Goal: Task Accomplishment & Management: Manage account settings

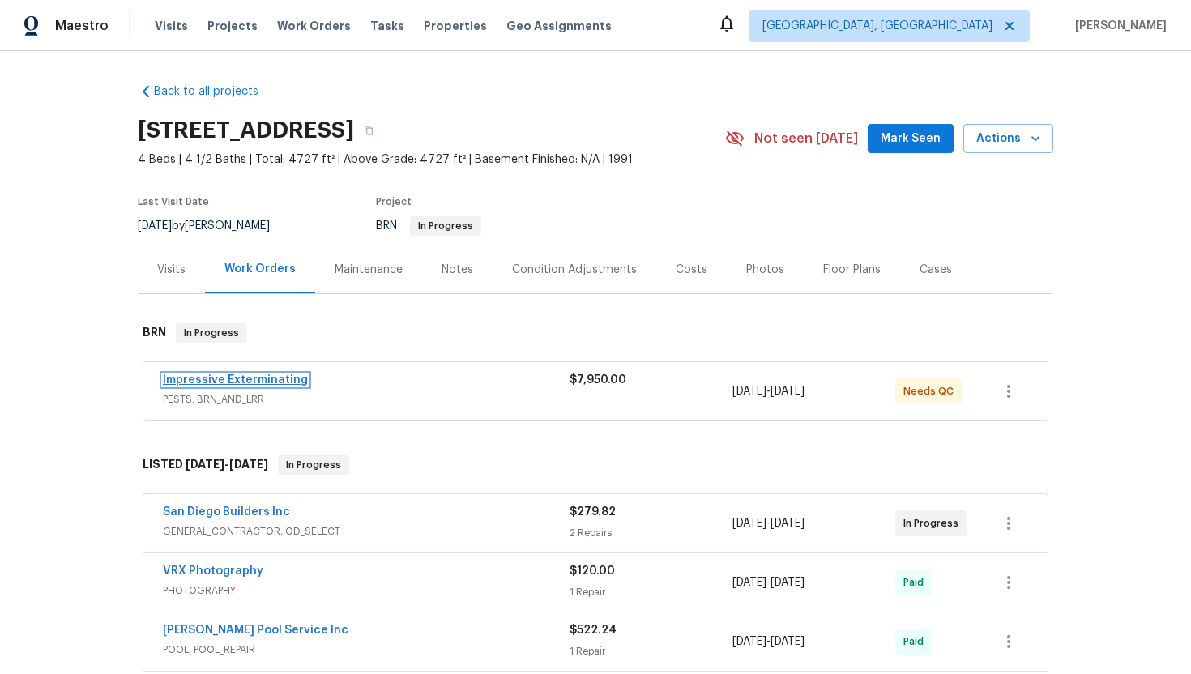
click at [268, 380] on link "Impressive Exterminating" at bounding box center [235, 379] width 145 height 11
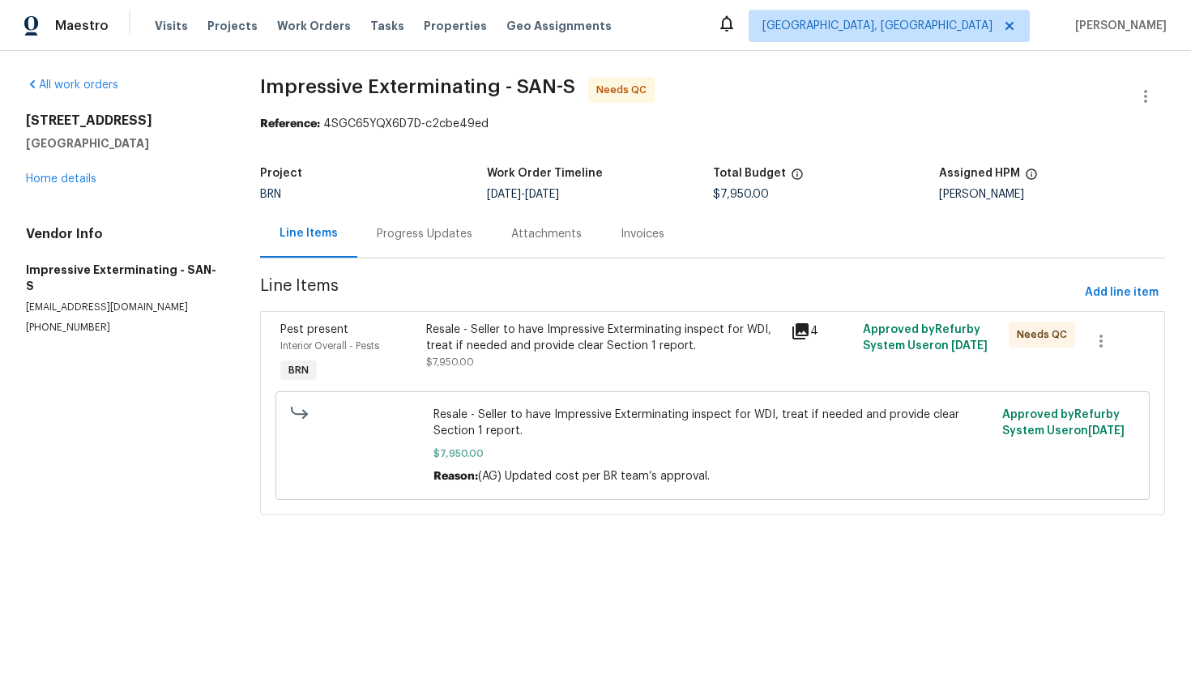
click at [440, 225] on div "Progress Updates" at bounding box center [424, 234] width 134 height 48
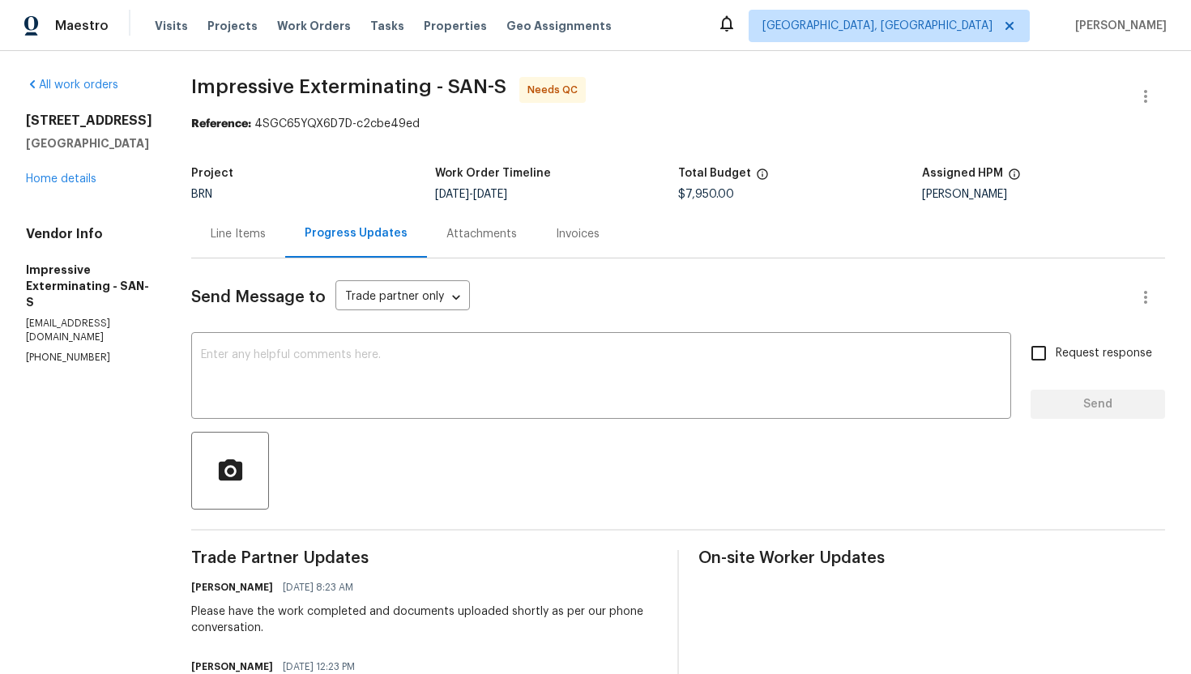
click at [276, 249] on div "Line Items" at bounding box center [238, 234] width 94 height 48
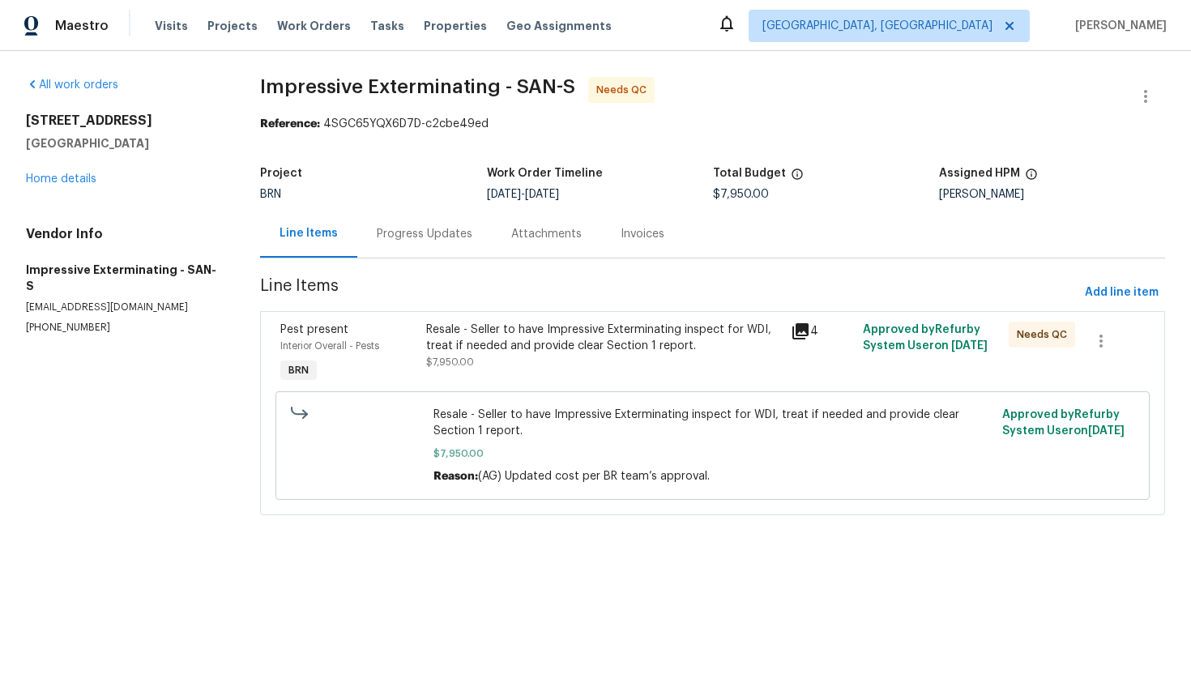
click at [497, 349] on div "Resale - Seller to have Impressive Exterminating inspect for WDI, treat if need…" at bounding box center [603, 338] width 354 height 32
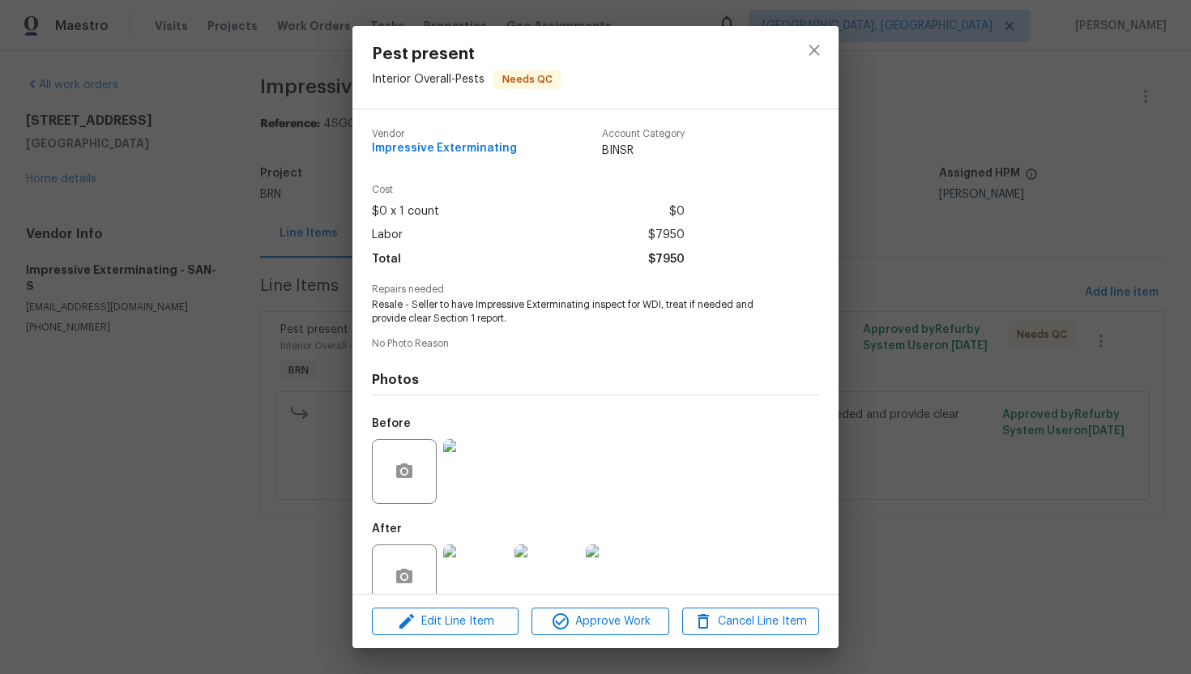
scroll to position [32, 0]
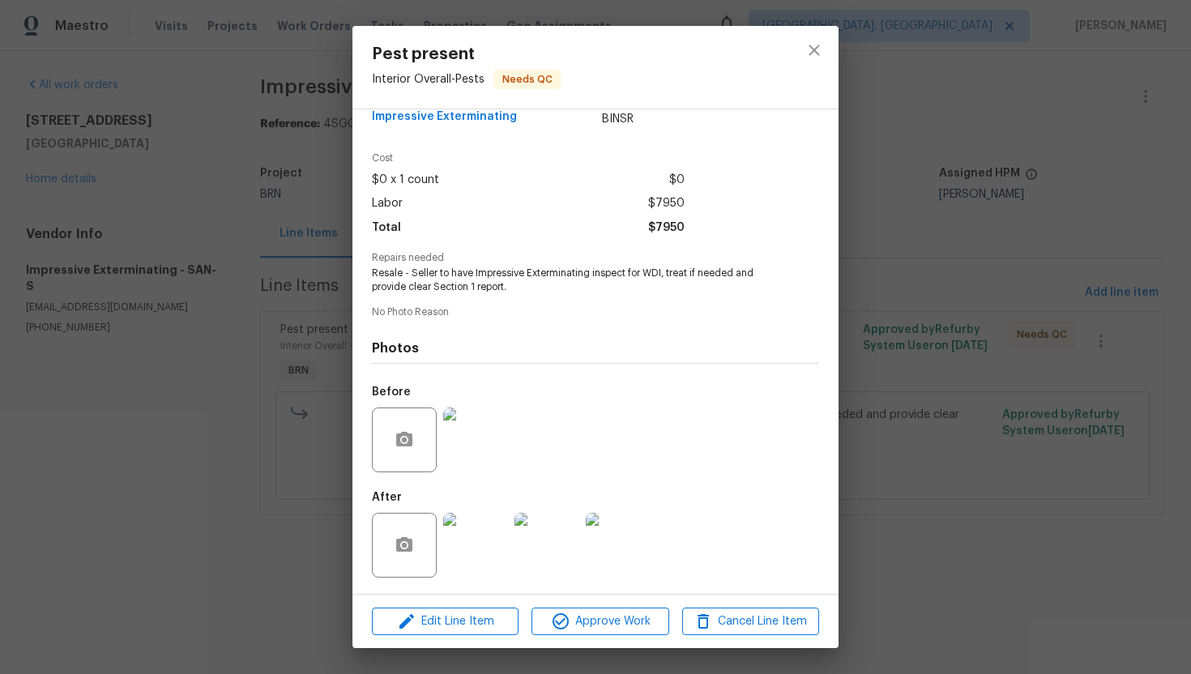
click at [498, 424] on img at bounding box center [475, 439] width 65 height 65
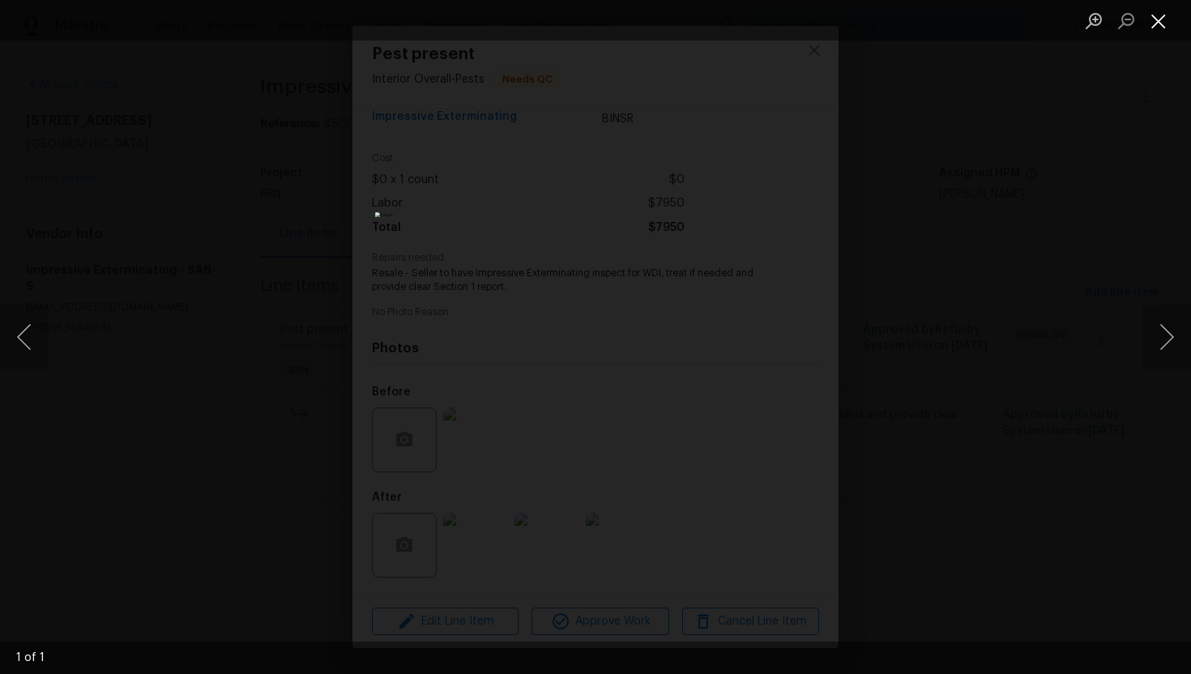
click at [1149, 20] on button "Close lightbox" at bounding box center [1158, 20] width 32 height 28
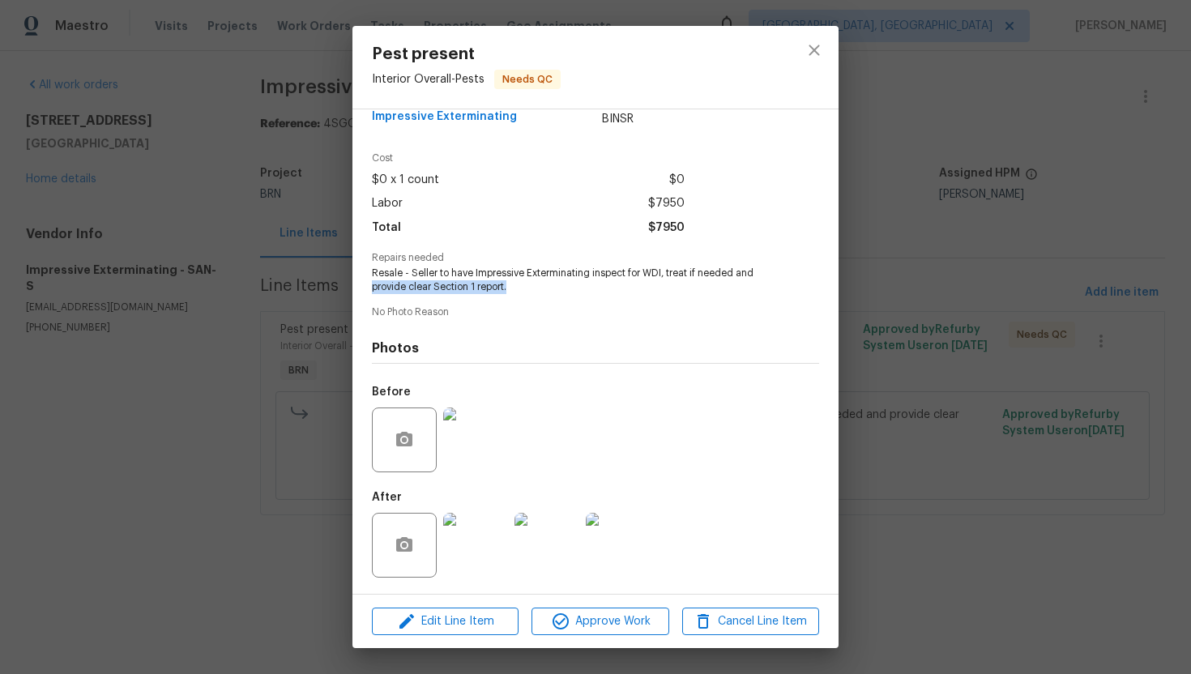
click at [282, 293] on div "Pest present Interior Overall - Pests Needs QC Vendor Impressive Exterminating …" at bounding box center [595, 337] width 1191 height 674
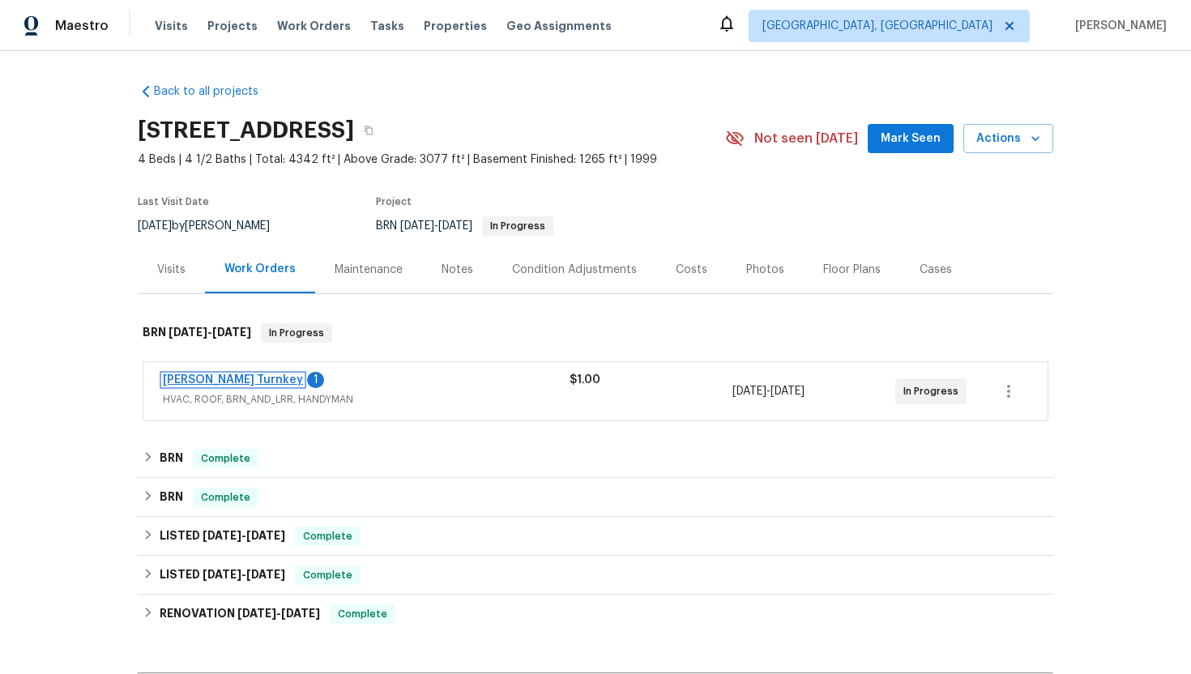
click at [198, 378] on link "Davis Turnkey" at bounding box center [233, 379] width 140 height 11
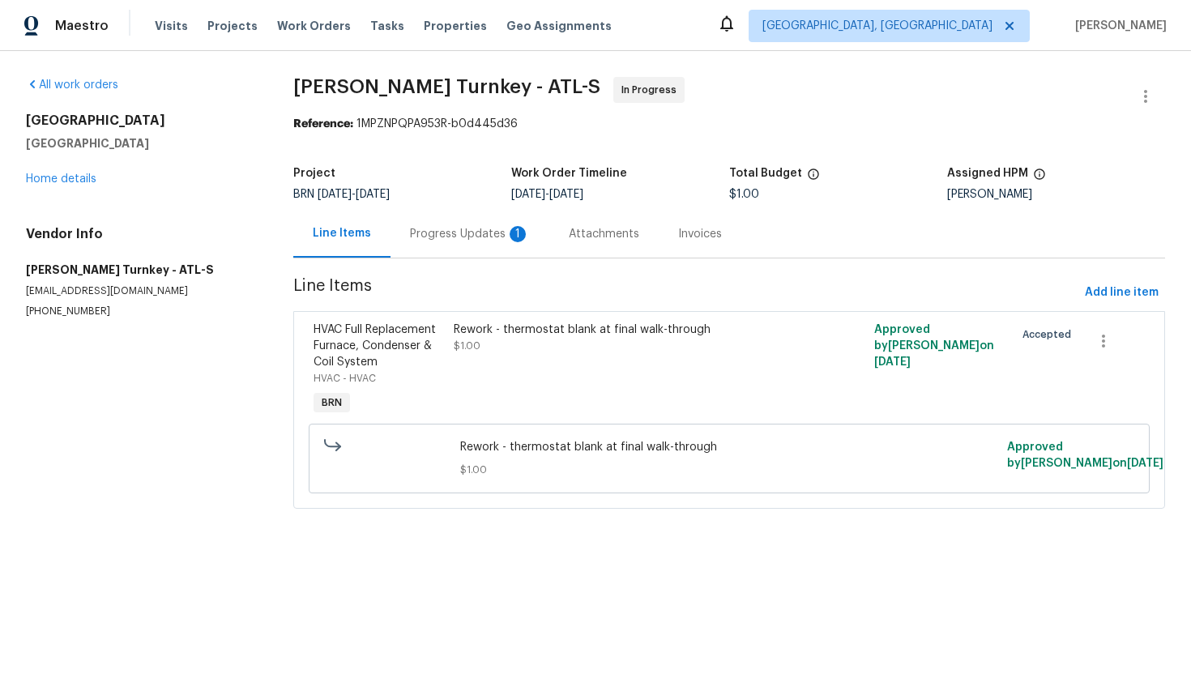
click at [474, 230] on div "Progress Updates 1" at bounding box center [470, 234] width 120 height 16
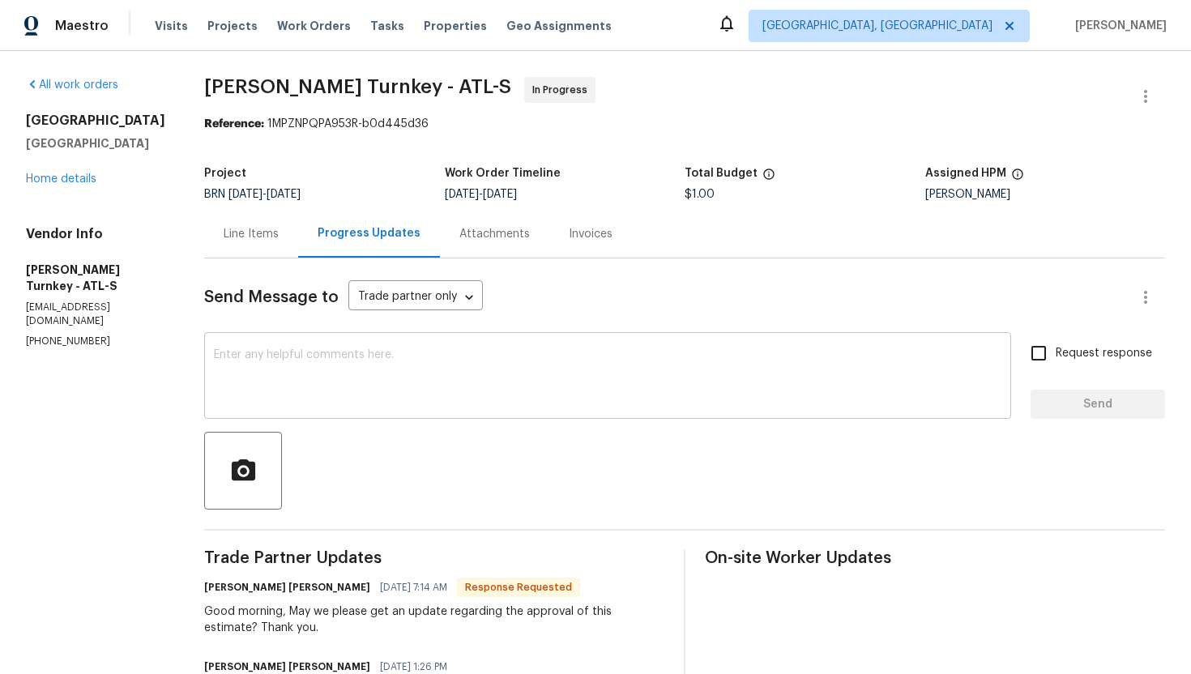
click at [508, 350] on textarea at bounding box center [607, 377] width 787 height 57
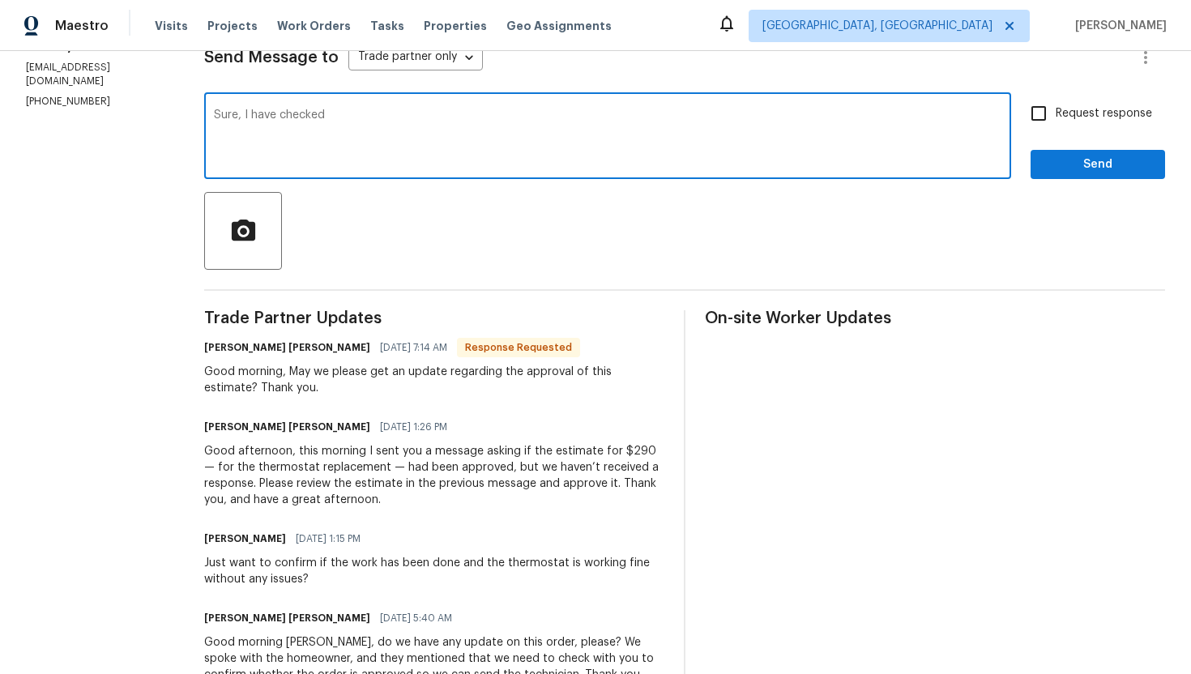
scroll to position [242, 0]
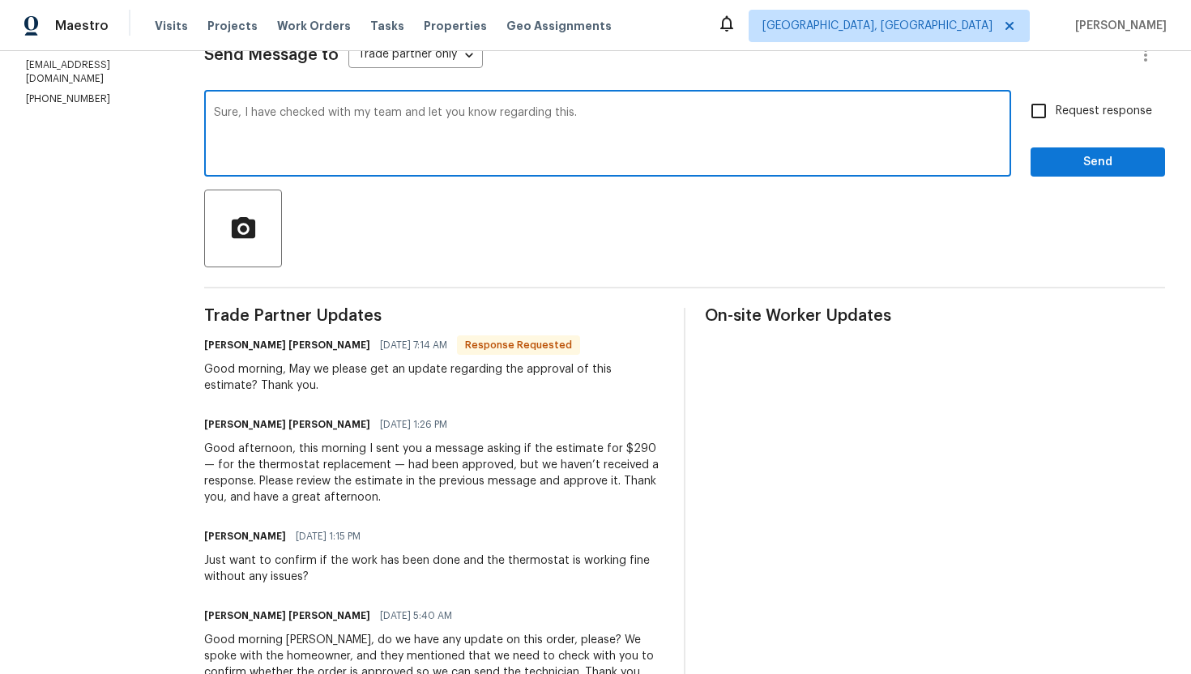
click at [412, 116] on textarea "Sure, I have checked with my team and let you know regarding this." at bounding box center [607, 135] width 787 height 57
type textarea "Sure, I have checked with my team and will let you know regarding this."
click at [1093, 121] on label "Request response" at bounding box center [1086, 111] width 130 height 34
click at [1055, 121] on input "Request response" at bounding box center [1038, 111] width 34 height 34
checkbox input "true"
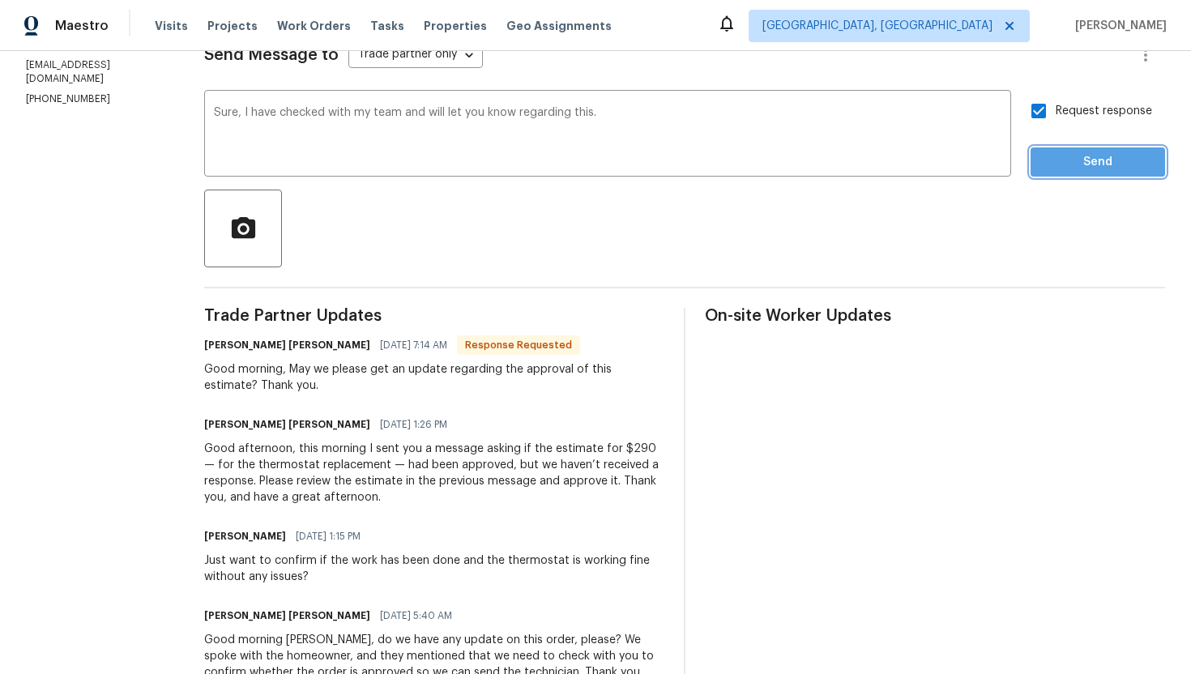
click at [1094, 156] on span "Send" at bounding box center [1097, 162] width 109 height 20
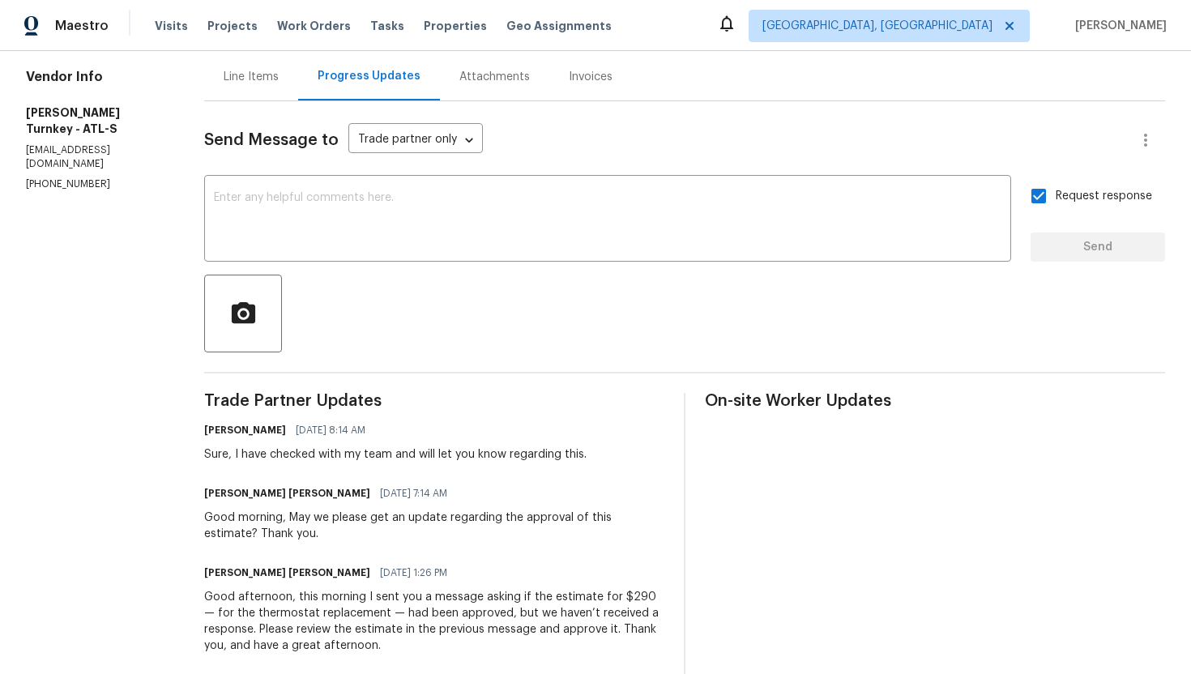
scroll to position [0, 0]
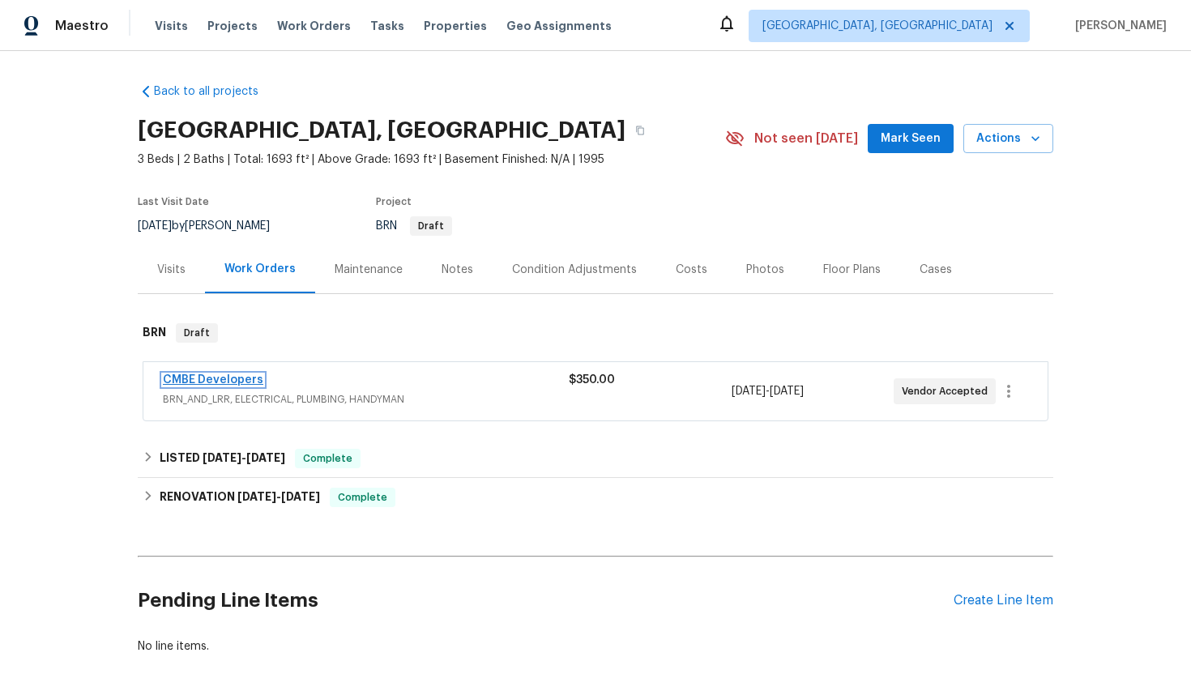
click at [225, 382] on link "CMBE Developers" at bounding box center [213, 379] width 100 height 11
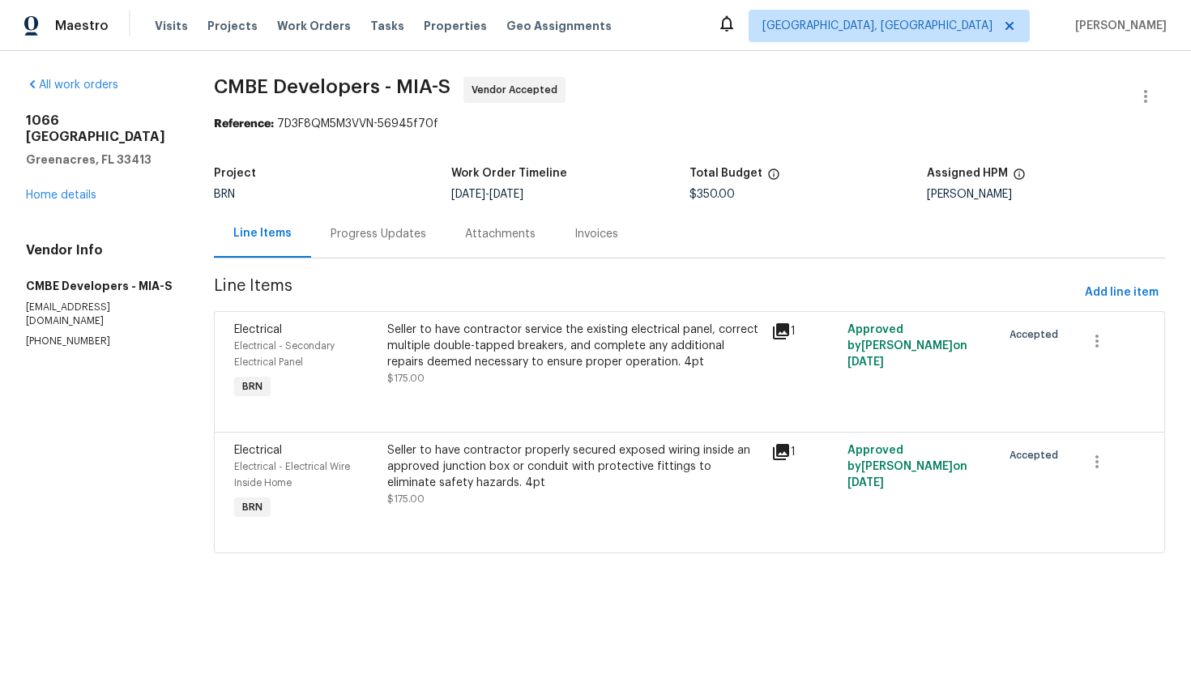
click at [388, 245] on div "Progress Updates" at bounding box center [378, 234] width 134 height 48
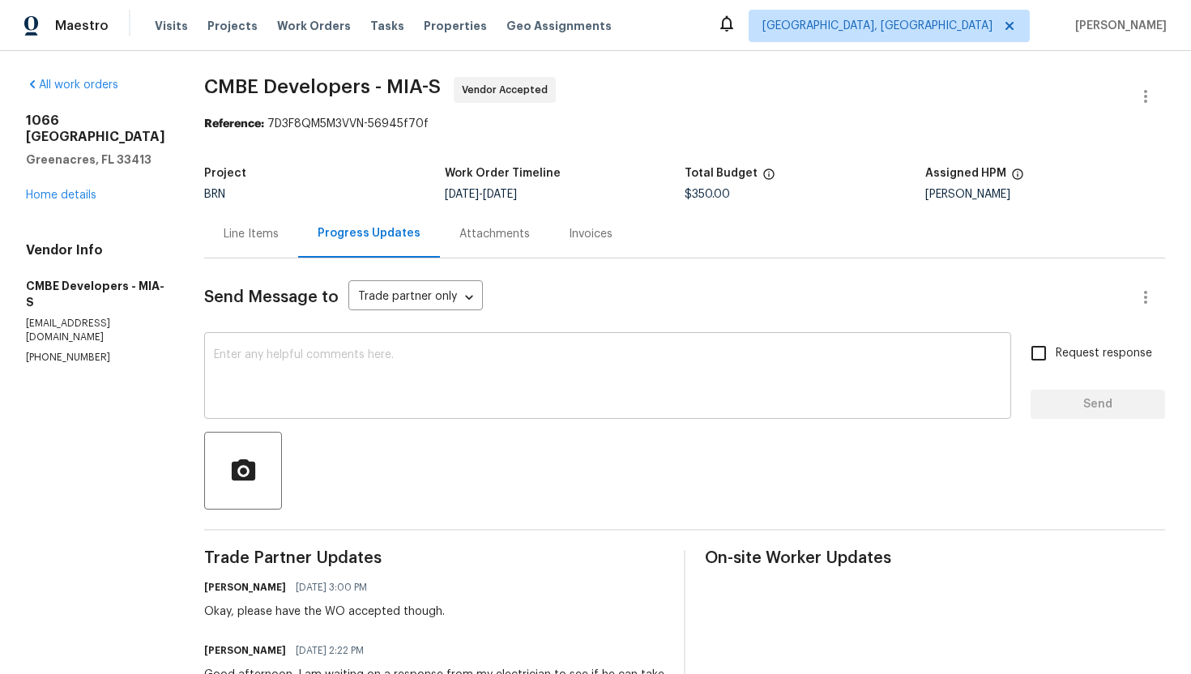
click at [359, 378] on textarea at bounding box center [607, 377] width 787 height 57
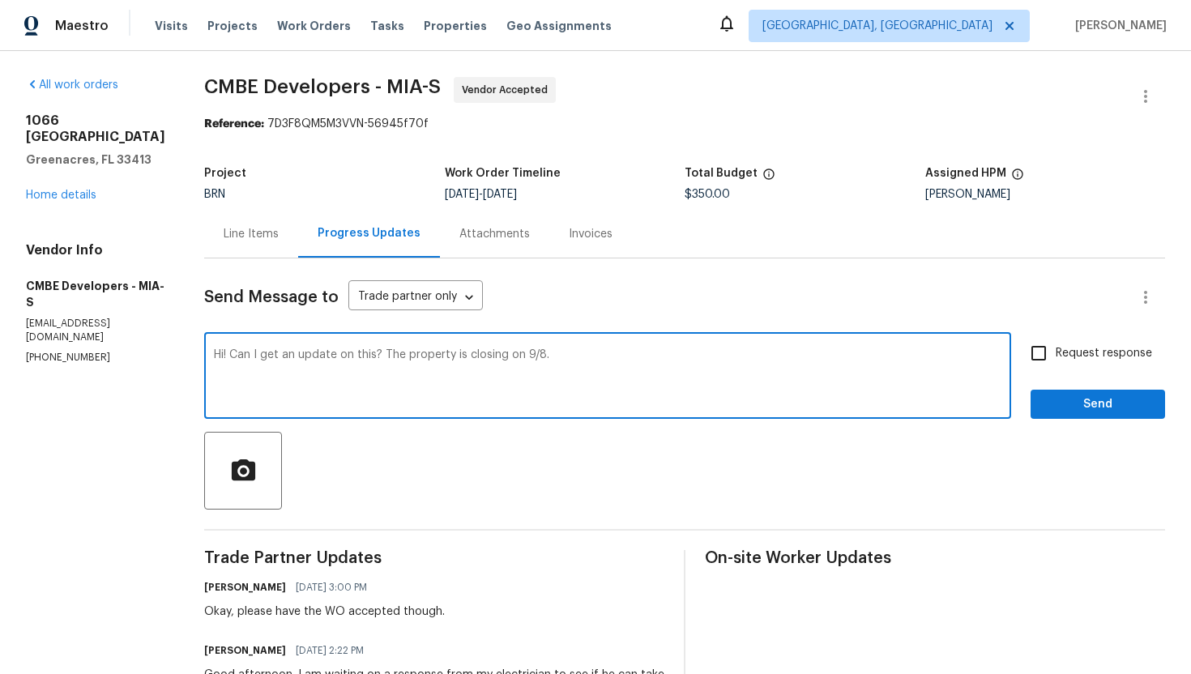
type textarea "Hi! Can I get an update on this? The property is closing on 9/8."
click at [1053, 358] on input "Request response" at bounding box center [1038, 353] width 34 height 34
checkbox input "true"
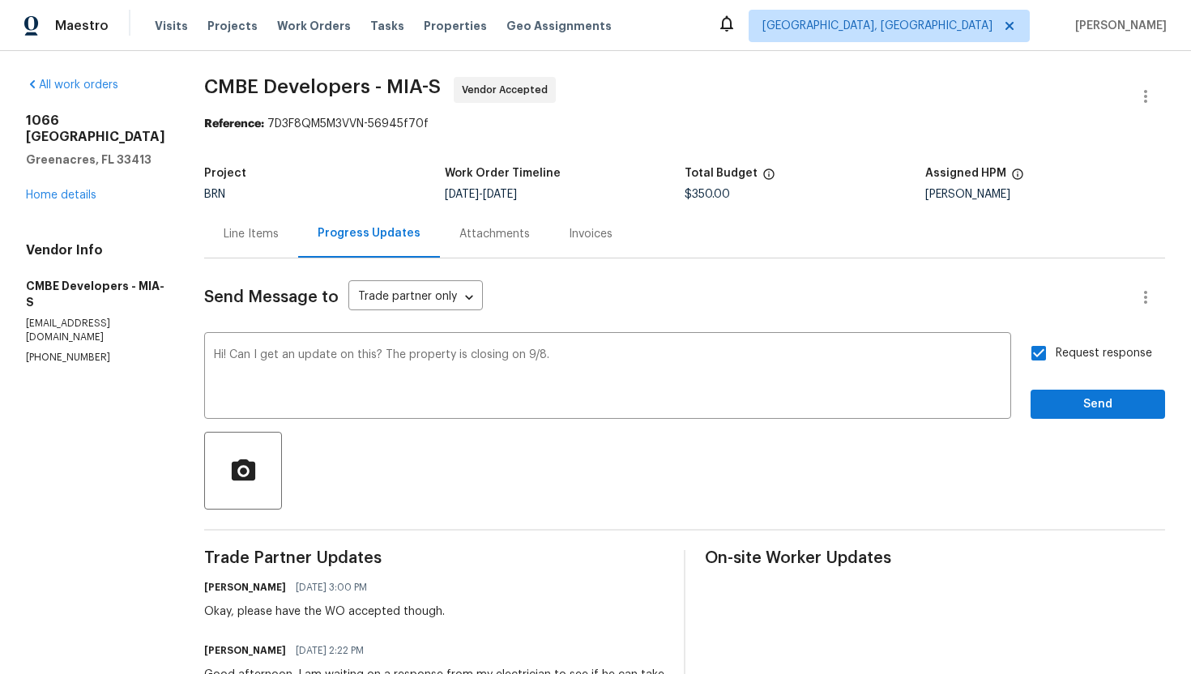
click at [1055, 388] on div "Request response Send" at bounding box center [1097, 377] width 134 height 83
click at [1055, 397] on span "Send" at bounding box center [1097, 404] width 109 height 20
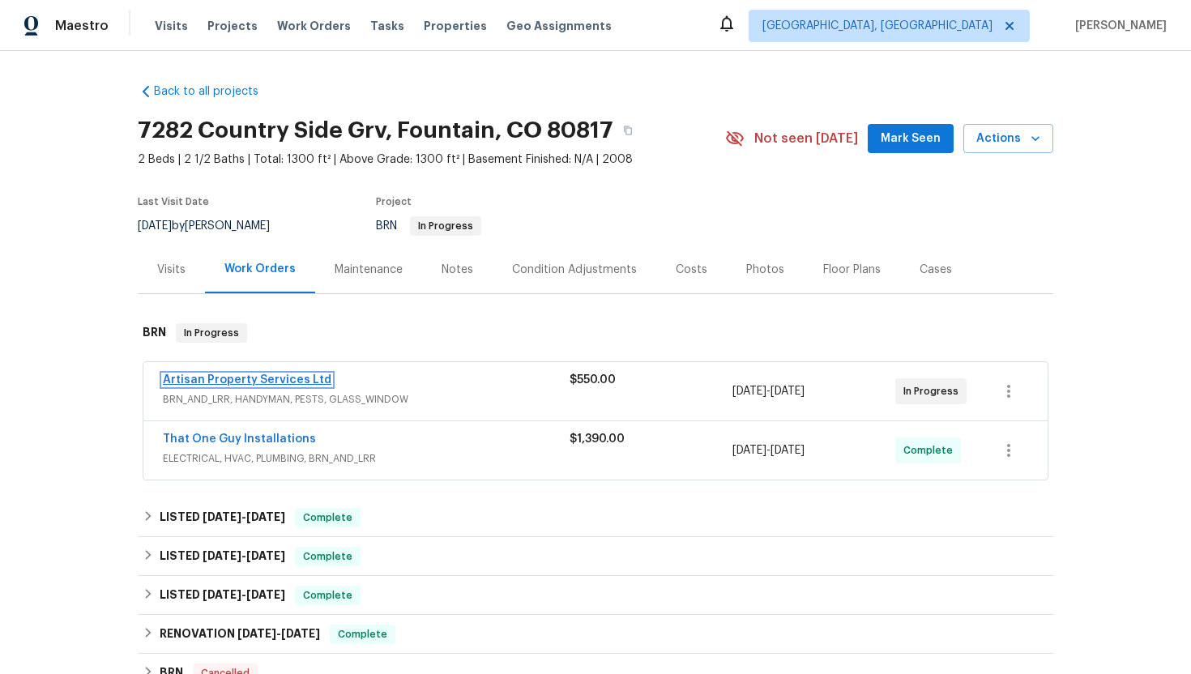
click at [259, 382] on link "Artisan Property Services Ltd" at bounding box center [247, 379] width 168 height 11
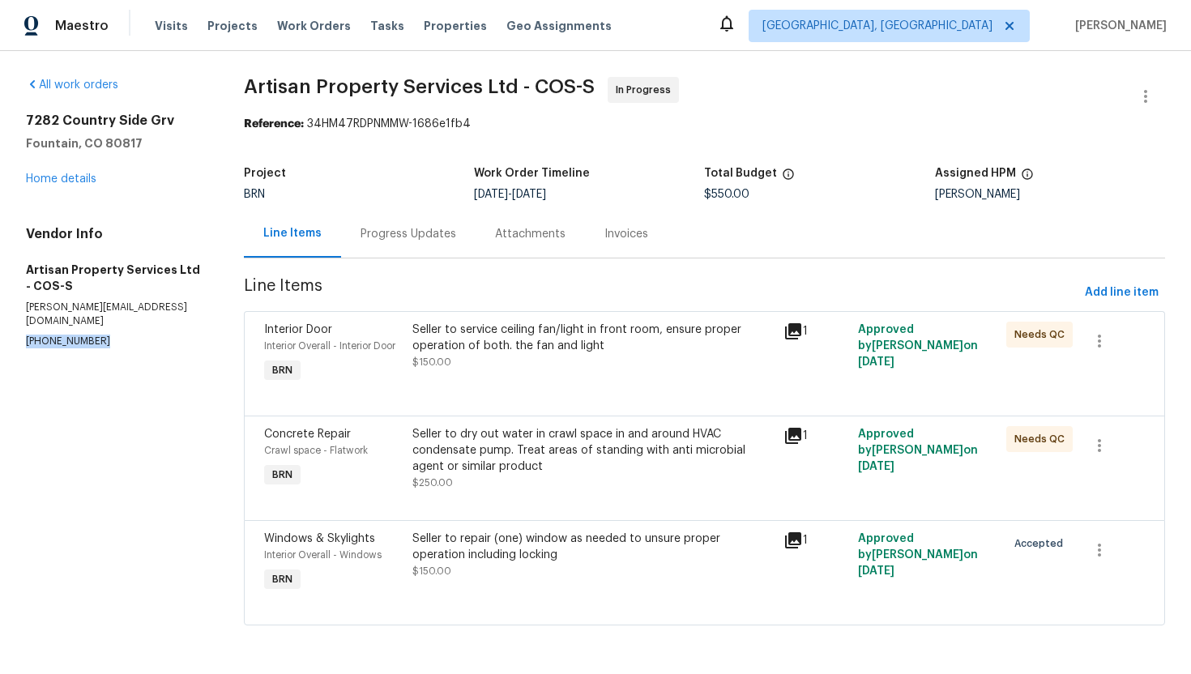
drag, startPoint x: 15, startPoint y: 335, endPoint x: 106, endPoint y: 321, distance: 91.8
click at [106, 322] on div "All work orders 7282 Country Side Grv Fountain, CO 80817 Home details Vendor In…" at bounding box center [595, 361] width 1191 height 620
copy p "(303) 880-4457"
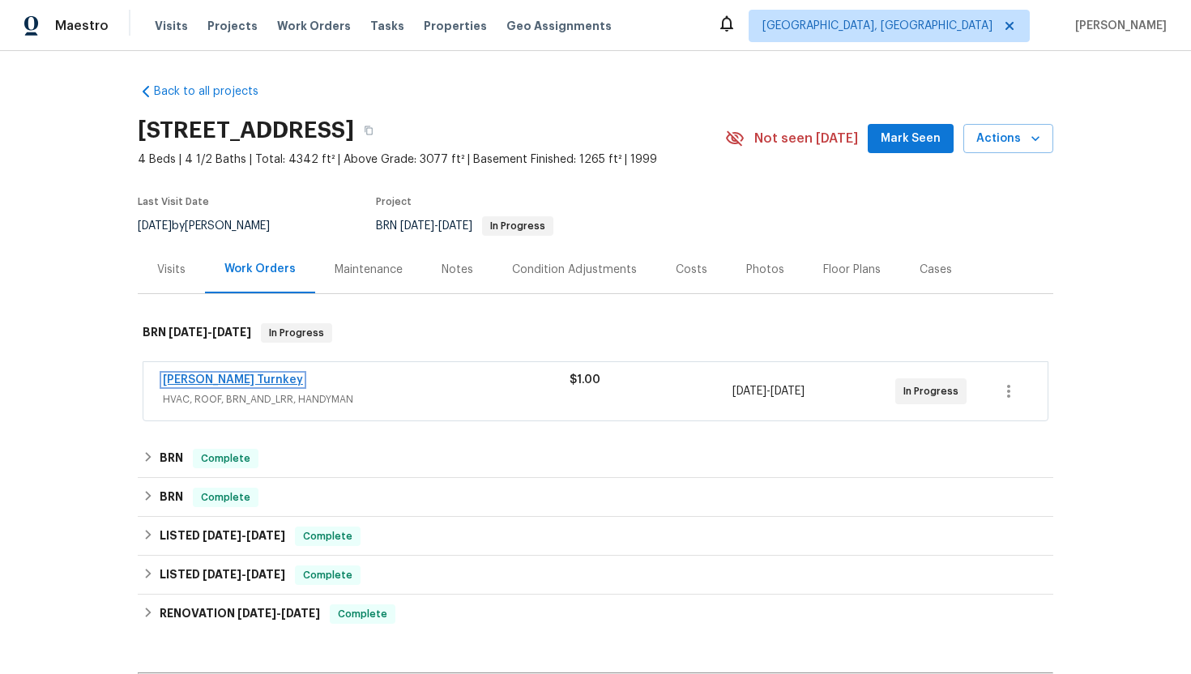
click at [212, 382] on link "Davis Turnkey" at bounding box center [233, 379] width 140 height 11
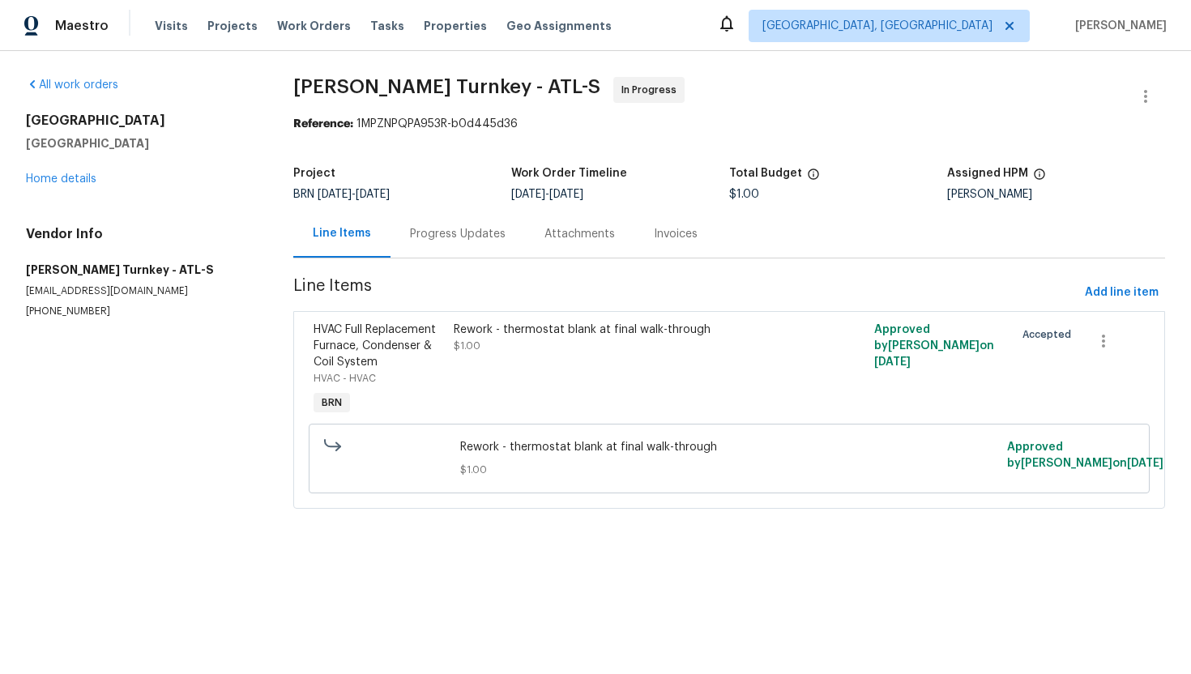
click at [439, 228] on div "Progress Updates" at bounding box center [458, 234] width 96 height 16
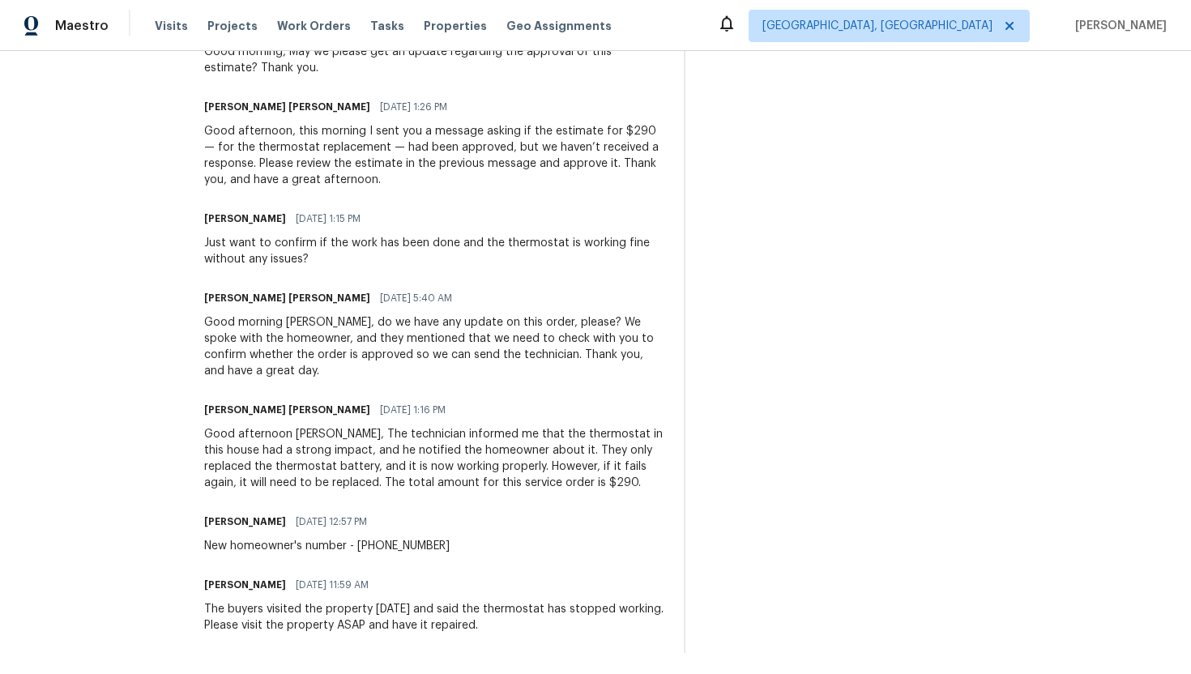
scroll to position [628, 0]
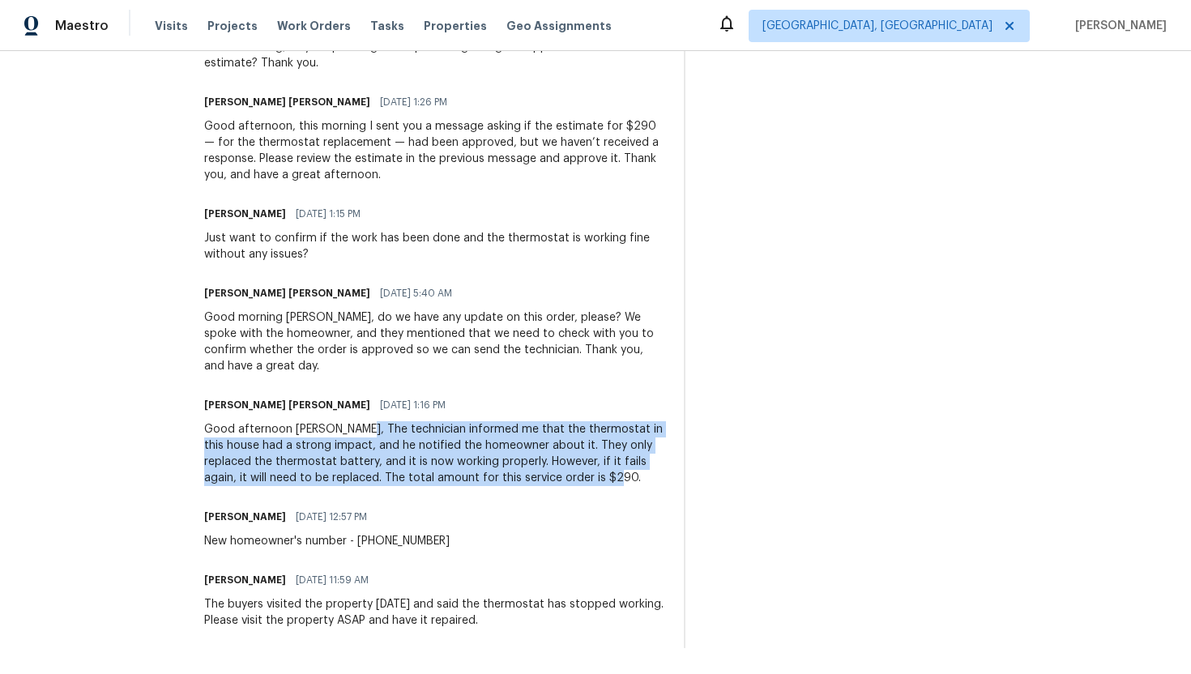
drag, startPoint x: 347, startPoint y: 428, endPoint x: 573, endPoint y: 476, distance: 230.4
click at [573, 476] on div "Good afternoon Mr. Godson, The technician informed me that the thermostat in th…" at bounding box center [434, 453] width 460 height 65
copy div "The technician informed me that the thermostat in this house had a strong impac…"
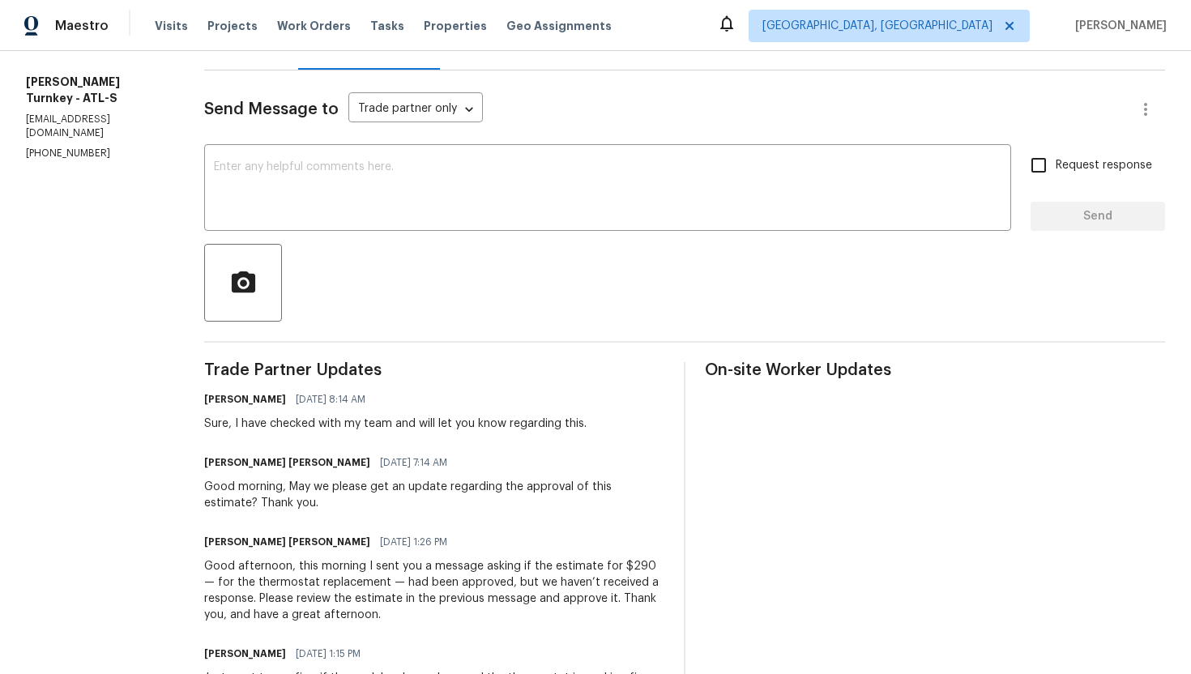
scroll to position [0, 0]
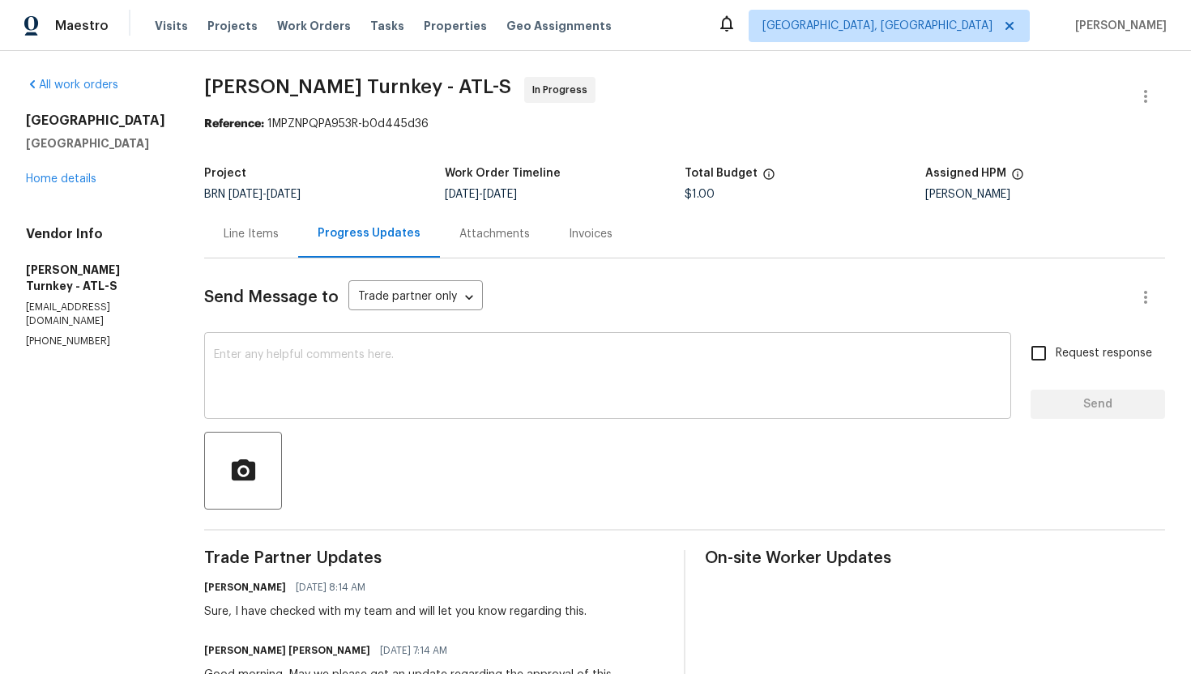
click at [330, 369] on textarea at bounding box center [607, 377] width 787 height 57
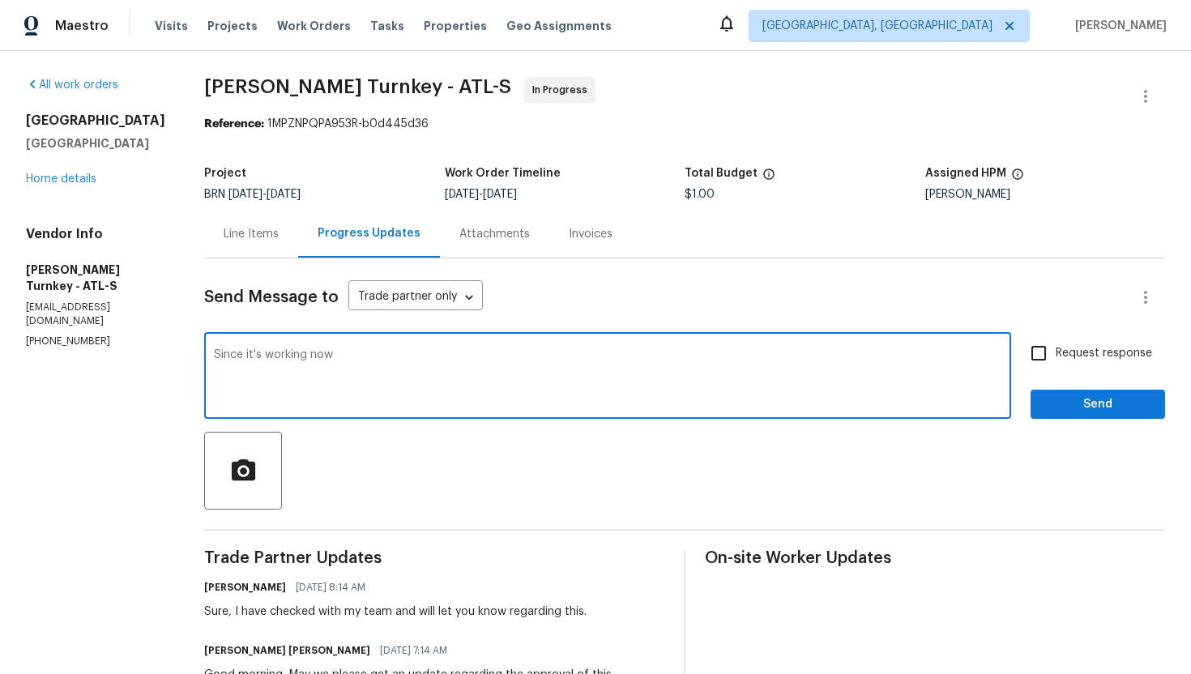
click at [249, 359] on textarea "Since it's working now" at bounding box center [607, 377] width 787 height 57
click at [390, 355] on textarea "Since thermostat is working now" at bounding box center [607, 377] width 787 height 57
click at [517, 360] on textarea "Since thermostat is working now, we won't need a replacedment. Please" at bounding box center [607, 377] width 787 height 57
click at [588, 355] on textarea "Since thermostat is working now, we won't need a replacement. Please" at bounding box center [607, 377] width 787 height 57
type textarea "Since thermostat is working now, we won't need a replacement. Please upload the…"
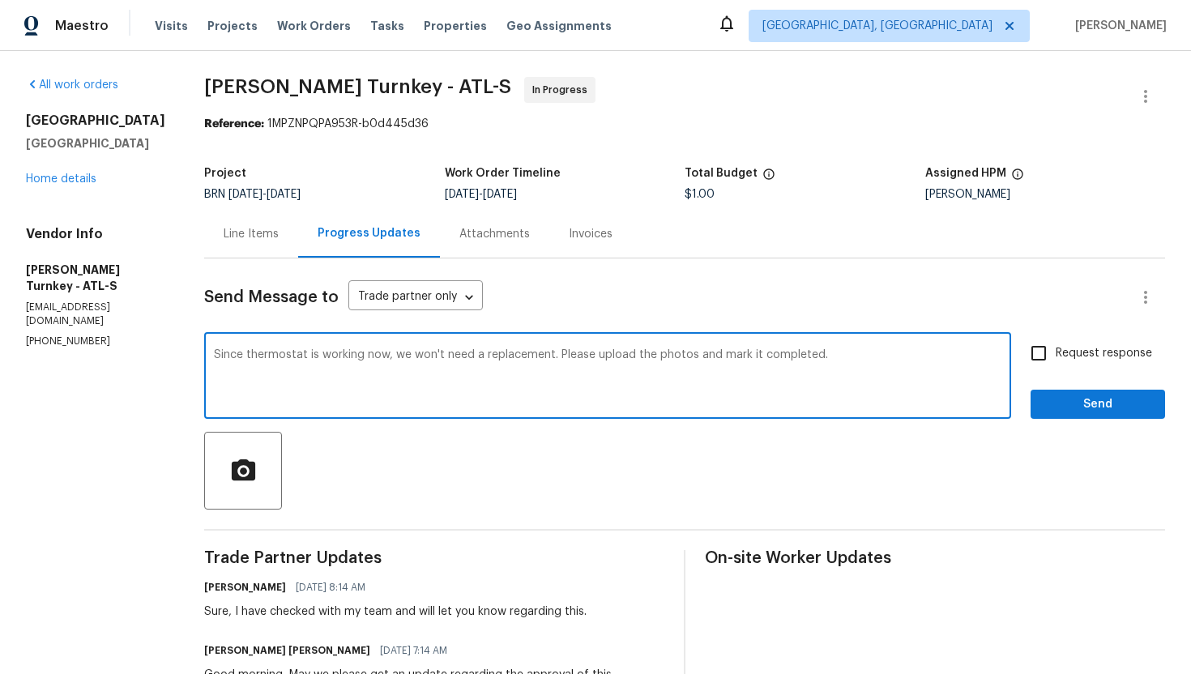
click at [1048, 355] on input "Request response" at bounding box center [1038, 353] width 34 height 34
checkbox input "true"
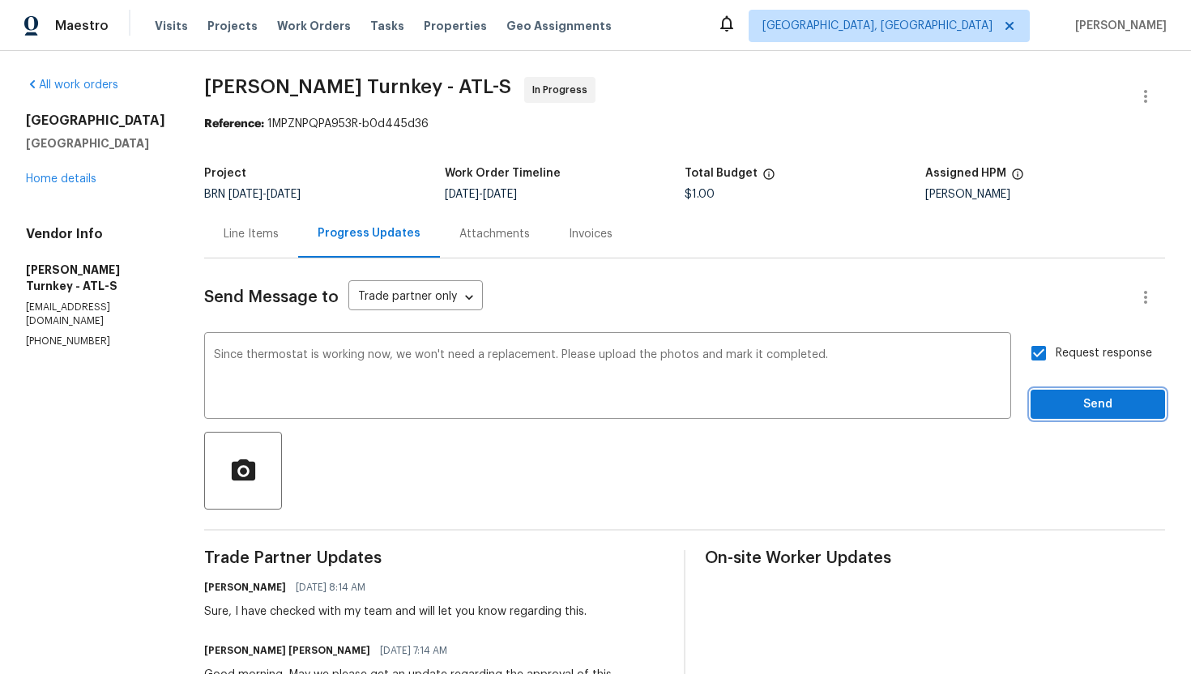
click at [1079, 405] on span "Send" at bounding box center [1097, 404] width 109 height 20
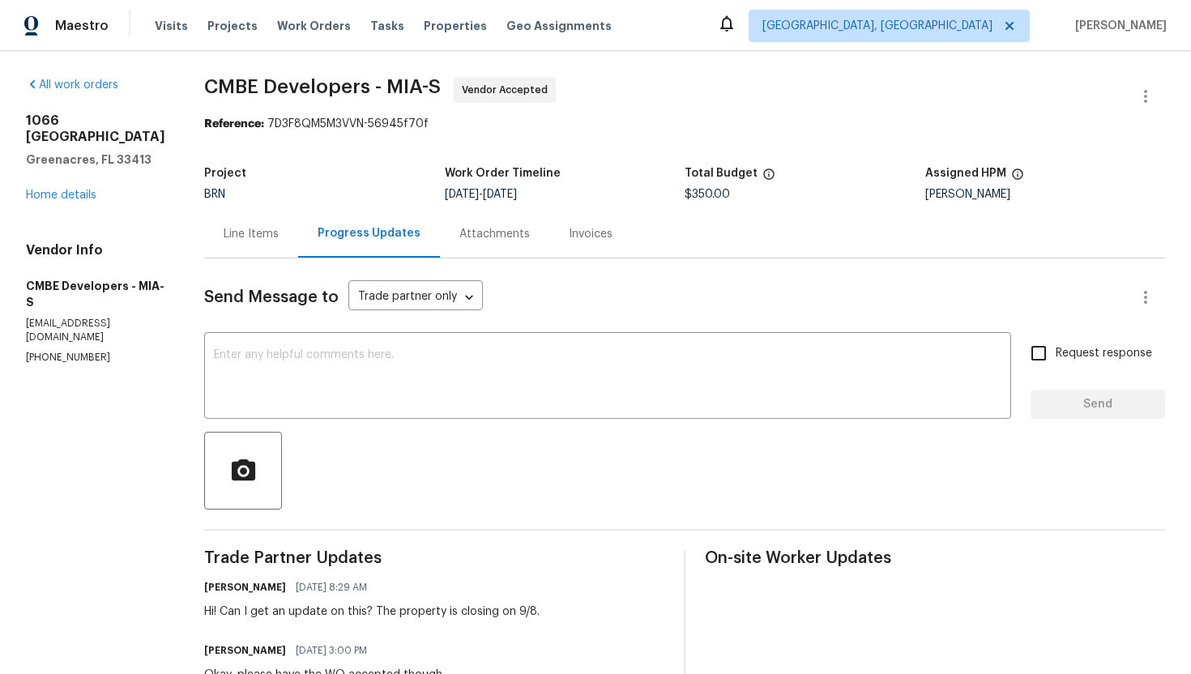
click at [256, 238] on div "Line Items" at bounding box center [251, 234] width 55 height 16
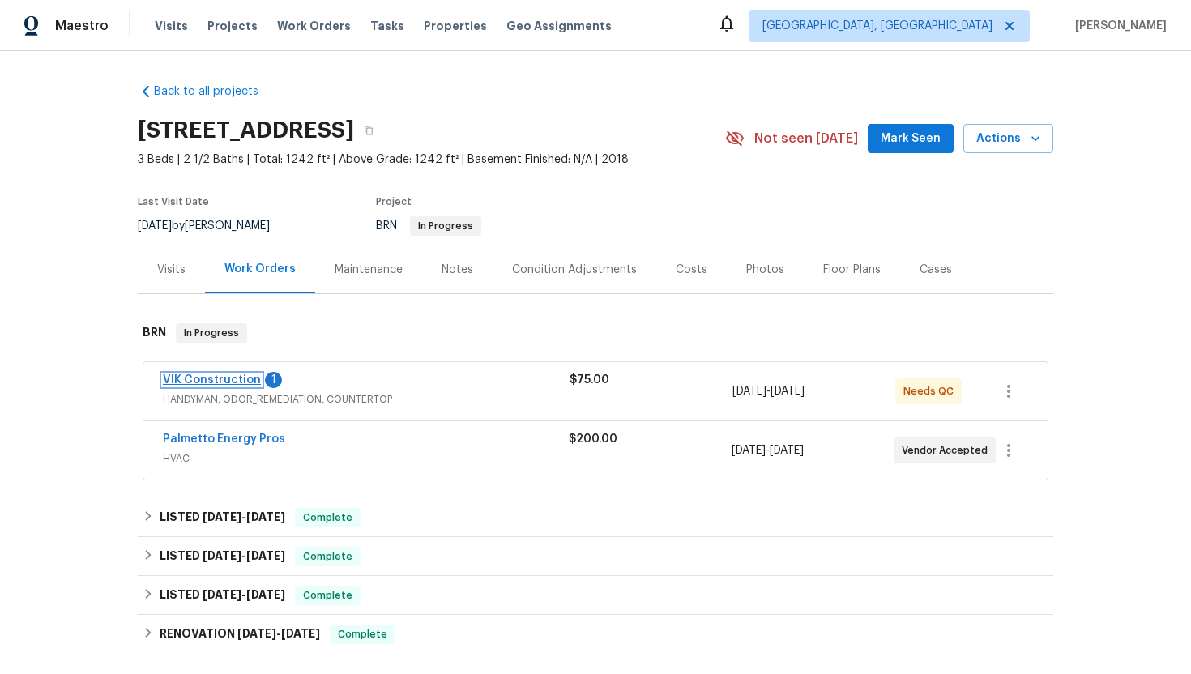
click at [229, 378] on link "VIK Construction" at bounding box center [212, 379] width 98 height 11
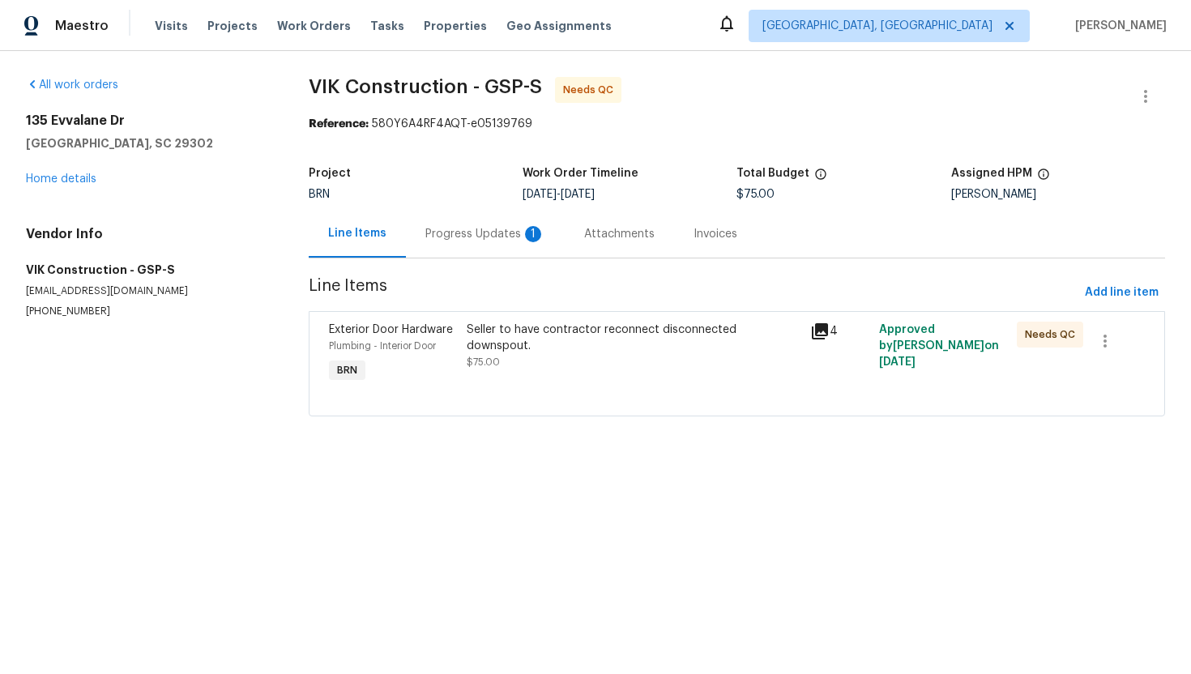
click at [495, 238] on div "Progress Updates 1" at bounding box center [485, 234] width 120 height 16
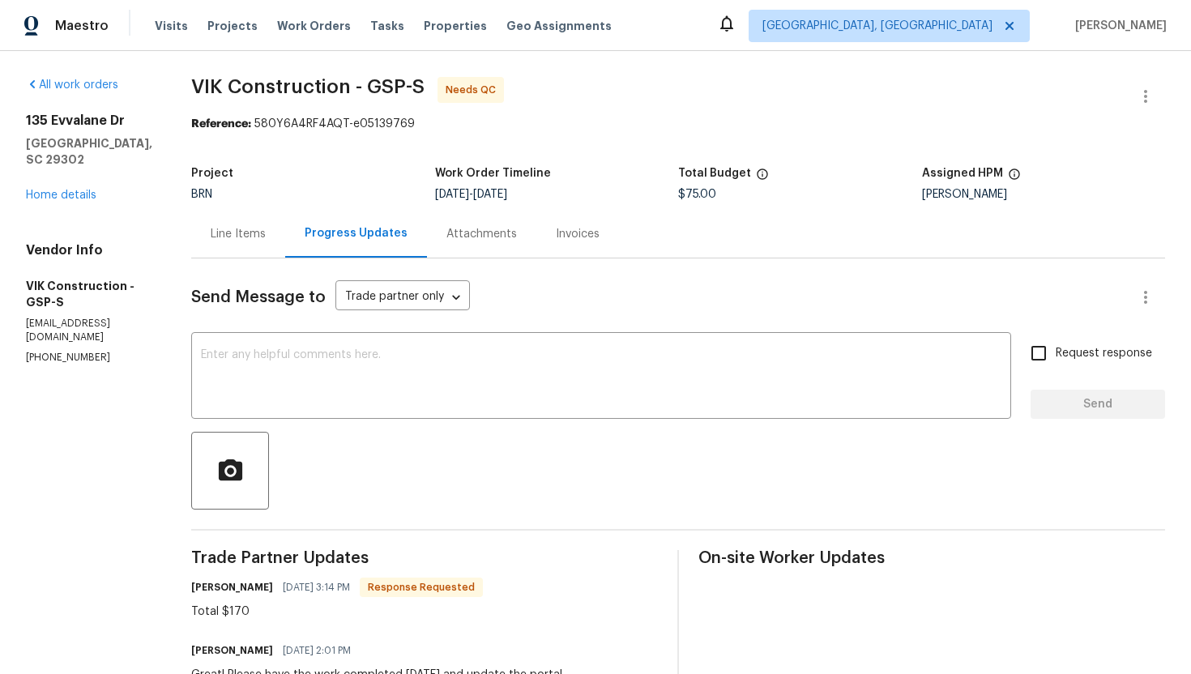
click at [266, 241] on div "Line Items" at bounding box center [238, 234] width 55 height 16
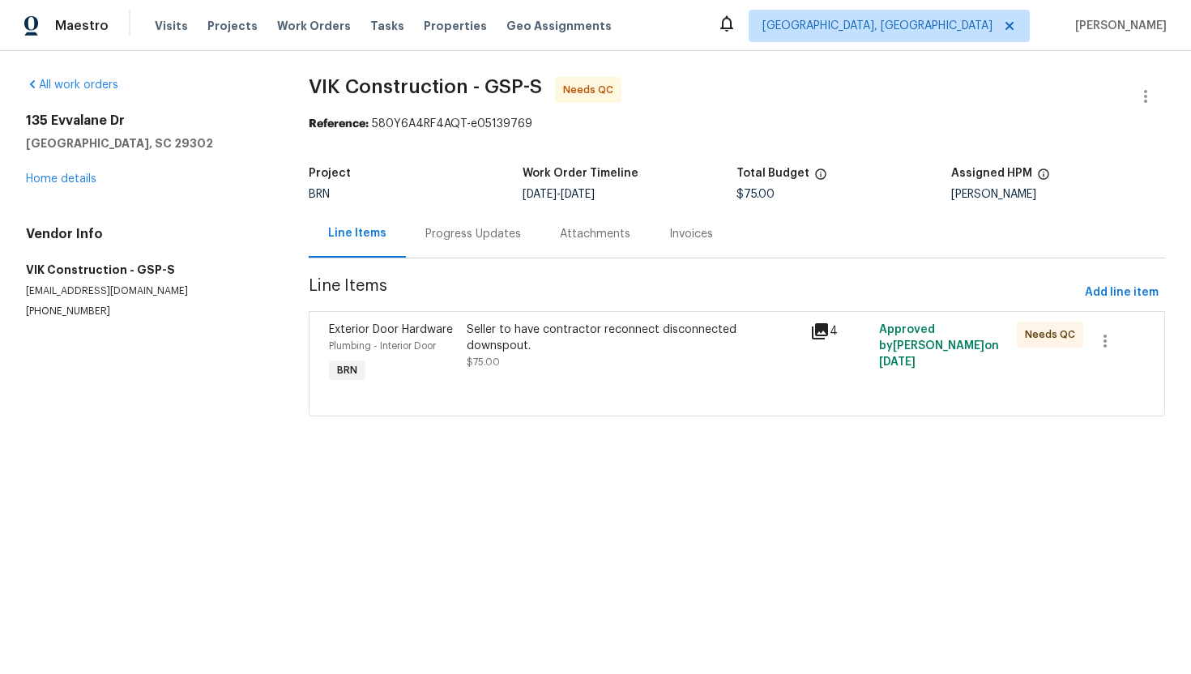
click at [611, 382] on div "Seller to have contractor reconnect disconnected downspout. $75.00" at bounding box center [634, 354] width 344 height 75
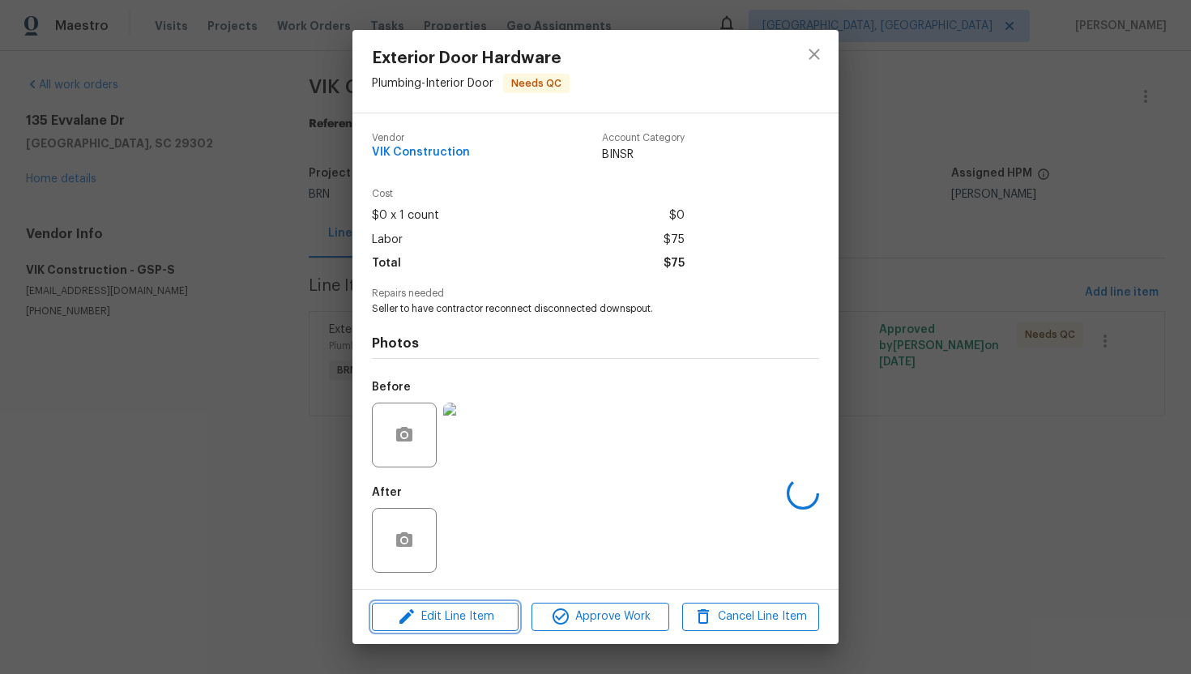
click at [490, 617] on span "Edit Line Item" at bounding box center [445, 617] width 137 height 20
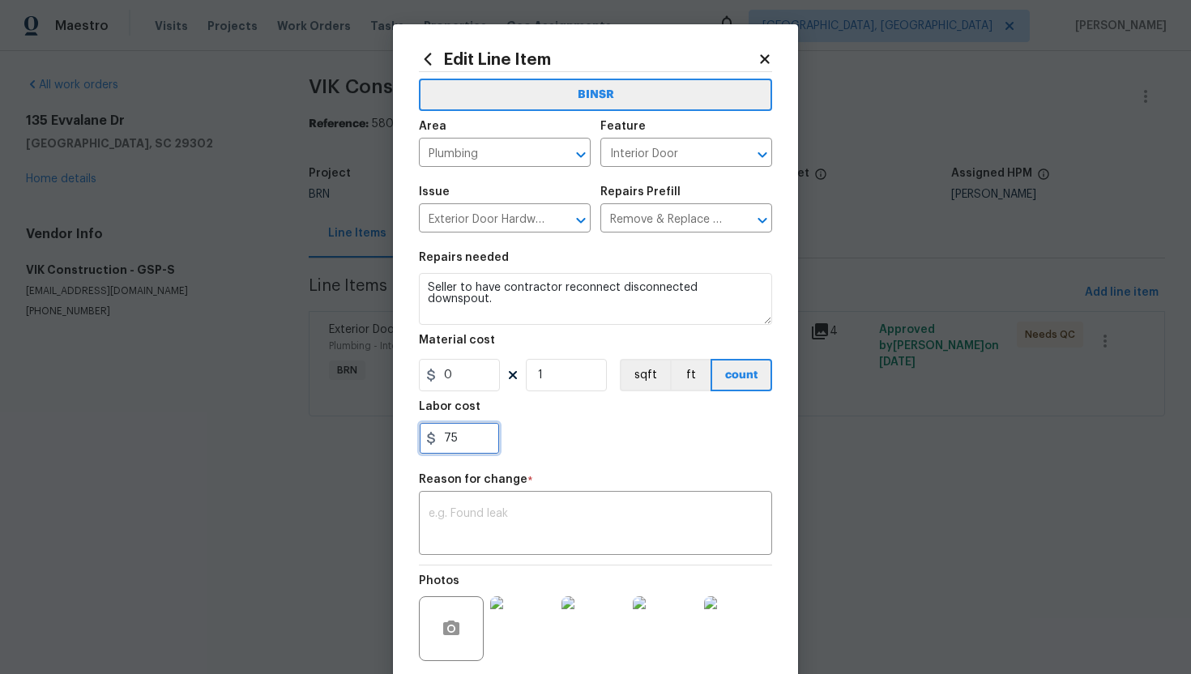
drag, startPoint x: 444, startPoint y: 441, endPoint x: 509, endPoint y: 446, distance: 65.0
click at [509, 446] on div "75" at bounding box center [595, 438] width 353 height 32
type input "170"
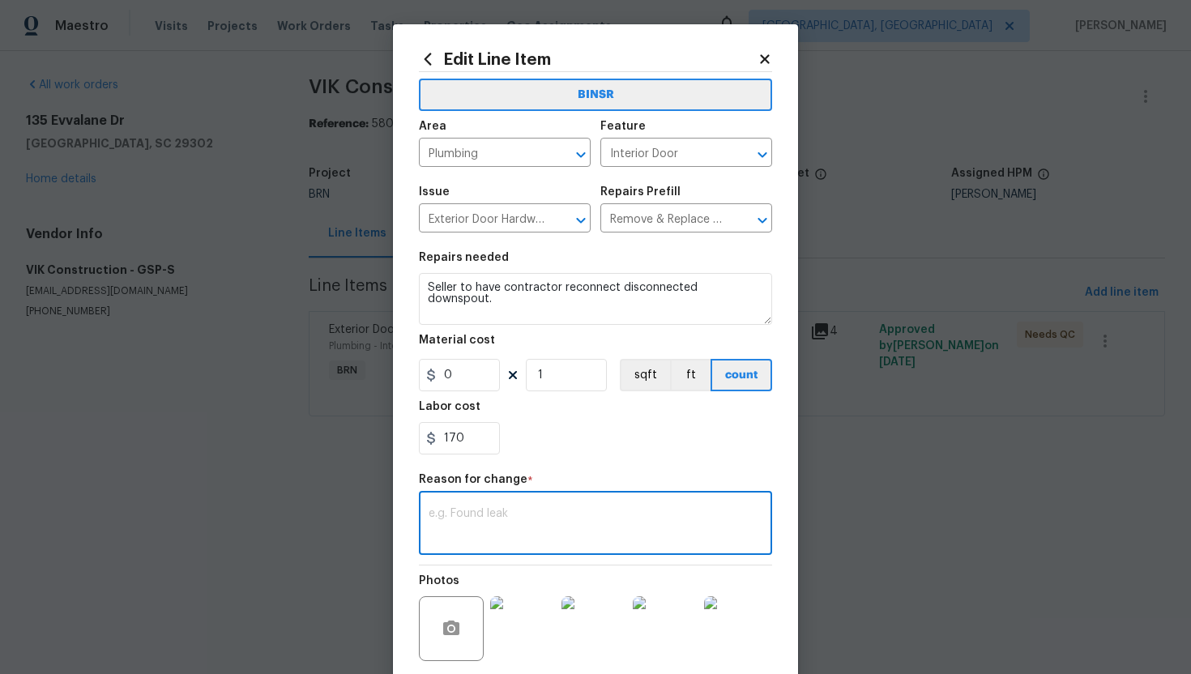
click at [599, 509] on textarea at bounding box center [595, 525] width 334 height 34
paste textarea "(AG) Updated per vendors final cost."
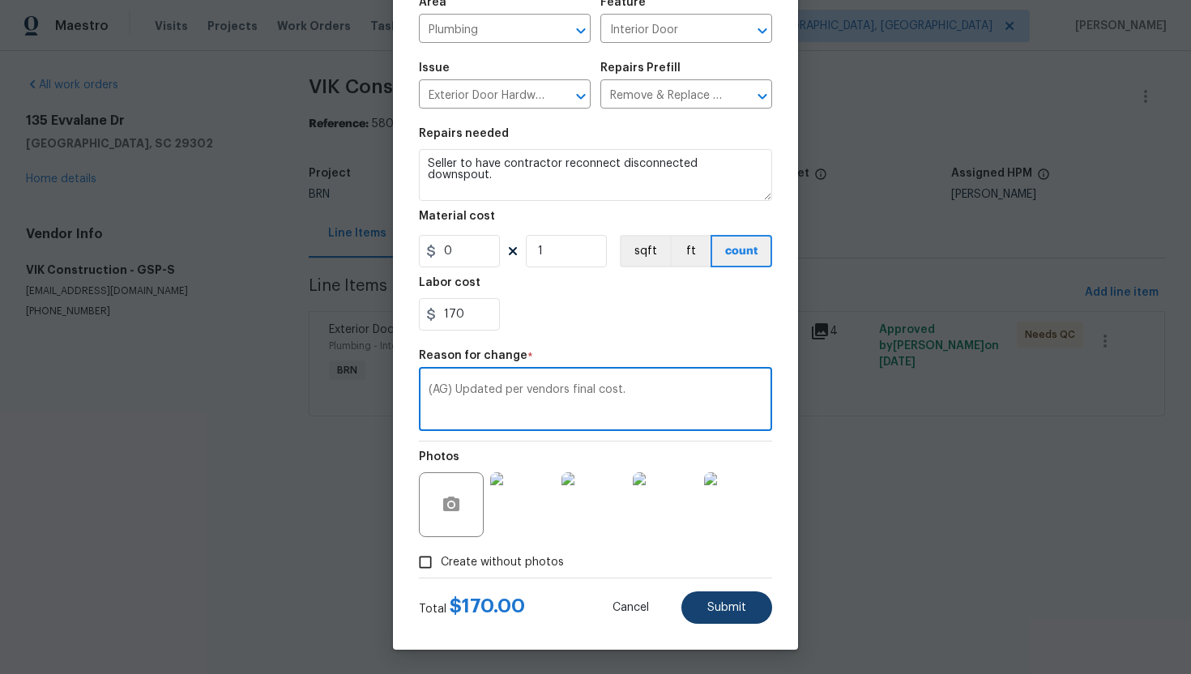
type textarea "(AG) Updated per vendors final cost."
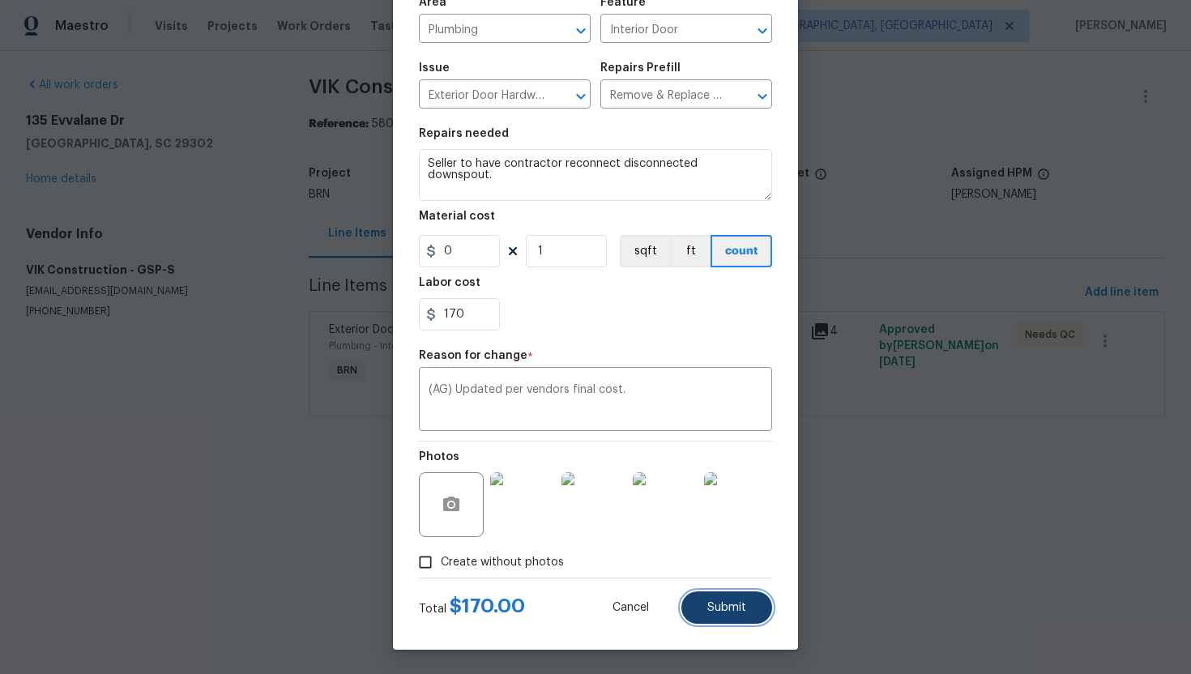
click at [727, 614] on button "Submit" at bounding box center [726, 607] width 91 height 32
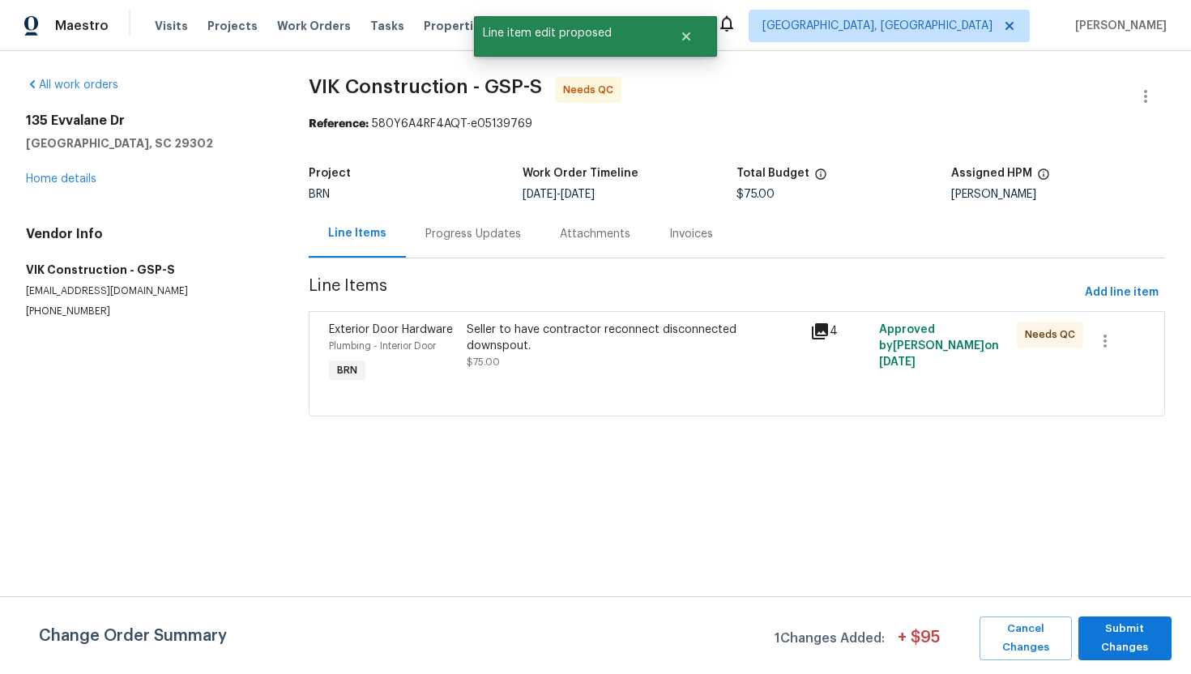
scroll to position [0, 0]
click at [1146, 634] on span "Submit Changes" at bounding box center [1124, 638] width 77 height 37
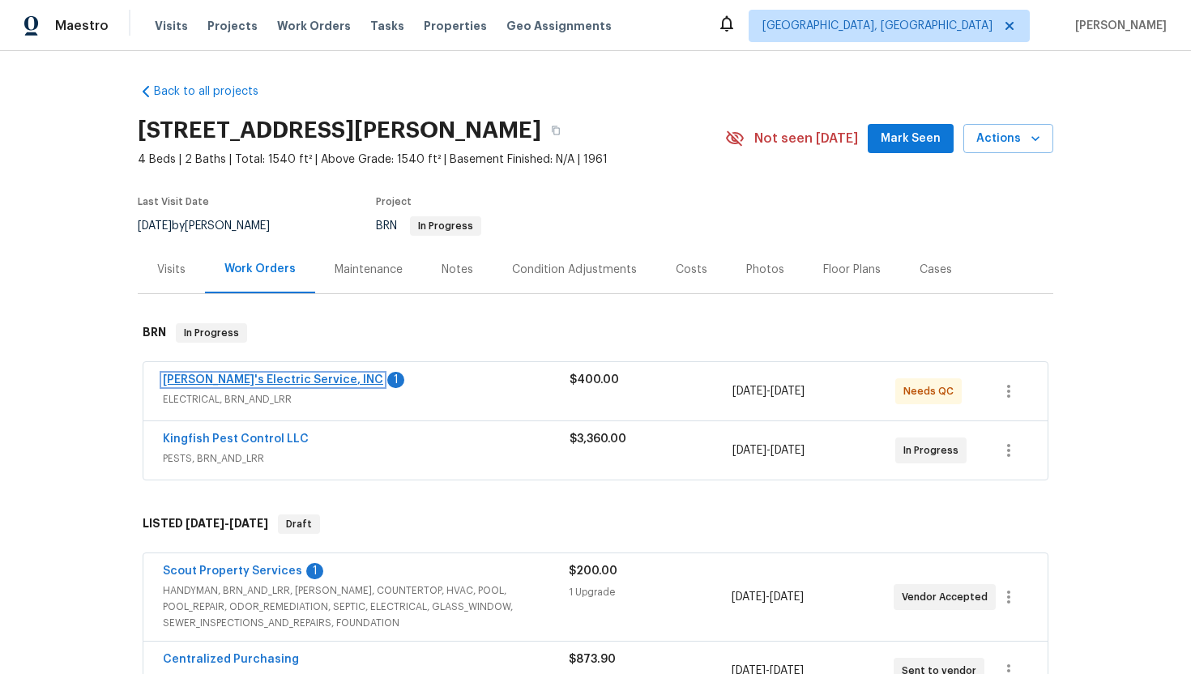
click at [241, 379] on link "Jack's Electric Service, INC" at bounding box center [273, 379] width 220 height 11
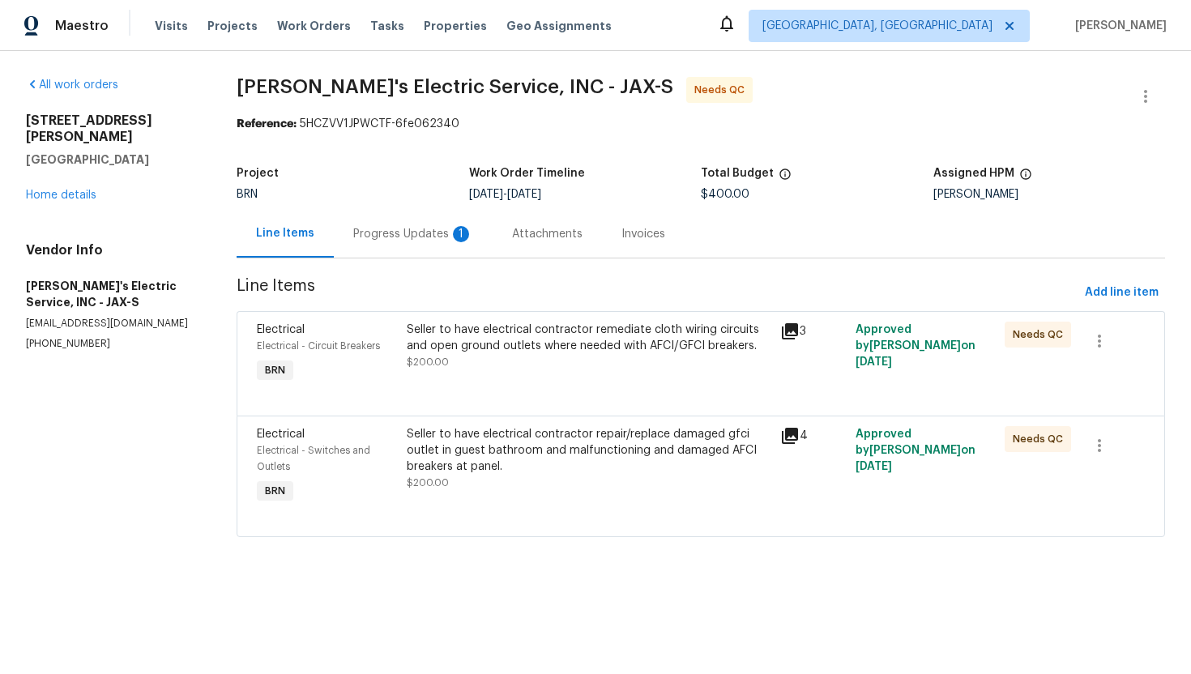
click at [433, 234] on div "Progress Updates 1" at bounding box center [413, 234] width 120 height 16
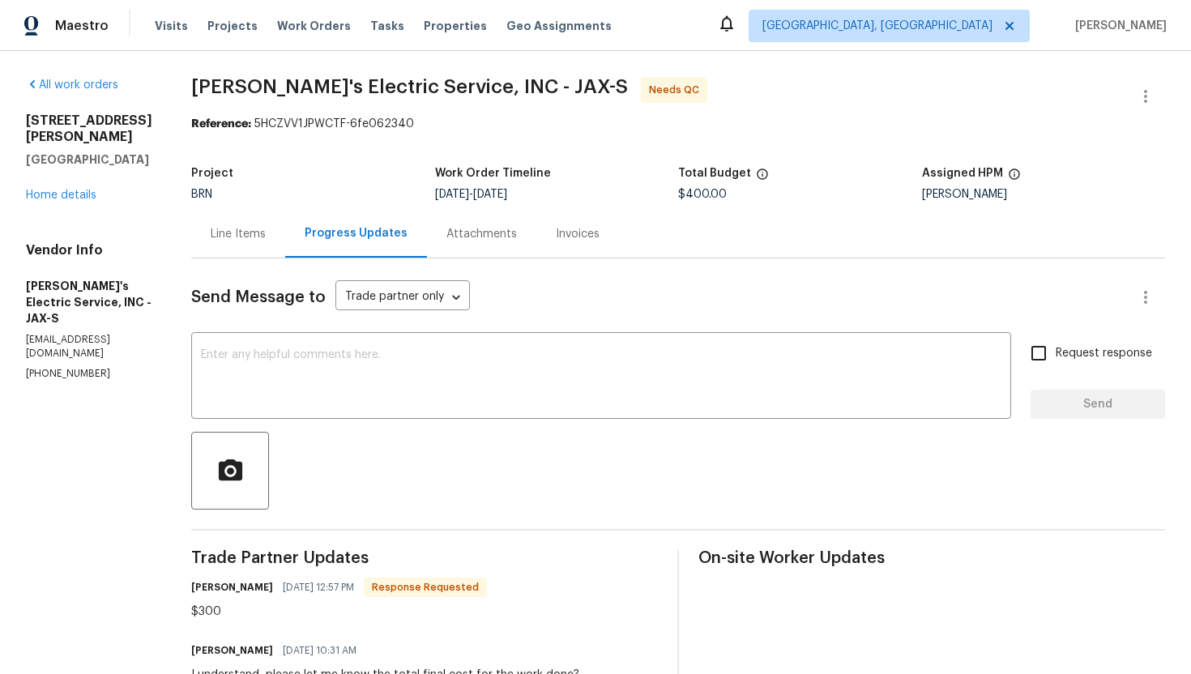
click at [241, 228] on div "Line Items" at bounding box center [238, 234] width 55 height 16
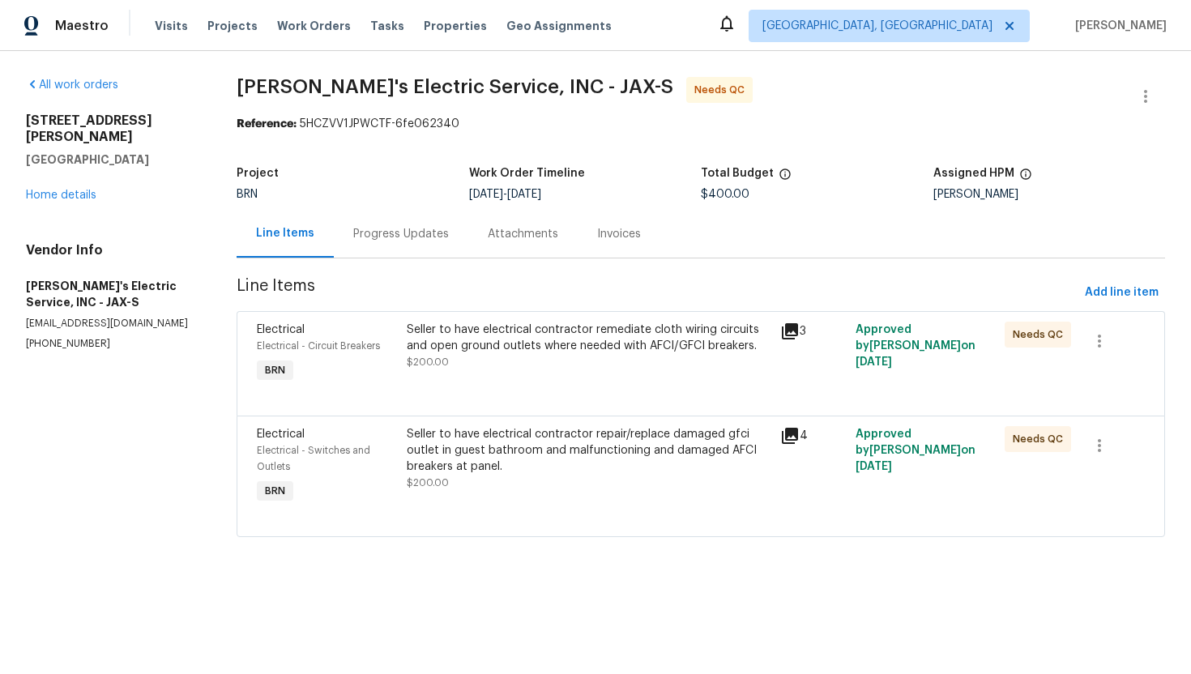
click at [407, 244] on div "Progress Updates" at bounding box center [401, 234] width 134 height 48
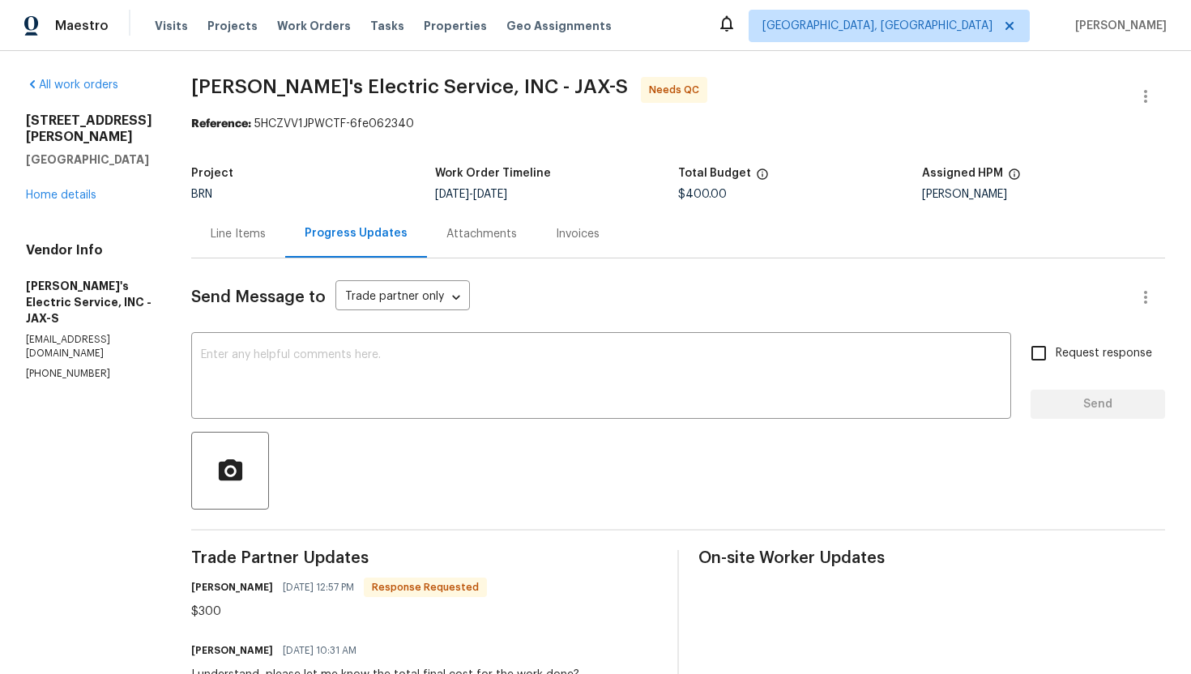
click at [239, 234] on div "Line Items" at bounding box center [238, 234] width 55 height 16
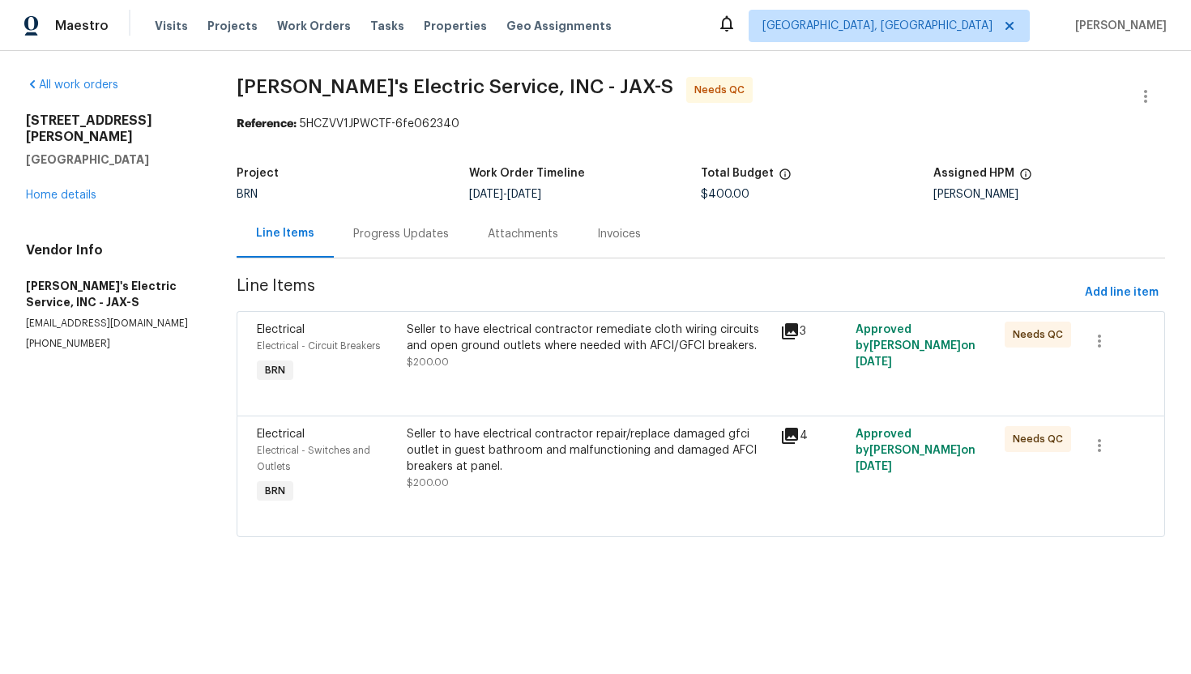
click at [475, 475] on div "Seller to have electrical contractor repair/replace damaged gfci outlet in gues…" at bounding box center [589, 458] width 364 height 65
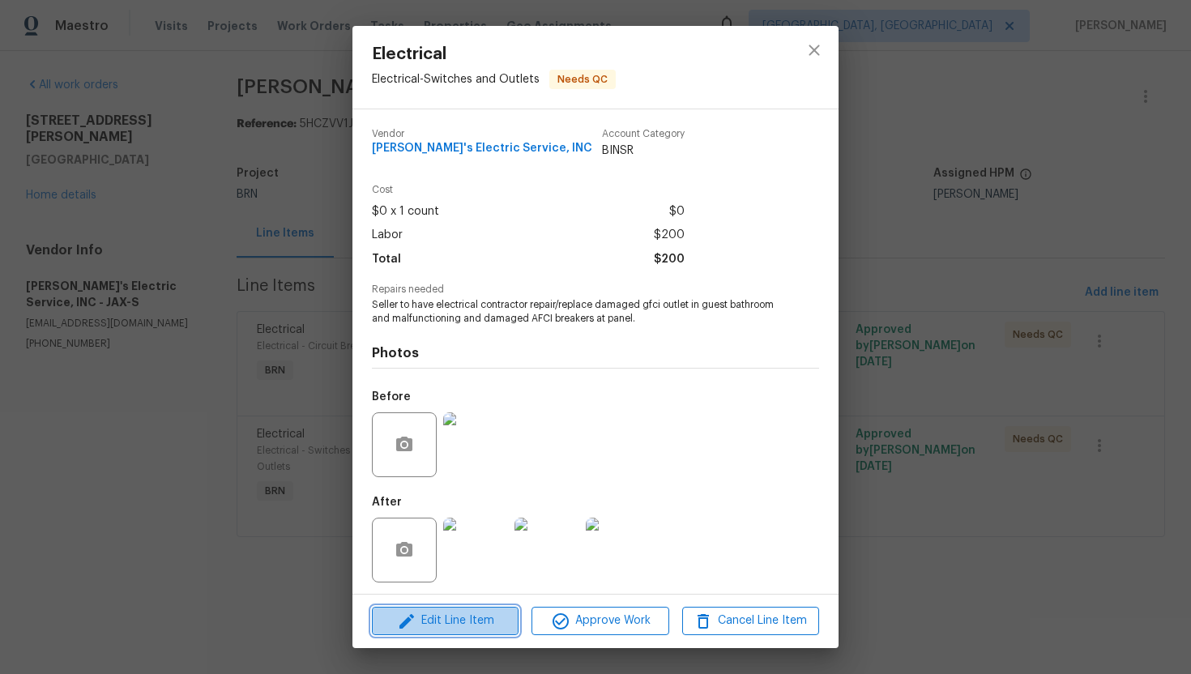
click at [449, 614] on span "Edit Line Item" at bounding box center [445, 621] width 137 height 20
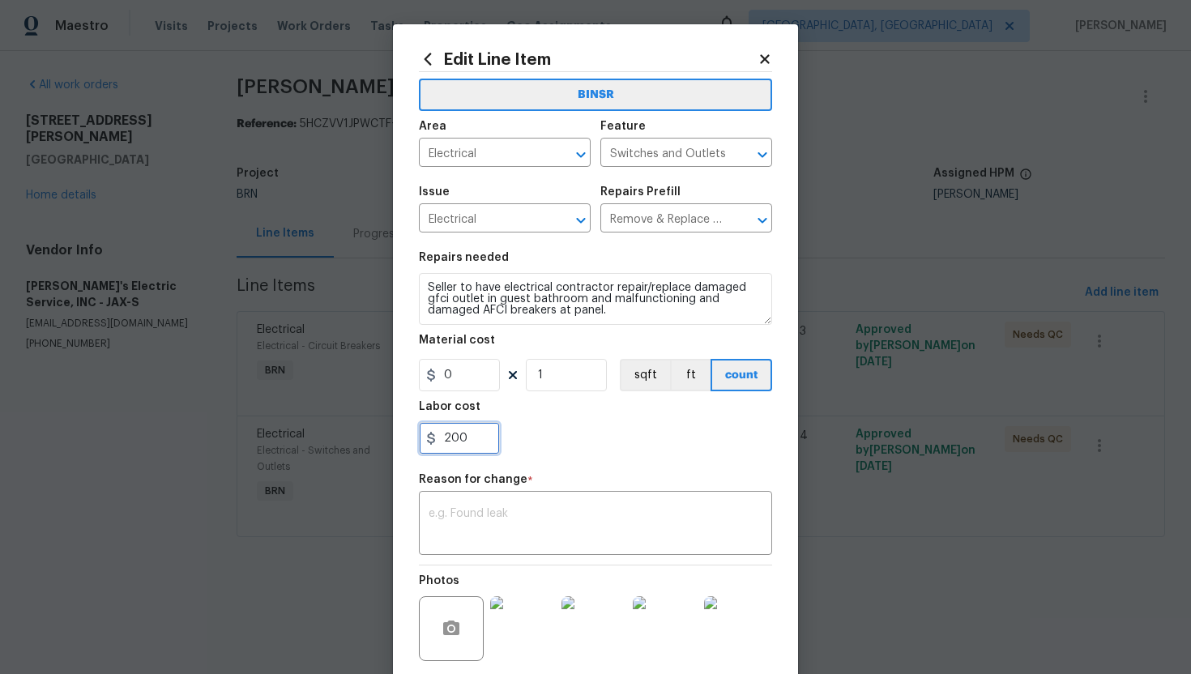
click at [449, 437] on input "200" at bounding box center [459, 438] width 81 height 32
type input "100"
click at [536, 522] on textarea at bounding box center [595, 525] width 334 height 34
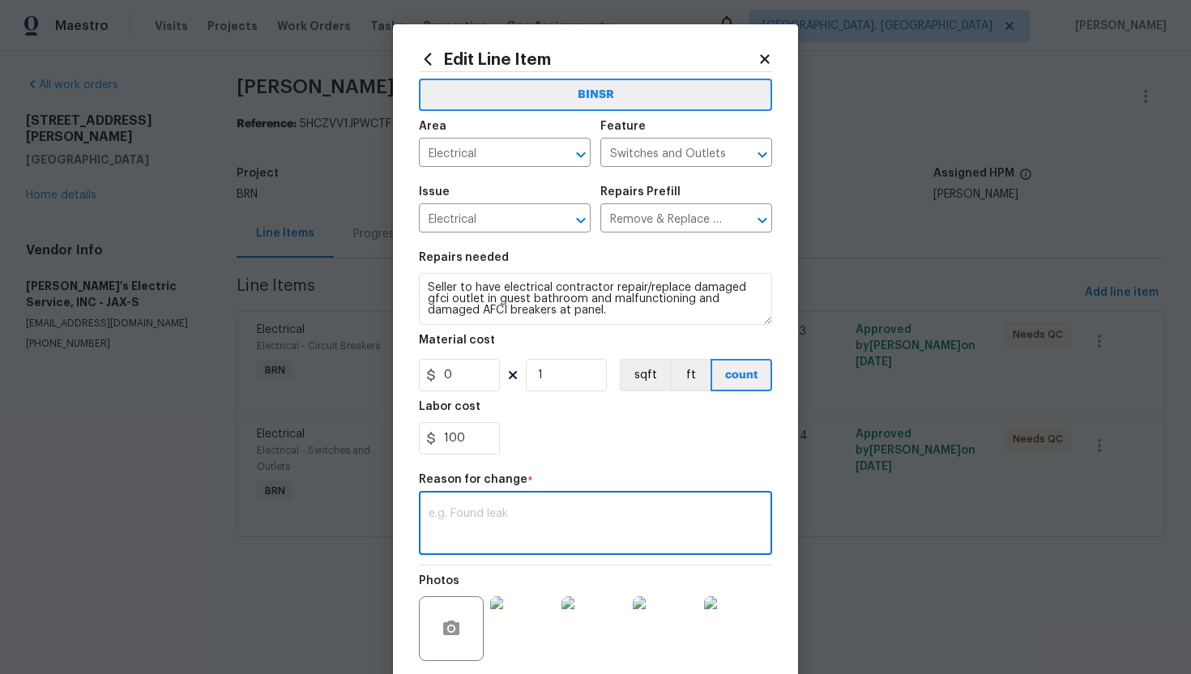
paste textarea "(AG) Updated per vendors final cost."
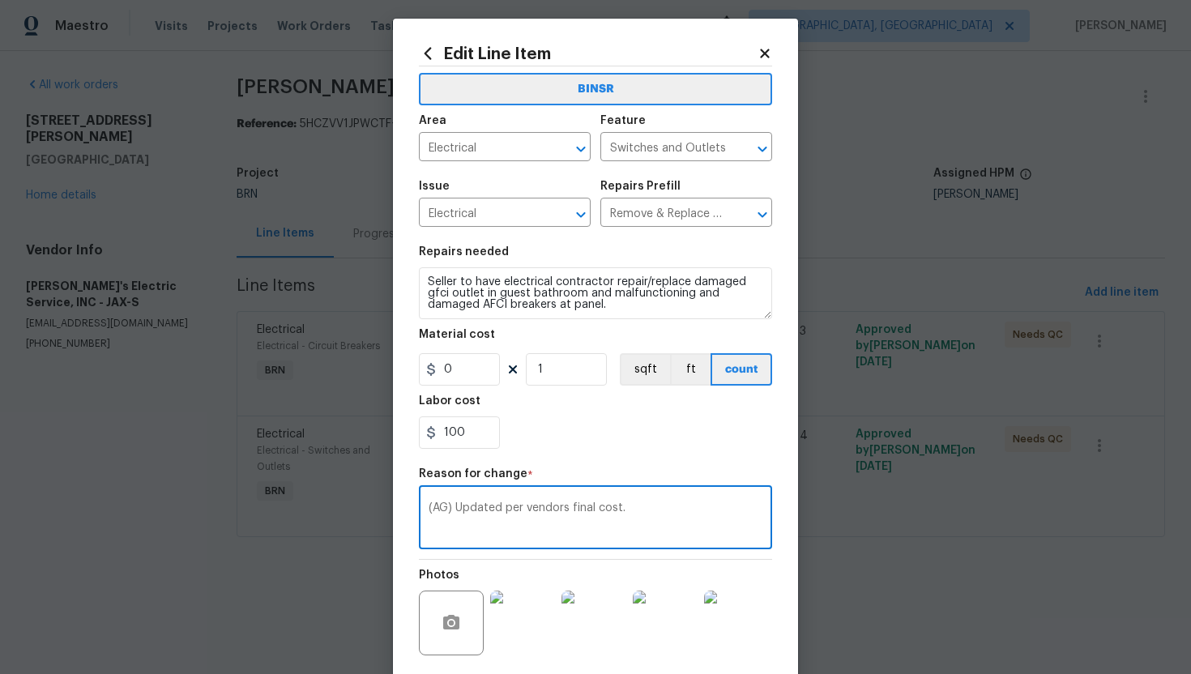
scroll to position [125, 0]
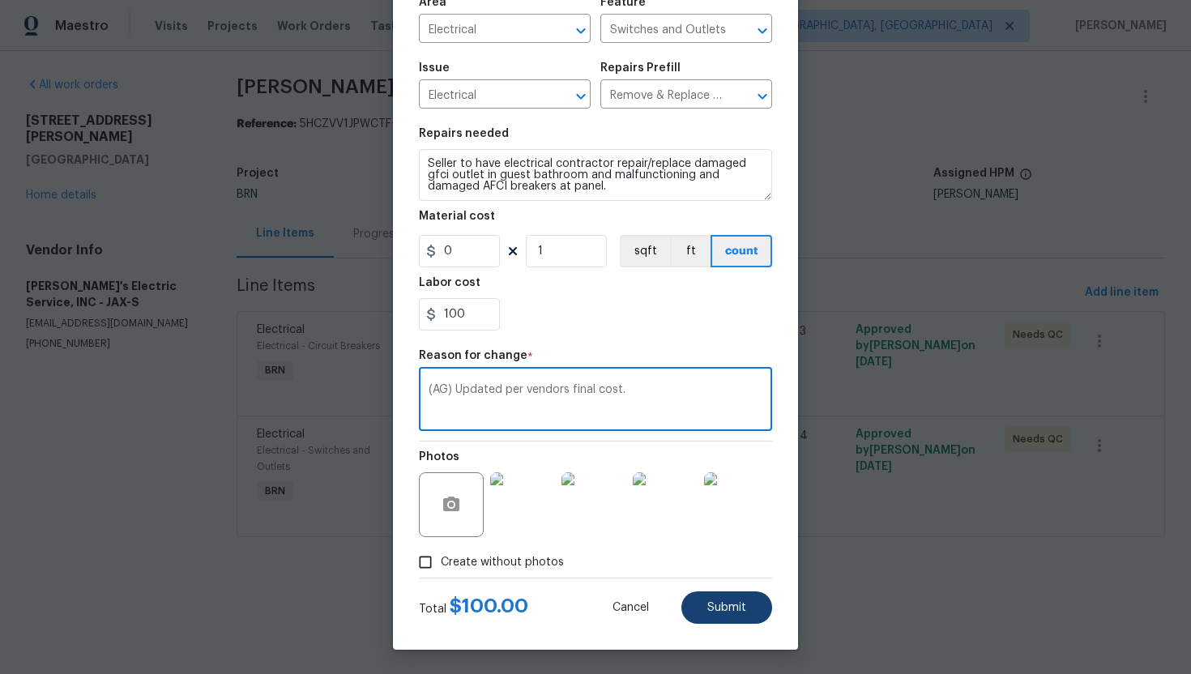
type textarea "(AG) Updated per vendors final cost."
click at [704, 607] on button "Submit" at bounding box center [726, 607] width 91 height 32
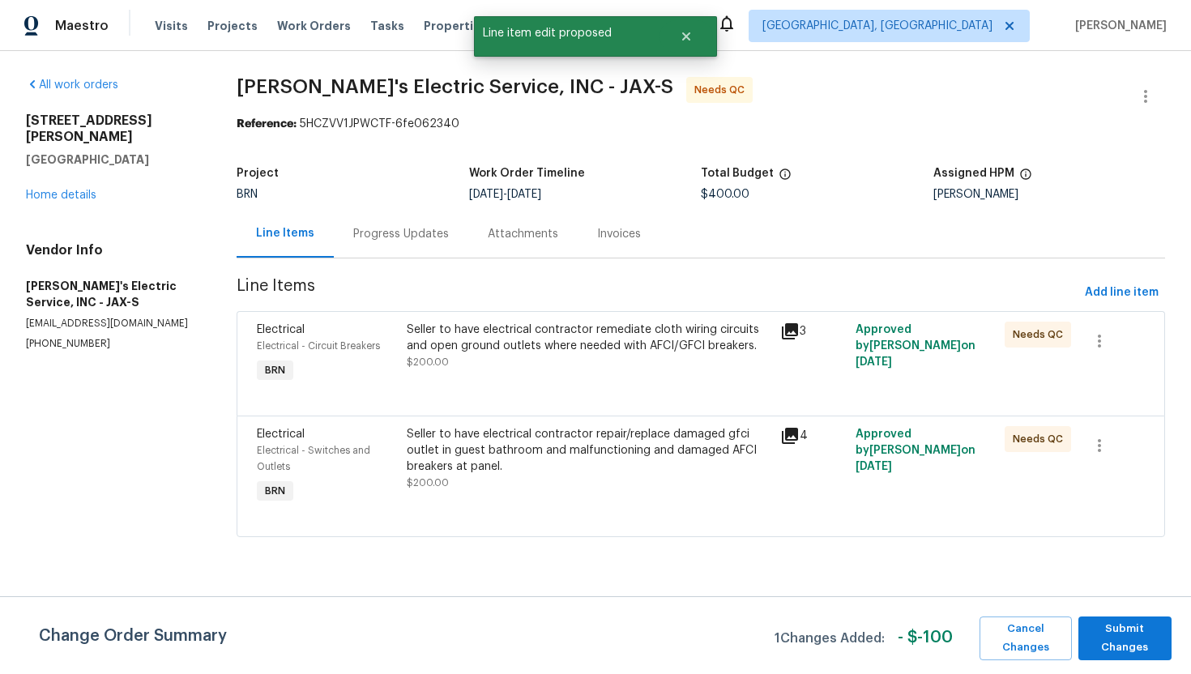
scroll to position [0, 0]
click at [1112, 641] on span "Submit Changes" at bounding box center [1124, 638] width 77 height 37
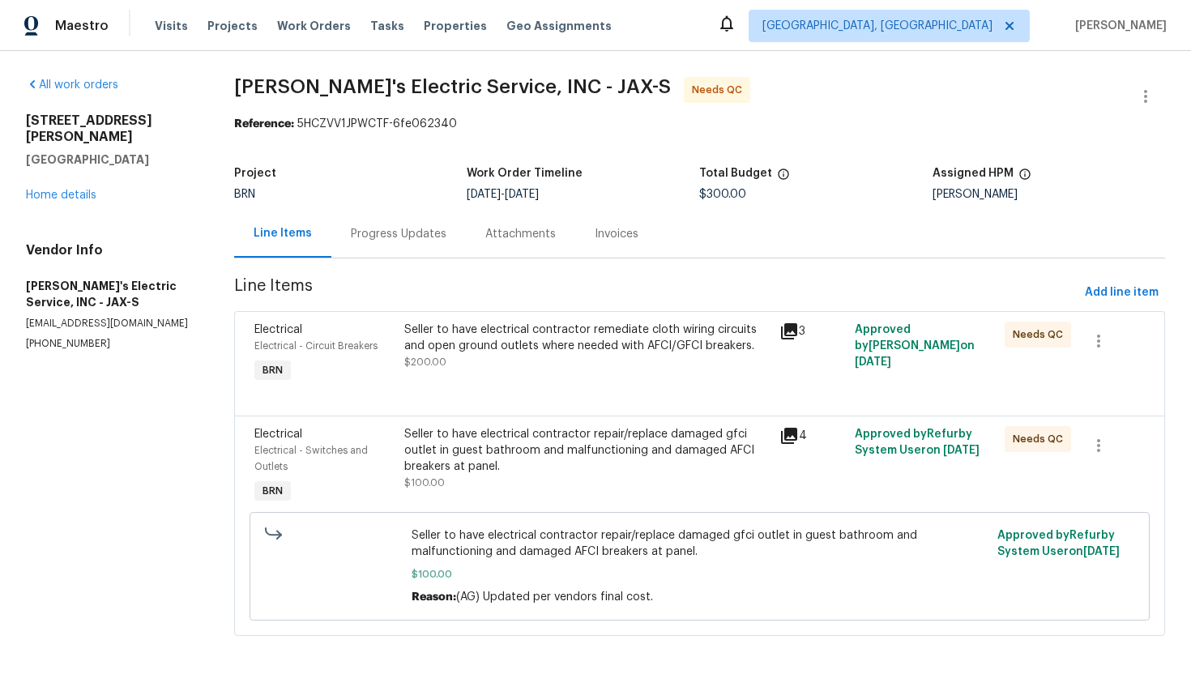
click at [429, 234] on div "Progress Updates" at bounding box center [399, 234] width 96 height 16
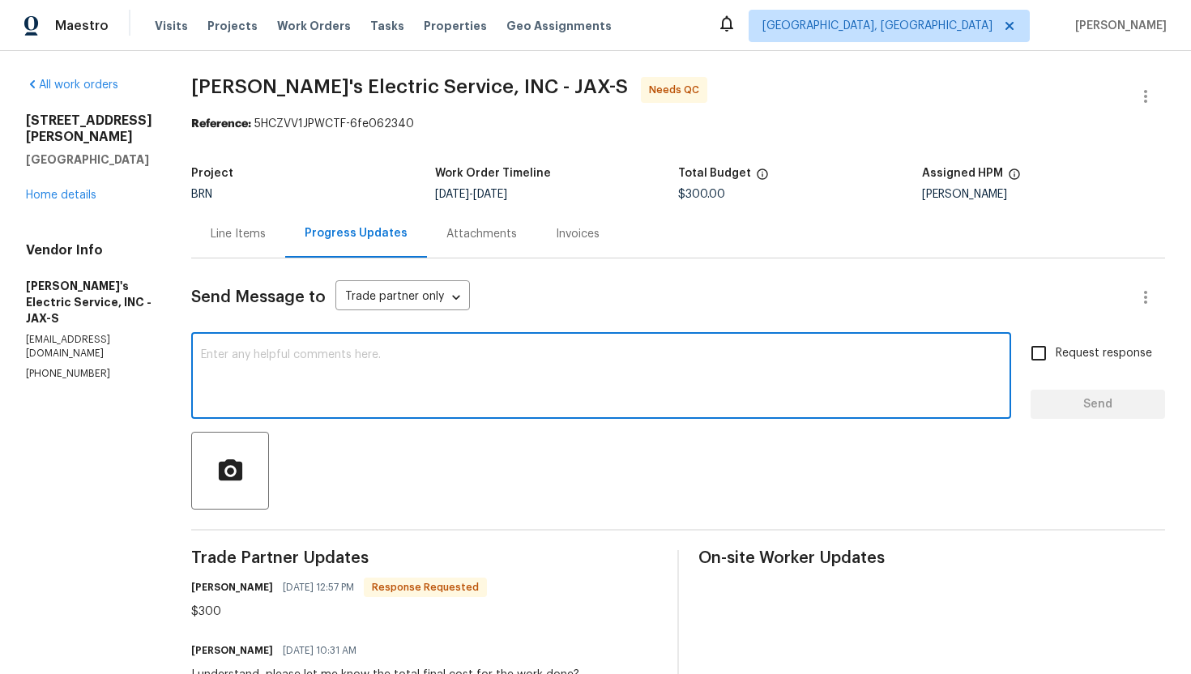
click at [429, 383] on textarea at bounding box center [601, 377] width 800 height 57
paste textarea "WO is approved. Please upload the invoice under invoice section. Thanks!"
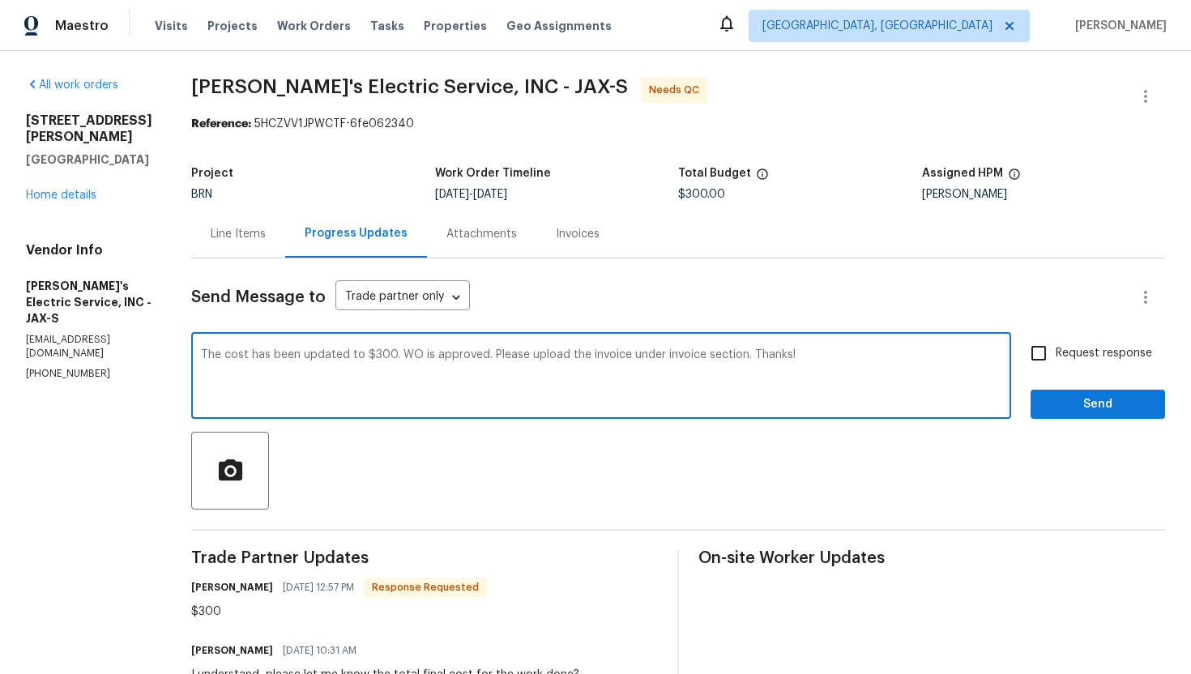
type textarea "The cost has been updated to $300. WO is approved. Please upload the invoice un…"
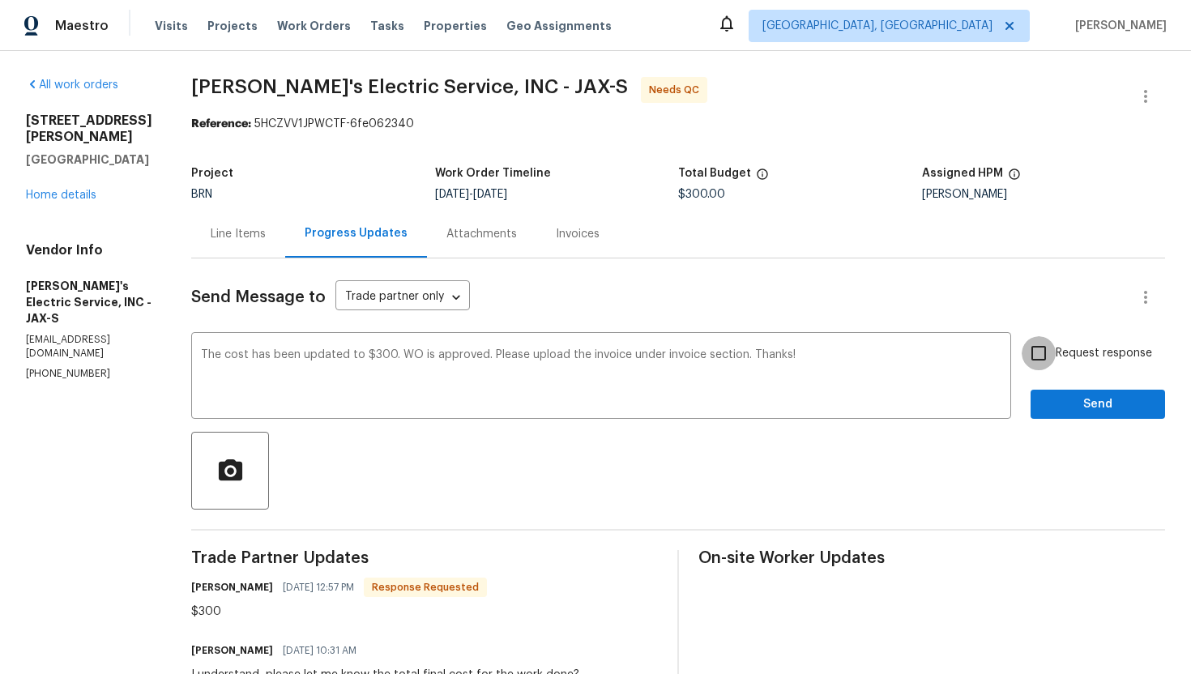
click at [1035, 352] on input "Request response" at bounding box center [1038, 353] width 34 height 34
checkbox input "true"
click at [1085, 396] on span "Send" at bounding box center [1097, 404] width 109 height 20
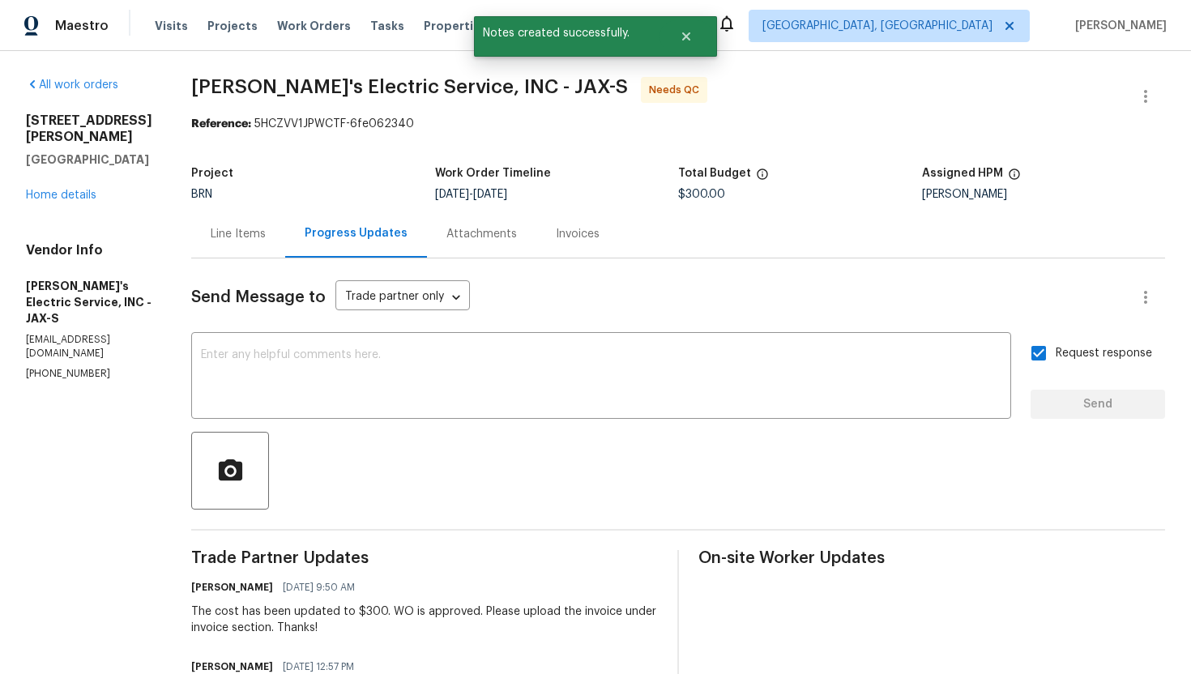
click at [191, 236] on div "Line Items" at bounding box center [238, 234] width 94 height 48
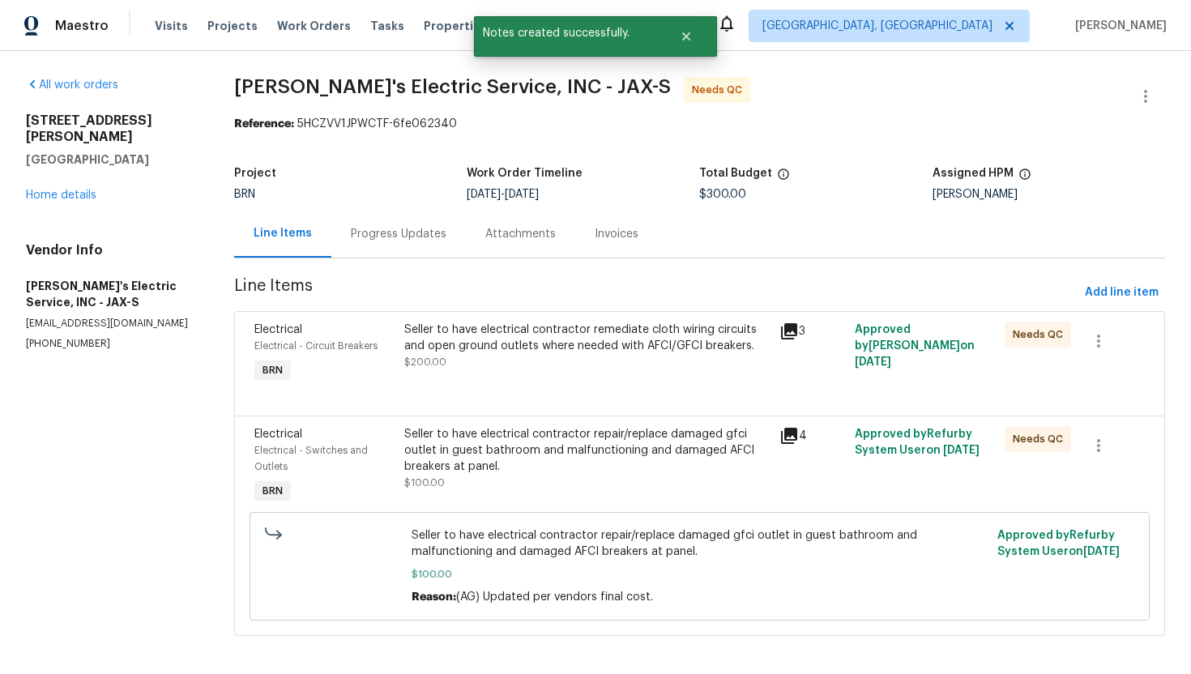
click at [505, 346] on div "Seller to have electrical contractor remediate cloth wiring circuits and open g…" at bounding box center [586, 338] width 365 height 32
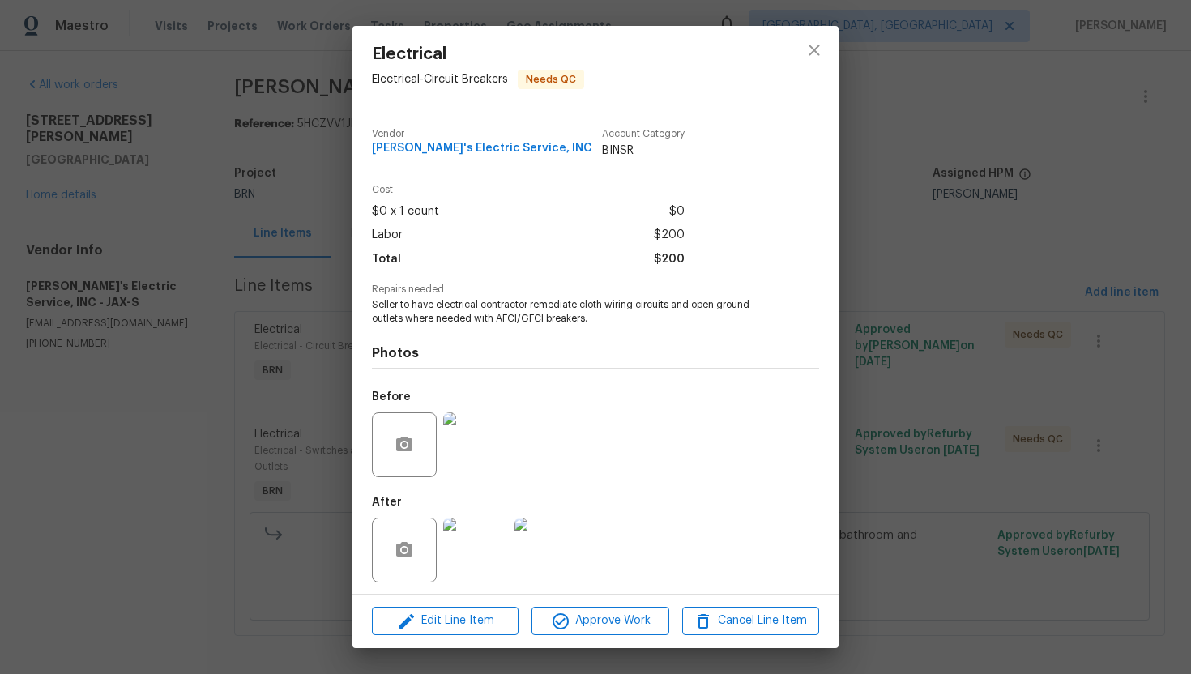
scroll to position [5, 0]
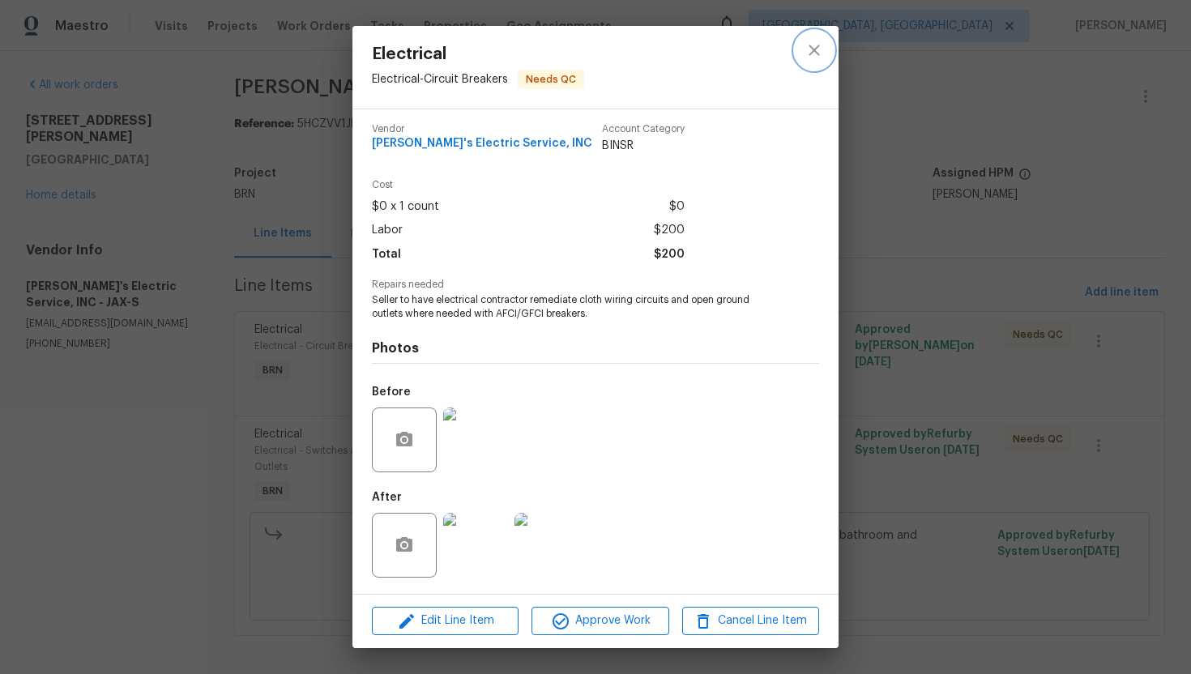
click at [823, 40] on icon "close" at bounding box center [813, 49] width 19 height 19
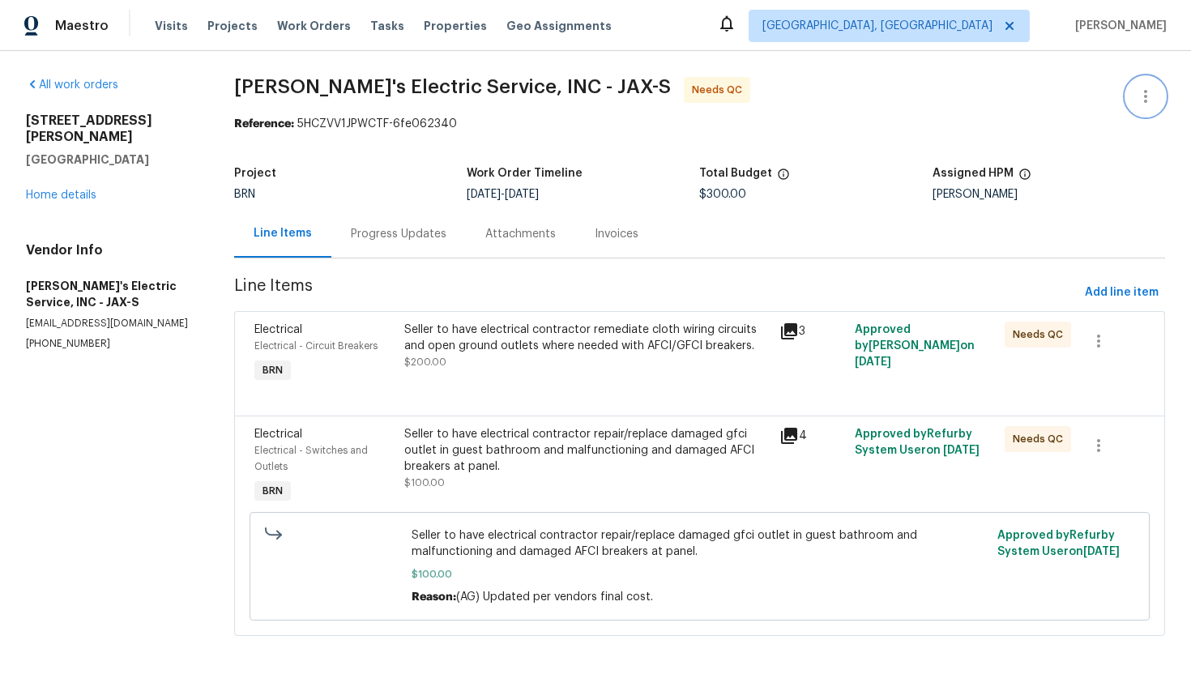
click at [1142, 96] on icon "button" at bounding box center [1145, 96] width 19 height 19
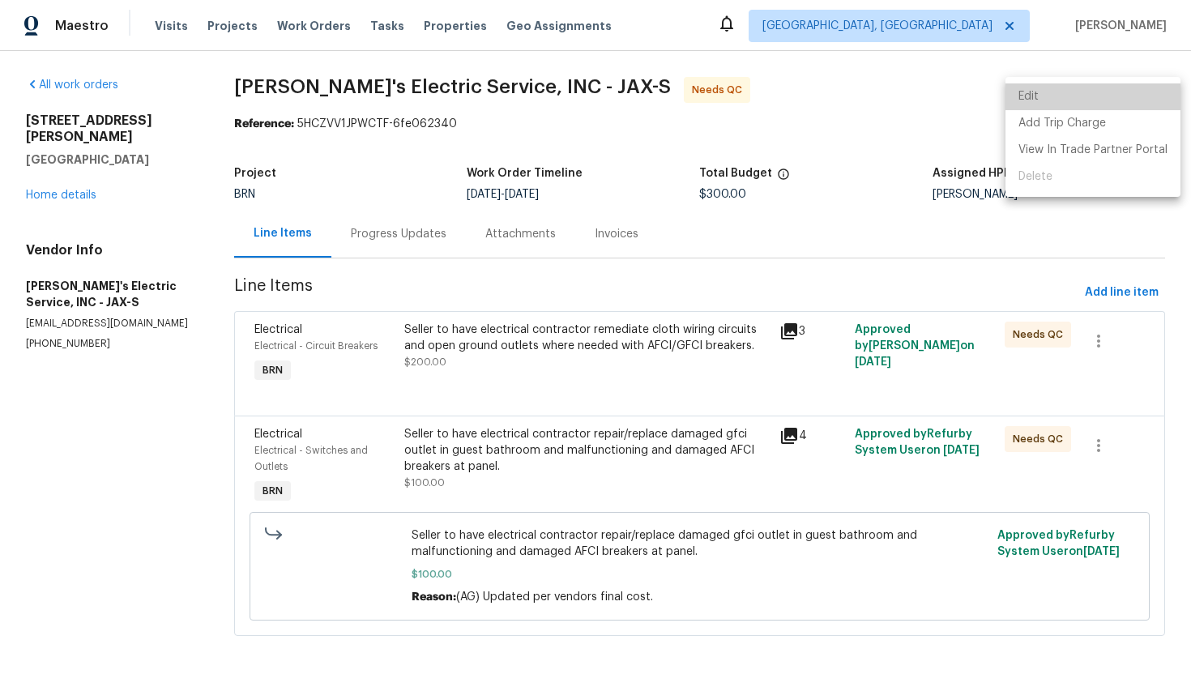
click at [1140, 96] on li "Edit" at bounding box center [1092, 96] width 175 height 27
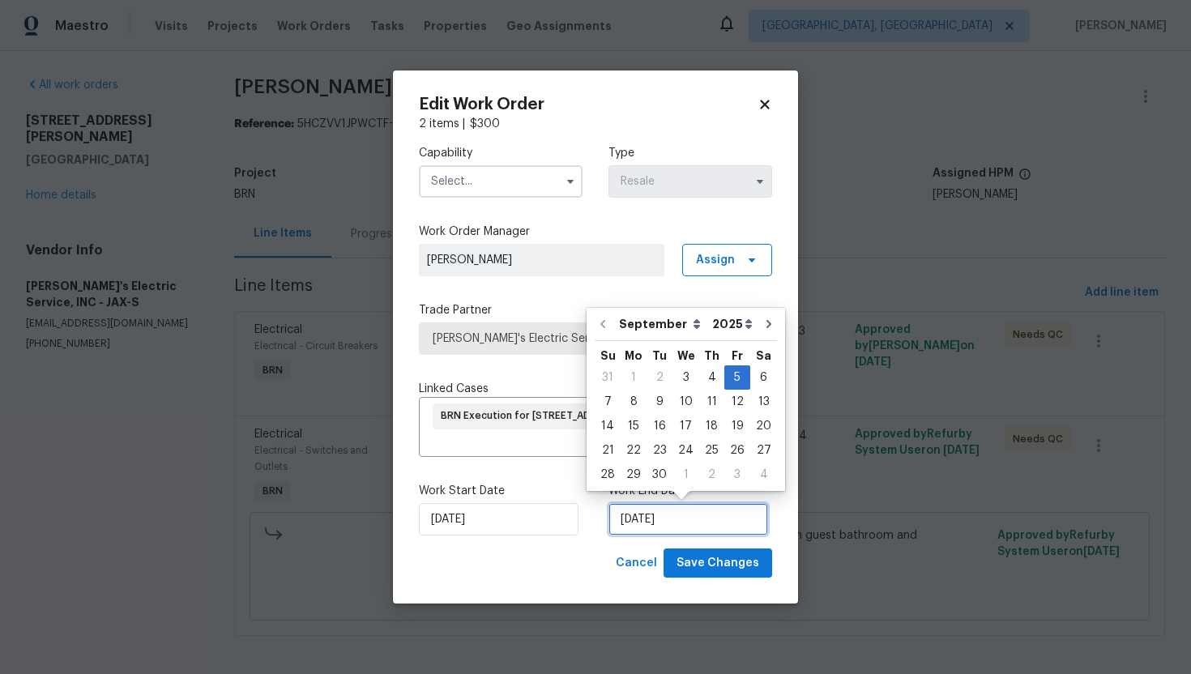
click at [633, 521] on input "[DATE]" at bounding box center [688, 519] width 160 height 32
click at [706, 380] on div "4" at bounding box center [711, 377] width 25 height 23
type input "[DATE]"
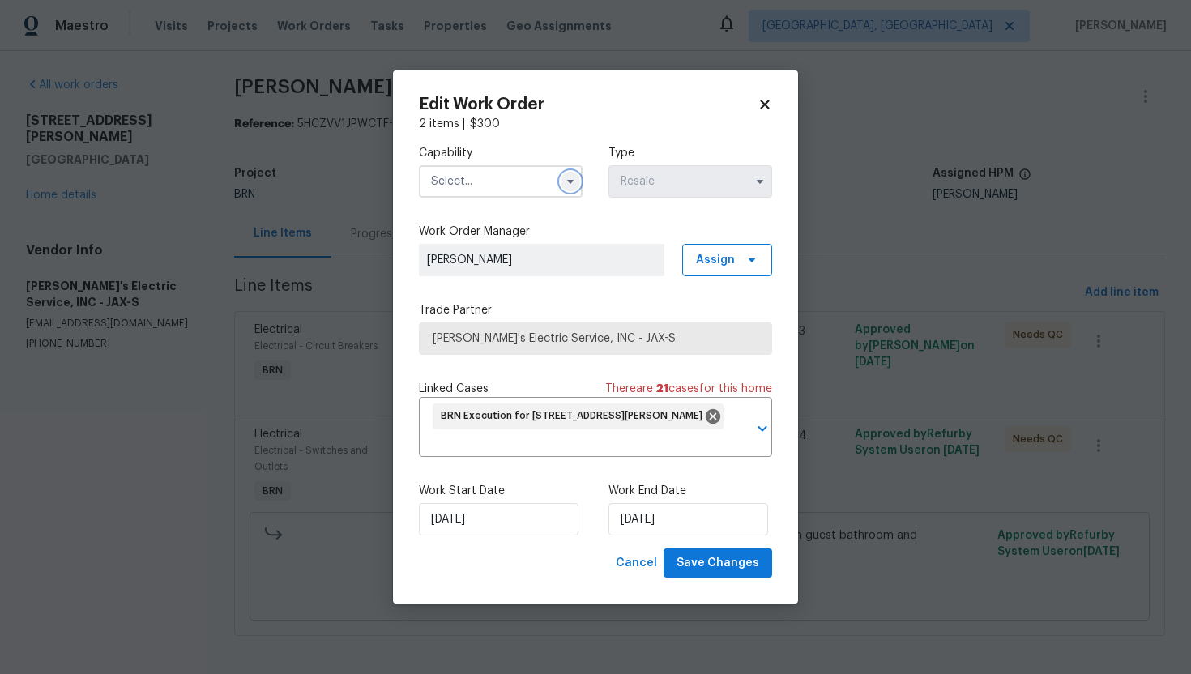
click at [573, 177] on icon "button" at bounding box center [570, 181] width 13 height 13
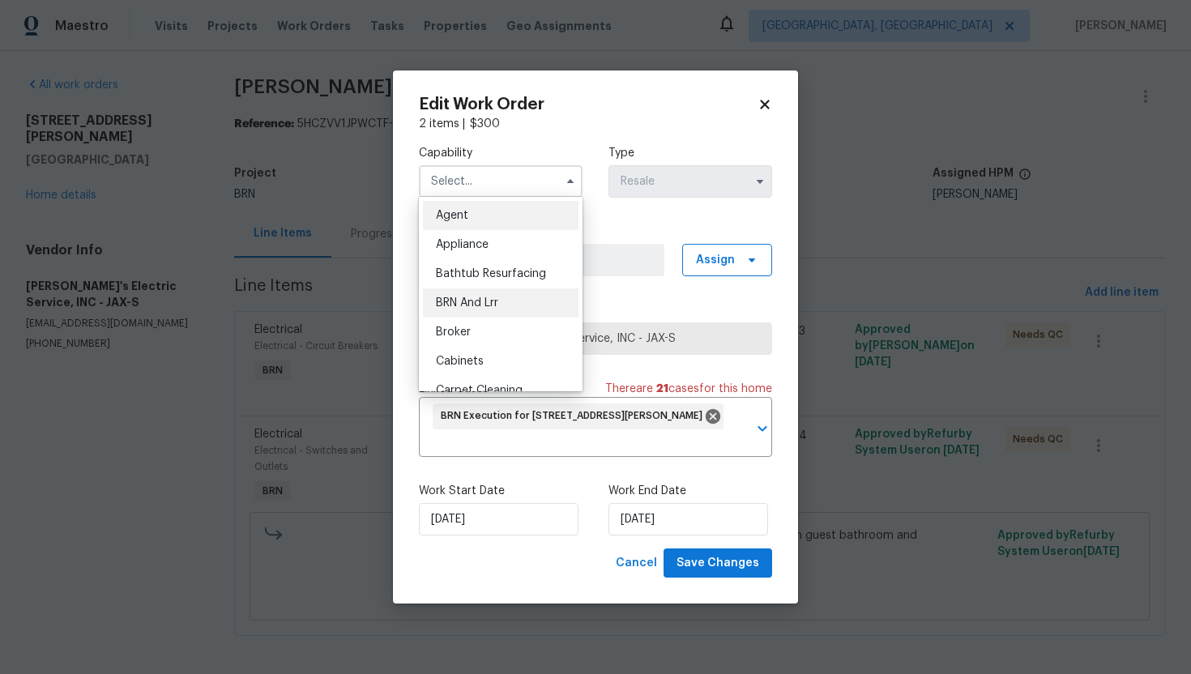
click at [492, 312] on div "BRN And Lrr" at bounding box center [501, 302] width 156 height 29
type input "BRN And Lrr"
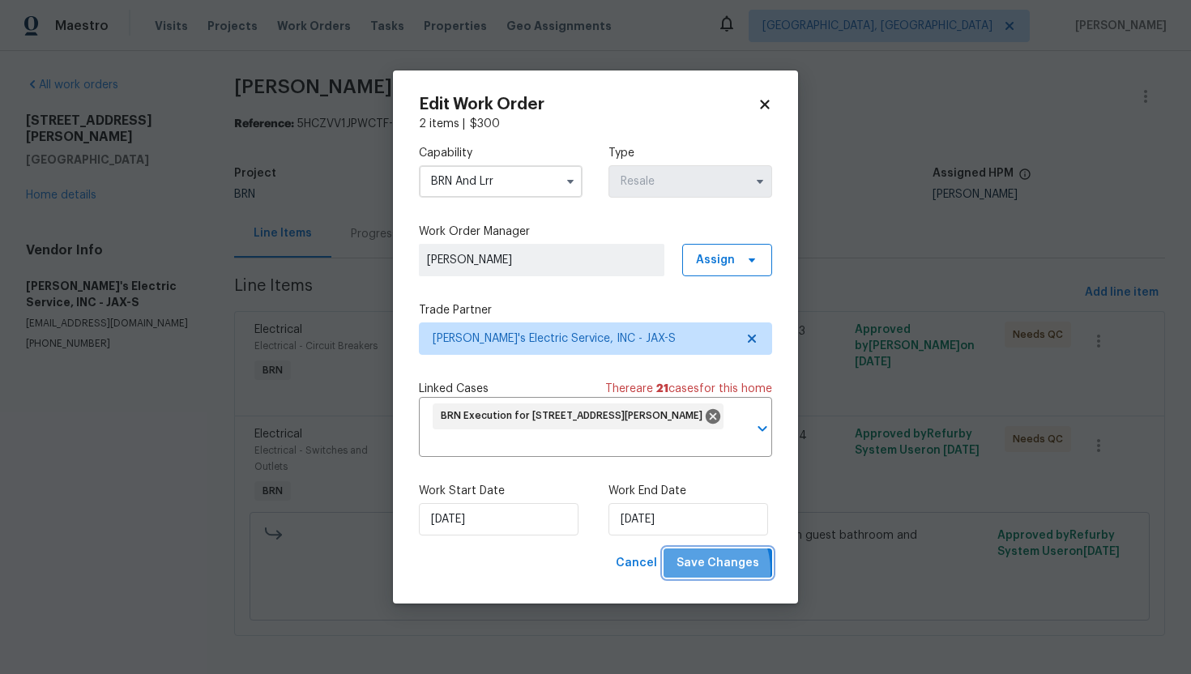
click at [698, 571] on span "Save Changes" at bounding box center [717, 563] width 83 height 20
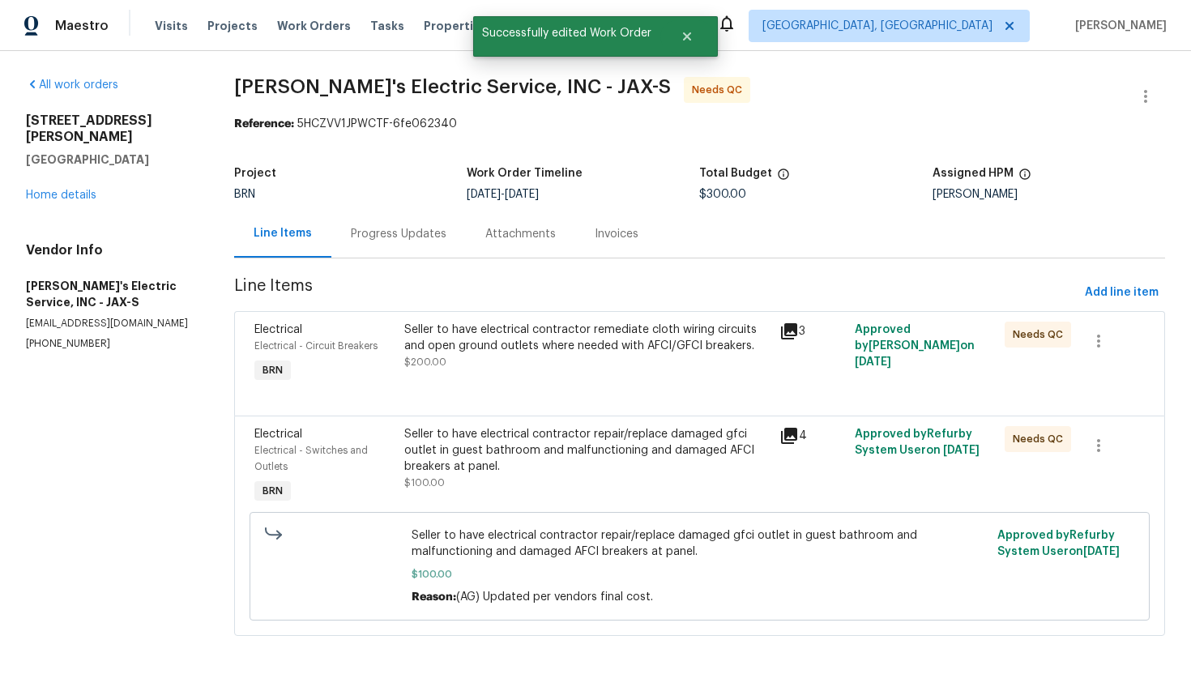
click at [522, 372] on div "Seller to have electrical contractor remediate cloth wiring circuits and open g…" at bounding box center [586, 354] width 375 height 75
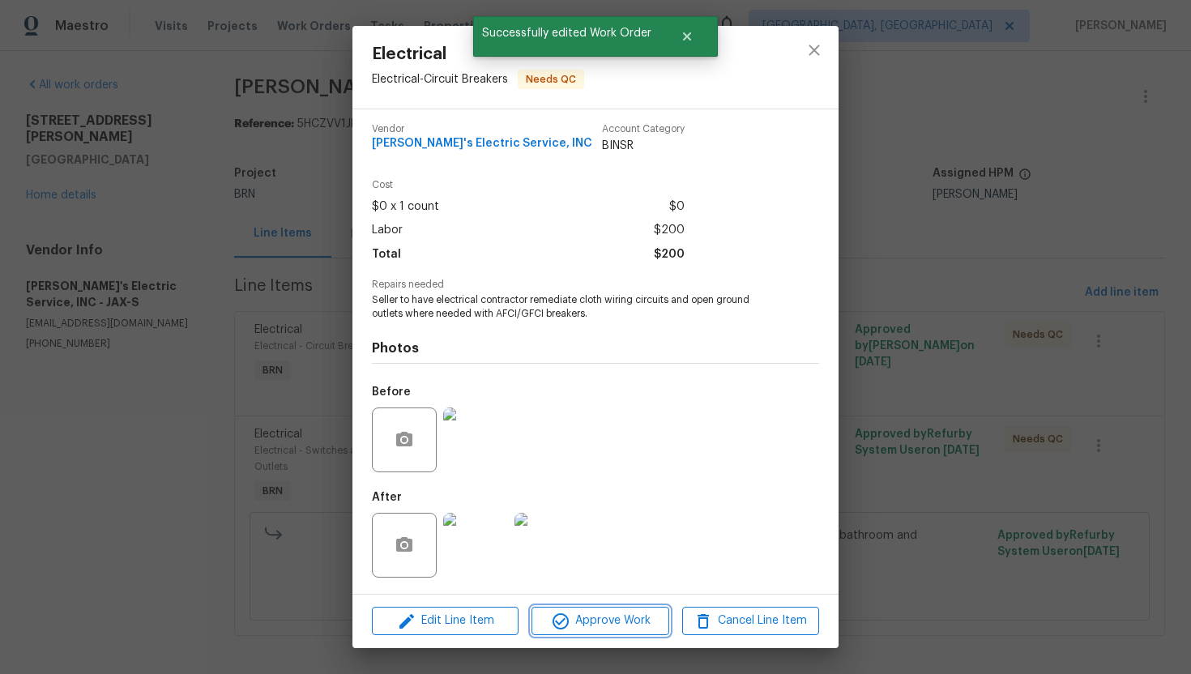
click at [594, 621] on span "Approve Work" at bounding box center [599, 621] width 127 height 20
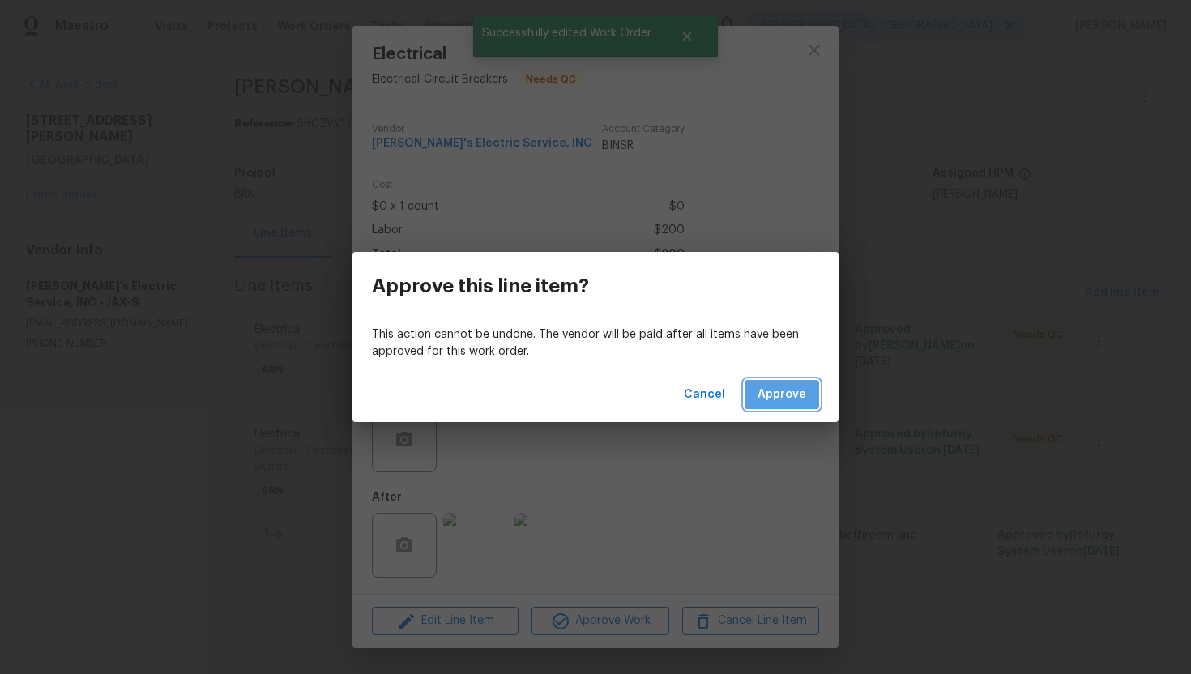
click at [783, 405] on button "Approve" at bounding box center [781, 395] width 75 height 30
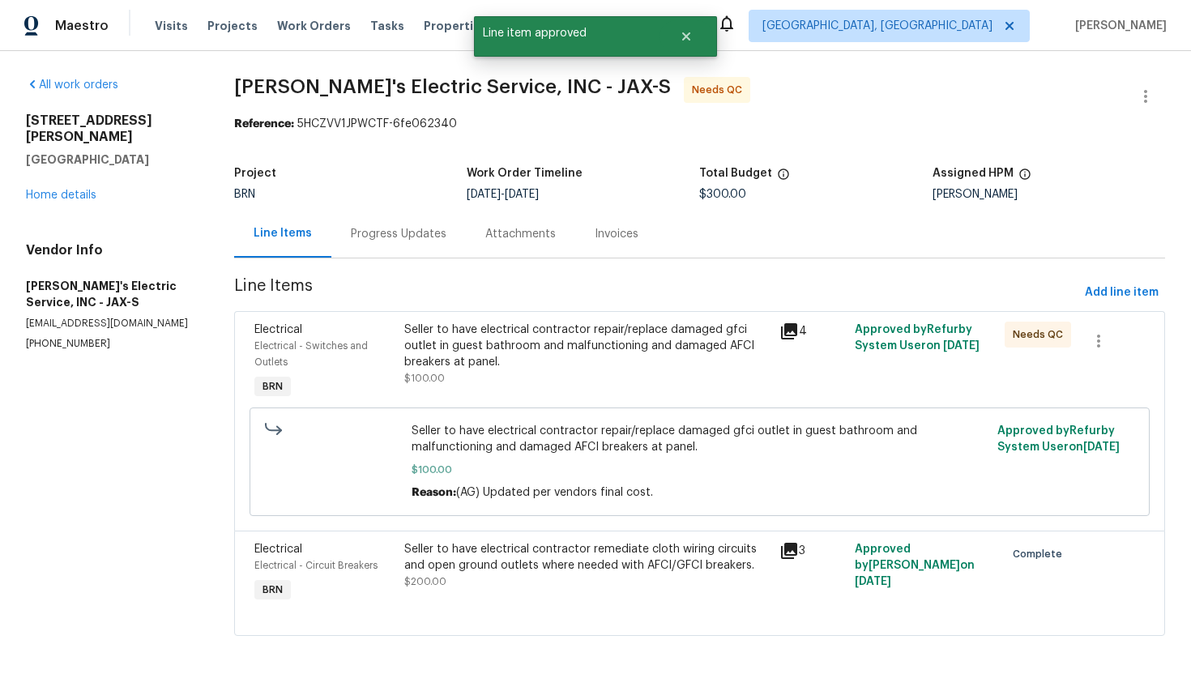
click at [568, 335] on div "Seller to have electrical contractor repair/replace damaged gfci outlet in gues…" at bounding box center [586, 346] width 365 height 49
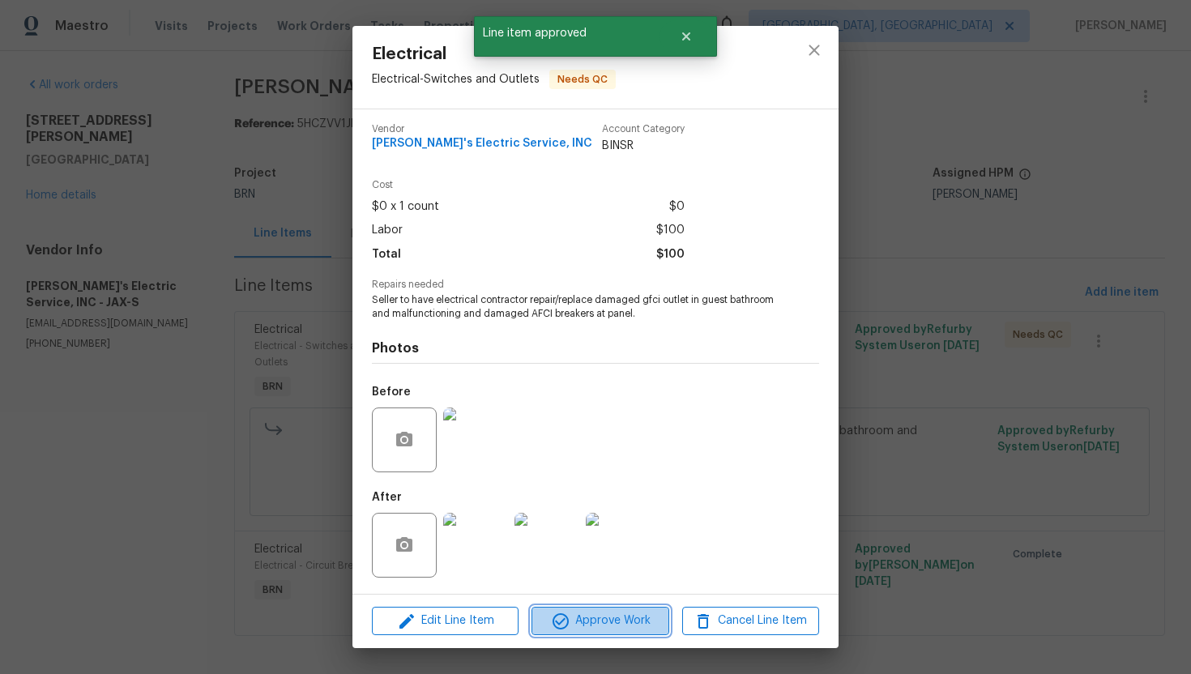
click at [604, 617] on span "Approve Work" at bounding box center [599, 621] width 127 height 20
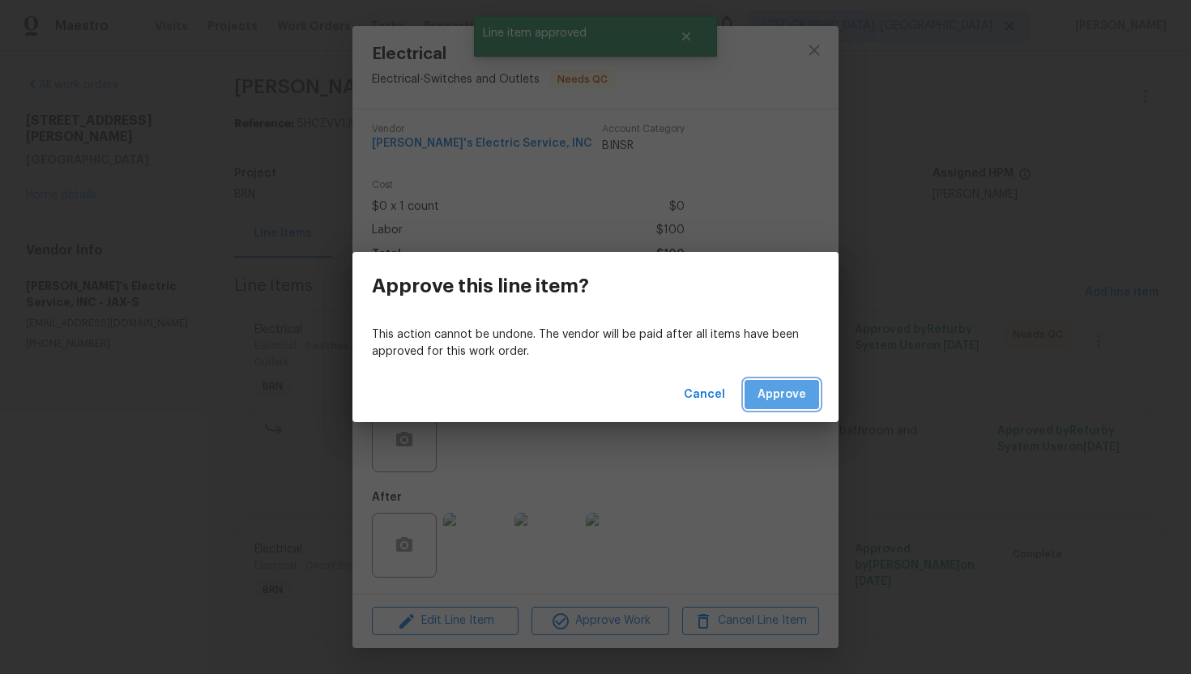
click at [780, 397] on span "Approve" at bounding box center [781, 395] width 49 height 20
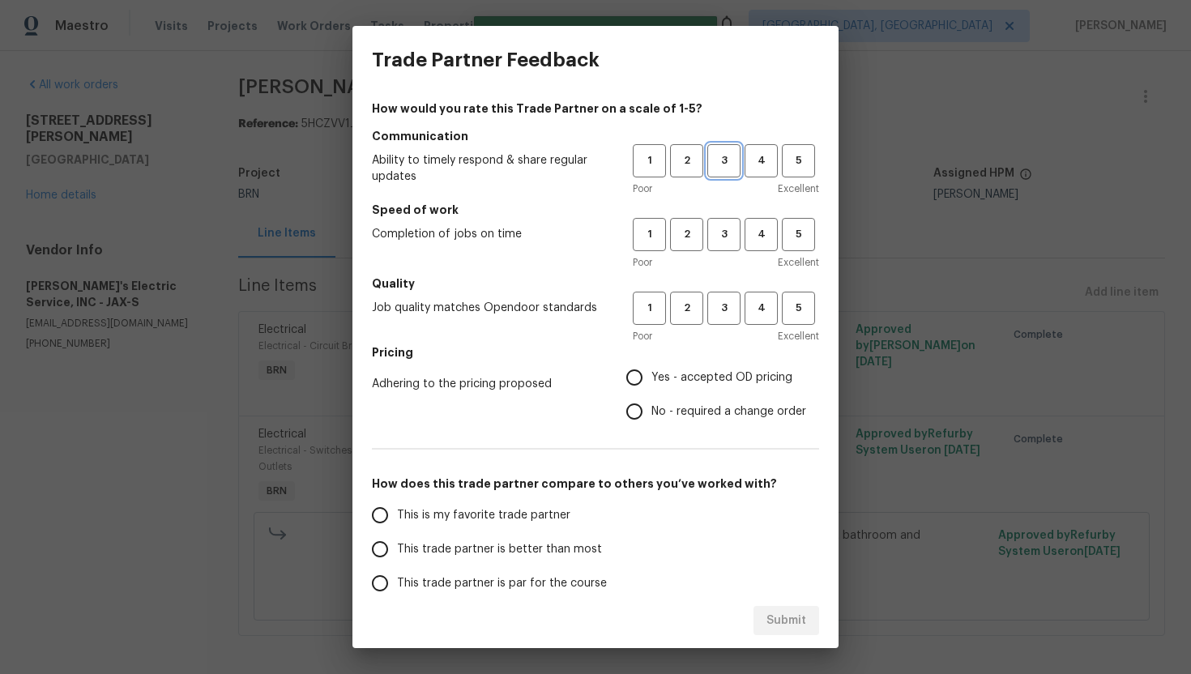
click at [719, 170] on button "3" at bounding box center [723, 160] width 33 height 33
click at [723, 230] on span "3" at bounding box center [724, 234] width 30 height 19
click at [716, 323] on button "3" at bounding box center [723, 308] width 33 height 33
click at [658, 411] on span "No - required a change order" at bounding box center [728, 411] width 155 height 17
click at [651, 411] on input "No - required a change order" at bounding box center [634, 411] width 34 height 34
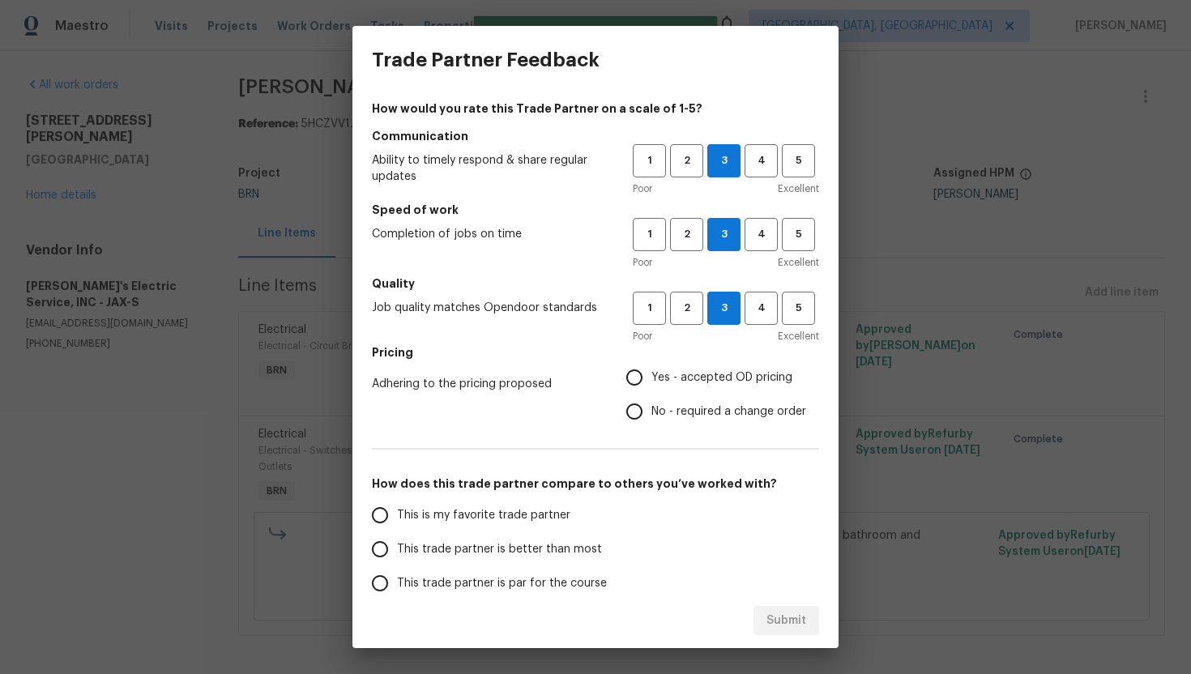
radio input "true"
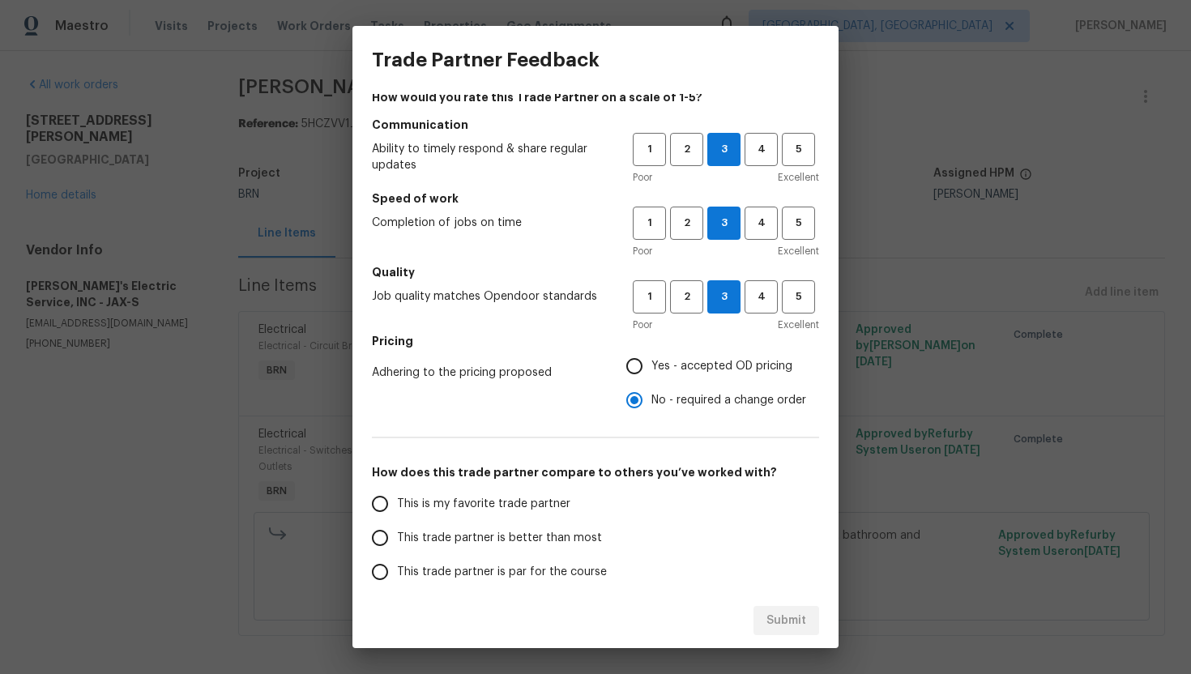
click at [445, 564] on span "This trade partner is par for the course" at bounding box center [502, 572] width 210 height 17
click at [397, 564] on input "This trade partner is par for the course" at bounding box center [380, 572] width 34 height 34
click at [784, 609] on button "Submit" at bounding box center [786, 621] width 66 height 30
radio input "true"
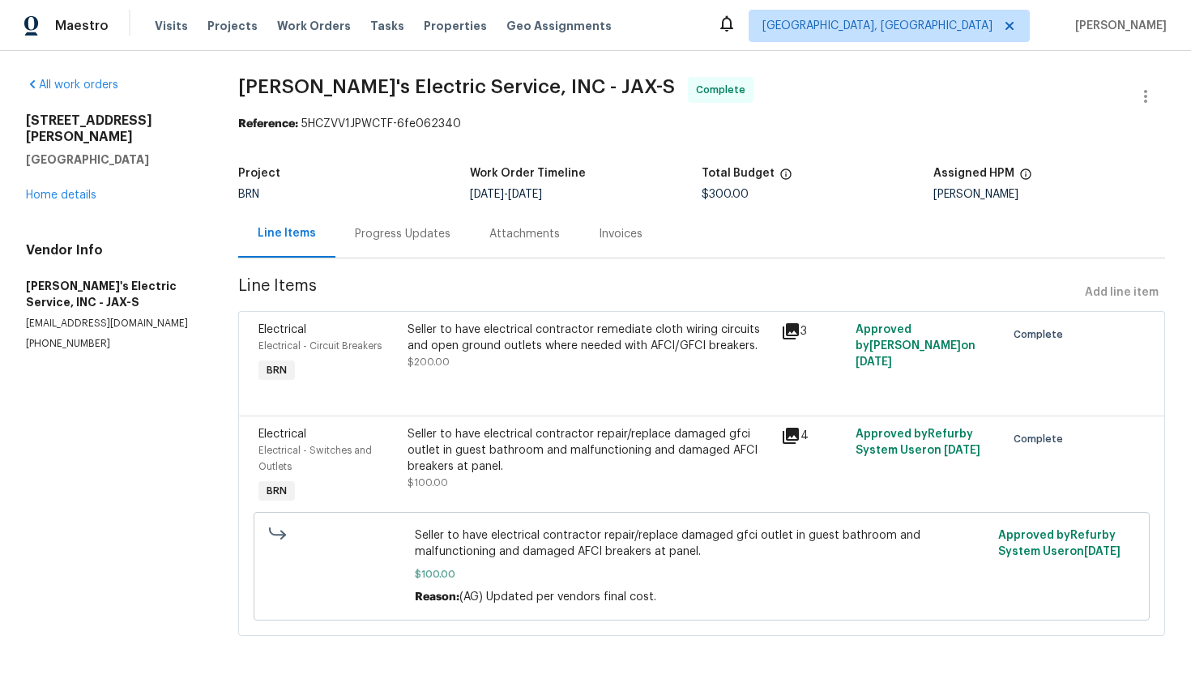
click at [412, 245] on div "Progress Updates" at bounding box center [402, 234] width 134 height 48
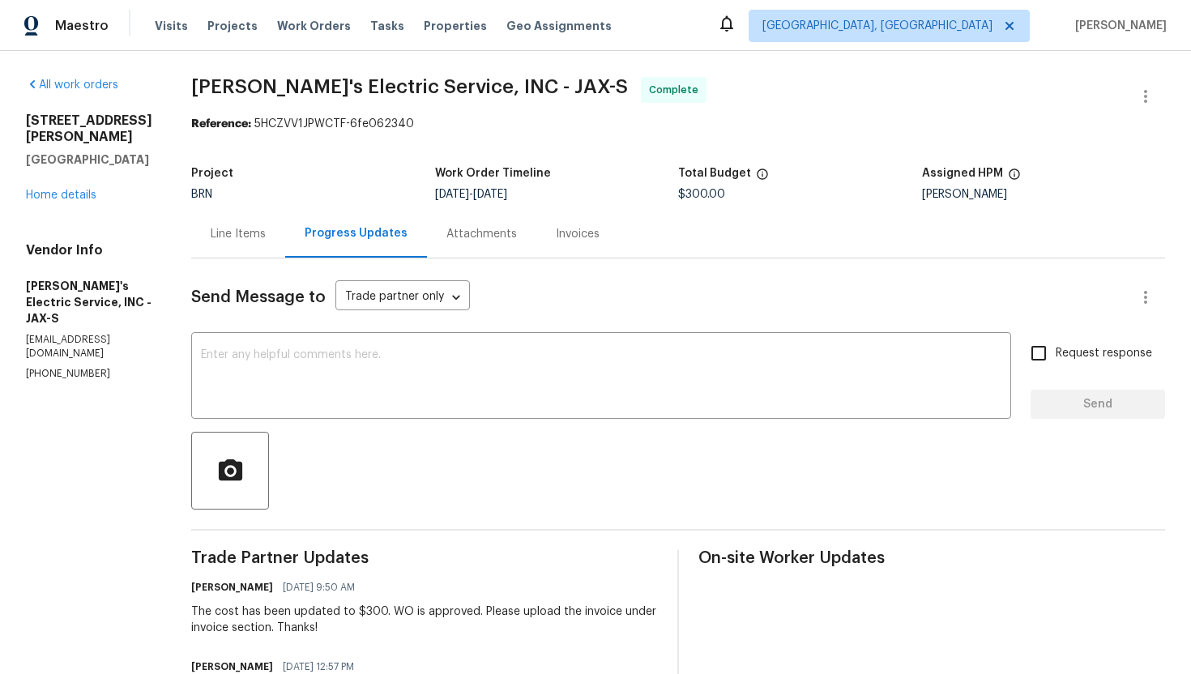
click at [234, 242] on div "Line Items" at bounding box center [238, 234] width 94 height 48
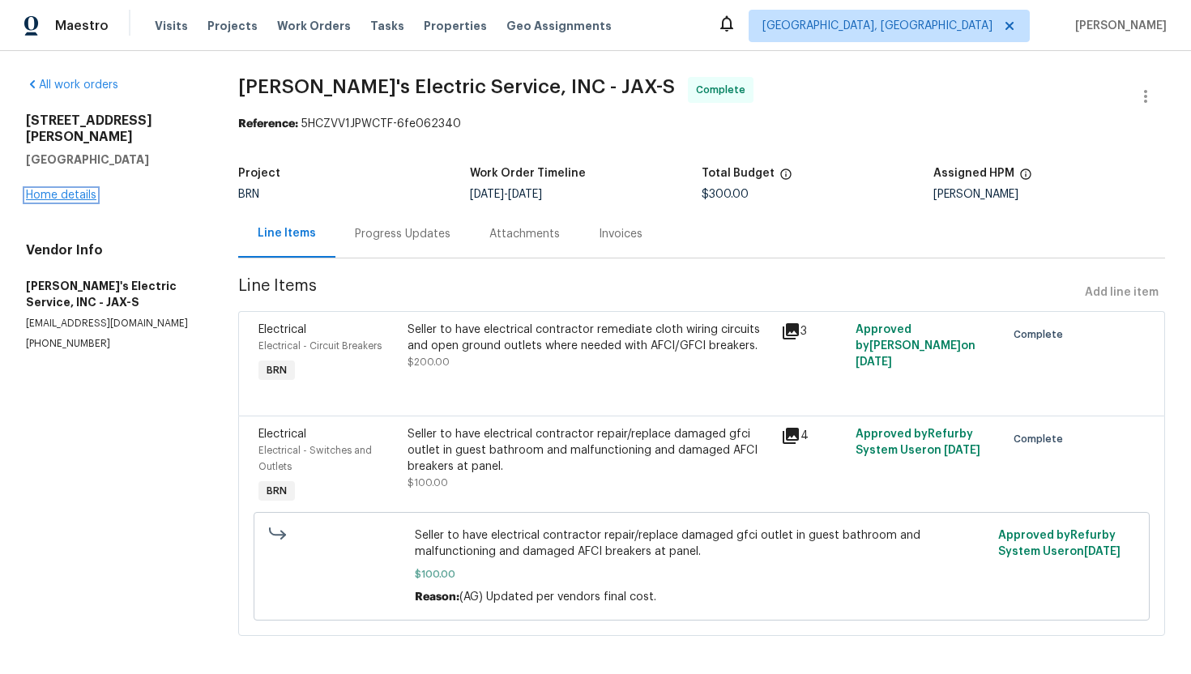
click at [79, 190] on link "Home details" at bounding box center [61, 195] width 70 height 11
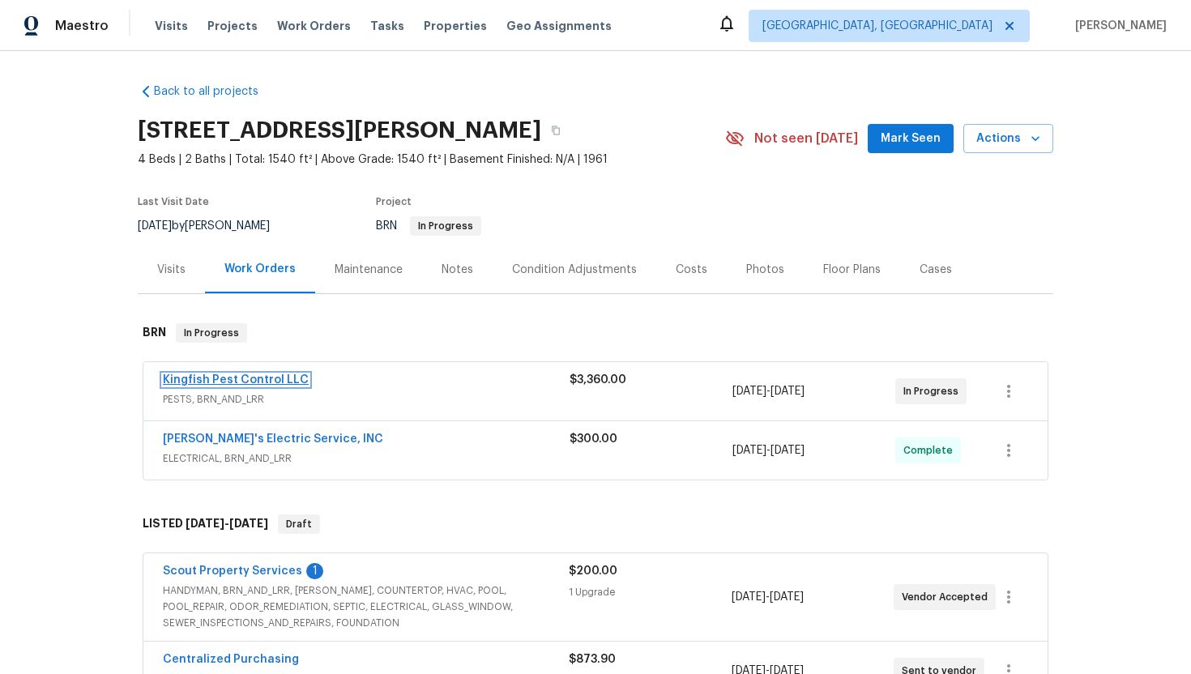
click at [211, 382] on link "Kingfish Pest Control LLC" at bounding box center [236, 379] width 146 height 11
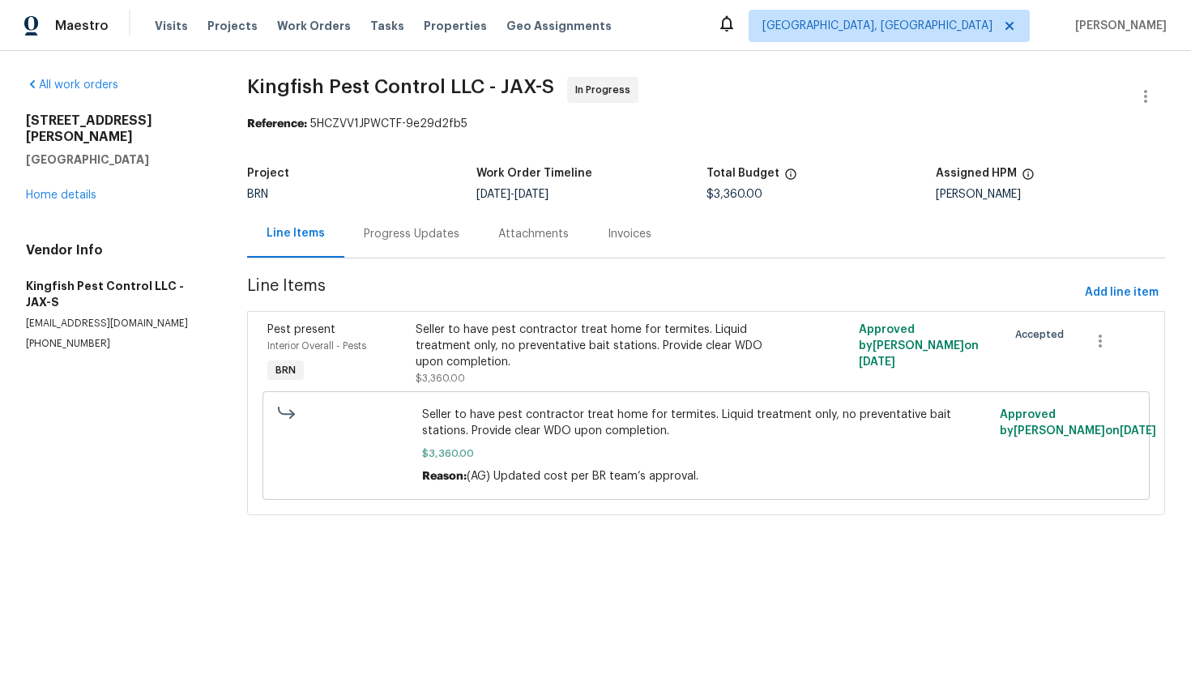
click at [374, 244] on div "Progress Updates" at bounding box center [411, 234] width 134 height 48
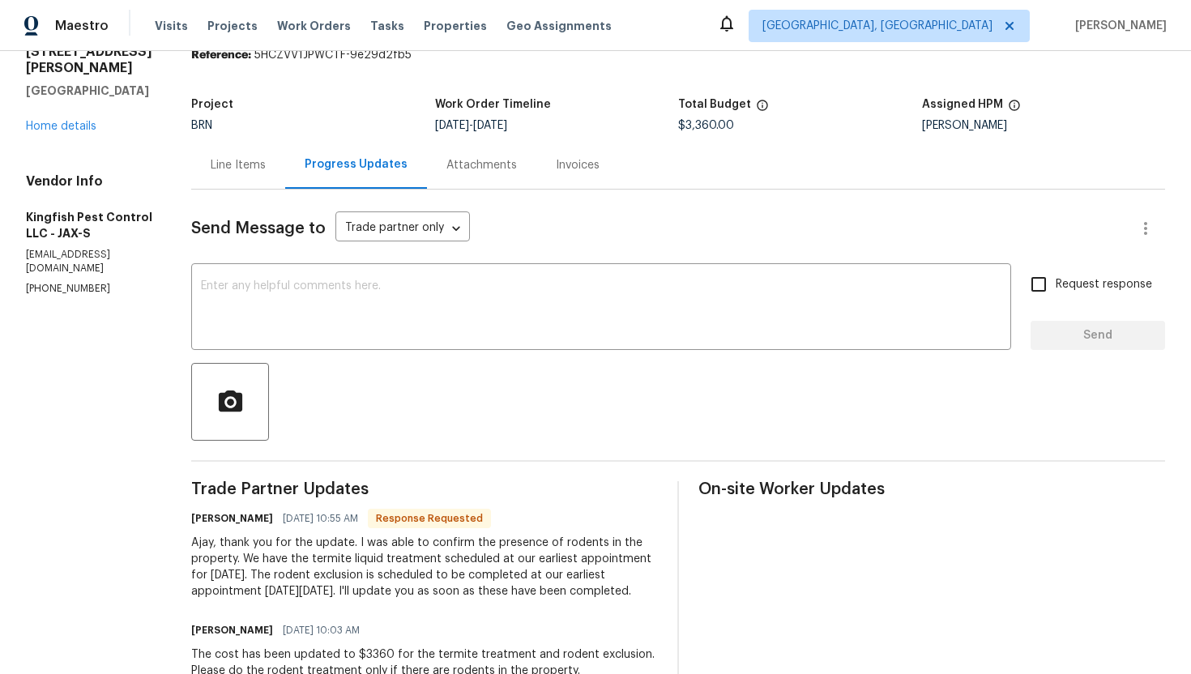
scroll to position [87, 0]
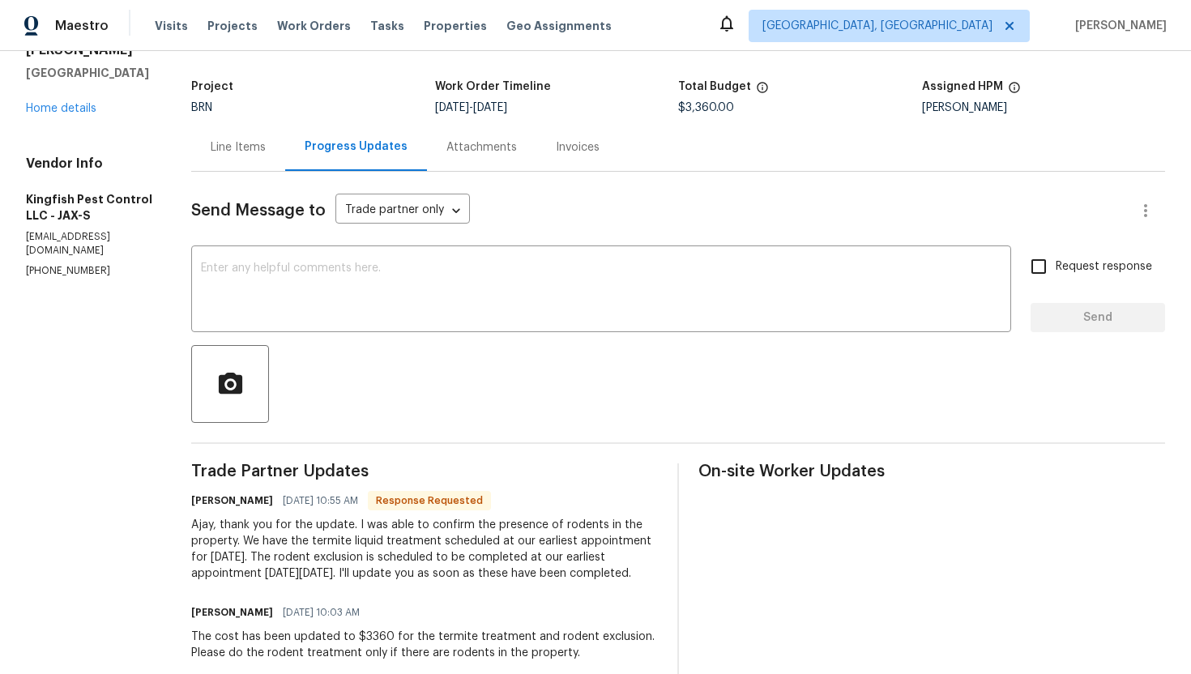
click at [497, 261] on div "x ​" at bounding box center [601, 290] width 820 height 83
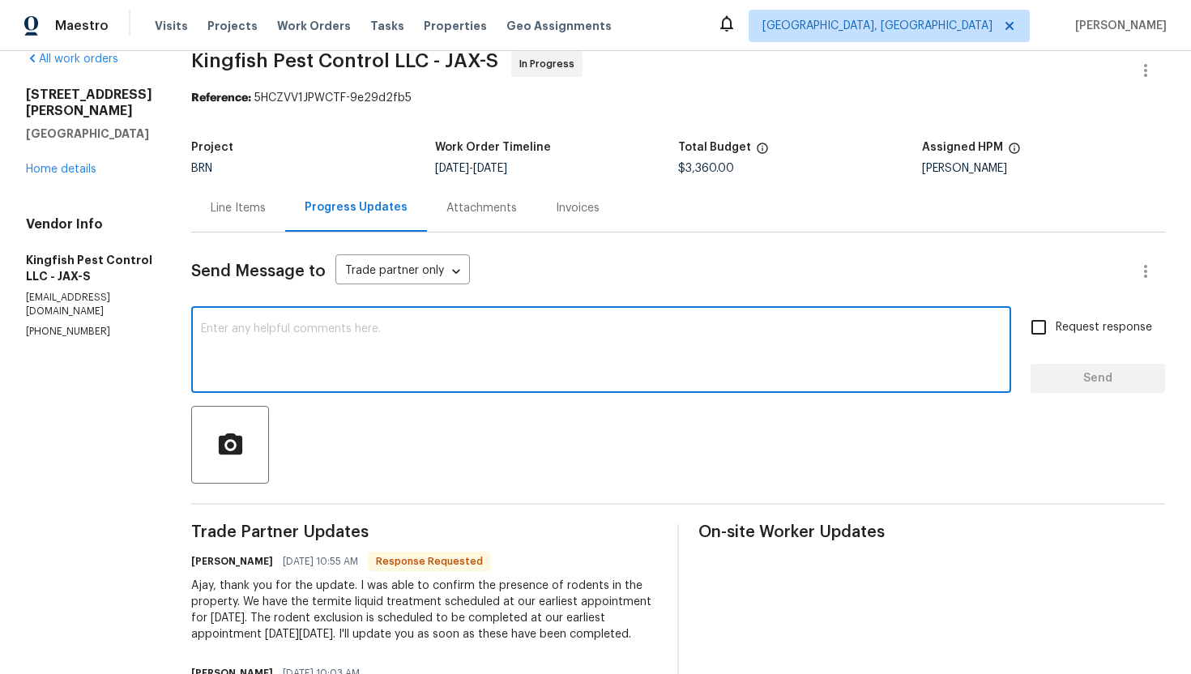
scroll to position [0, 0]
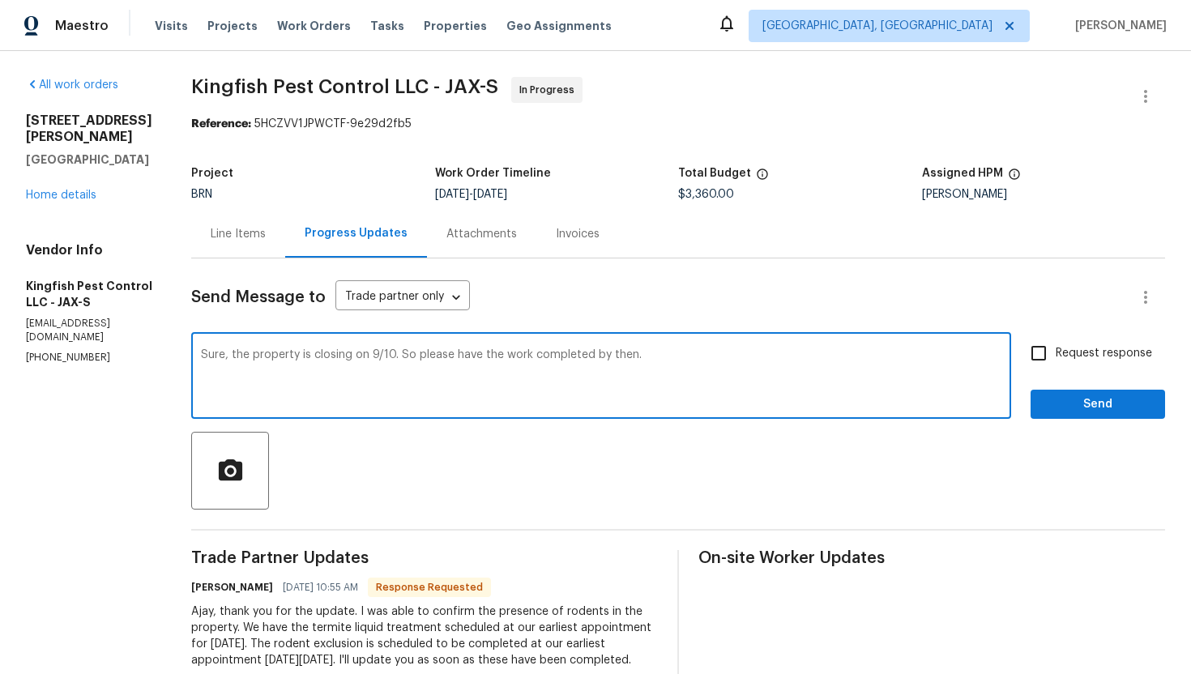
type textarea "Sure, the property is closing on 9/10. So please have the work completed by the…"
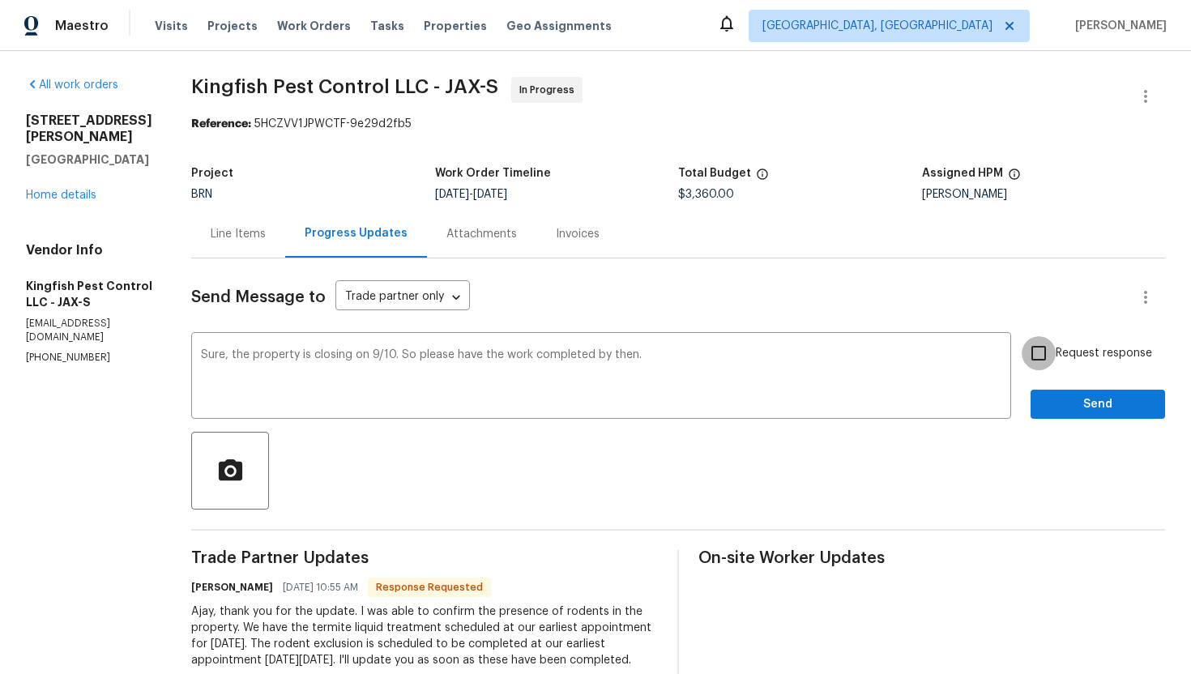
click at [1038, 349] on input "Request response" at bounding box center [1038, 353] width 34 height 34
checkbox input "true"
click at [1076, 401] on span "Send" at bounding box center [1097, 404] width 109 height 20
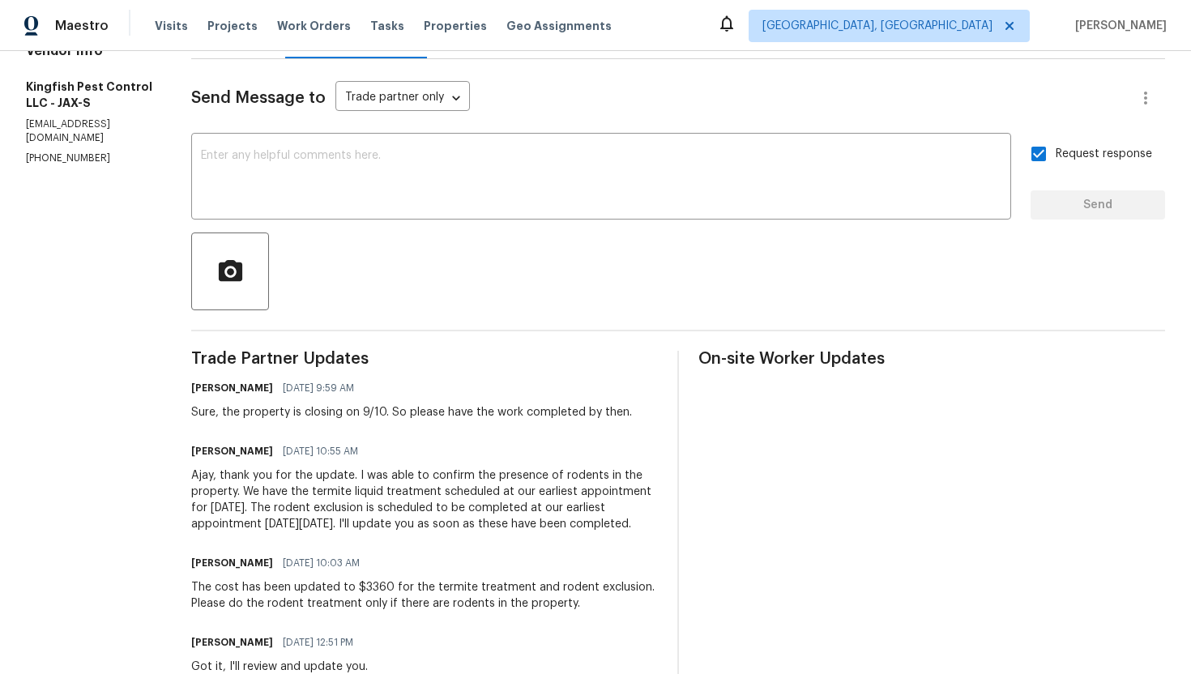
scroll to position [212, 0]
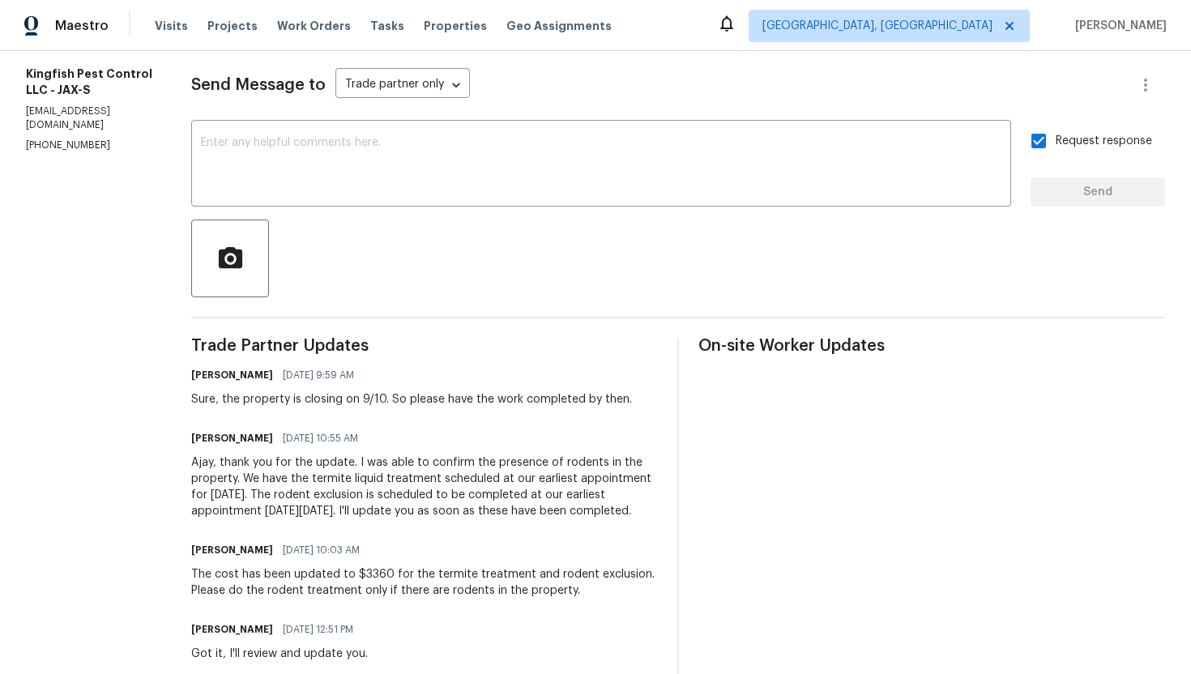
drag, startPoint x: 351, startPoint y: 463, endPoint x: 400, endPoint y: 526, distance: 80.2
click at [400, 519] on div "Ajay, thank you for the update. I was able to confirm the presence of rodents i…" at bounding box center [424, 486] width 467 height 65
copy div "I was able to confirm the presence of rodents in the property. We have the term…"
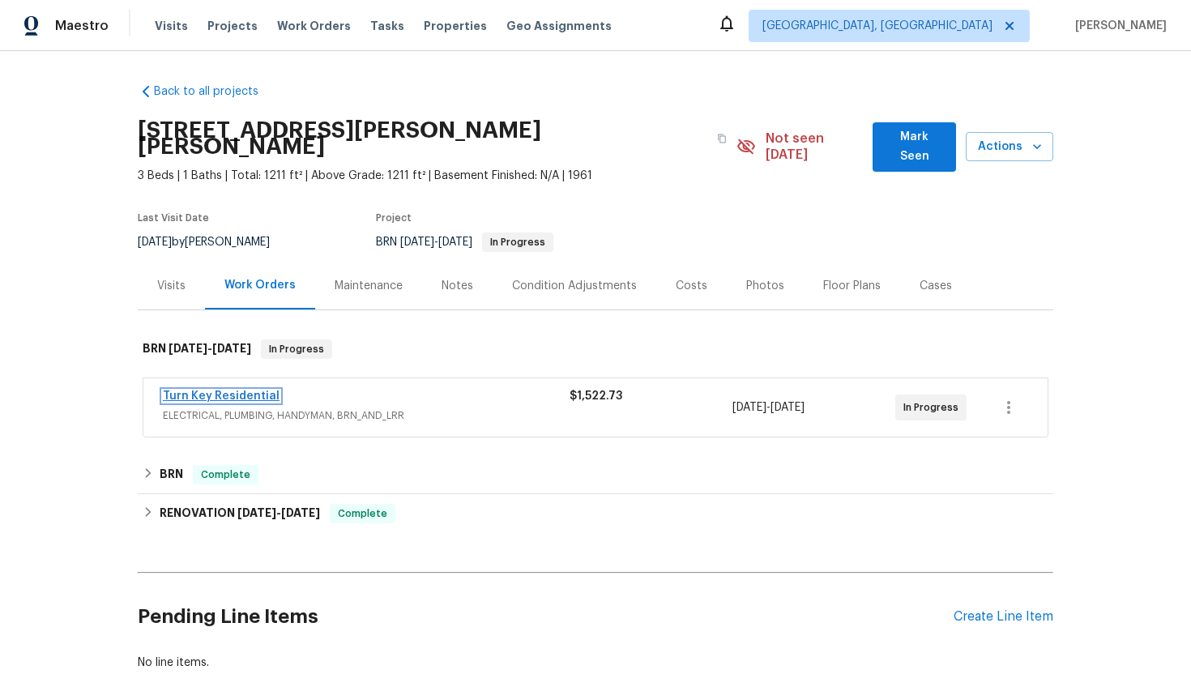
click at [207, 390] on link "Turn Key Residential" at bounding box center [221, 395] width 117 height 11
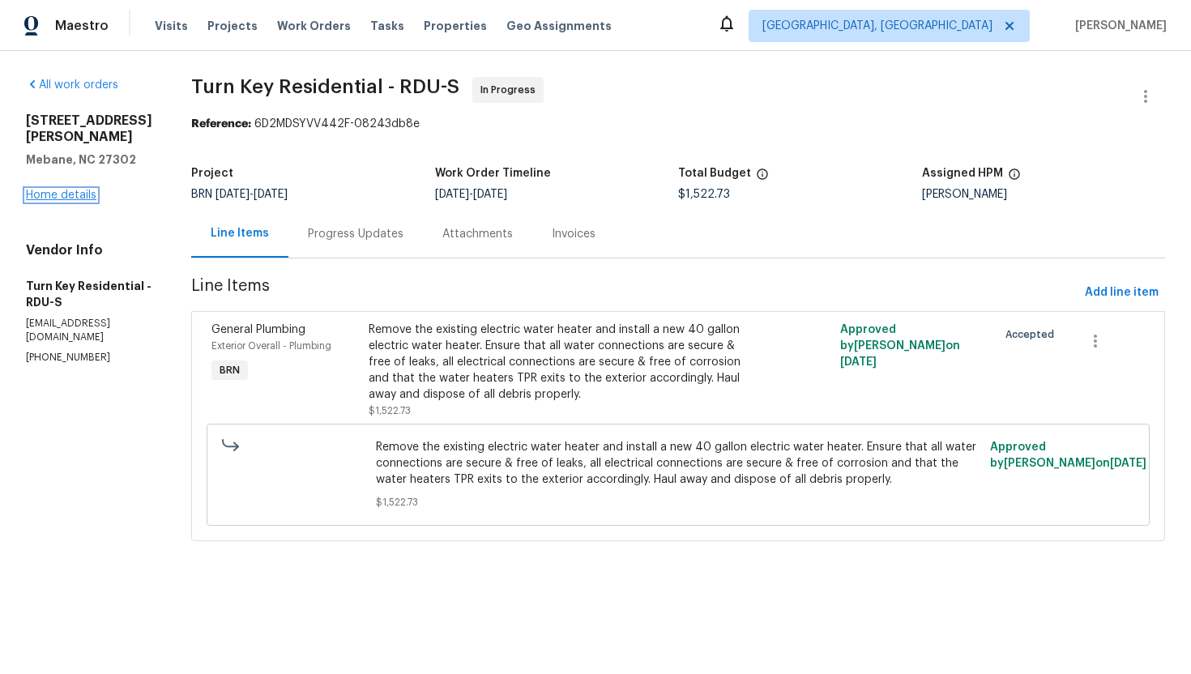
click at [68, 190] on link "Home details" at bounding box center [61, 195] width 70 height 11
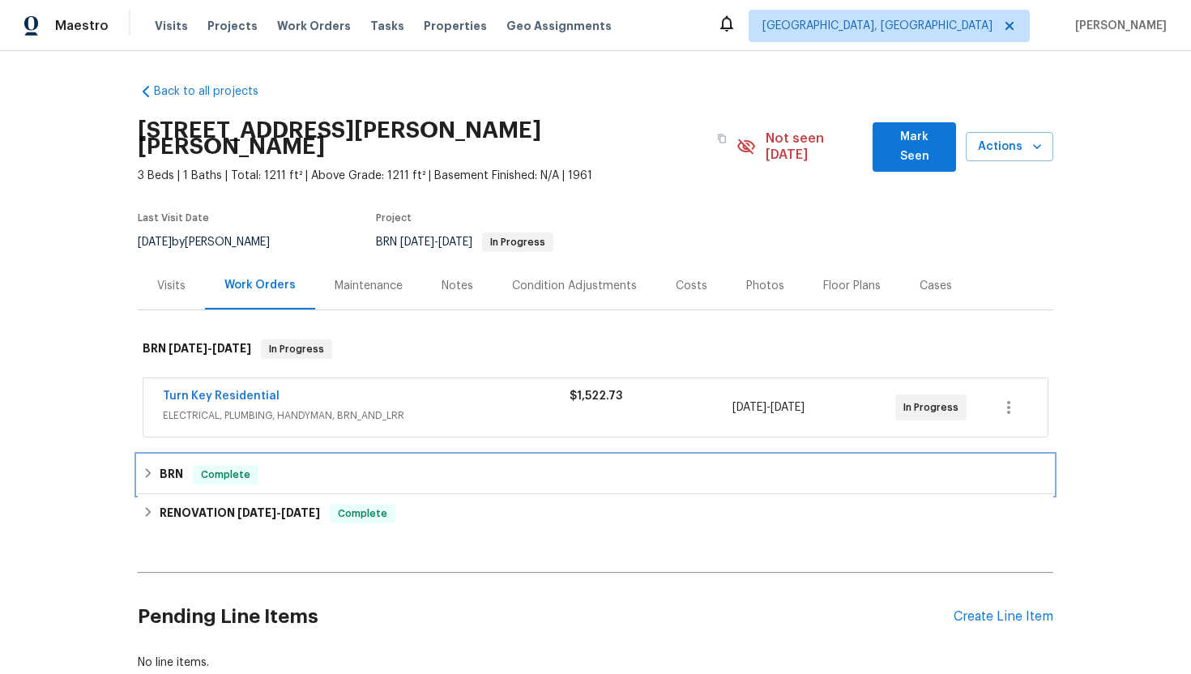
click at [153, 465] on div "BRN Complete" at bounding box center [596, 474] width 906 height 19
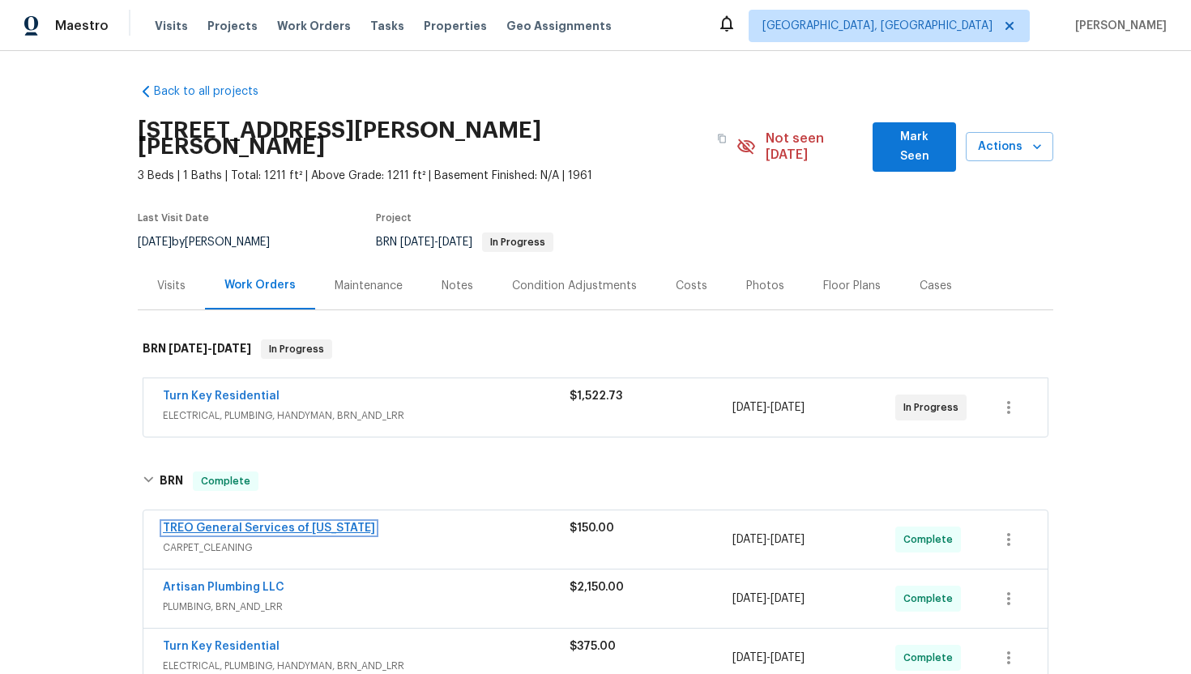
click at [185, 522] on link "TREO General Services of [US_STATE]" at bounding box center [269, 527] width 212 height 11
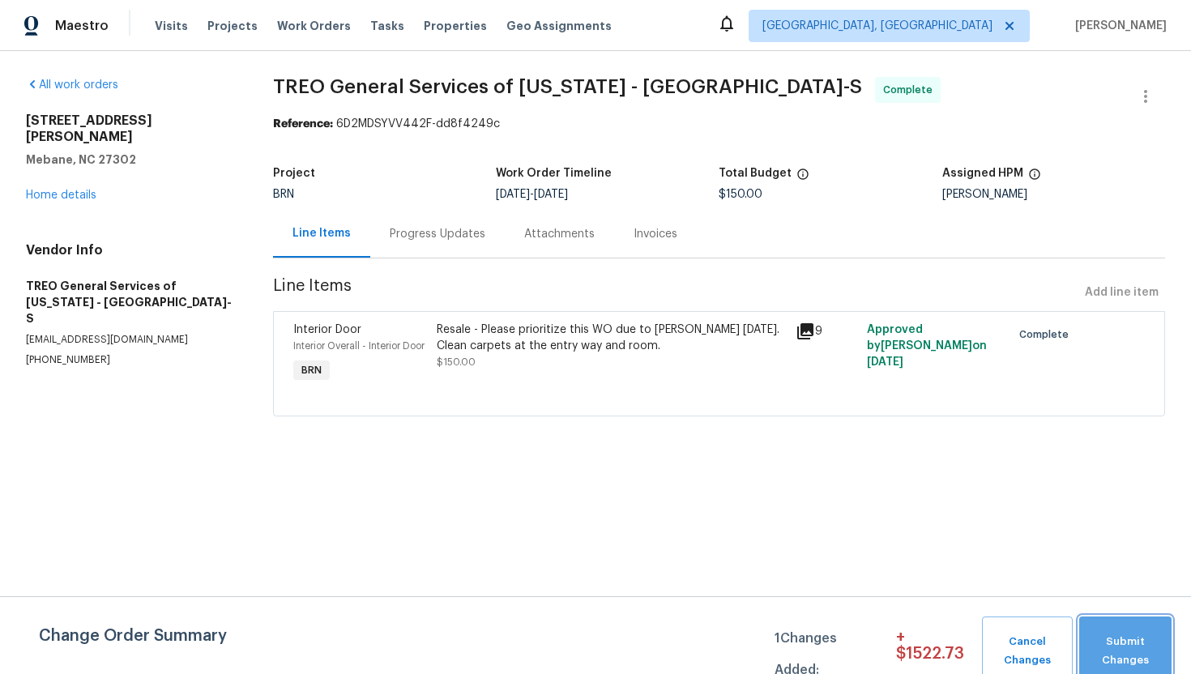
click at [1112, 629] on button "Submit Changes" at bounding box center [1125, 651] width 92 height 70
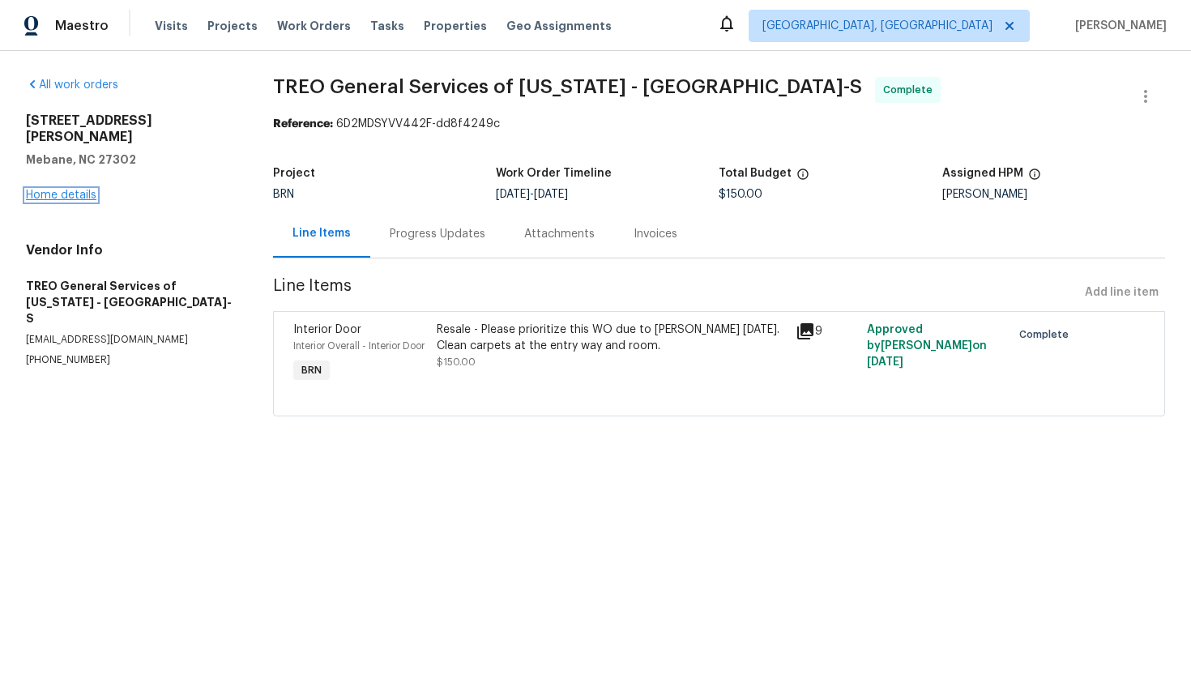
click at [78, 190] on link "Home details" at bounding box center [61, 195] width 70 height 11
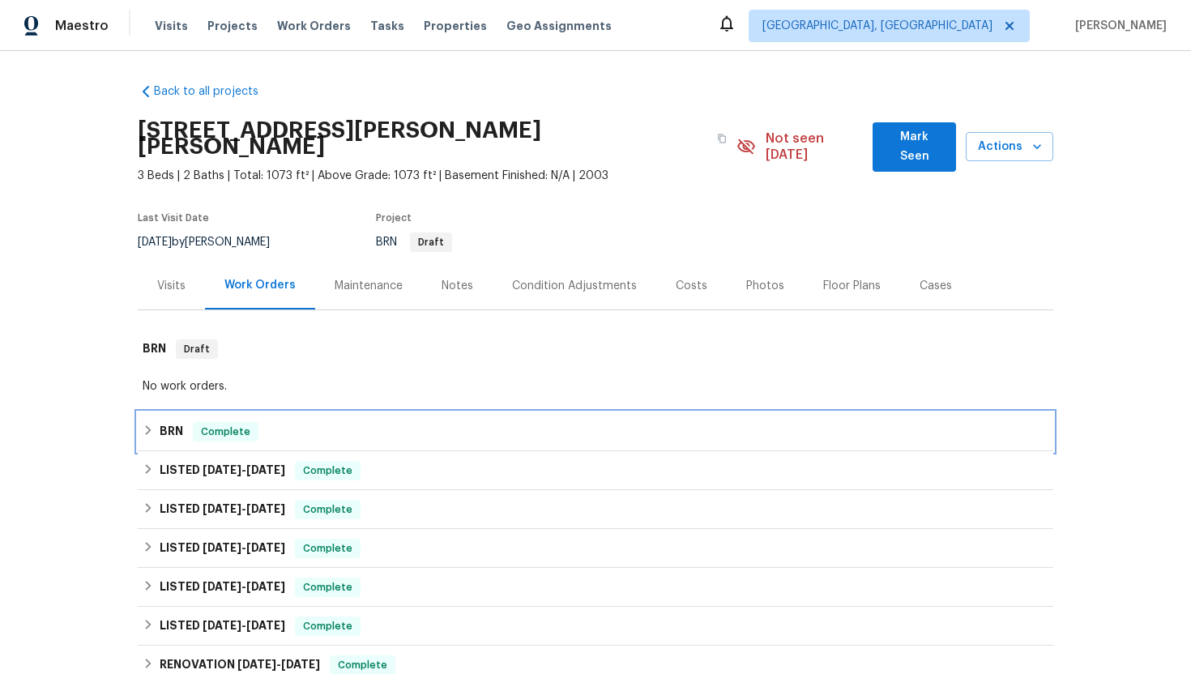
click at [184, 422] on div "BRN Complete" at bounding box center [596, 431] width 906 height 19
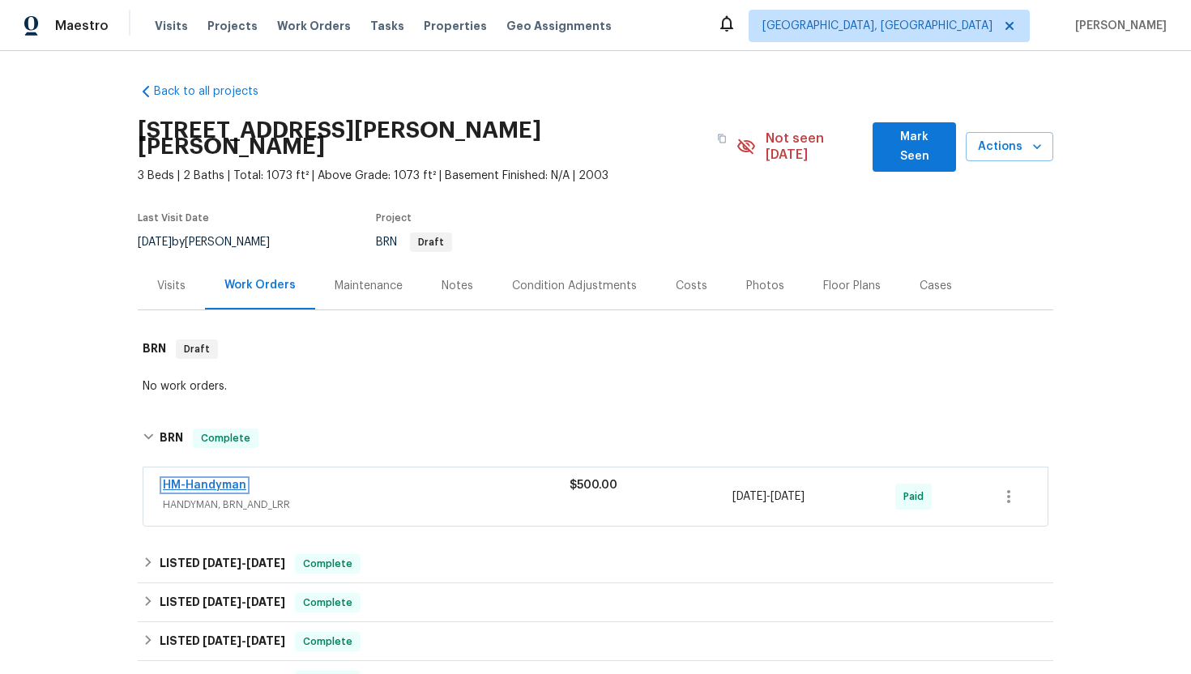
click at [228, 480] on link "HM-Handyman" at bounding box center [204, 485] width 83 height 11
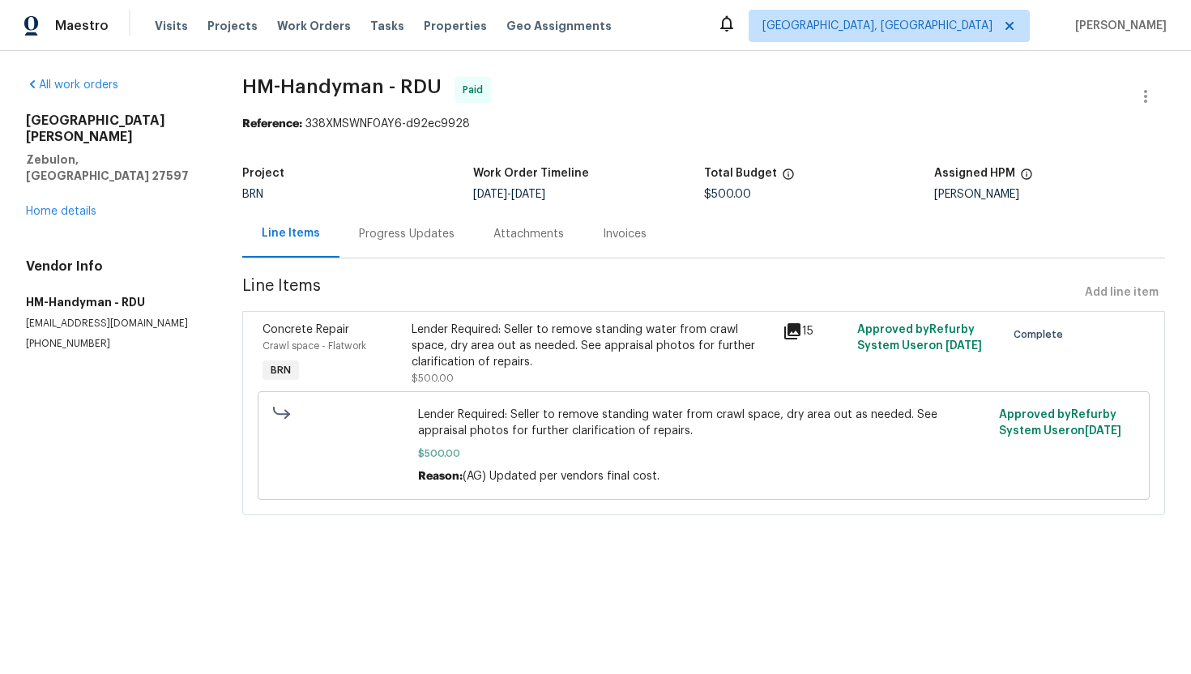
click at [435, 229] on div "Progress Updates" at bounding box center [407, 234] width 96 height 16
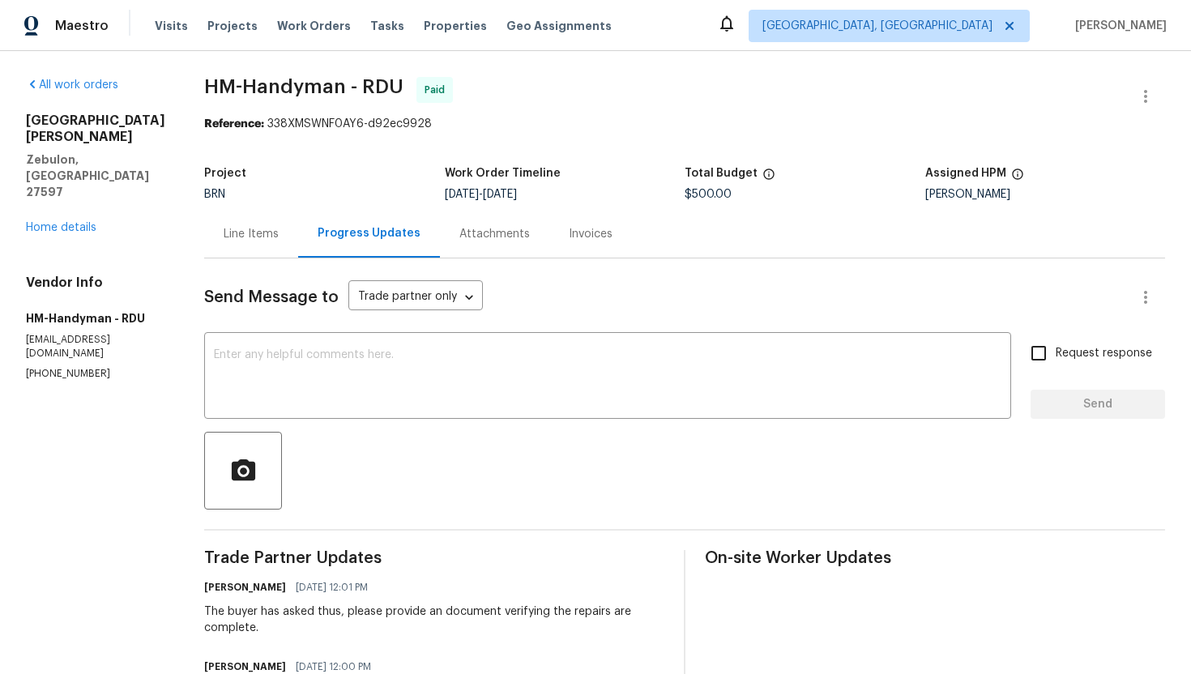
click at [259, 245] on div "Line Items" at bounding box center [251, 234] width 94 height 48
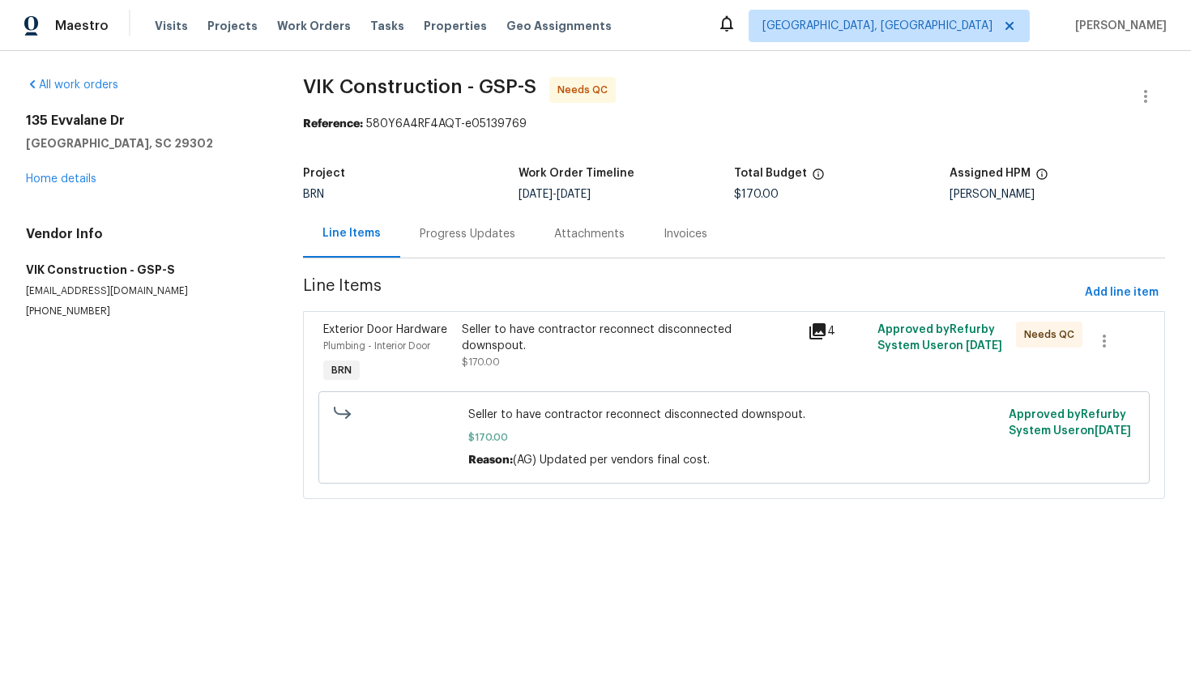
click at [425, 236] on div "Progress Updates" at bounding box center [468, 234] width 96 height 16
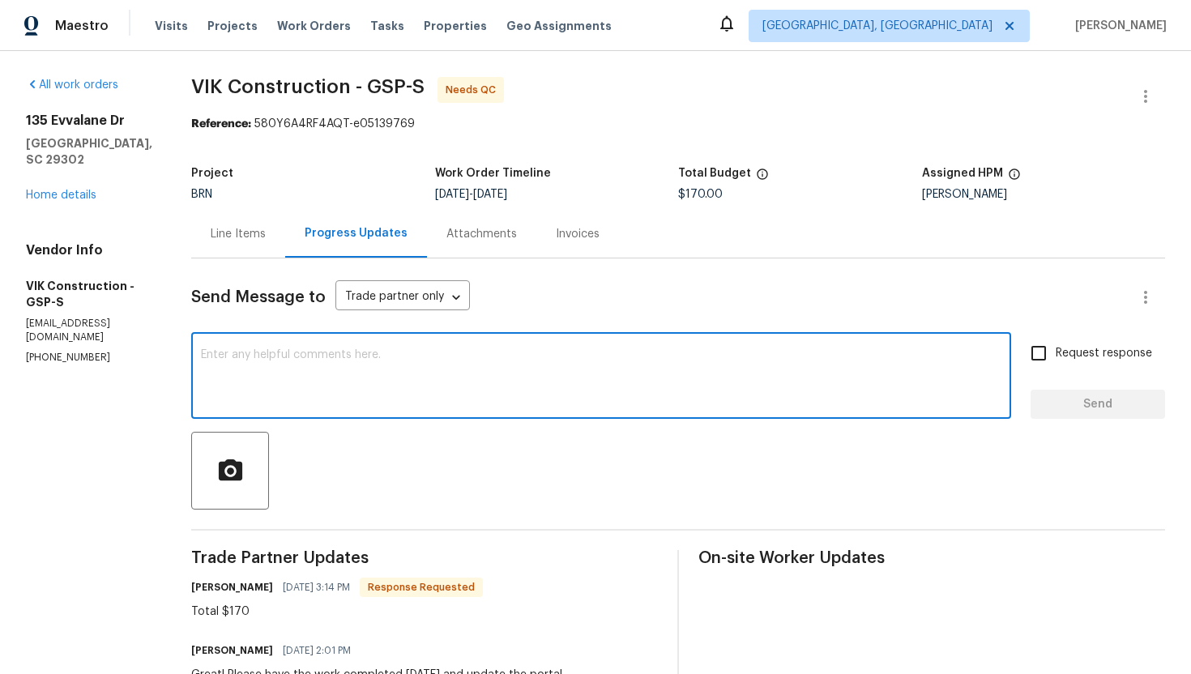
click at [441, 394] on textarea at bounding box center [601, 377] width 800 height 57
paste textarea "WO is approved. Please upload the invoice under invoice section. Thanks!"
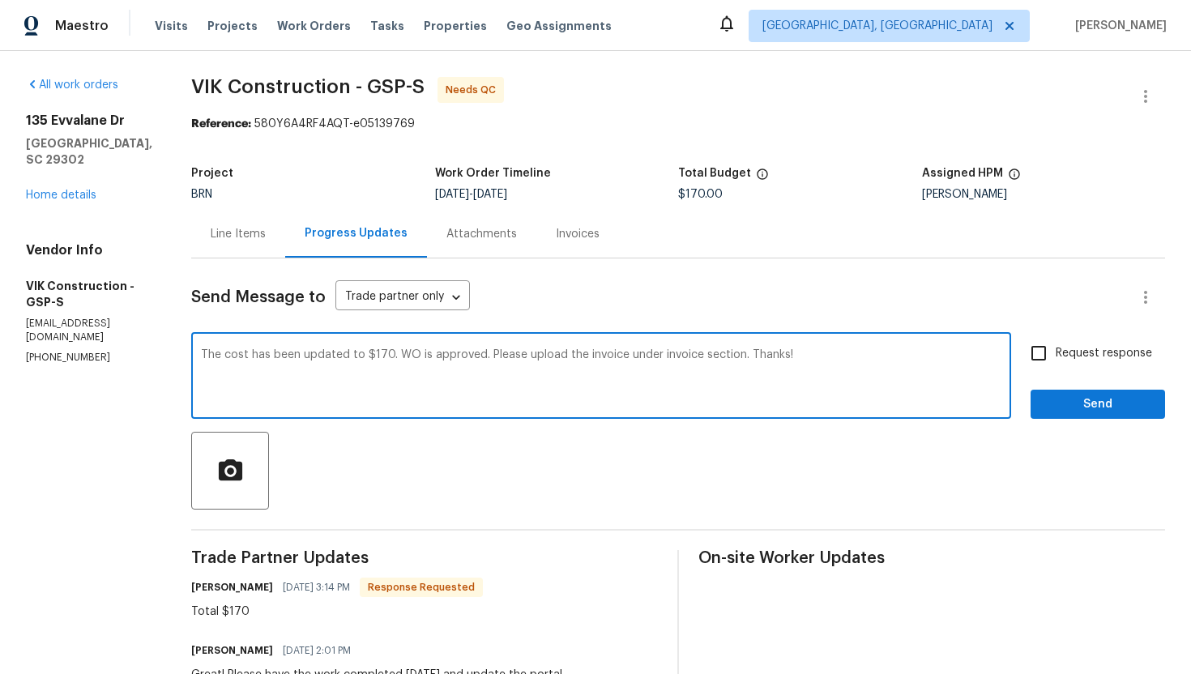
click at [425, 356] on textarea "The cost has been updated to $170. WO is approved. Please upload the invoice un…" at bounding box center [601, 377] width 800 height 57
type textarea "The cost has been updated to $170. WO is approved. Please upload the invoice un…"
click at [1037, 348] on input "Request response" at bounding box center [1038, 353] width 34 height 34
checkbox input "true"
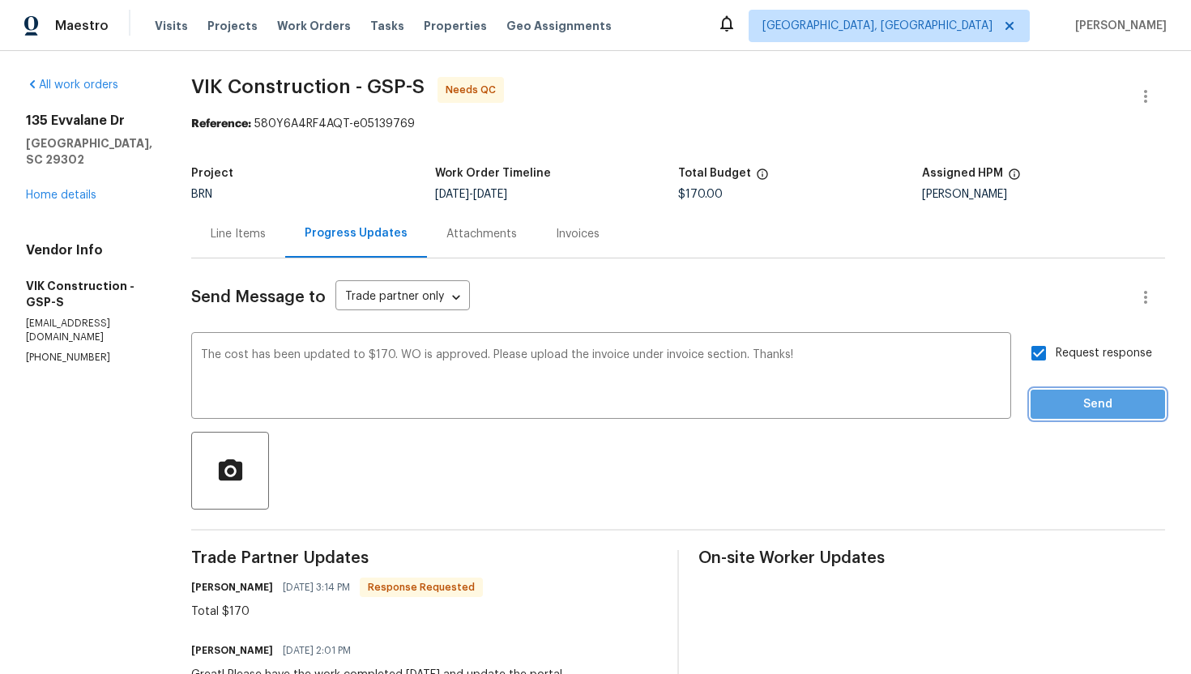
click at [1081, 397] on span "Send" at bounding box center [1097, 404] width 109 height 20
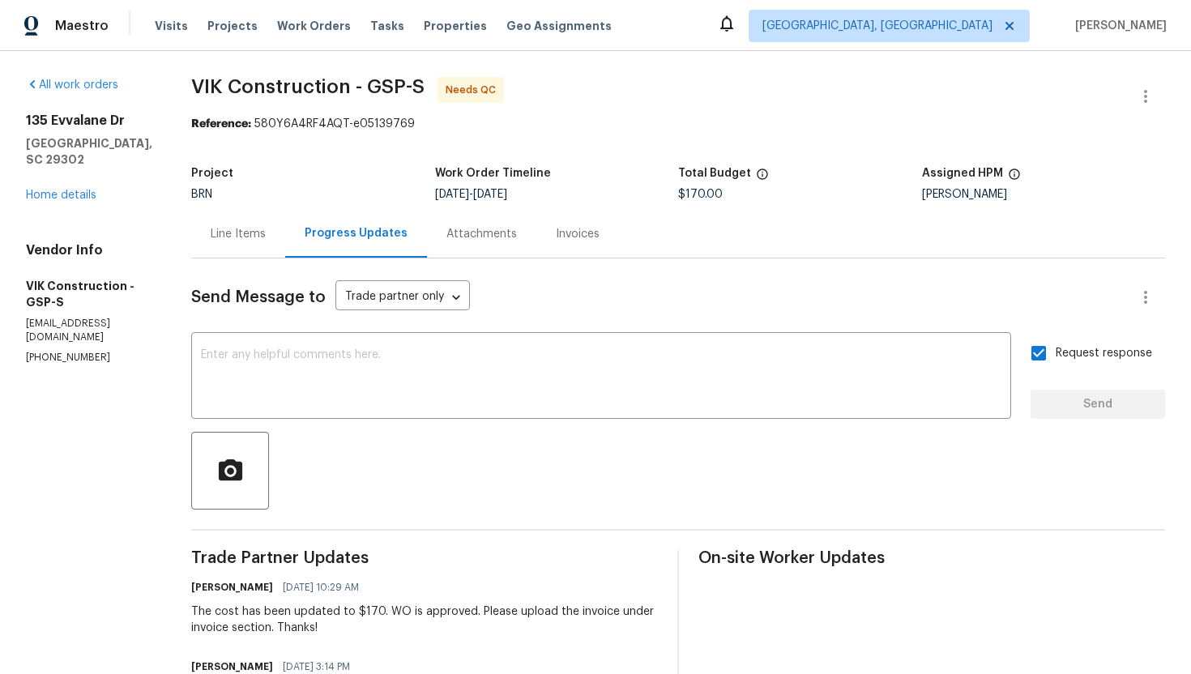
click at [284, 246] on div "Line Items" at bounding box center [238, 234] width 94 height 48
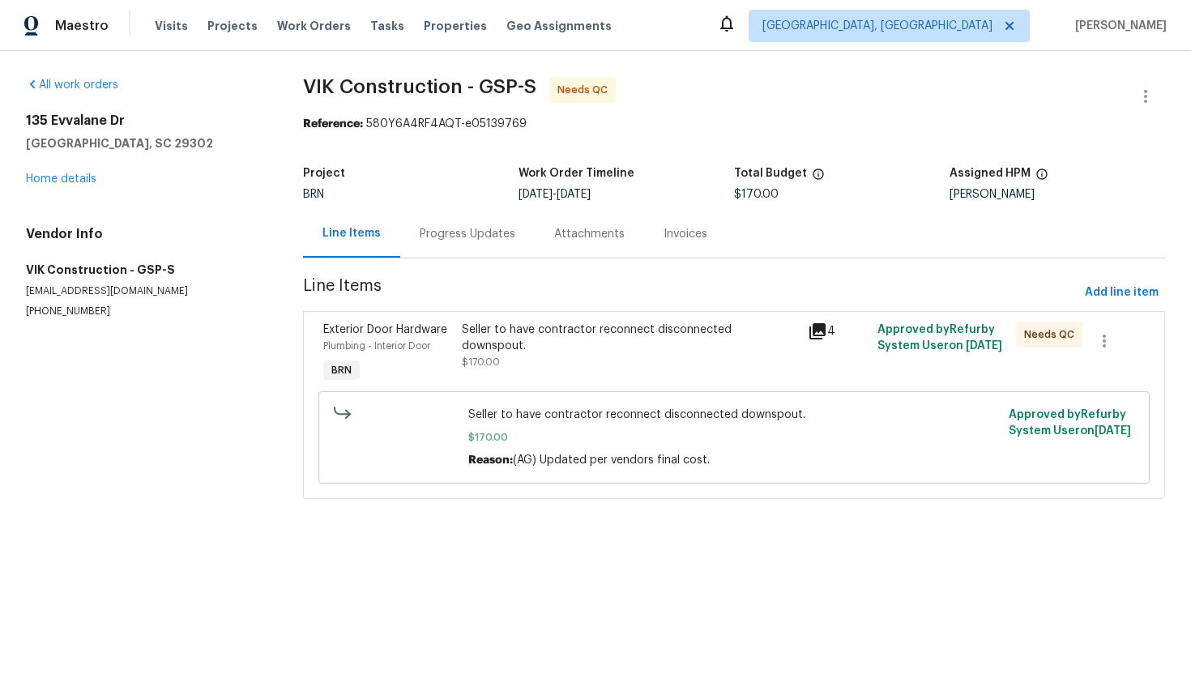
click at [548, 337] on div "Seller to have contractor reconnect disconnected downspout." at bounding box center [630, 338] width 337 height 32
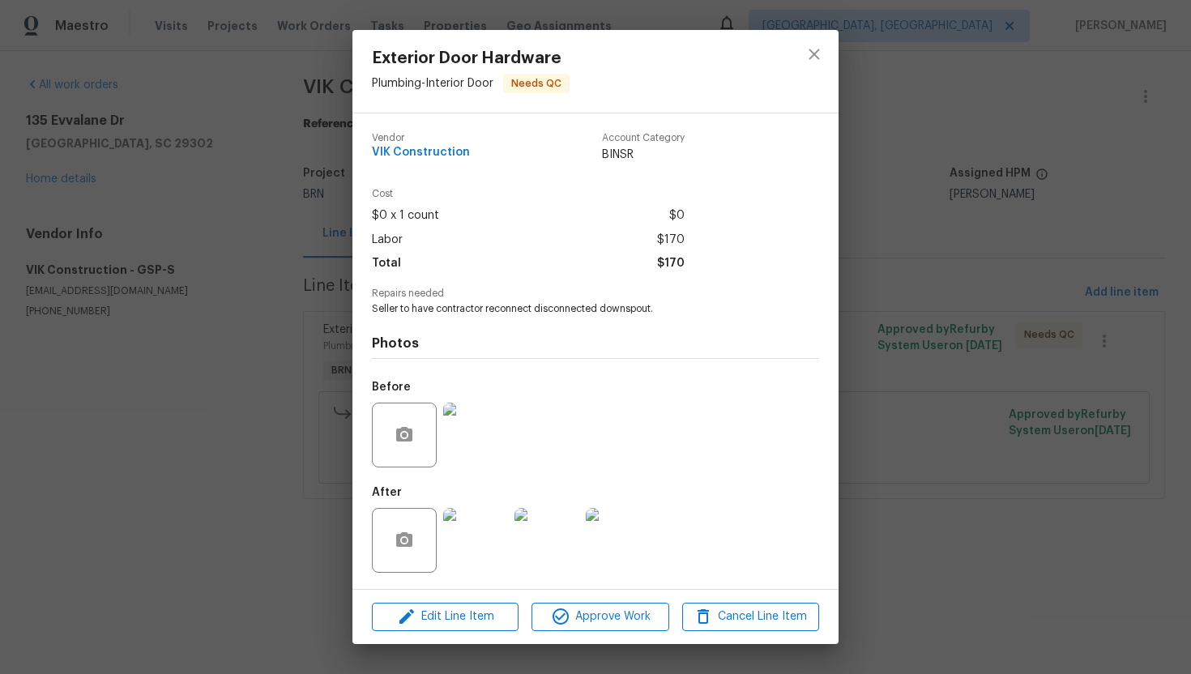
click at [486, 569] on img at bounding box center [475, 540] width 65 height 65
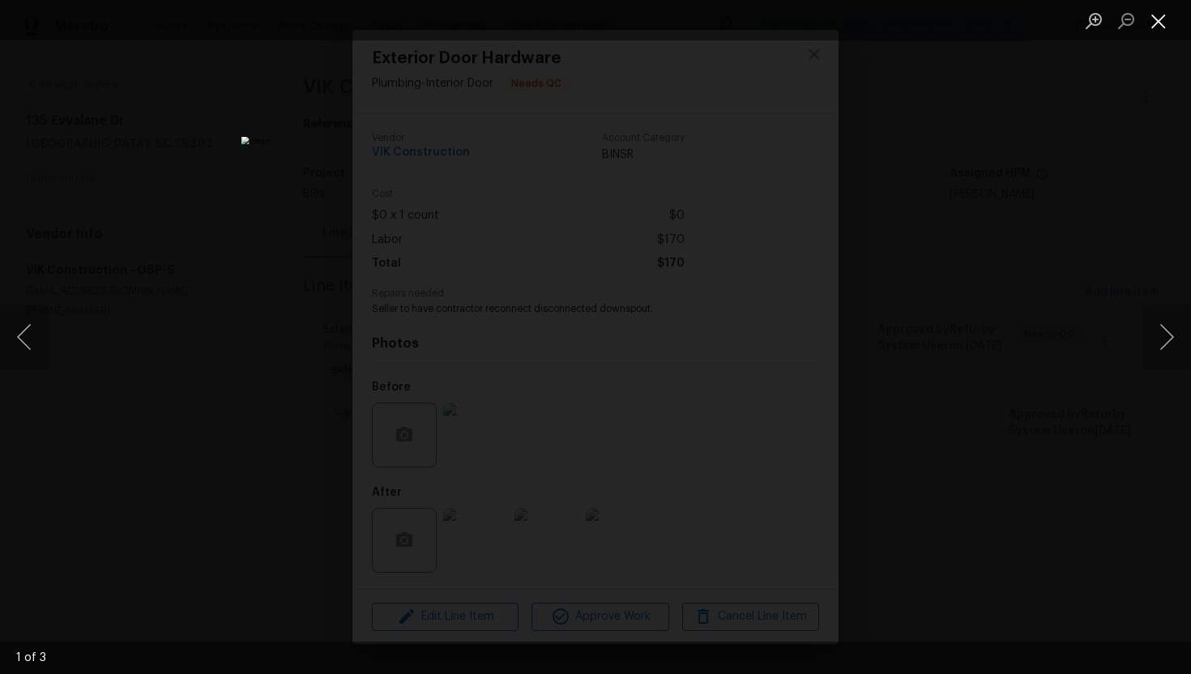
click at [1156, 13] on button "Close lightbox" at bounding box center [1158, 20] width 32 height 28
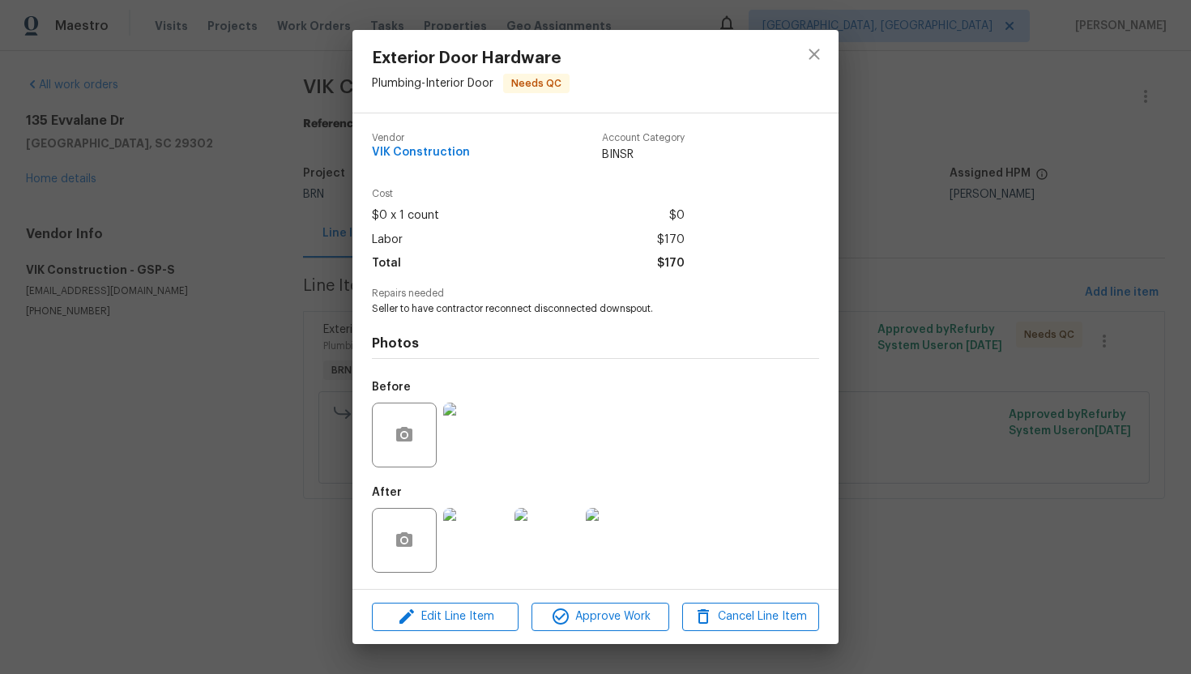
click at [469, 456] on img at bounding box center [475, 435] width 65 height 65
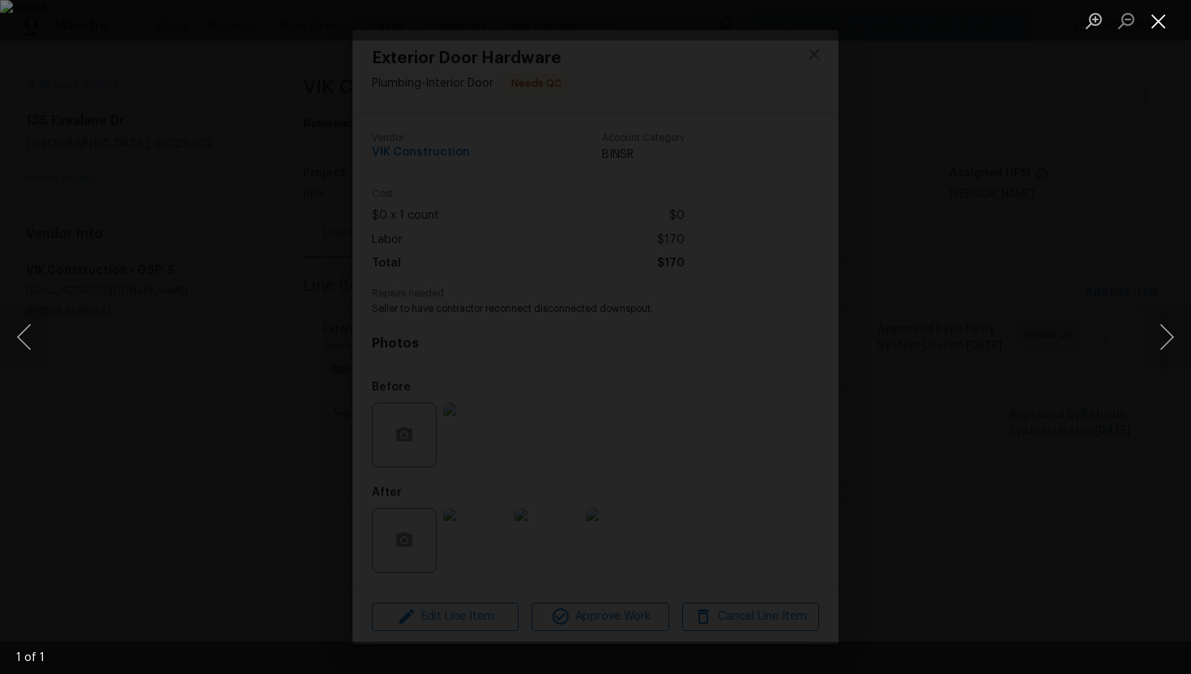
click at [1157, 26] on button "Close lightbox" at bounding box center [1158, 20] width 32 height 28
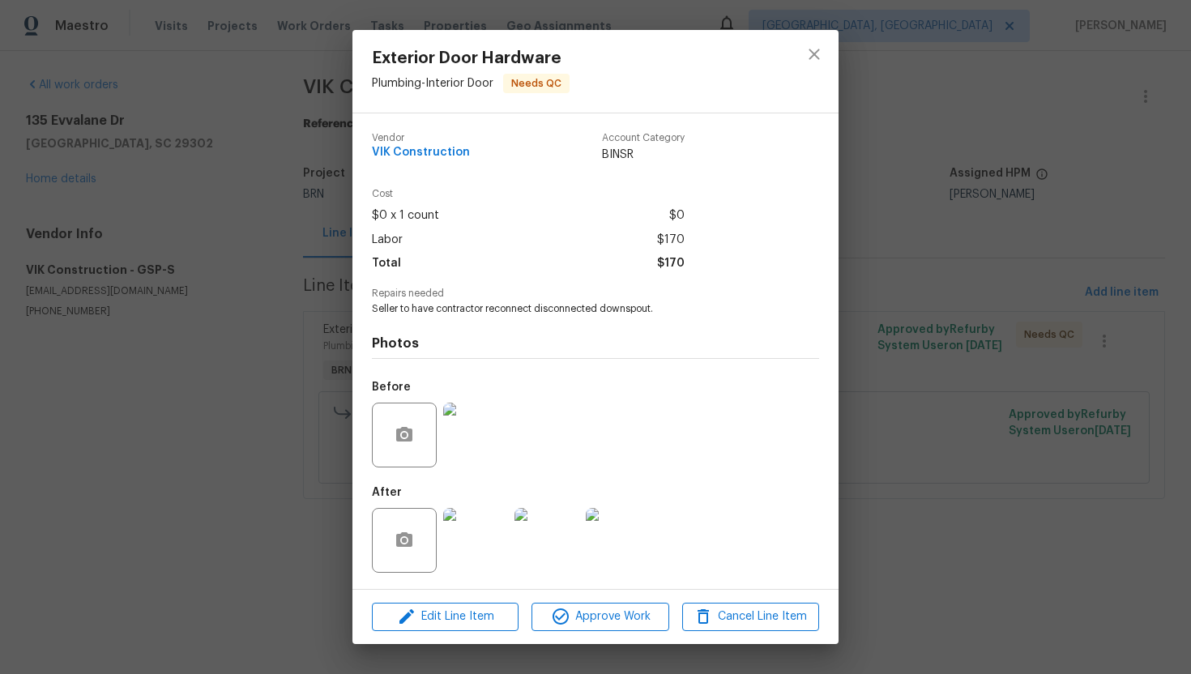
click at [456, 542] on img at bounding box center [475, 540] width 65 height 65
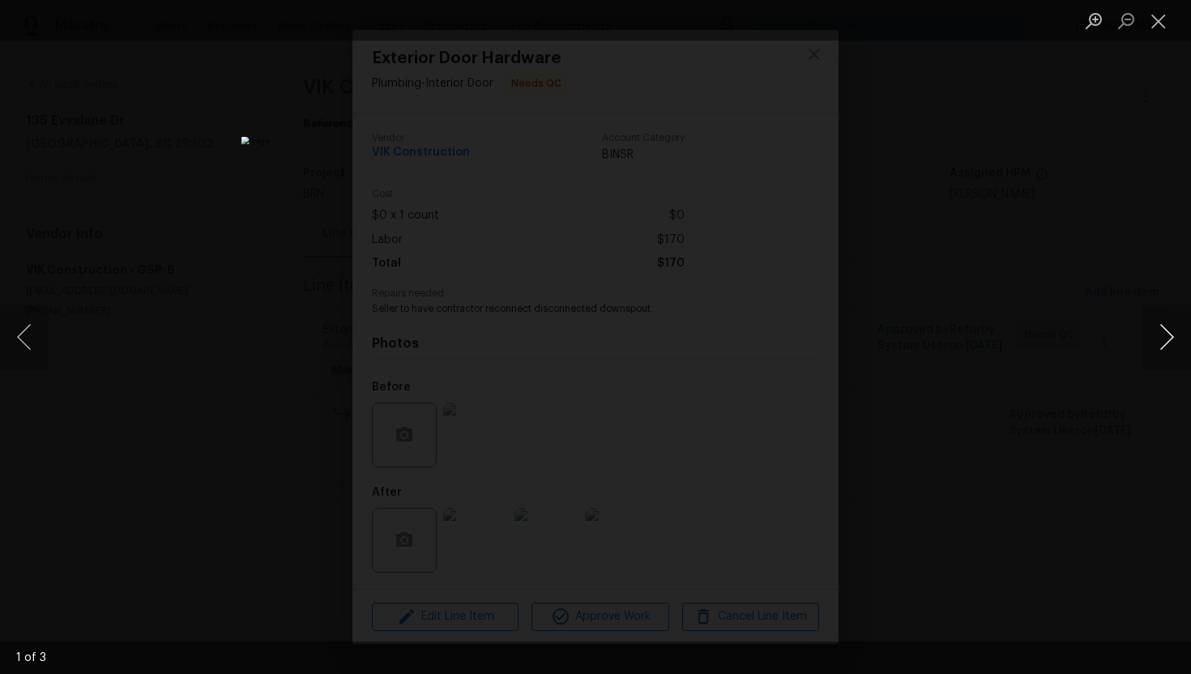
click at [1171, 345] on button "Next image" at bounding box center [1166, 337] width 49 height 65
click at [1157, 27] on button "Close lightbox" at bounding box center [1158, 20] width 32 height 28
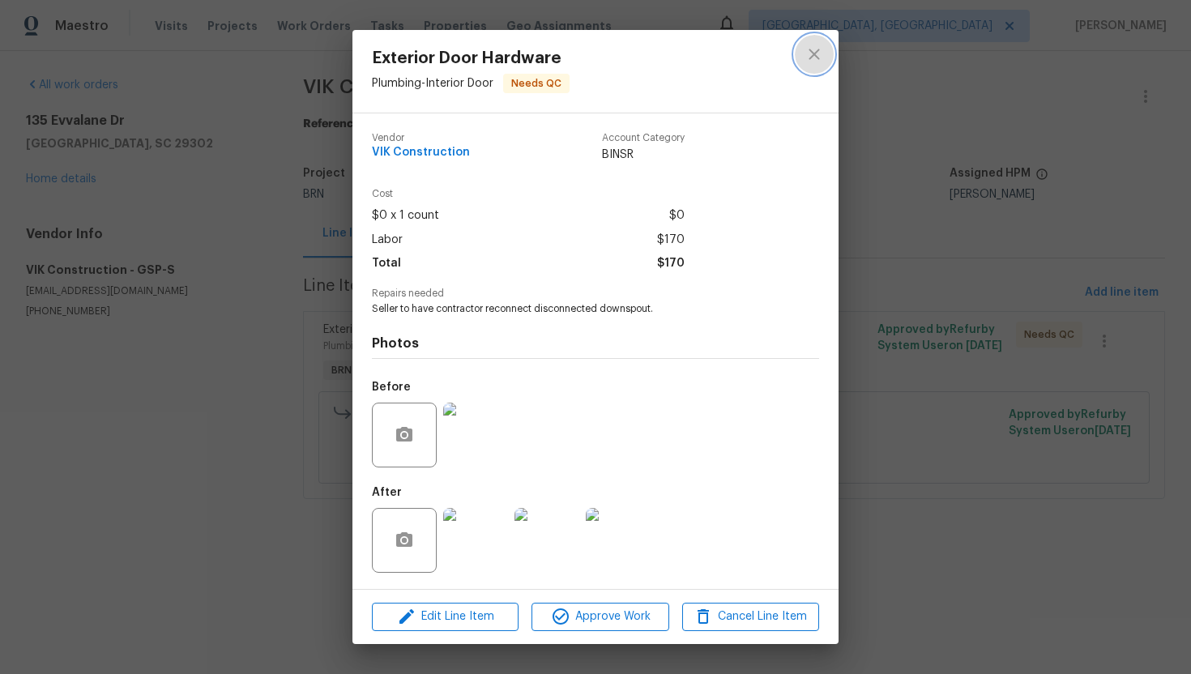
click at [824, 38] on button "close" at bounding box center [814, 54] width 39 height 39
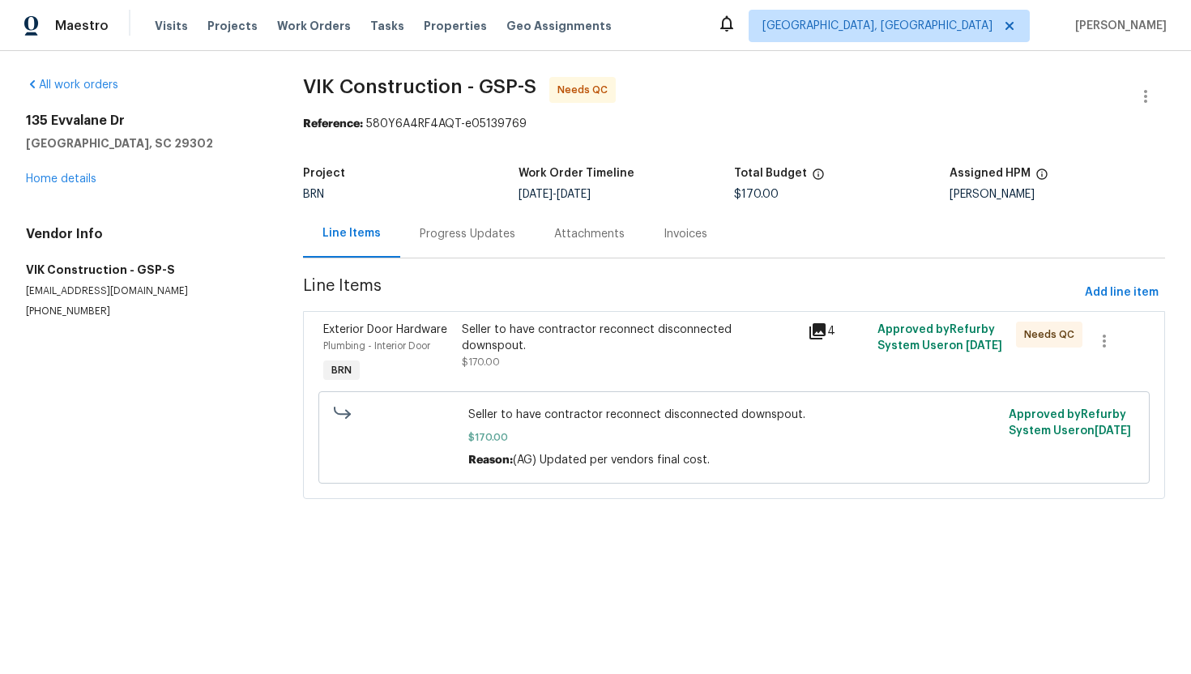
click at [438, 251] on div "Progress Updates" at bounding box center [467, 234] width 134 height 48
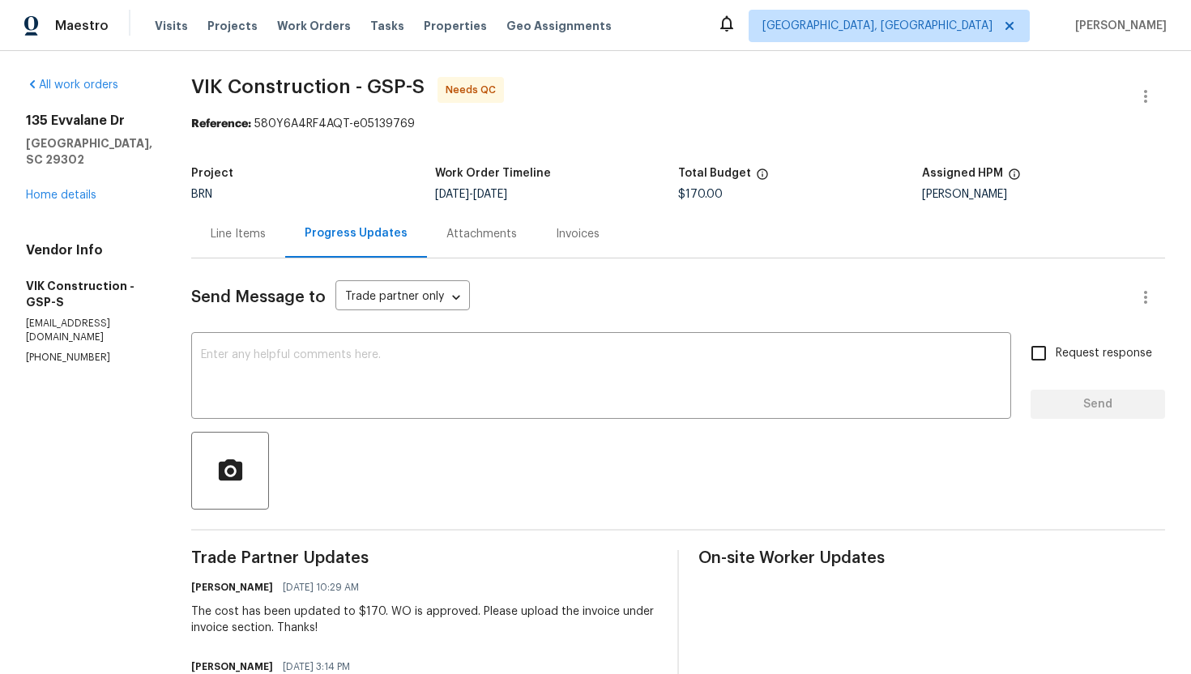
click at [262, 241] on div "Line Items" at bounding box center [238, 234] width 55 height 16
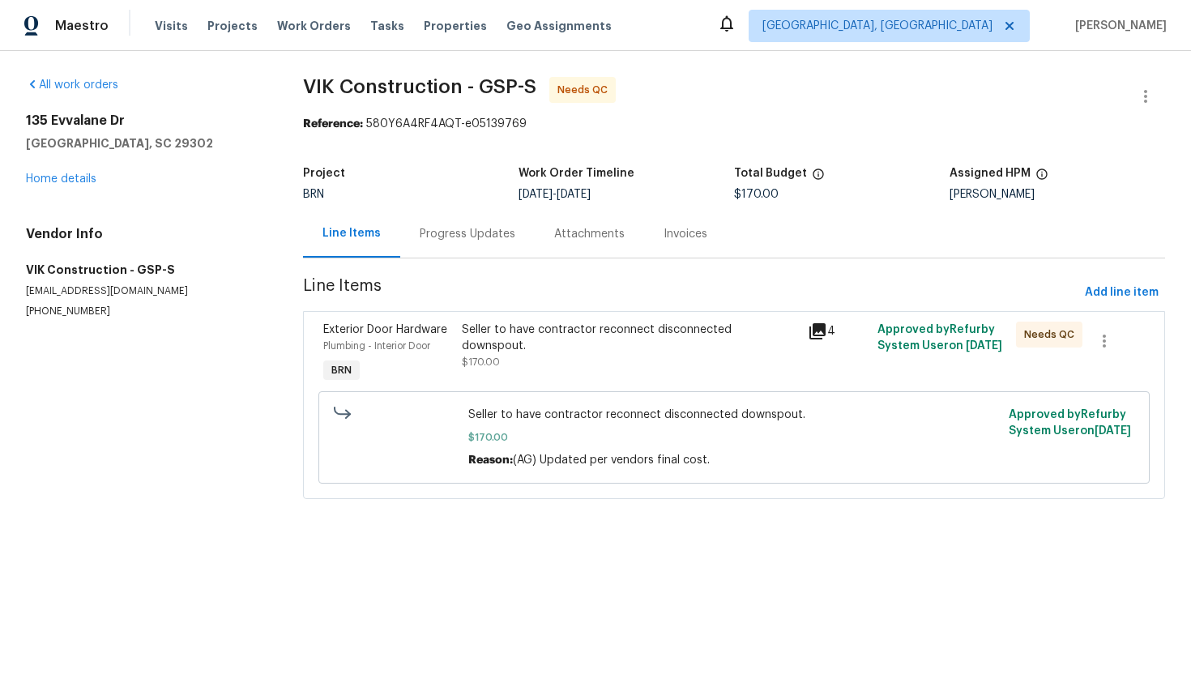
click at [551, 346] on div "Seller to have contractor reconnect disconnected downspout. $170.00" at bounding box center [630, 346] width 337 height 49
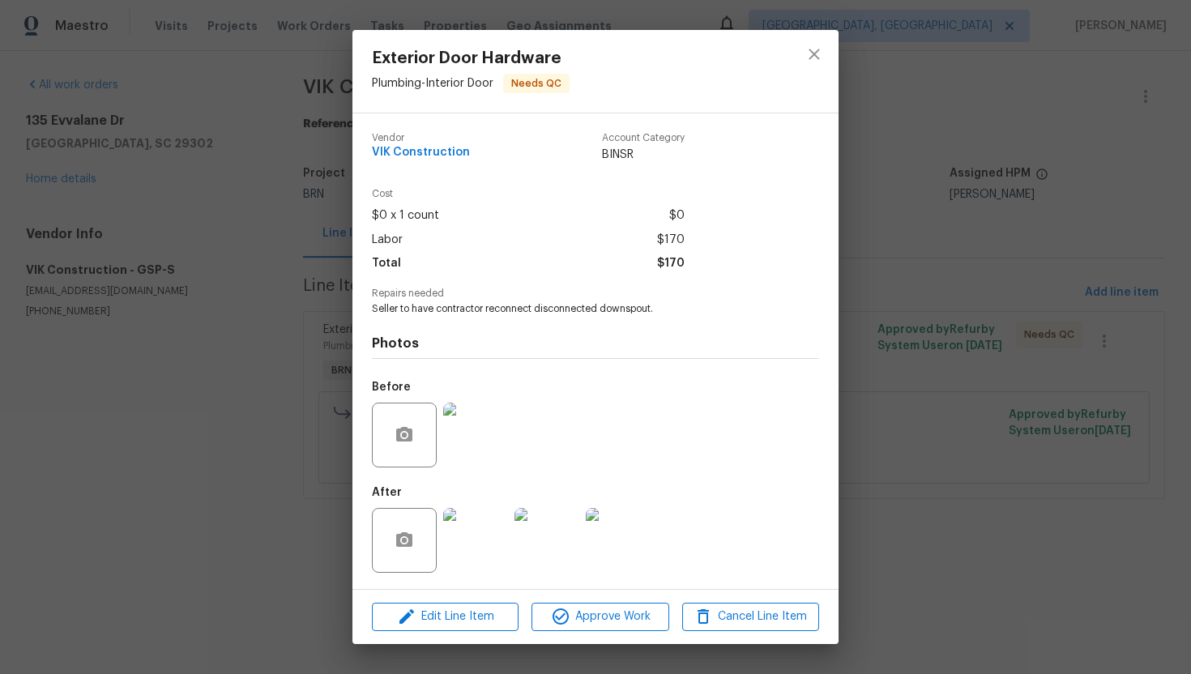
click at [873, 295] on div "Exterior Door Hardware Plumbing - Interior Door Needs QC Vendor VIK Constructio…" at bounding box center [595, 337] width 1191 height 674
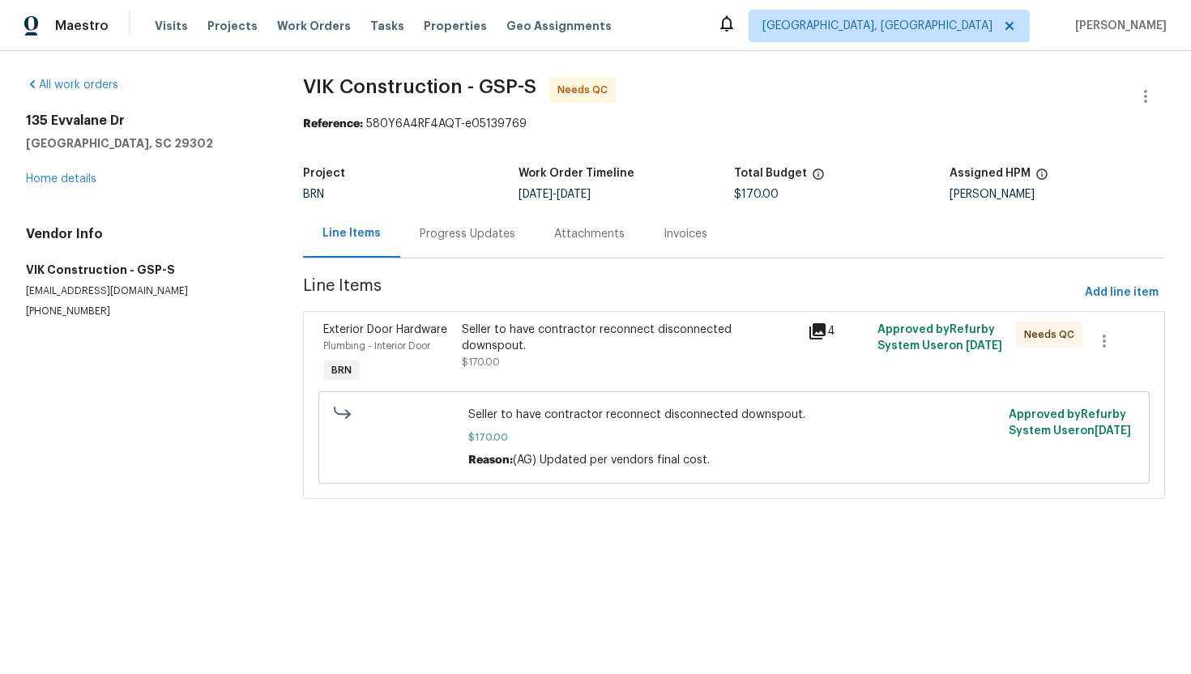
click at [431, 226] on div "Progress Updates" at bounding box center [468, 234] width 96 height 16
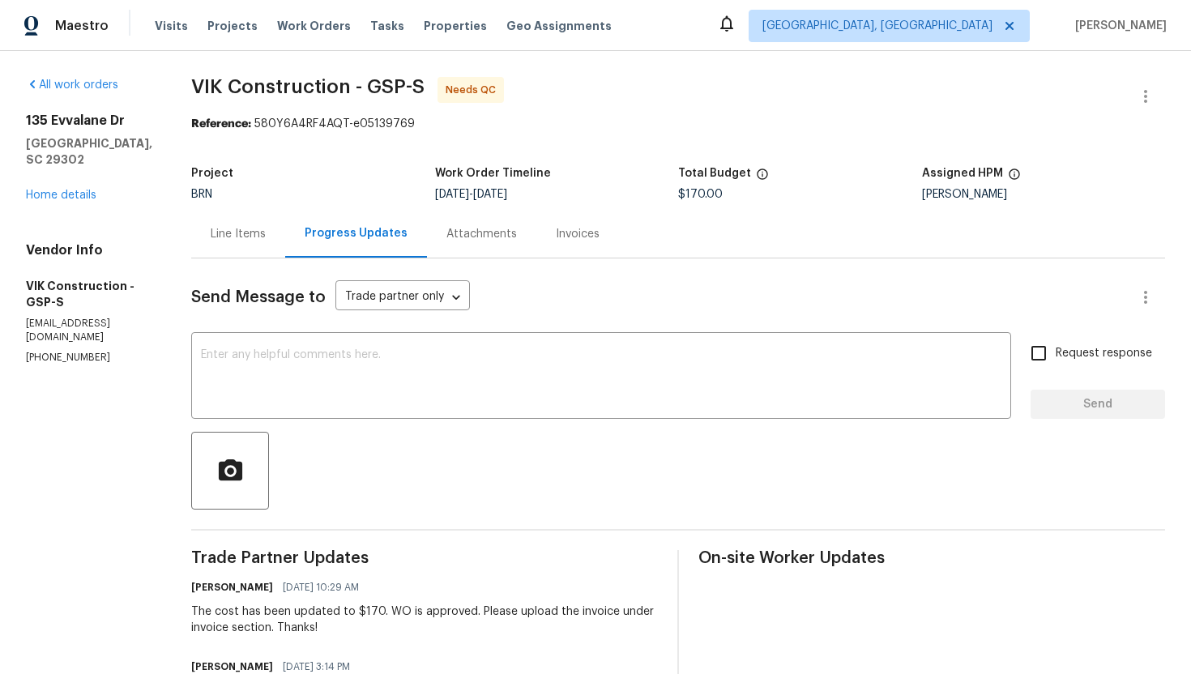
click at [263, 220] on div "Line Items" at bounding box center [238, 234] width 94 height 48
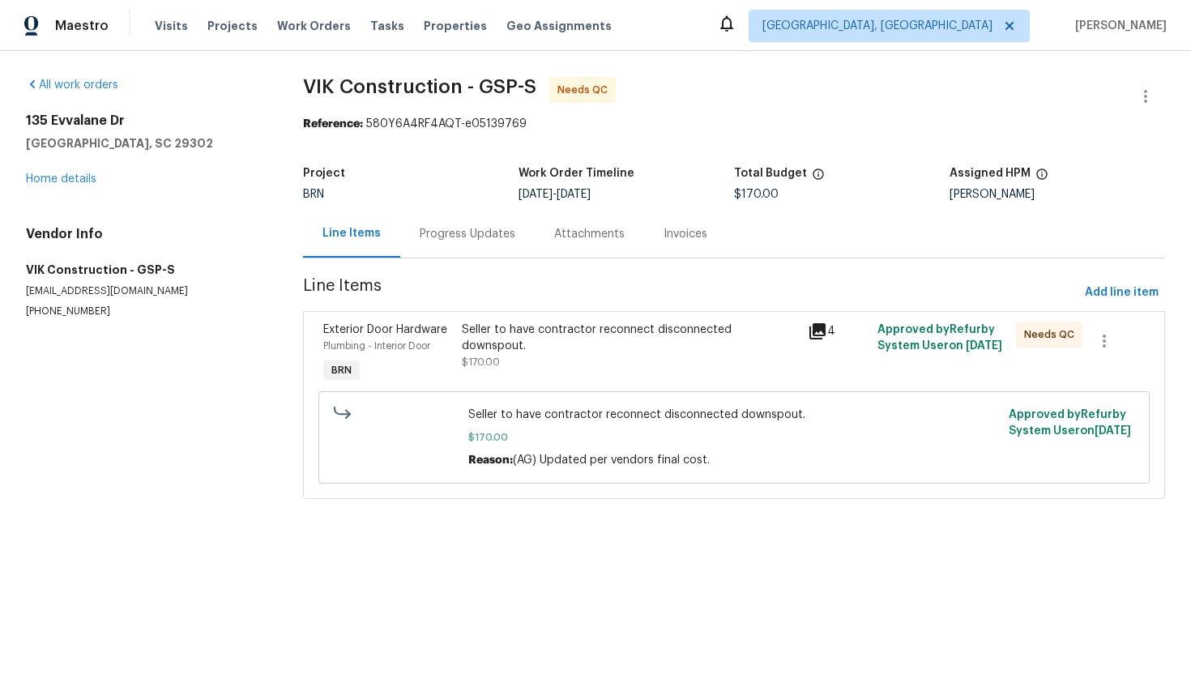
click at [544, 335] on div "Seller to have contractor reconnect disconnected downspout." at bounding box center [630, 338] width 337 height 32
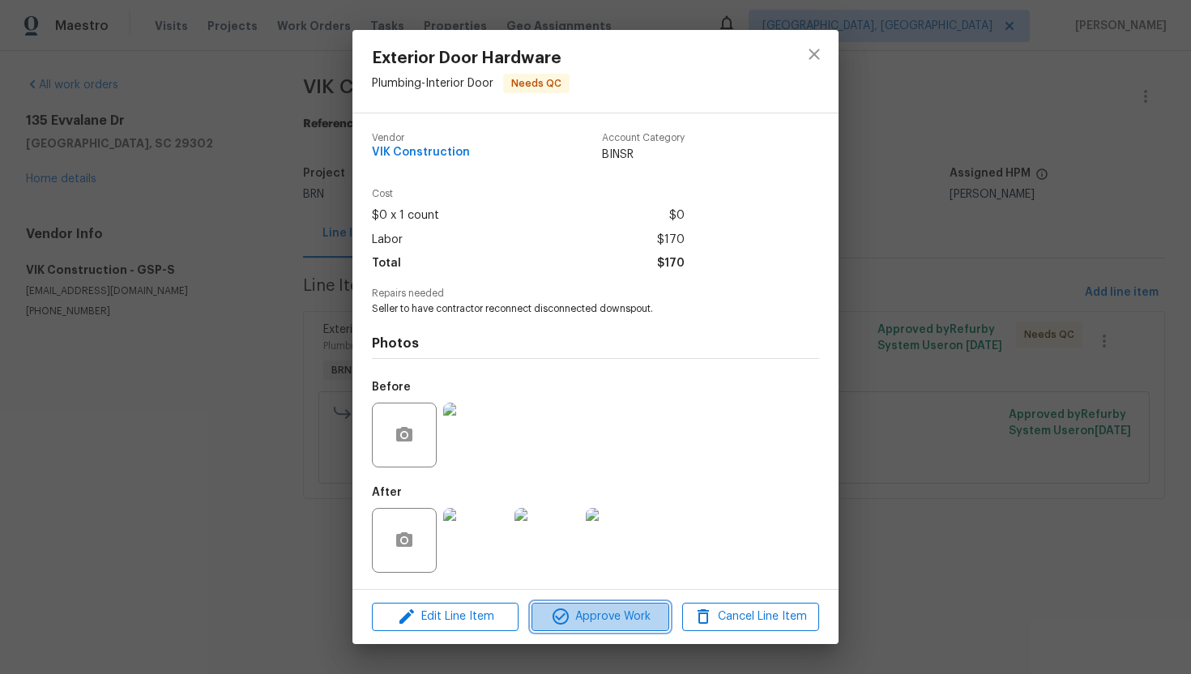
click at [612, 627] on button "Approve Work" at bounding box center [599, 617] width 137 height 28
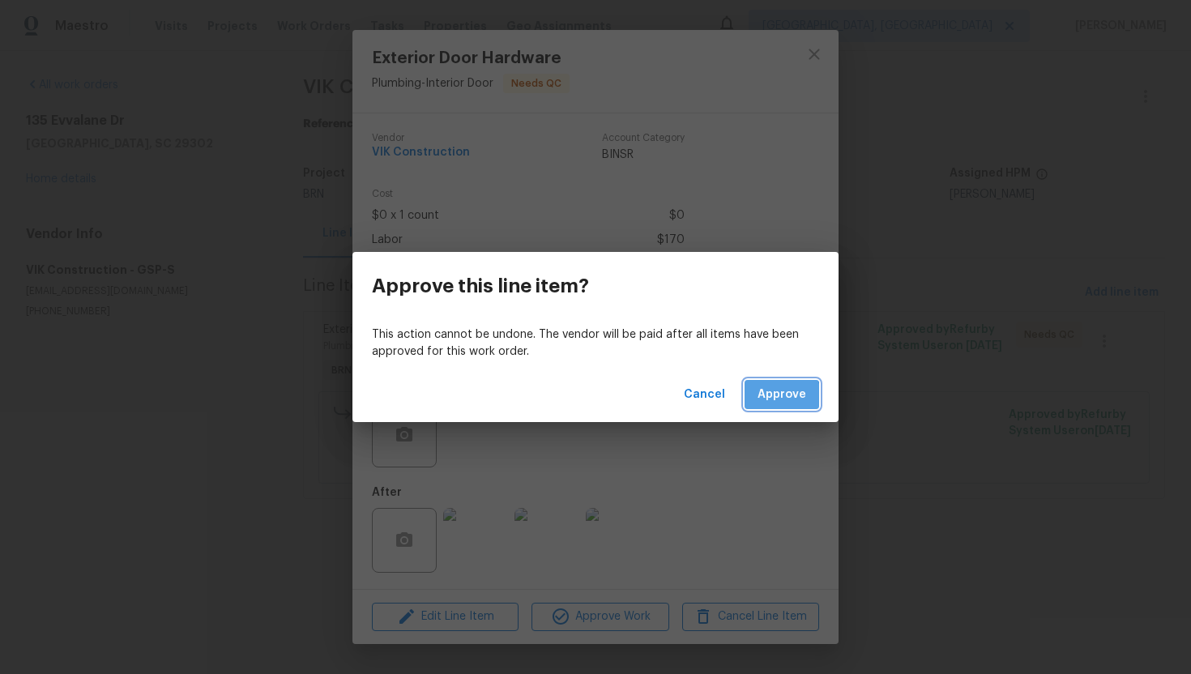
click at [769, 397] on span "Approve" at bounding box center [781, 395] width 49 height 20
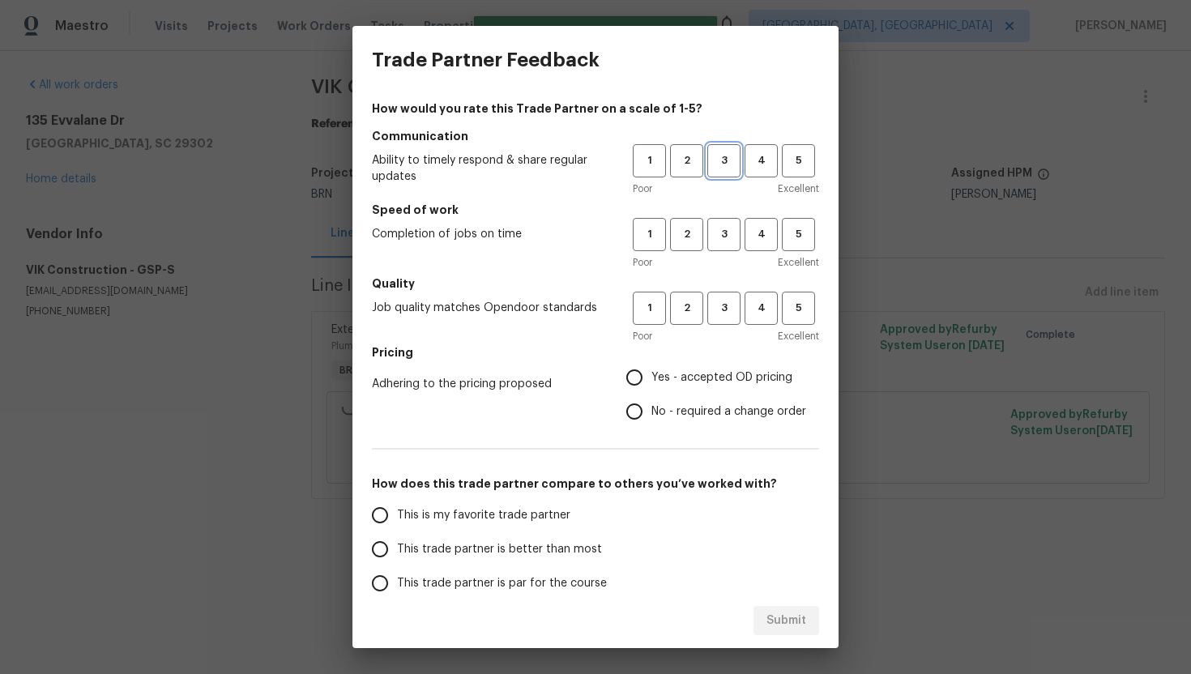
click at [719, 164] on span "3" at bounding box center [724, 160] width 30 height 19
click at [729, 220] on button "3" at bounding box center [723, 234] width 33 height 33
click at [717, 309] on span "3" at bounding box center [724, 308] width 30 height 19
click at [643, 415] on input "No - required a change order" at bounding box center [634, 411] width 34 height 34
radio input "true"
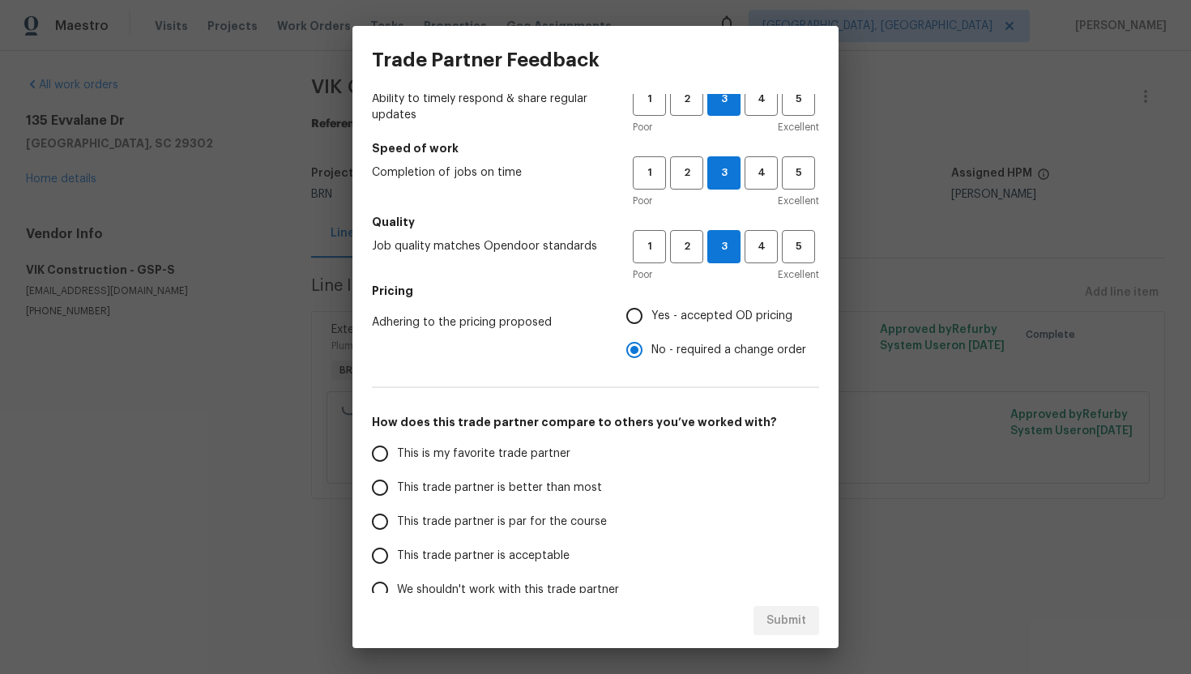
scroll to position [75, 0]
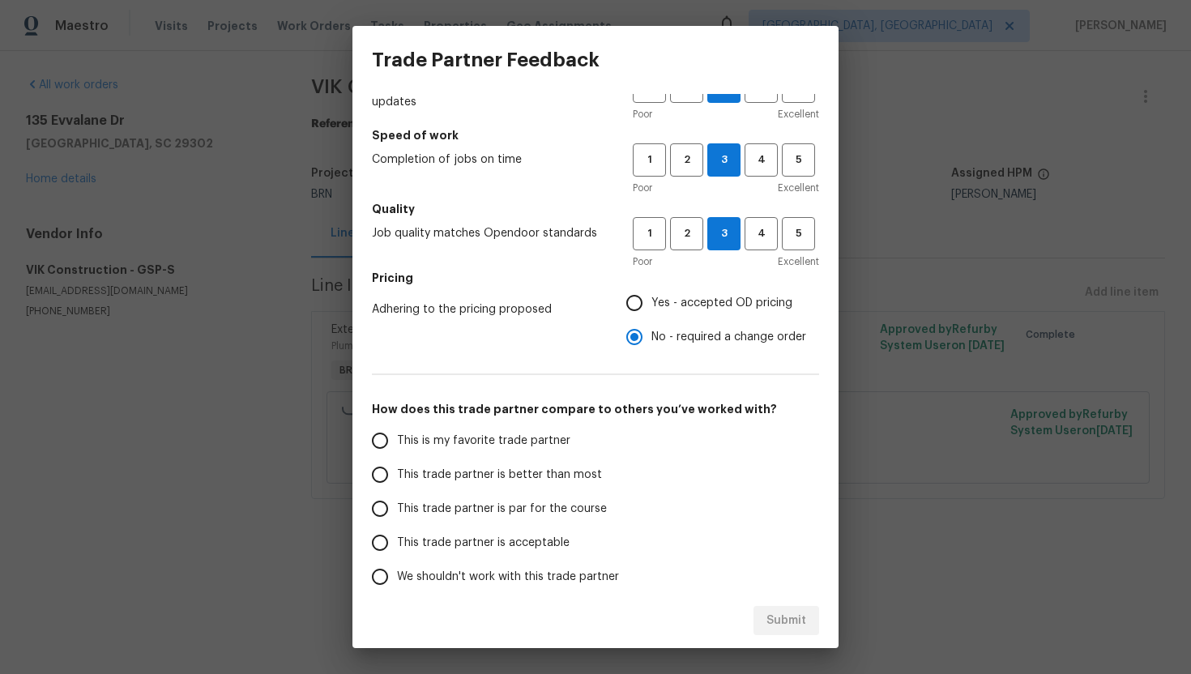
click at [490, 498] on label "This trade partner is par for the course" at bounding box center [491, 509] width 256 height 34
click at [397, 498] on input "This trade partner is par for the course" at bounding box center [380, 509] width 34 height 34
click at [785, 617] on span "Submit" at bounding box center [786, 621] width 40 height 20
radio input "true"
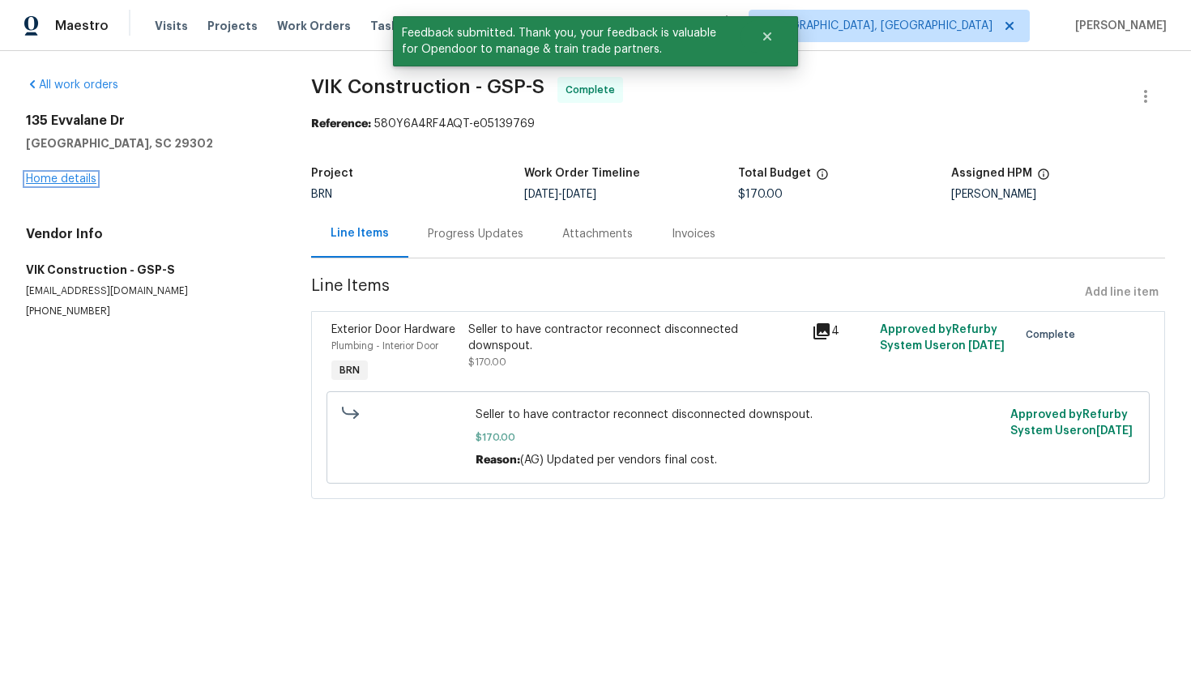
click at [32, 175] on link "Home details" at bounding box center [61, 178] width 70 height 11
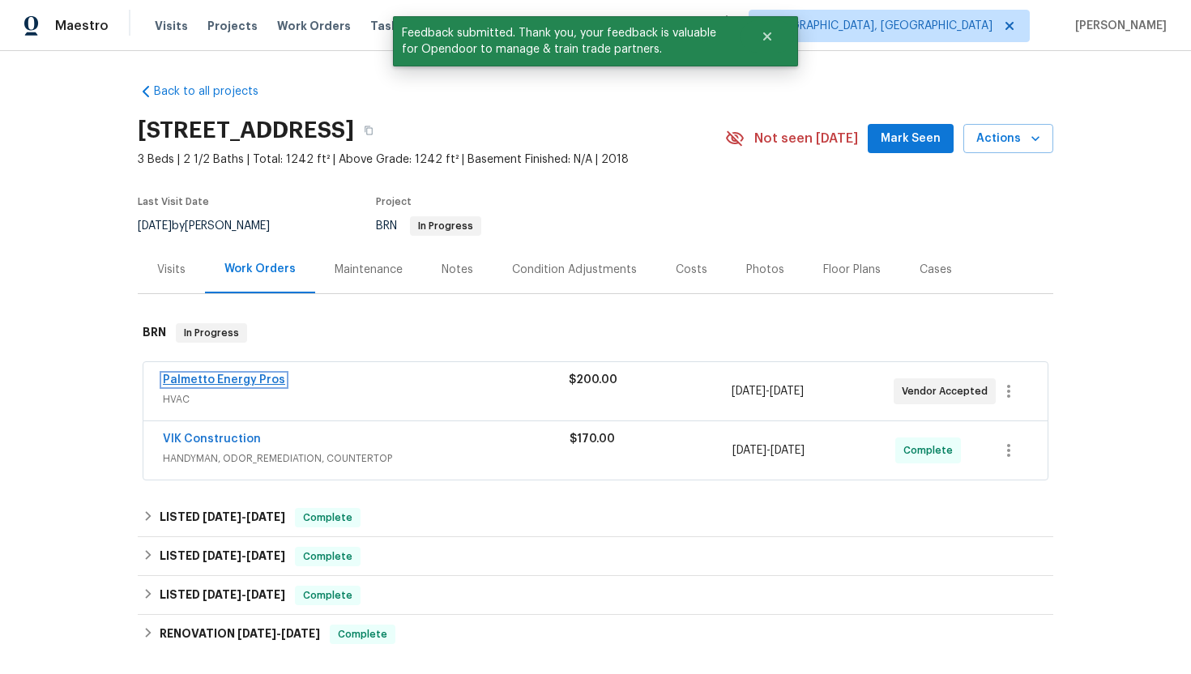
click at [228, 377] on link "Palmetto Energy Pros" at bounding box center [224, 379] width 122 height 11
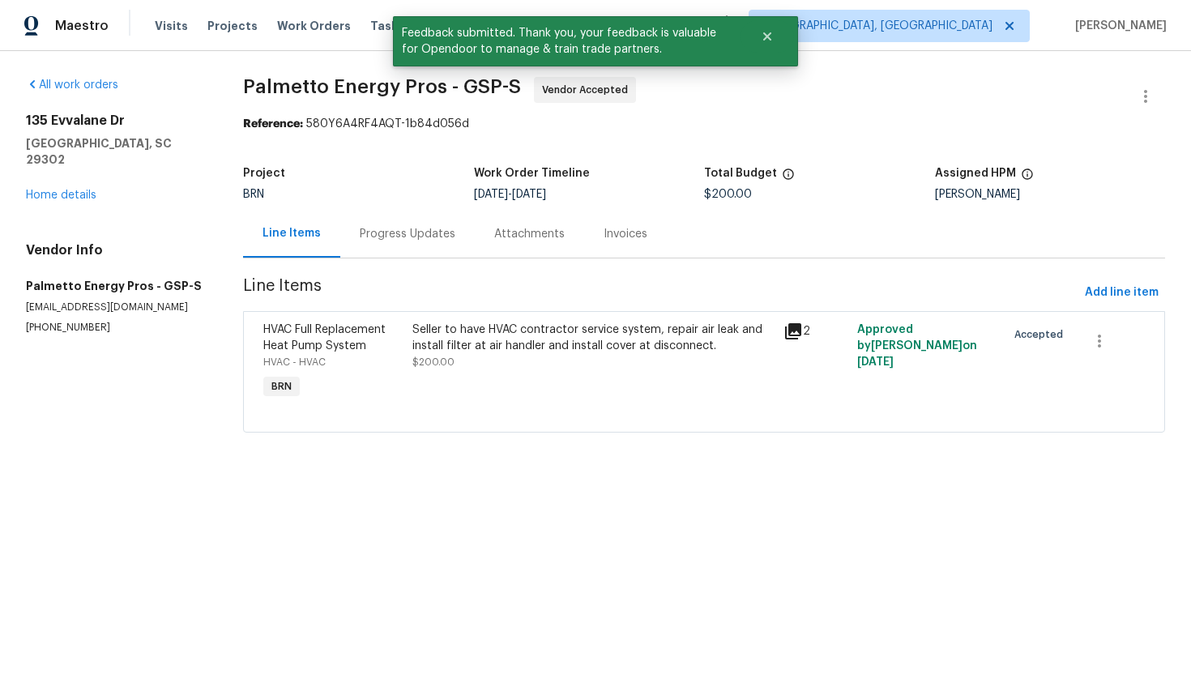
click at [424, 233] on div "Progress Updates" at bounding box center [408, 234] width 96 height 16
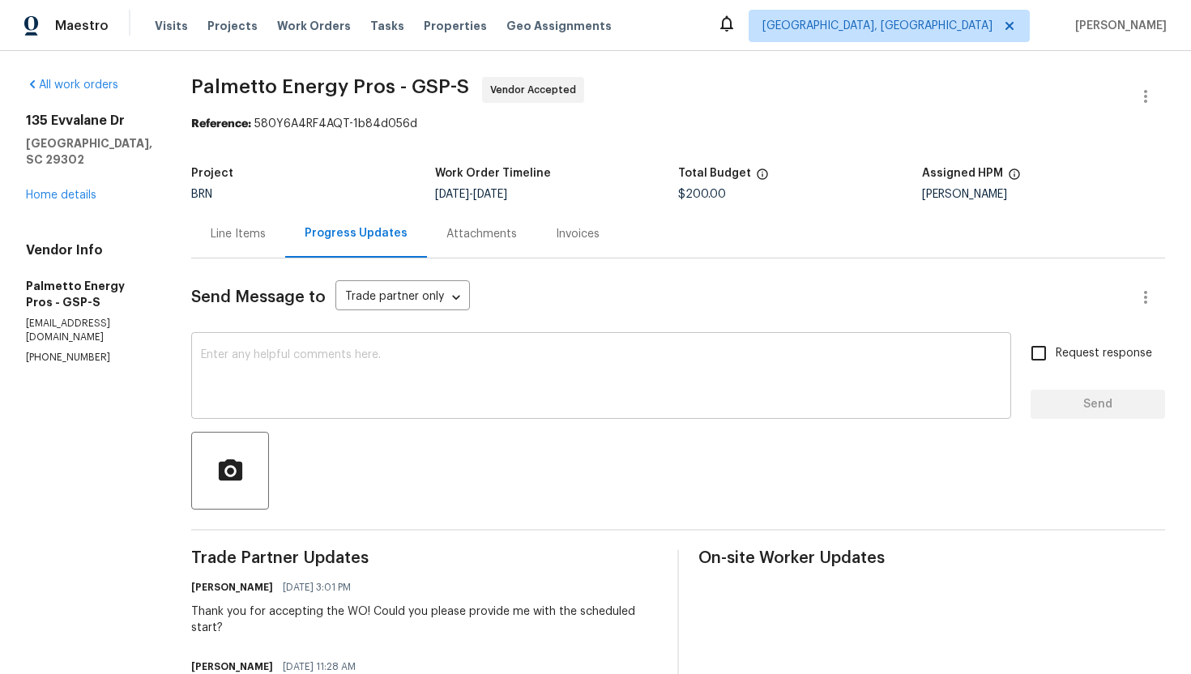
click at [389, 413] on div "x ​" at bounding box center [601, 377] width 820 height 83
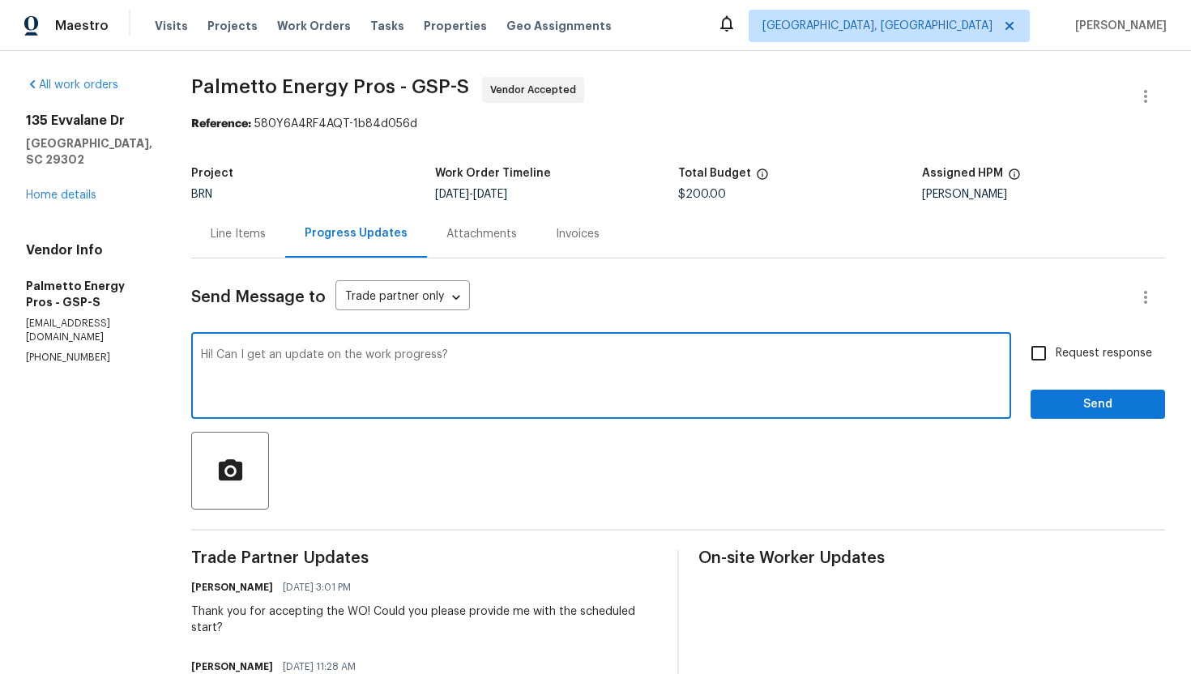
type textarea "Hi! Can I get an update on the work progress?"
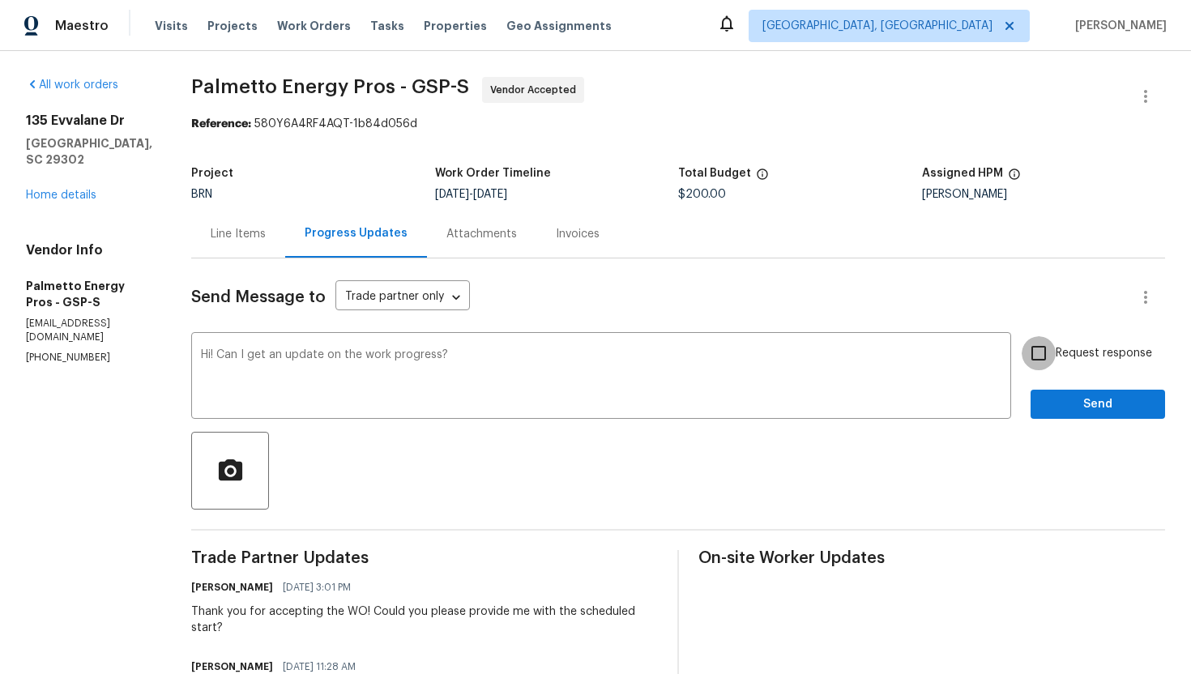
click at [1037, 349] on input "Request response" at bounding box center [1038, 353] width 34 height 34
checkbox input "true"
click at [1064, 401] on span "Send" at bounding box center [1097, 404] width 109 height 20
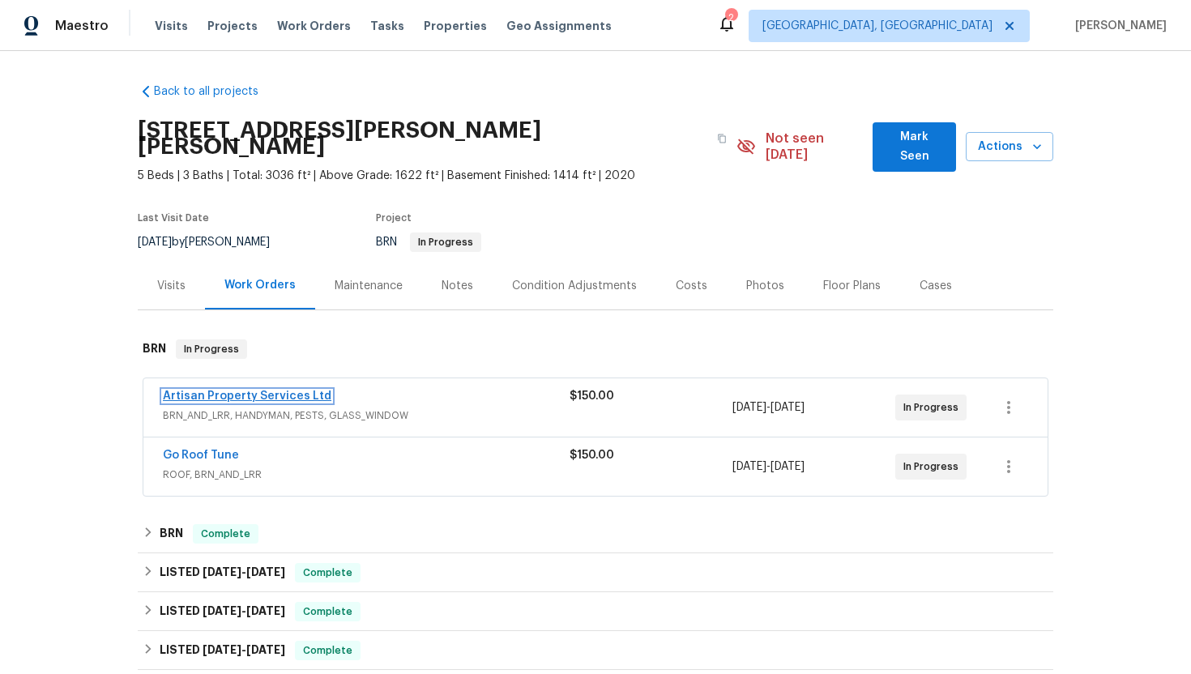
click at [291, 390] on link "Artisan Property Services Ltd" at bounding box center [247, 395] width 168 height 11
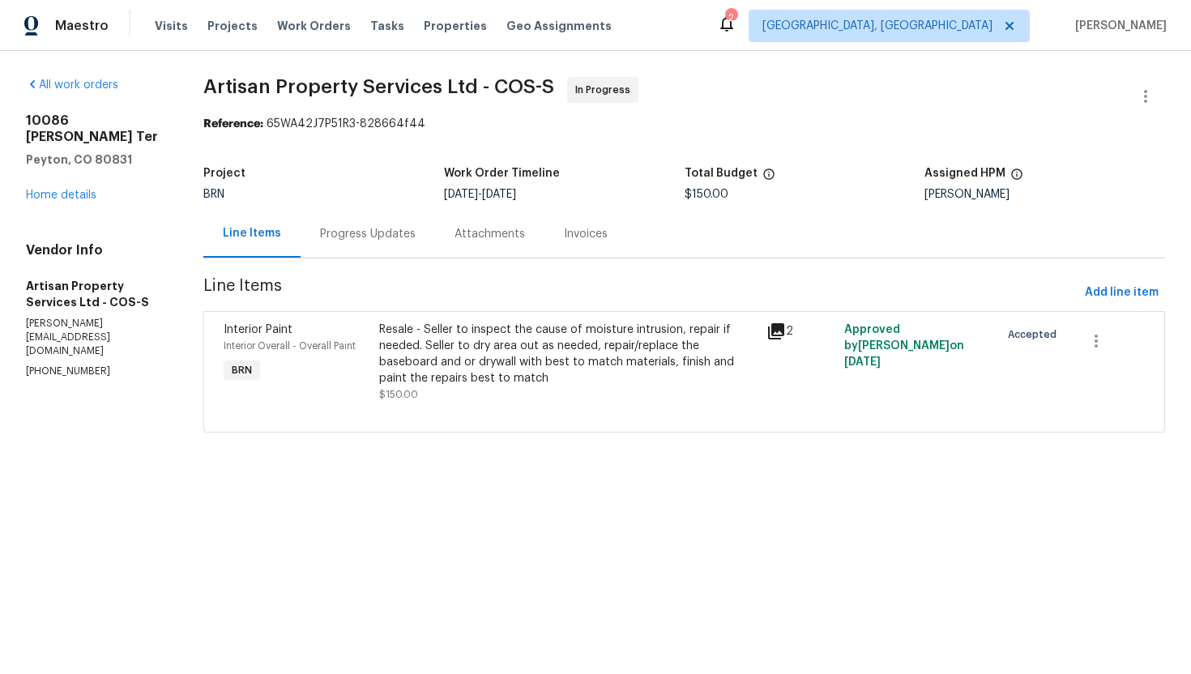
click at [395, 239] on div "Progress Updates" at bounding box center [368, 234] width 96 height 16
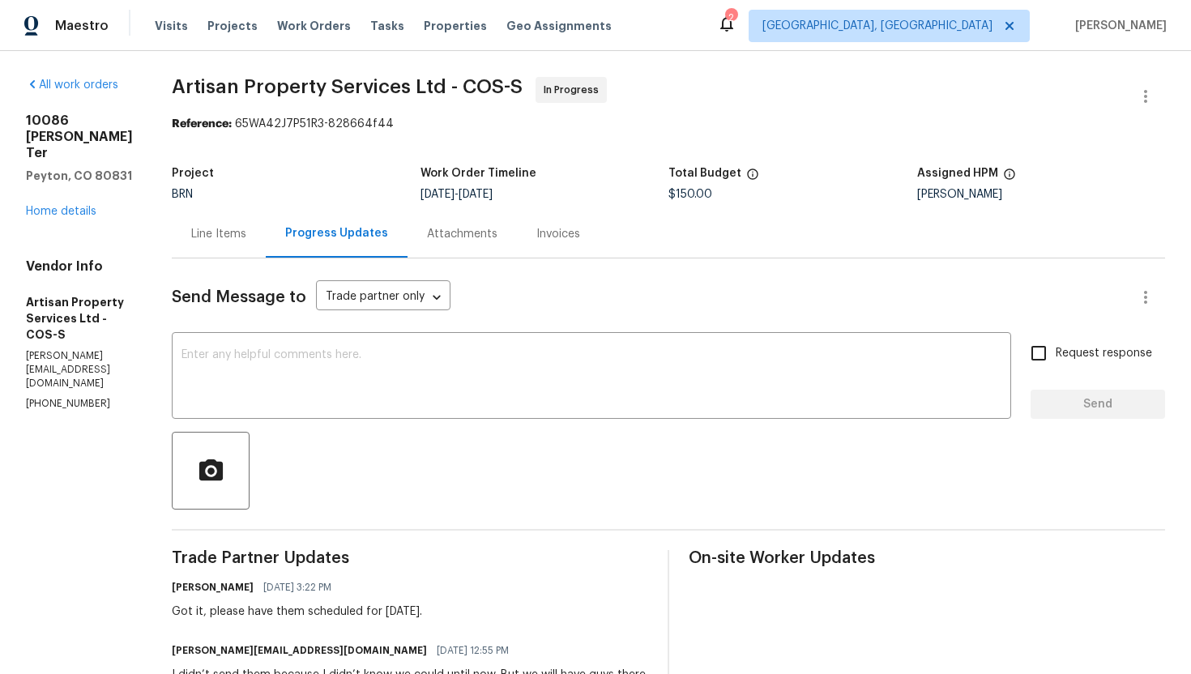
click at [195, 243] on div "Line Items" at bounding box center [219, 234] width 94 height 48
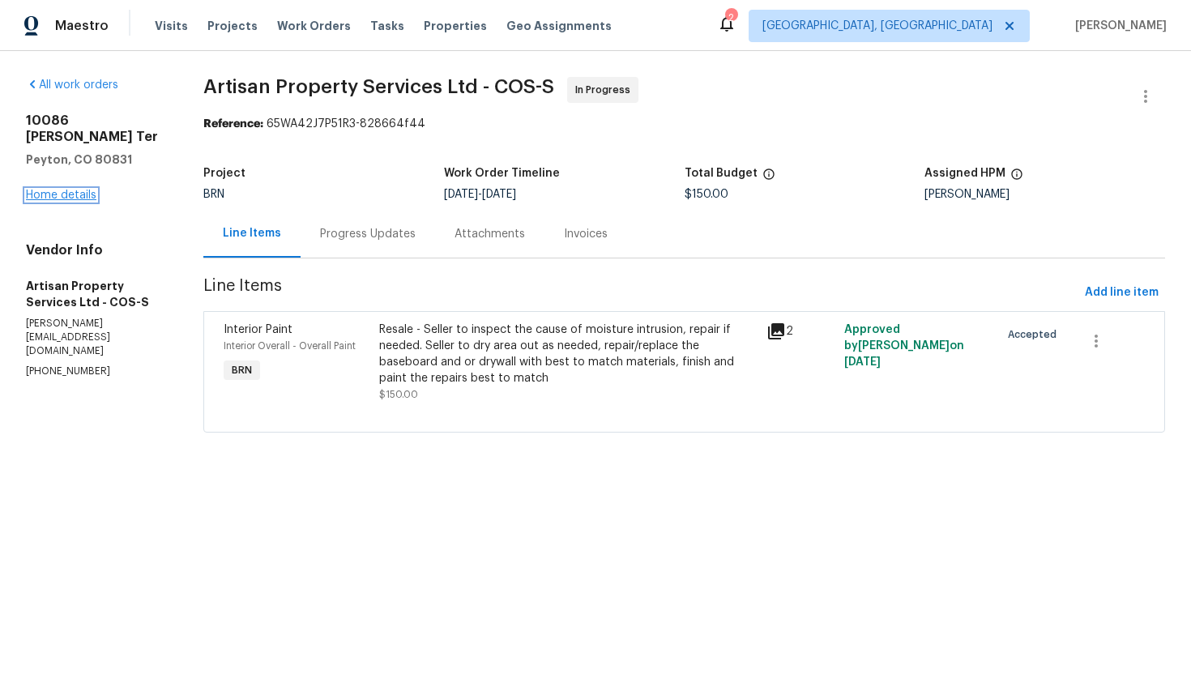
click at [80, 190] on link "Home details" at bounding box center [61, 195] width 70 height 11
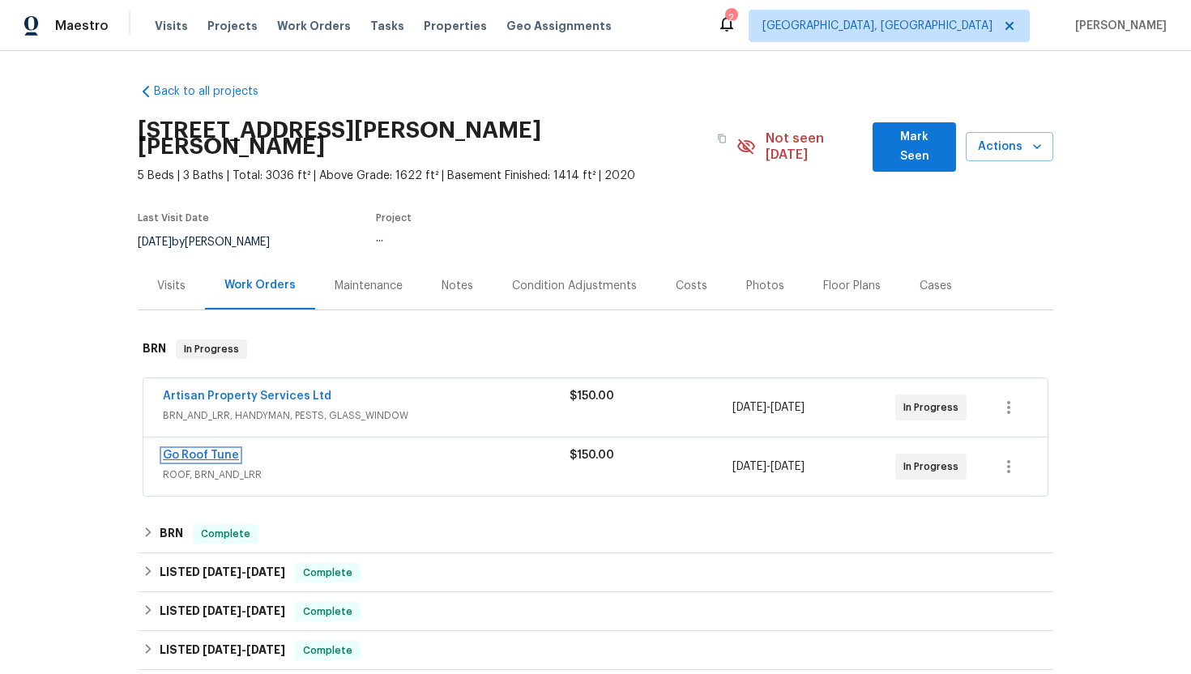
click at [205, 450] on link "Go Roof Tune" at bounding box center [201, 455] width 76 height 11
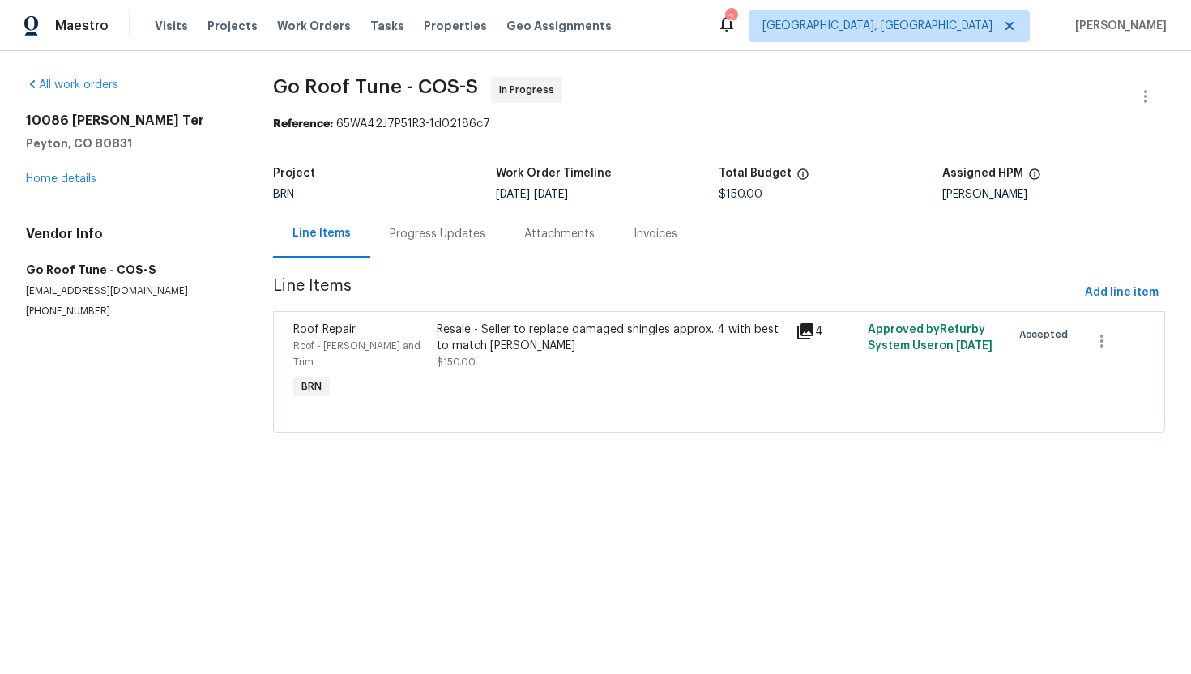
click at [440, 242] on div "Progress Updates" at bounding box center [437, 234] width 134 height 48
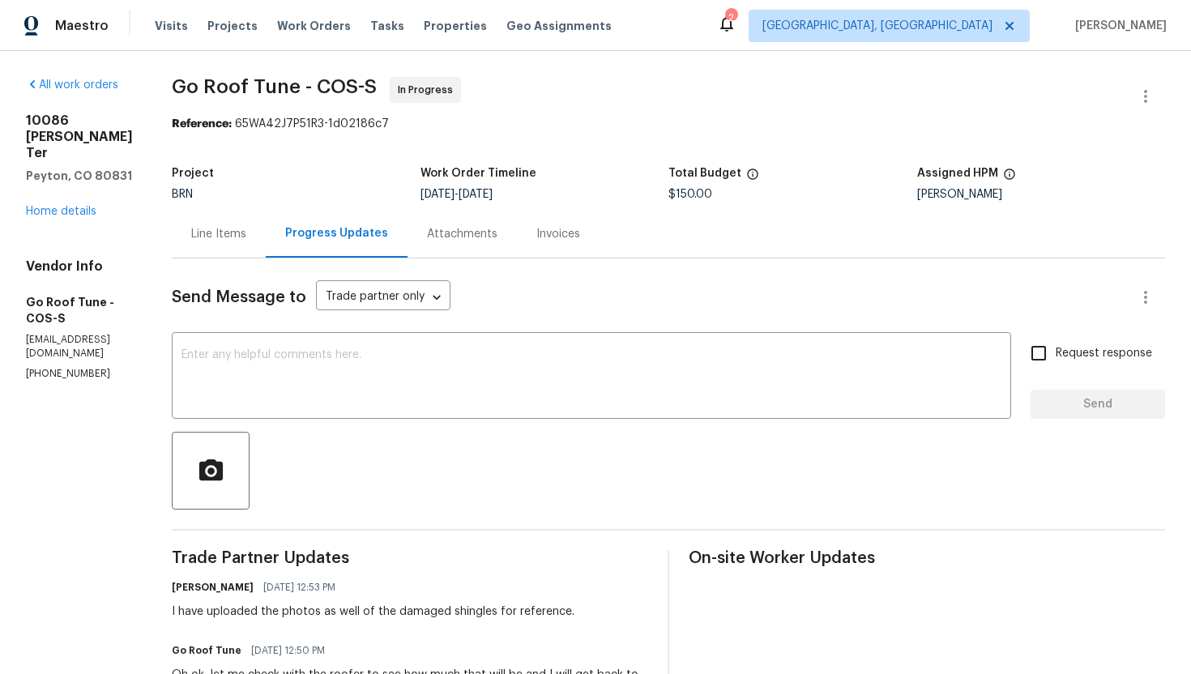
click at [266, 240] on div "Line Items" at bounding box center [219, 234] width 94 height 48
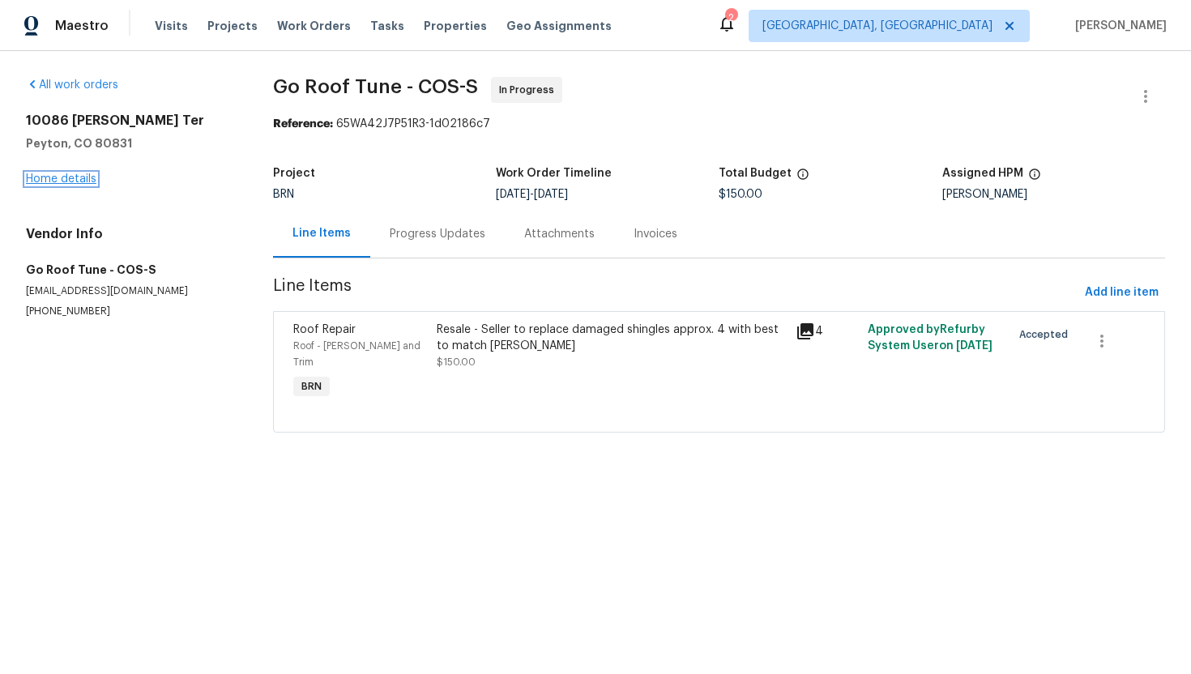
click at [84, 181] on link "Home details" at bounding box center [61, 178] width 70 height 11
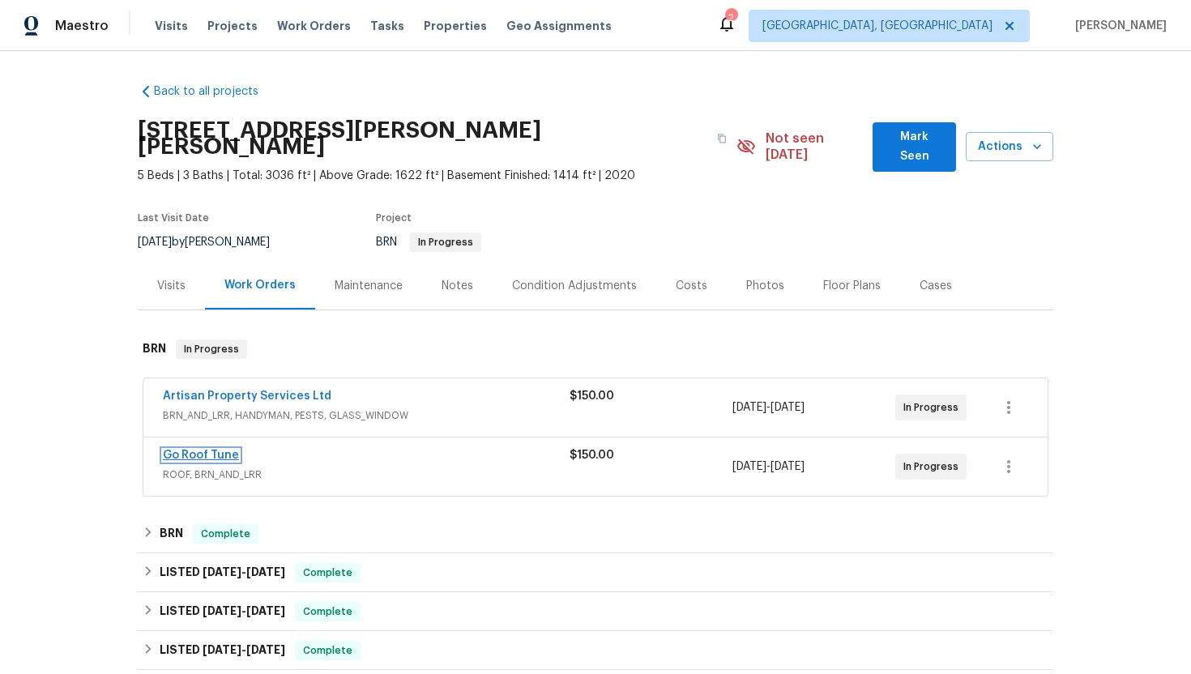
click at [208, 450] on link "Go Roof Tune" at bounding box center [201, 455] width 76 height 11
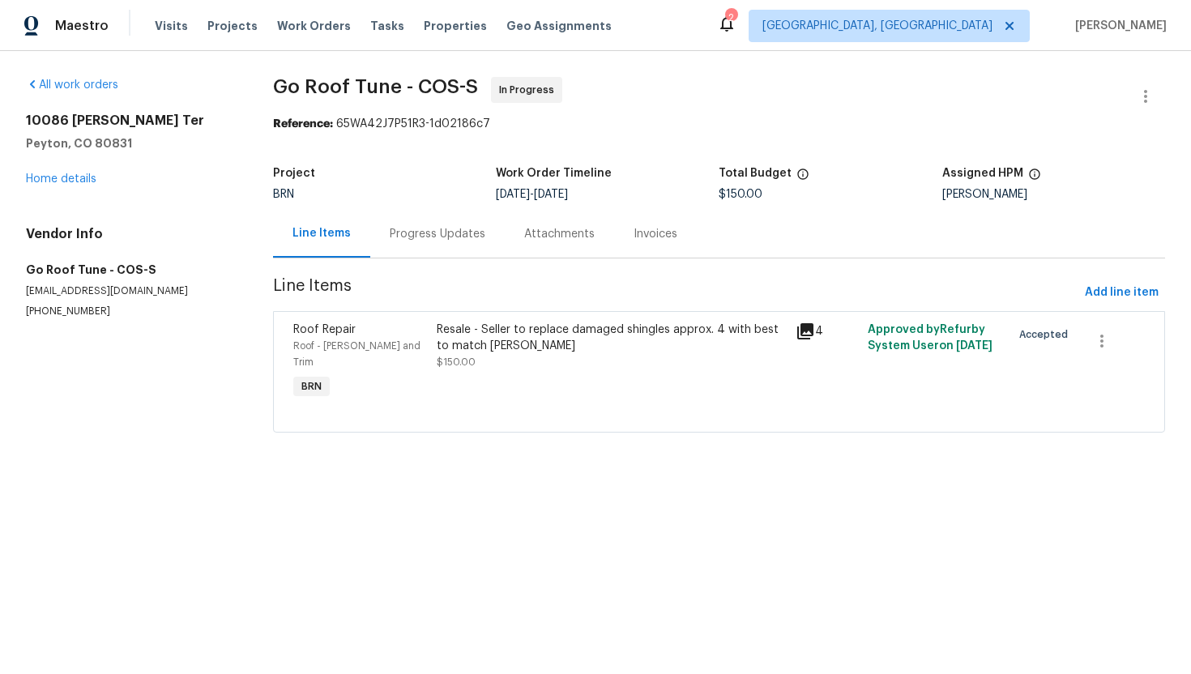
click at [407, 245] on div "Progress Updates" at bounding box center [437, 234] width 134 height 48
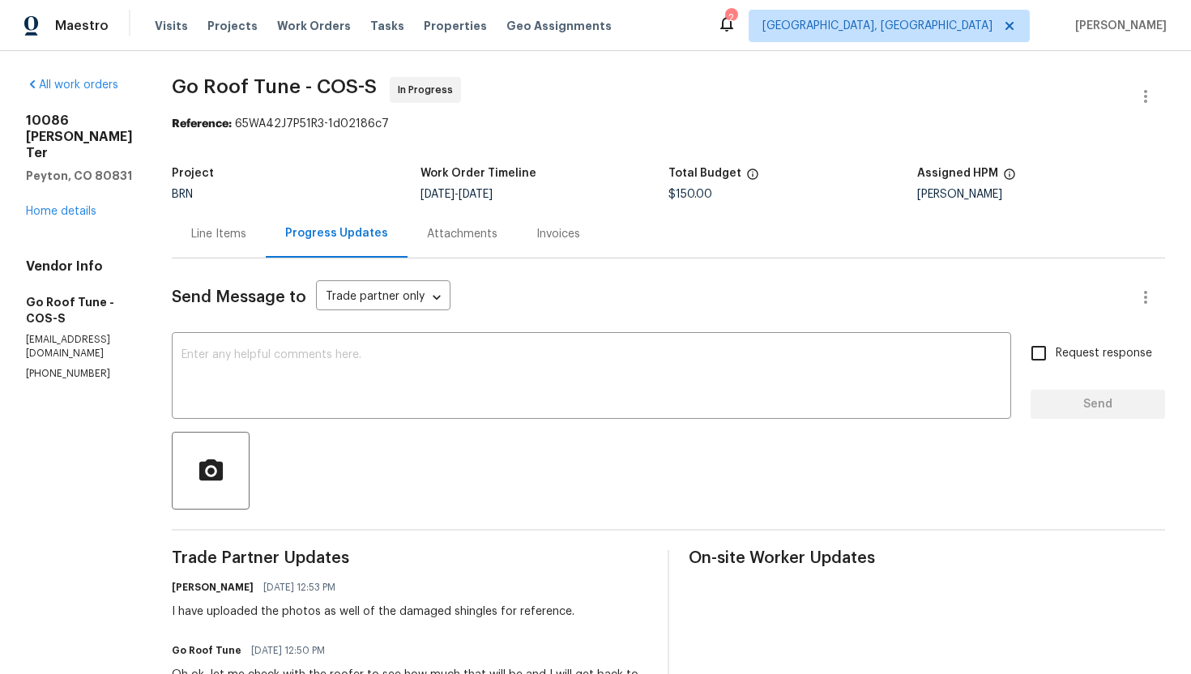
click at [246, 240] on div "Line Items" at bounding box center [218, 234] width 55 height 16
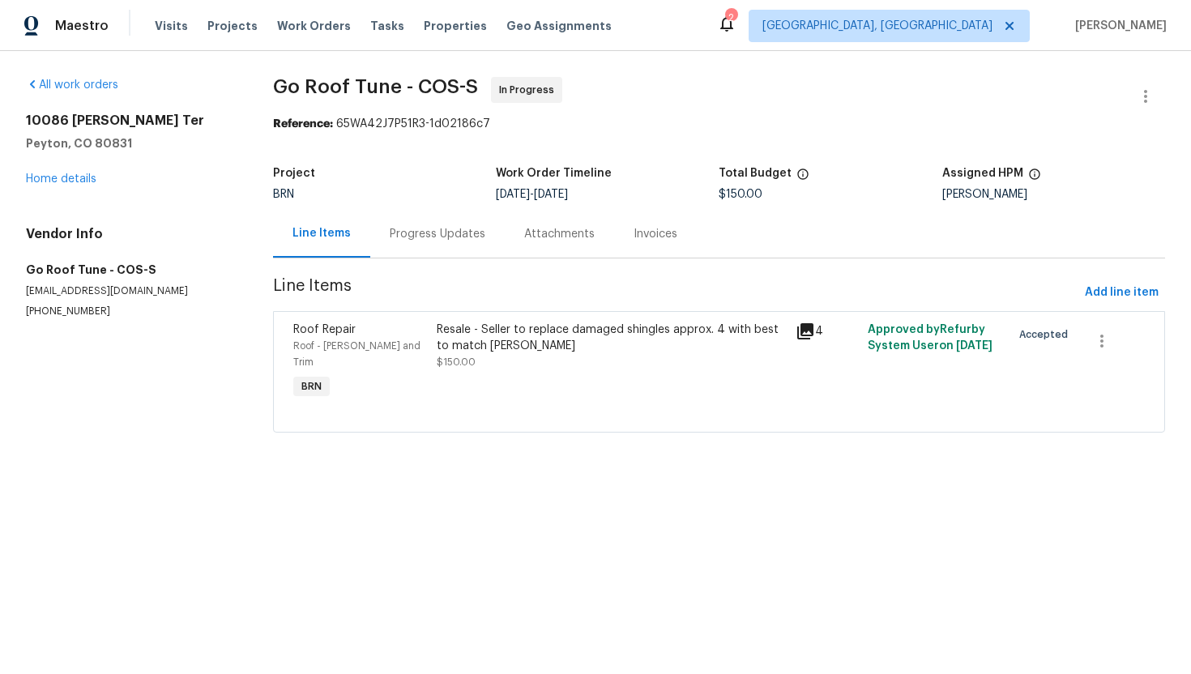
click at [442, 236] on div "Progress Updates" at bounding box center [438, 234] width 96 height 16
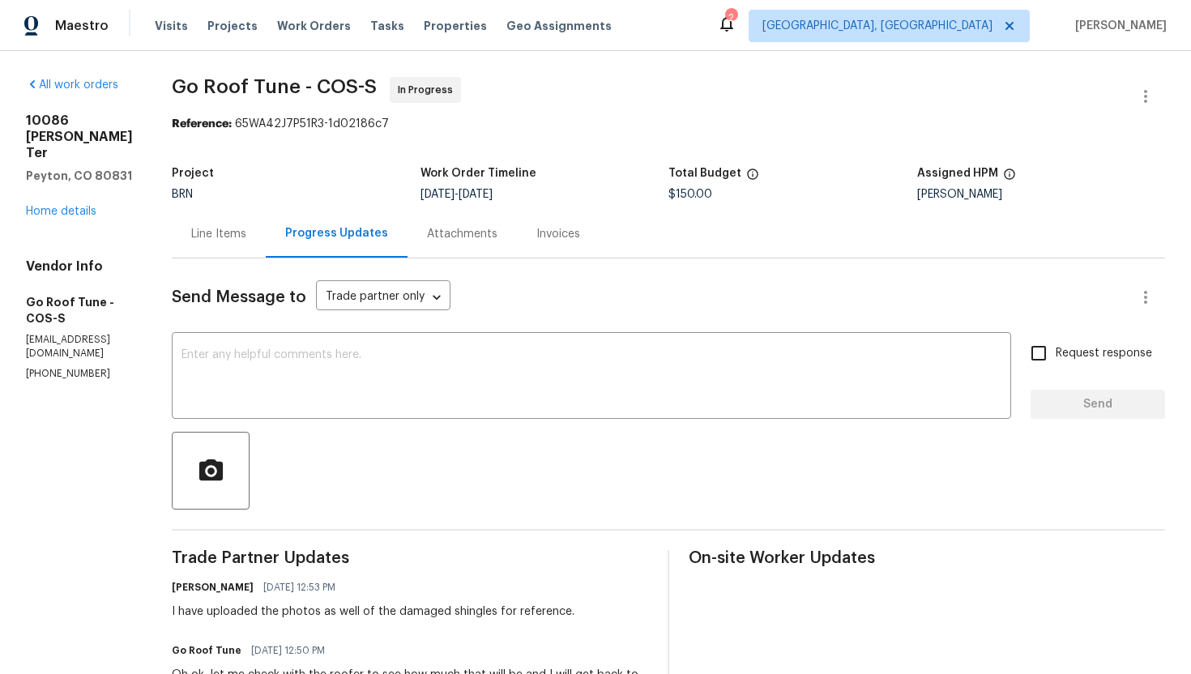
click at [245, 245] on div "Line Items" at bounding box center [219, 234] width 94 height 48
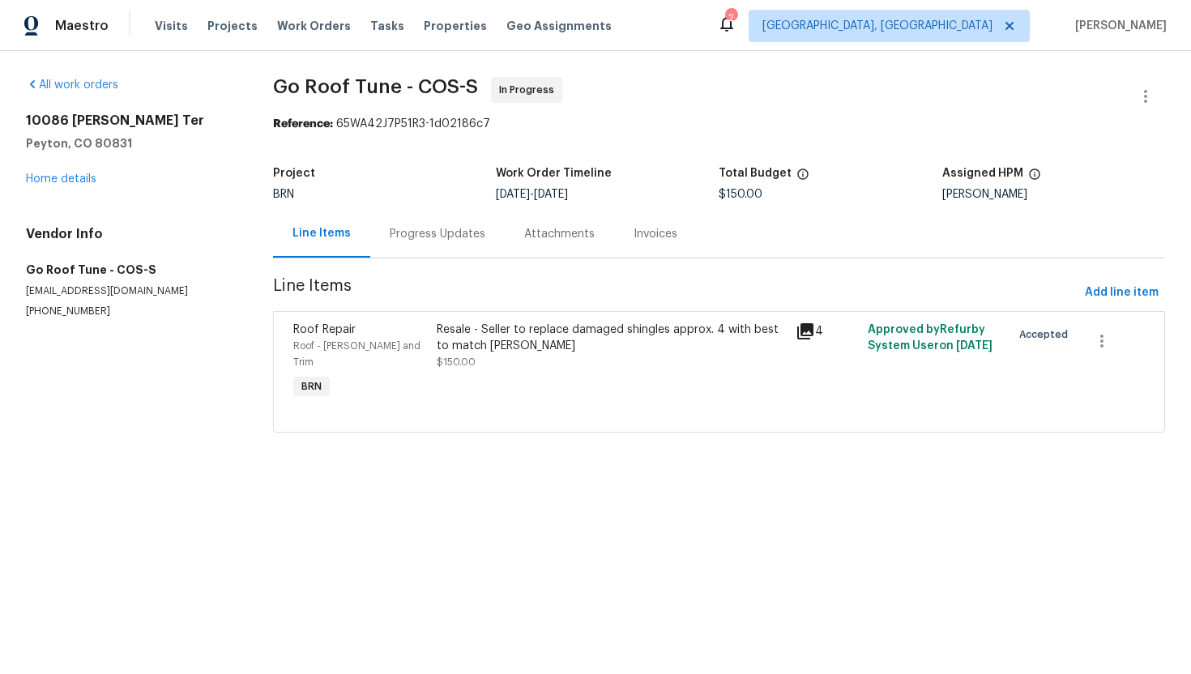
click at [485, 237] on div "Progress Updates" at bounding box center [438, 234] width 96 height 16
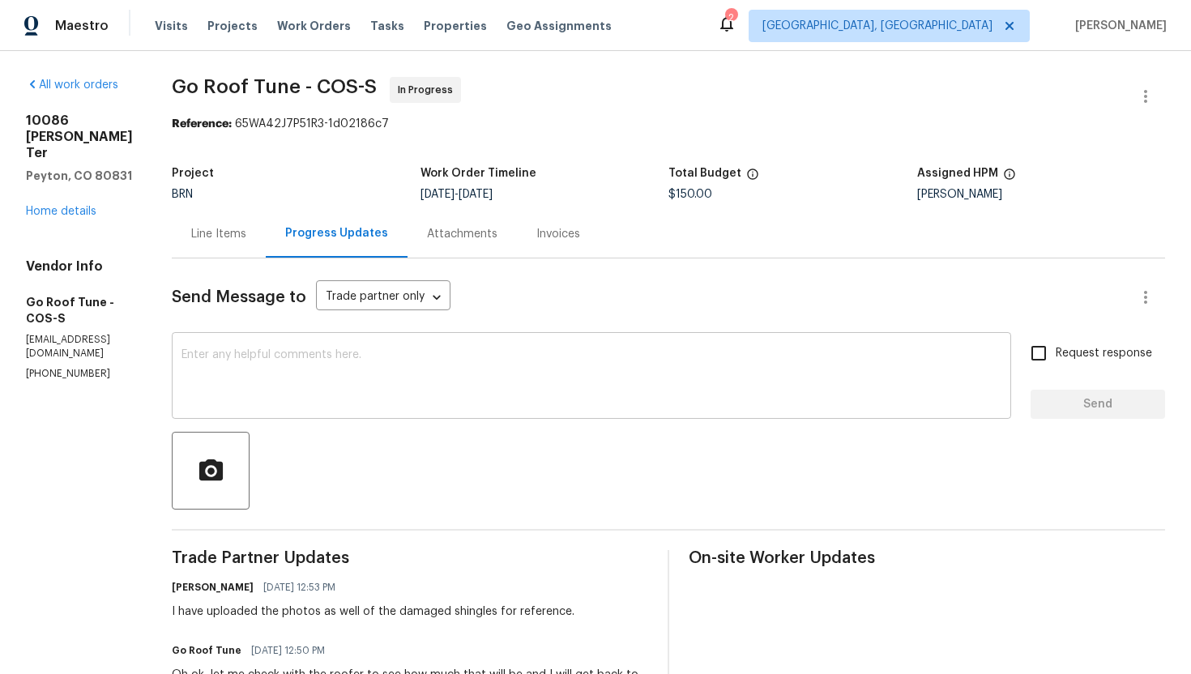
click at [395, 389] on textarea at bounding box center [591, 377] width 820 height 57
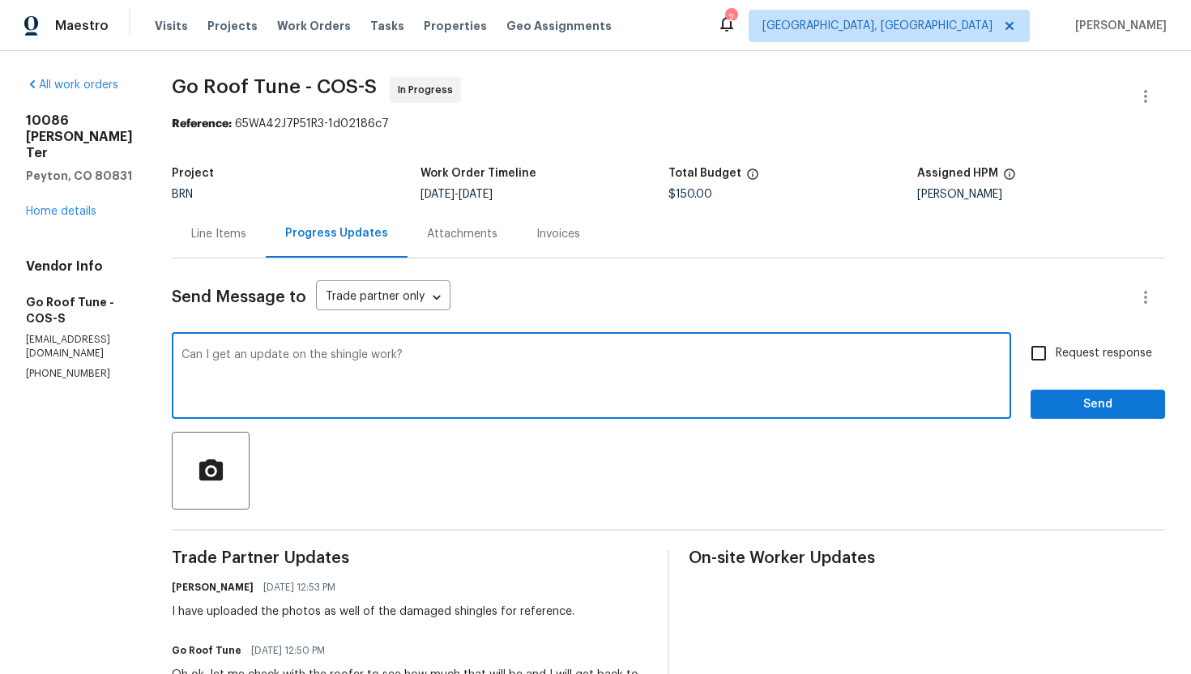
type textarea "Can I get an update on the shingle work?"
click at [1058, 359] on span "Request response" at bounding box center [1103, 353] width 96 height 17
click at [1055, 359] on input "Request response" at bounding box center [1038, 353] width 34 height 34
checkbox input "true"
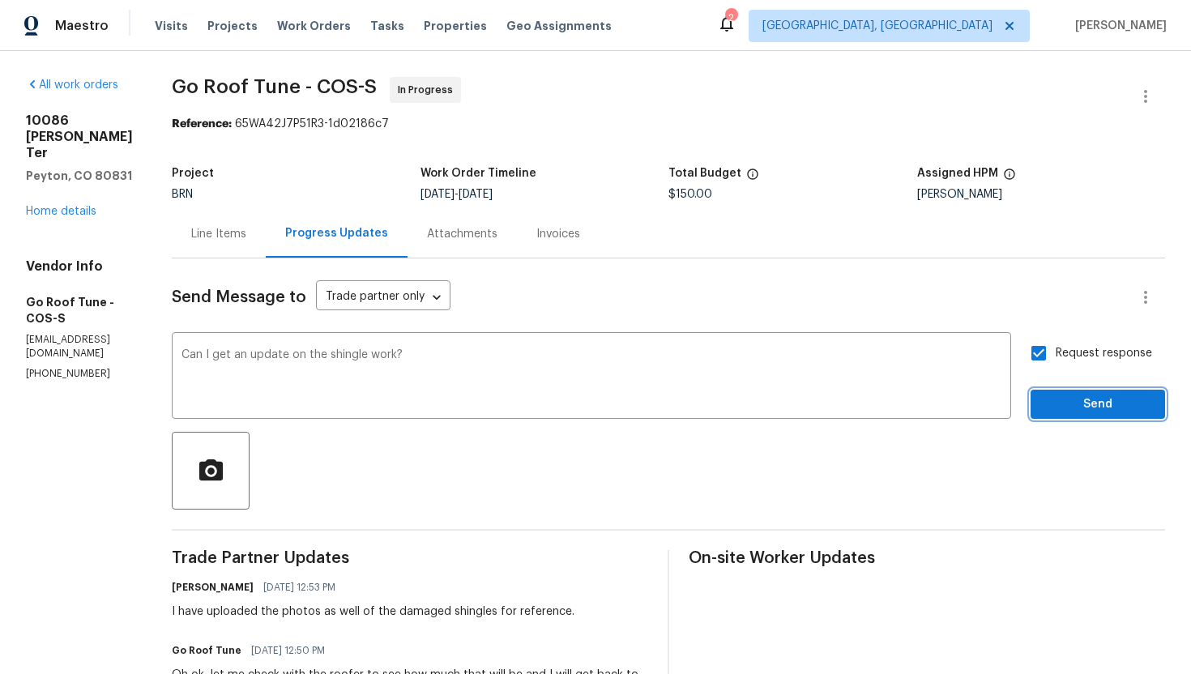
click at [1085, 400] on span "Send" at bounding box center [1097, 404] width 109 height 20
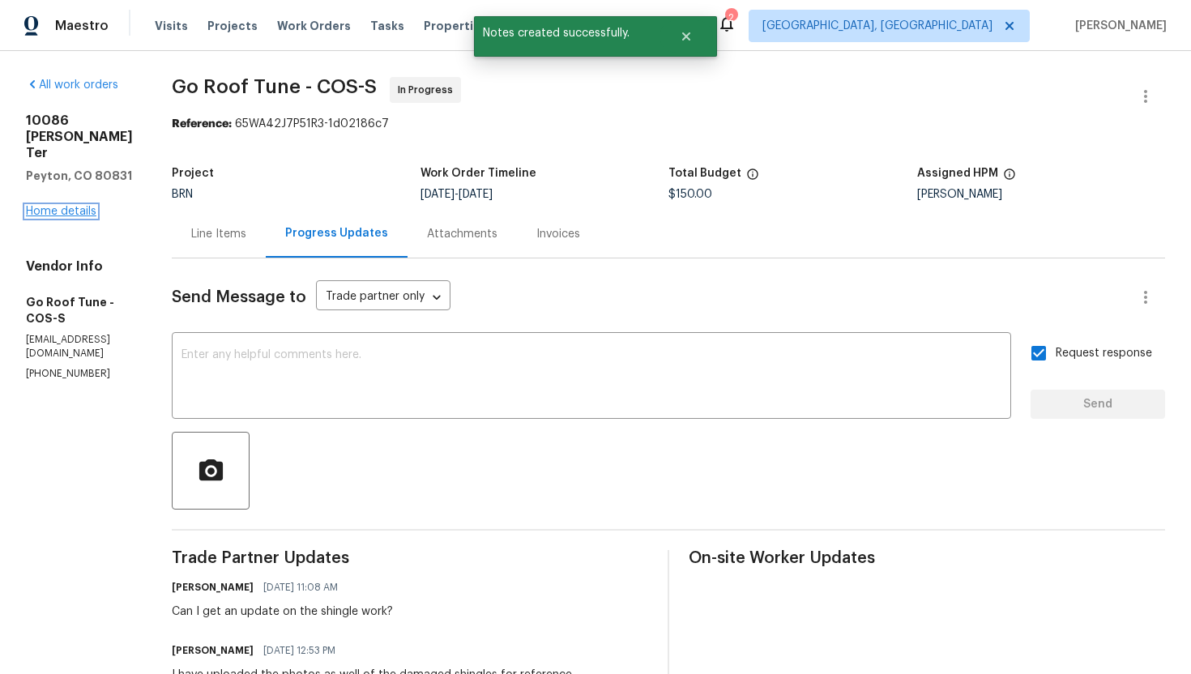
click at [92, 206] on link "Home details" at bounding box center [61, 211] width 70 height 11
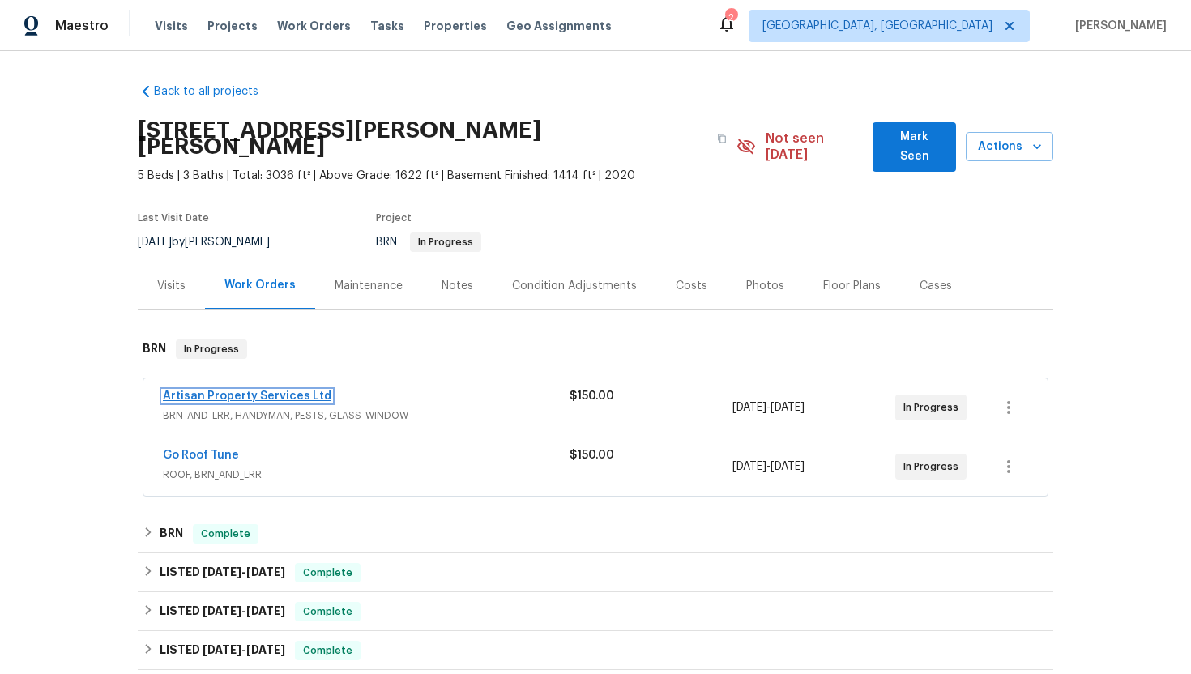
click at [193, 390] on link "Artisan Property Services Ltd" at bounding box center [247, 395] width 168 height 11
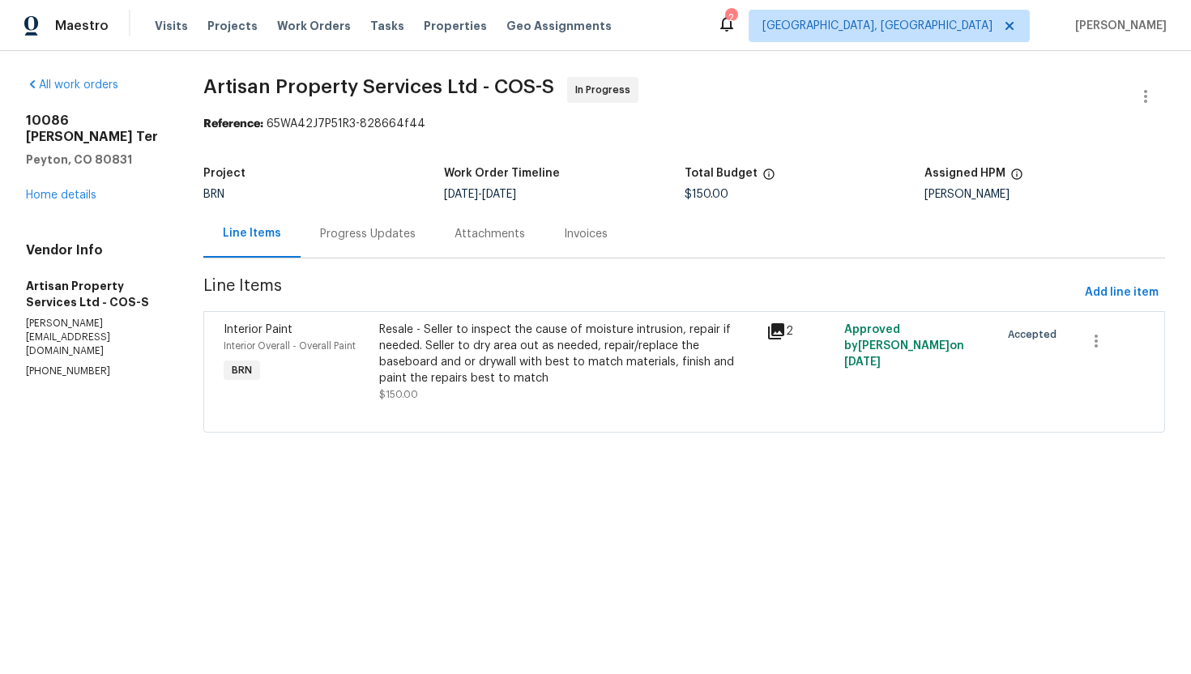
click at [344, 233] on div "Progress Updates" at bounding box center [368, 234] width 96 height 16
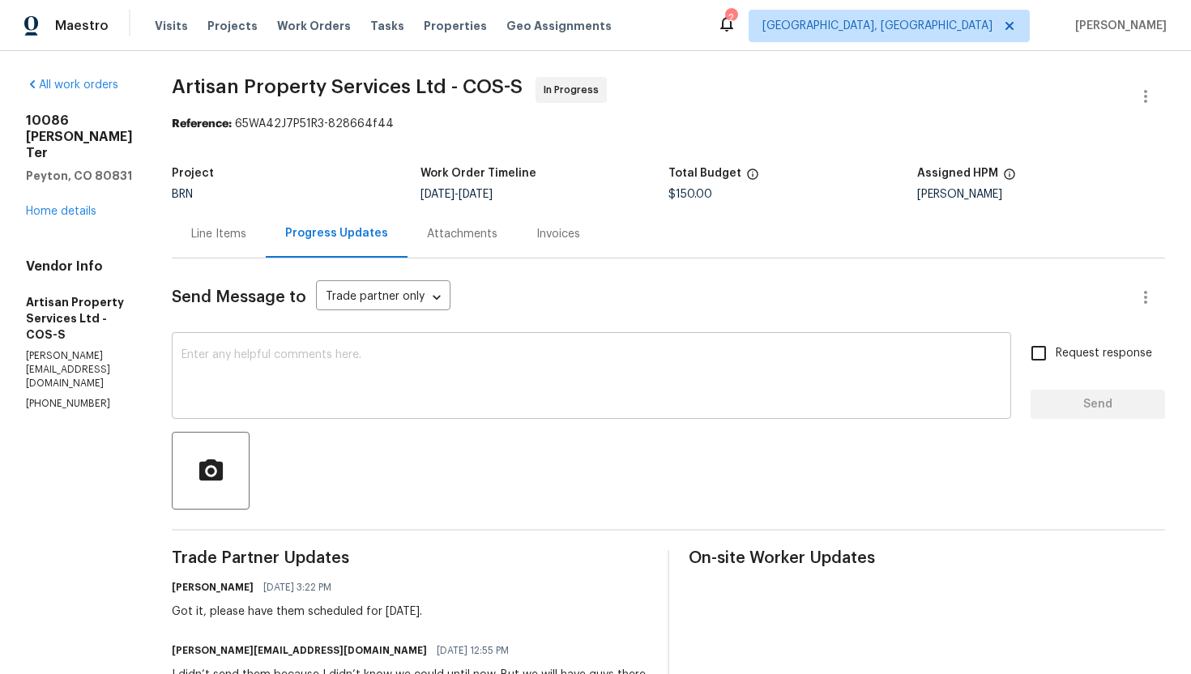
click at [441, 397] on textarea at bounding box center [591, 377] width 820 height 57
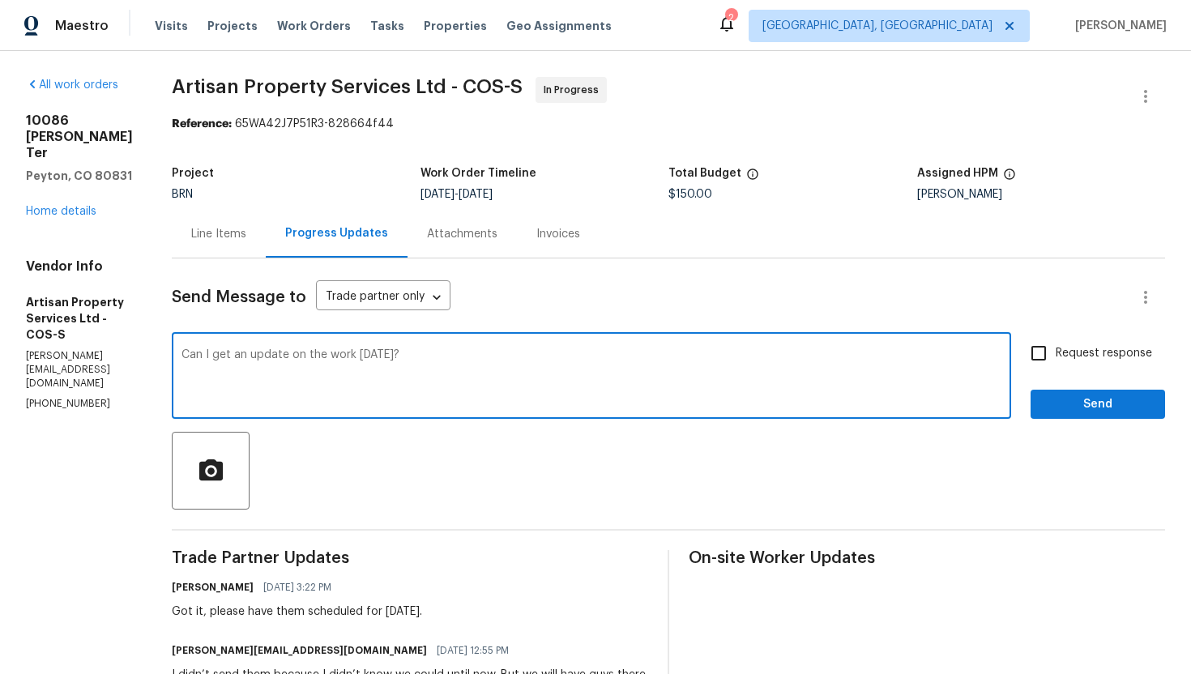
type textarea "Can I get an update on the work today?"
click at [1031, 358] on input "Request response" at bounding box center [1038, 353] width 34 height 34
checkbox input "true"
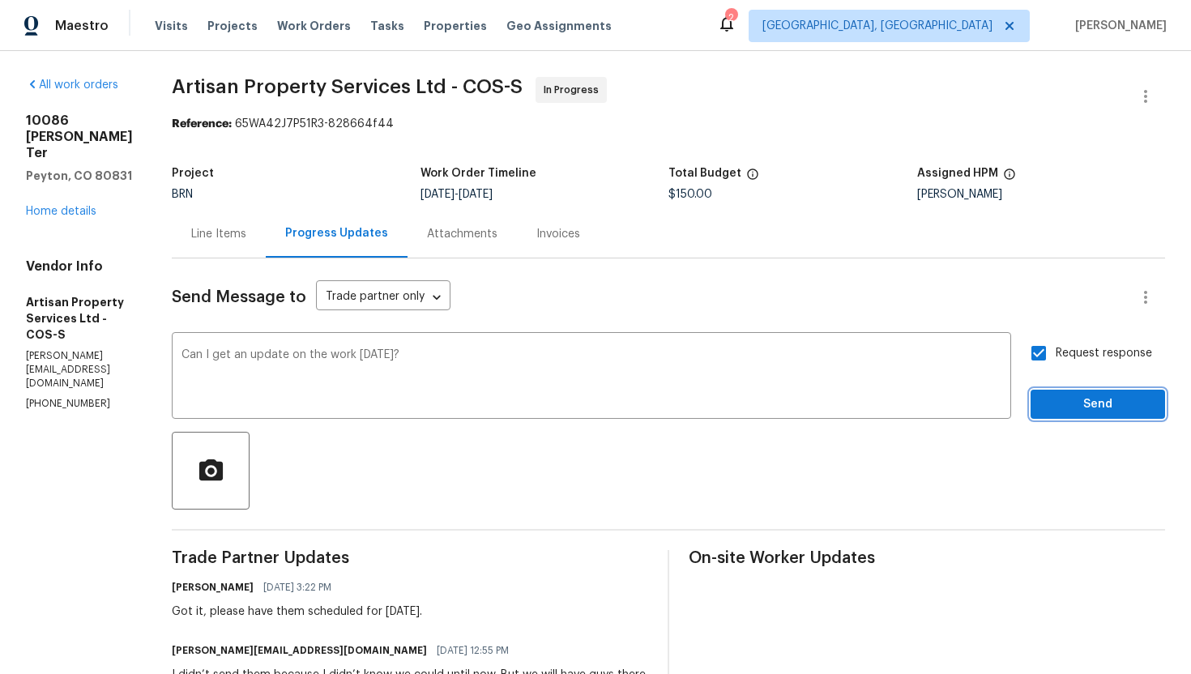
click at [1076, 402] on span "Send" at bounding box center [1097, 404] width 109 height 20
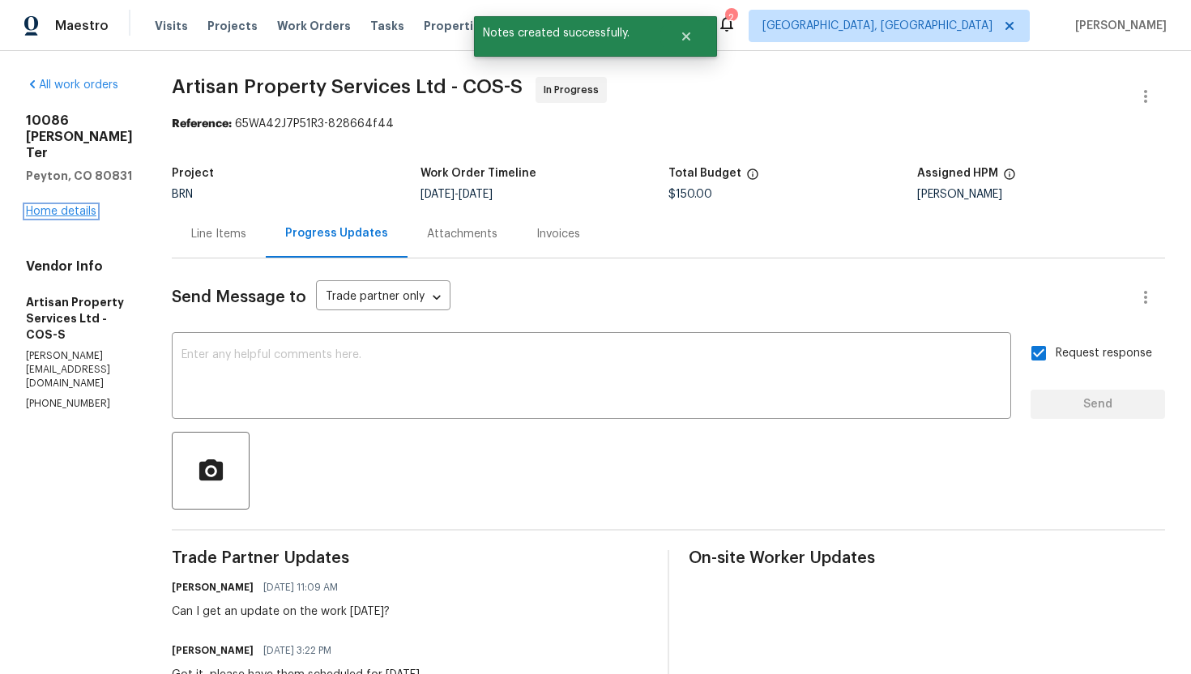
click at [66, 217] on link "Home details" at bounding box center [61, 211] width 70 height 11
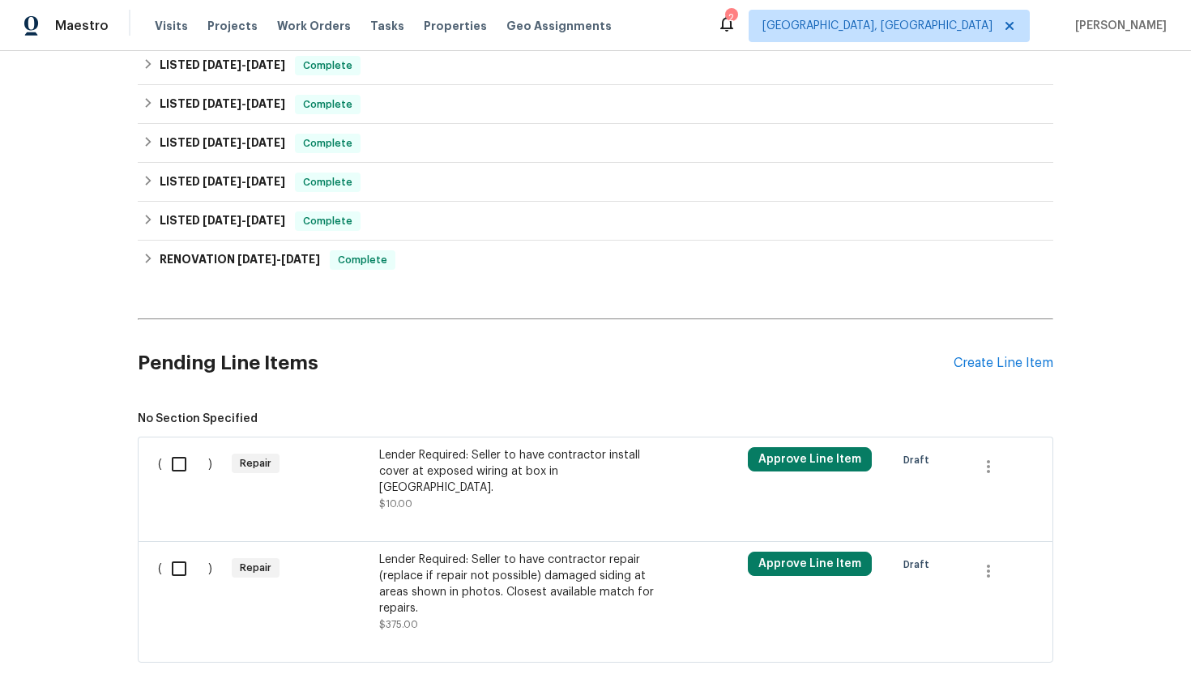
scroll to position [600, 0]
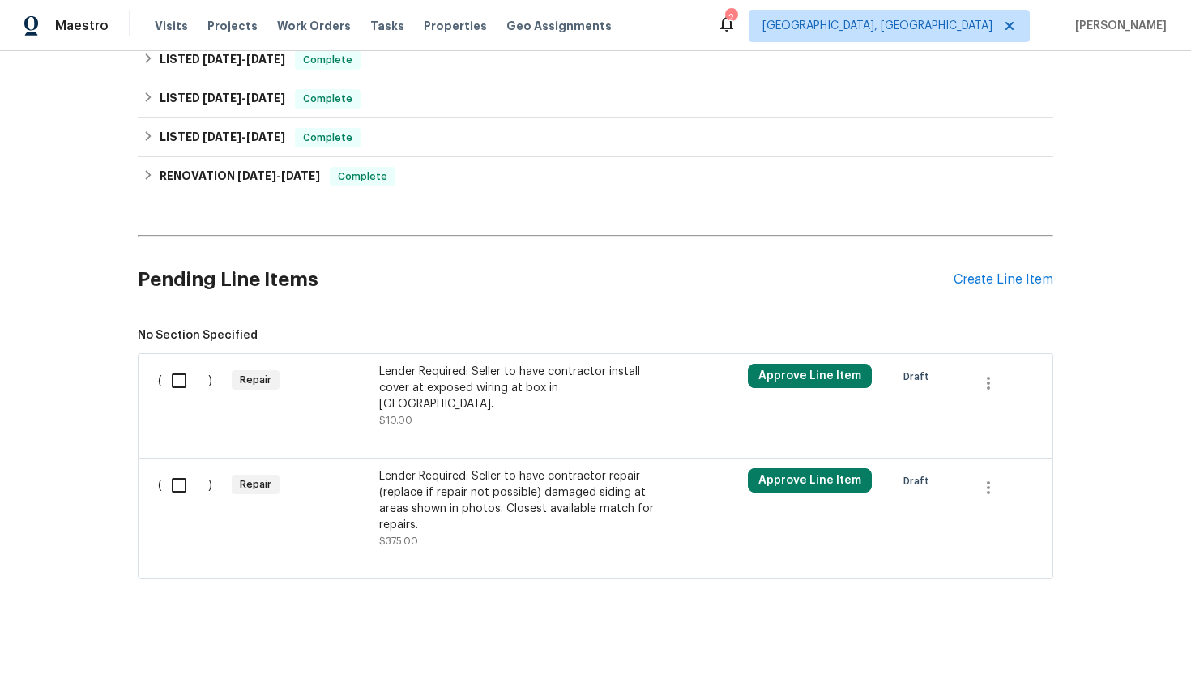
click at [526, 473] on div "Lender Required: Seller to have contractor repair (replace if repair not possib…" at bounding box center [521, 500] width 285 height 65
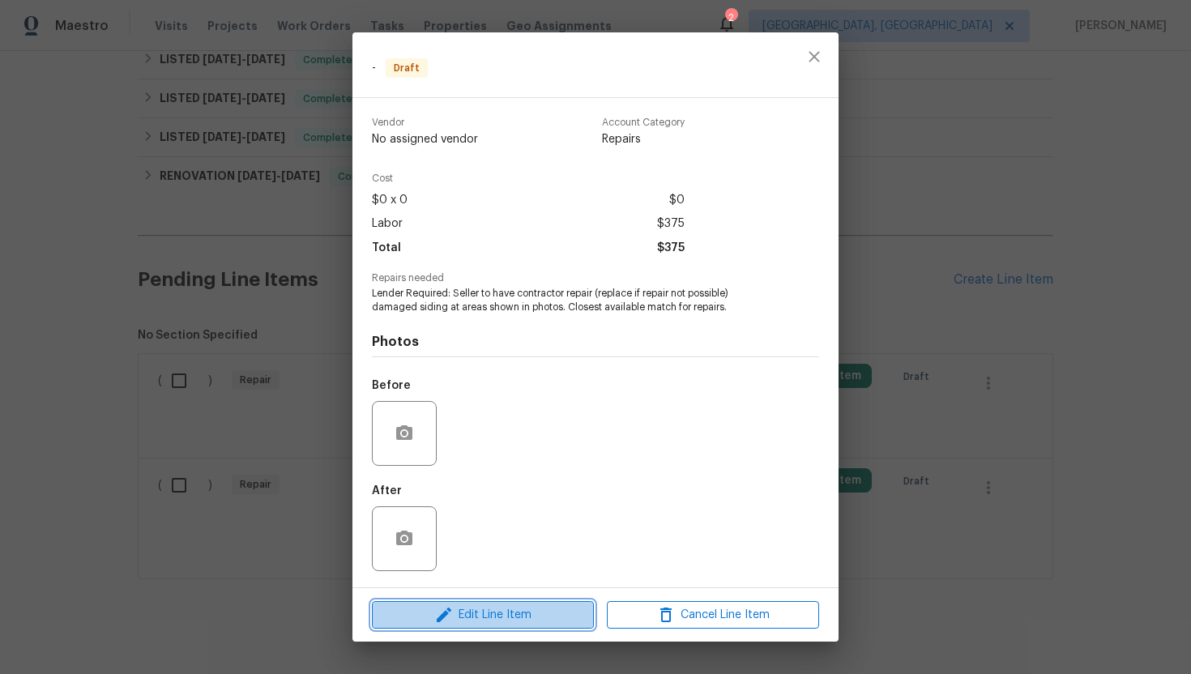
click at [493, 612] on span "Edit Line Item" at bounding box center [483, 615] width 212 height 20
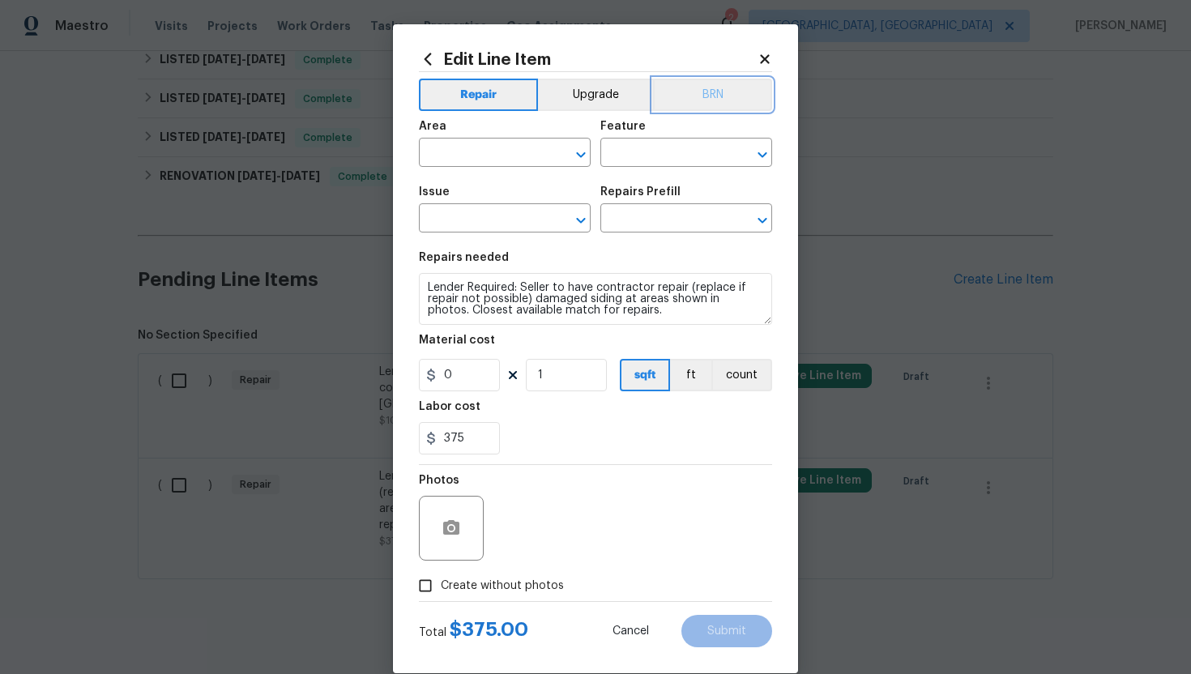
click at [714, 87] on button "BRN" at bounding box center [712, 95] width 119 height 32
click at [449, 527] on circle "button" at bounding box center [451, 528] width 5 height 5
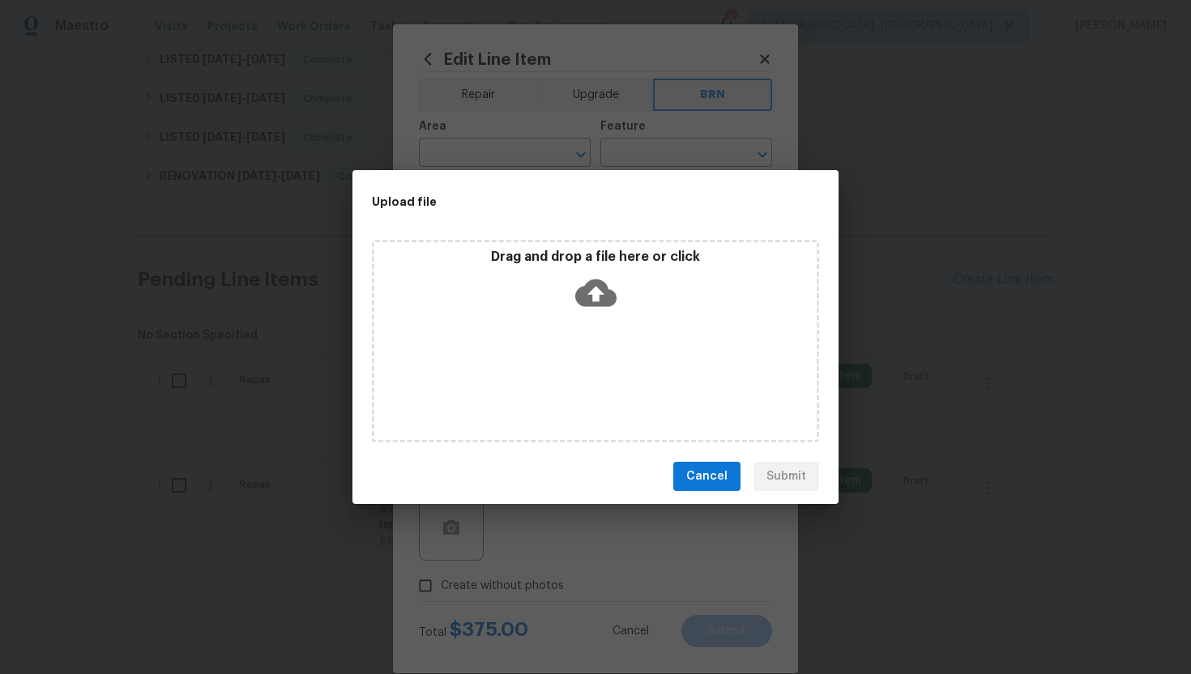
click at [590, 300] on icon at bounding box center [595, 293] width 41 height 28
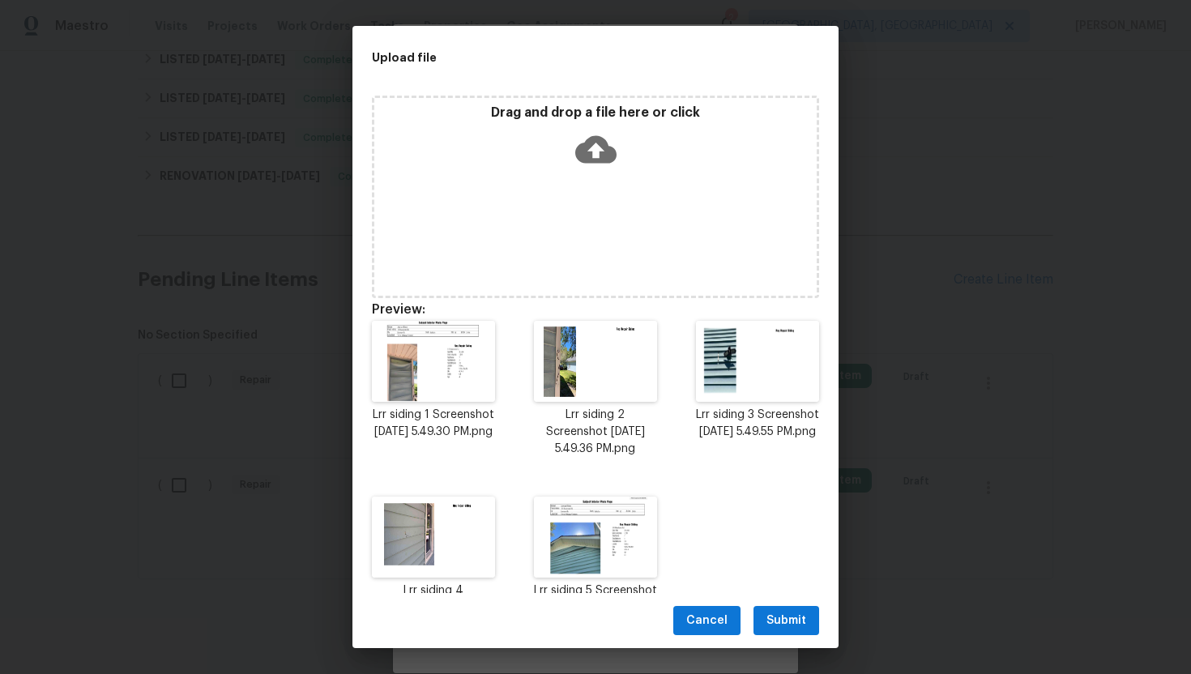
click at [787, 620] on span "Submit" at bounding box center [786, 621] width 40 height 20
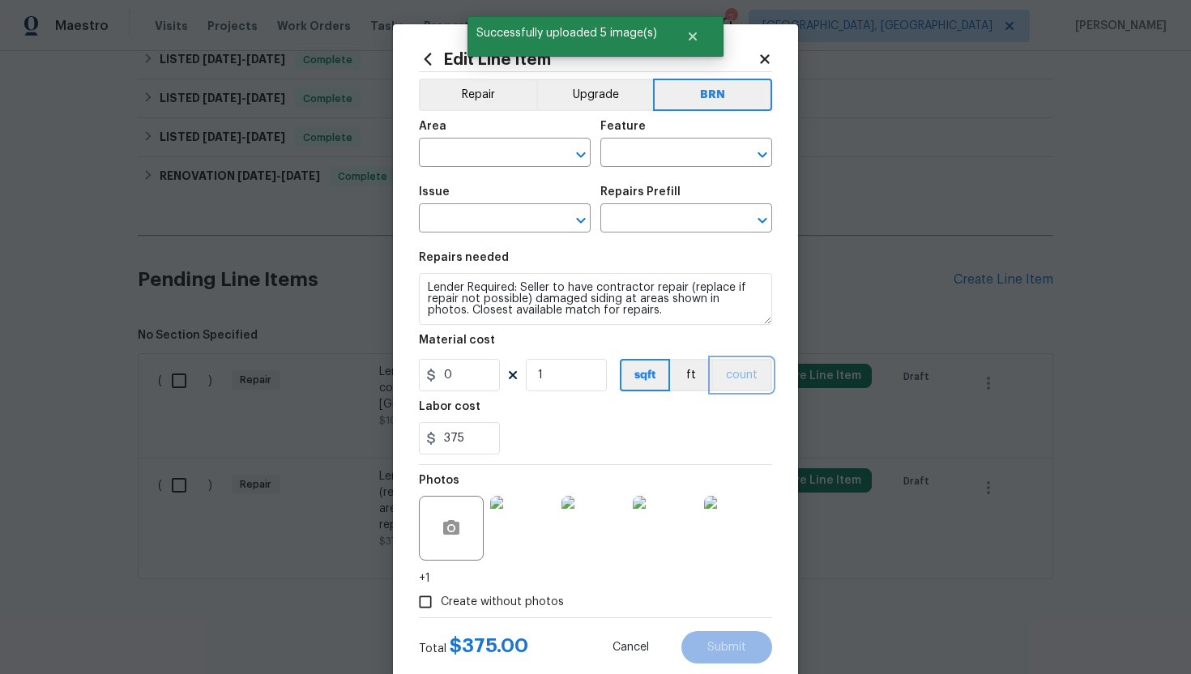
click at [744, 364] on button "count" at bounding box center [741, 375] width 61 height 32
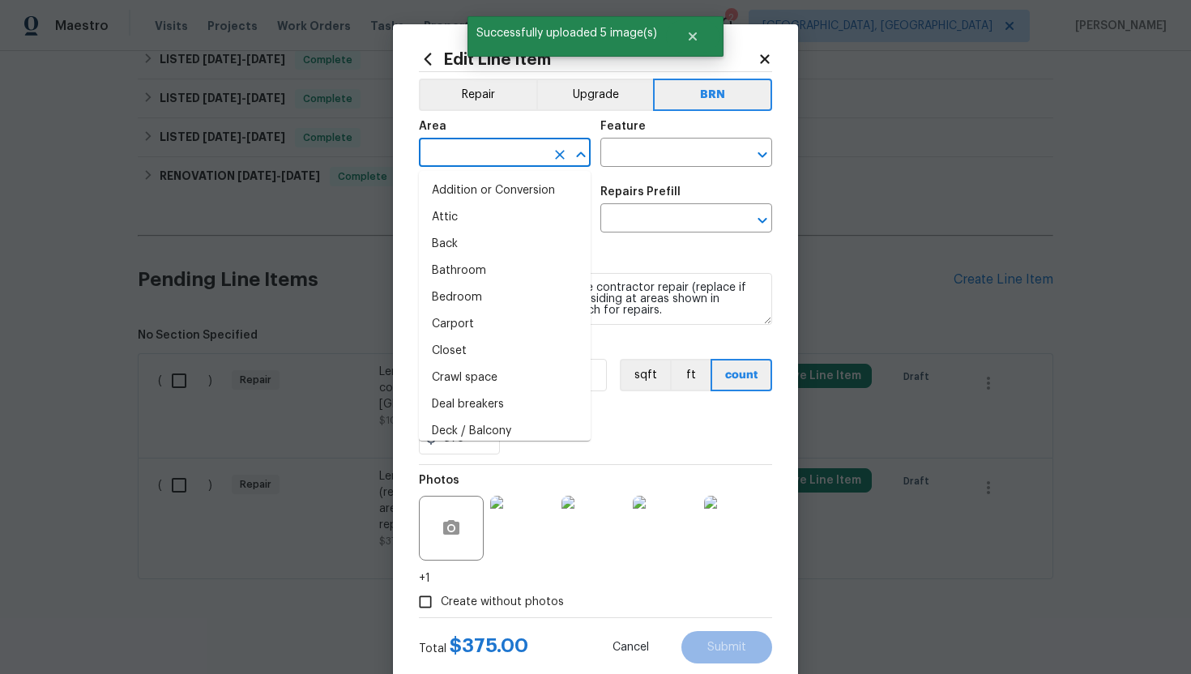
click at [497, 147] on input "text" at bounding box center [482, 154] width 126 height 25
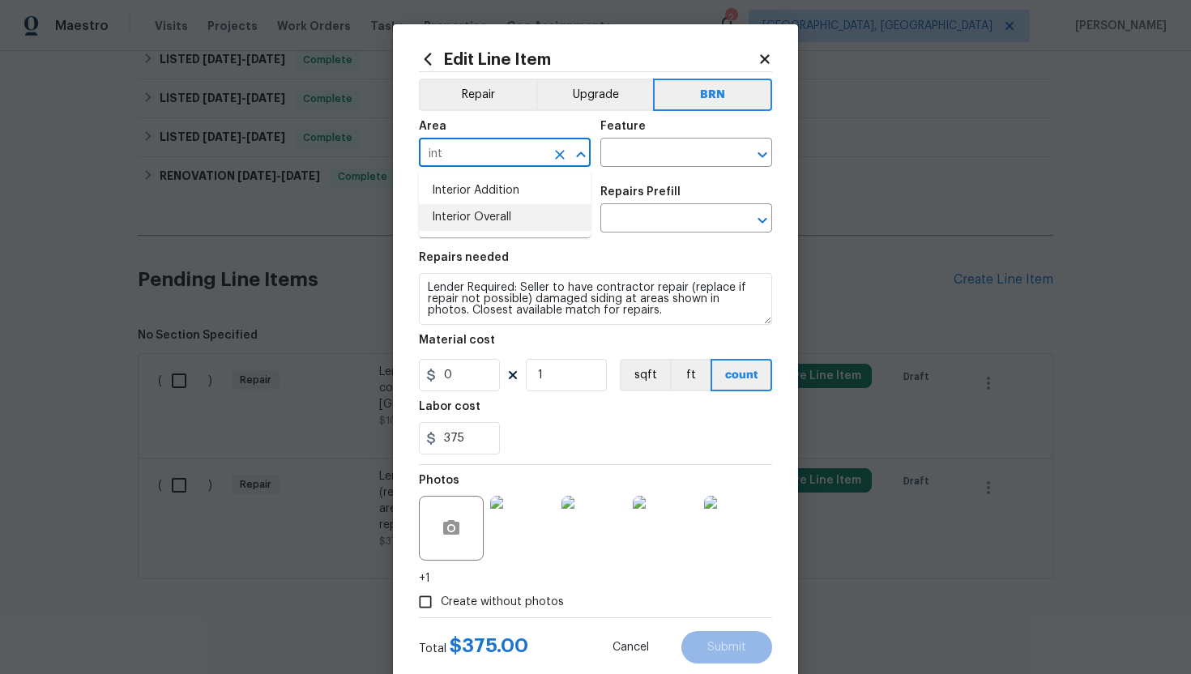
click at [512, 214] on li "Interior Overall" at bounding box center [505, 217] width 172 height 27
type input "Interior Overall"
click at [661, 157] on input "text" at bounding box center [663, 154] width 126 height 25
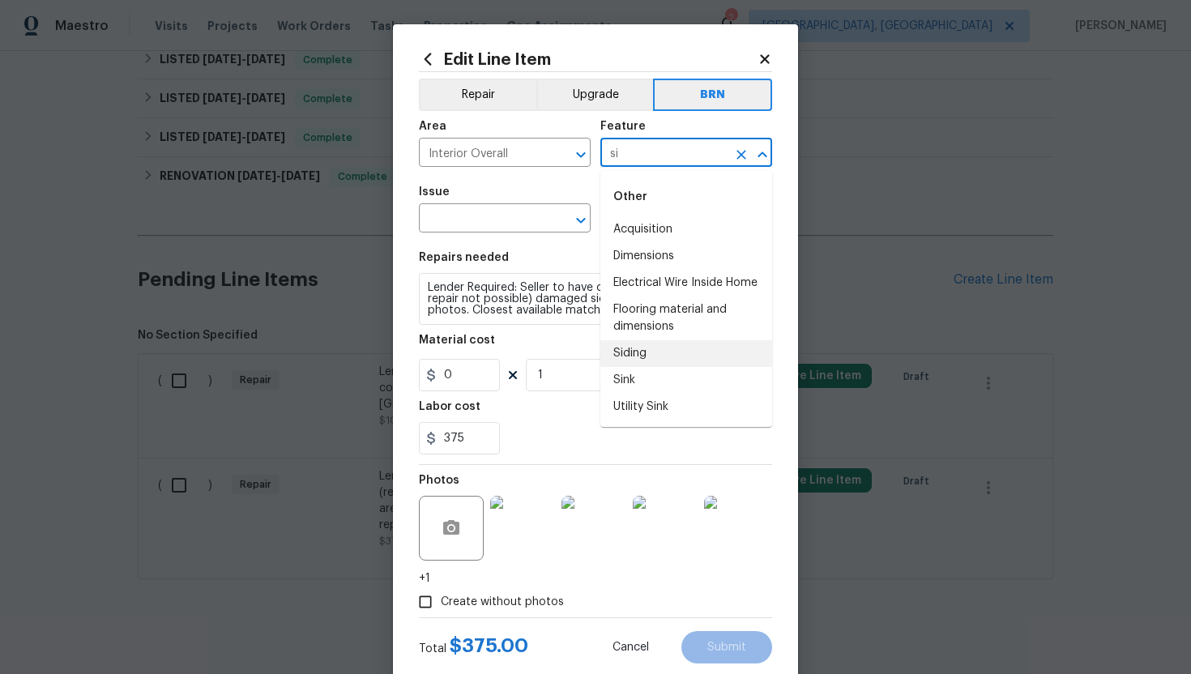
click at [664, 347] on li "Siding" at bounding box center [686, 353] width 172 height 27
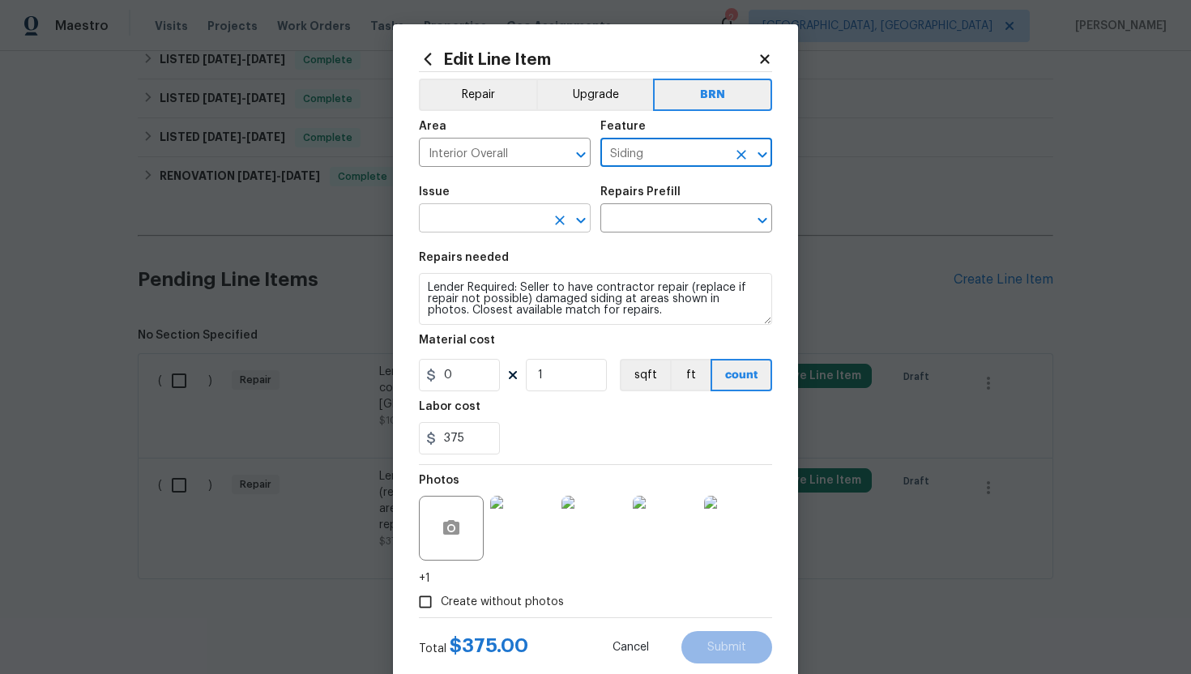
type input "Siding"
click at [467, 224] on input "text" at bounding box center [482, 219] width 126 height 25
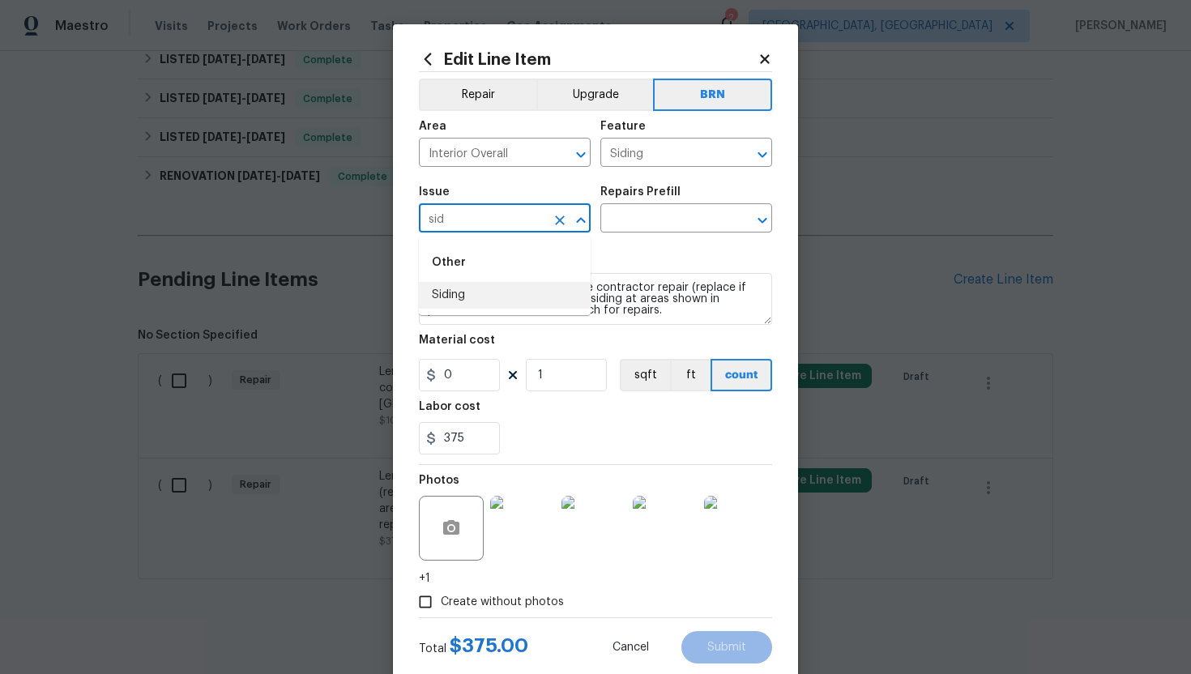
click at [466, 301] on li "Siding" at bounding box center [505, 295] width 172 height 27
type input "Siding"
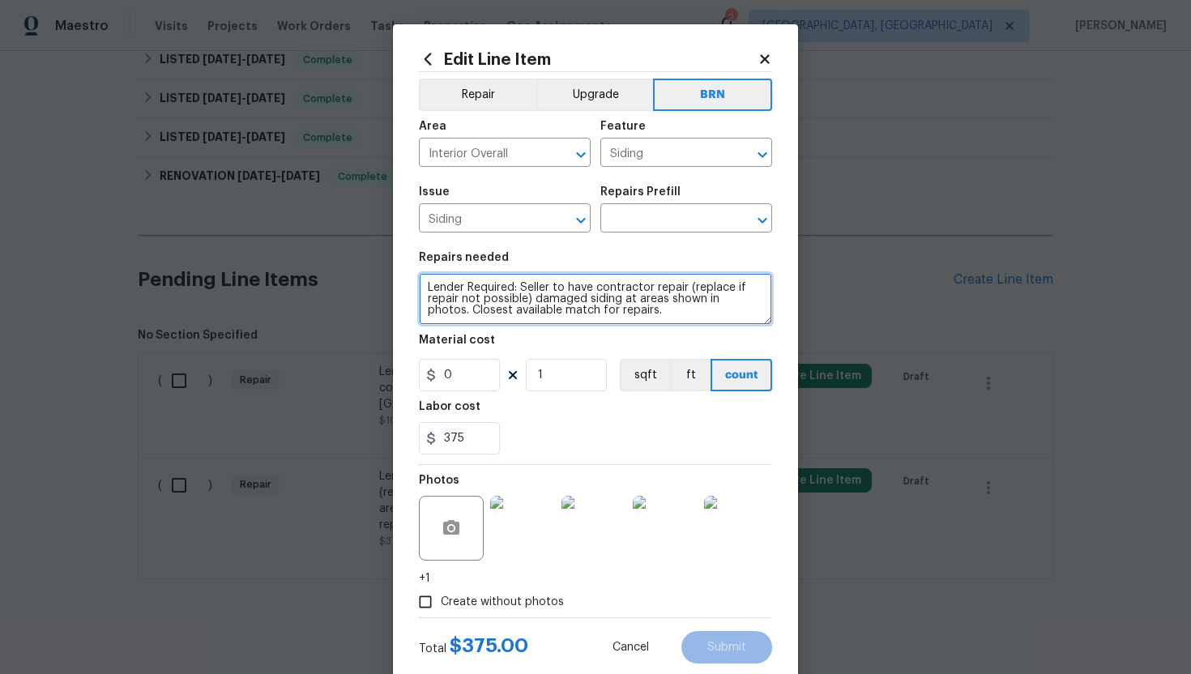
drag, startPoint x: 423, startPoint y: 290, endPoint x: 620, endPoint y: 328, distance: 201.3
click at [620, 329] on section "Repairs needed Lender Required: Seller to have contractor repair (replace if re…" at bounding box center [595, 353] width 353 height 222
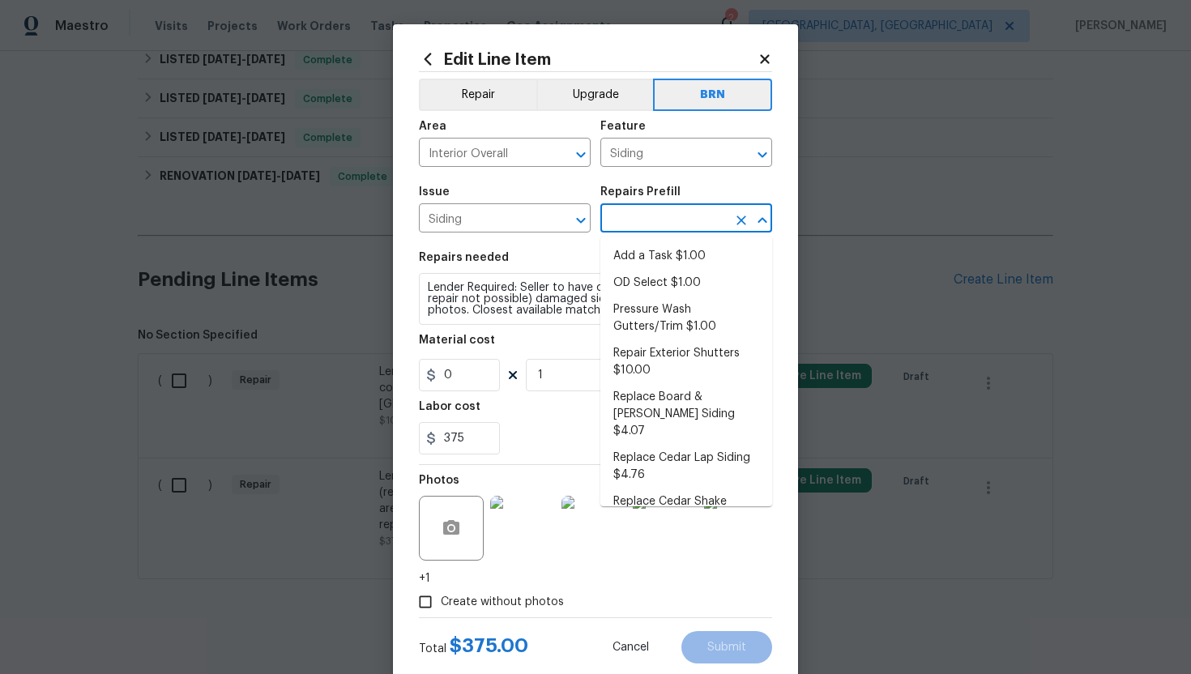
click at [666, 218] on input "text" at bounding box center [663, 219] width 126 height 25
click at [693, 386] on li "Replace Board & Batten Siding $4.07" at bounding box center [686, 414] width 172 height 61
type input "Replace Board & Batten Siding $4.07"
type textarea "Remove the existing/damaged board & batten siding. Prep the substrate ensuring …"
type input "4.07"
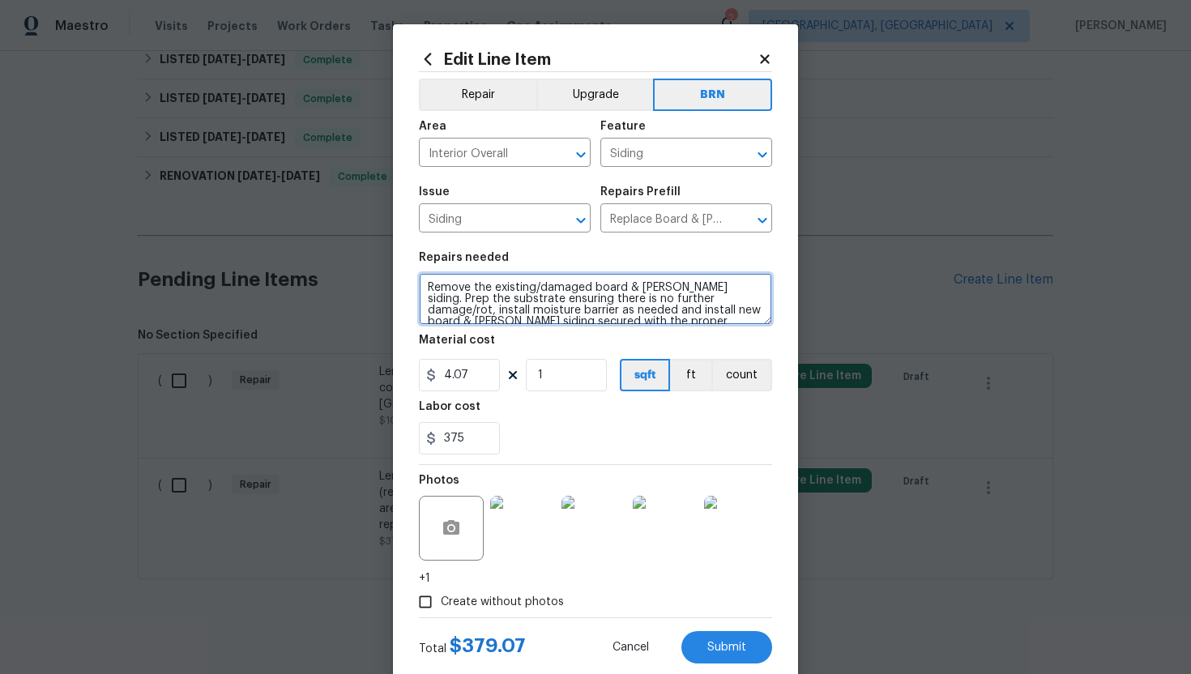
scroll to position [45, 0]
drag, startPoint x: 426, startPoint y: 288, endPoint x: 522, endPoint y: 350, distance: 113.7
click at [522, 350] on section "Repairs needed Remove the existing/damaged board & batten siding. Prep the subs…" at bounding box center [595, 353] width 353 height 222
paste textarea "Lender Required: Seller to have contractor repair (replace if repair not possib…"
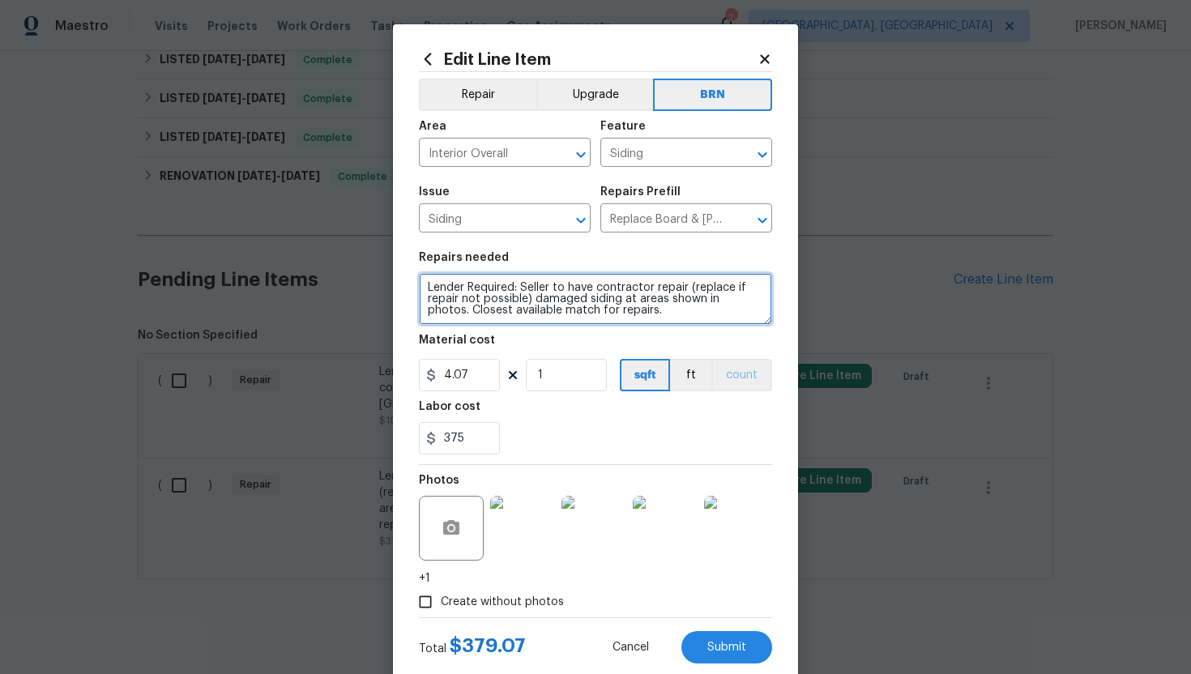
type textarea "Lender Required: Seller to have contractor repair (replace if repair not possib…"
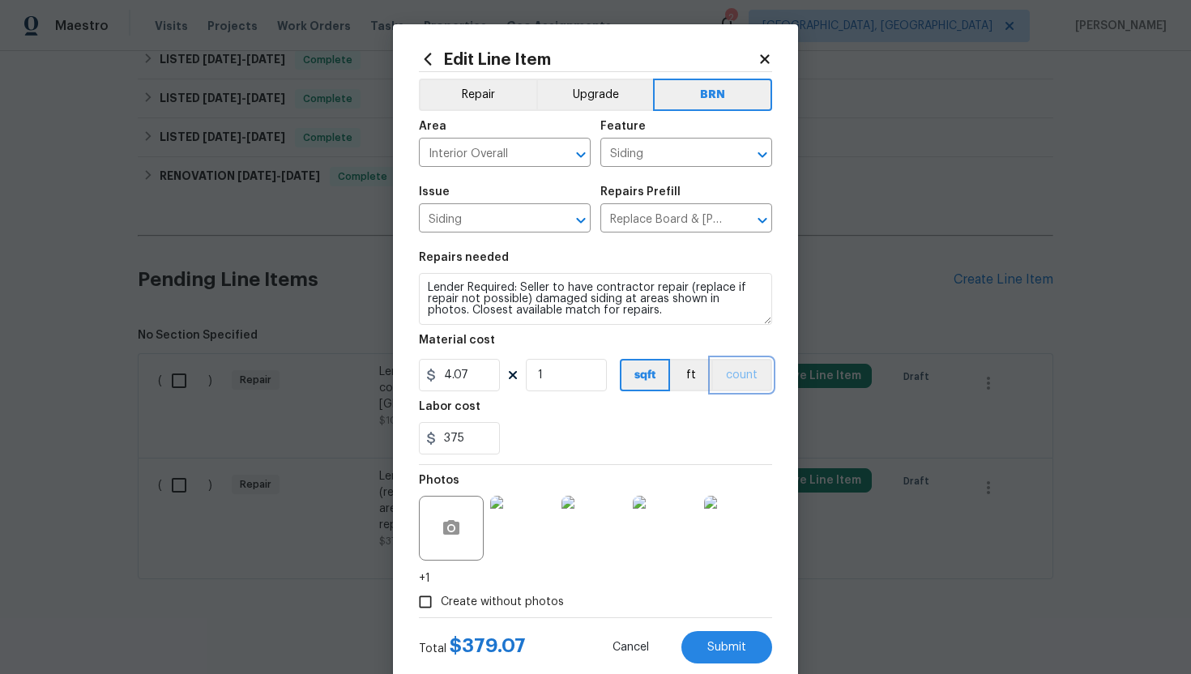
click at [740, 375] on button "count" at bounding box center [741, 375] width 61 height 32
drag, startPoint x: 475, startPoint y: 381, endPoint x: 436, endPoint y: 381, distance: 38.9
click at [436, 381] on div "4.07" at bounding box center [459, 375] width 81 height 32
type input "0"
click at [553, 428] on div "375" at bounding box center [595, 438] width 353 height 32
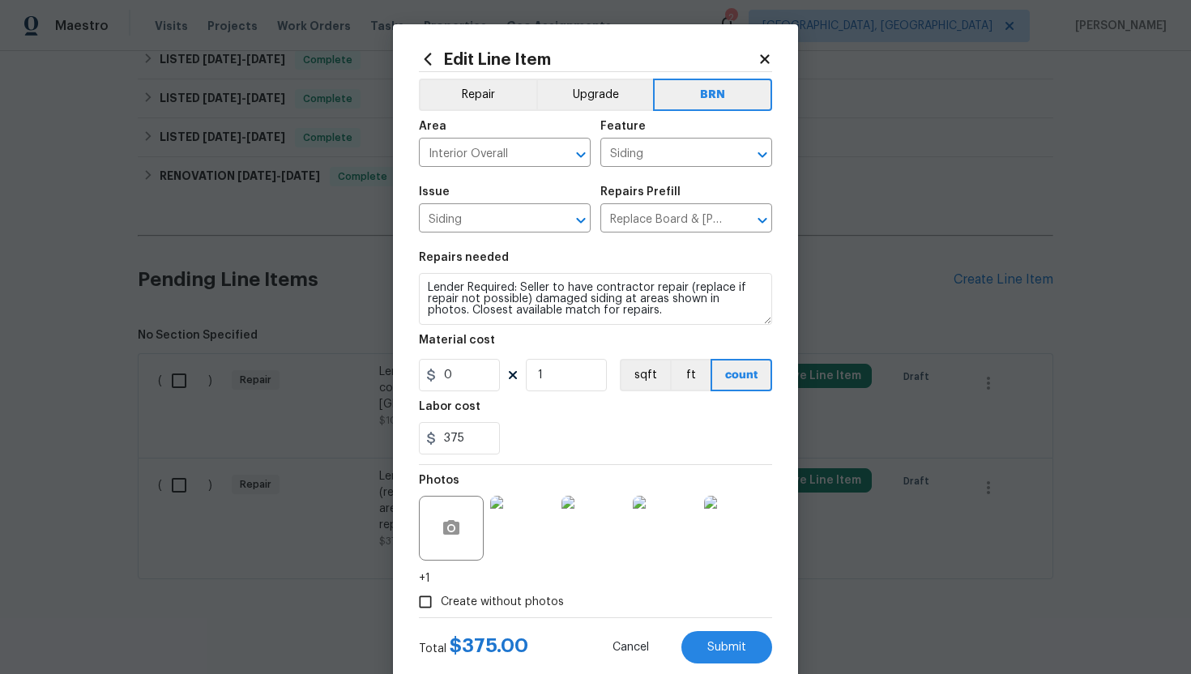
scroll to position [40, 0]
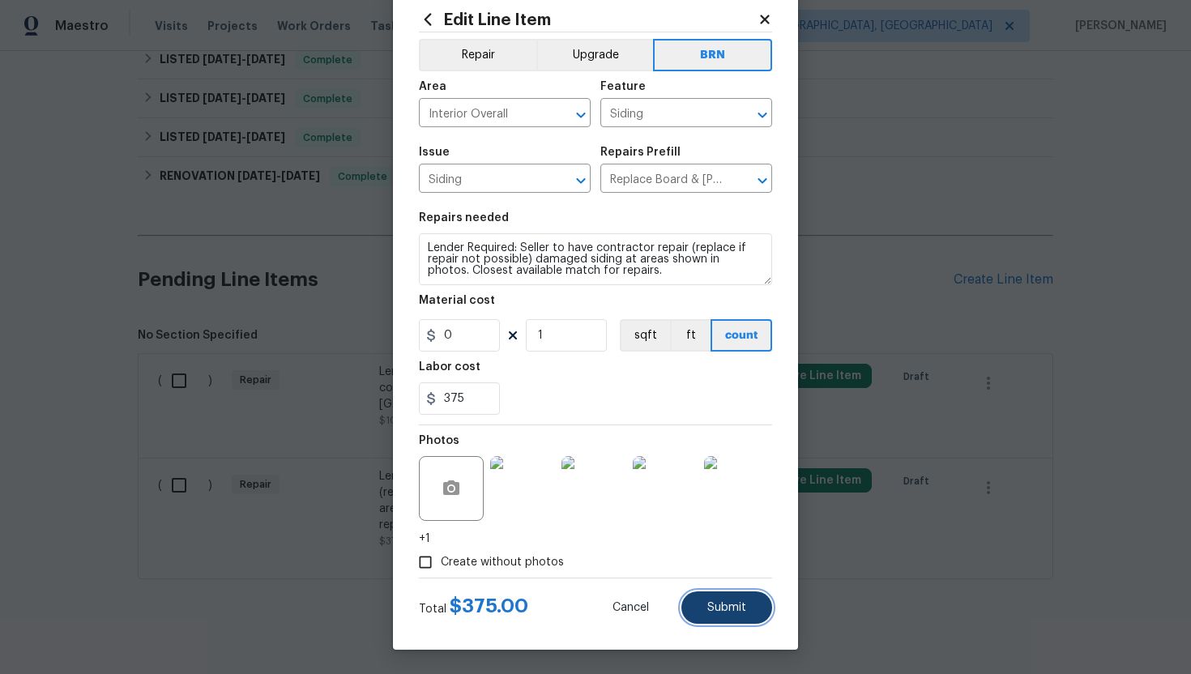
click at [715, 609] on span "Submit" at bounding box center [726, 608] width 39 height 12
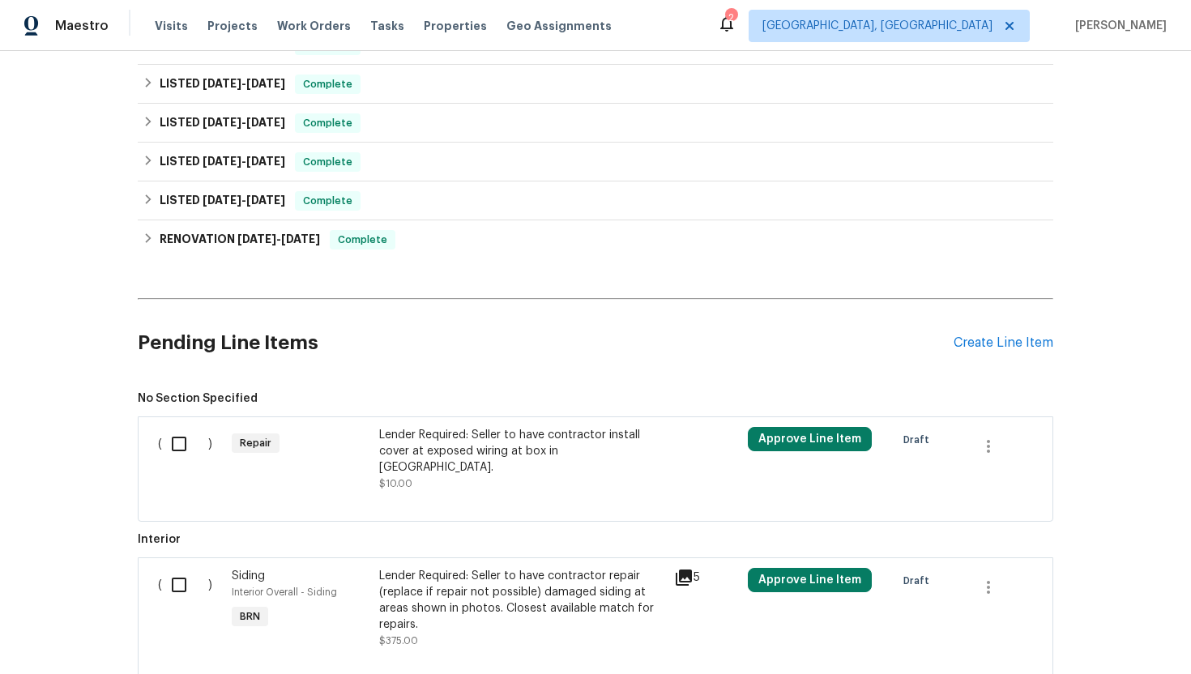
scroll to position [600, 0]
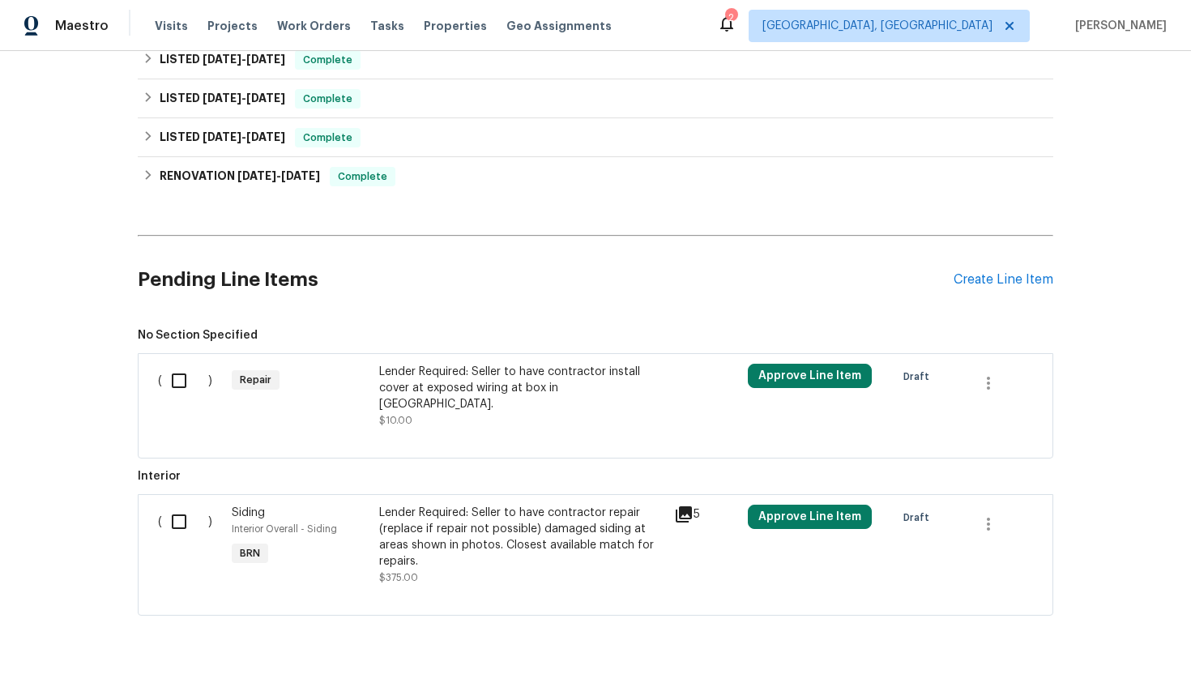
click at [534, 399] on div "Lender Required: Seller to have contractor install cover at exposed wiring at b…" at bounding box center [521, 396] width 285 height 65
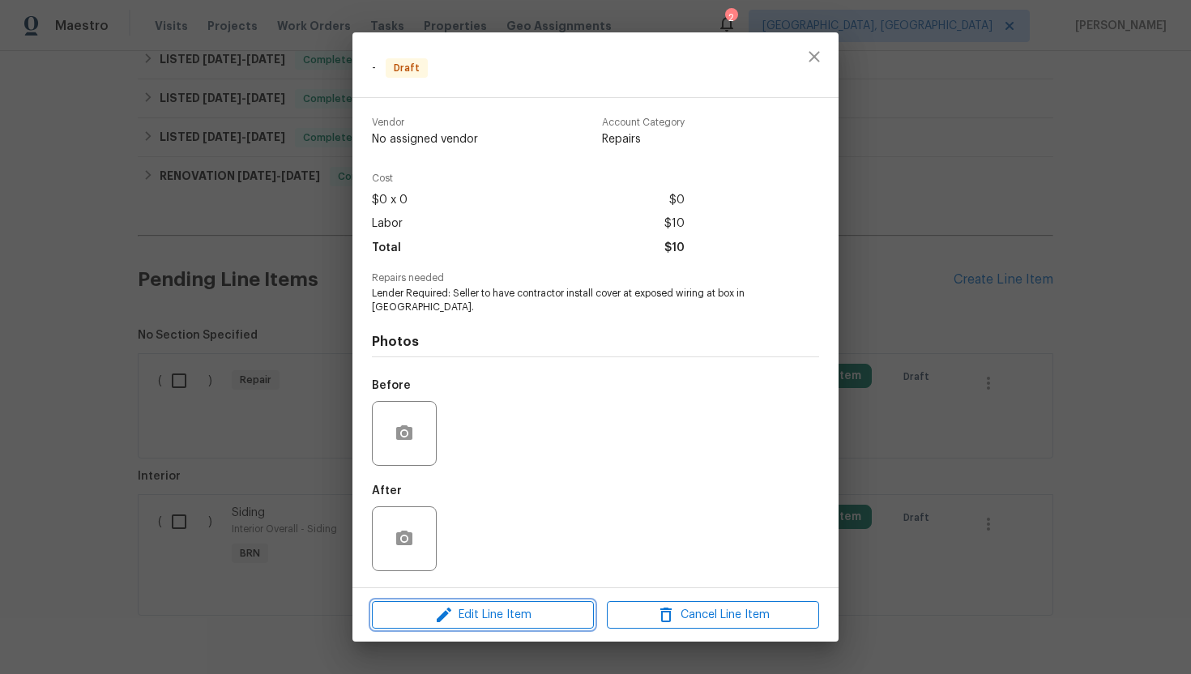
click at [507, 620] on button "Edit Line Item" at bounding box center [483, 615] width 222 height 28
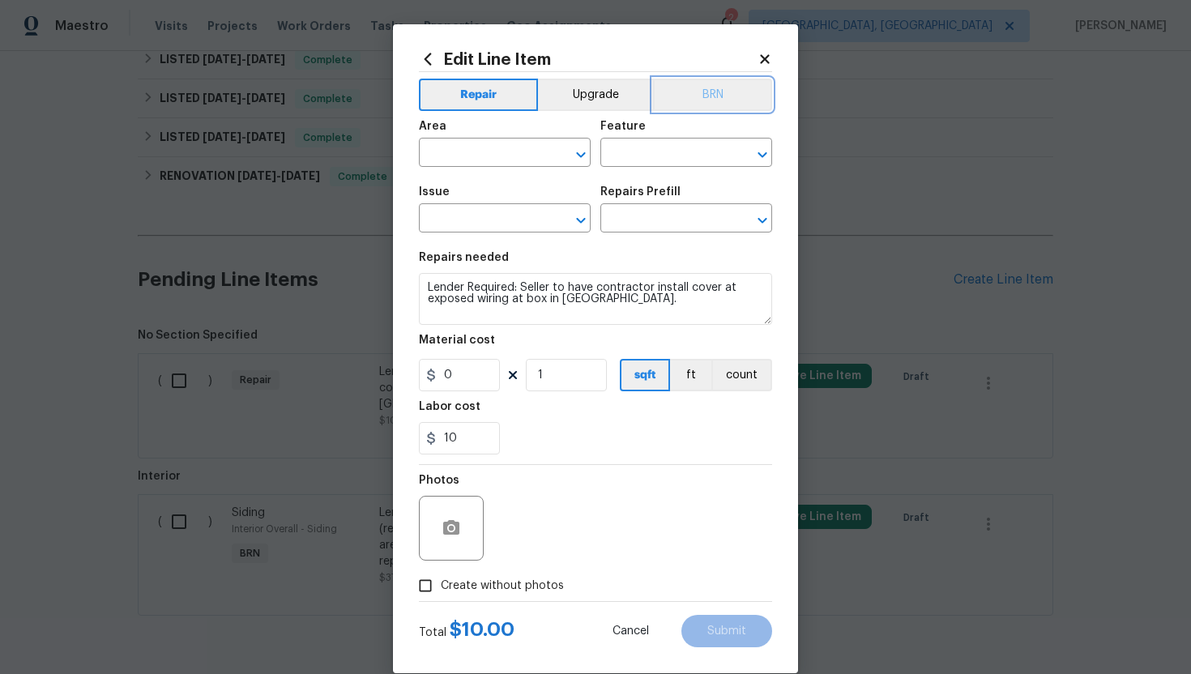
click at [707, 106] on button "BRN" at bounding box center [712, 95] width 119 height 32
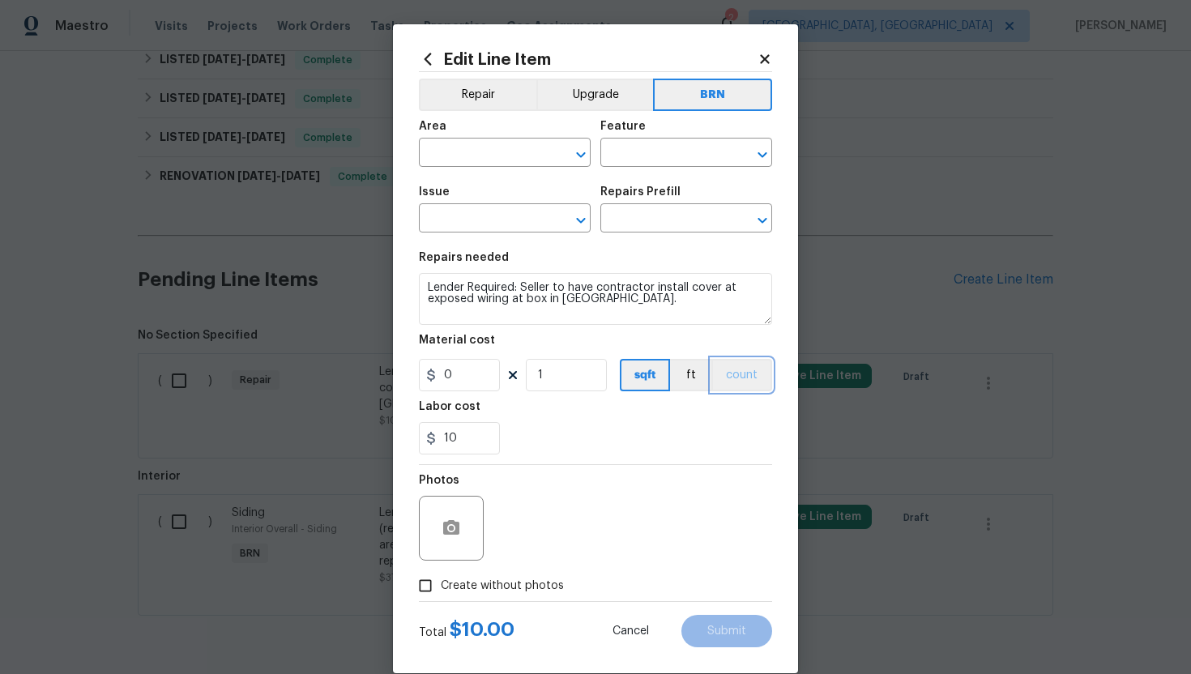
click at [753, 378] on button "count" at bounding box center [741, 375] width 61 height 32
click at [463, 524] on button "button" at bounding box center [451, 528] width 39 height 39
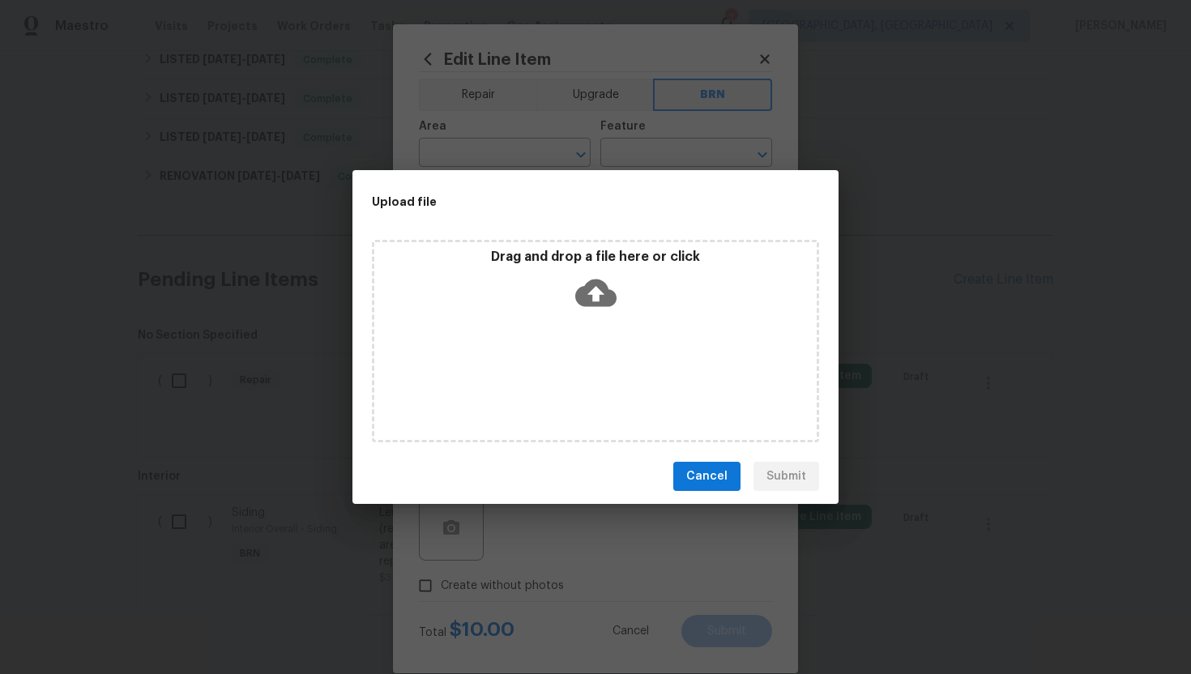
click at [581, 299] on icon at bounding box center [595, 293] width 41 height 28
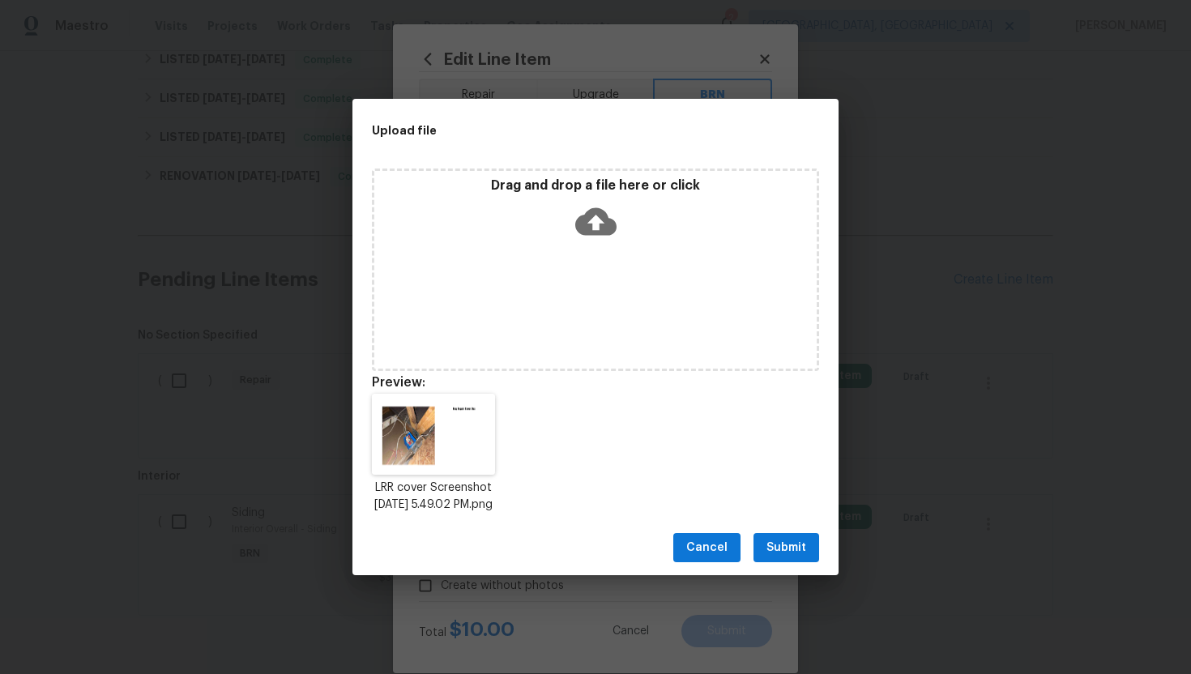
click at [784, 558] on span "Submit" at bounding box center [786, 548] width 40 height 20
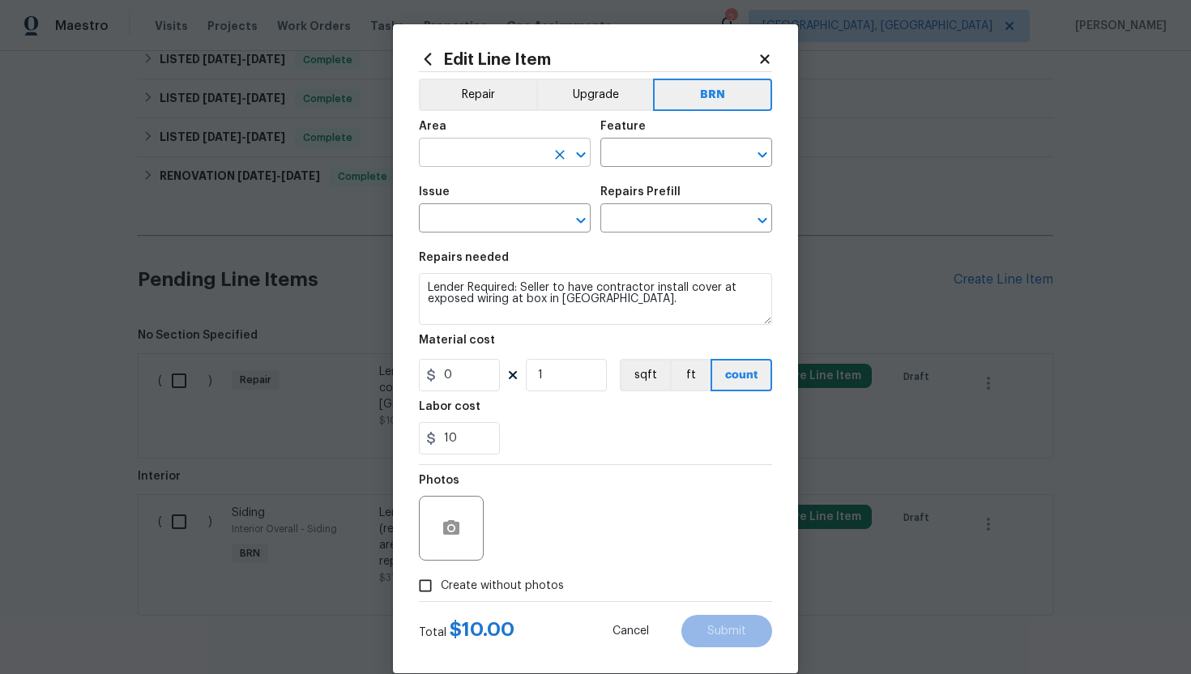
click at [475, 151] on input "text" at bounding box center [482, 154] width 126 height 25
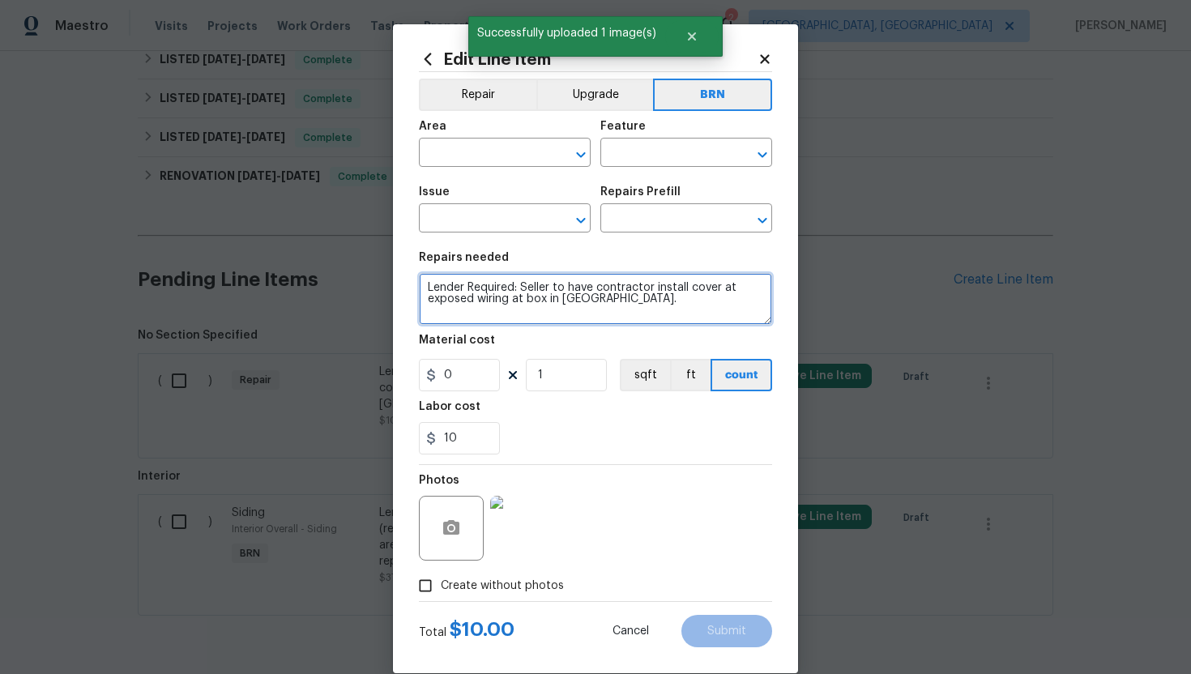
click at [646, 287] on textarea "Lender Required: Seller to have contractor install cover at exposed wiring at b…" at bounding box center [595, 299] width 353 height 52
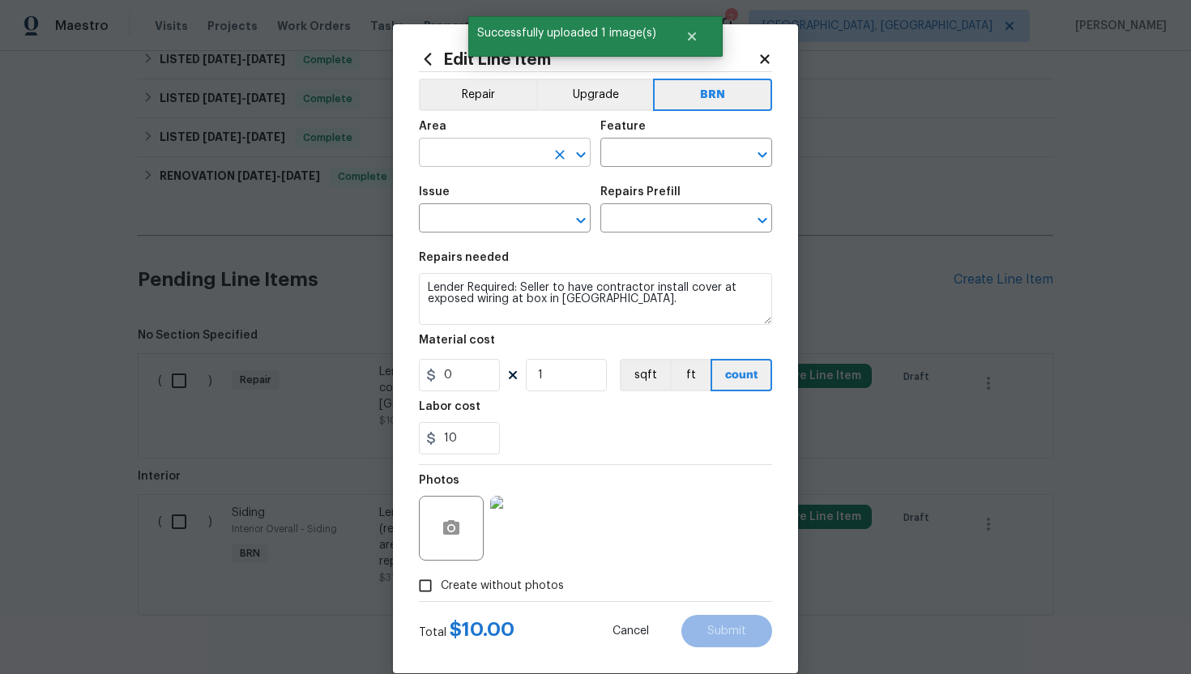
click at [473, 151] on input "text" at bounding box center [482, 154] width 126 height 25
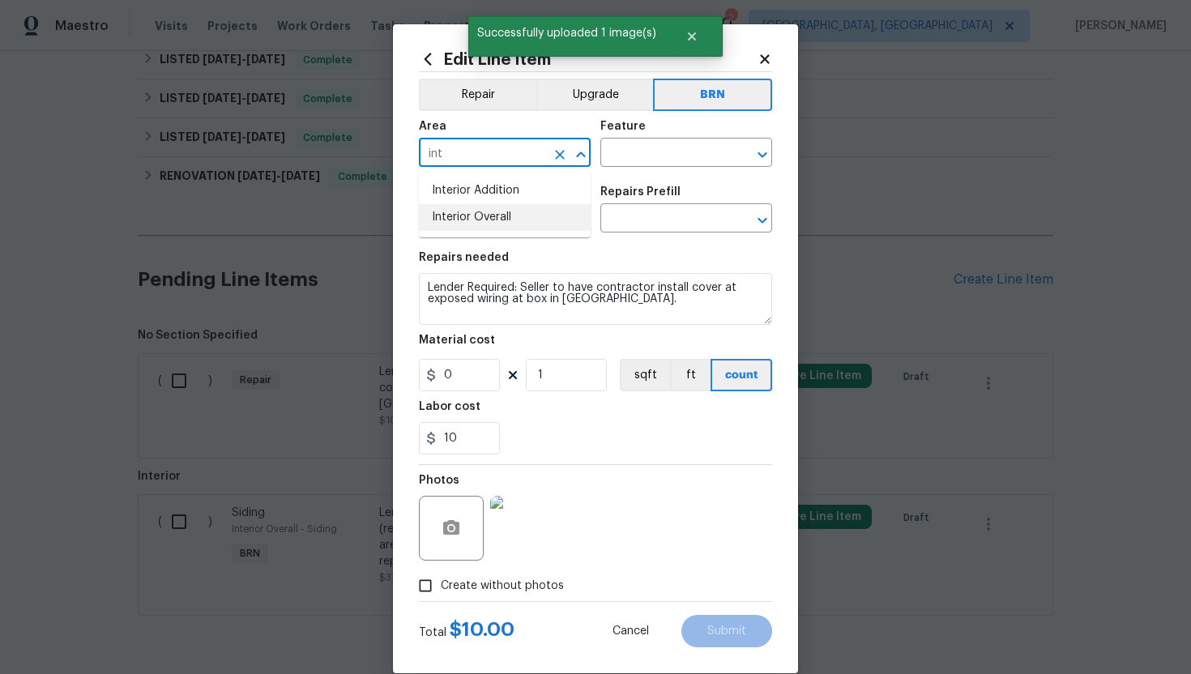
click at [484, 212] on li "Interior Overall" at bounding box center [505, 217] width 172 height 27
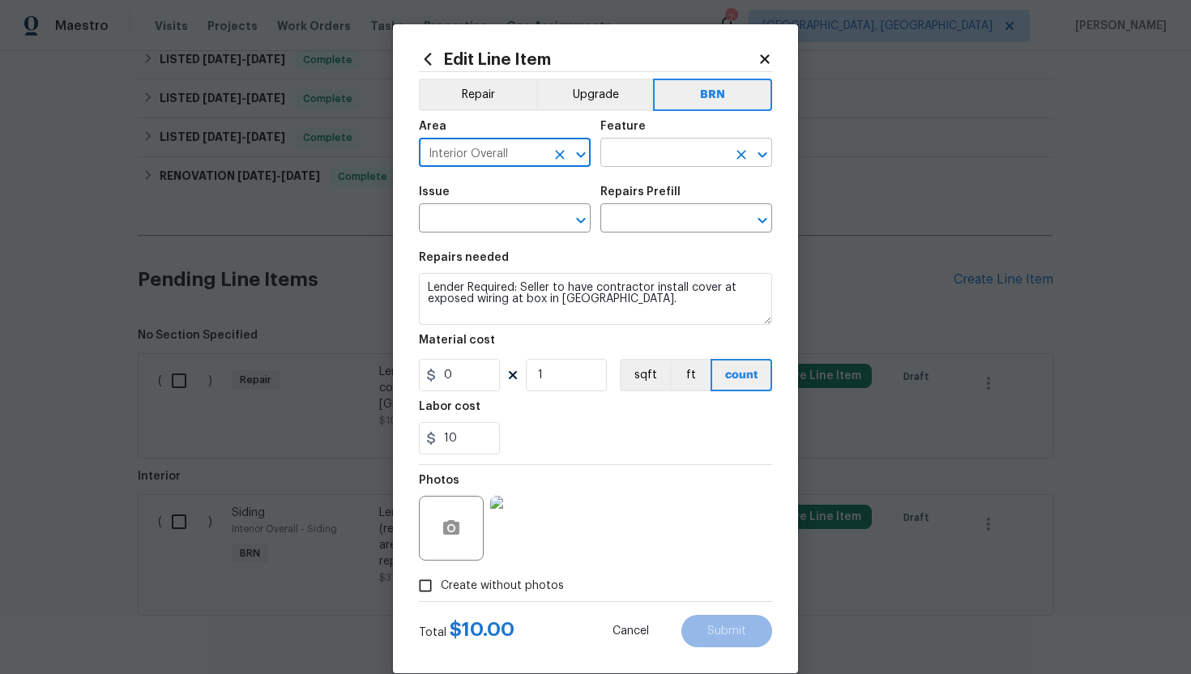
type input "Interior Overall"
click at [632, 157] on input "text" at bounding box center [663, 154] width 126 height 25
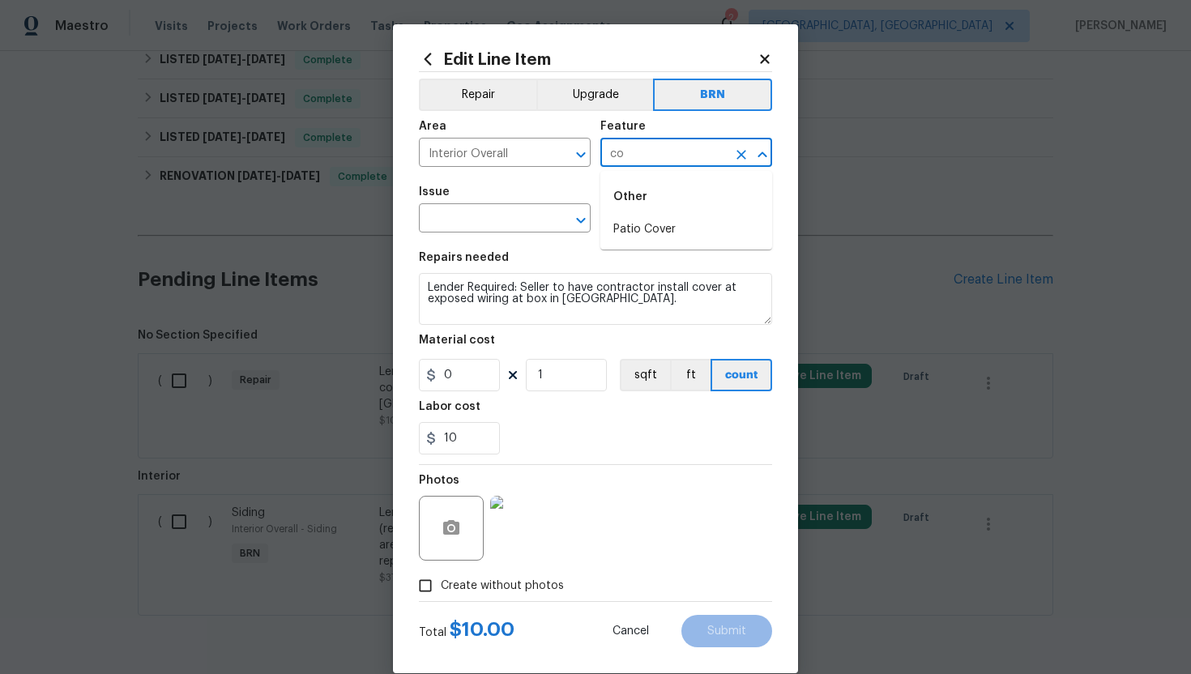
type input "c"
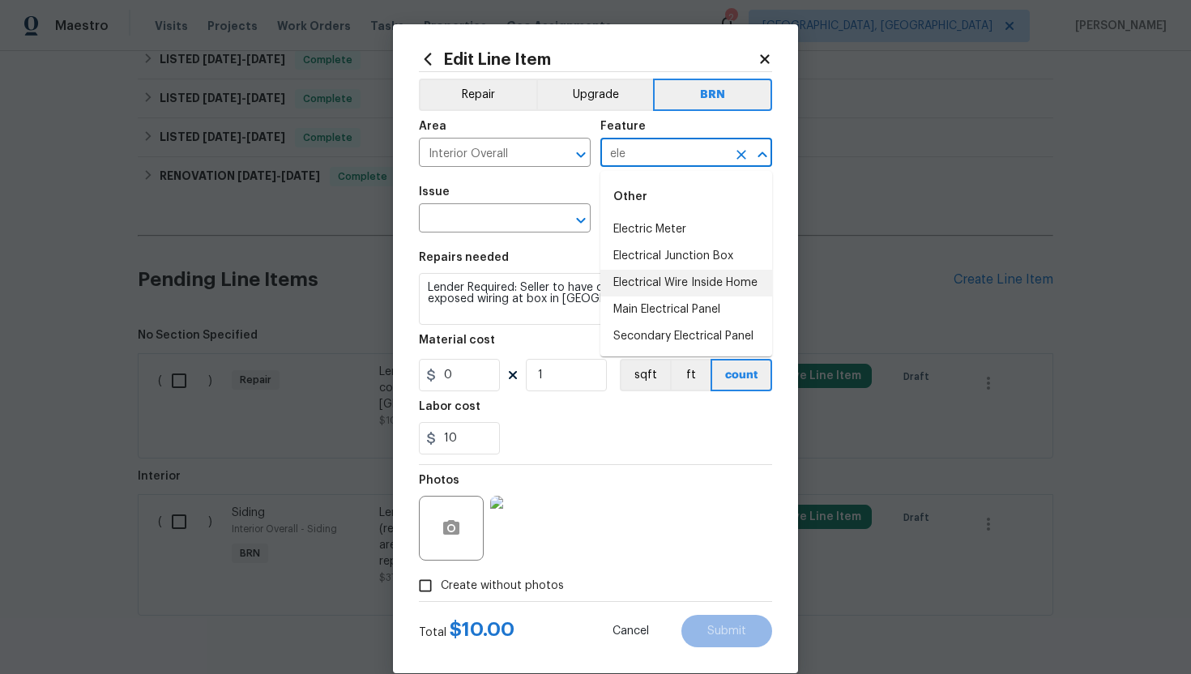
click at [685, 272] on li "Electrical Wire Inside Home" at bounding box center [686, 283] width 172 height 27
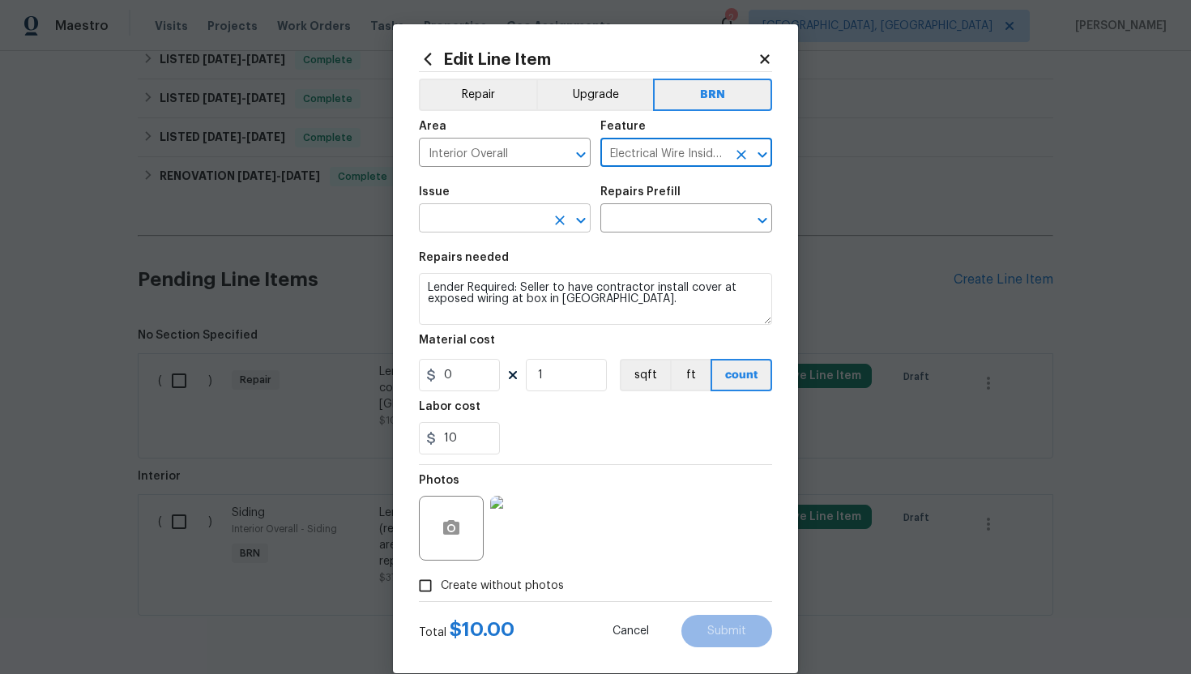
type input "Electrical Wire Inside Home"
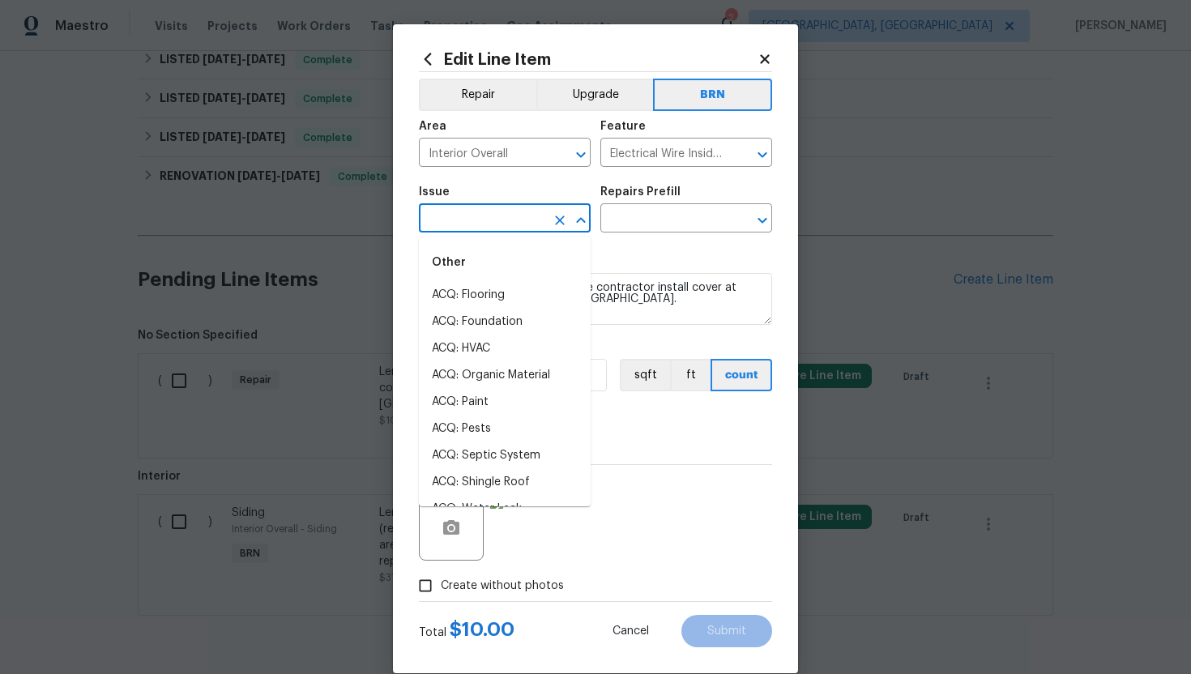
click at [483, 217] on input "text" at bounding box center [482, 219] width 126 height 25
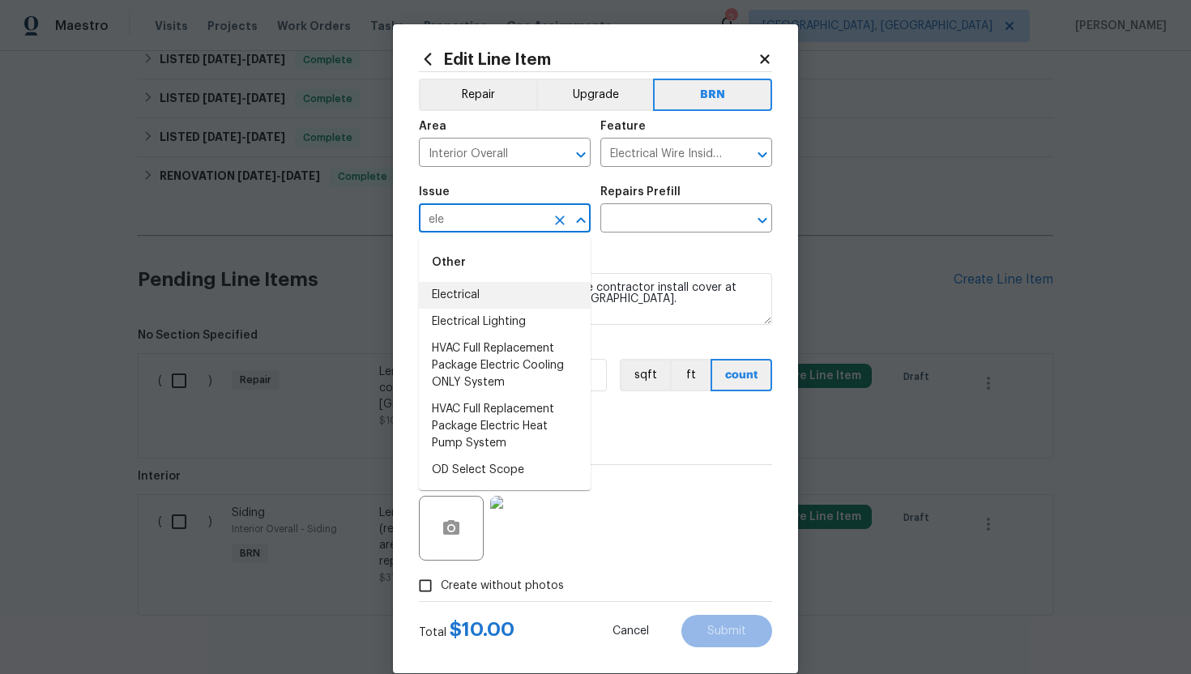
click at [492, 295] on li "Electrical" at bounding box center [505, 295] width 172 height 27
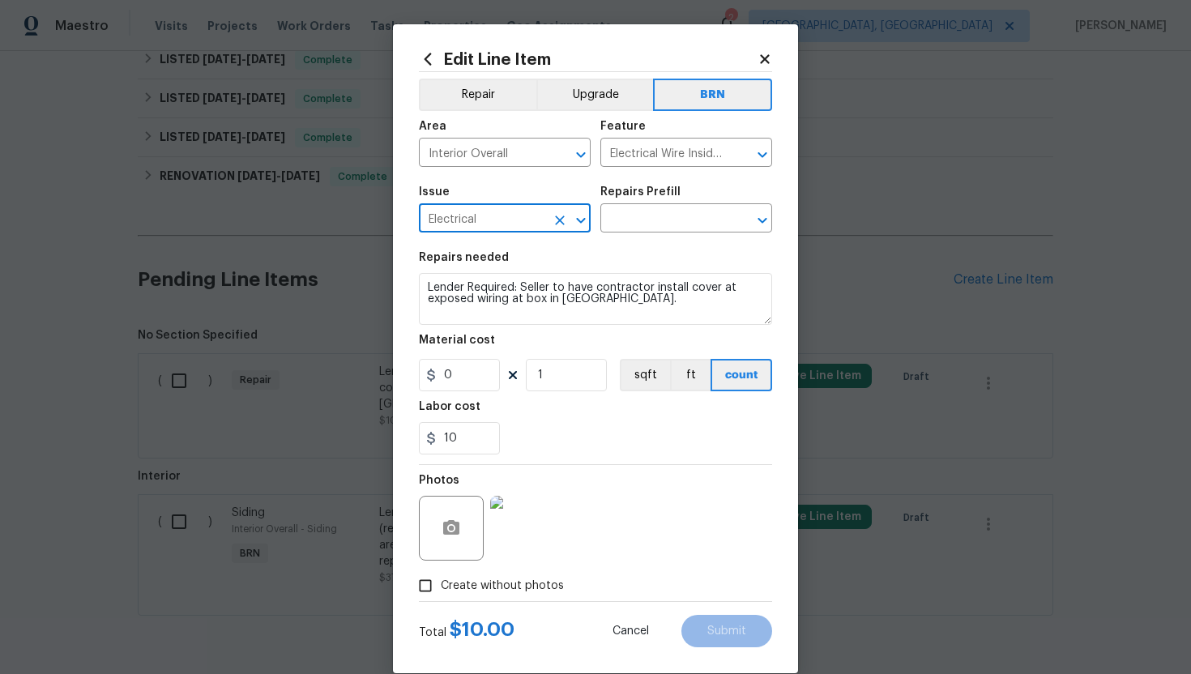
type input "Electrical"
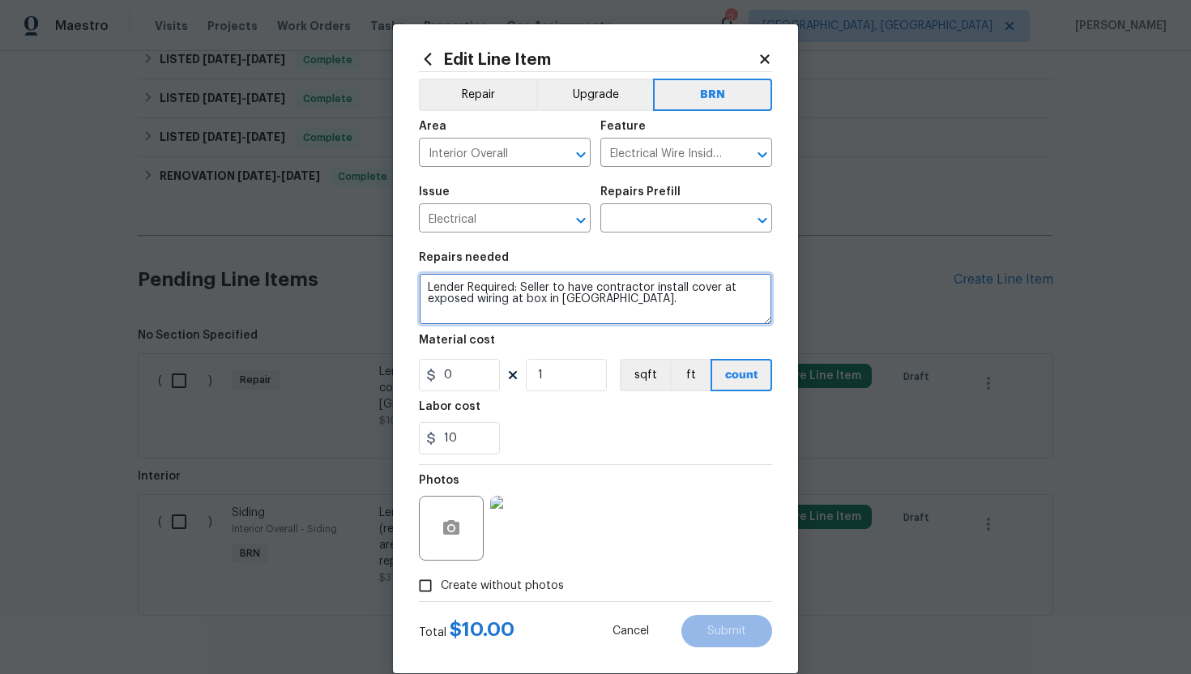
drag, startPoint x: 424, startPoint y: 290, endPoint x: 613, endPoint y: 311, distance: 189.9
click at [614, 311] on textarea "Lender Required: Seller to have contractor install cover at exposed wiring at b…" at bounding box center [595, 299] width 353 height 52
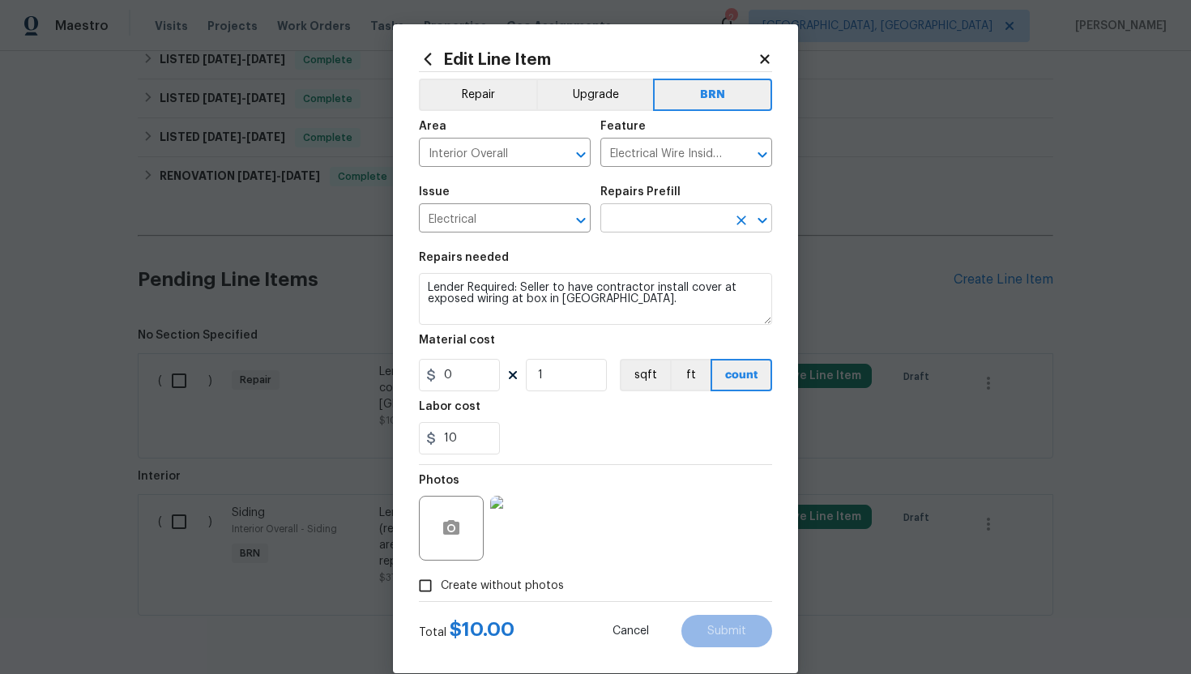
click at [698, 214] on input "text" at bounding box center [663, 219] width 126 height 25
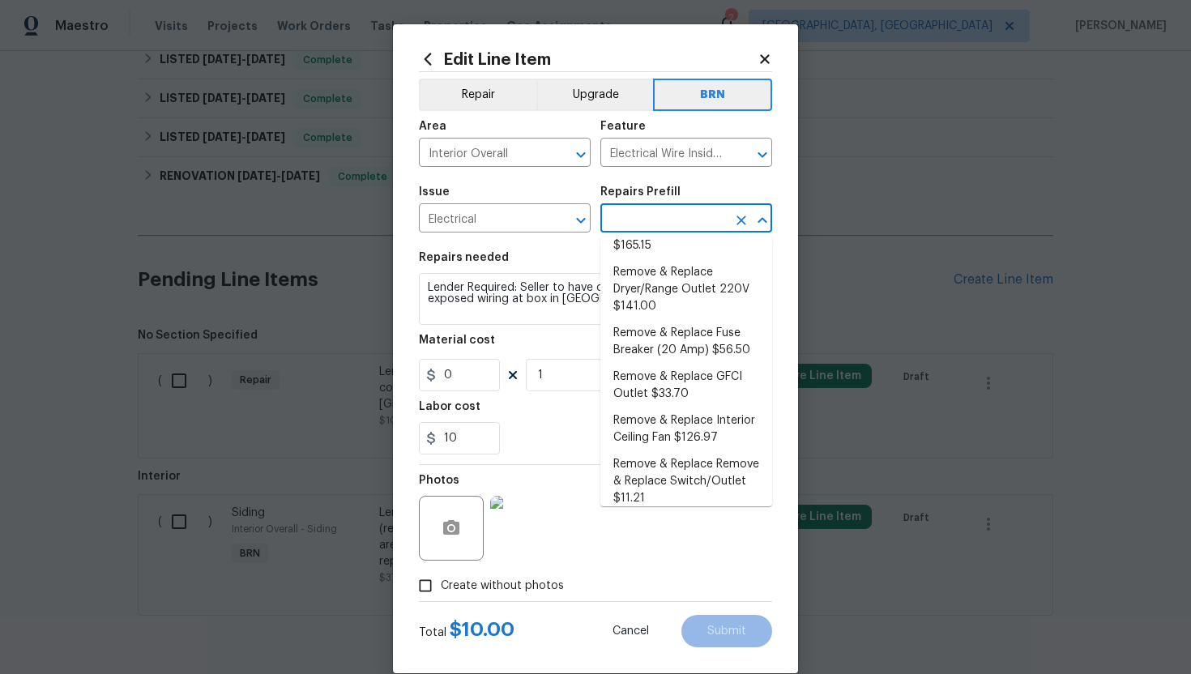
scroll to position [164, 0]
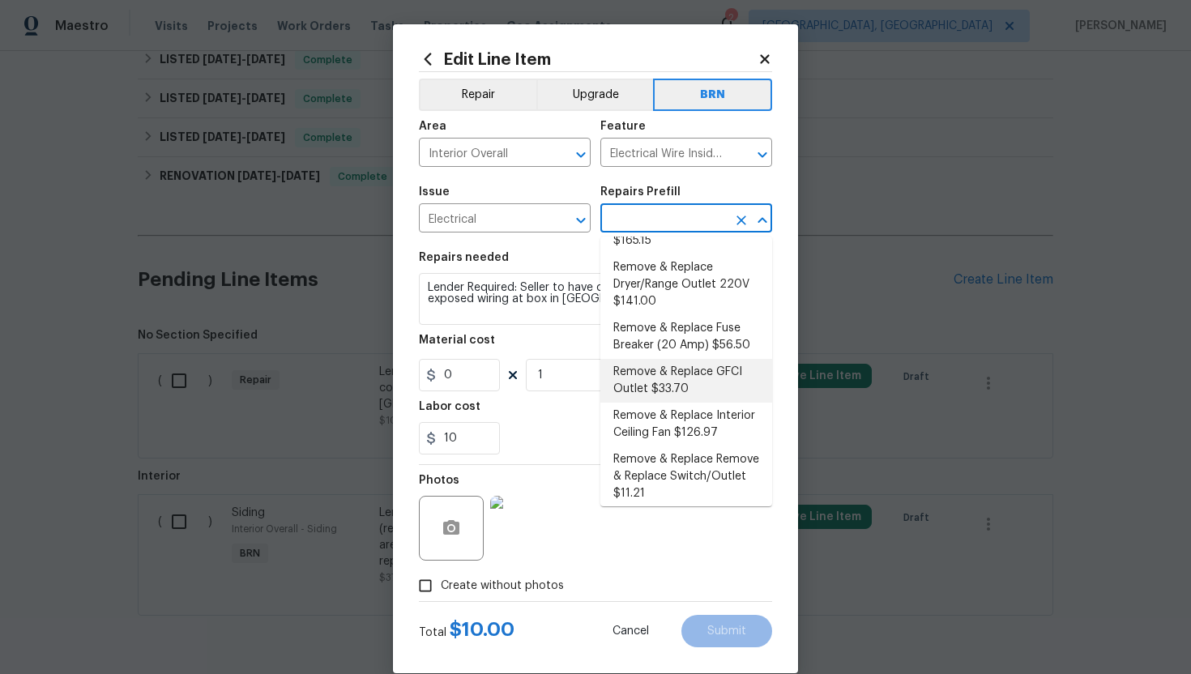
click at [679, 359] on li "Remove & Replace GFCI Outlet $33.70" at bounding box center [686, 381] width 172 height 44
type input "Remove & Replace GFCI Outlet $33.70"
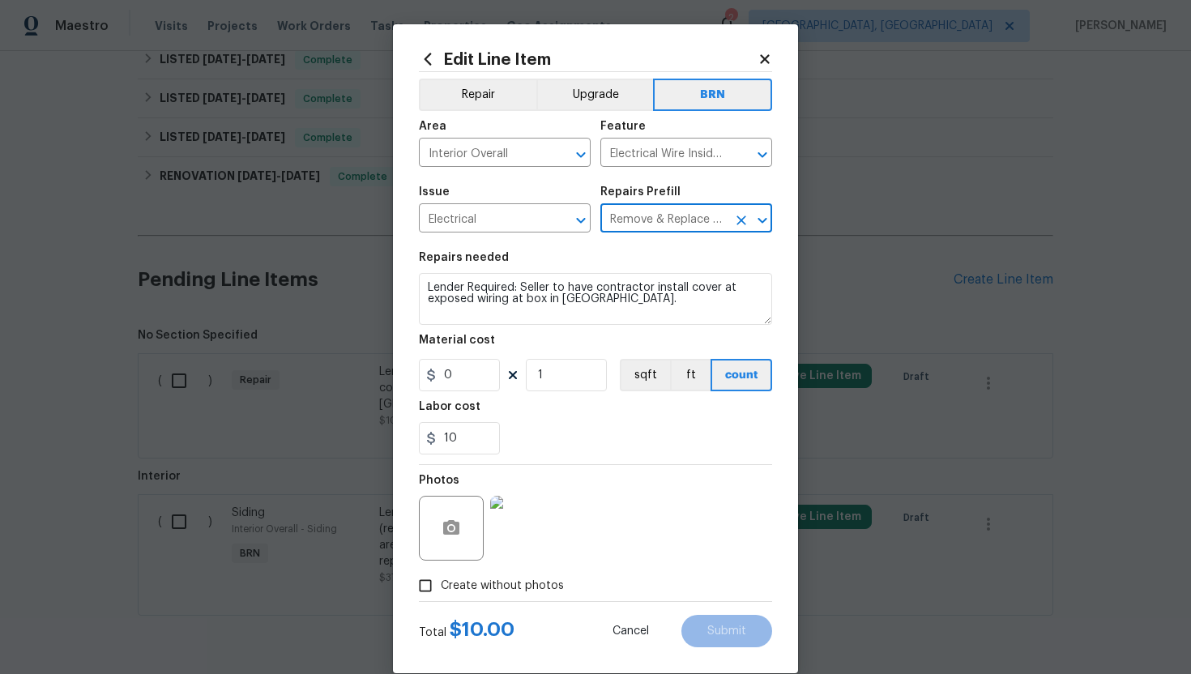
type textarea "Remove and replace the existing GFCI with new. Ensure that the new GFCI outlet …"
type input "33.7"
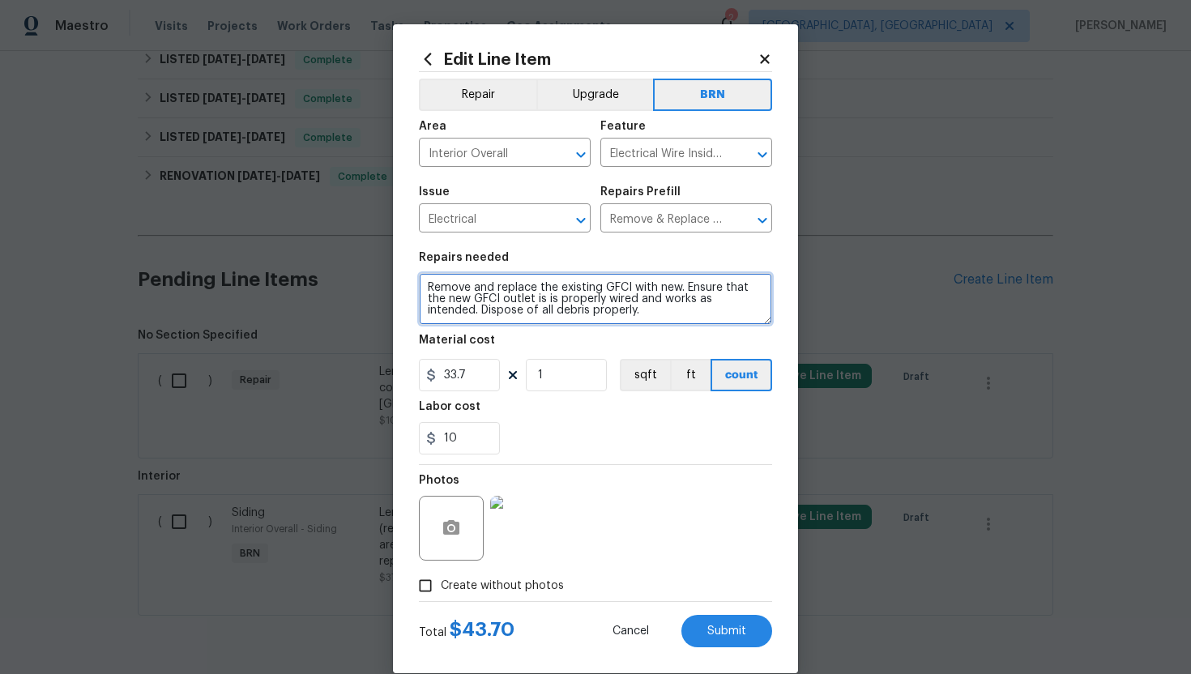
drag, startPoint x: 423, startPoint y: 286, endPoint x: 635, endPoint y: 316, distance: 214.3
click at [635, 316] on textarea "Remove and replace the existing GFCI with new. Ensure that the new GFCI outlet …" at bounding box center [595, 299] width 353 height 52
paste textarea "Lender Required: Seller to have contractor install cover at exposed wiring at b…"
type textarea "Lender Required: Seller to have contractor install cover at exposed wiring at b…"
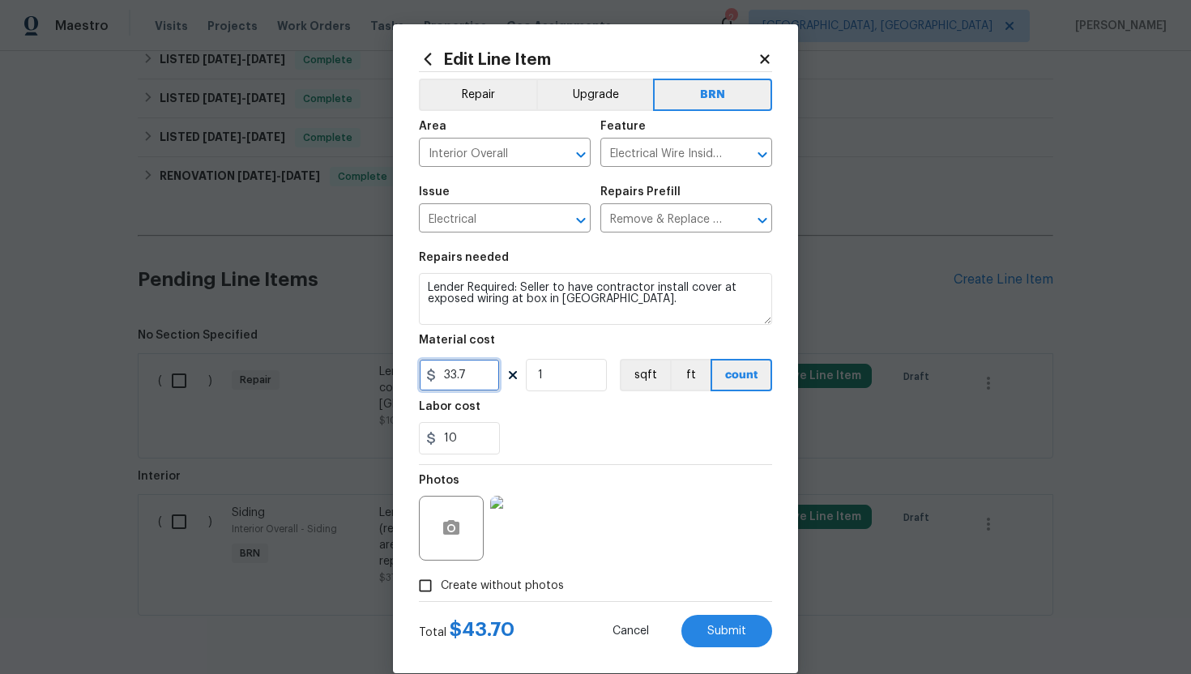
drag, startPoint x: 473, startPoint y: 373, endPoint x: 433, endPoint y: 377, distance: 39.8
click at [433, 377] on div "33.7" at bounding box center [459, 375] width 81 height 32
type input "0"
click at [595, 449] on div "10" at bounding box center [595, 438] width 353 height 32
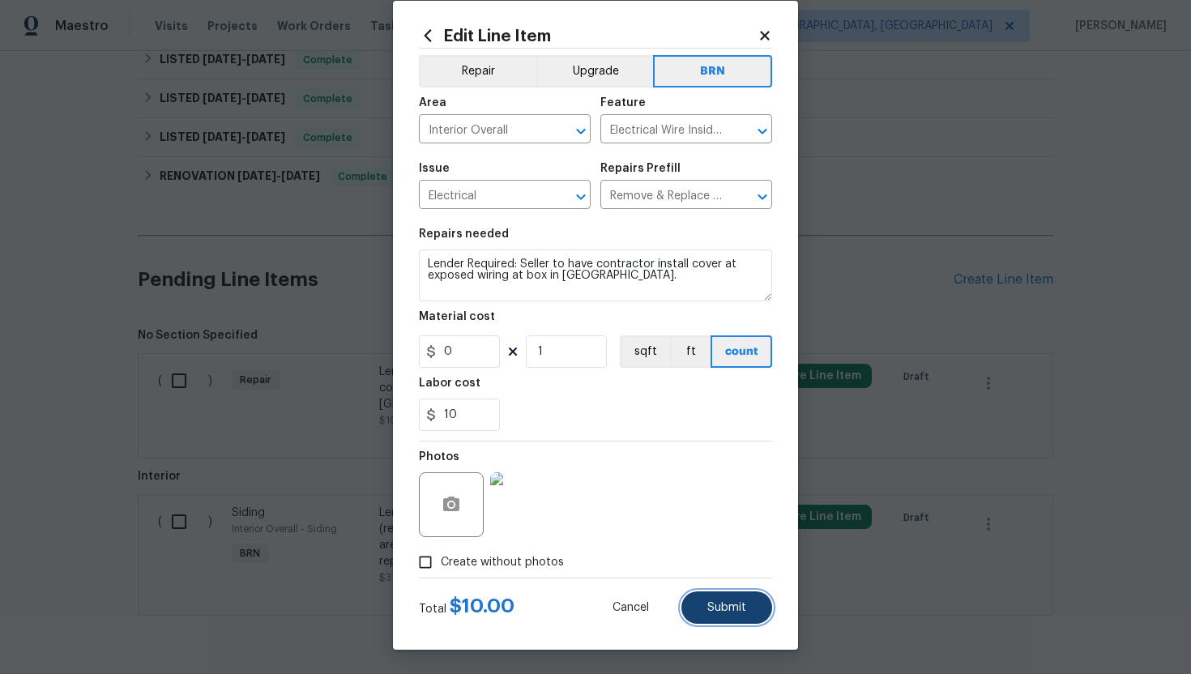
click at [736, 604] on span "Submit" at bounding box center [726, 608] width 39 height 12
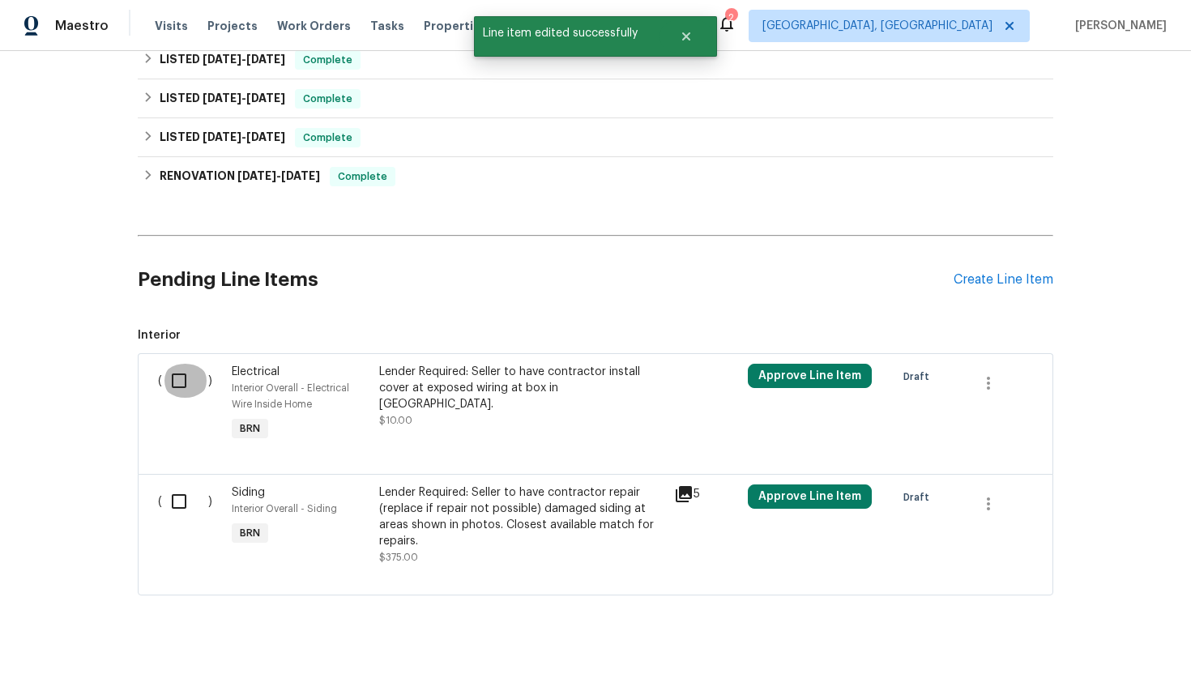
click at [190, 377] on input "checkbox" at bounding box center [185, 381] width 46 height 34
checkbox input "true"
click at [180, 491] on input "checkbox" at bounding box center [185, 501] width 46 height 34
checkbox input "true"
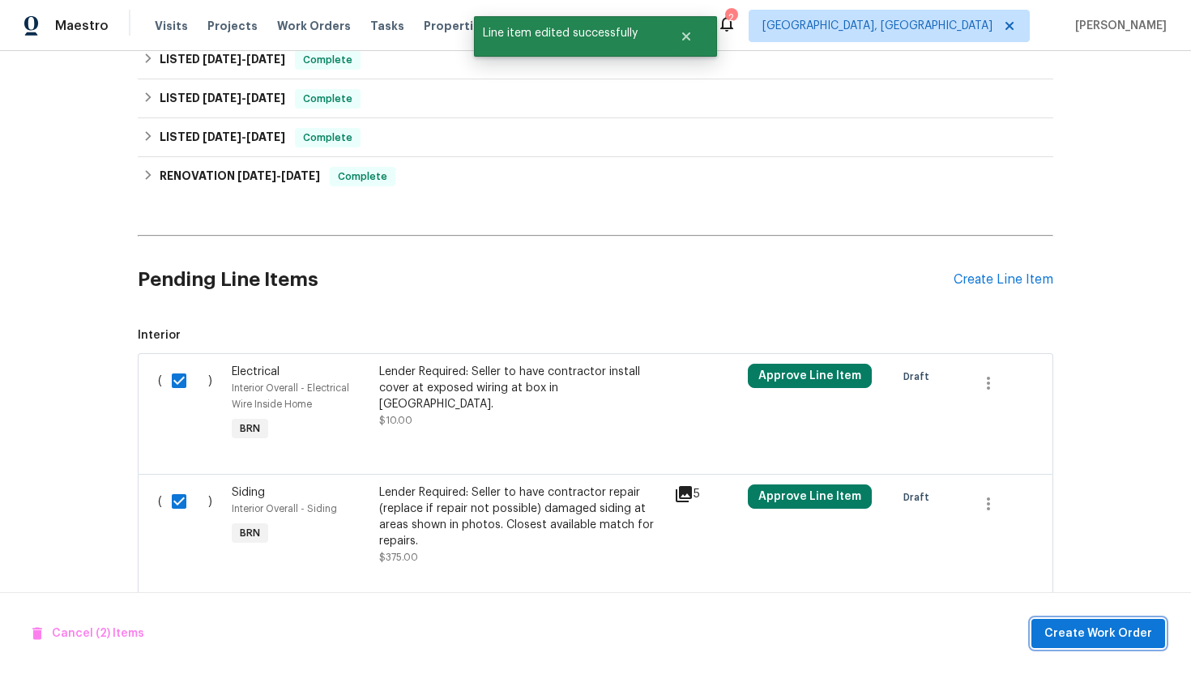
click at [1115, 624] on span "Create Work Order" at bounding box center [1098, 634] width 108 height 20
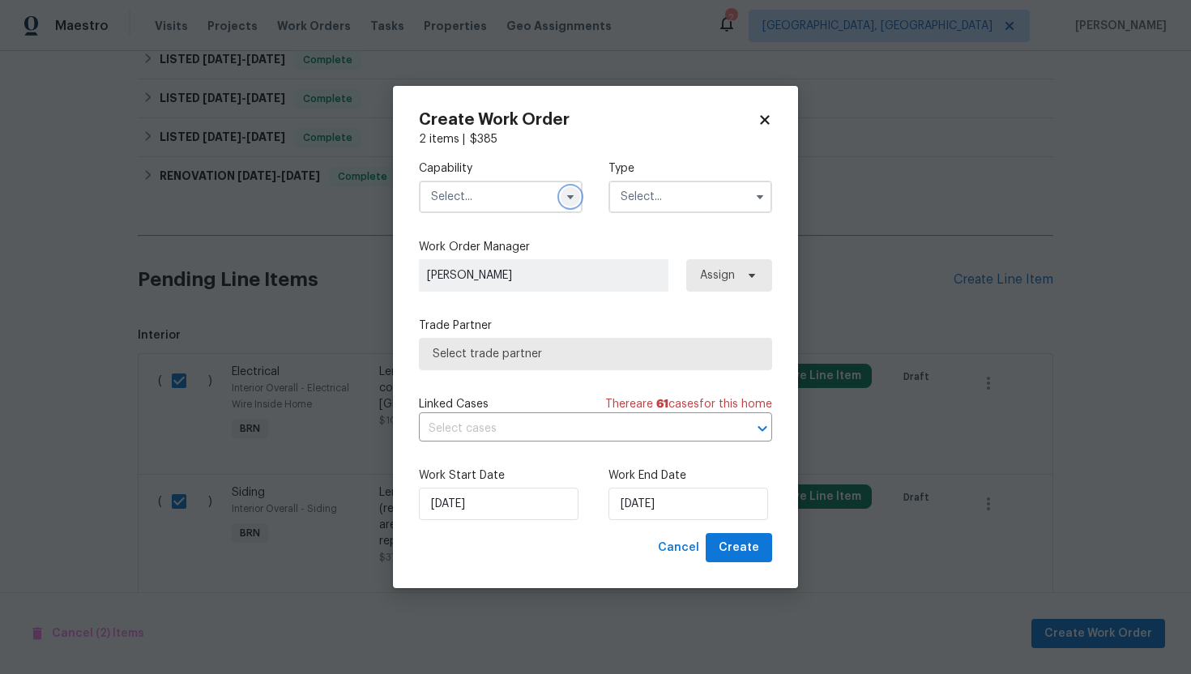
click at [564, 189] on button "button" at bounding box center [570, 196] width 19 height 19
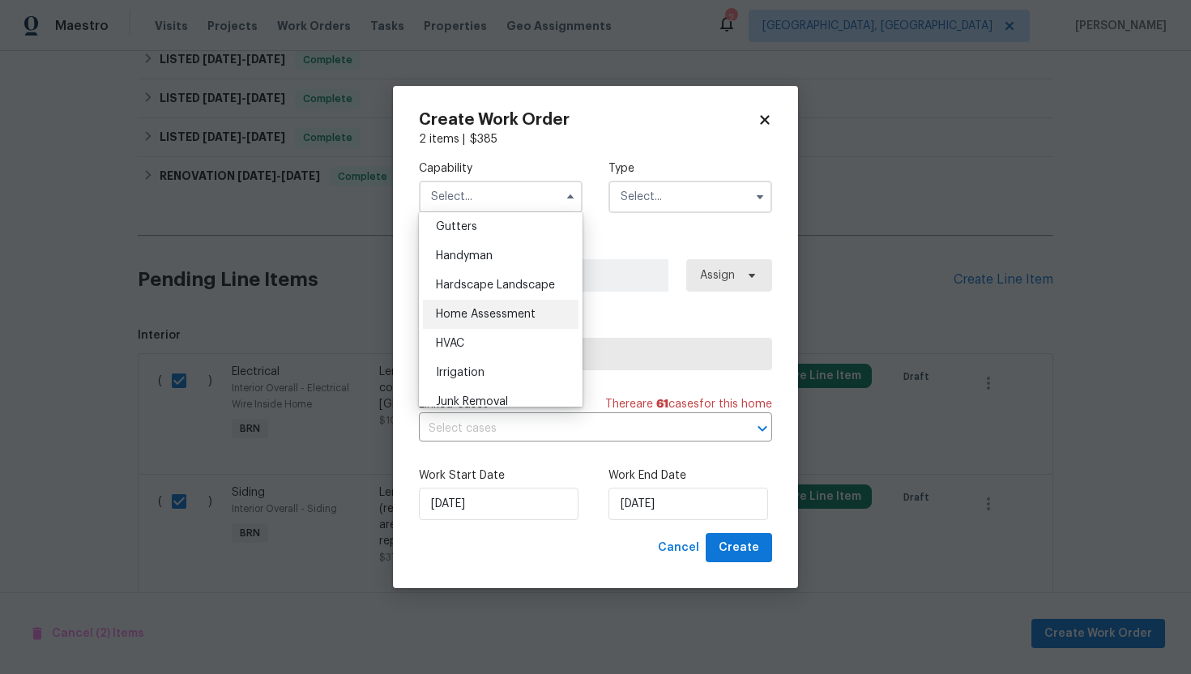
scroll to position [863, 0]
click at [492, 257] on span "Handyman" at bounding box center [464, 258] width 57 height 11
type input "Handyman"
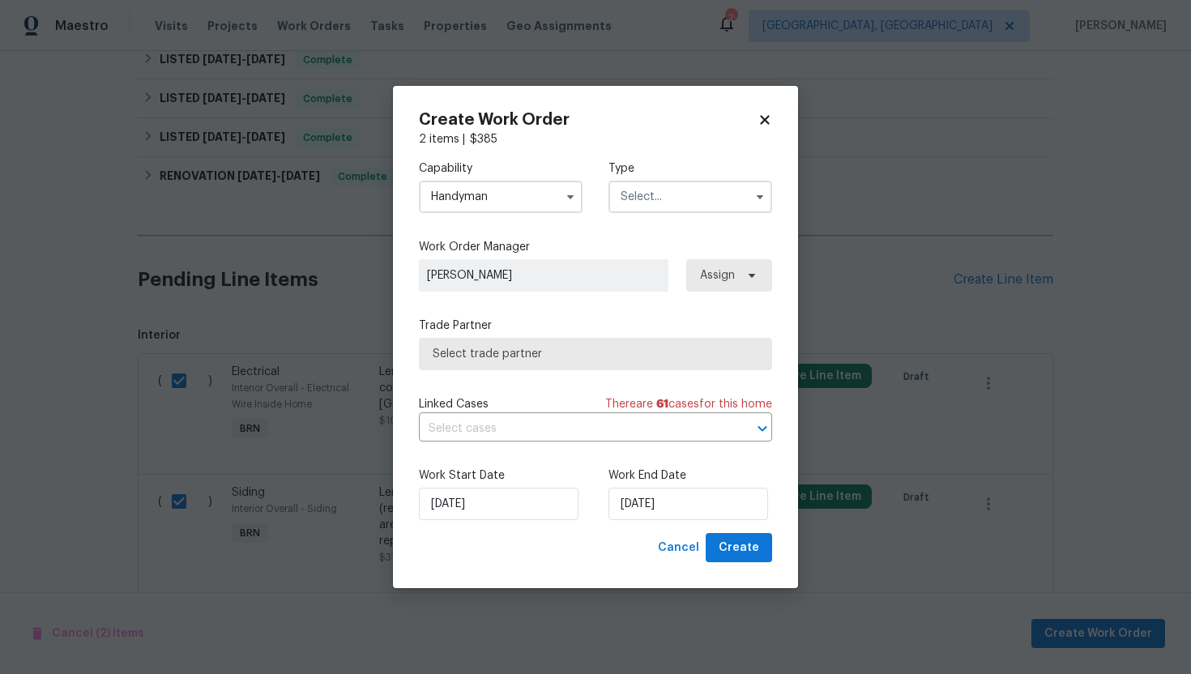
click at [705, 198] on input "text" at bounding box center [690, 197] width 164 height 32
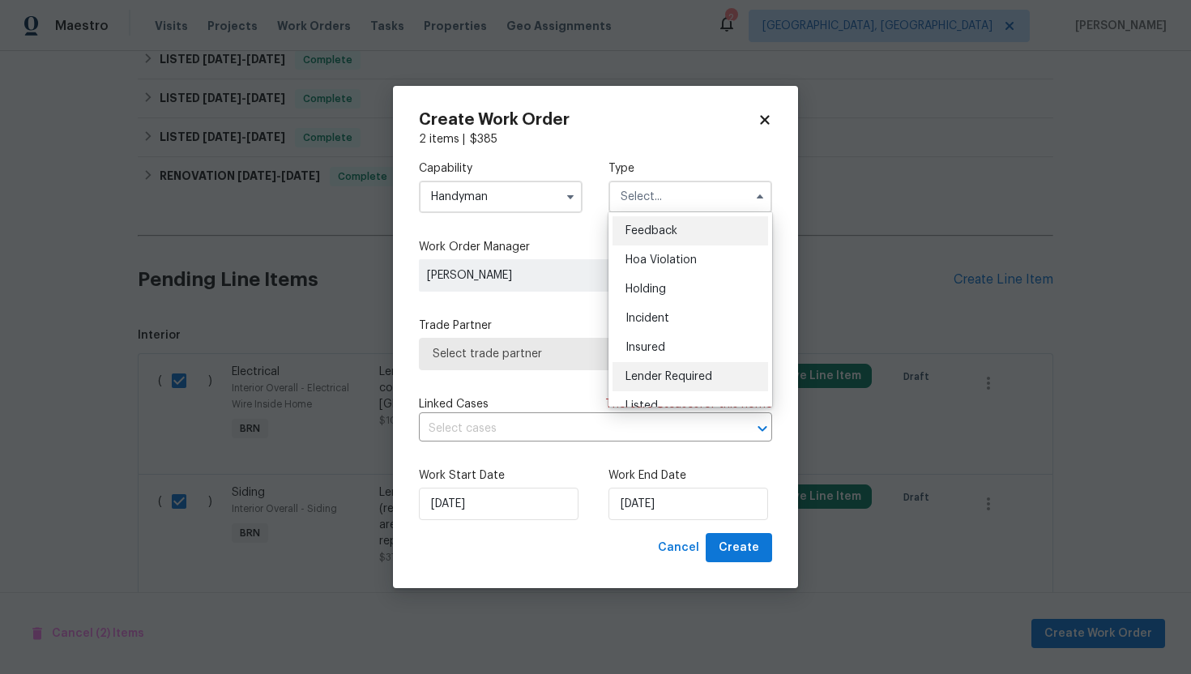
click at [697, 369] on div "Lender Required" at bounding box center [690, 376] width 156 height 29
type input "Lender Required"
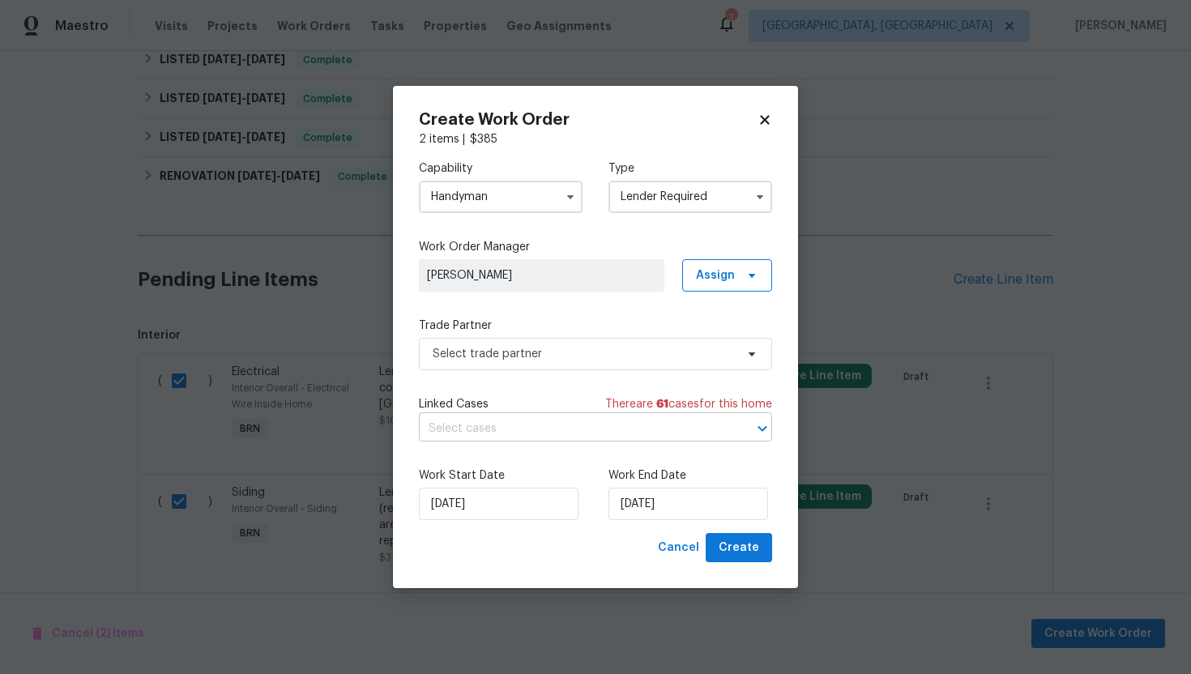
click at [579, 427] on input "text" at bounding box center [573, 428] width 308 height 25
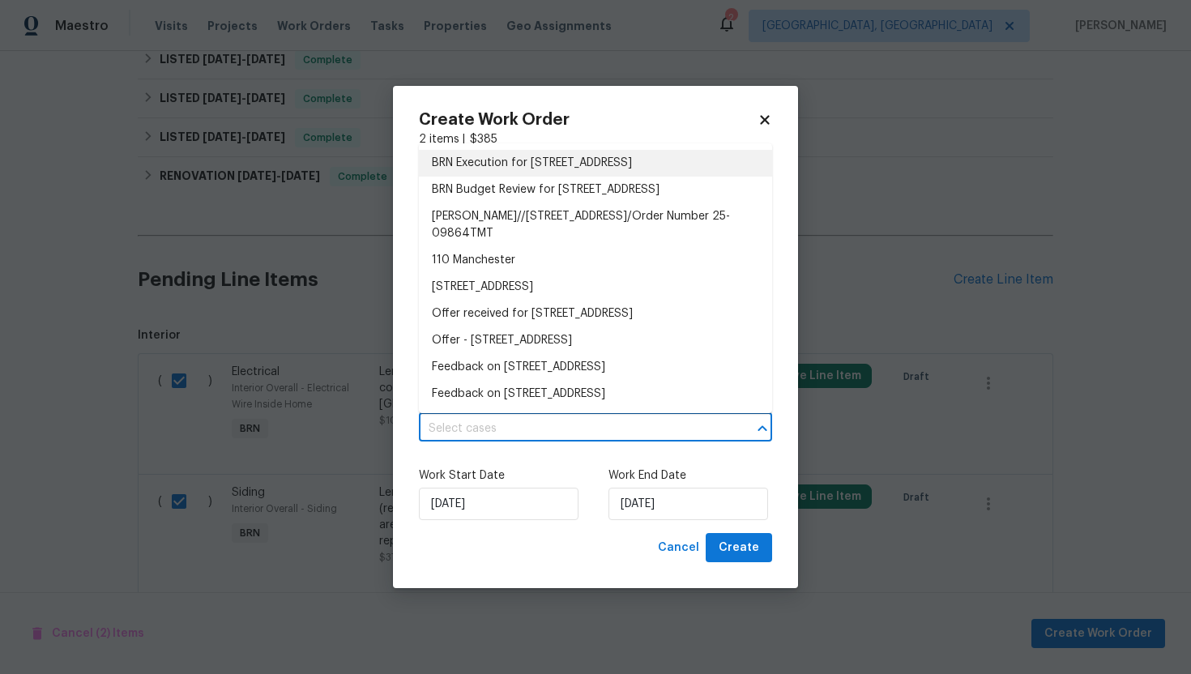
click at [592, 174] on li "BRN Execution for 110 Manchester Rd, Summerville, SC 29486" at bounding box center [595, 163] width 353 height 27
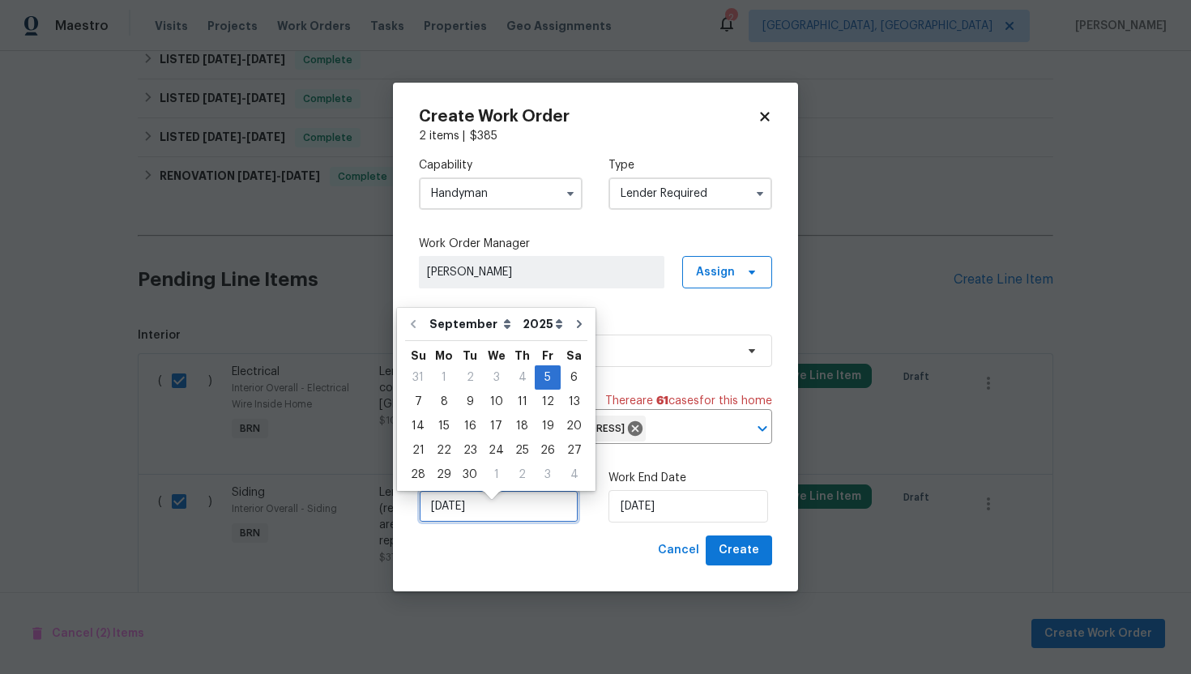
click at [449, 522] on input "9/5/2025" at bounding box center [499, 506] width 160 height 32
click at [535, 375] on div "5" at bounding box center [548, 377] width 26 height 23
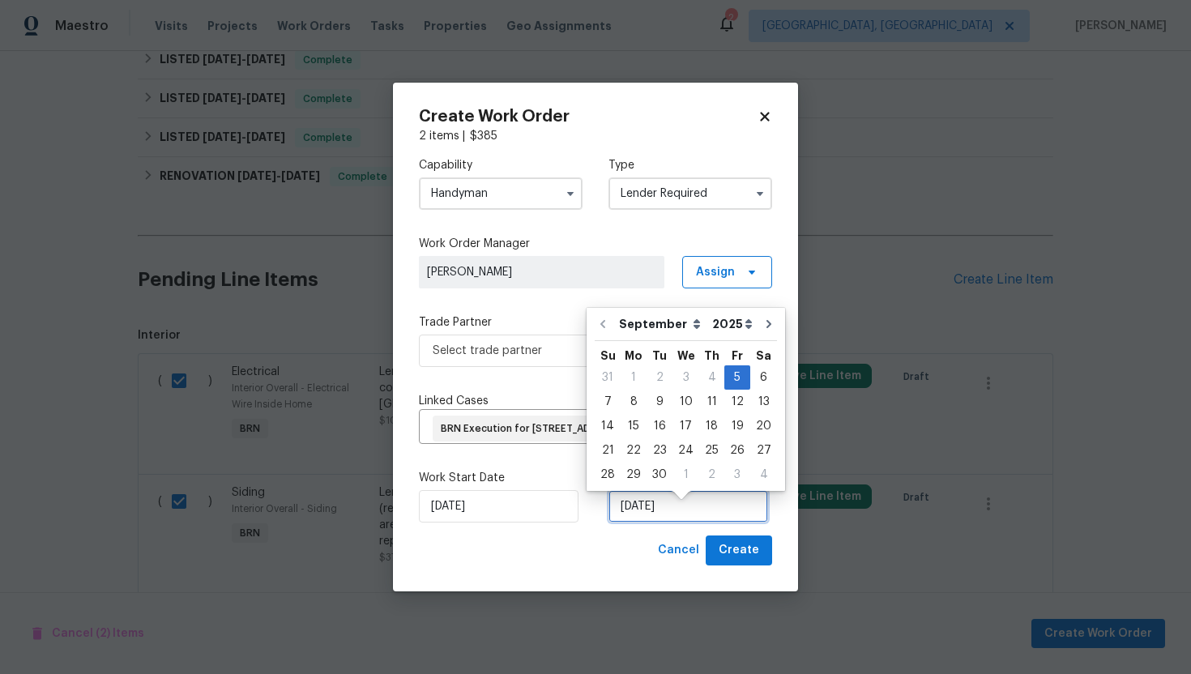
click at [635, 522] on input "9/5/2025" at bounding box center [688, 506] width 160 height 32
click at [629, 401] on div "8" at bounding box center [633, 401] width 26 height 23
type input "9/8/2025"
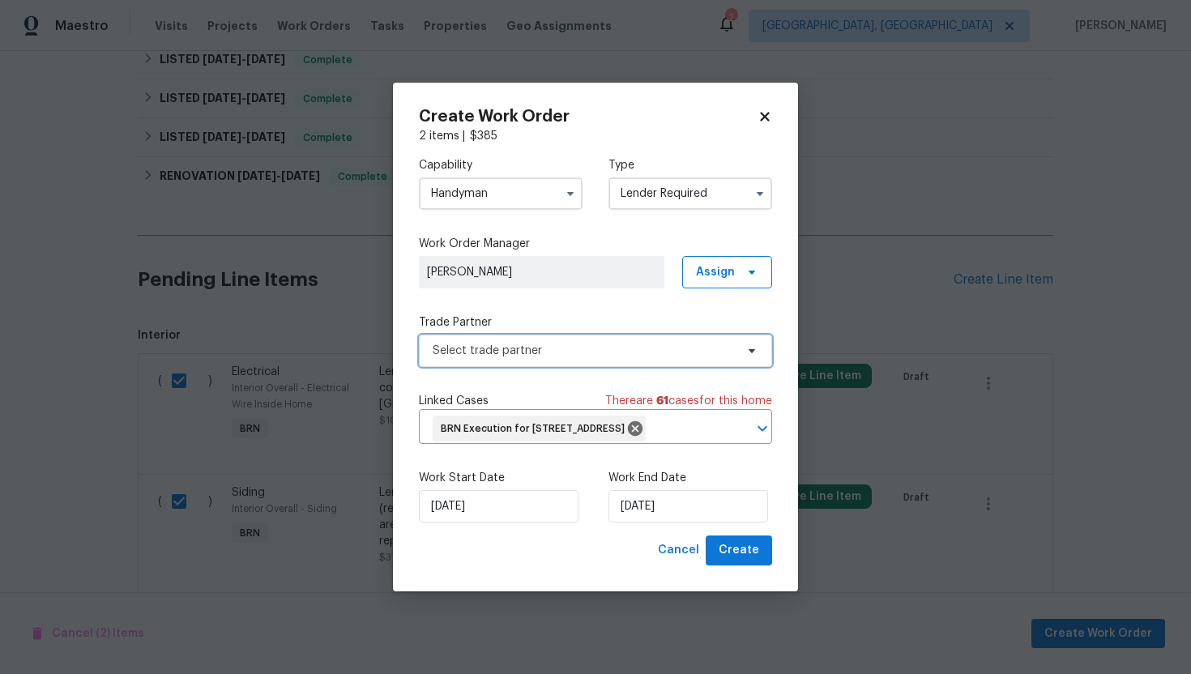
click at [604, 335] on span "Select trade partner" at bounding box center [595, 351] width 353 height 32
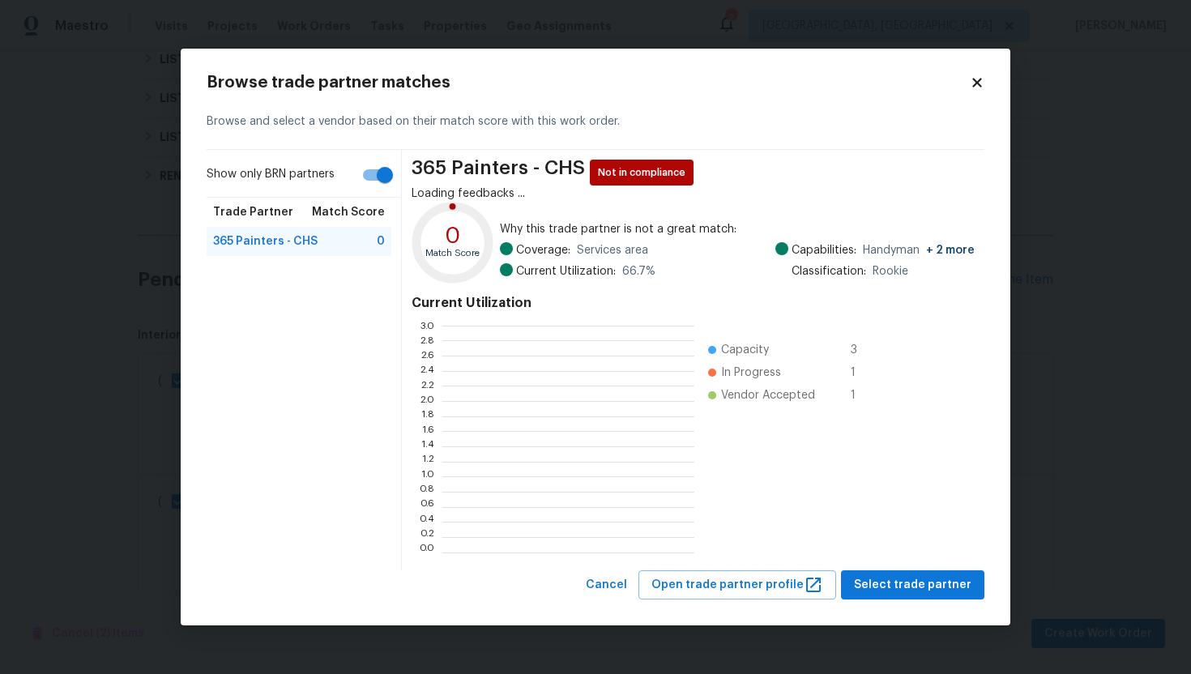
scroll to position [227, 252]
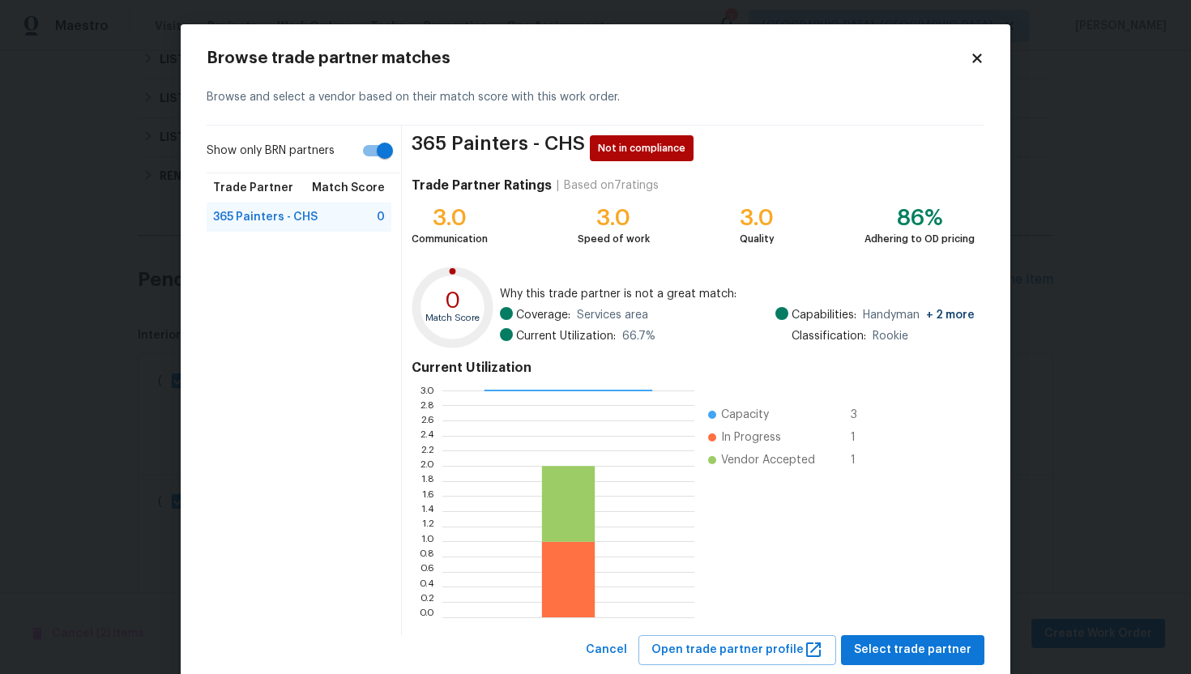
click at [370, 147] on input "Show only BRN partners" at bounding box center [385, 150] width 92 height 31
checkbox input "false"
click at [626, 646] on span "Cancel" at bounding box center [606, 650] width 41 height 20
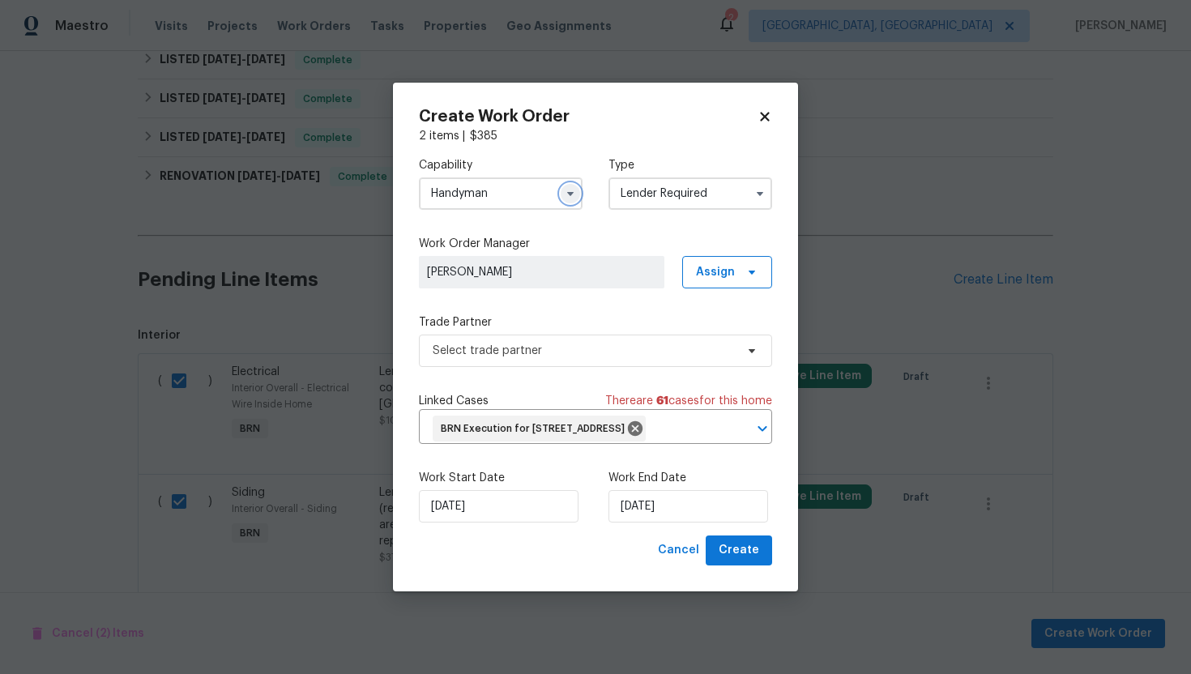
click at [564, 187] on icon "button" at bounding box center [570, 193] width 13 height 13
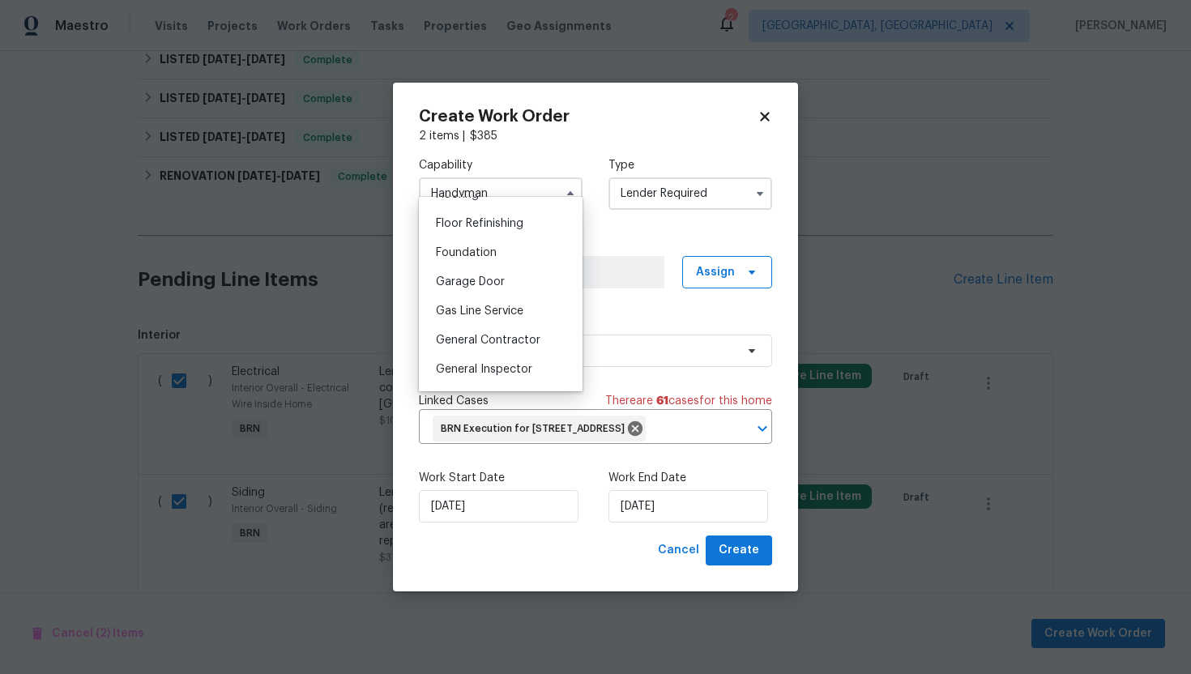
scroll to position [651, 0]
click at [521, 342] on span "General Contractor" at bounding box center [488, 338] width 104 height 11
type input "General Contractor"
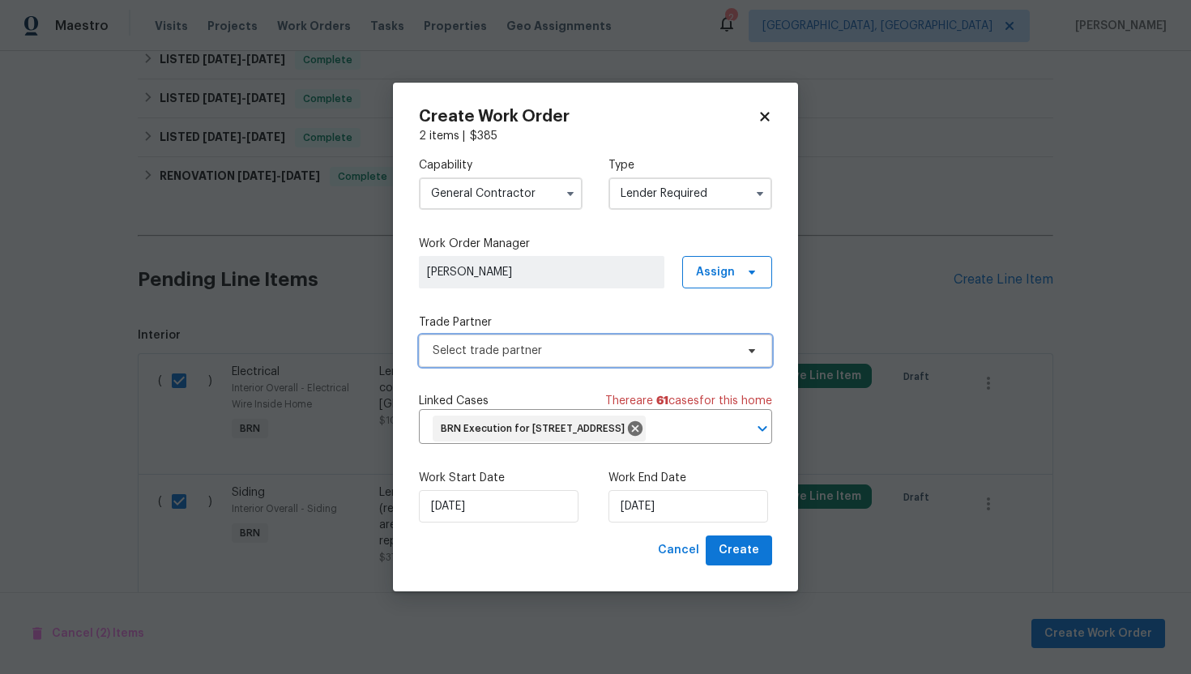
click at [565, 343] on span "Select trade partner" at bounding box center [584, 351] width 302 height 16
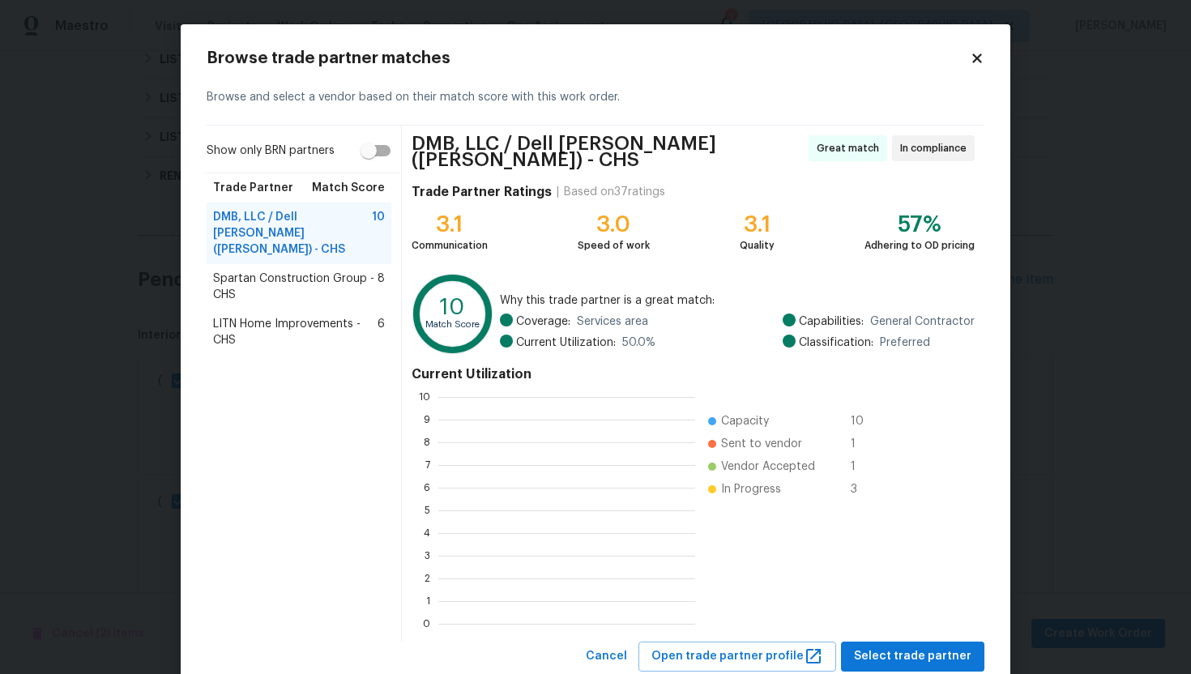
scroll to position [227, 257]
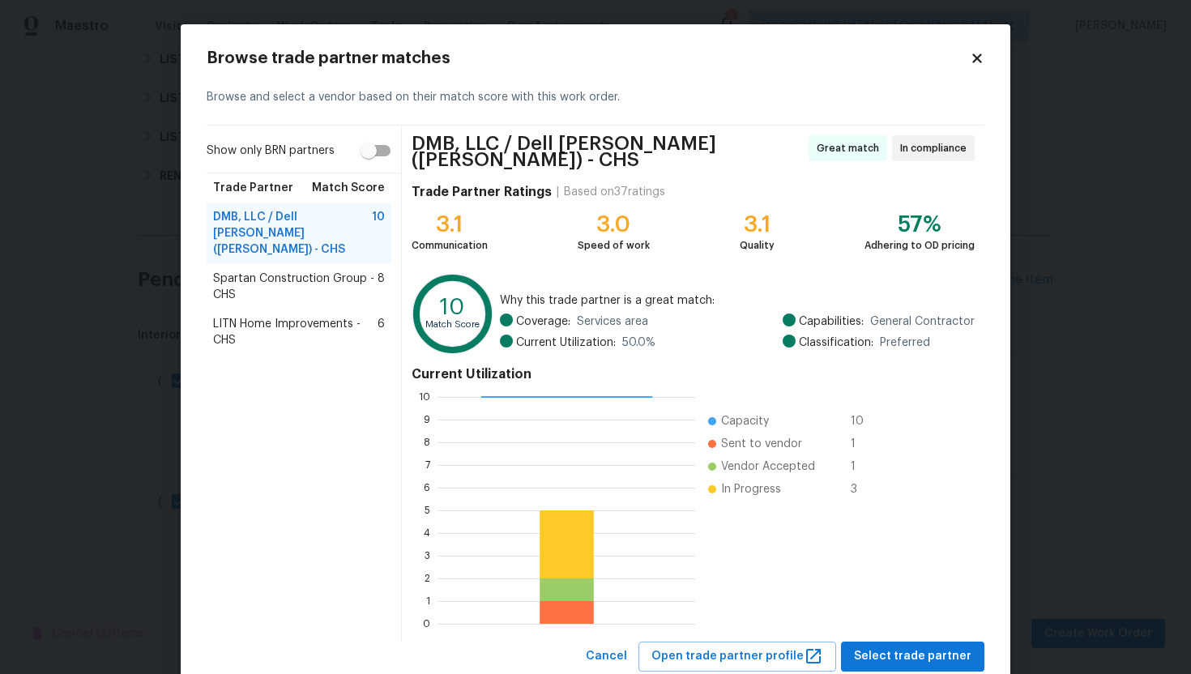
click at [339, 272] on span "Spartan Construction Group - CHS" at bounding box center [295, 287] width 164 height 32
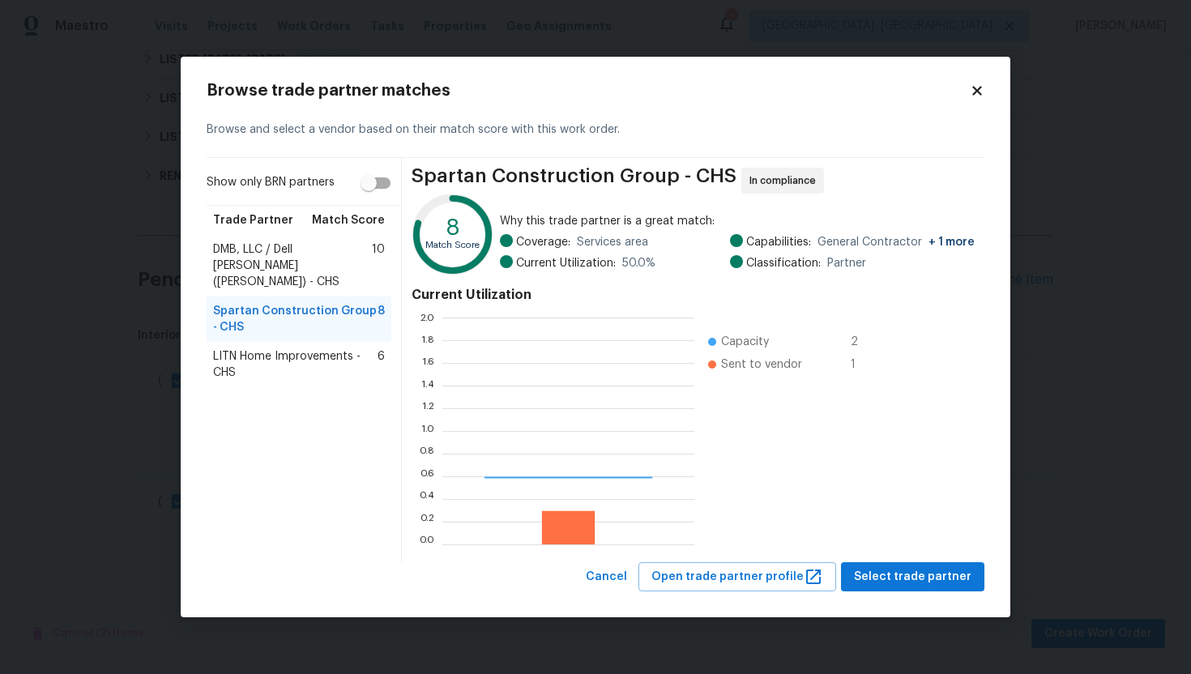
scroll to position [227, 252]
click at [273, 348] on span "LITN Home Improvements - CHS" at bounding box center [295, 364] width 164 height 32
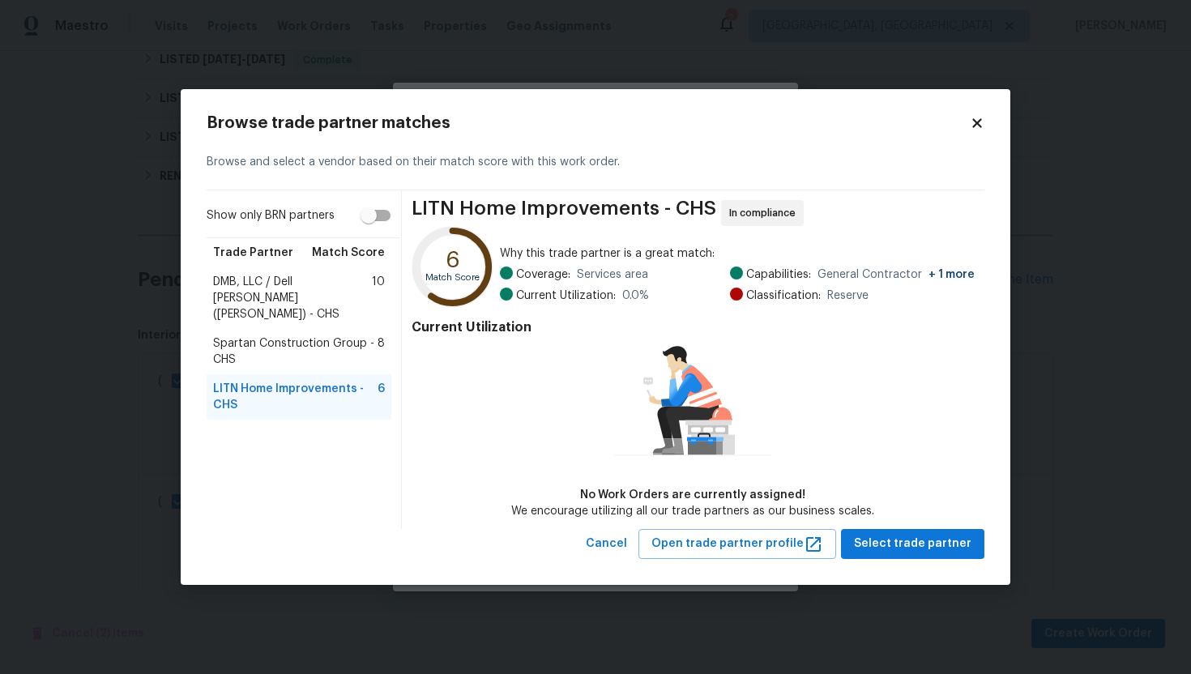
click at [278, 280] on span "DMB, LLC / Dell Bryson (Heise) - CHS" at bounding box center [292, 298] width 159 height 49
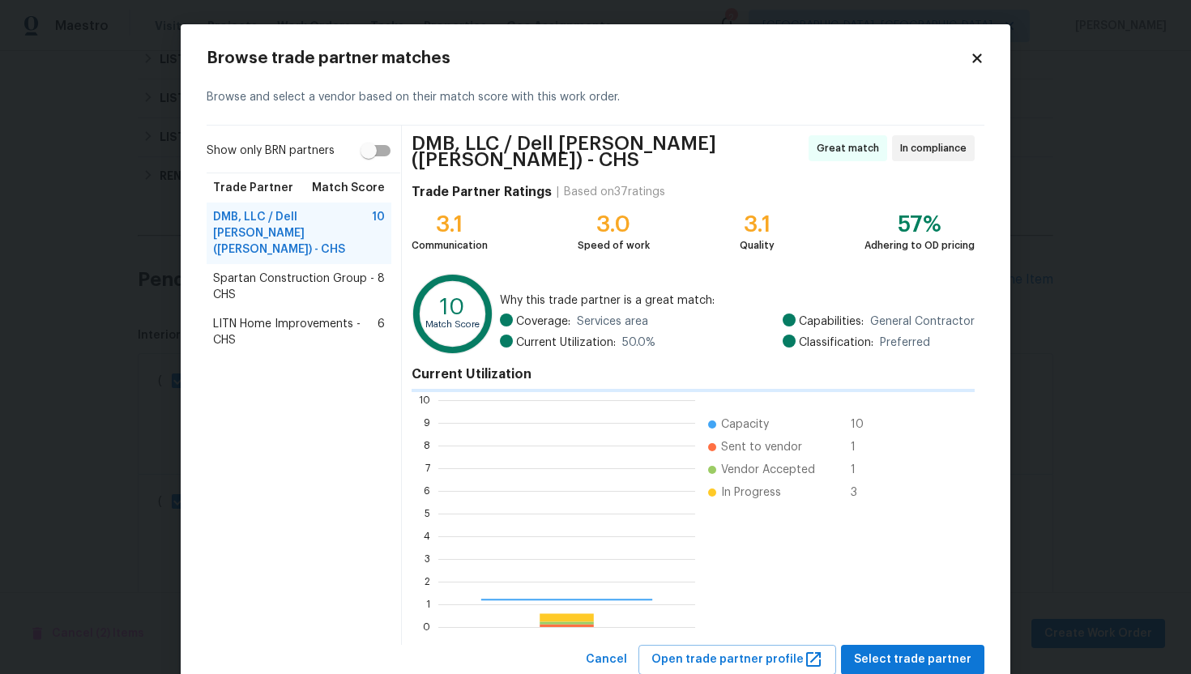
scroll to position [227, 257]
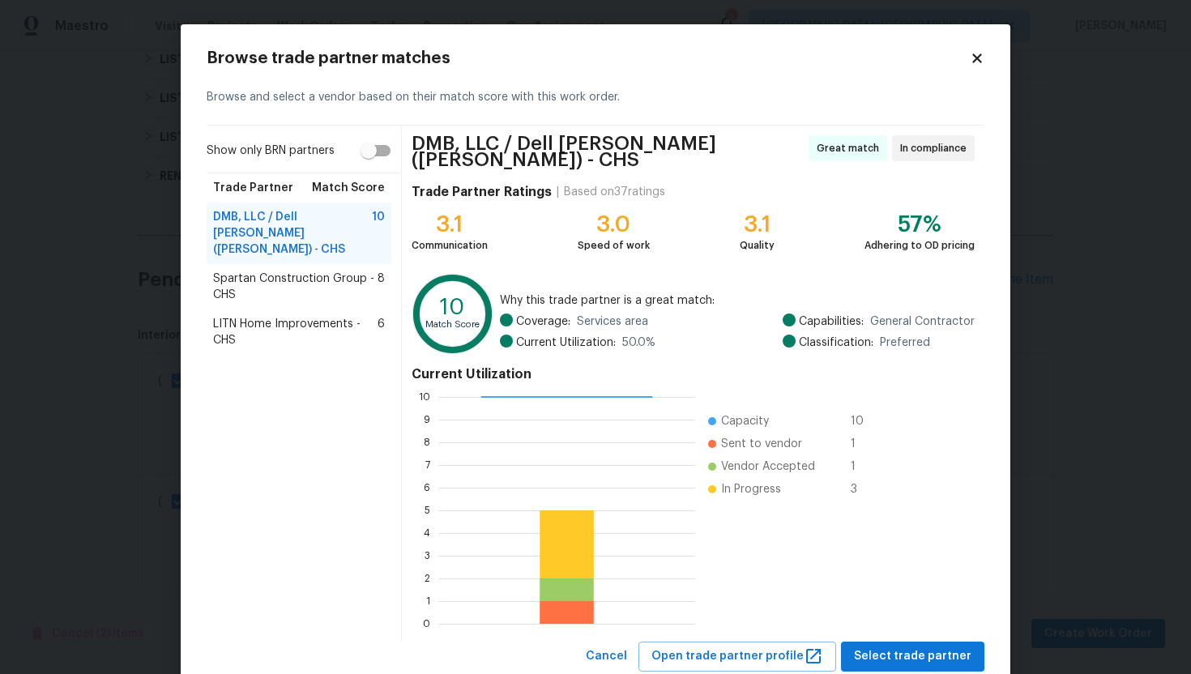
click at [275, 279] on span "Spartan Construction Group - CHS" at bounding box center [295, 287] width 164 height 32
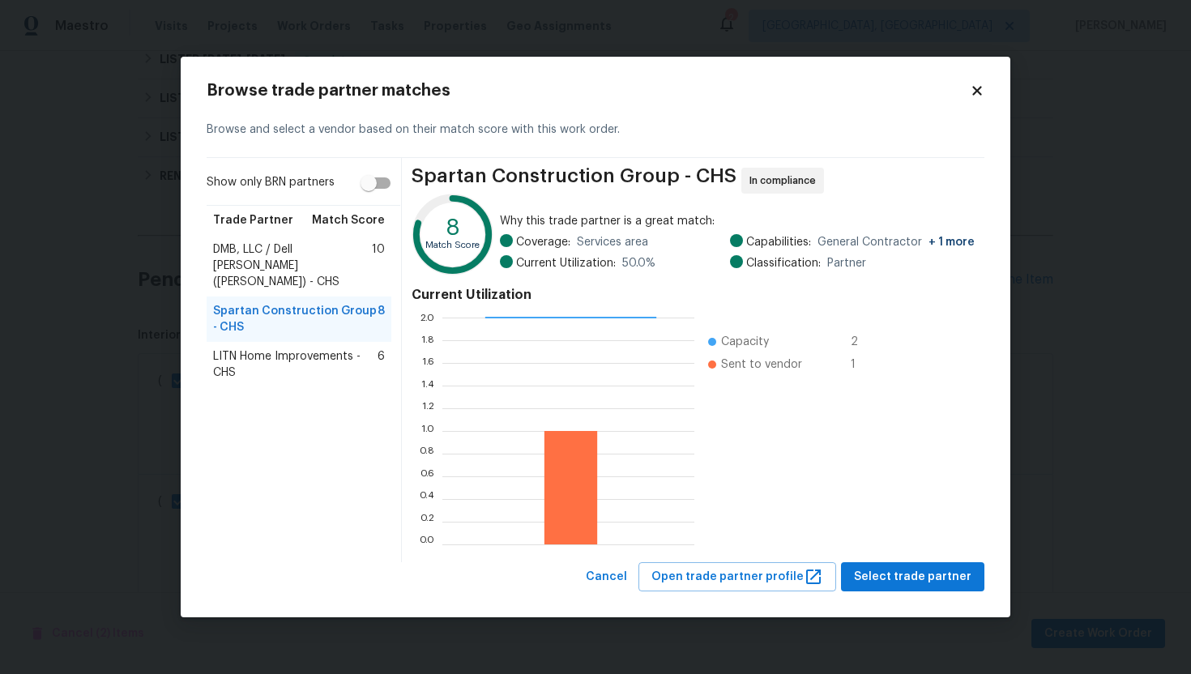
click at [924, 557] on div "Spartan Construction Group - CHS In compliance 8 Match Score Why this trade par…" at bounding box center [693, 360] width 582 height 404
click at [904, 586] on span "Select trade partner" at bounding box center [912, 577] width 117 height 20
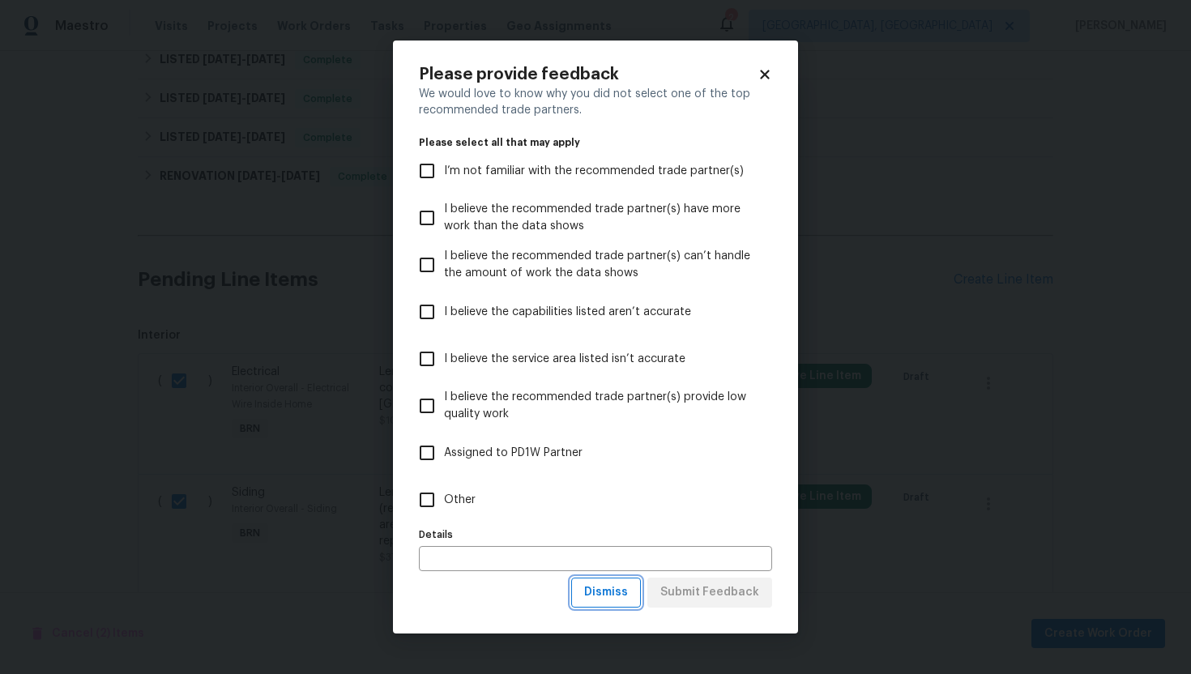
click at [616, 593] on span "Dismiss" at bounding box center [606, 592] width 44 height 20
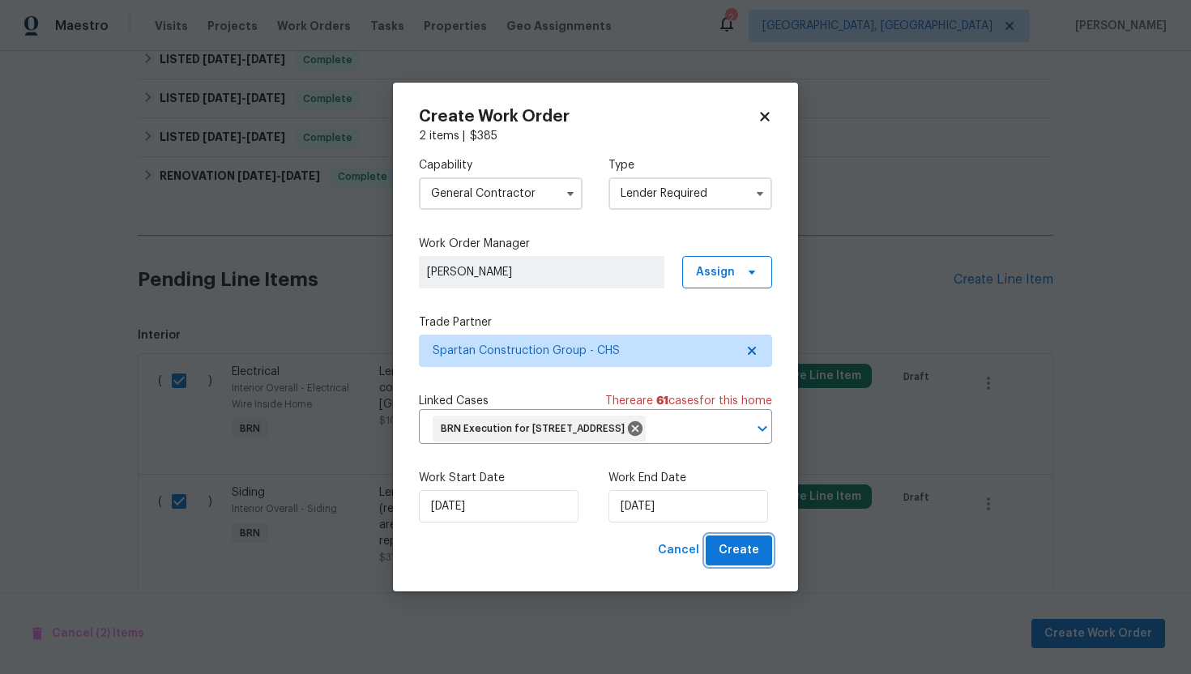
click at [724, 561] on span "Create" at bounding box center [738, 550] width 40 height 20
checkbox input "false"
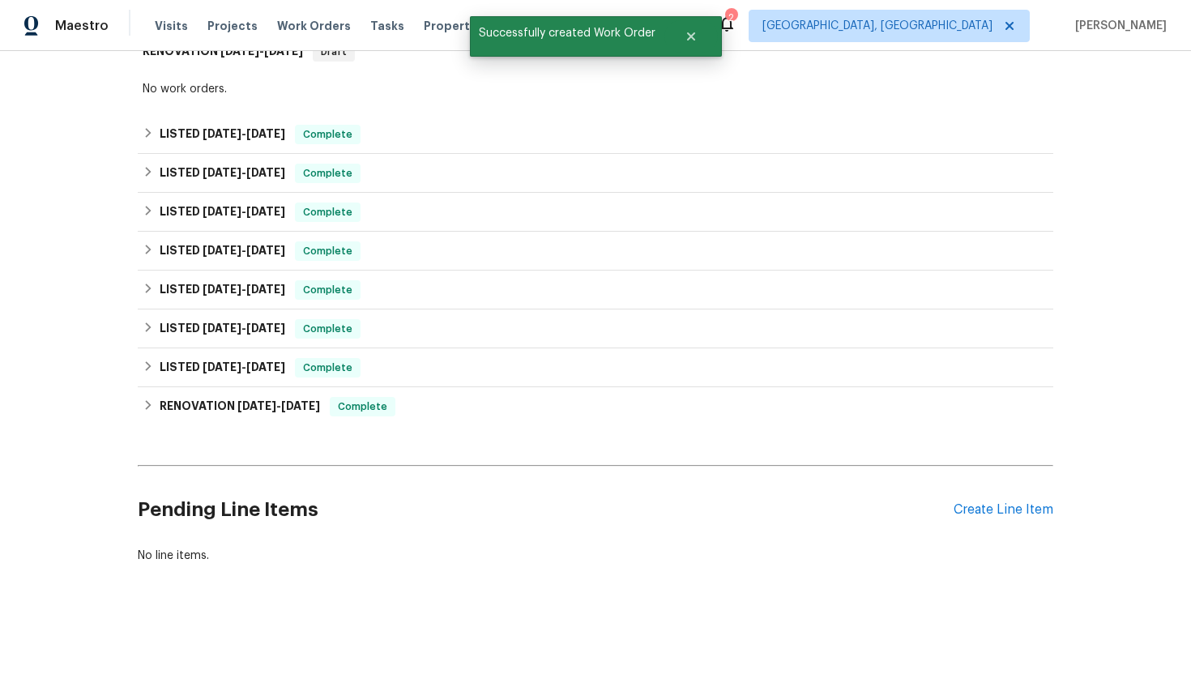
scroll to position [0, 0]
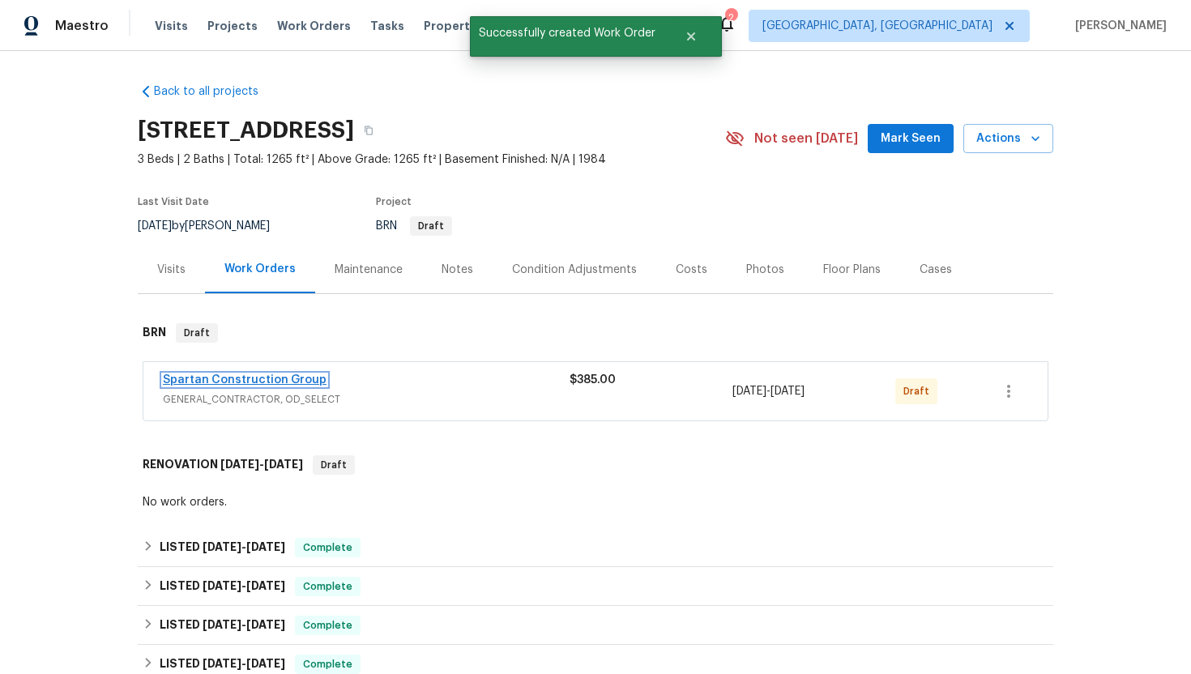
click at [261, 375] on link "Spartan Construction Group" at bounding box center [245, 379] width 164 height 11
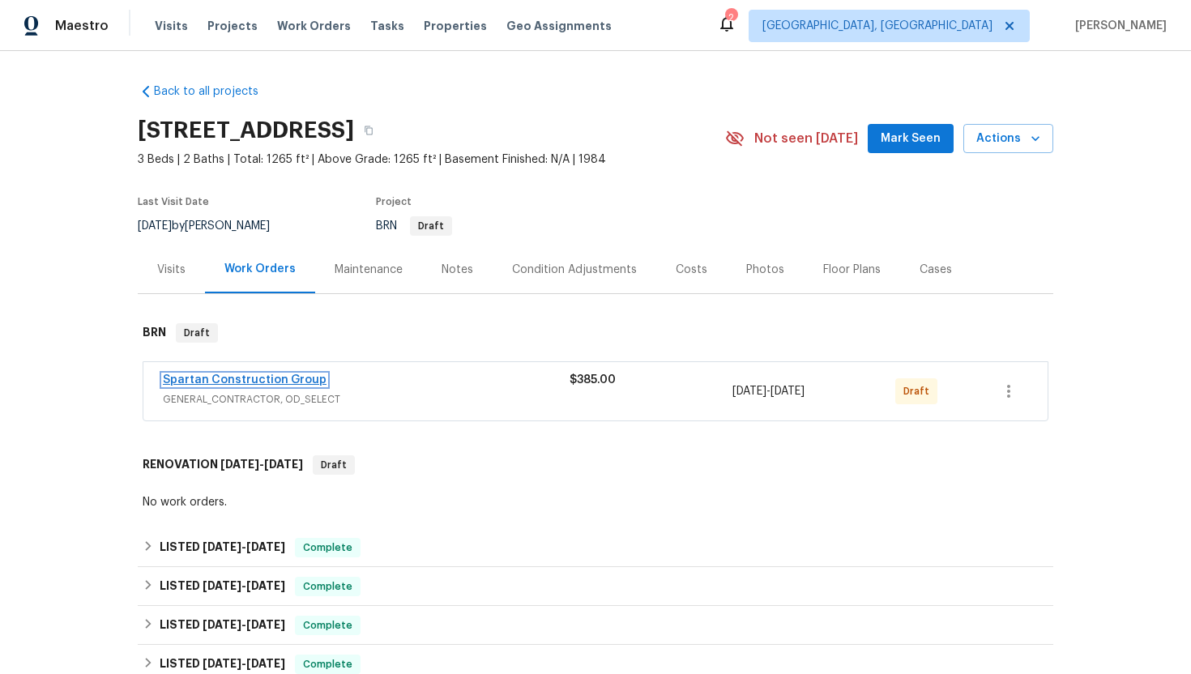
click at [241, 382] on link "Spartan Construction Group" at bounding box center [245, 379] width 164 height 11
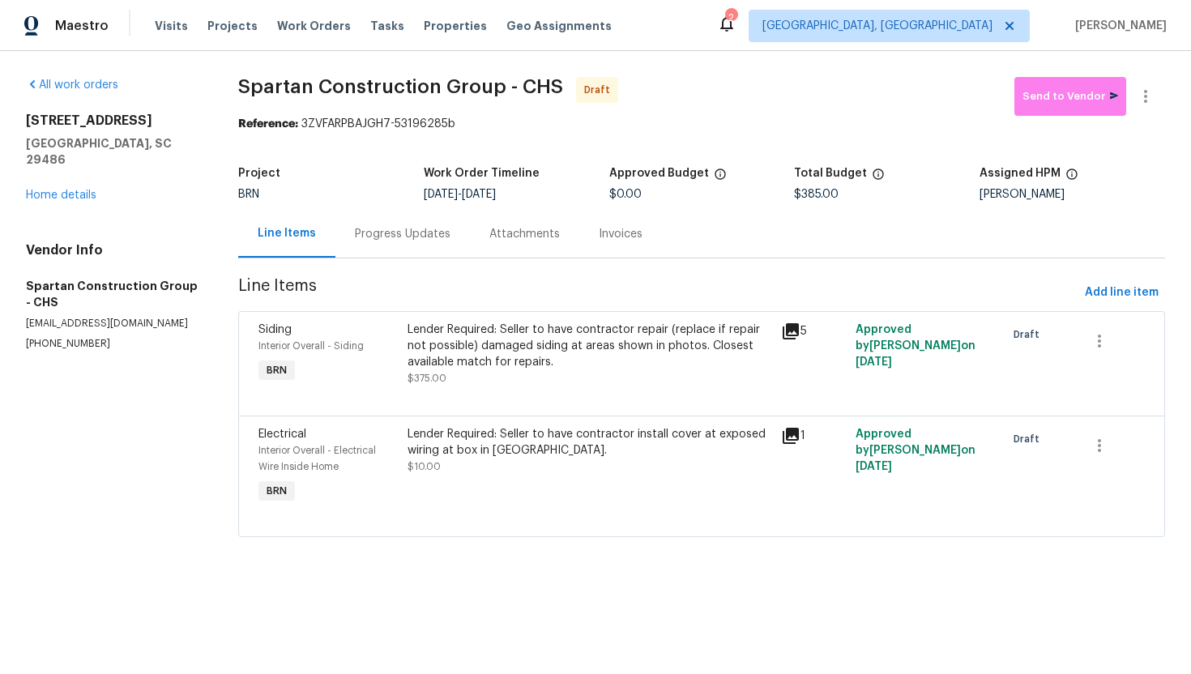
click at [398, 244] on div "Progress Updates" at bounding box center [402, 234] width 134 height 48
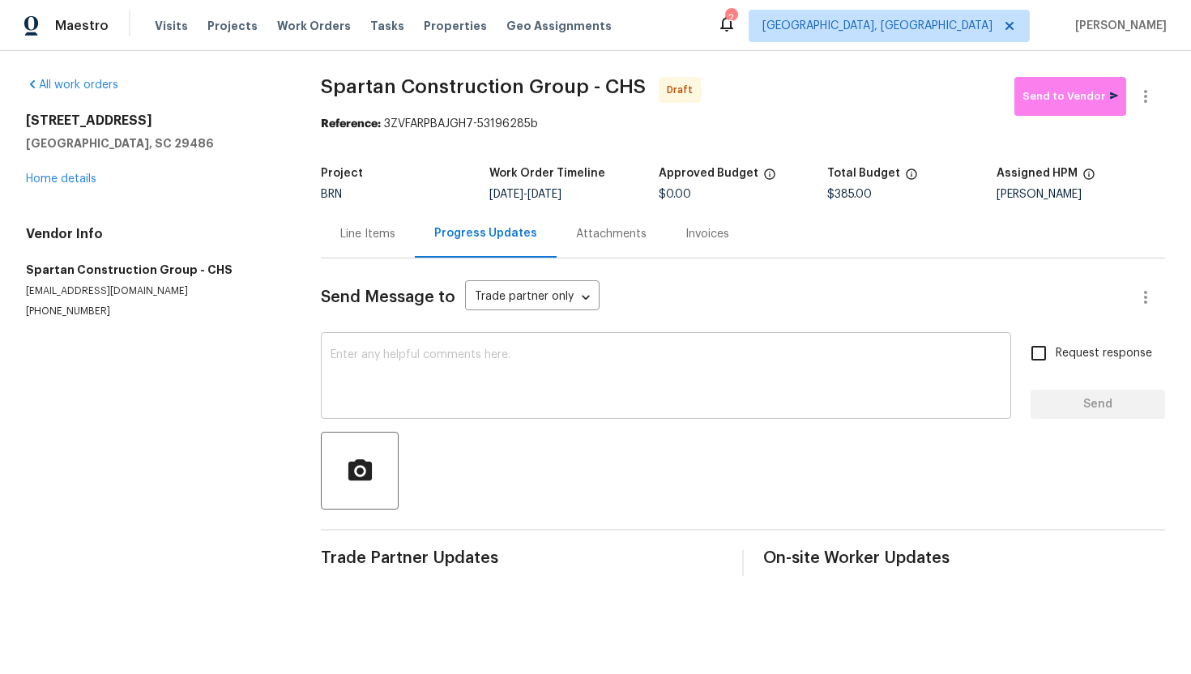
click at [463, 355] on textarea at bounding box center [665, 377] width 671 height 57
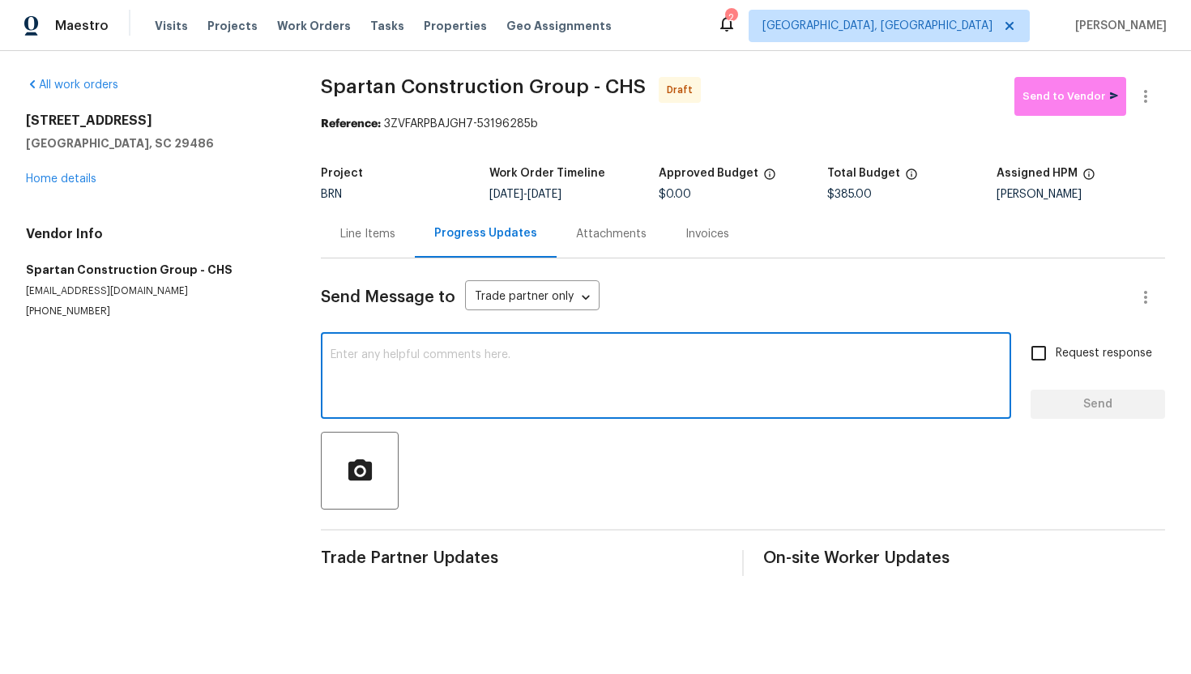
paste textarea "Hey! This is Ajay with Opendoor. I’m confirming a BRN Work Order for the proper…"
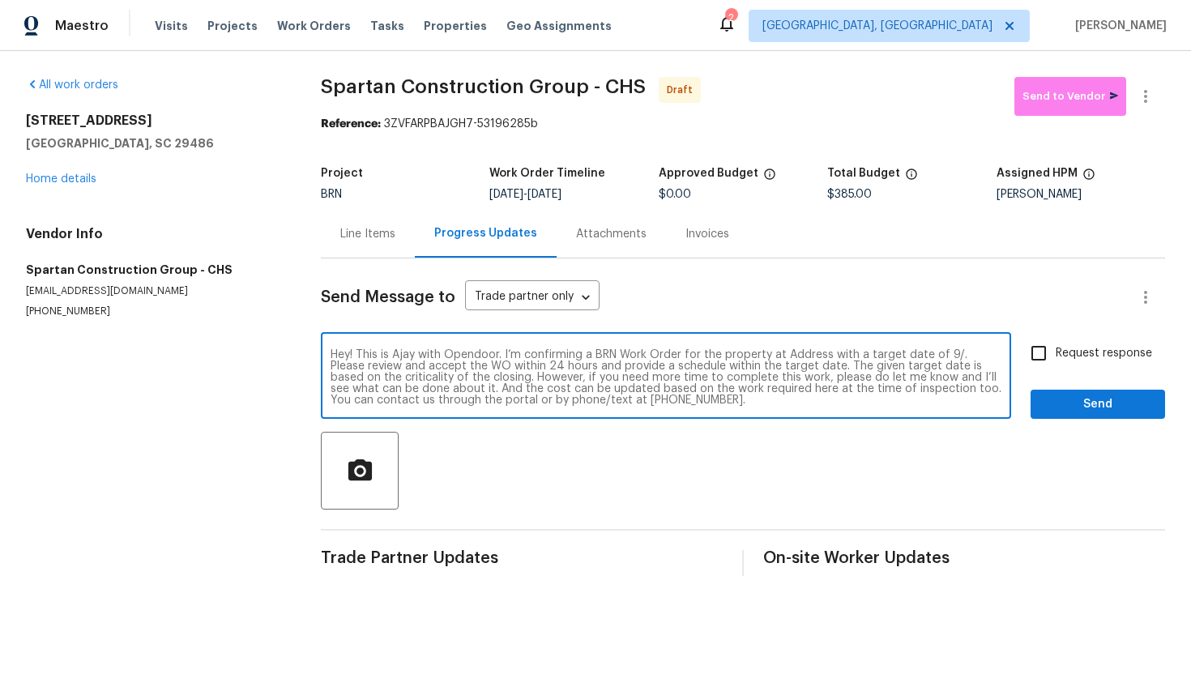
click at [814, 356] on textarea "Hey! This is Ajay with Opendoor. I’m confirming a BRN Work Order for the proper…" at bounding box center [665, 377] width 671 height 57
paste textarea "[STREET_ADDRESS]"
click at [488, 370] on textarea "Hey! This is Ajay with Opendoor. I’m confirming a BRN Work Order for the proper…" at bounding box center [665, 377] width 671 height 57
type textarea "Hey! This is Ajay with Opendoor. I’m confirming a BRN Work Order for the proper…"
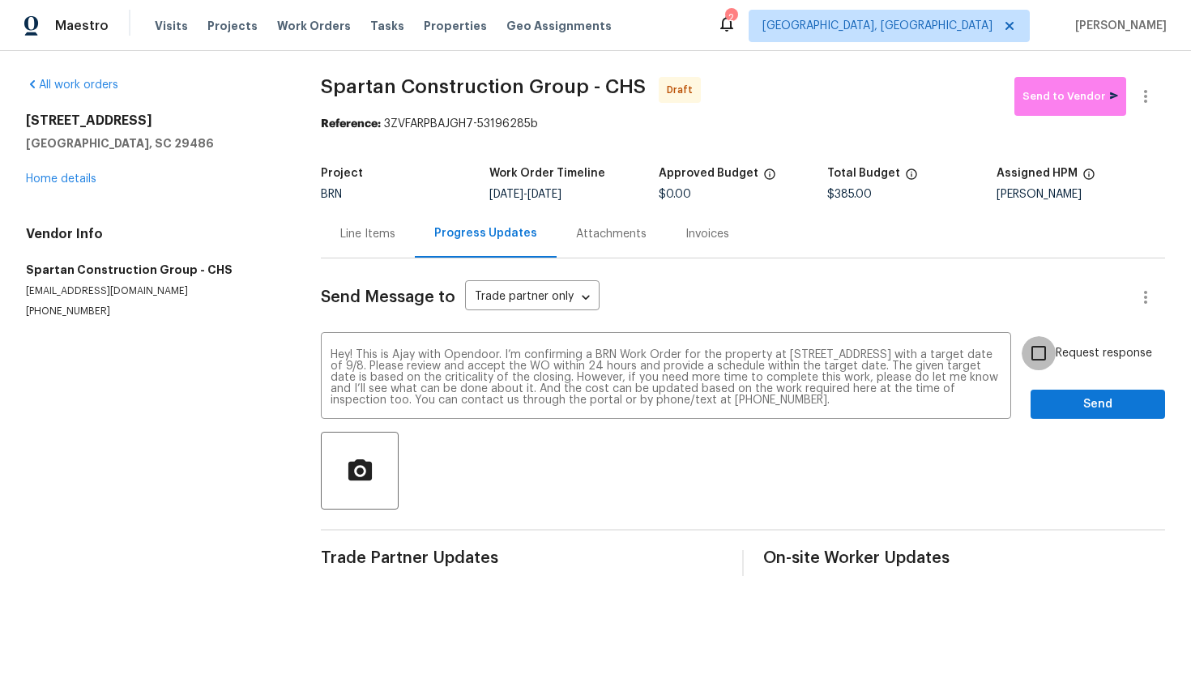
click at [1042, 356] on input "Request response" at bounding box center [1038, 353] width 34 height 34
checkbox input "true"
click at [1067, 394] on span "Send" at bounding box center [1097, 404] width 109 height 20
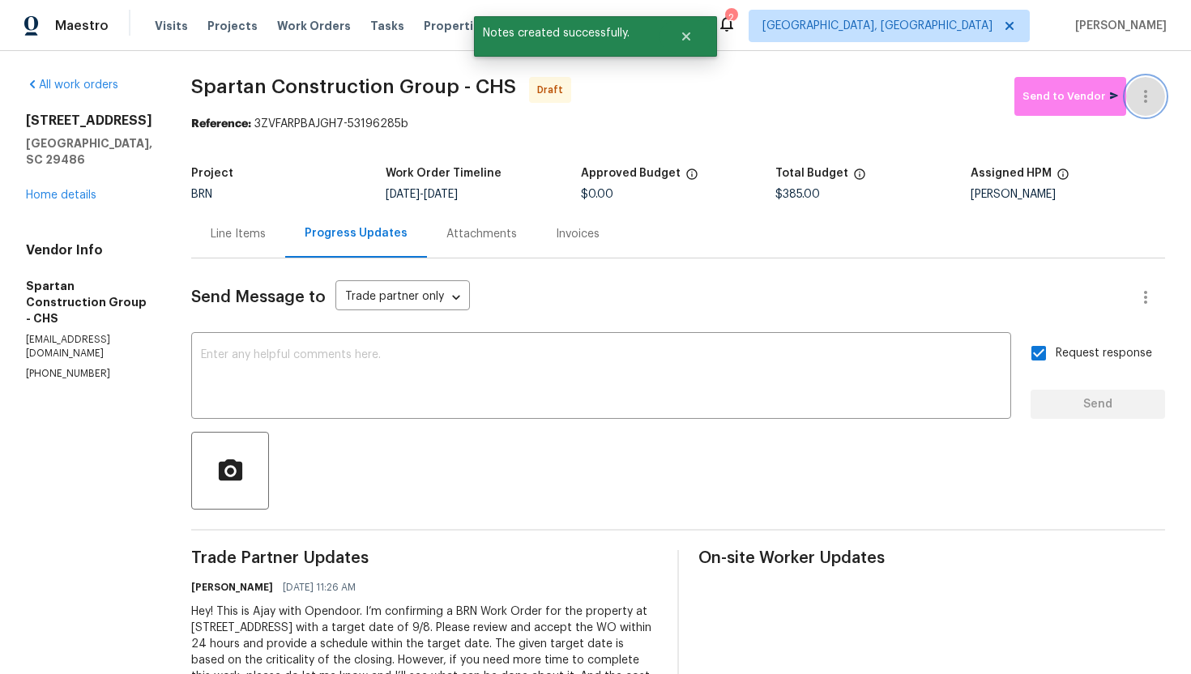
click at [1148, 93] on icon "button" at bounding box center [1145, 96] width 19 height 19
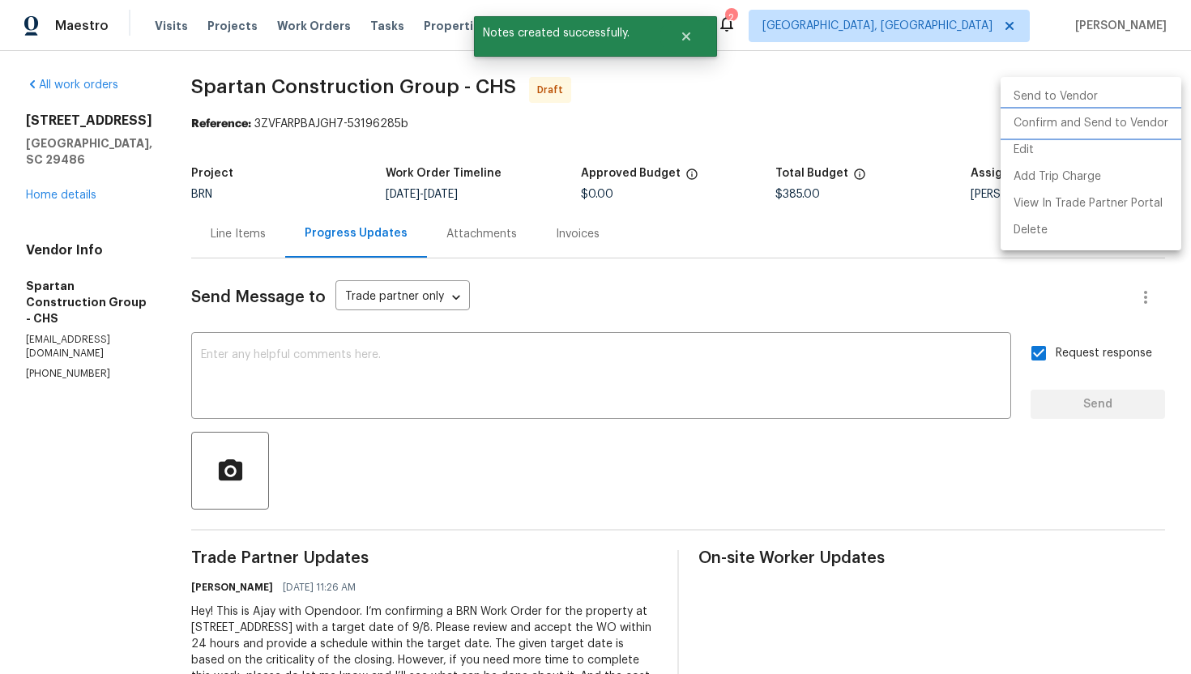
click at [1145, 118] on li "Confirm and Send to Vendor" at bounding box center [1090, 123] width 181 height 27
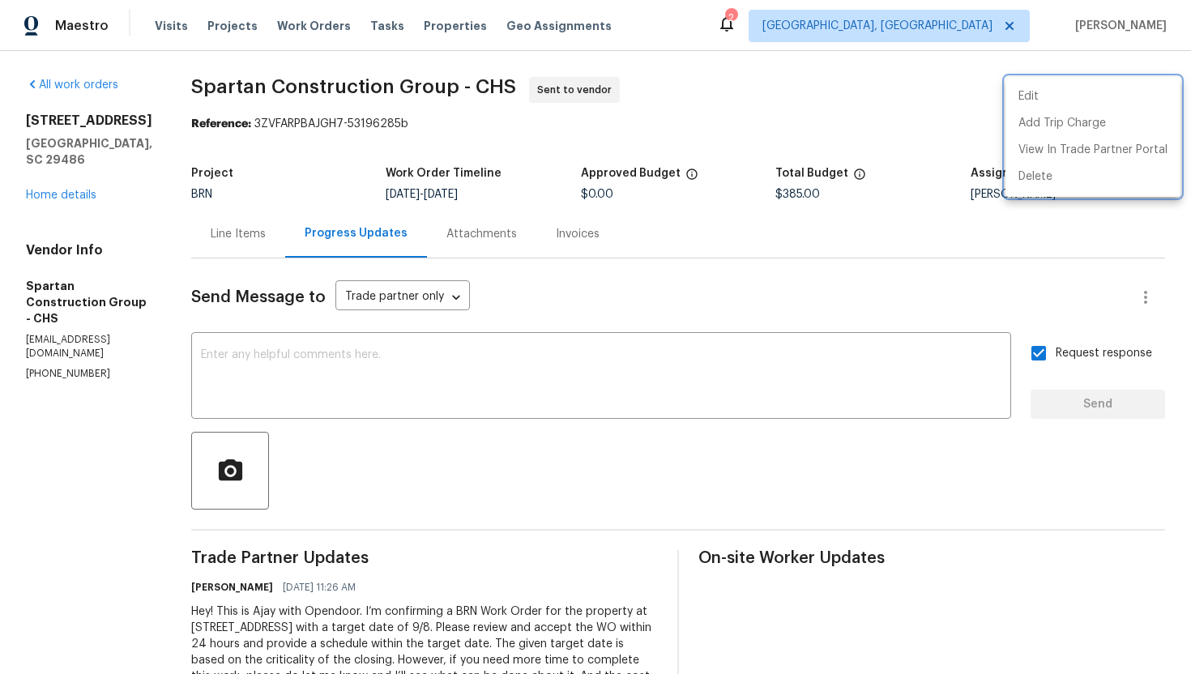
click at [283, 235] on div at bounding box center [595, 337] width 1191 height 674
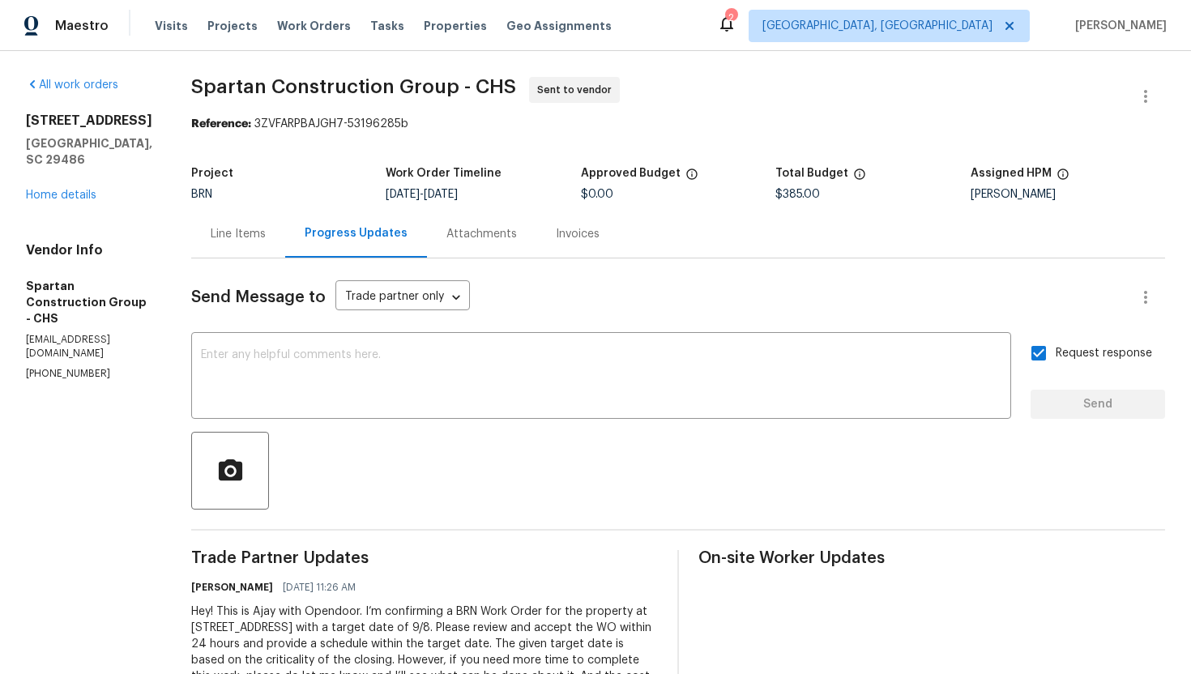
click at [266, 235] on div "Line Items" at bounding box center [238, 234] width 55 height 16
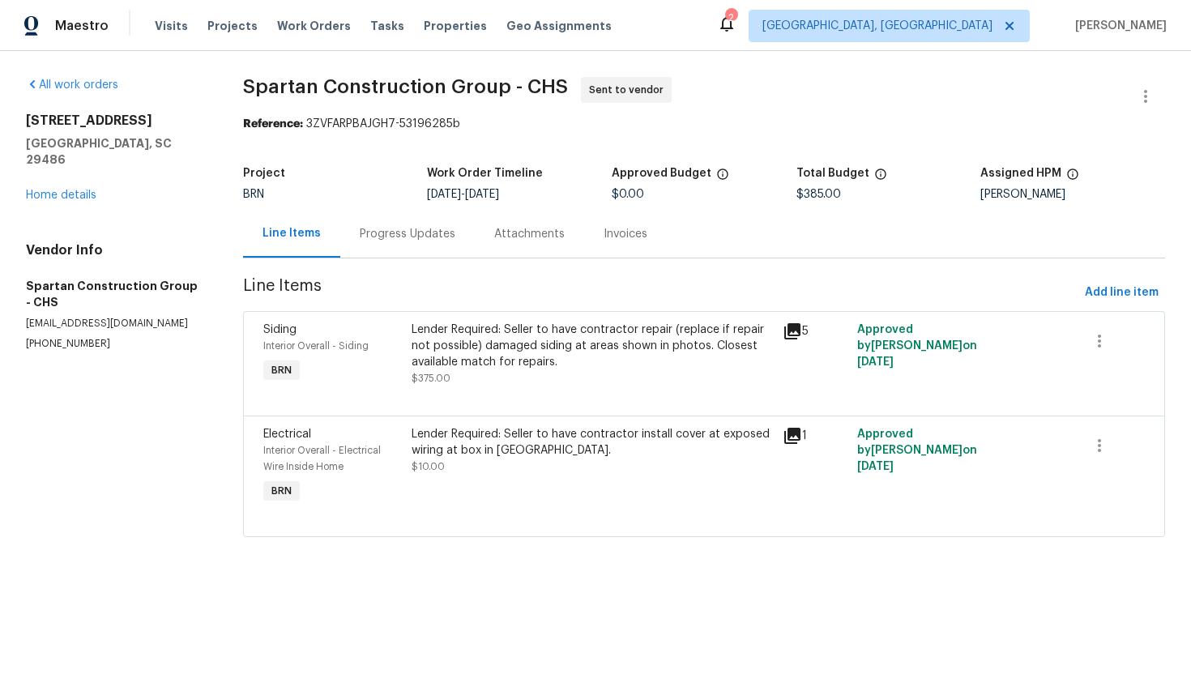
click at [353, 90] on span "Spartan Construction Group - CHS" at bounding box center [405, 86] width 325 height 19
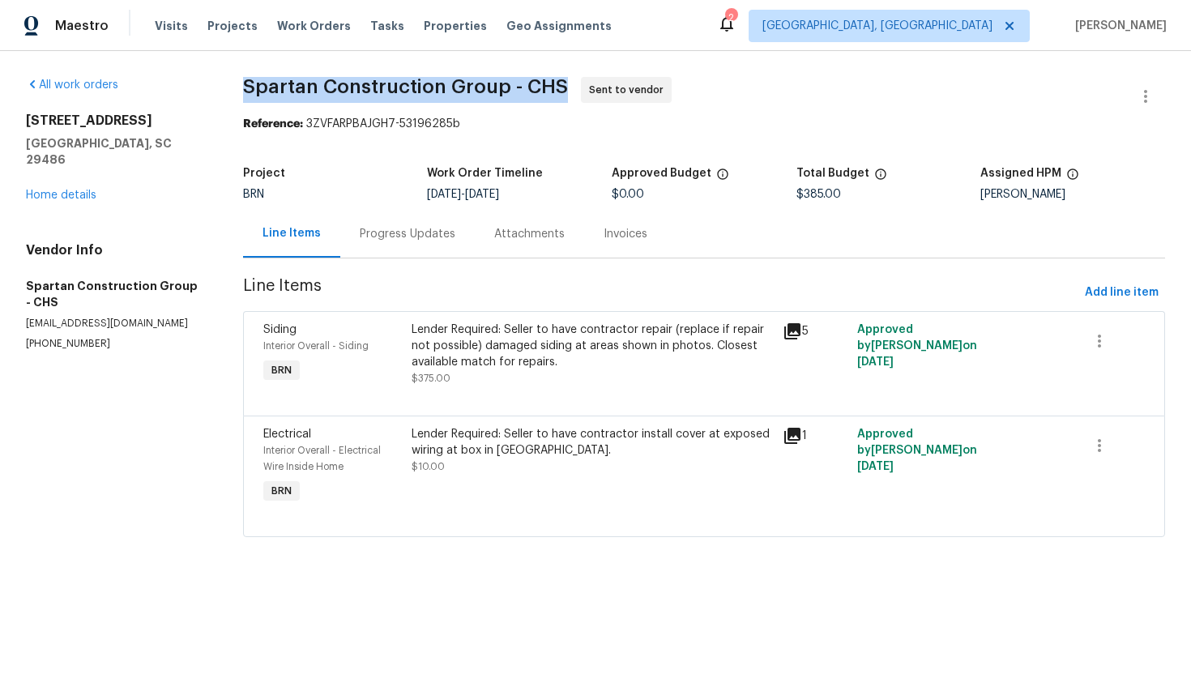
click at [353, 90] on span "Spartan Construction Group - CHS" at bounding box center [405, 86] width 325 height 19
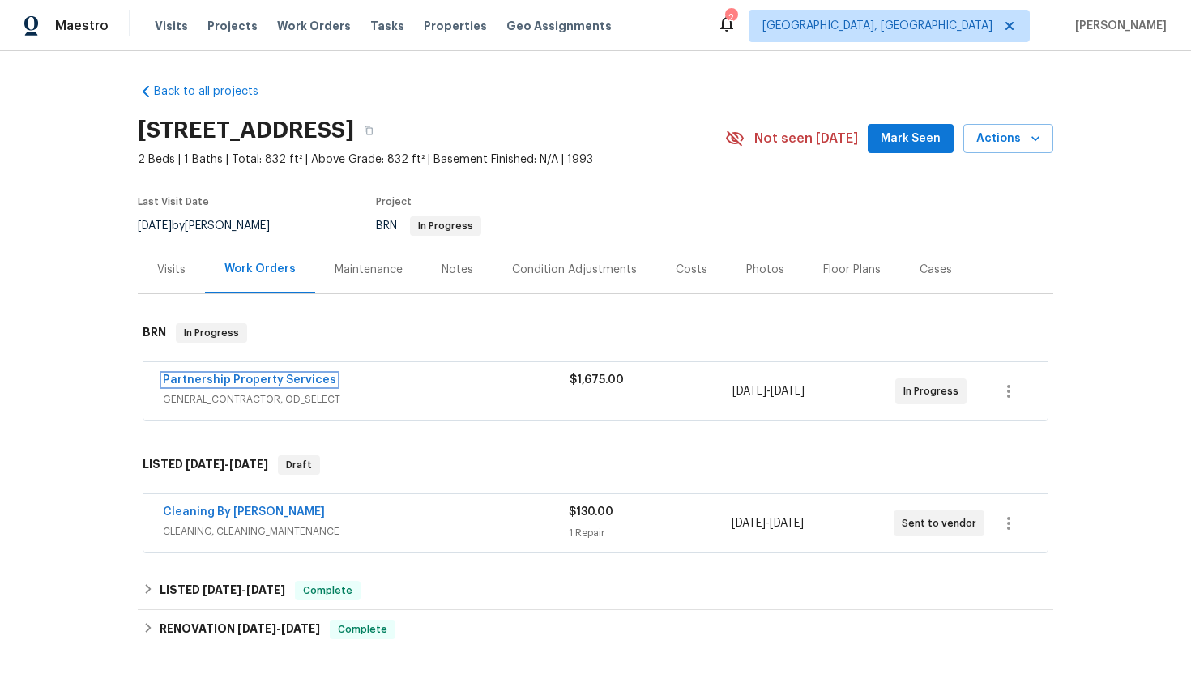
click at [251, 383] on link "Partnership Property Services" at bounding box center [249, 379] width 173 height 11
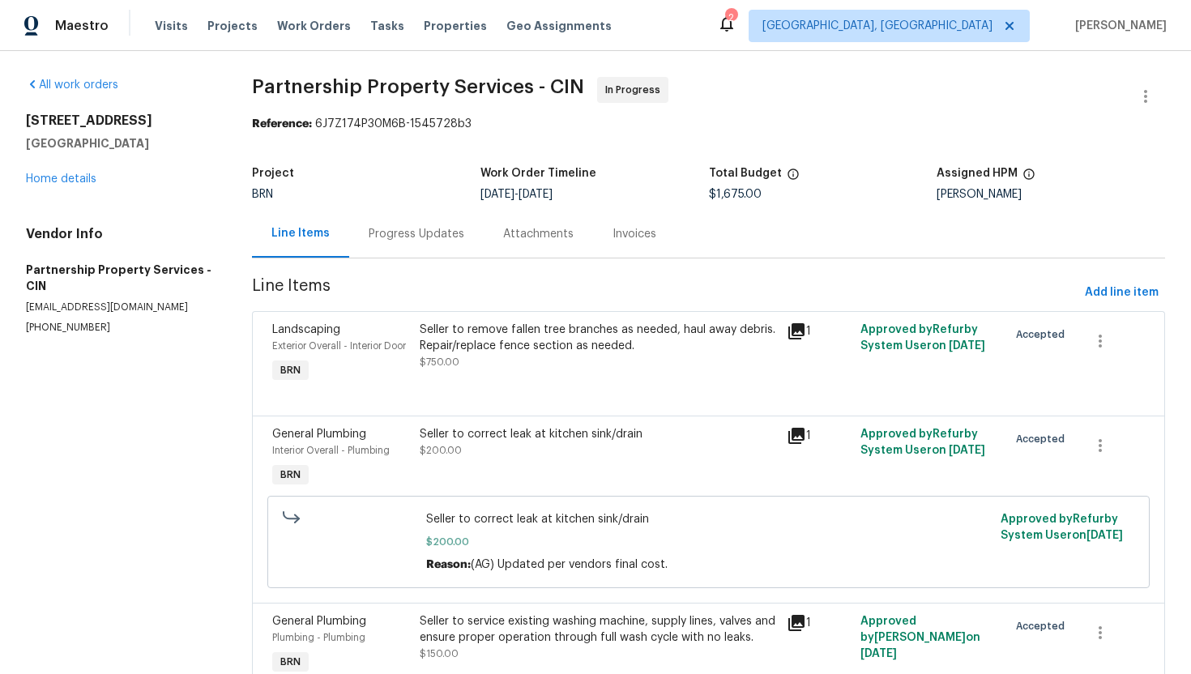
click at [430, 237] on div "Progress Updates" at bounding box center [417, 234] width 96 height 16
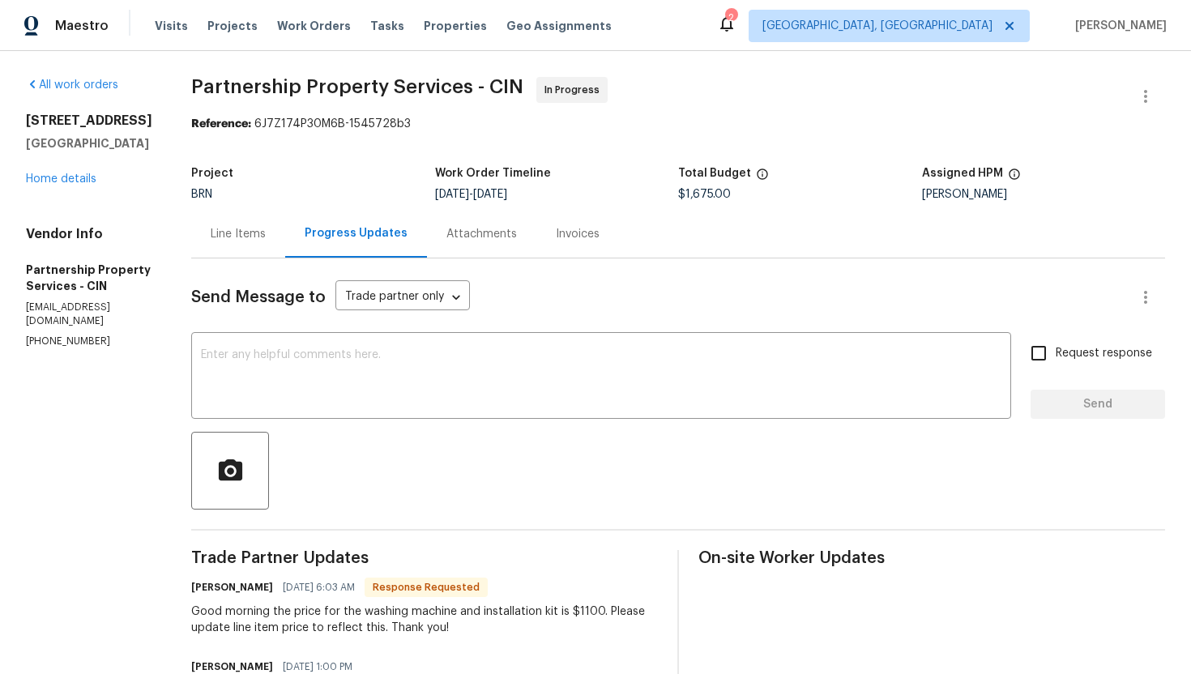
click at [285, 238] on div "Line Items" at bounding box center [238, 234] width 94 height 48
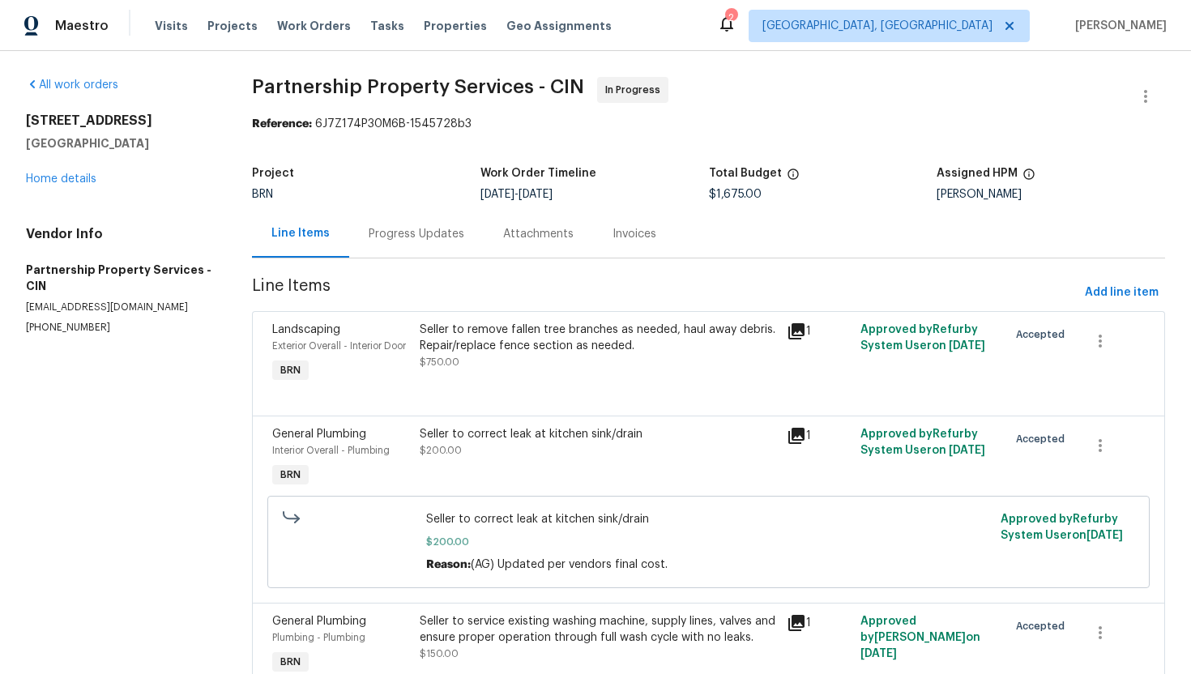
click at [412, 242] on div "Progress Updates" at bounding box center [416, 234] width 134 height 48
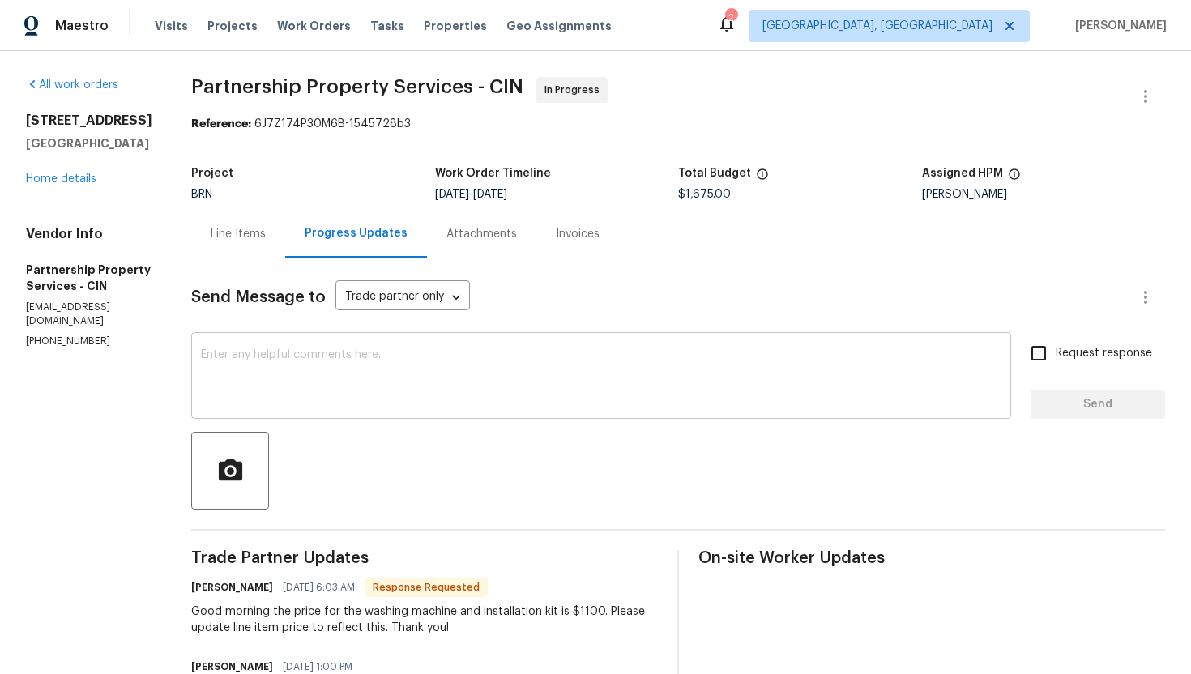
click at [395, 344] on div "x ​" at bounding box center [601, 377] width 820 height 83
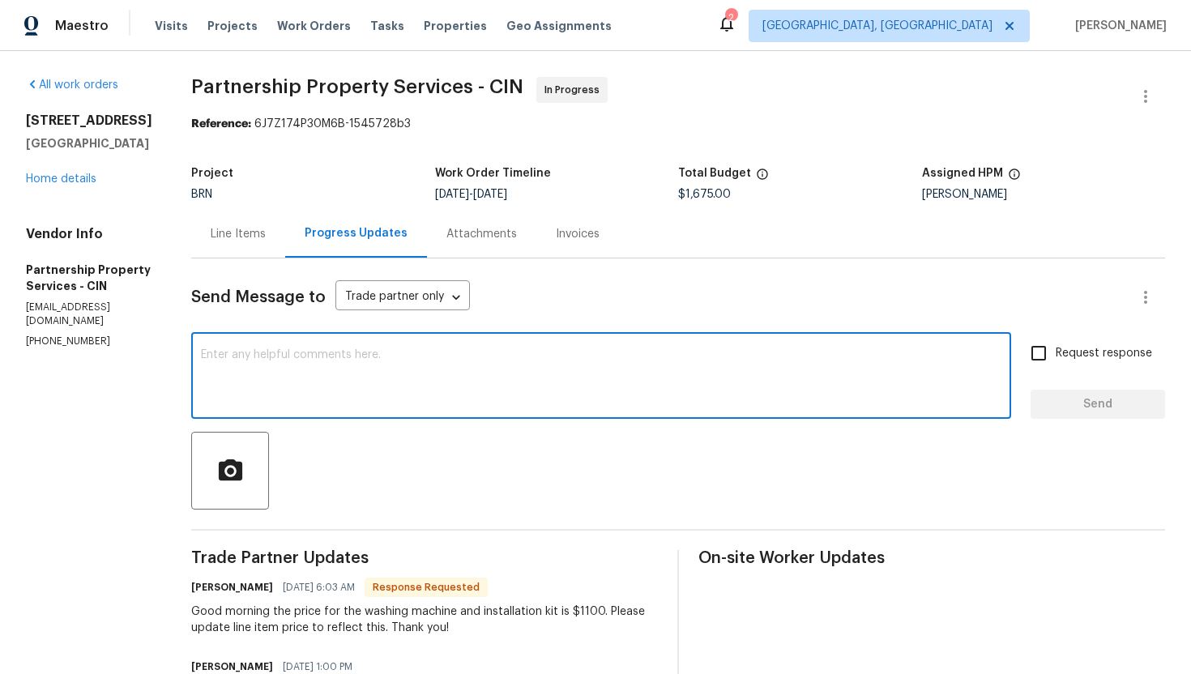
click at [419, 392] on textarea at bounding box center [601, 377] width 800 height 57
type textarea "Got it, I'll review the cost and update you shortly."
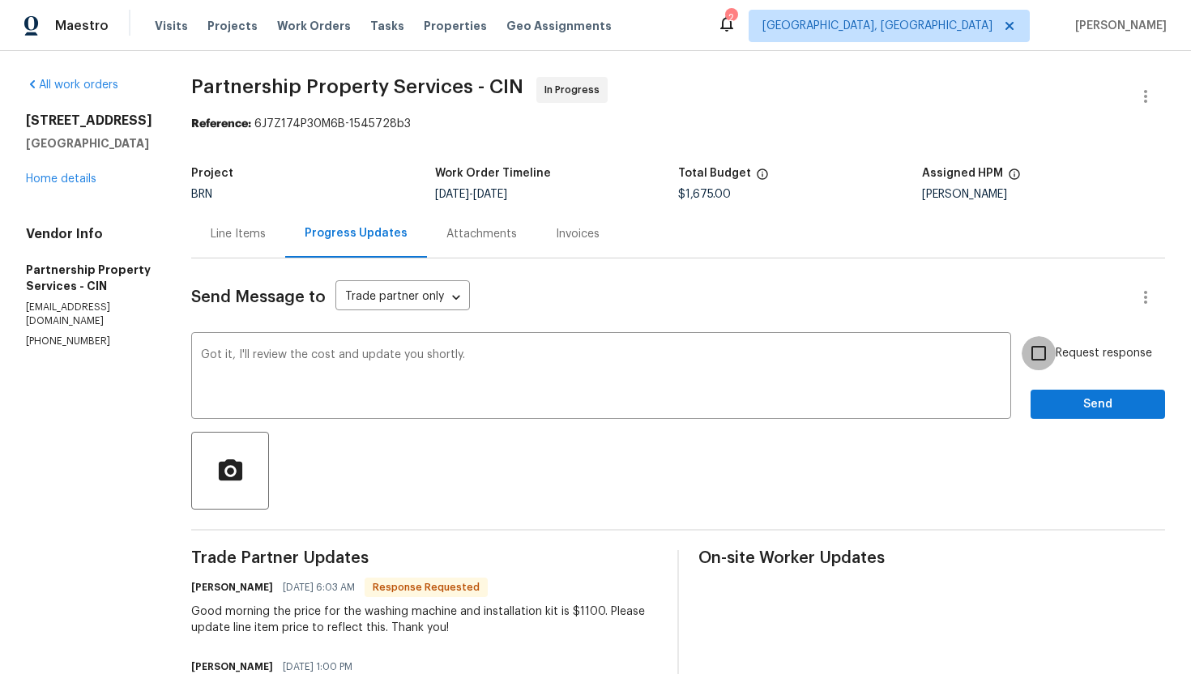
click at [1055, 339] on input "Request response" at bounding box center [1038, 353] width 34 height 34
checkbox input "true"
click at [1050, 398] on span "Send" at bounding box center [1097, 404] width 109 height 20
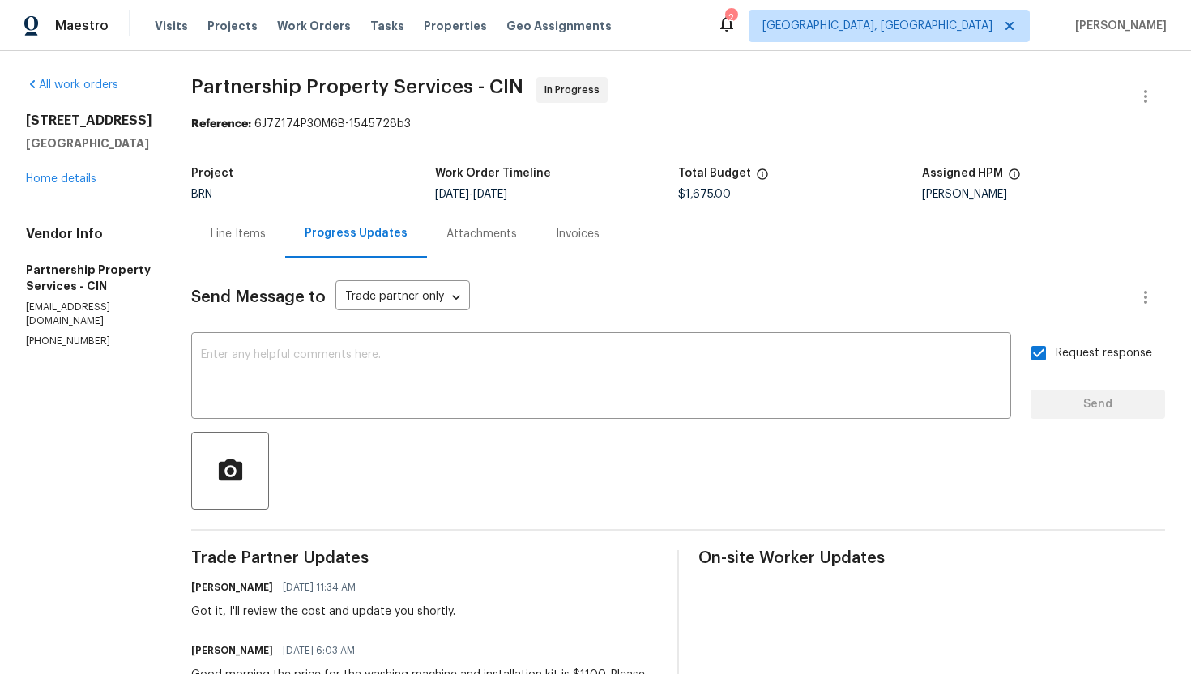
click at [285, 225] on div "Line Items" at bounding box center [238, 234] width 94 height 48
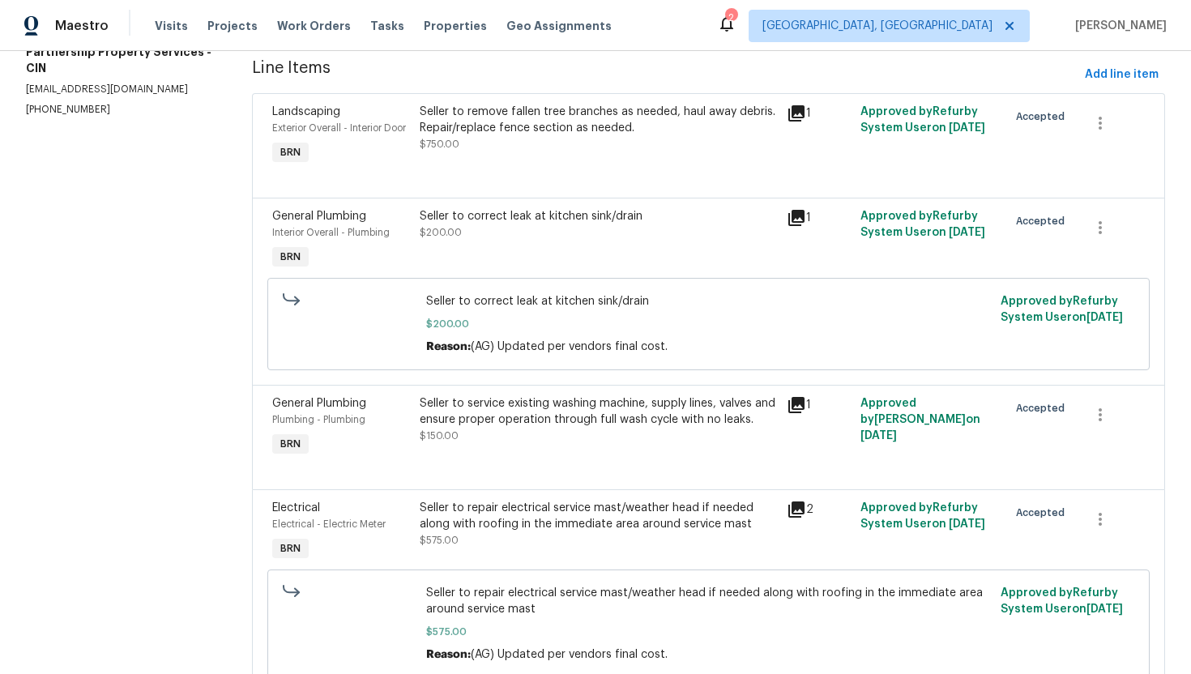
scroll to position [221, 0]
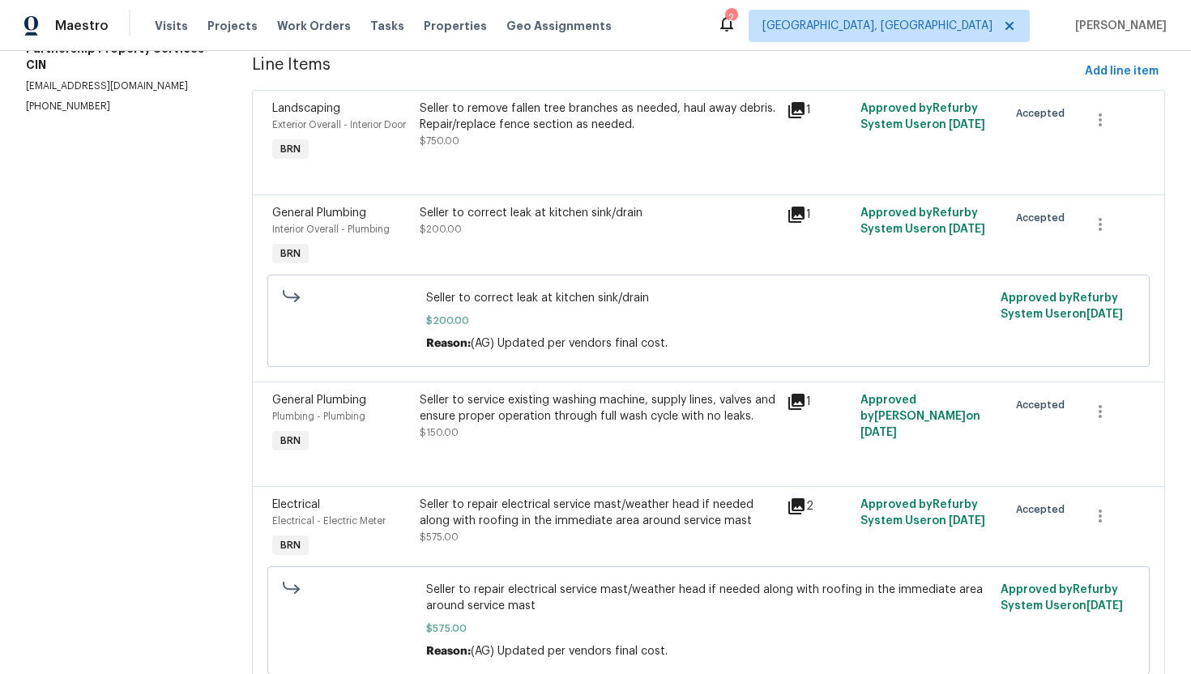
click at [572, 424] on div "Seller to service existing washing machine, supply lines, valves and ensure pro…" at bounding box center [599, 408] width 358 height 32
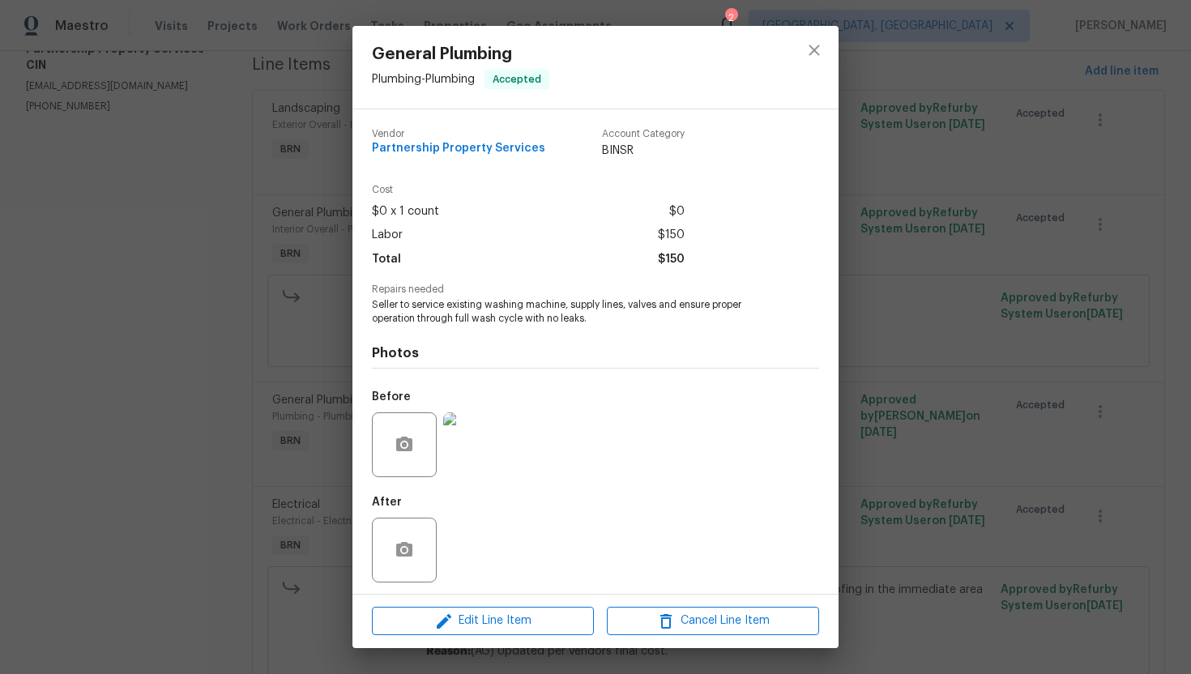
click at [562, 313] on span "Seller to service existing washing machine, supply lines, valves and ensure pro…" at bounding box center [573, 312] width 403 height 28
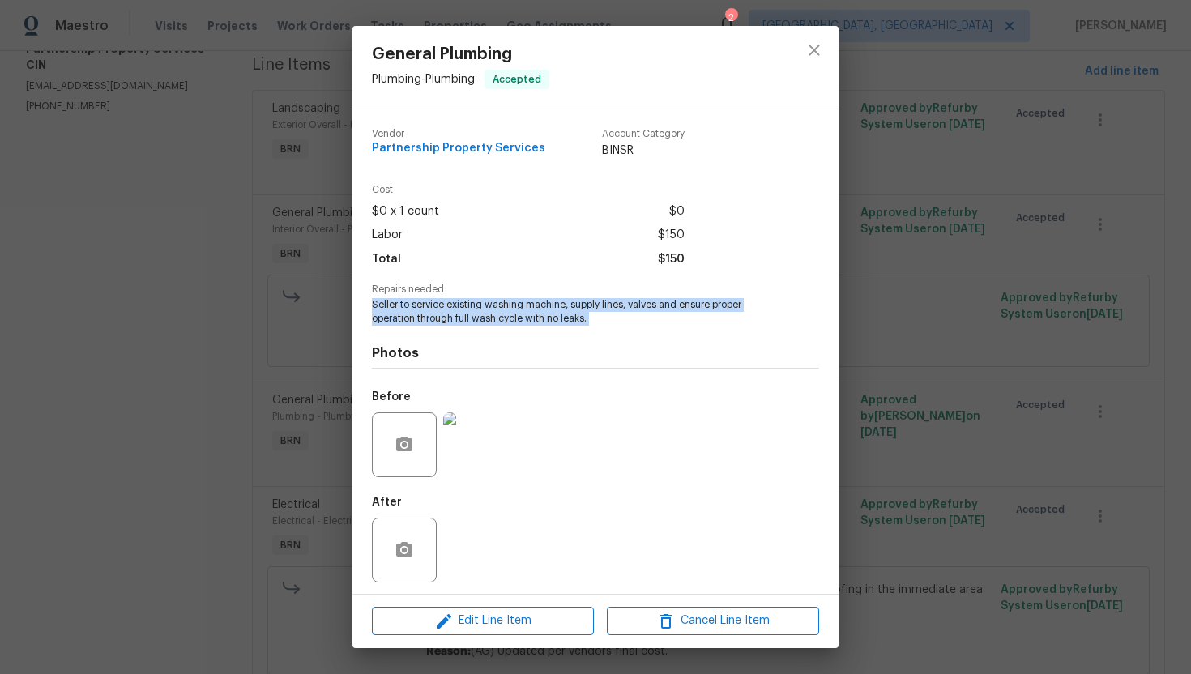
copy span "Seller to service existing washing machine, supply lines, valves and ensure pro…"
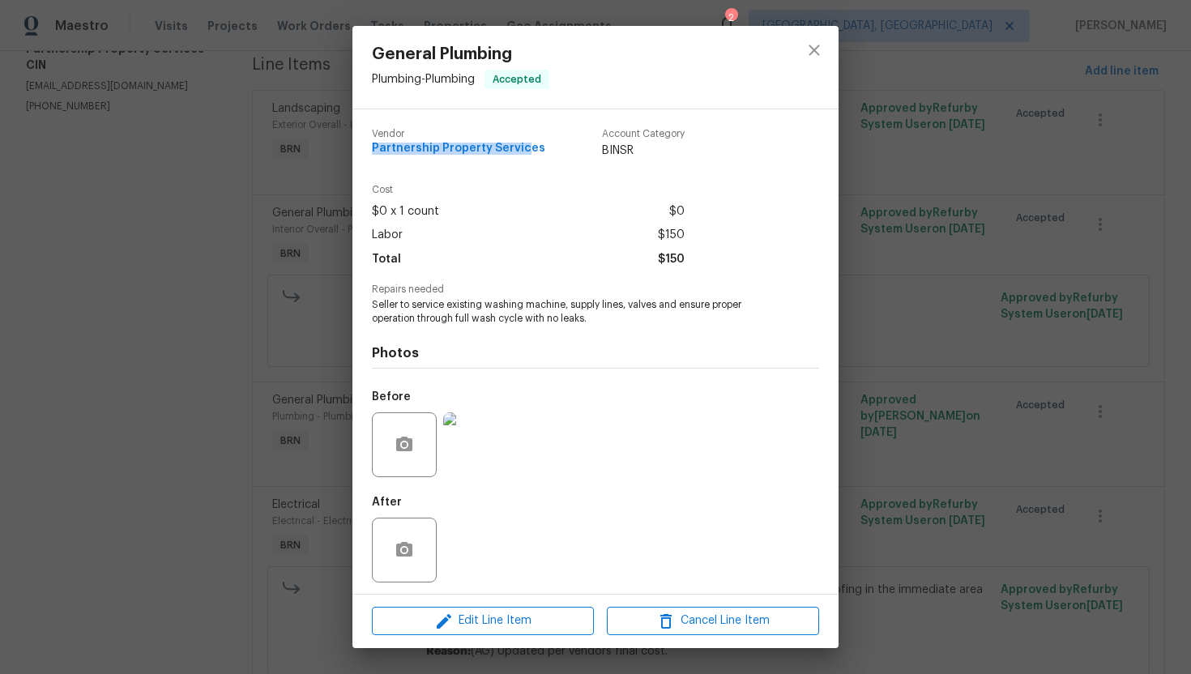
drag, startPoint x: 370, startPoint y: 148, endPoint x: 524, endPoint y: 154, distance: 154.0
click at [524, 154] on div "Vendor Partnership Property Services Account Category BINSR Cost $0 x 1 count $…" at bounding box center [595, 351] width 486 height 484
copy span "Partnership Property Service"
click at [326, 290] on div "General Plumbing Plumbing - Plumbing Accepted Vendor Partnership Property Servi…" at bounding box center [595, 337] width 1191 height 674
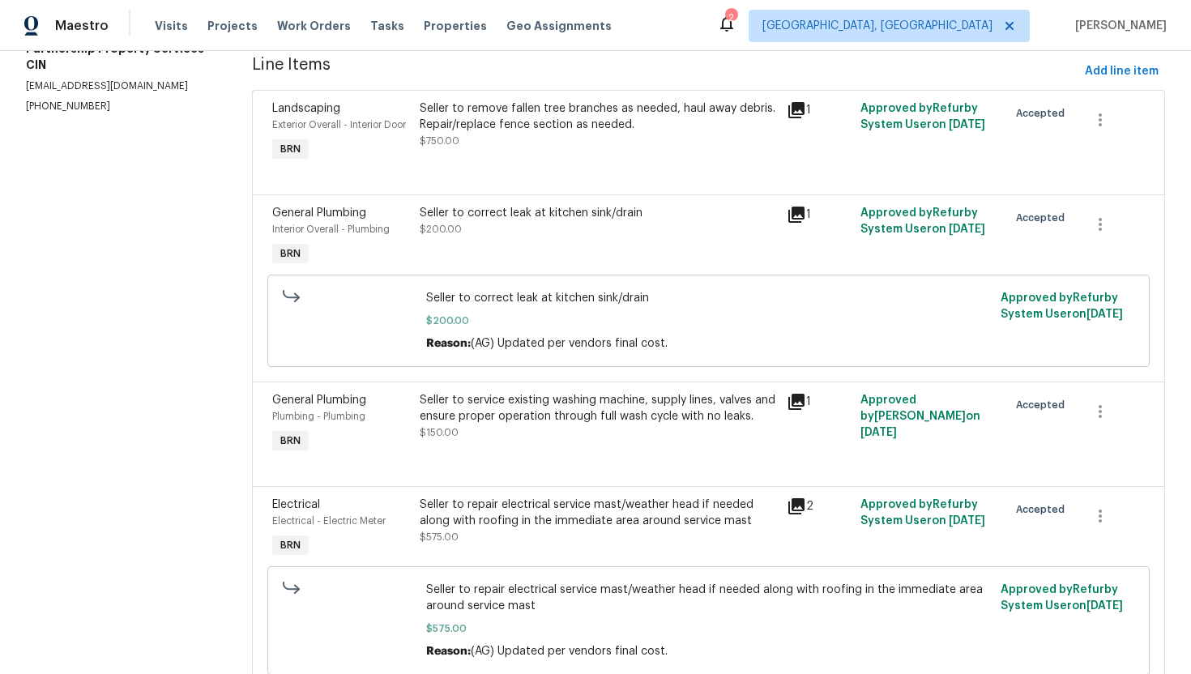
scroll to position [0, 0]
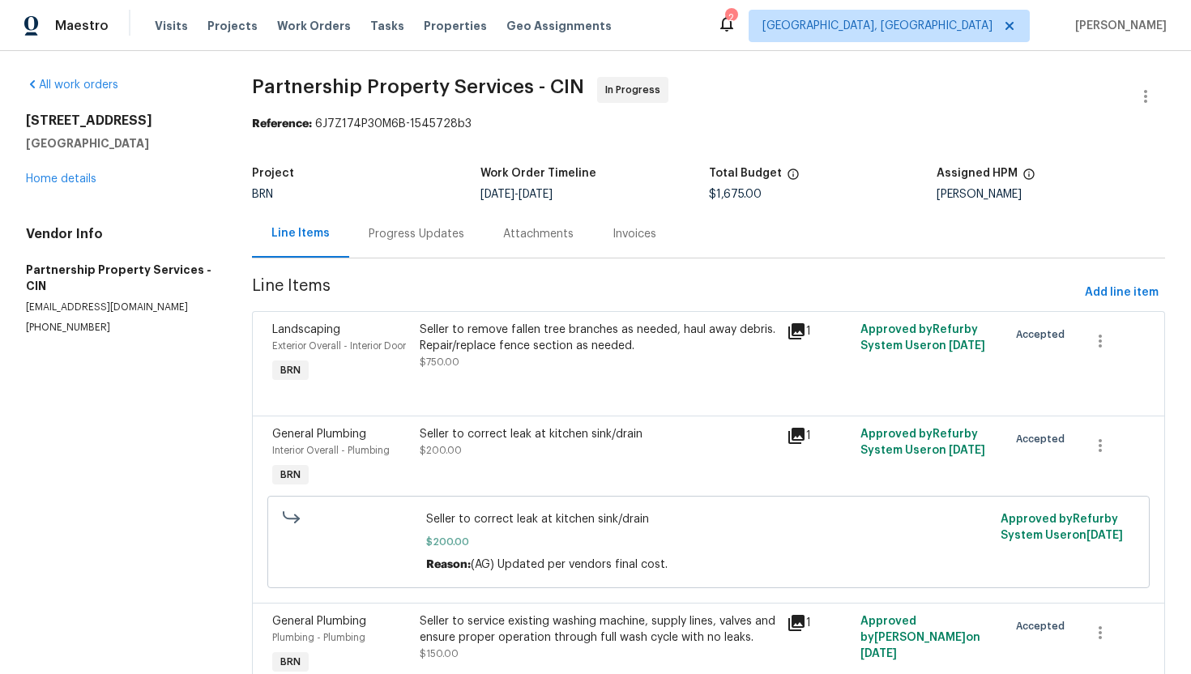
click at [396, 238] on div "Progress Updates" at bounding box center [417, 234] width 96 height 16
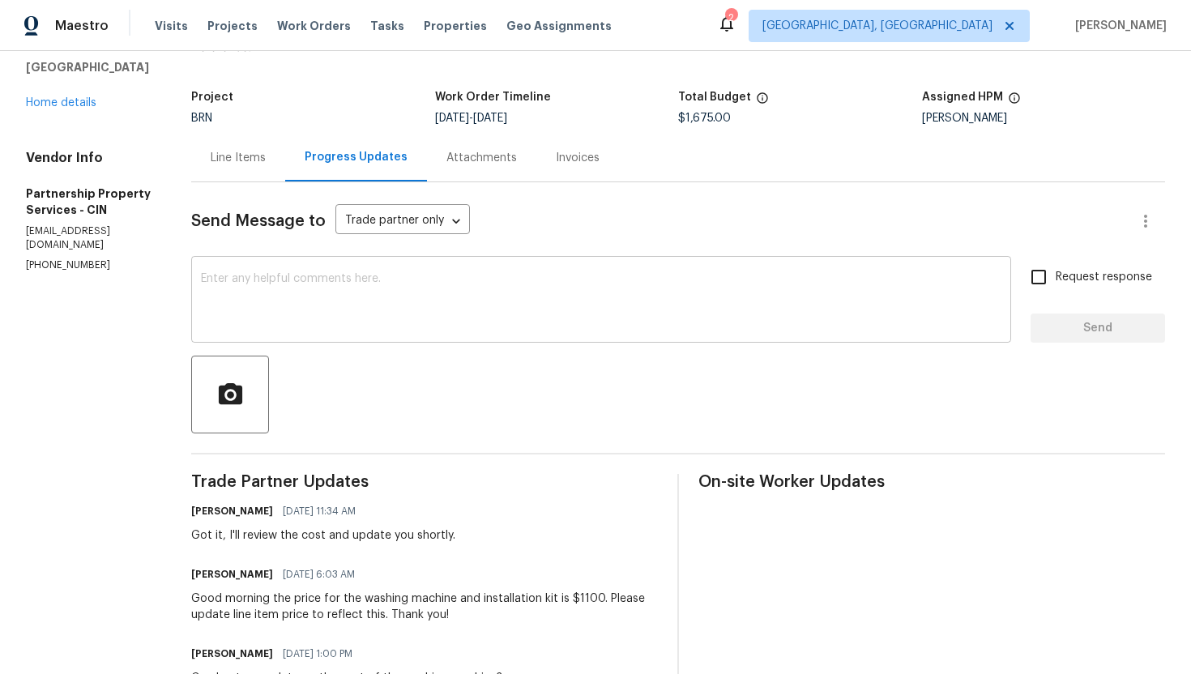
scroll to position [93, 0]
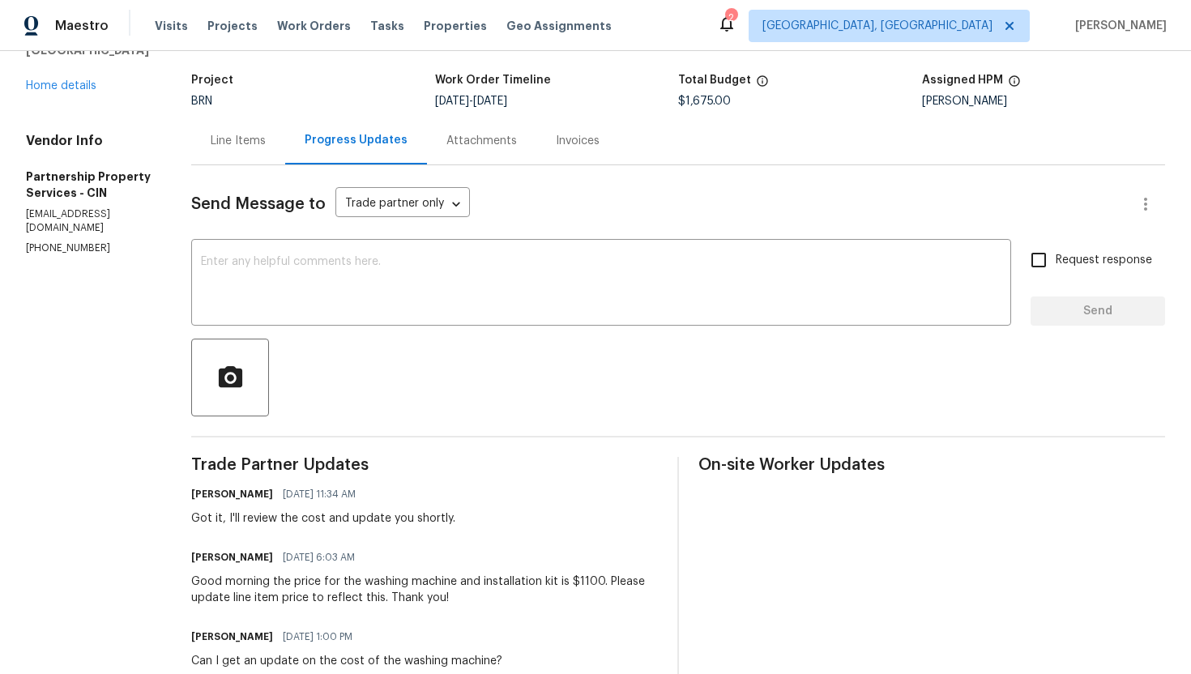
click at [470, 577] on div "Good morning the price for the washing machine and installation kit is $1100. P…" at bounding box center [424, 589] width 467 height 32
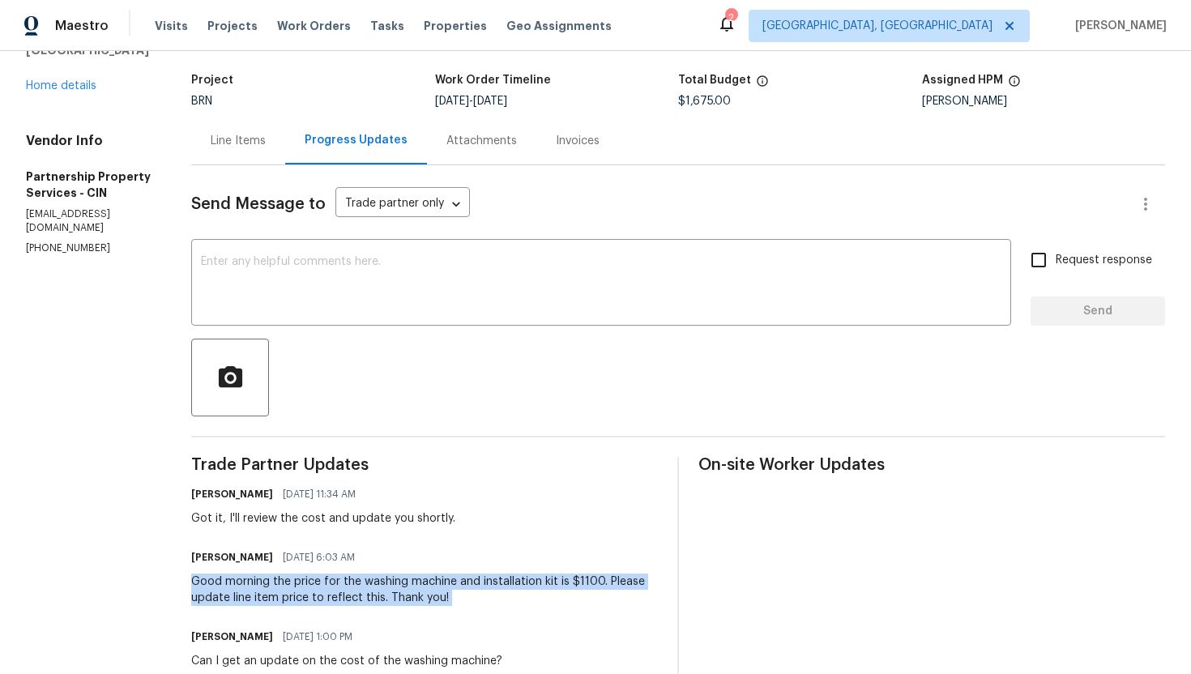
copy div "Good morning the price for the washing machine and installation kit is $1100. P…"
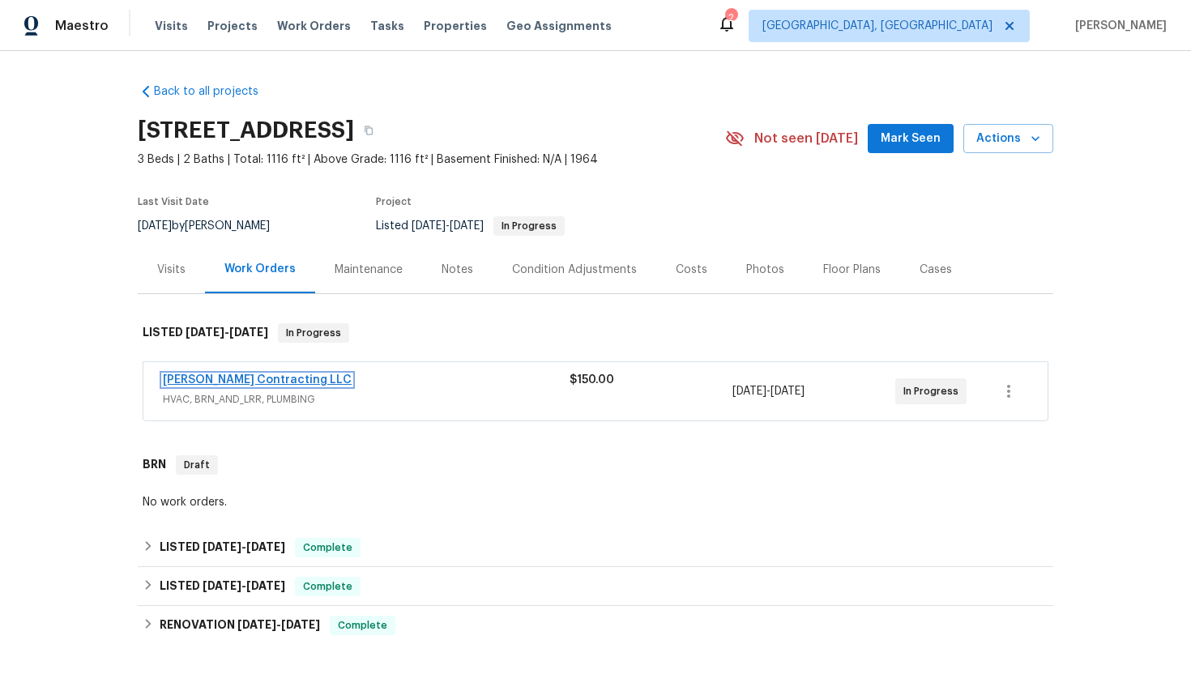
click at [264, 380] on link "[PERSON_NAME] Contracting LLC" at bounding box center [257, 379] width 189 height 11
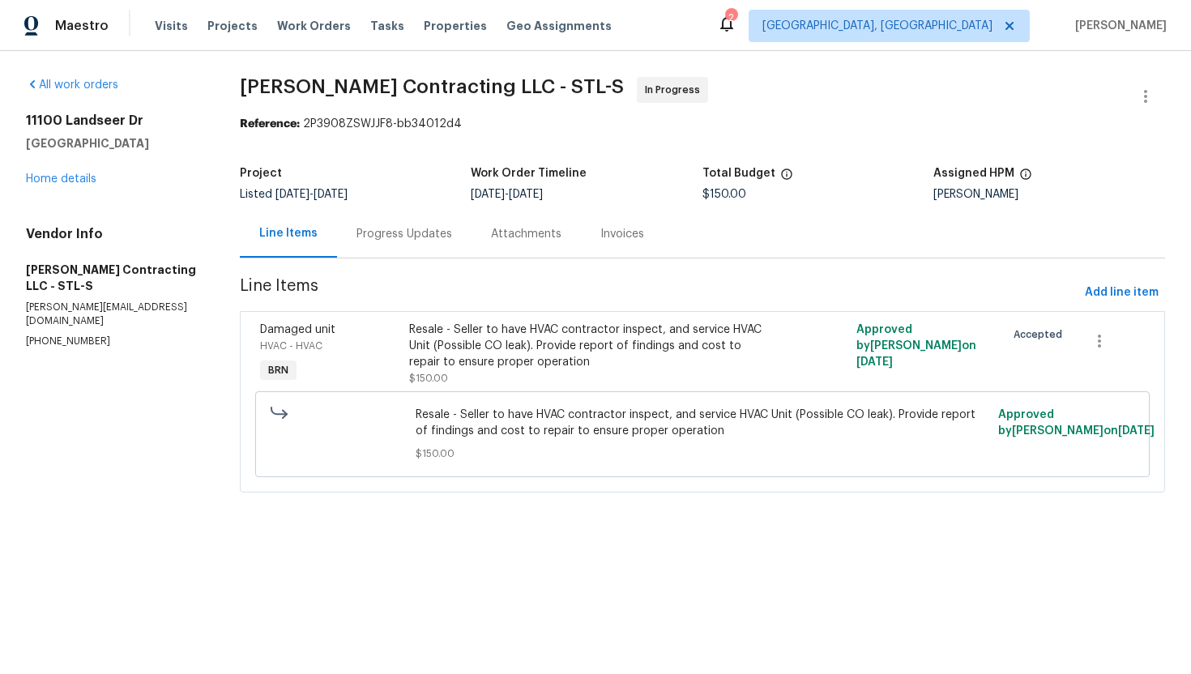
click at [416, 245] on div "Progress Updates" at bounding box center [404, 234] width 134 height 48
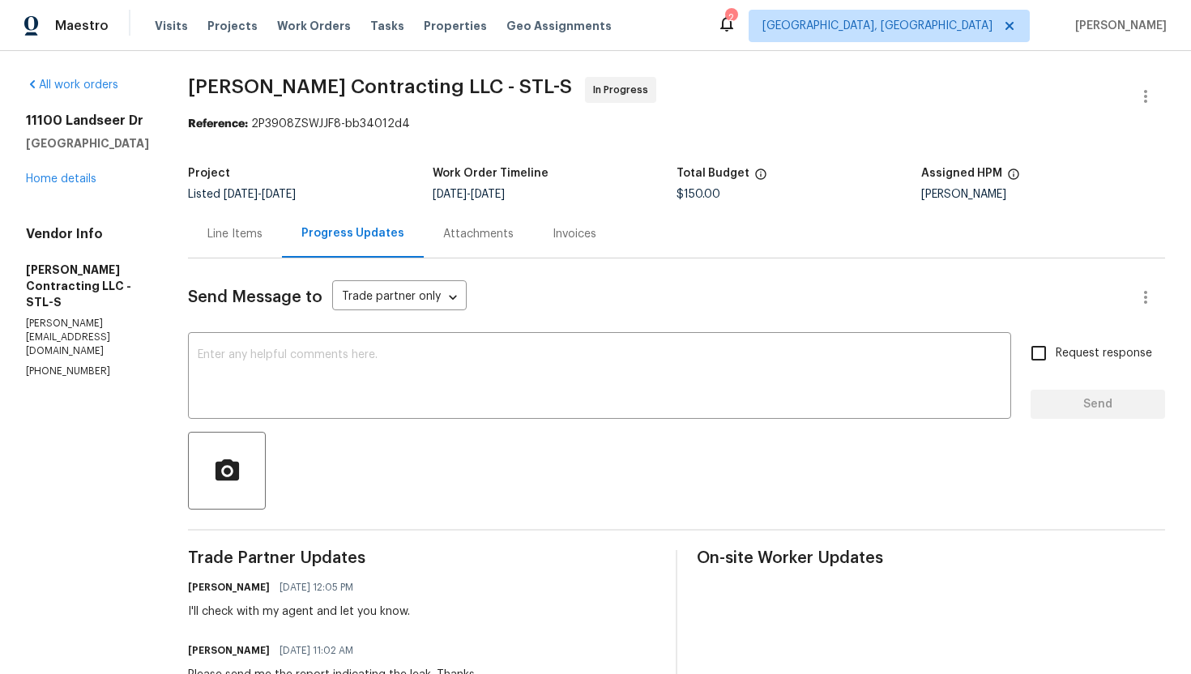
scroll to position [215, 0]
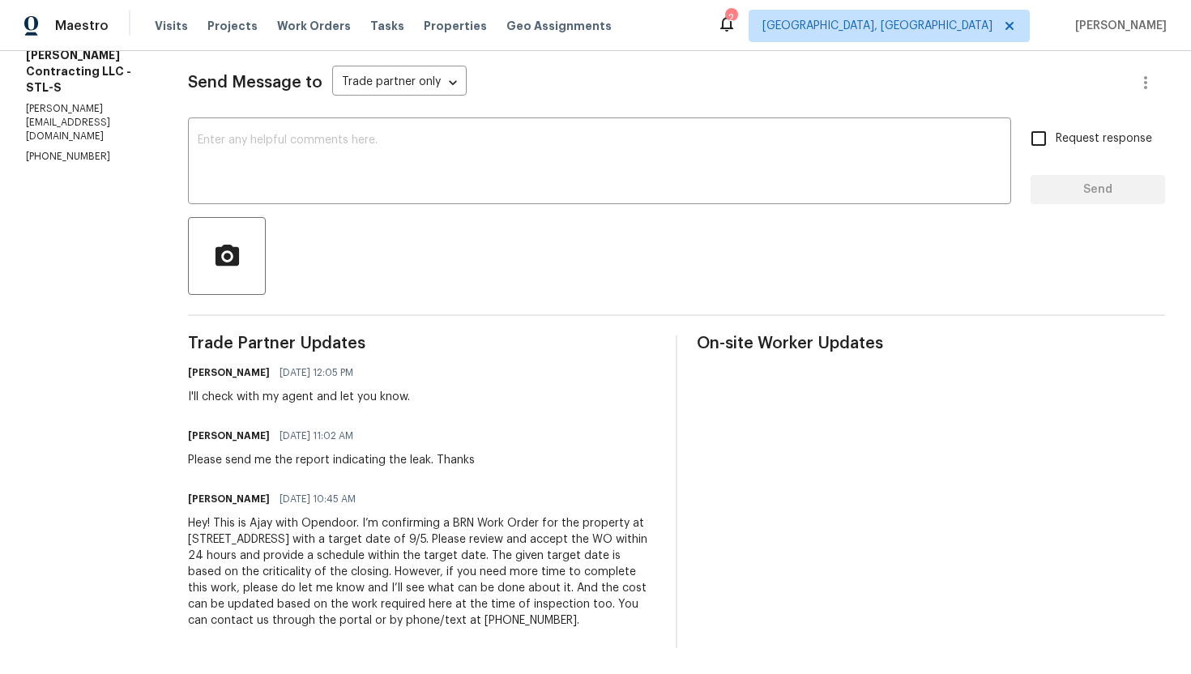
click at [396, 462] on div "Please send me the report indicating the leak. Thanks" at bounding box center [331, 460] width 287 height 16
copy div "Please send me the report indicating the leak. Thanks"
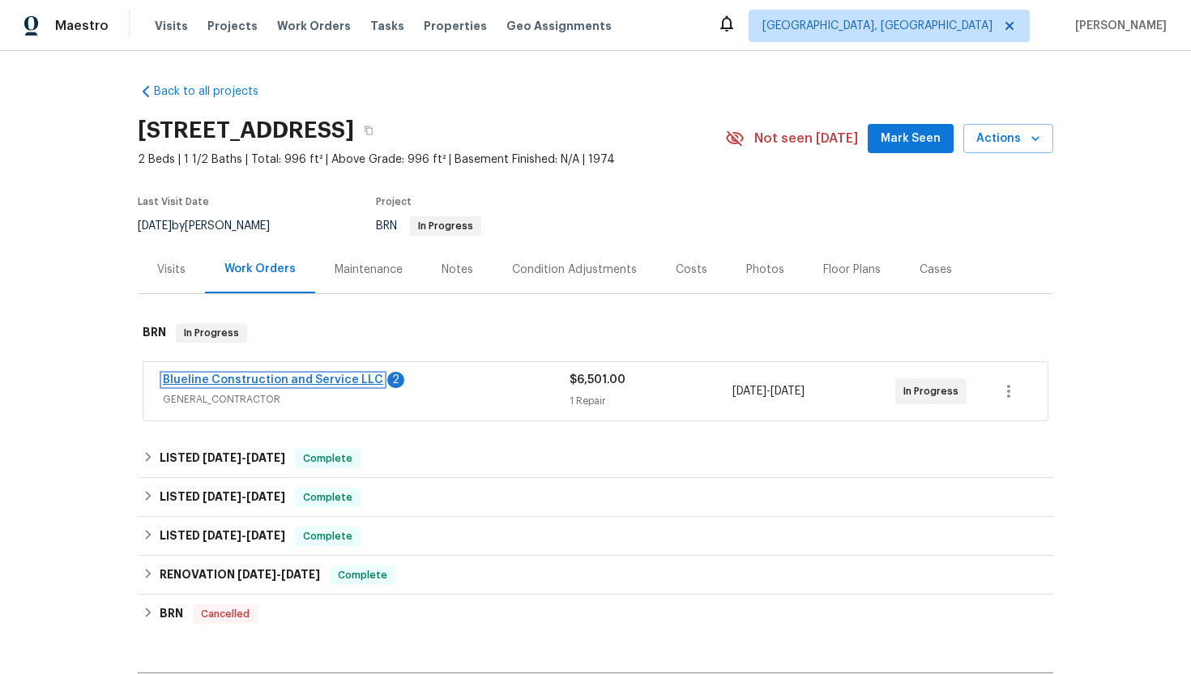
click at [319, 380] on link "Blueline Construction and Service LLC" at bounding box center [273, 379] width 220 height 11
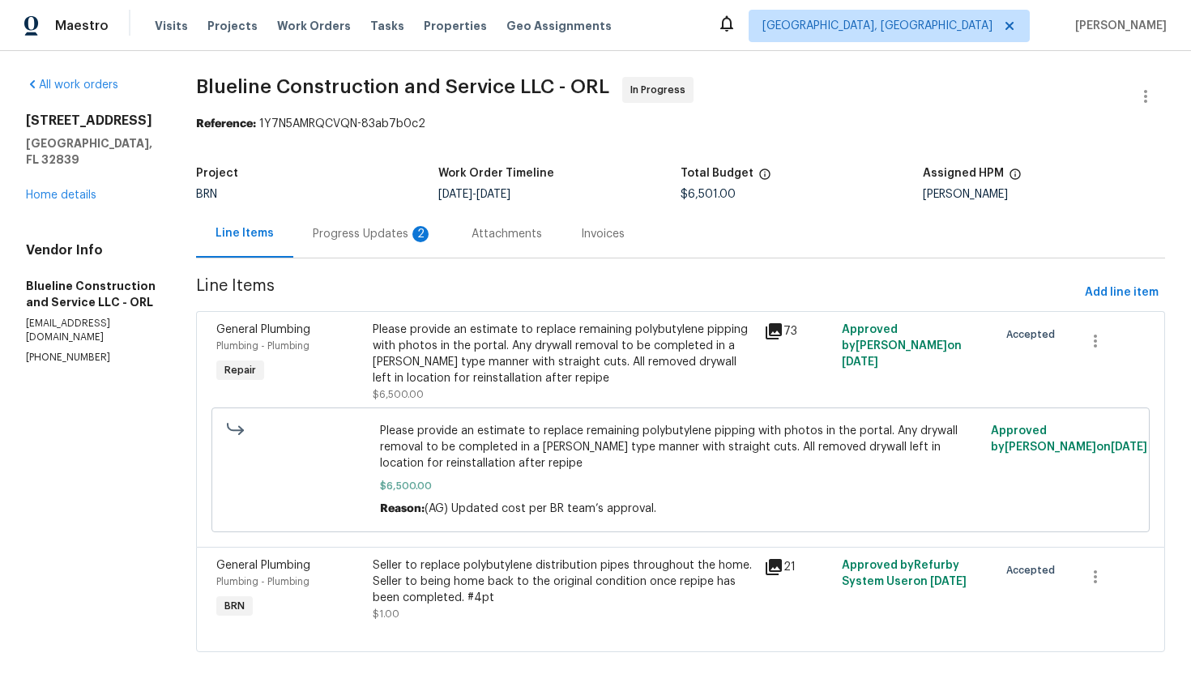
click at [446, 246] on div "Progress Updates 2" at bounding box center [372, 234] width 159 height 48
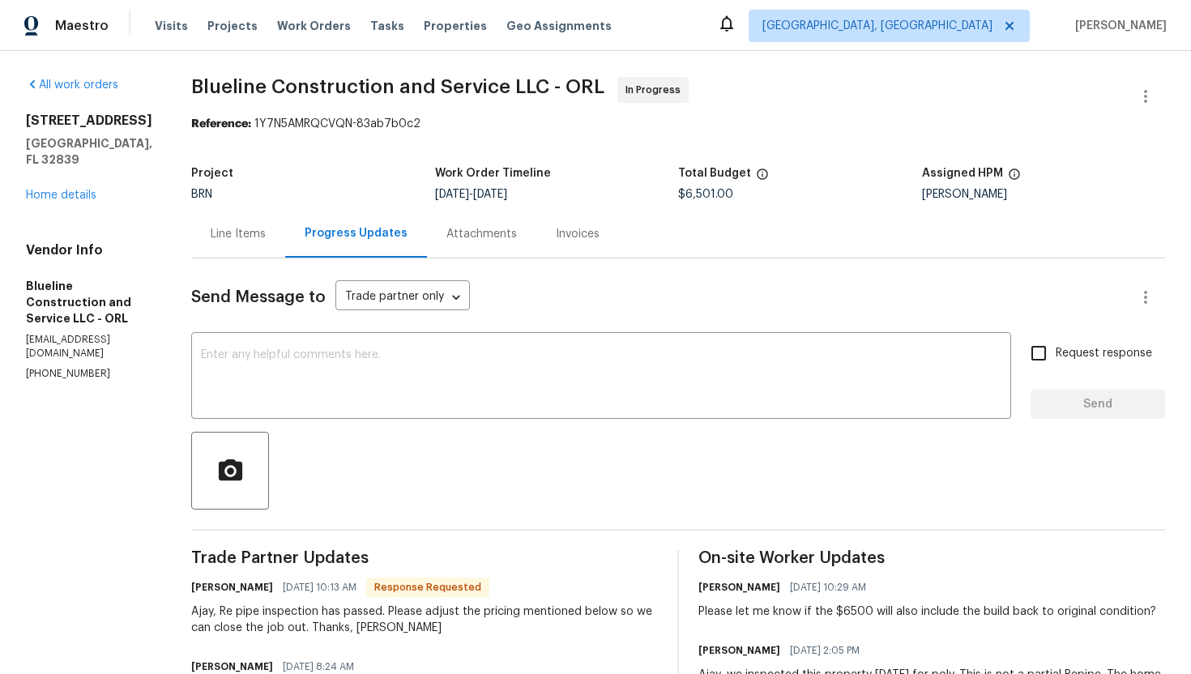
click at [280, 244] on div "Line Items" at bounding box center [238, 234] width 94 height 48
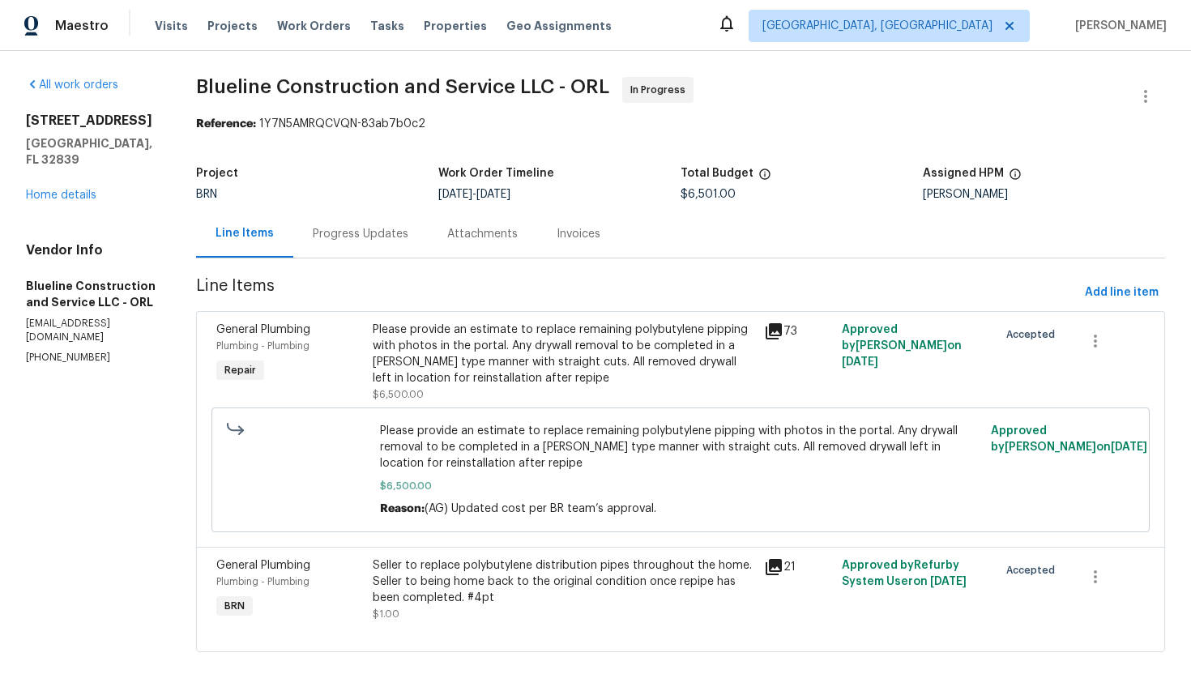
scroll to position [24, 0]
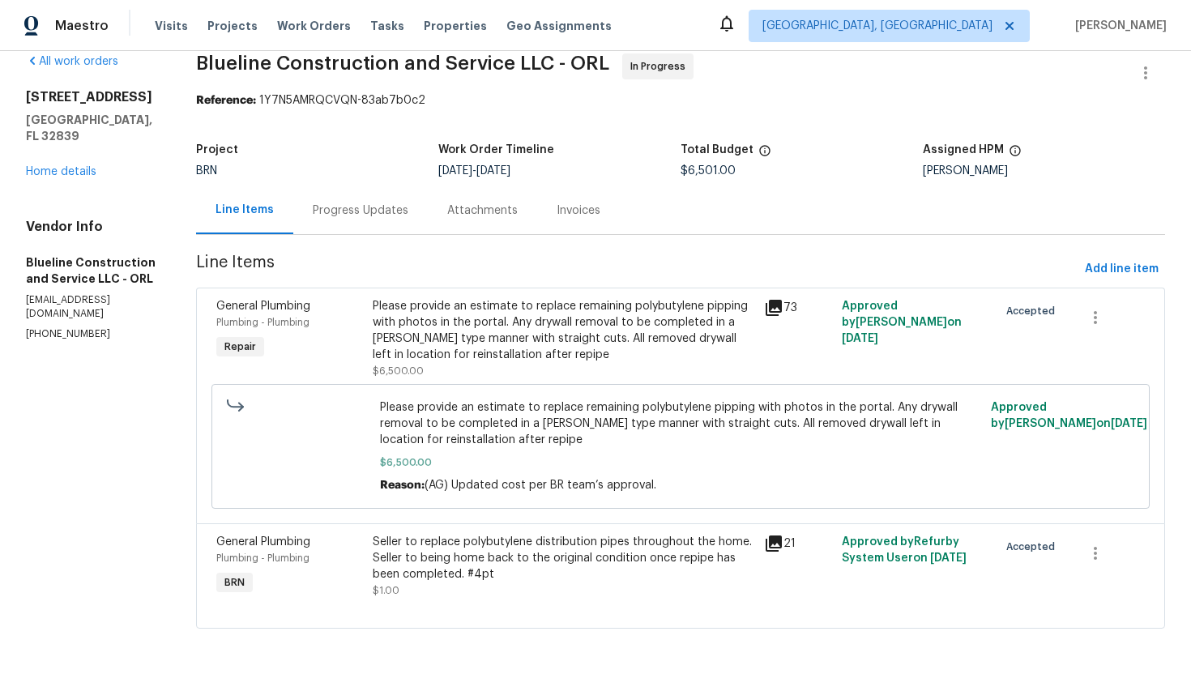
click at [348, 193] on div "Progress Updates" at bounding box center [360, 210] width 134 height 48
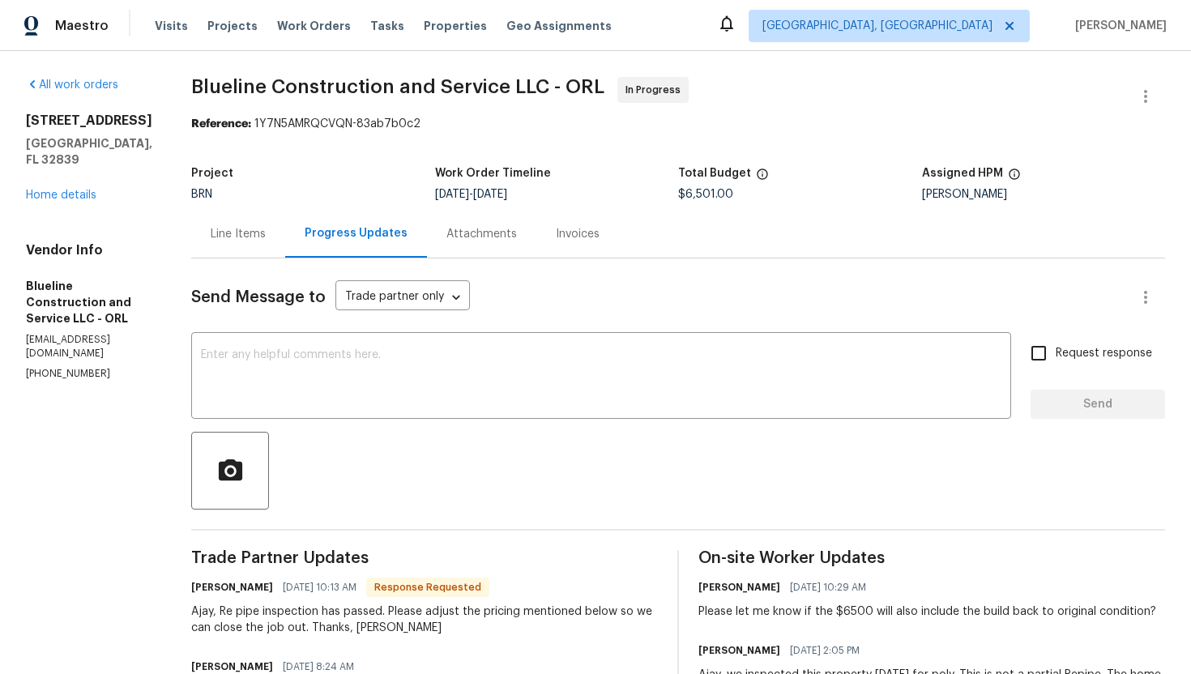
click at [266, 232] on div "Line Items" at bounding box center [238, 234] width 55 height 16
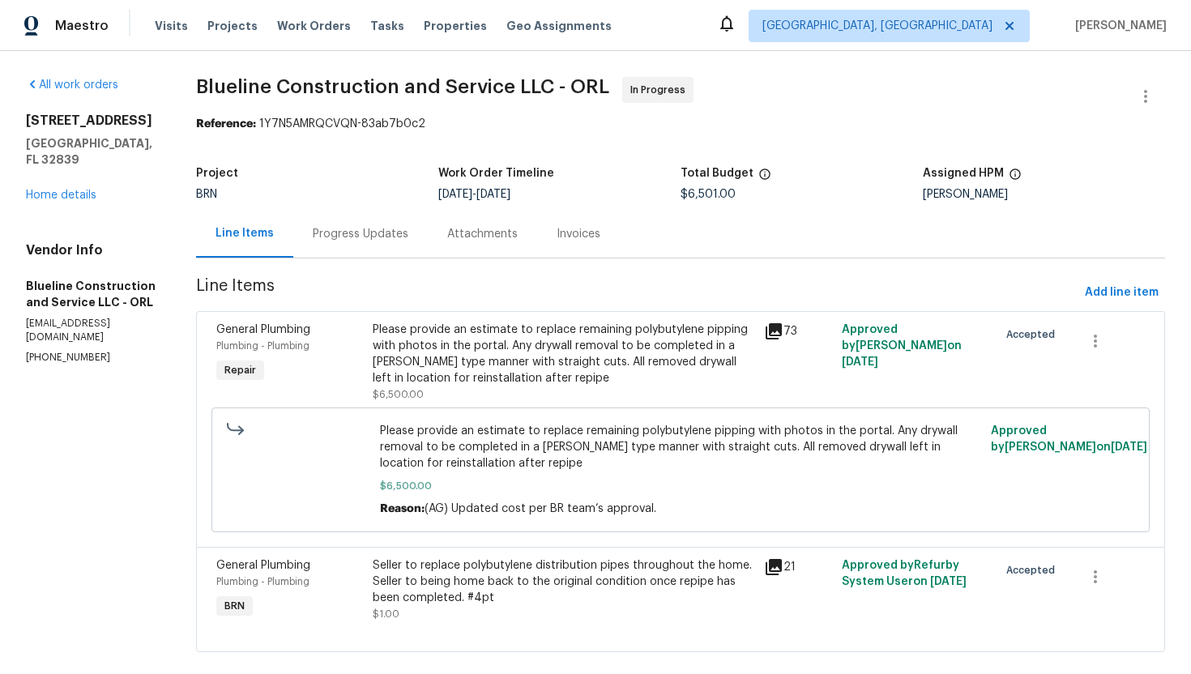
click at [364, 237] on div "Progress Updates" at bounding box center [361, 234] width 96 height 16
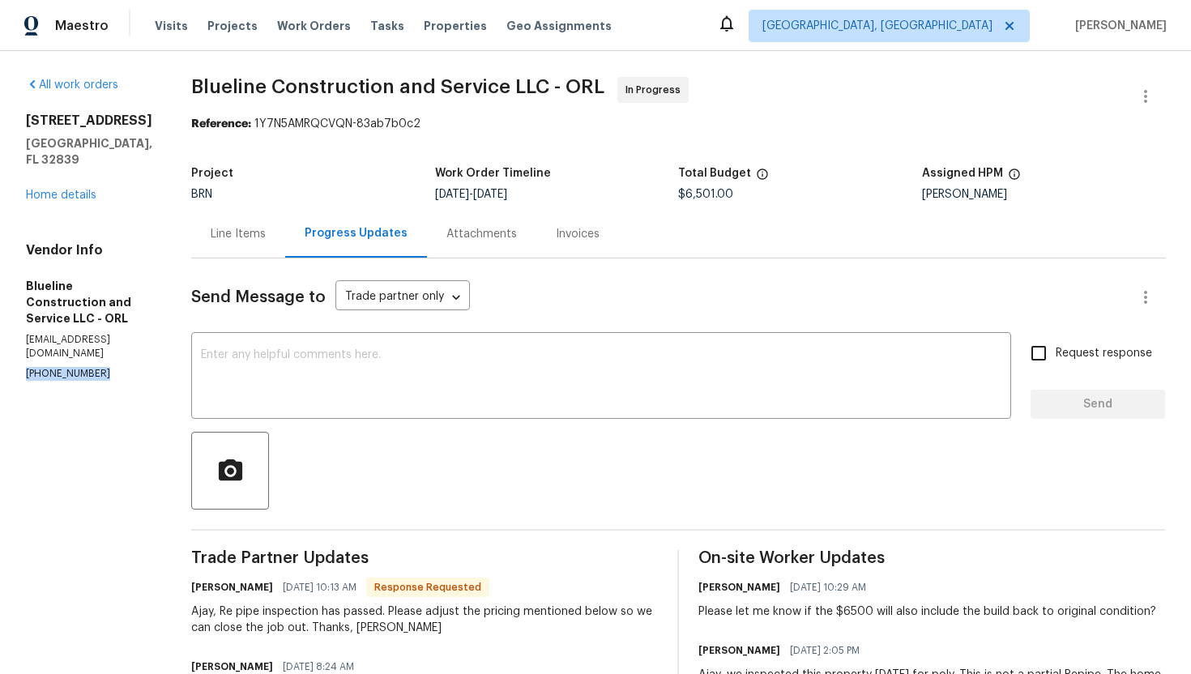
drag, startPoint x: 20, startPoint y: 336, endPoint x: 104, endPoint y: 353, distance: 85.1
copy p "(407) 702-8301"
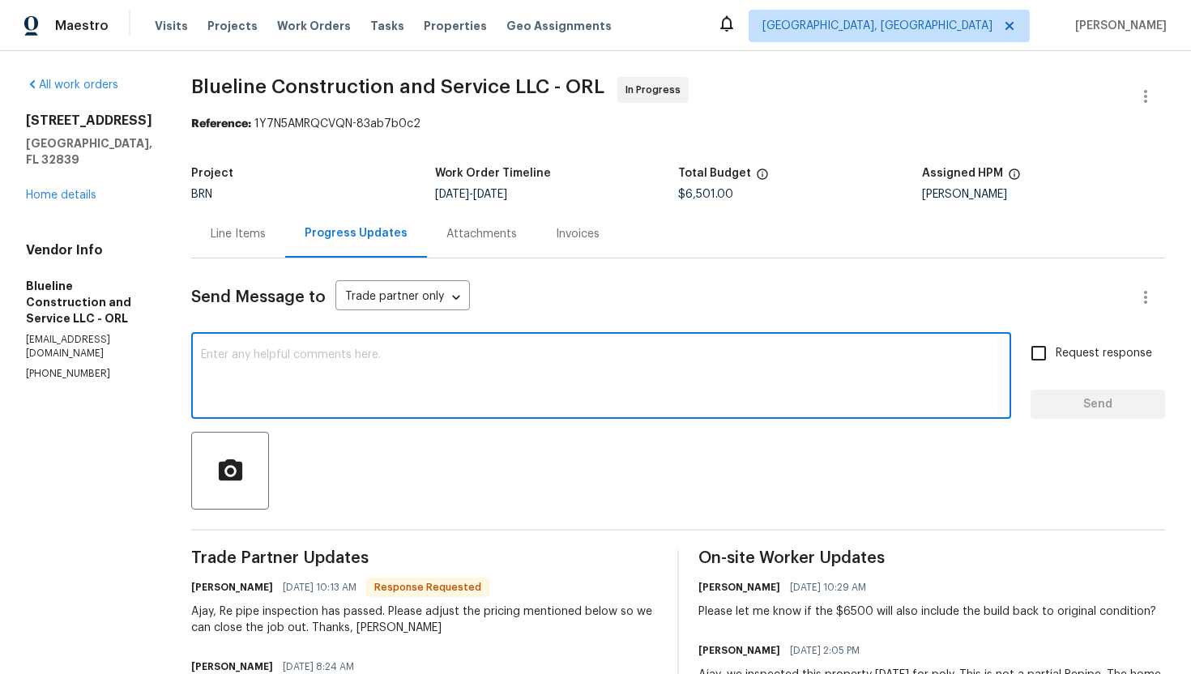
click at [522, 386] on textarea at bounding box center [601, 377] width 800 height 57
click at [489, 352] on textarea "Got it, just to confirm, the total cost of the WO is $6500 + $650 =" at bounding box center [601, 377] width 800 height 57
drag, startPoint x: 492, startPoint y: 354, endPoint x: 572, endPoint y: 354, distance: 80.2
click at [574, 355] on textarea "Got it, just to confirm, the total cost of the WO is $6500 + $650 =" at bounding box center [601, 377] width 800 height 57
click at [634, 360] on textarea "Got it, just to confirm, the total cost of the WO is $6500 + $650 =" at bounding box center [601, 377] width 800 height 57
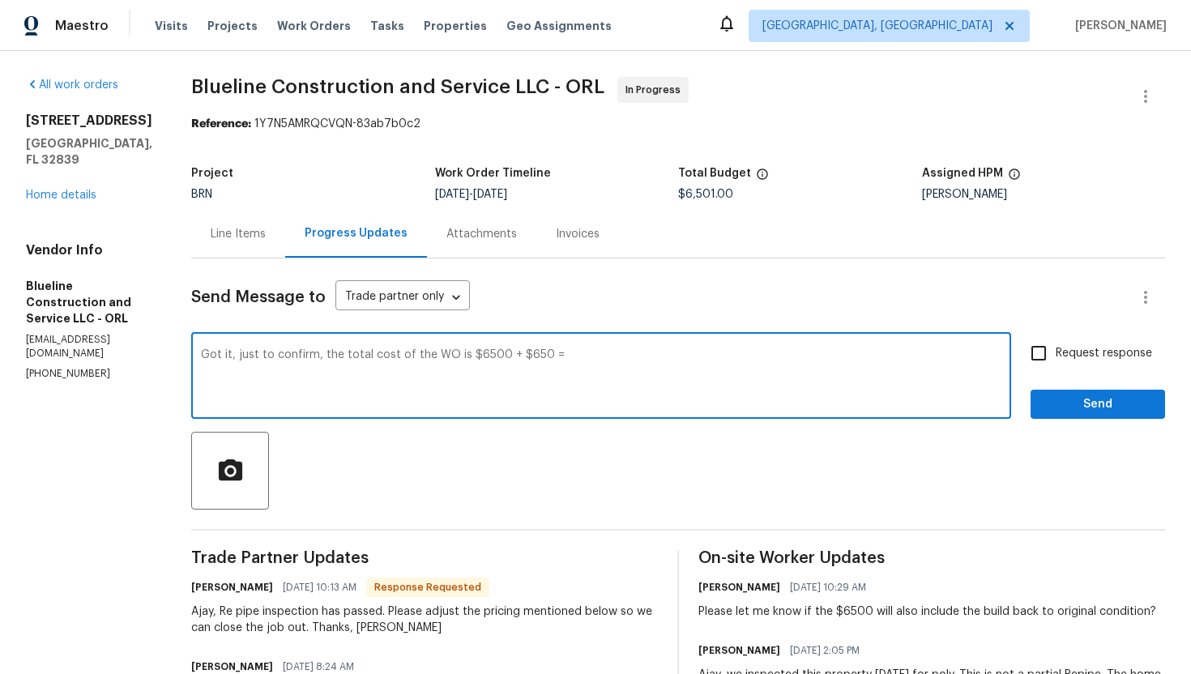
paste textarea "$7,150.00"
type textarea "Got it, just to confirm, the total cost of the WO is $6500 + $650 = $7,150?"
click at [1051, 343] on input "Request response" at bounding box center [1038, 353] width 34 height 34
checkbox input "true"
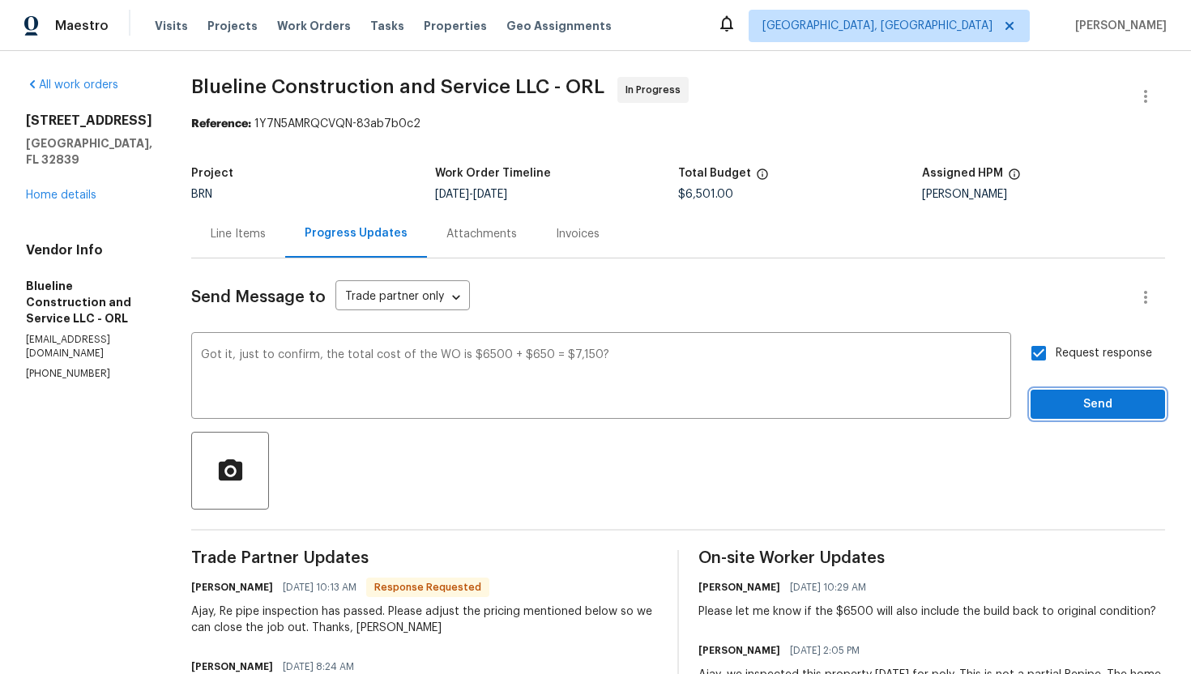
click at [1072, 403] on span "Send" at bounding box center [1097, 404] width 109 height 20
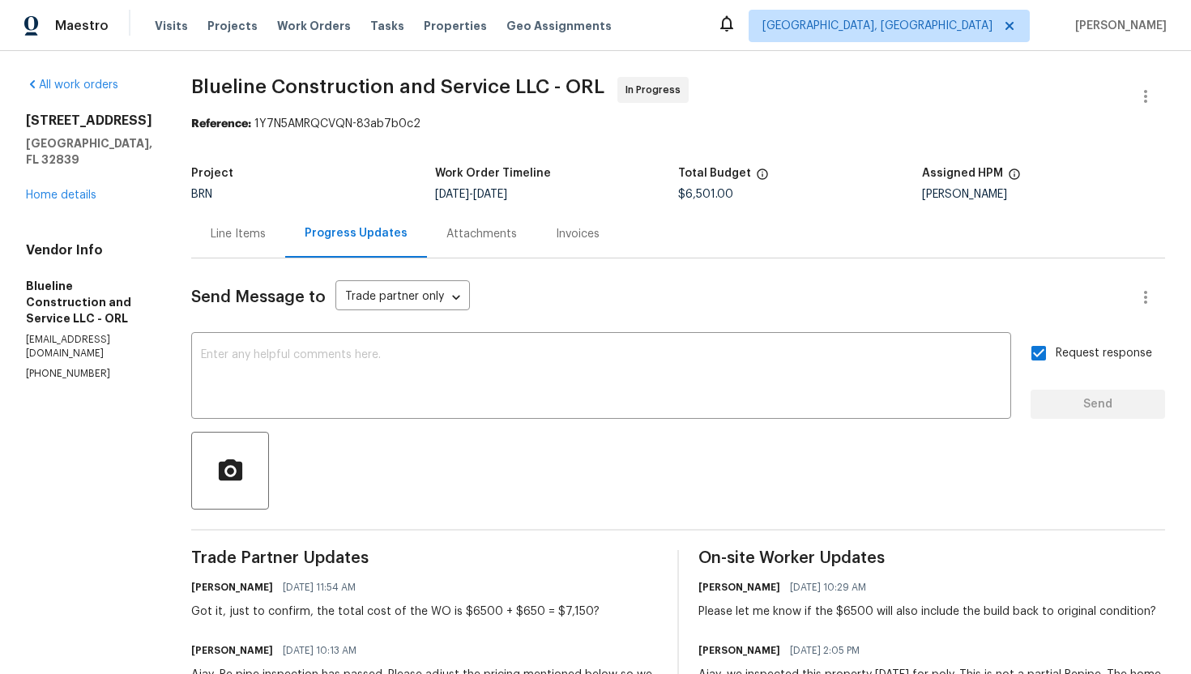
click at [266, 234] on div "Line Items" at bounding box center [238, 234] width 55 height 16
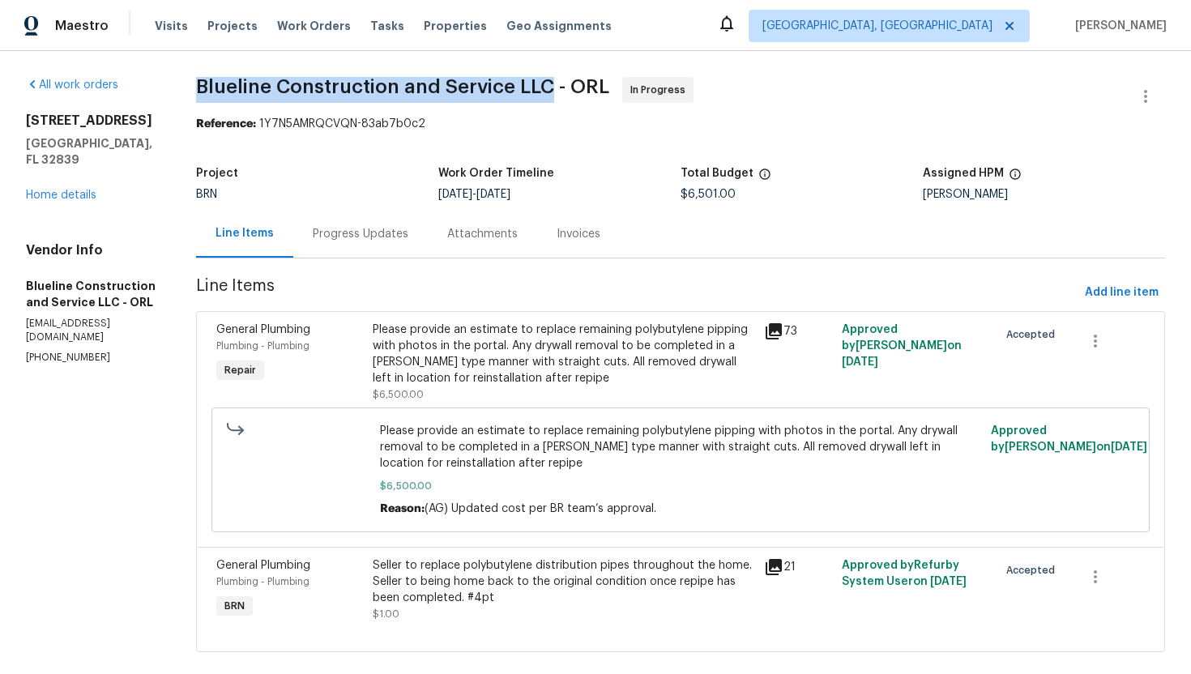
drag, startPoint x: 219, startPoint y: 85, endPoint x: 569, endPoint y: 83, distance: 349.9
click at [569, 83] on div "All work orders 5126 Picadilly Circus Ct # 11 Orlando, FL 32839 Home details Ve…" at bounding box center [595, 374] width 1191 height 646
copy span "Blueline Construction and Service LLC"
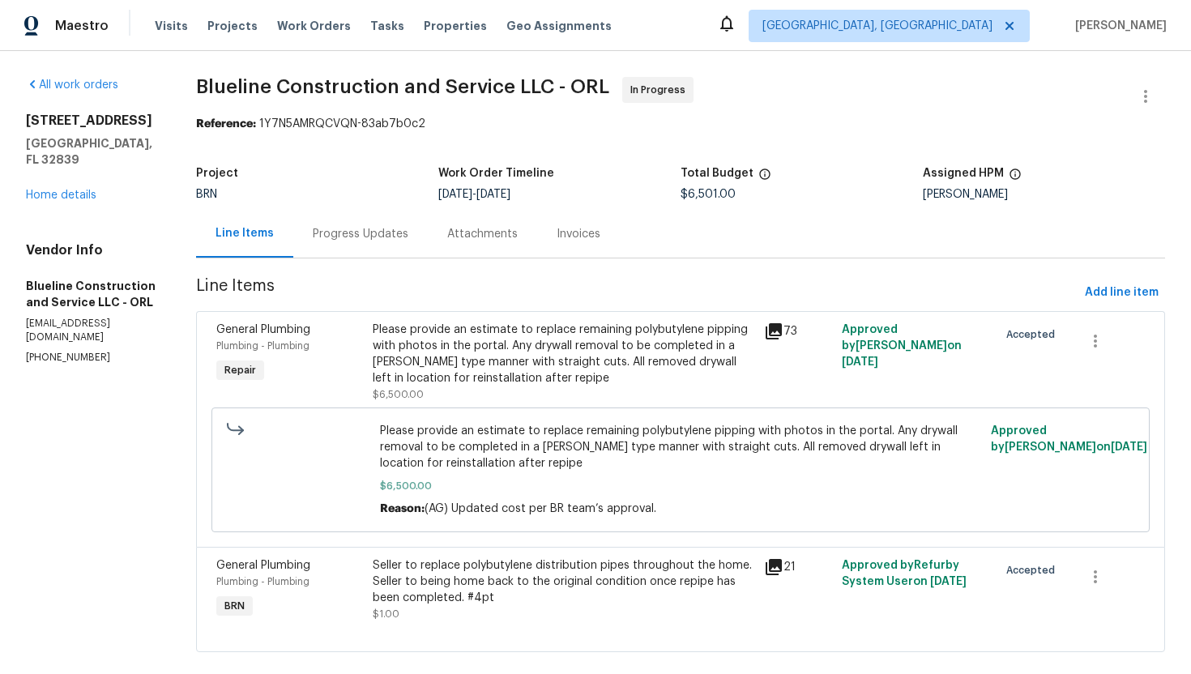
click at [583, 157] on section "Blueline Construction and Service LLC - ORL In Progress Reference: 1Y7N5AMRQCVQ…" at bounding box center [680, 374] width 969 height 595
click at [512, 369] on div "Please provide an estimate to replace remaining polybutylene pipping with photo…" at bounding box center [563, 354] width 381 height 65
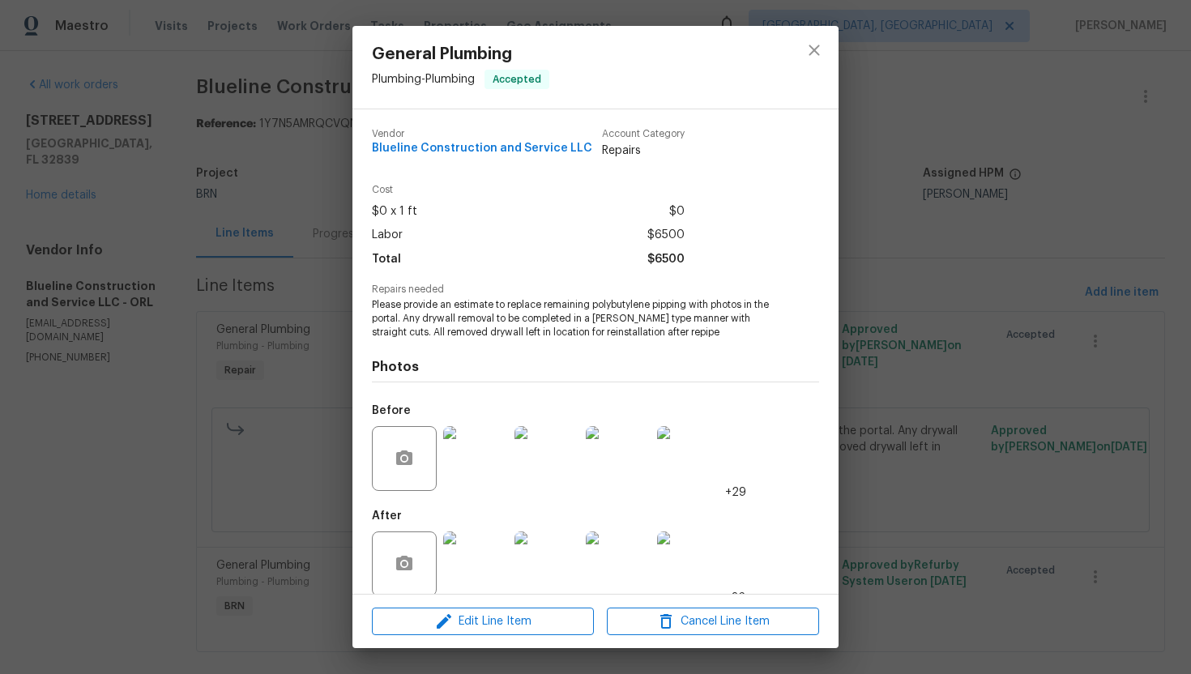
click at [508, 322] on span "Please provide an estimate to replace remaining polybutylene pipping with photo…" at bounding box center [573, 318] width 403 height 40
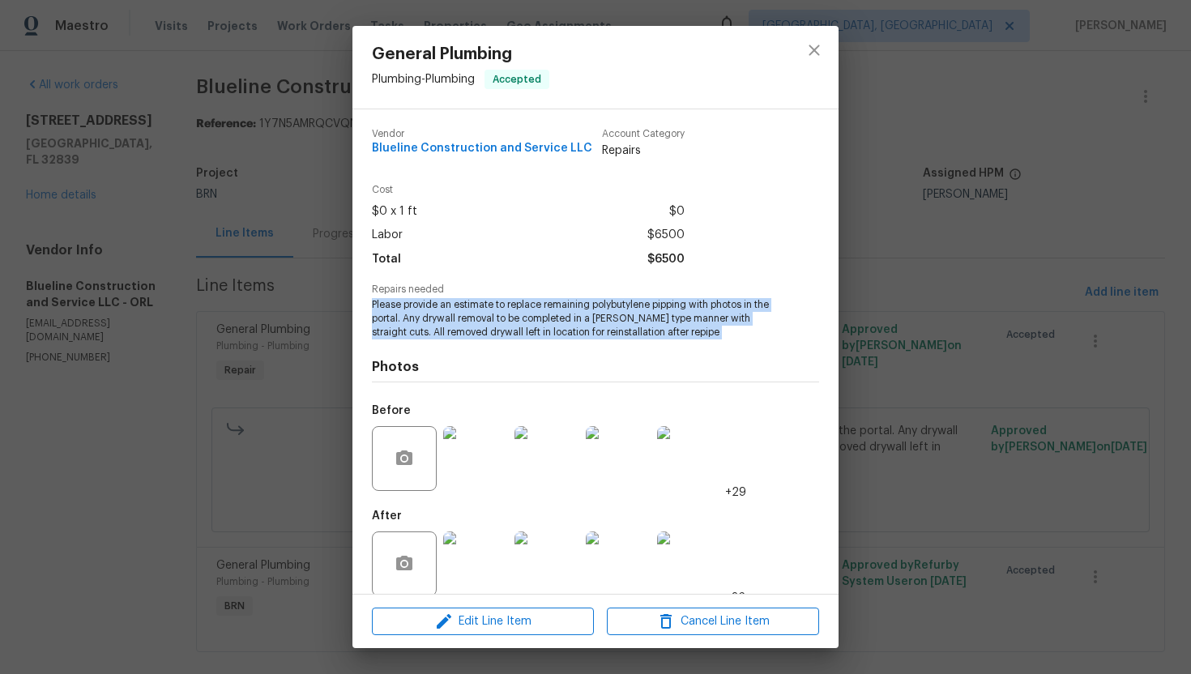
click at [508, 322] on span "Please provide an estimate to replace remaining polybutylene pipping with photo…" at bounding box center [573, 318] width 403 height 40
copy span "Please provide an estimate to replace remaining polybutylene pipping with photo…"
click at [275, 305] on div "General Plumbing Plumbing - Plumbing Accepted Vendor Blueline Construction and …" at bounding box center [595, 337] width 1191 height 674
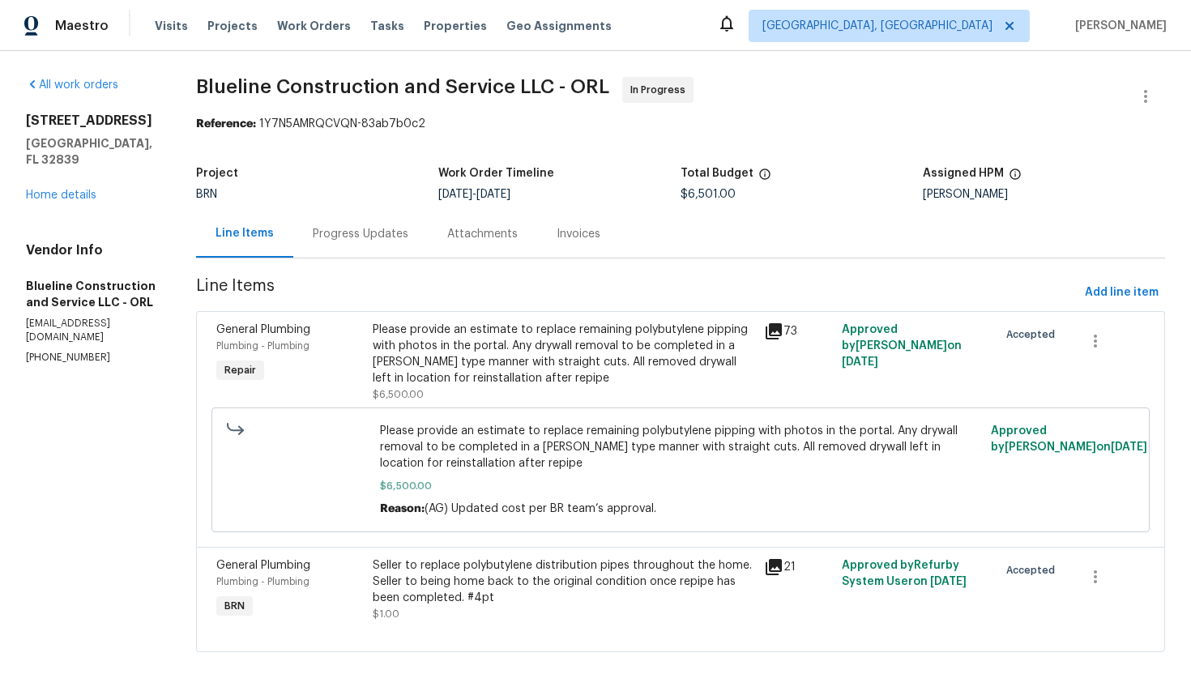
click at [502, 573] on div "Seller to replace polybutylene distribution pipes throughout the home. Seller t…" at bounding box center [563, 581] width 381 height 49
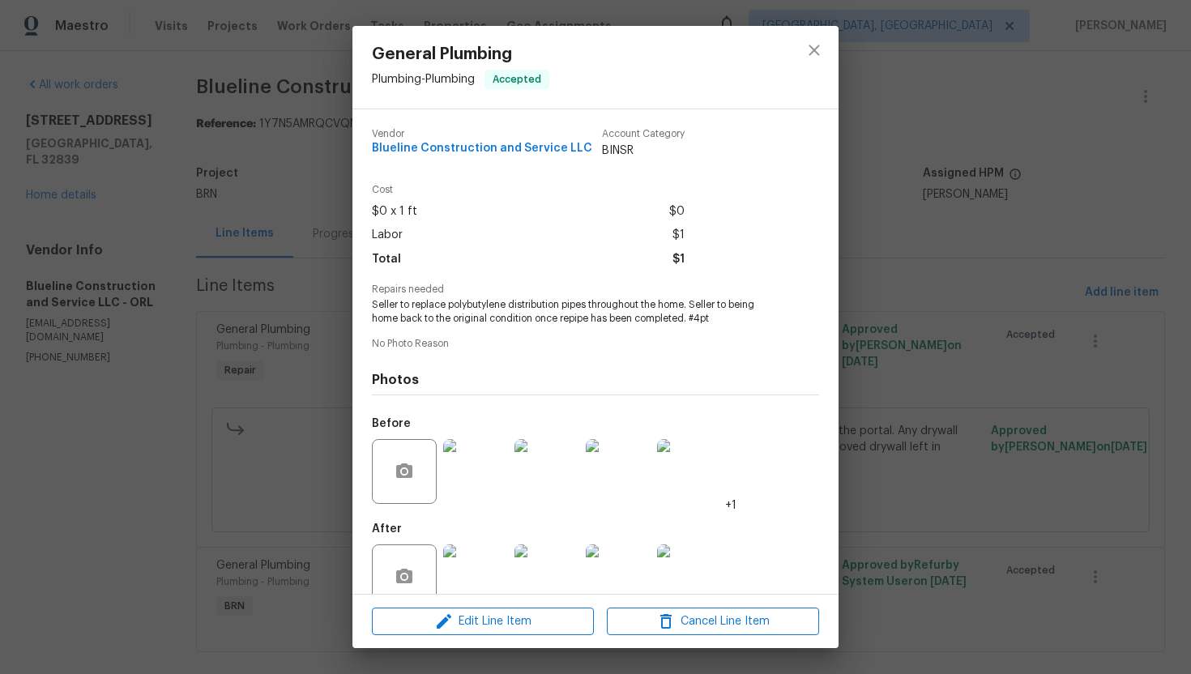
click at [499, 309] on span "Seller to replace polybutylene distribution pipes throughout the home. Seller t…" at bounding box center [573, 312] width 403 height 28
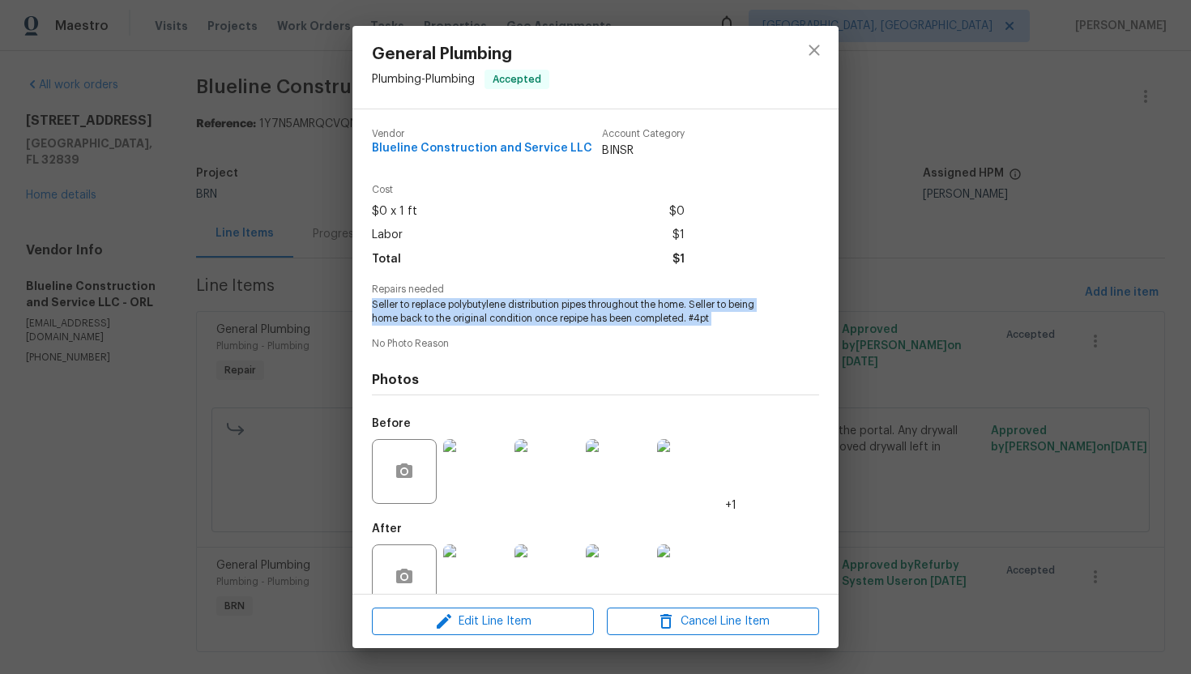
copy span "Seller to replace polybutylene distribution pipes throughout the home. Seller t…"
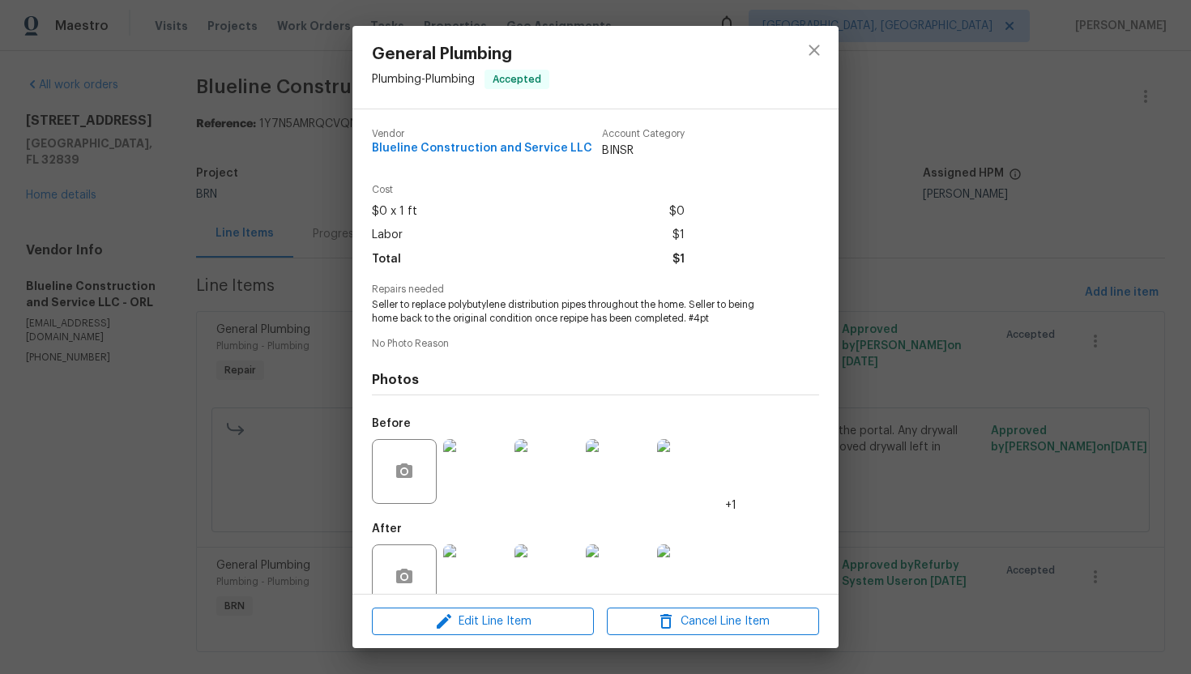
click at [908, 120] on div "General Plumbing Plumbing - Plumbing Accepted Vendor Blueline Construction and …" at bounding box center [595, 337] width 1191 height 674
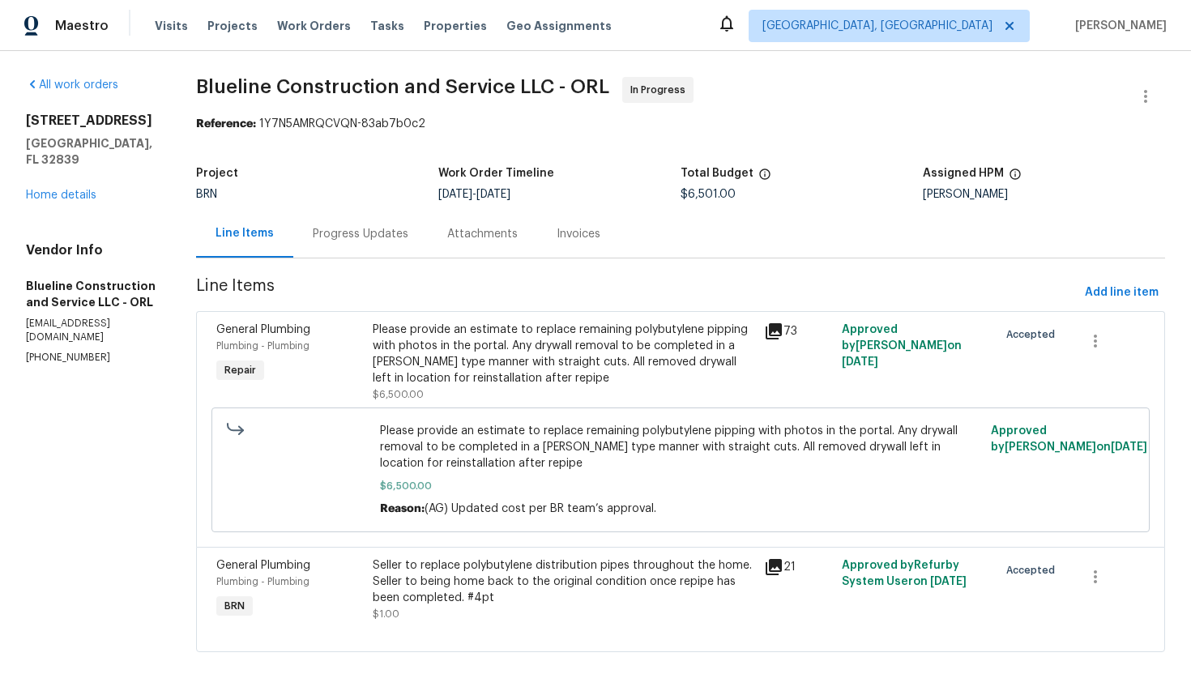
click at [408, 233] on div "Progress Updates" at bounding box center [361, 234] width 96 height 16
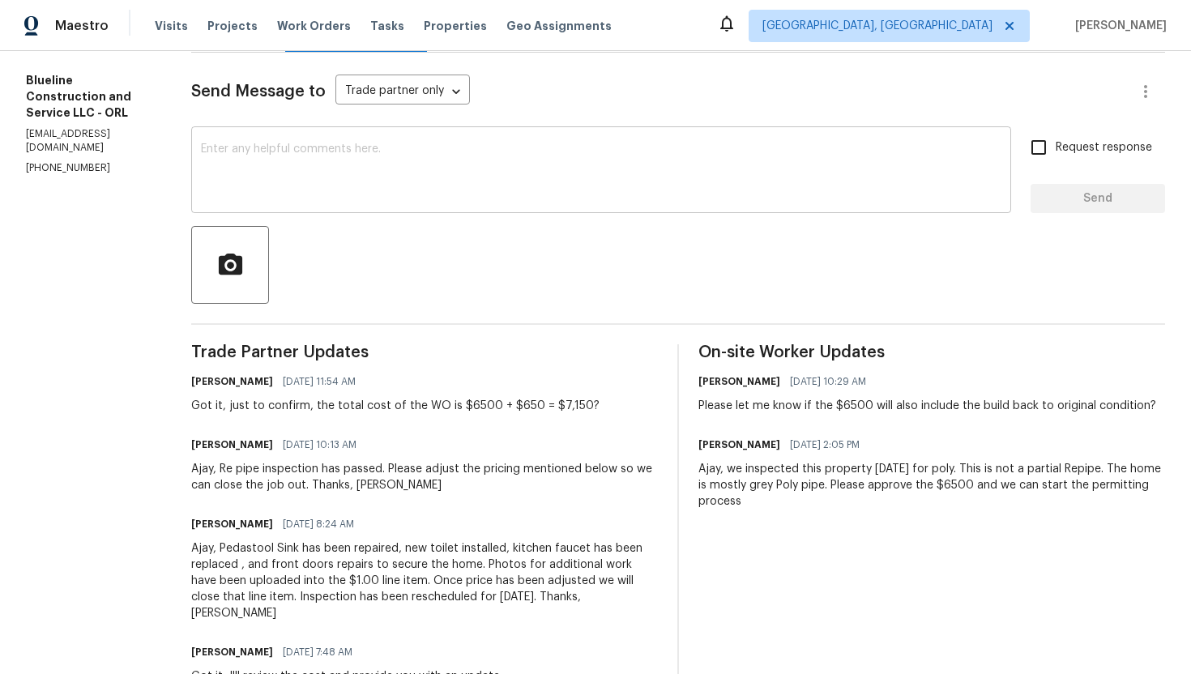
scroll to position [241, 0]
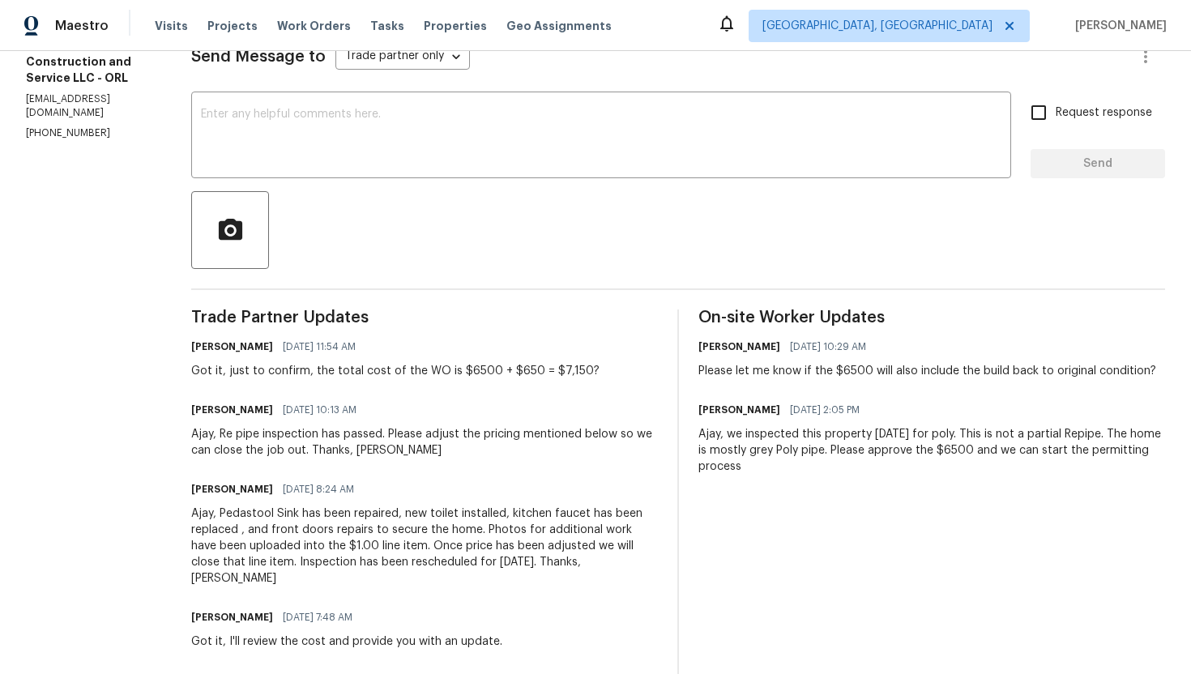
click at [383, 518] on div "Ajay, Pedastool Sink has been repaired, new toilet installed, kitchen faucet ha…" at bounding box center [424, 545] width 467 height 81
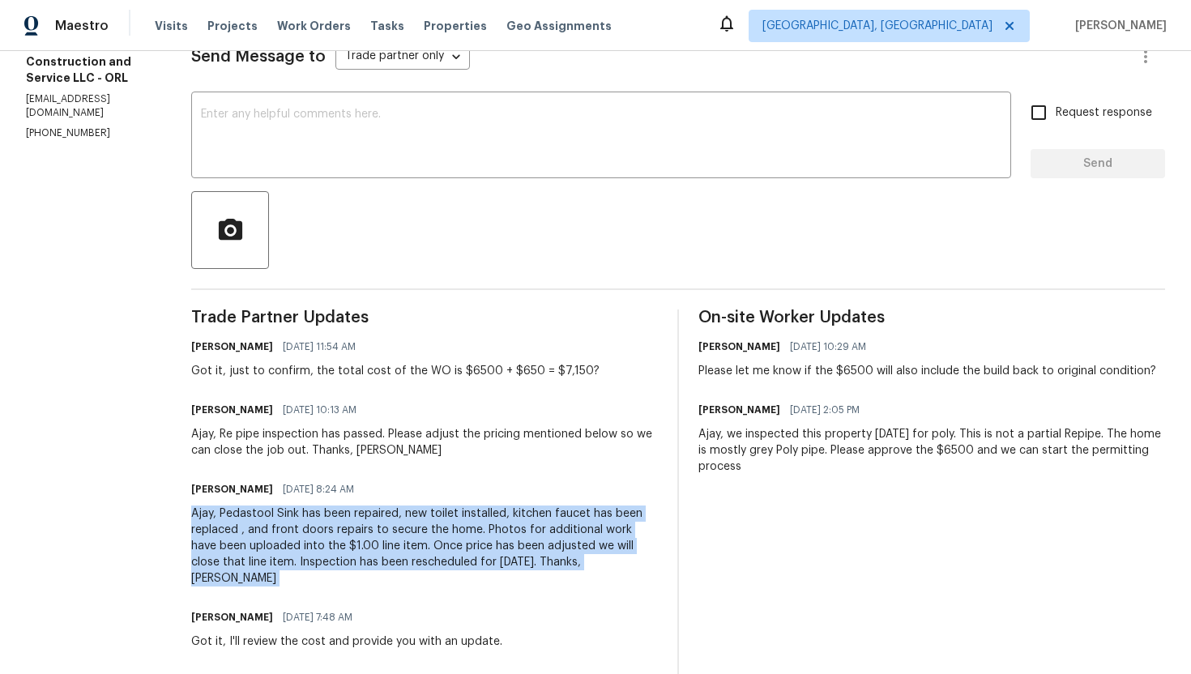
click at [383, 518] on div "Ajay, Pedastool Sink has been repaired, new toilet installed, kitchen faucet ha…" at bounding box center [424, 545] width 467 height 81
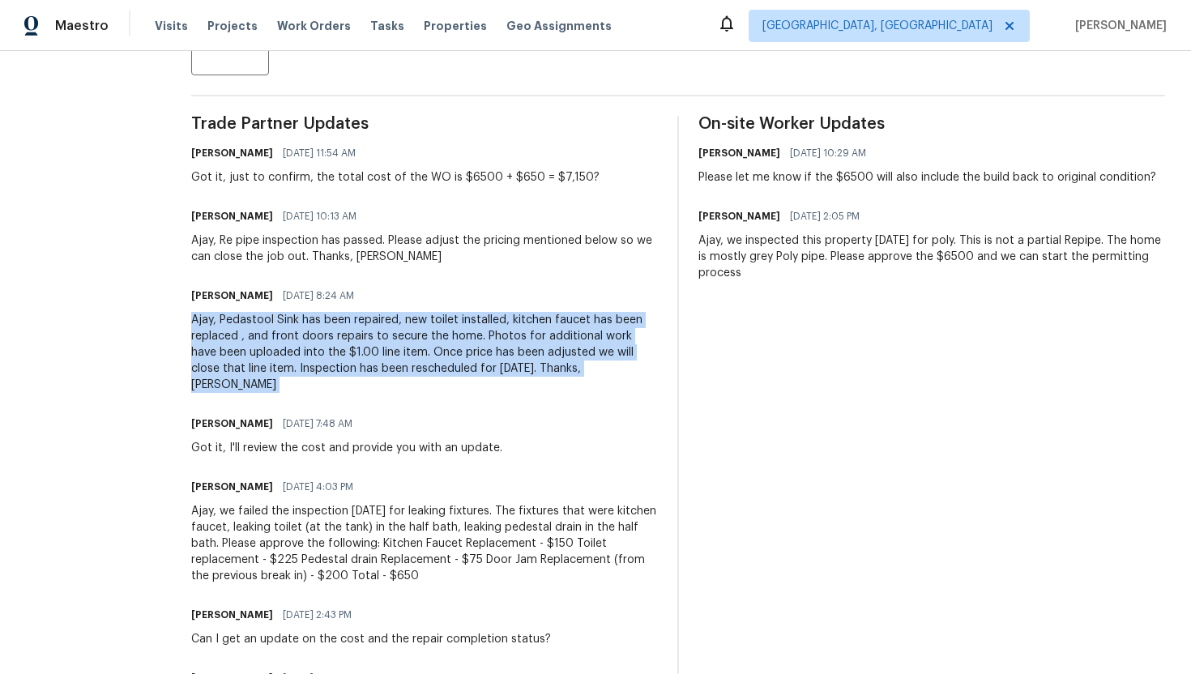
scroll to position [440, 0]
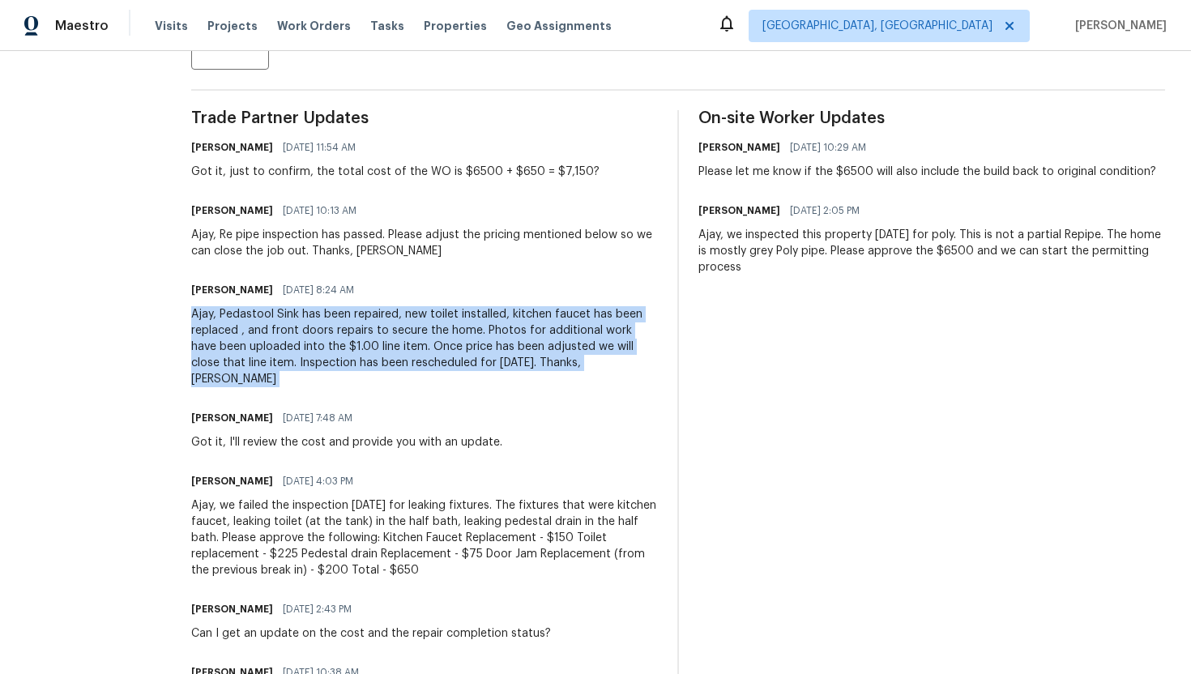
click at [383, 518] on div "Ajay, we failed the inspection today for leaking fixtures. The fixtures that we…" at bounding box center [424, 537] width 467 height 81
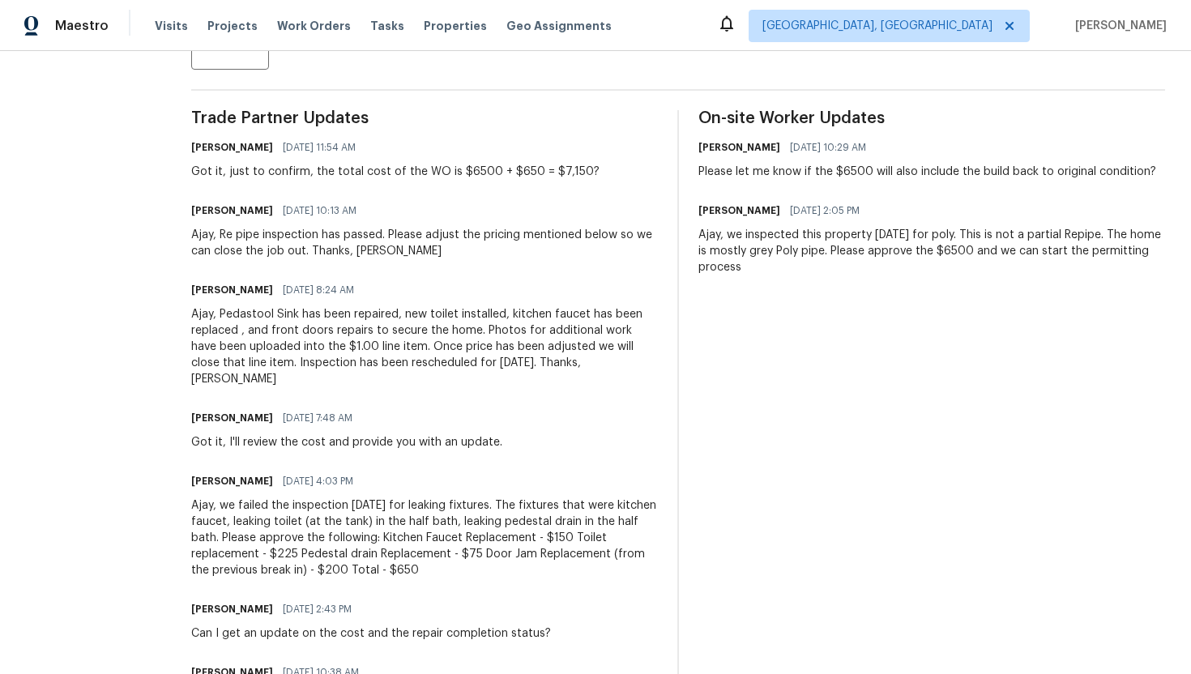
click at [383, 518] on div "Ajay, we failed the inspection today for leaking fixtures. The fixtures that we…" at bounding box center [424, 537] width 467 height 81
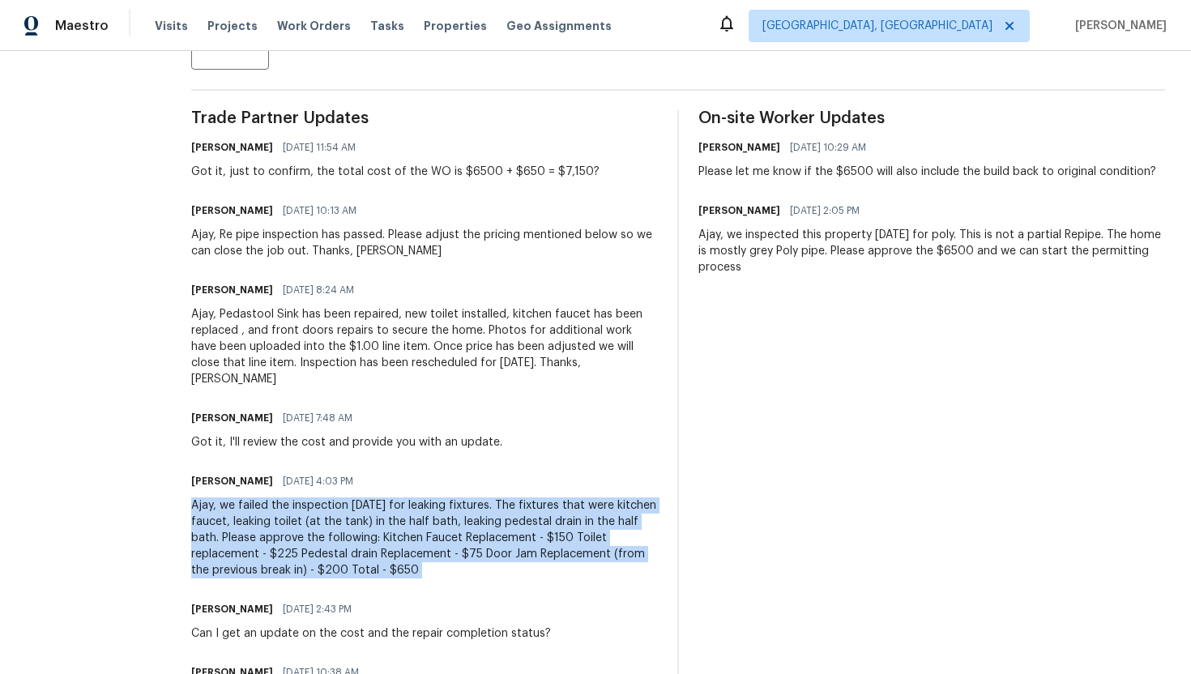
copy div "Ajay, we failed the inspection today for leaking fixtures. The fixtures that we…"
click at [412, 312] on div "Ajay, Pedastool Sink has been repaired, new toilet installed, kitchen faucet ha…" at bounding box center [424, 346] width 467 height 81
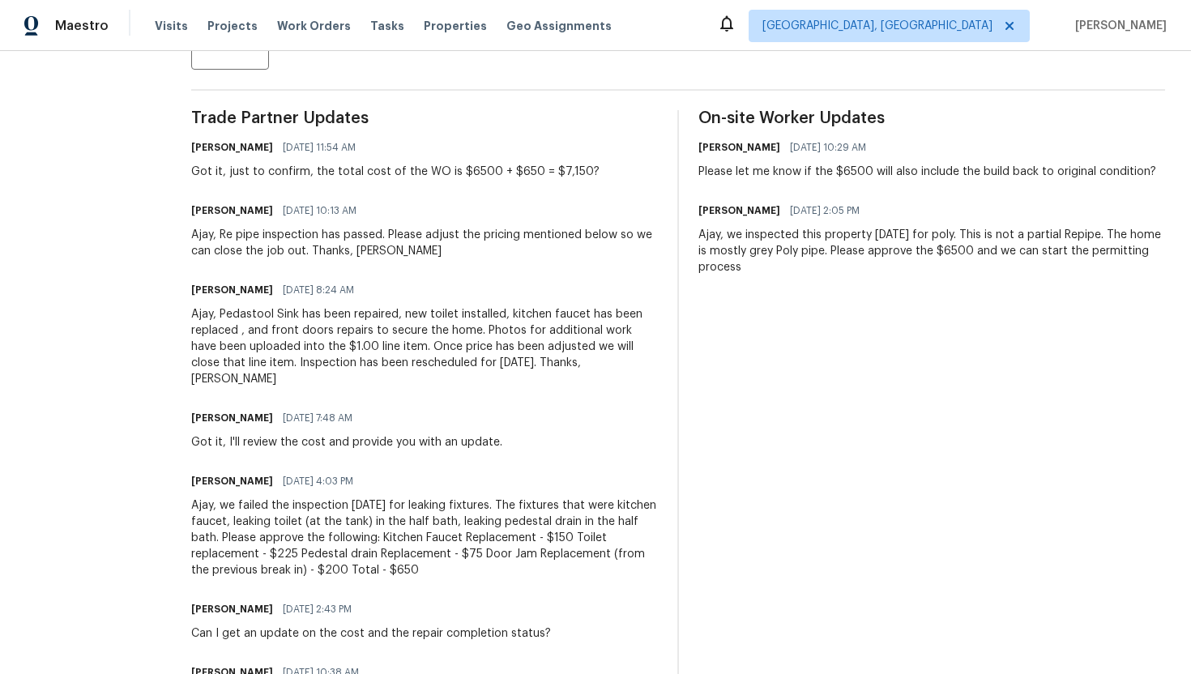
click at [412, 312] on div "Ajay, Pedastool Sink has been repaired, new toilet installed, kitchen faucet ha…" at bounding box center [424, 346] width 467 height 81
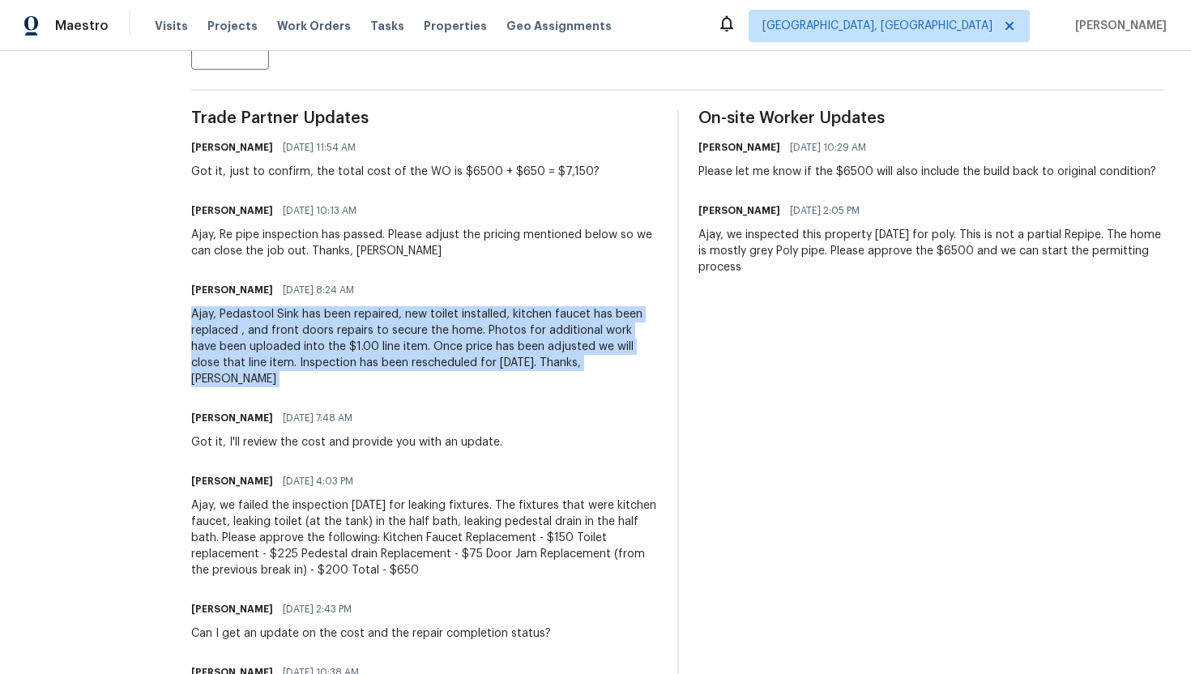
copy div "Ajay, Pedastool Sink has been repaired, new toilet installed, kitchen faucet ha…"
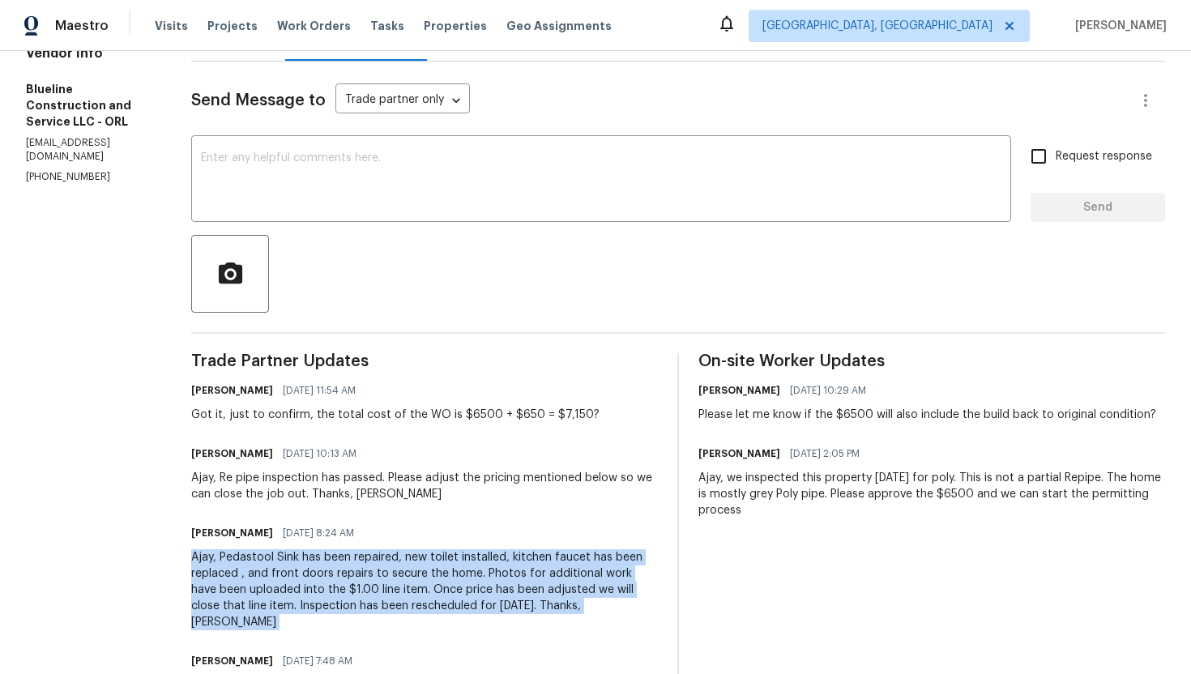
scroll to position [0, 0]
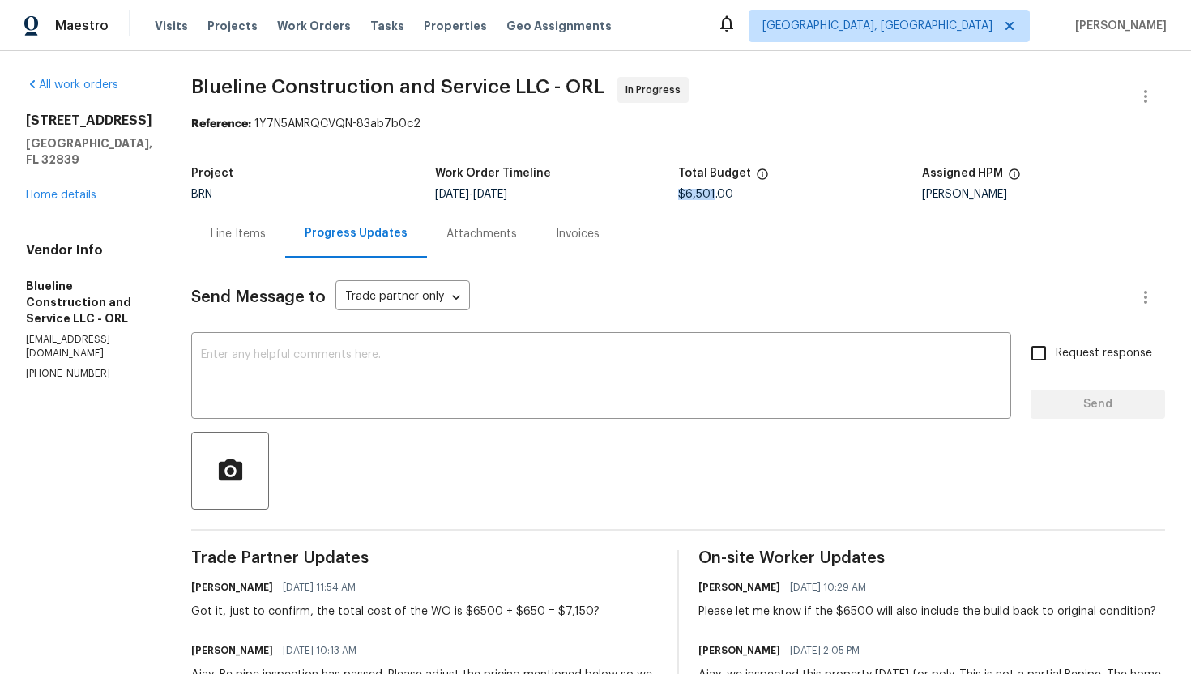
drag, startPoint x: 727, startPoint y: 195, endPoint x: 692, endPoint y: 194, distance: 34.8
click at [692, 194] on span "$6,501.00" at bounding box center [705, 194] width 55 height 11
copy span "$6,501"
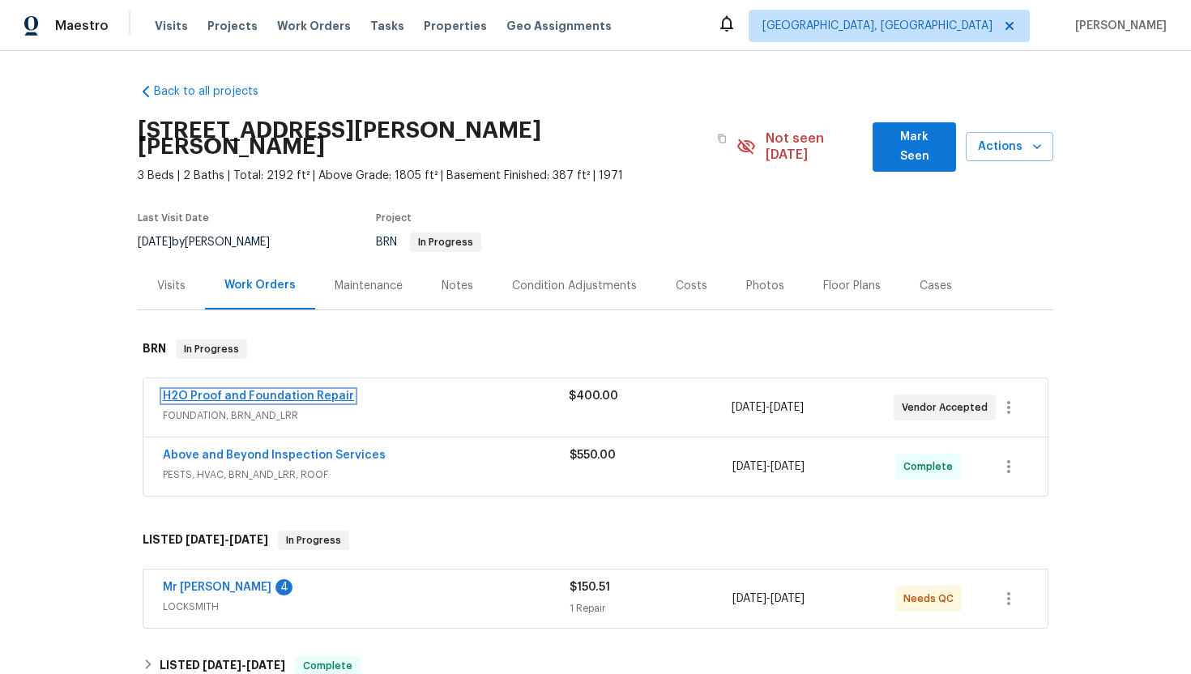
click at [256, 390] on link "H2O Proof and Foundation Repair" at bounding box center [258, 395] width 191 height 11
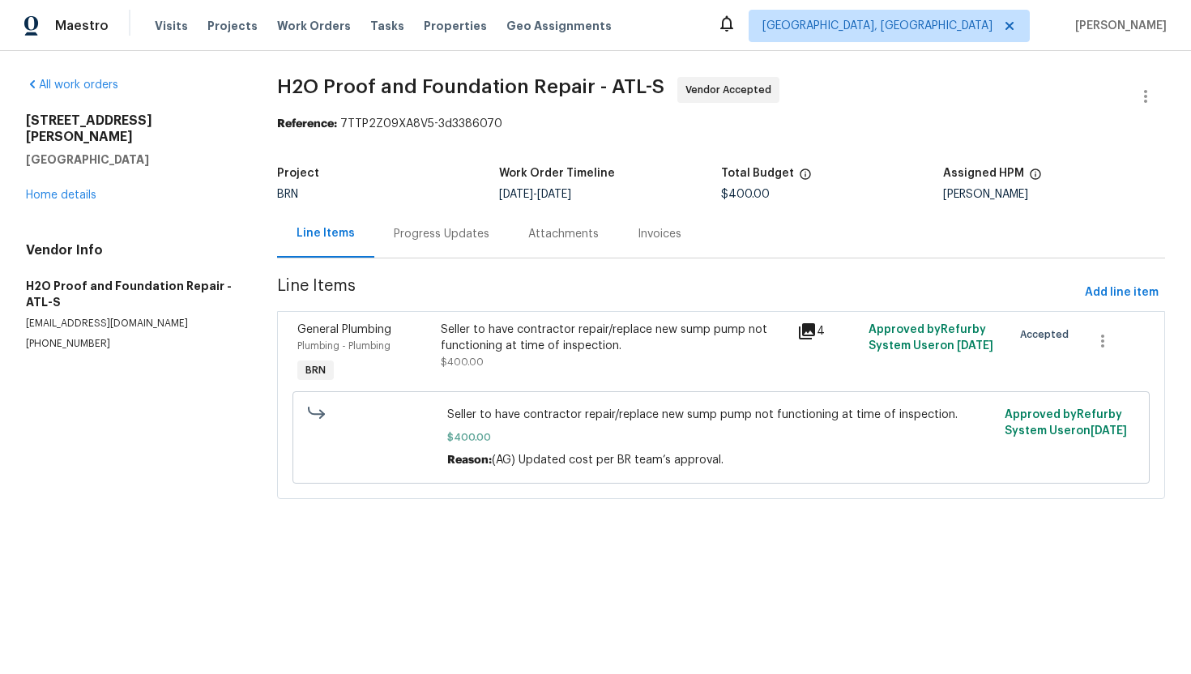
click at [445, 249] on div "Progress Updates" at bounding box center [441, 234] width 134 height 48
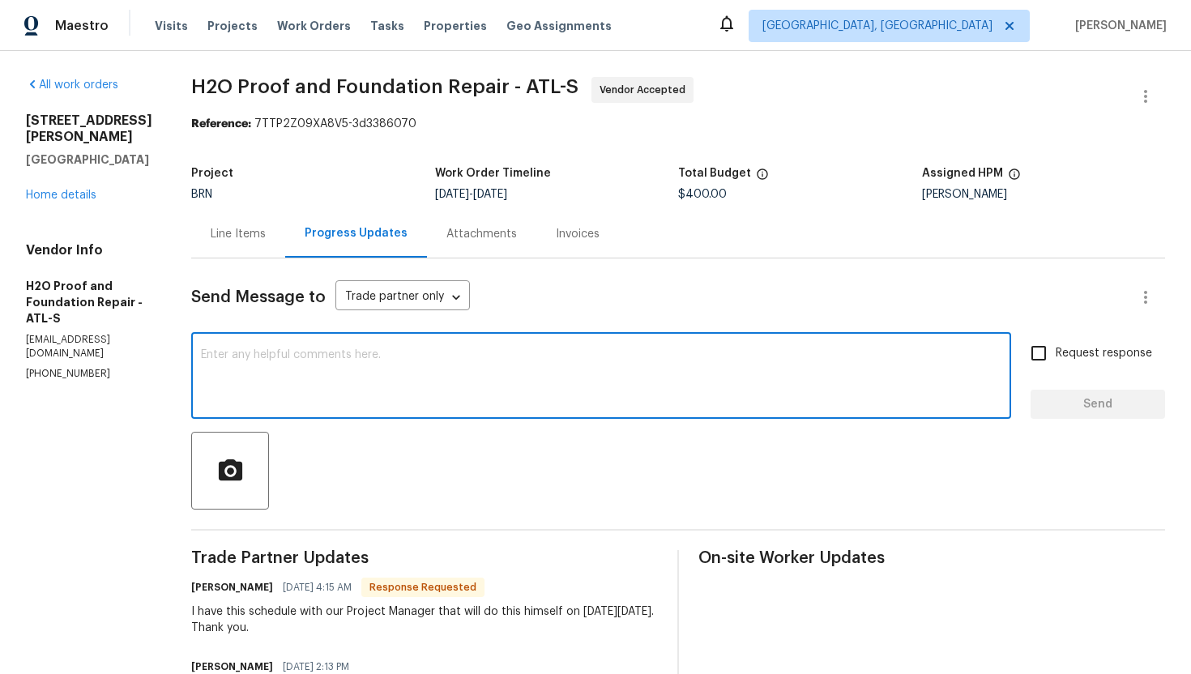
click at [441, 361] on textarea at bounding box center [601, 377] width 800 height 57
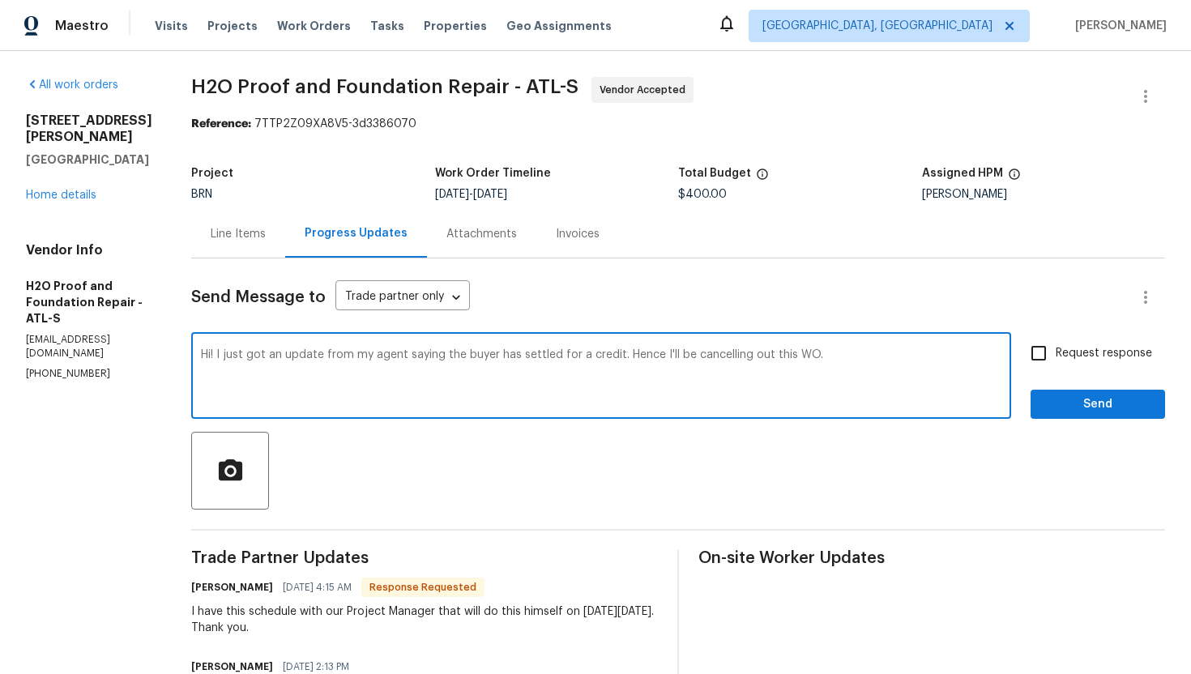
type textarea "Hi! I just got an update from my agent saying the buyer has settled for a credi…"
click at [1059, 351] on span "Request response" at bounding box center [1103, 353] width 96 height 17
click at [1055, 351] on input "Request response" at bounding box center [1038, 353] width 34 height 34
checkbox input "true"
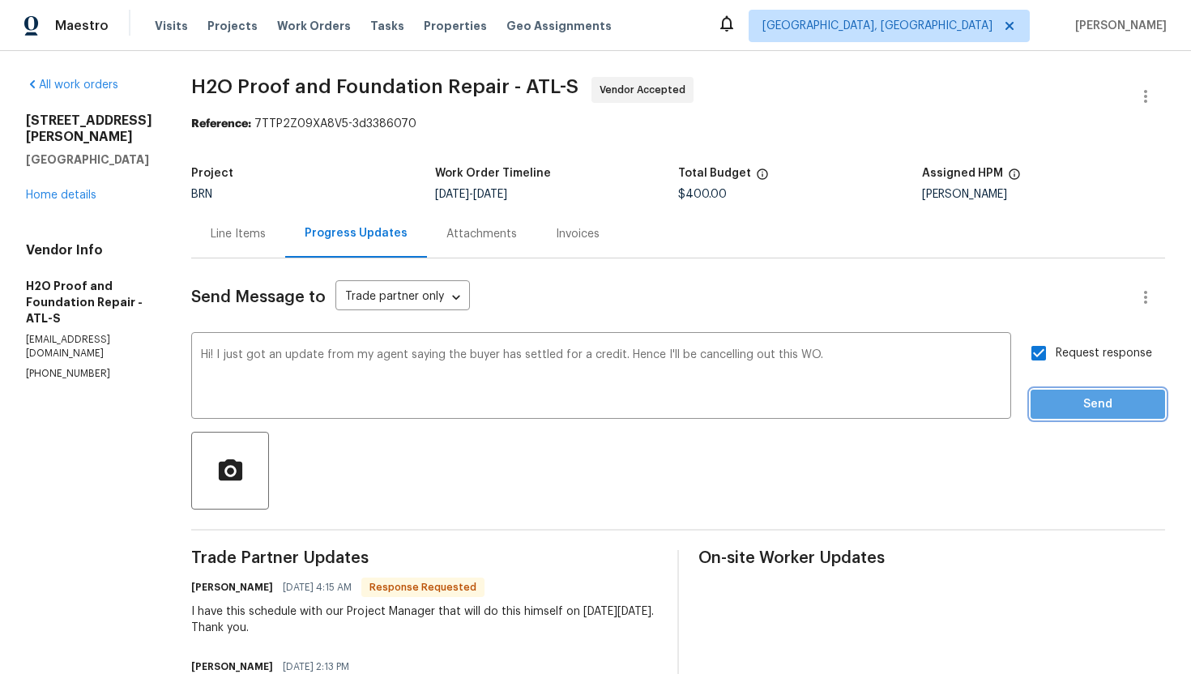
click at [1065, 396] on span "Send" at bounding box center [1097, 404] width 109 height 20
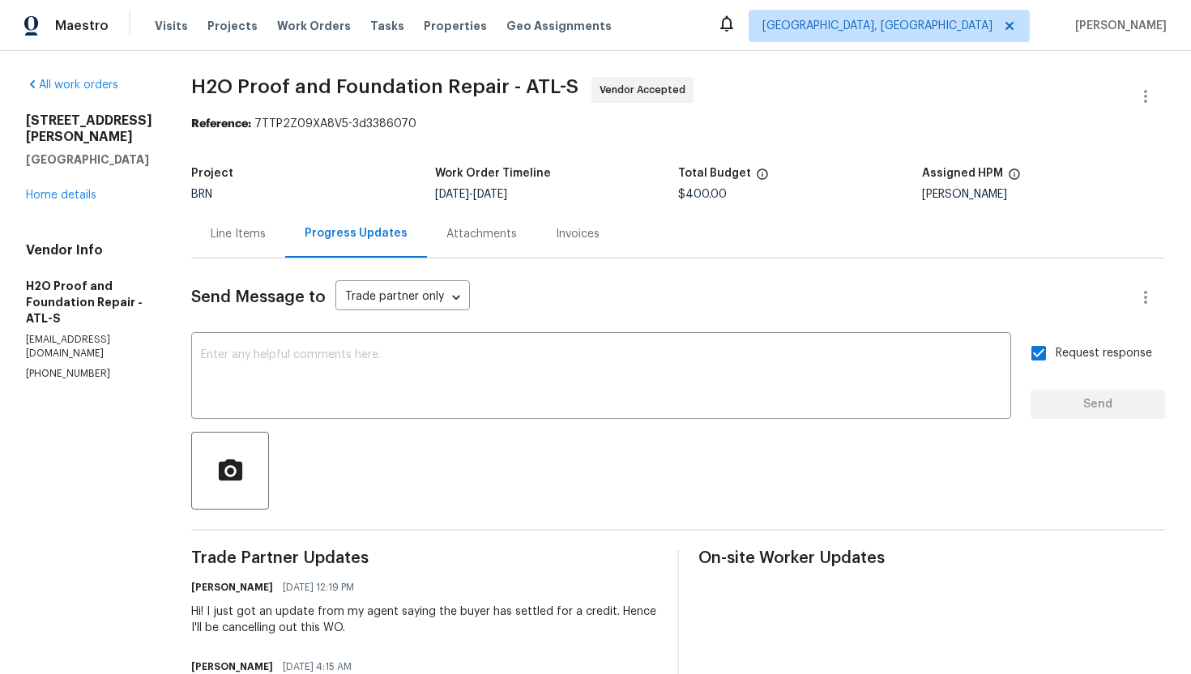
click at [211, 236] on div "Line Items" at bounding box center [238, 234] width 55 height 16
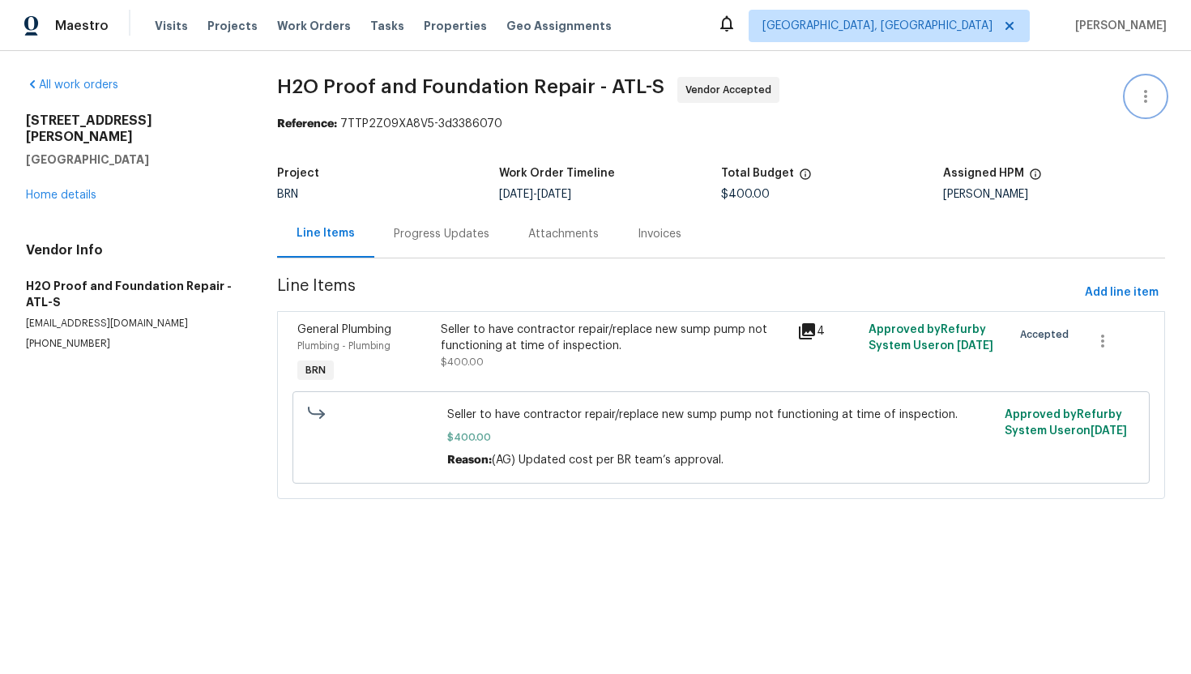
click at [1154, 84] on button "button" at bounding box center [1145, 96] width 39 height 39
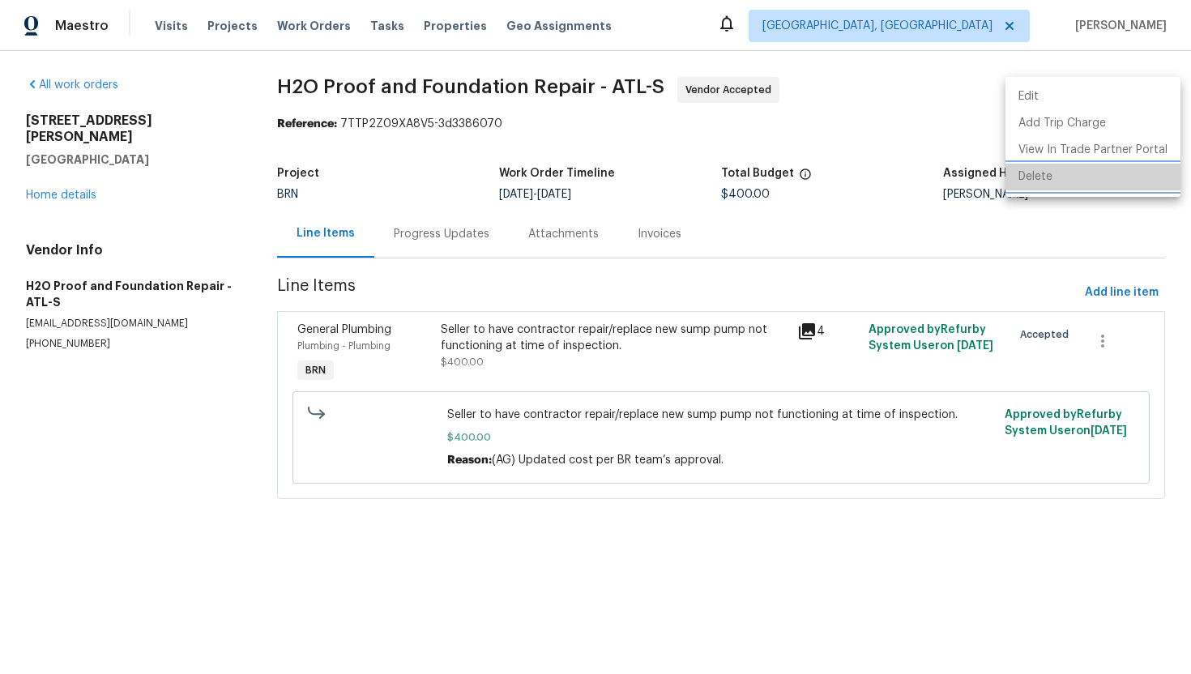
click at [1095, 172] on li "Delete" at bounding box center [1092, 177] width 175 height 27
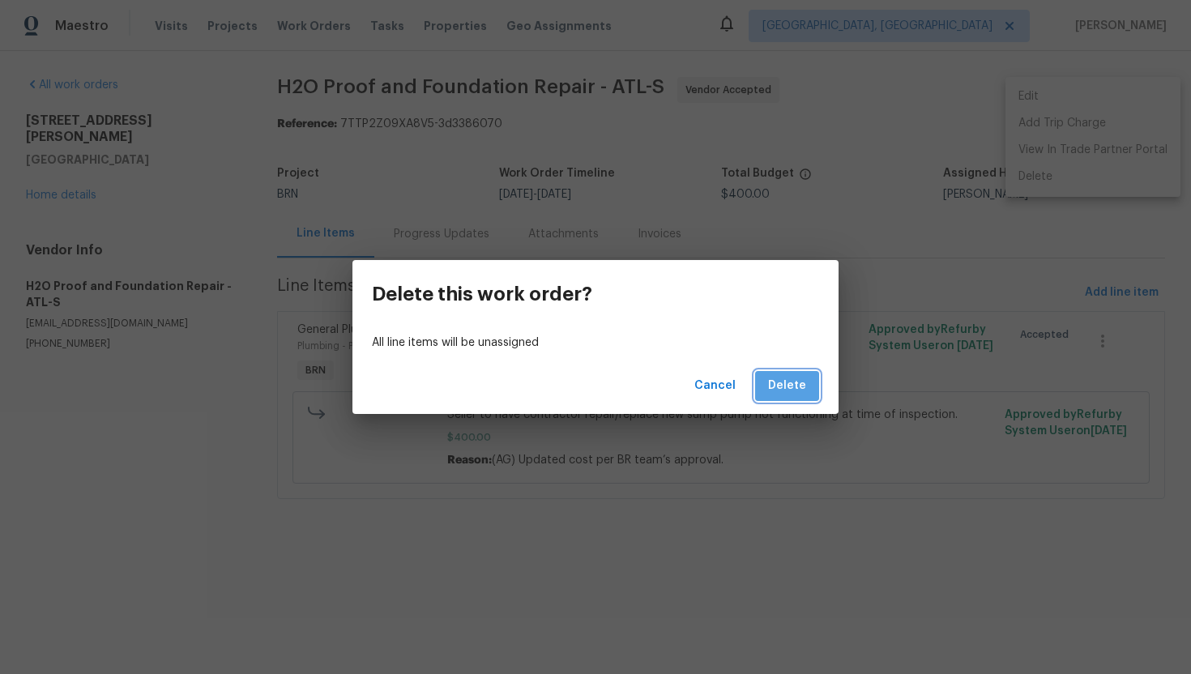
click at [791, 393] on span "Delete" at bounding box center [787, 386] width 38 height 20
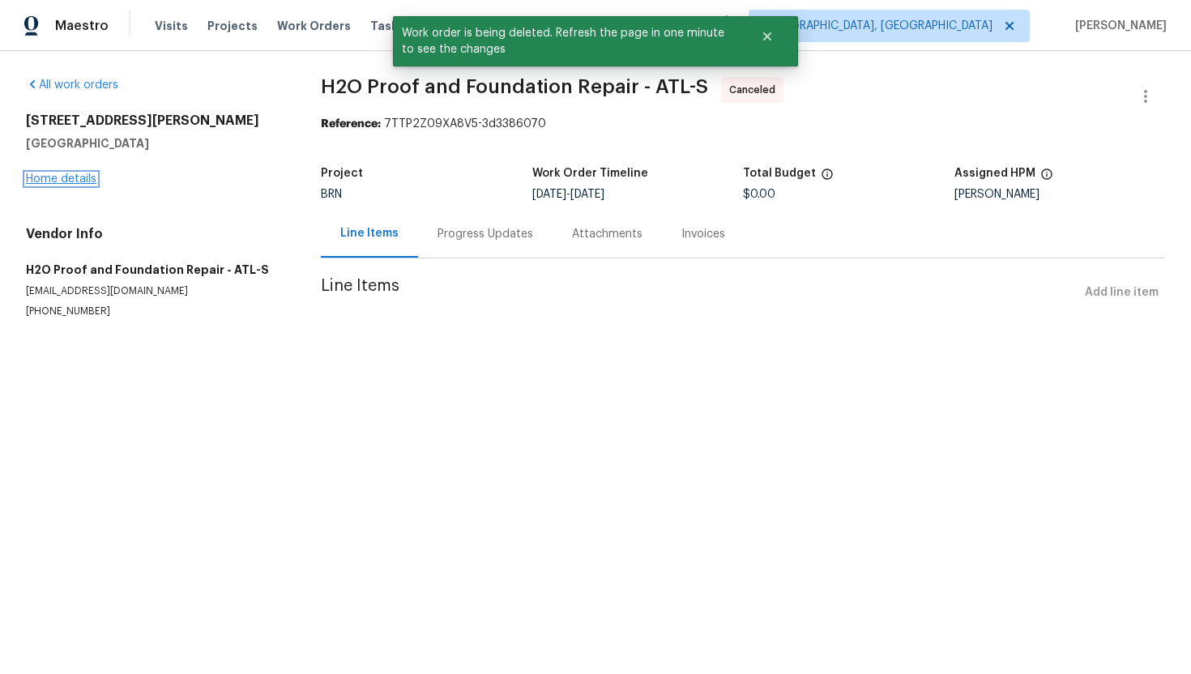
click at [78, 183] on link "Home details" at bounding box center [61, 178] width 70 height 11
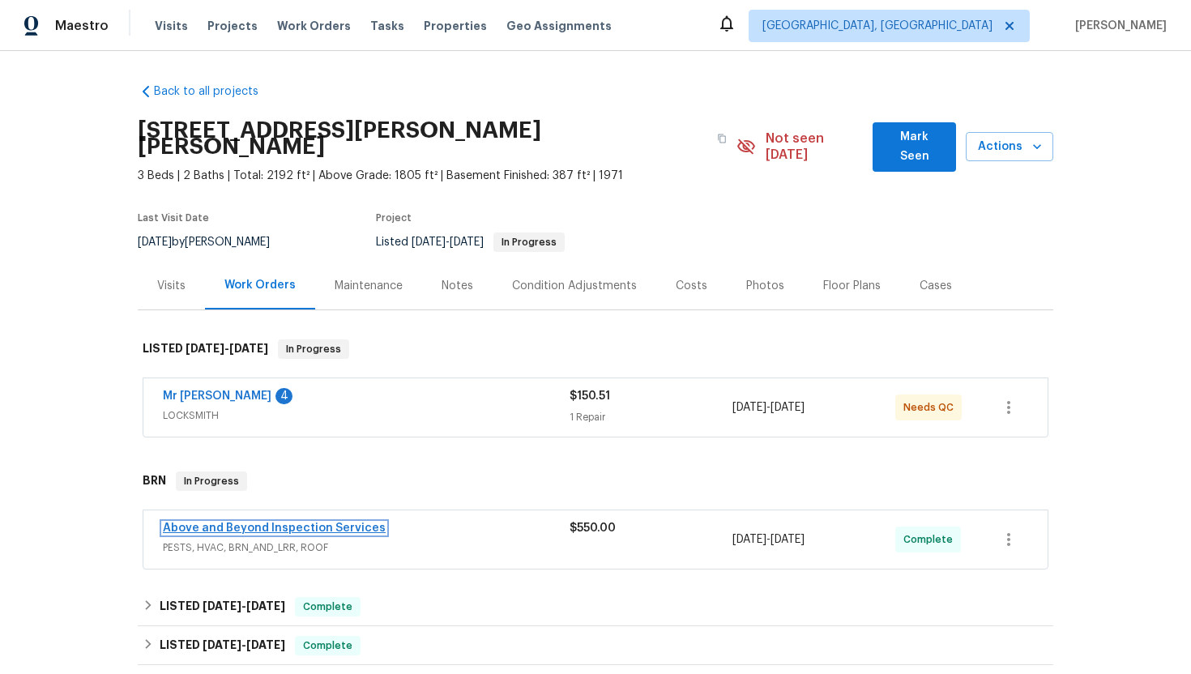
click at [275, 522] on link "Above and Beyond Inspection Services" at bounding box center [274, 527] width 223 height 11
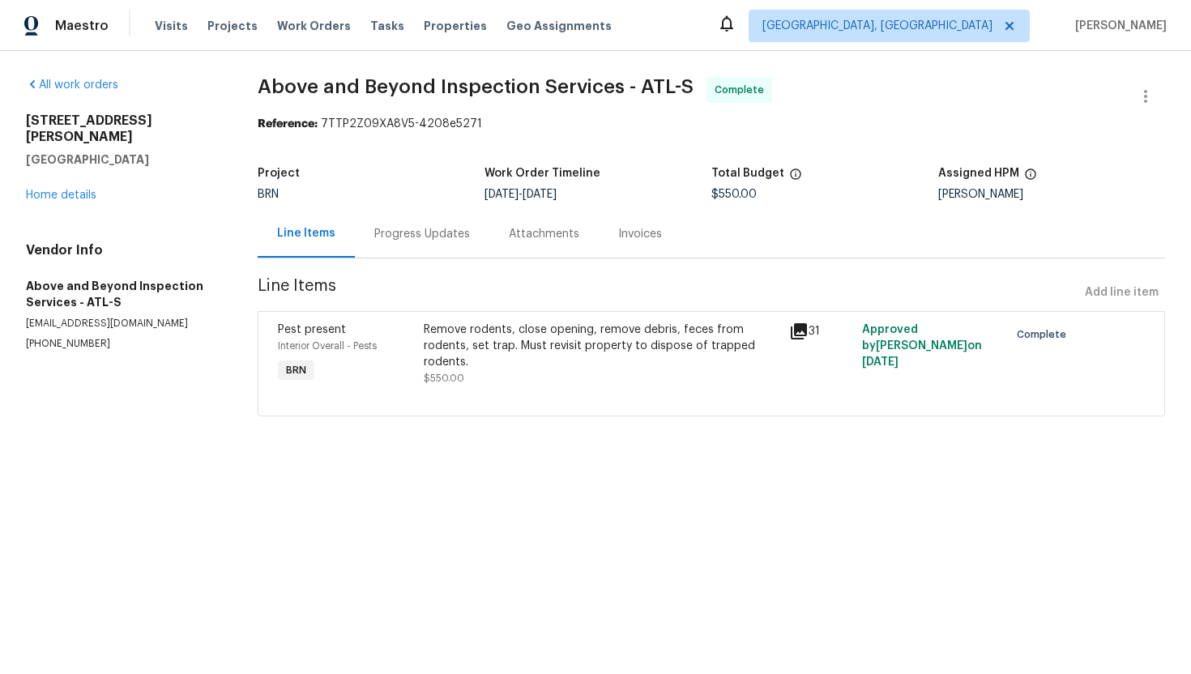
click at [649, 232] on div "Invoices" at bounding box center [640, 234] width 44 height 16
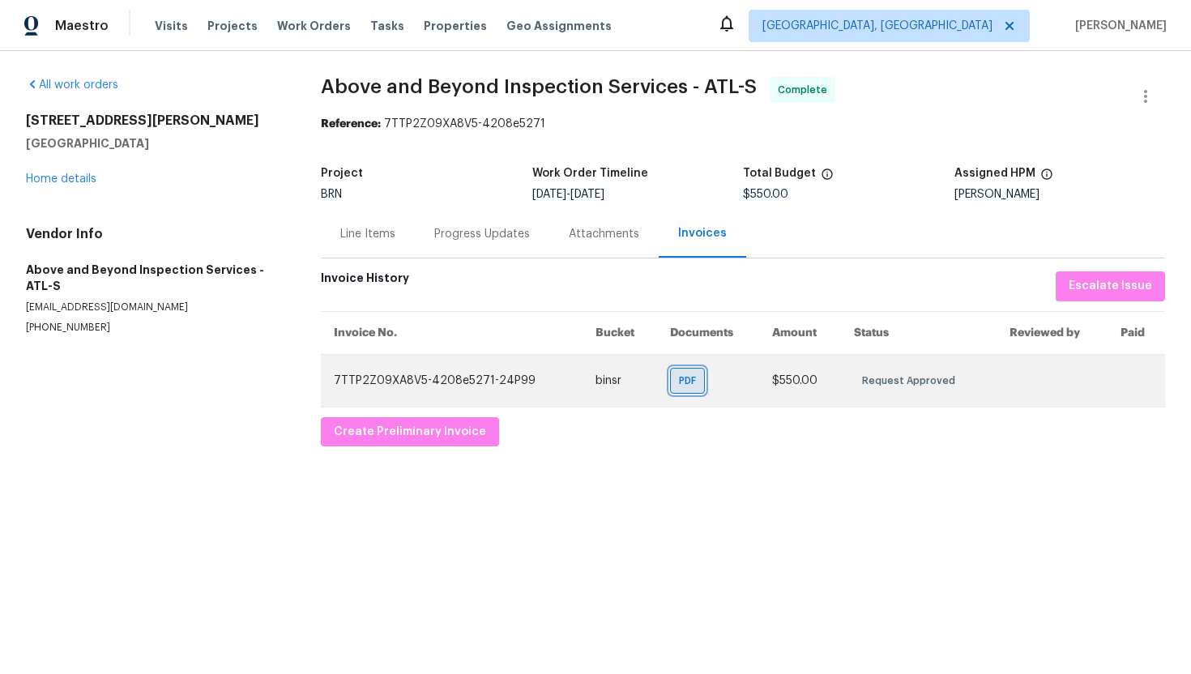
click at [692, 382] on span "PDF" at bounding box center [690, 381] width 23 height 16
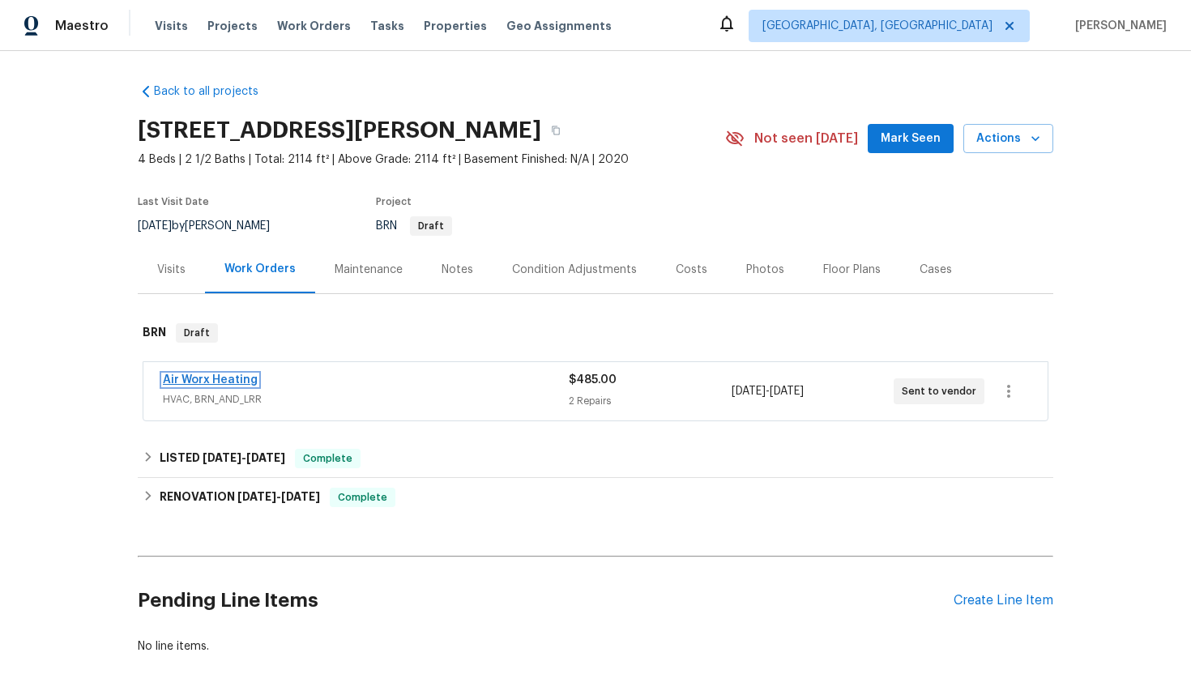
click at [234, 378] on link "Air Worx Heating" at bounding box center [210, 379] width 95 height 11
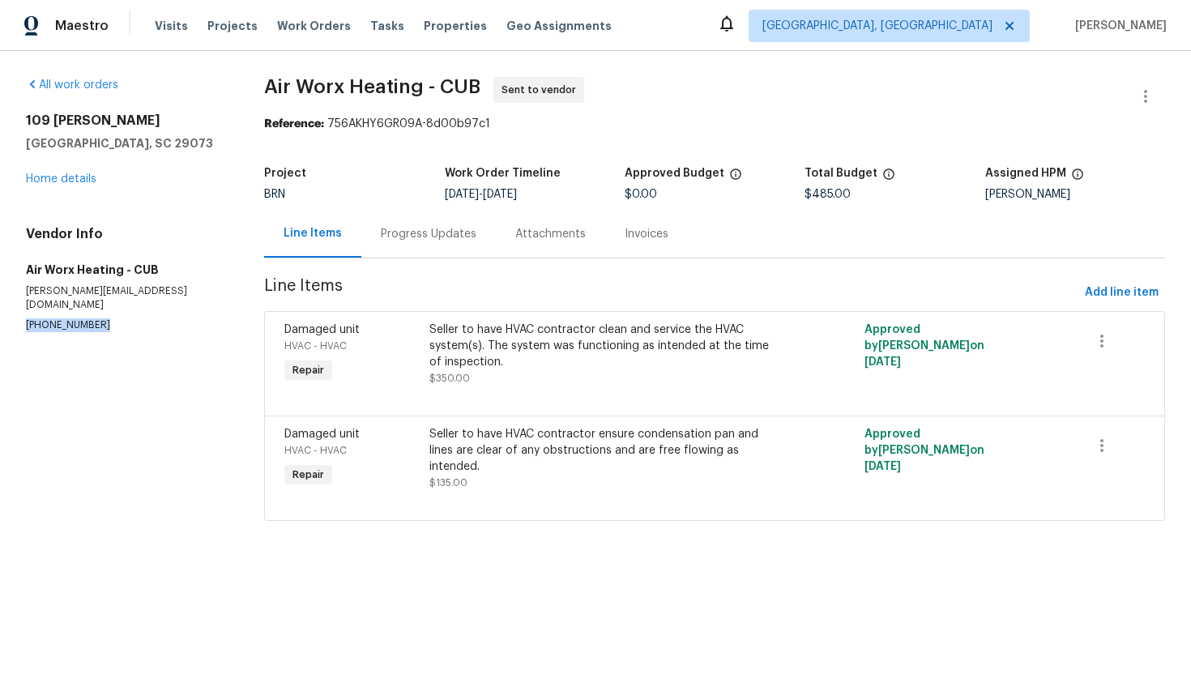
drag, startPoint x: 15, startPoint y: 310, endPoint x: 113, endPoint y: 311, distance: 97.2
click at [113, 311] on div "All work orders [STREET_ADDRESS][PERSON_NAME] Home details Vendor Info Air Worx…" at bounding box center [595, 308] width 1191 height 515
copy p "[PHONE_NUMBER]"
click at [318, 216] on div "Line Items" at bounding box center [312, 234] width 97 height 48
click at [1135, 98] on button "button" at bounding box center [1145, 96] width 39 height 39
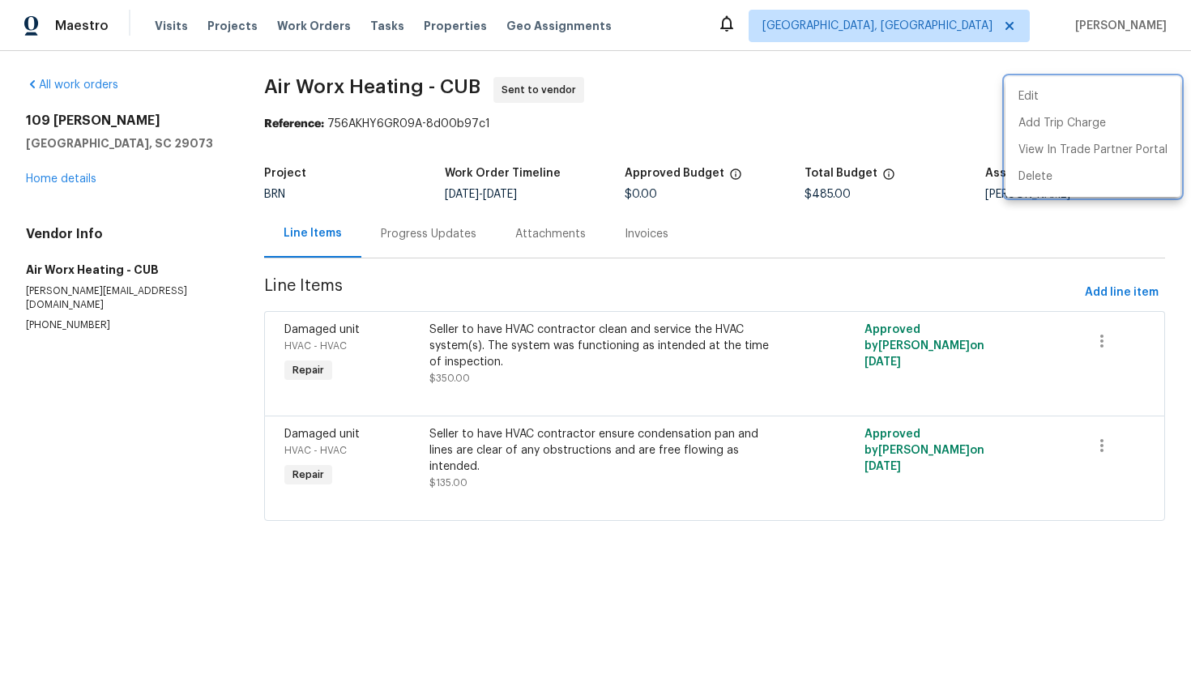
click at [688, 158] on div at bounding box center [595, 337] width 1191 height 674
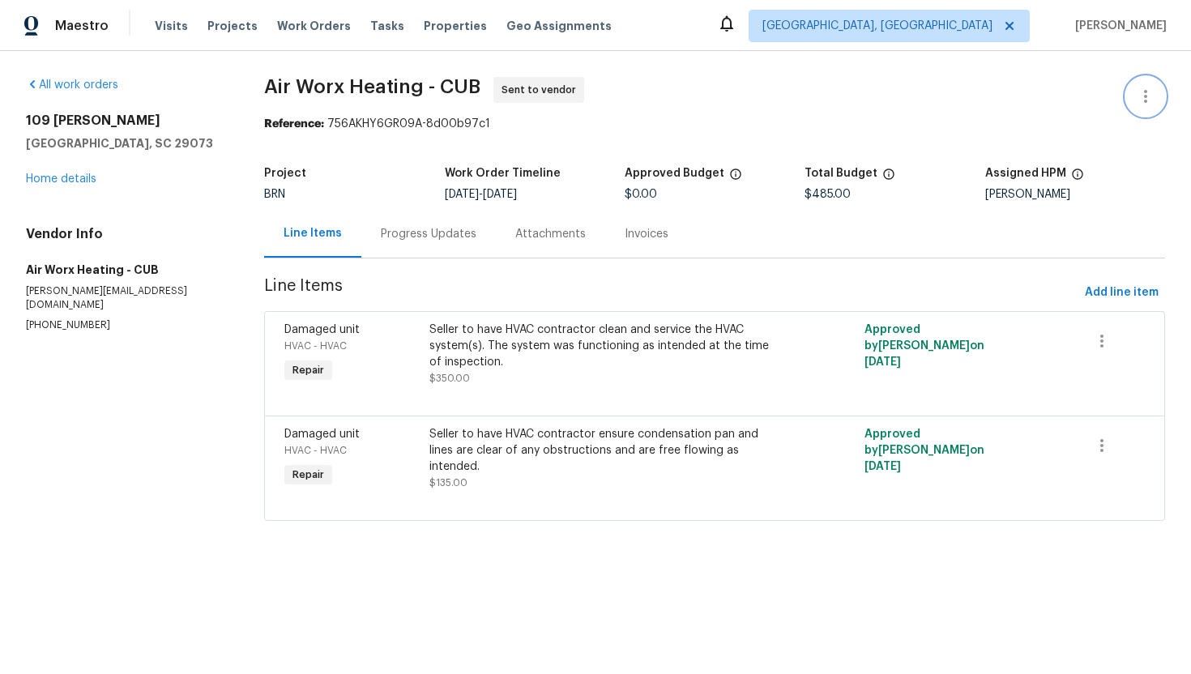
click at [971, 93] on icon "button" at bounding box center [1145, 96] width 19 height 19
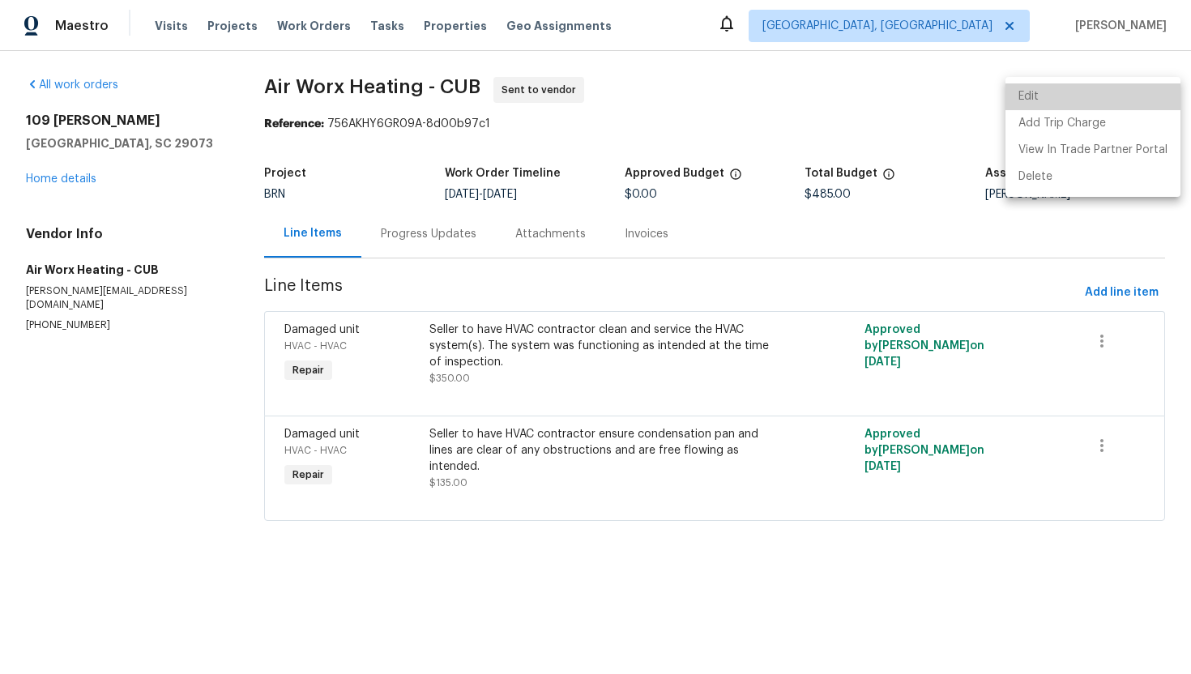
click at [971, 94] on li "Edit" at bounding box center [1092, 96] width 175 height 27
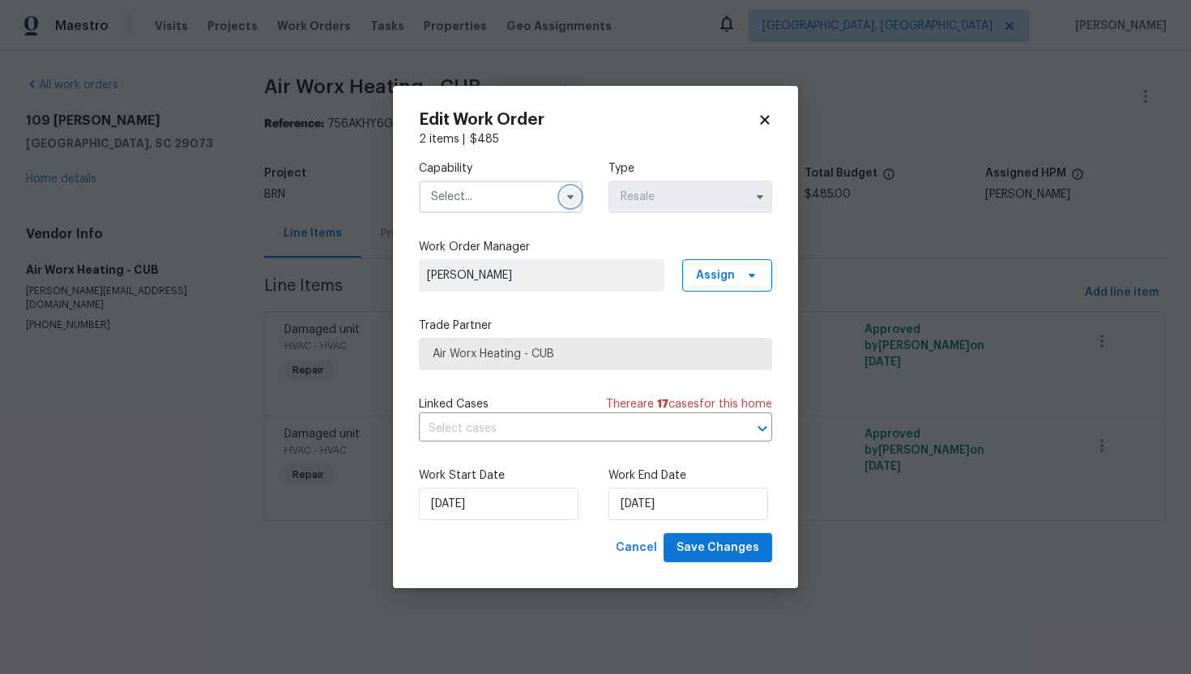
click at [573, 190] on icon "button" at bounding box center [570, 196] width 13 height 13
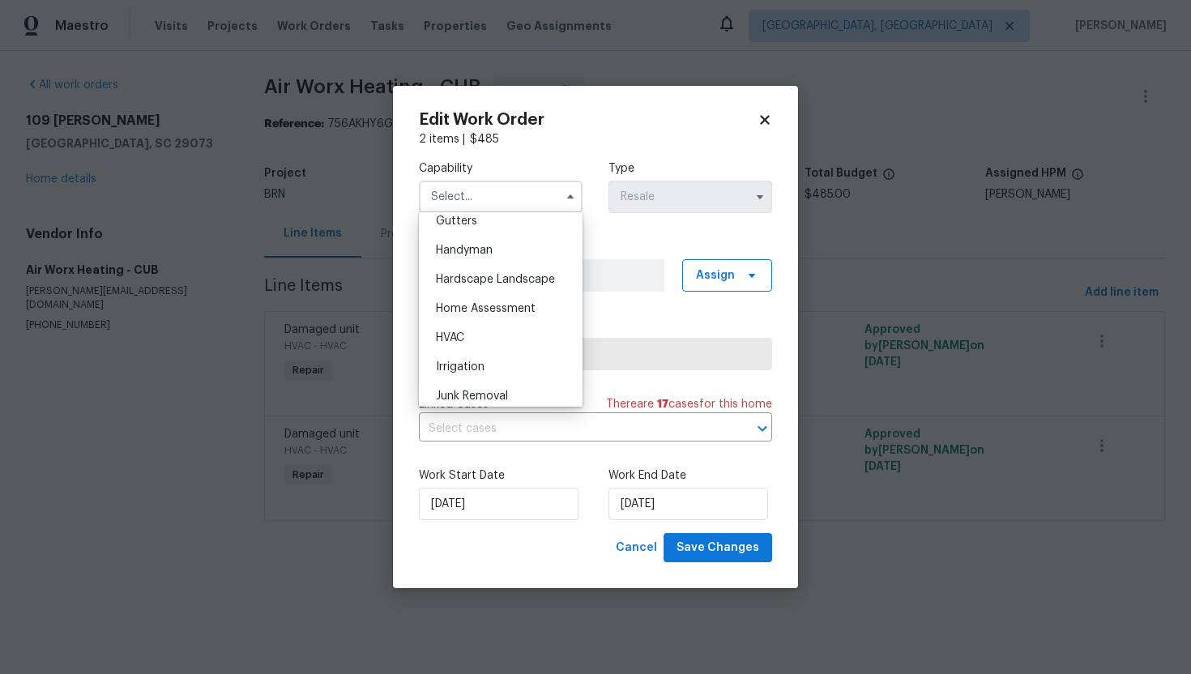
scroll to position [893, 0]
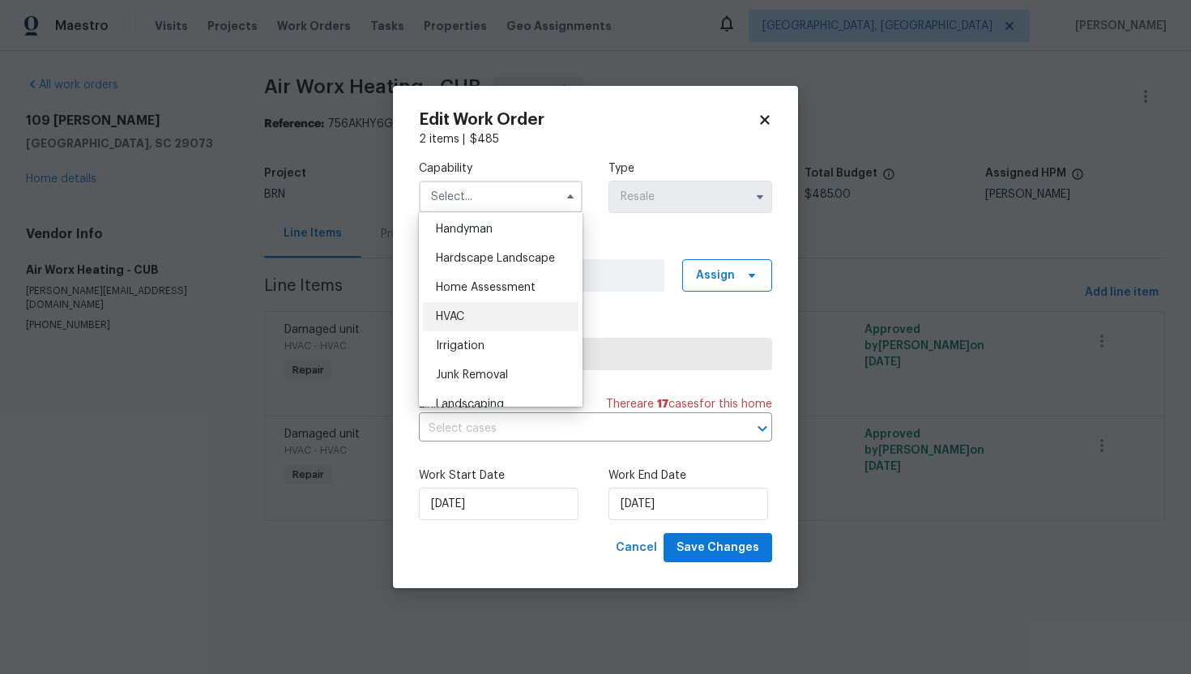
click at [489, 322] on div "HVAC" at bounding box center [501, 316] width 156 height 29
type input "HVAC"
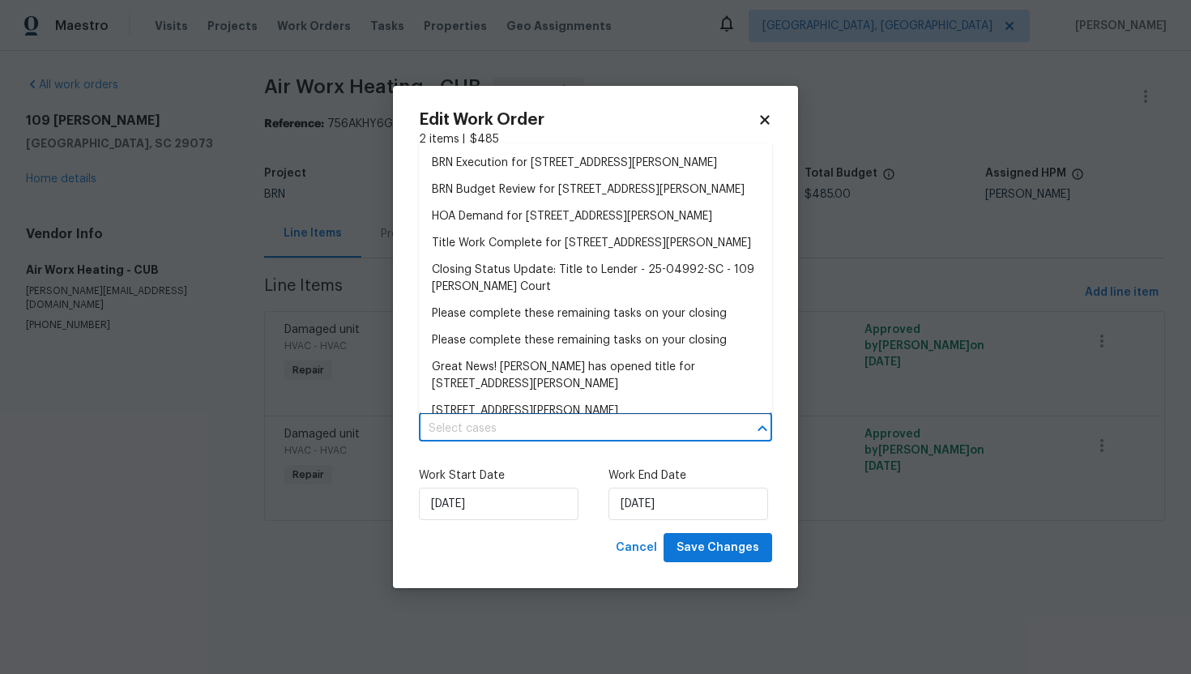
click at [601, 438] on input "text" at bounding box center [573, 428] width 308 height 25
click at [581, 156] on li "BRN Execution for 109 Katrina Ct, Lexington, SC 29073" at bounding box center [595, 163] width 353 height 27
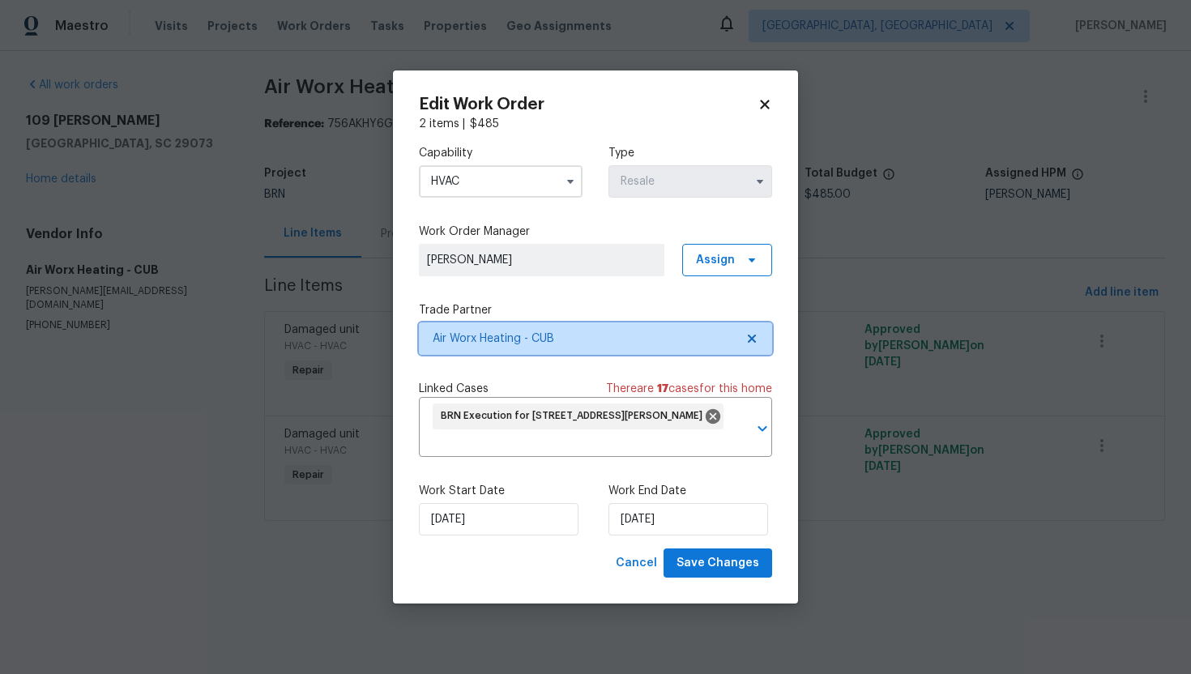
click at [749, 341] on icon at bounding box center [751, 338] width 13 height 13
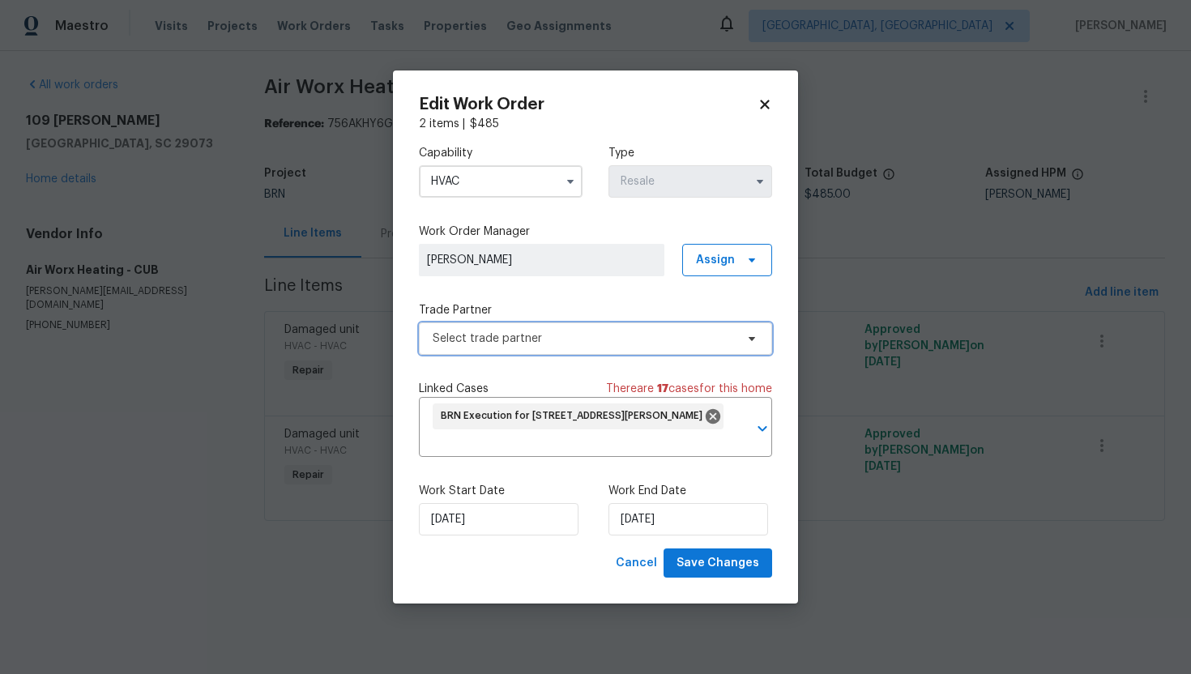
click at [680, 348] on span "Select trade partner" at bounding box center [595, 338] width 353 height 32
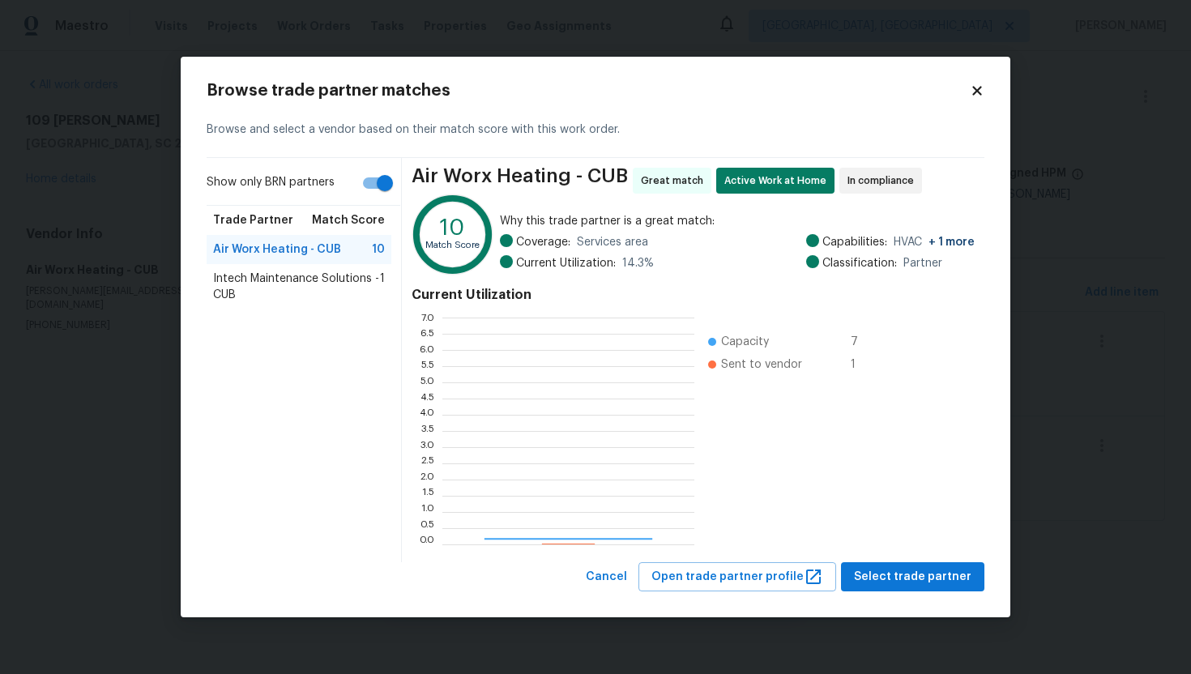
scroll to position [227, 252]
click at [326, 273] on span "Intech Maintenance Solutions - CUB" at bounding box center [296, 287] width 167 height 32
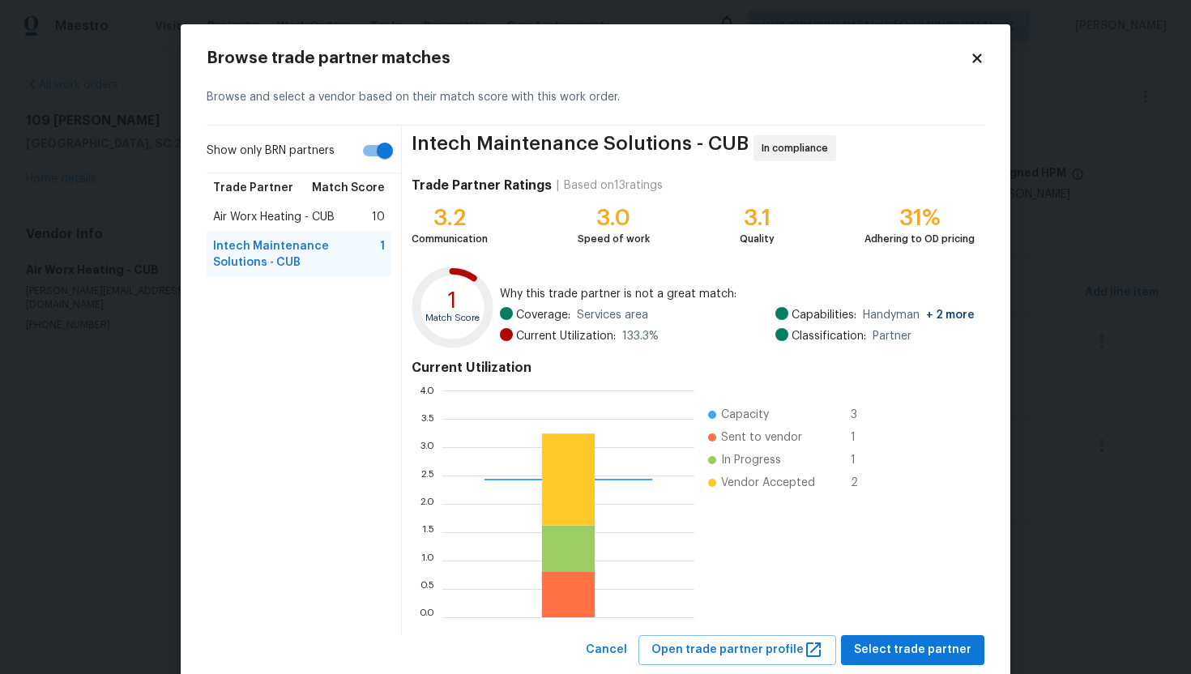
scroll to position [40, 0]
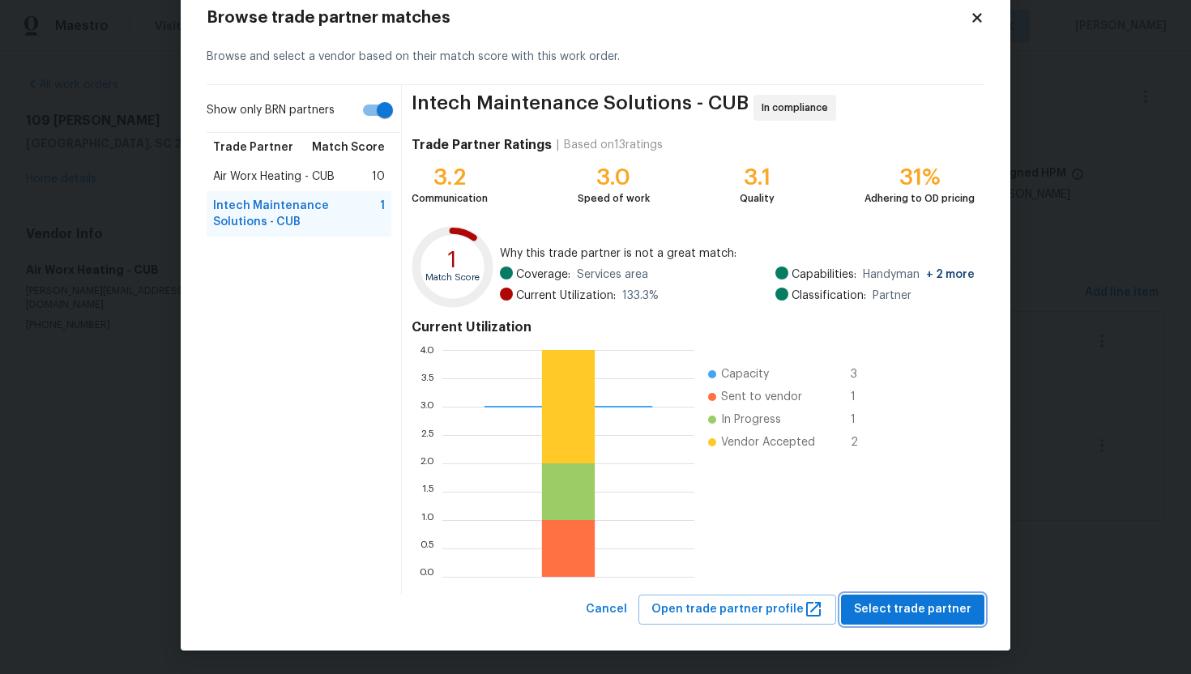
click at [870, 578] on span "Select trade partner" at bounding box center [912, 609] width 117 height 20
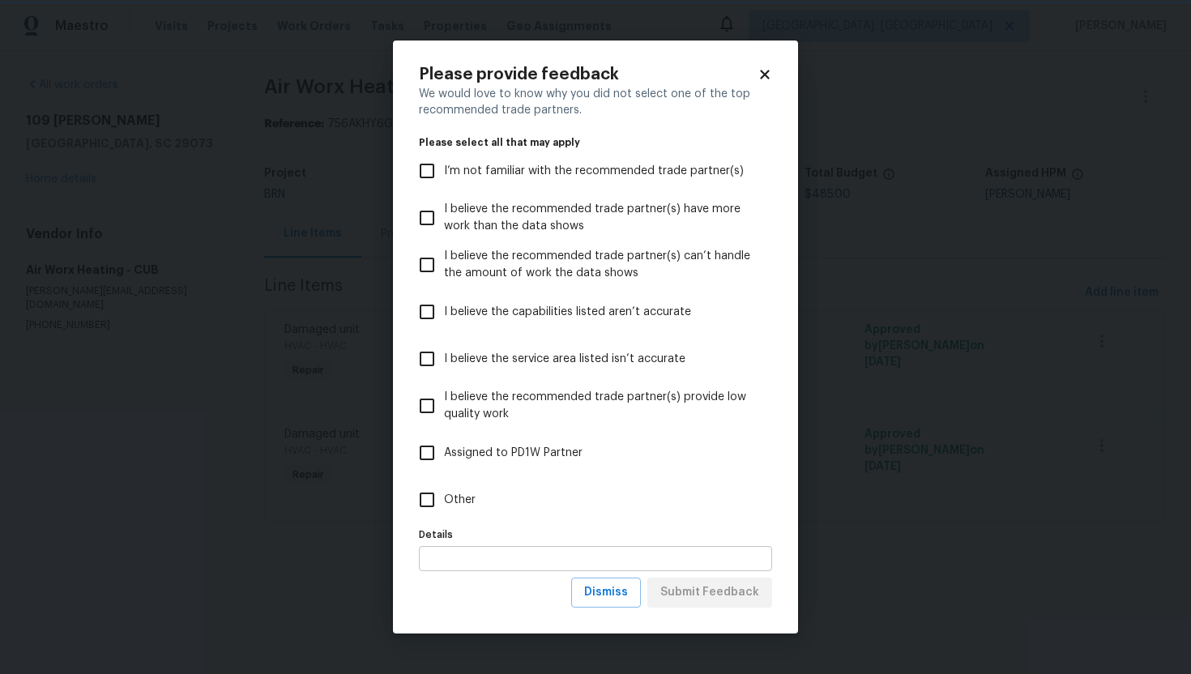
scroll to position [0, 0]
click at [608, 578] on span "Dismiss" at bounding box center [606, 592] width 44 height 20
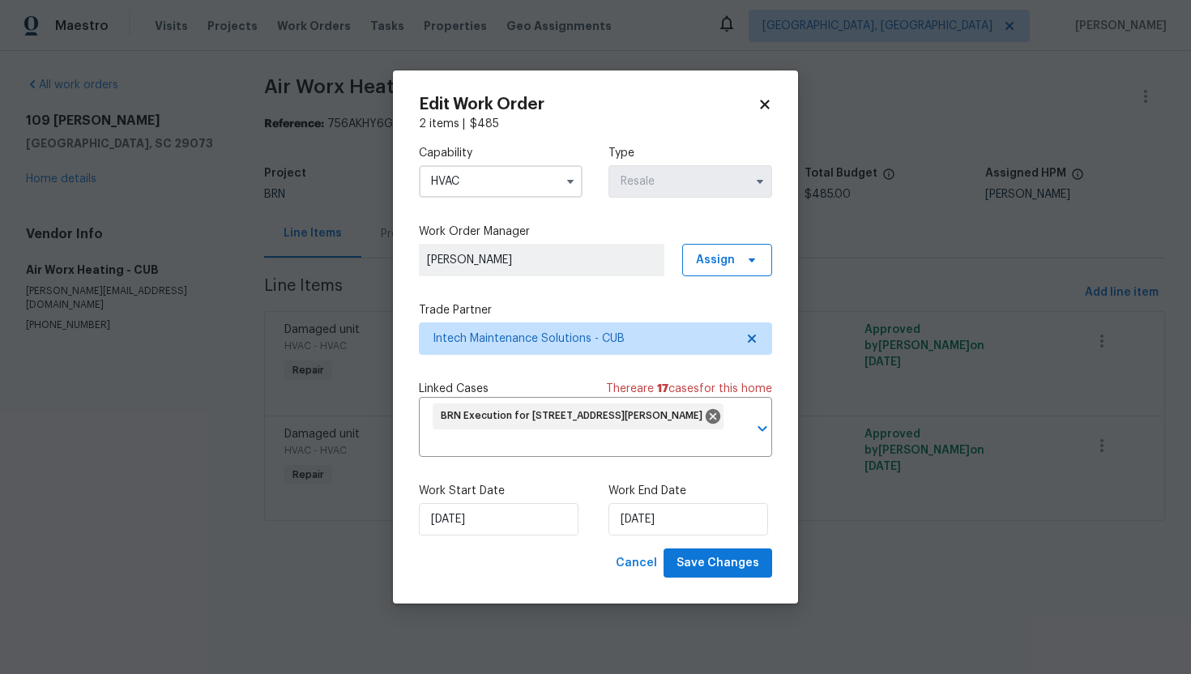
click at [691, 462] on div "Capability HVAC Type Resale Work Order Manager Ajay Godson Assign Trade Partner…" at bounding box center [595, 340] width 353 height 416
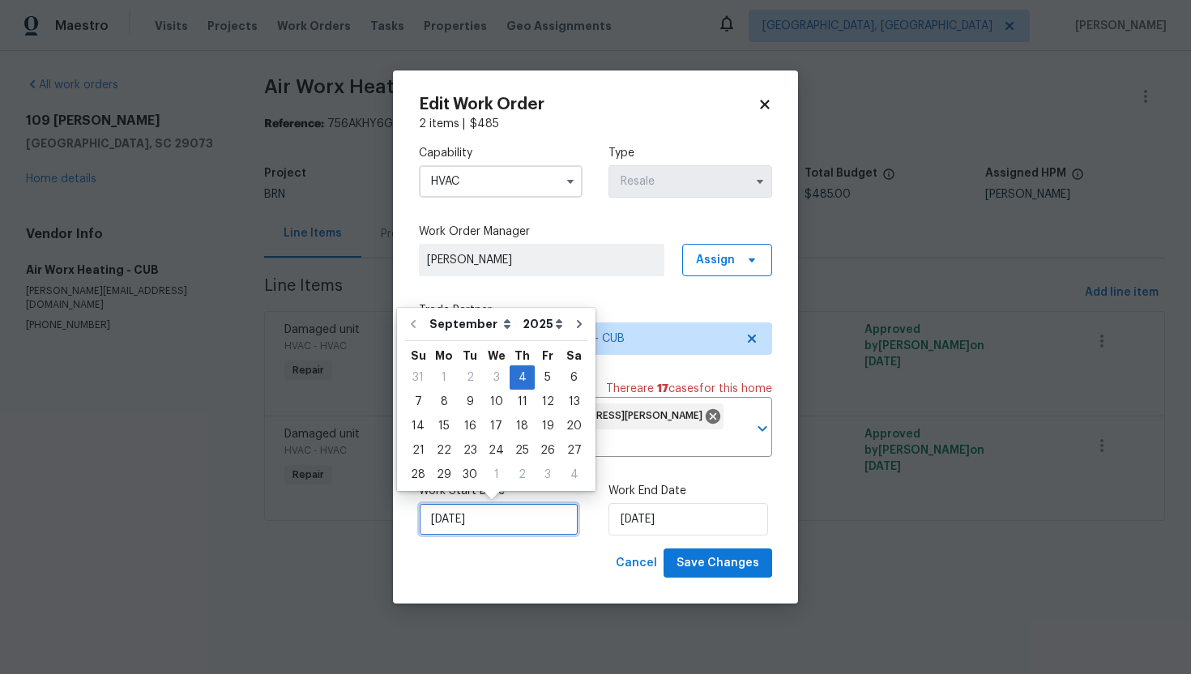
click at [472, 525] on input "[DATE]" at bounding box center [499, 519] width 160 height 32
click at [540, 382] on div "5" at bounding box center [548, 377] width 26 height 23
type input "9/5/2025"
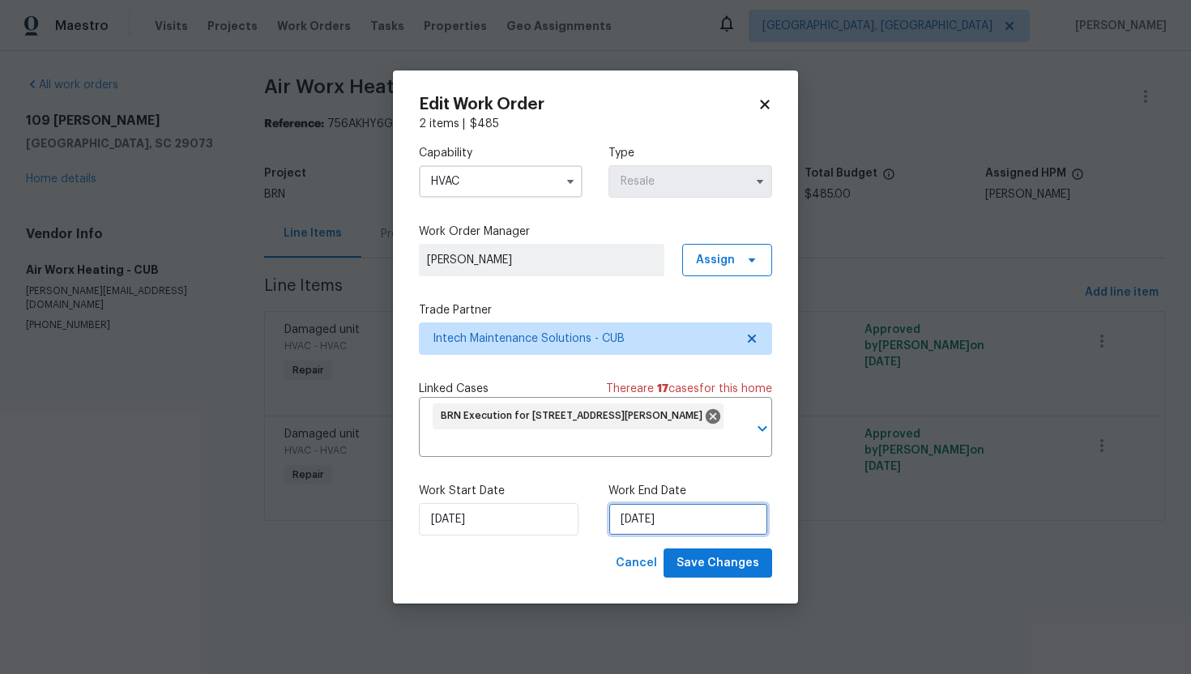
click at [634, 517] on input "9/5/2025" at bounding box center [688, 519] width 160 height 32
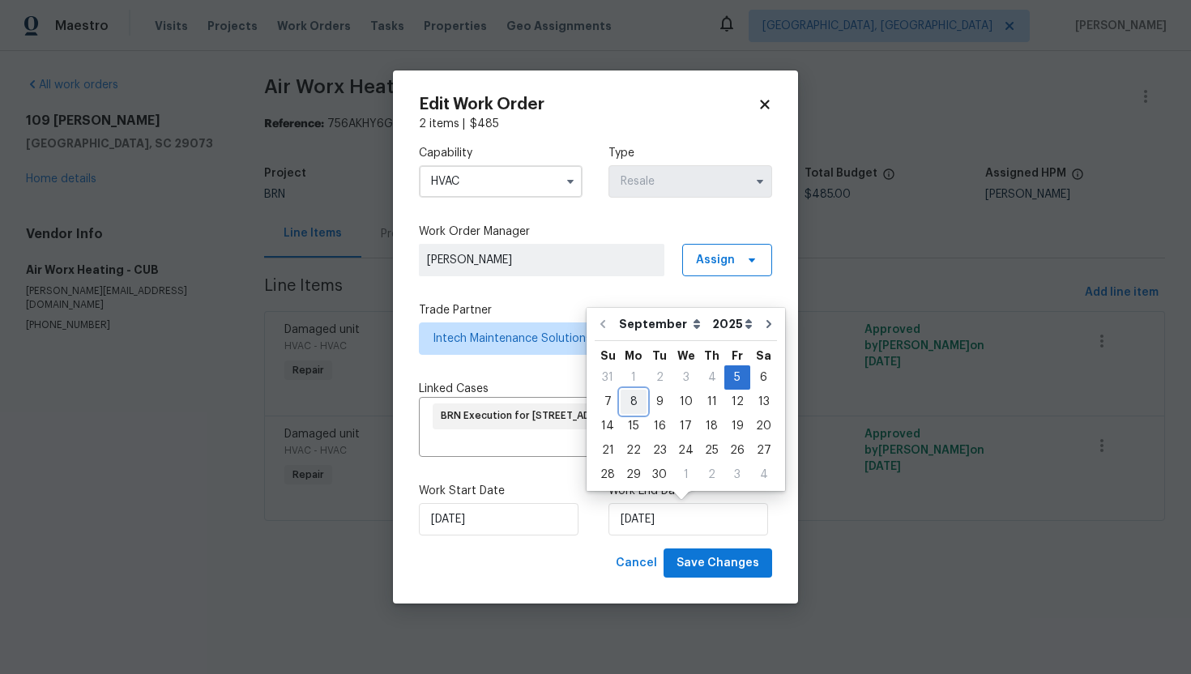
click at [629, 399] on div "8" at bounding box center [633, 401] width 26 height 23
type input "9/8/2025"
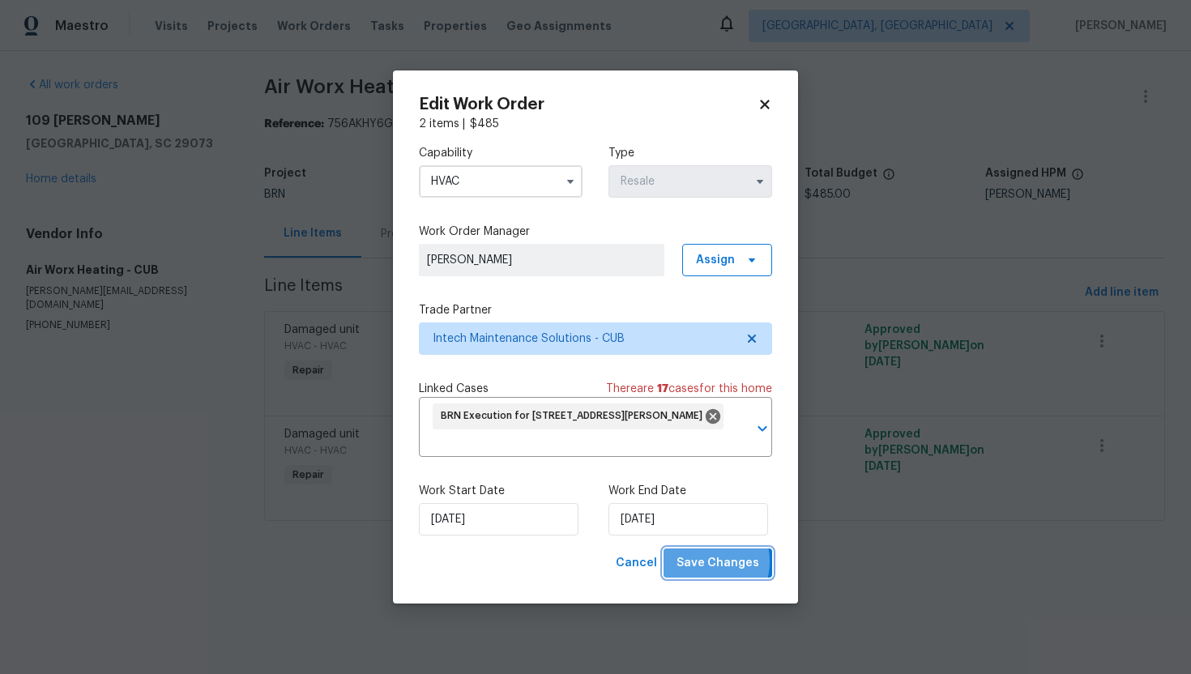
click at [705, 561] on span "Save Changes" at bounding box center [717, 563] width 83 height 20
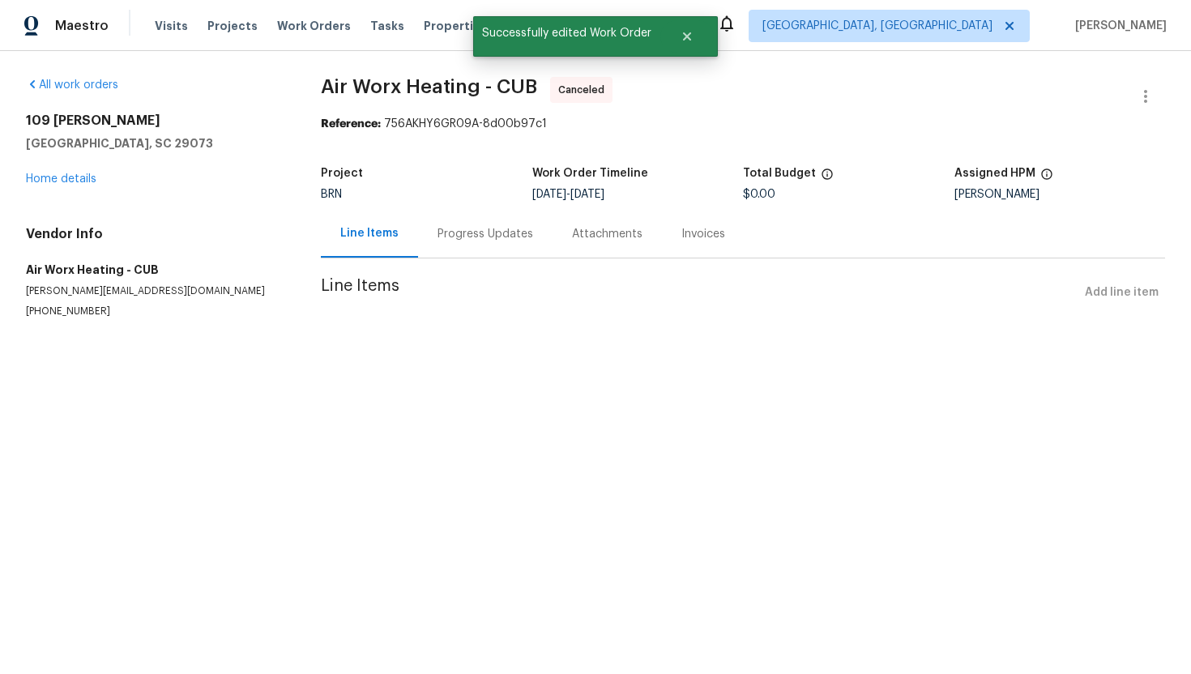
click at [477, 236] on div "Progress Updates" at bounding box center [485, 234] width 96 height 16
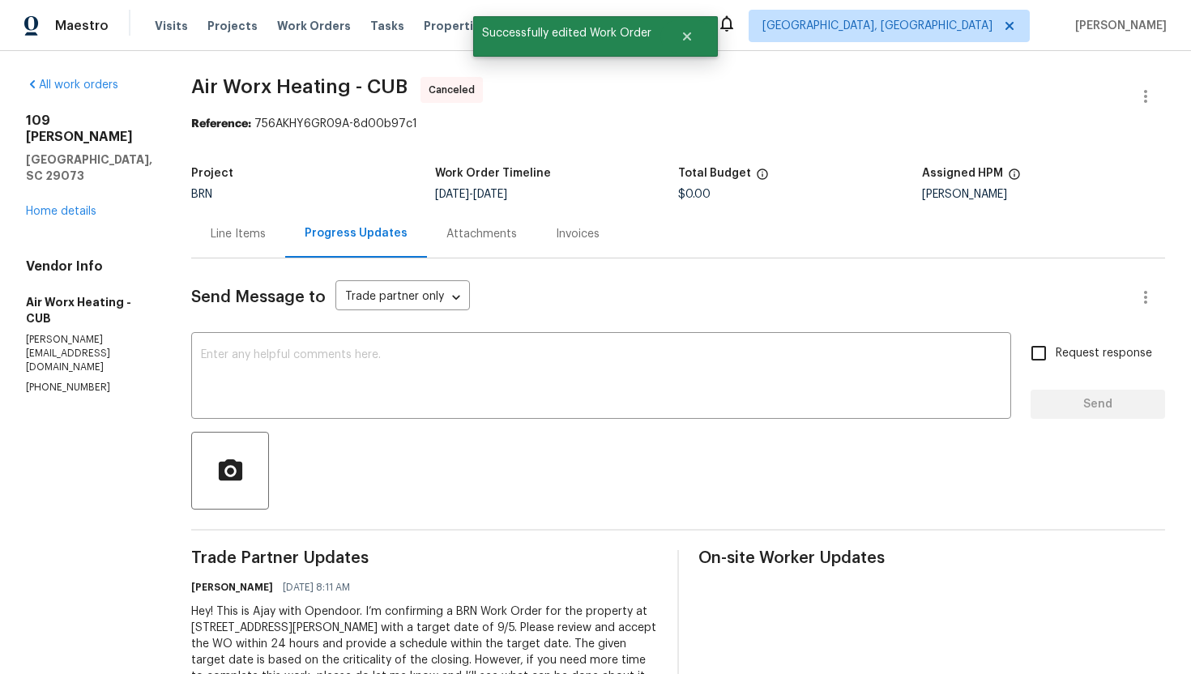
scroll to position [88, 0]
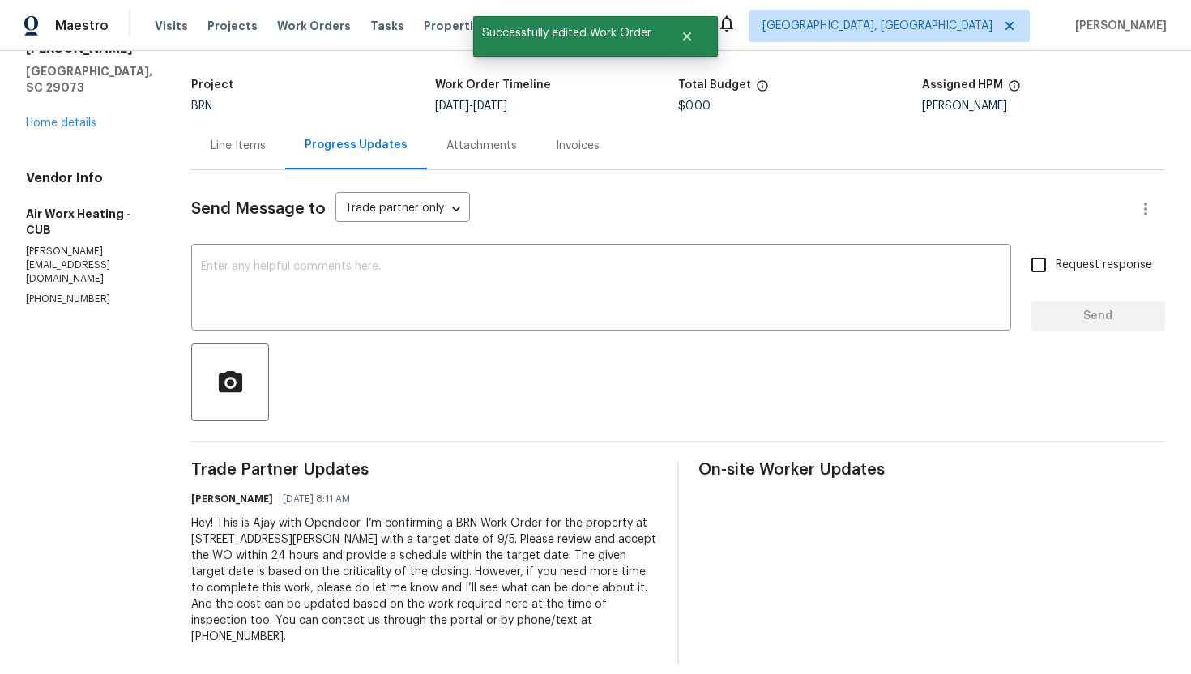
click at [382, 543] on div "Hey! This is Ajay with Opendoor. I’m confirming a BRN Work Order for the proper…" at bounding box center [424, 580] width 467 height 130
copy div "Trade Partner Updates Ajay Godson 09/04/2025 8:11 AM"
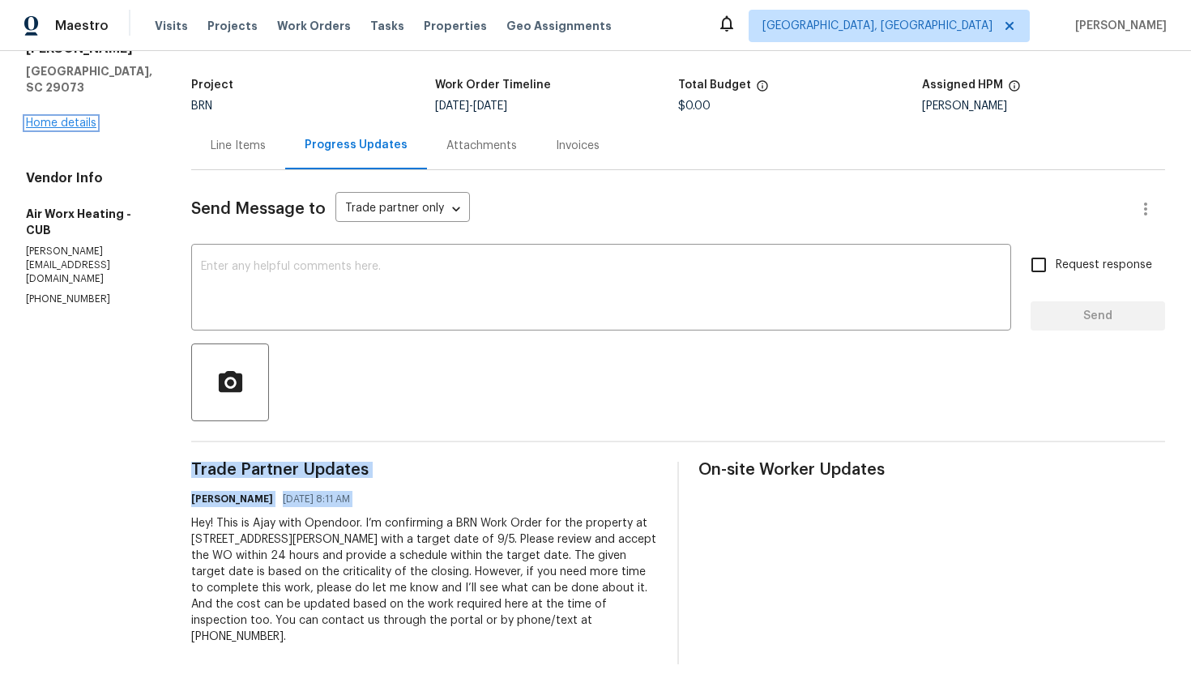
click at [80, 117] on link "Home details" at bounding box center [61, 122] width 70 height 11
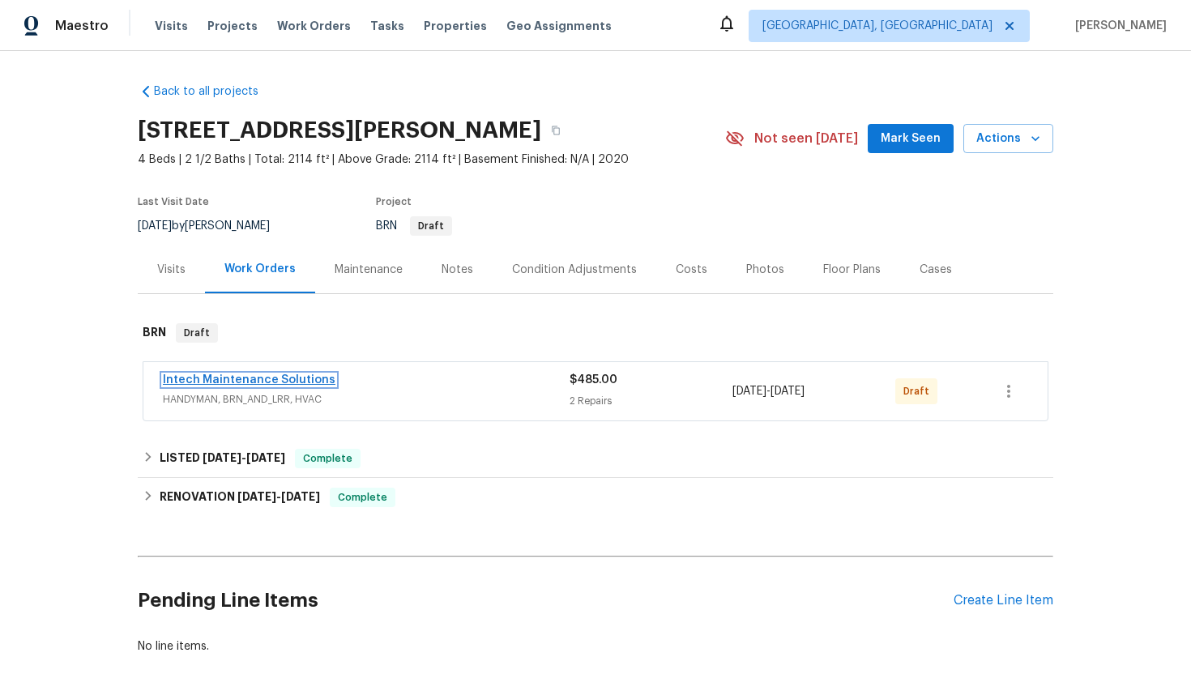
click at [202, 380] on link "Intech Maintenance Solutions" at bounding box center [249, 379] width 173 height 11
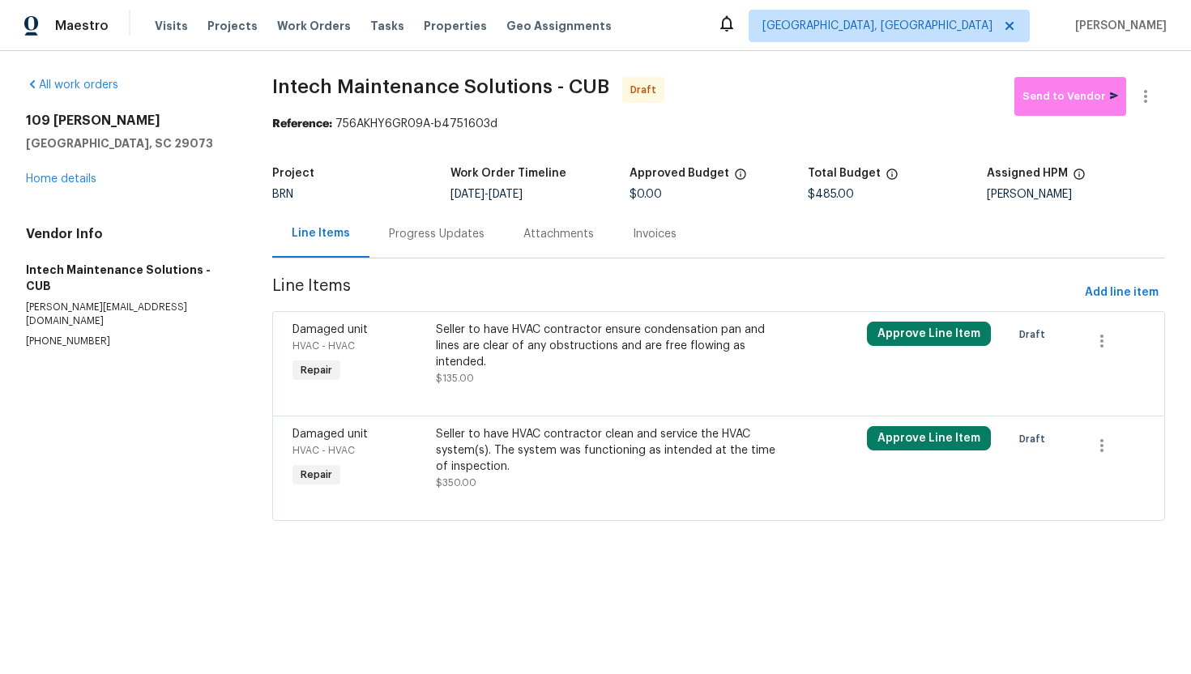
click at [423, 244] on div "Progress Updates" at bounding box center [436, 234] width 134 height 48
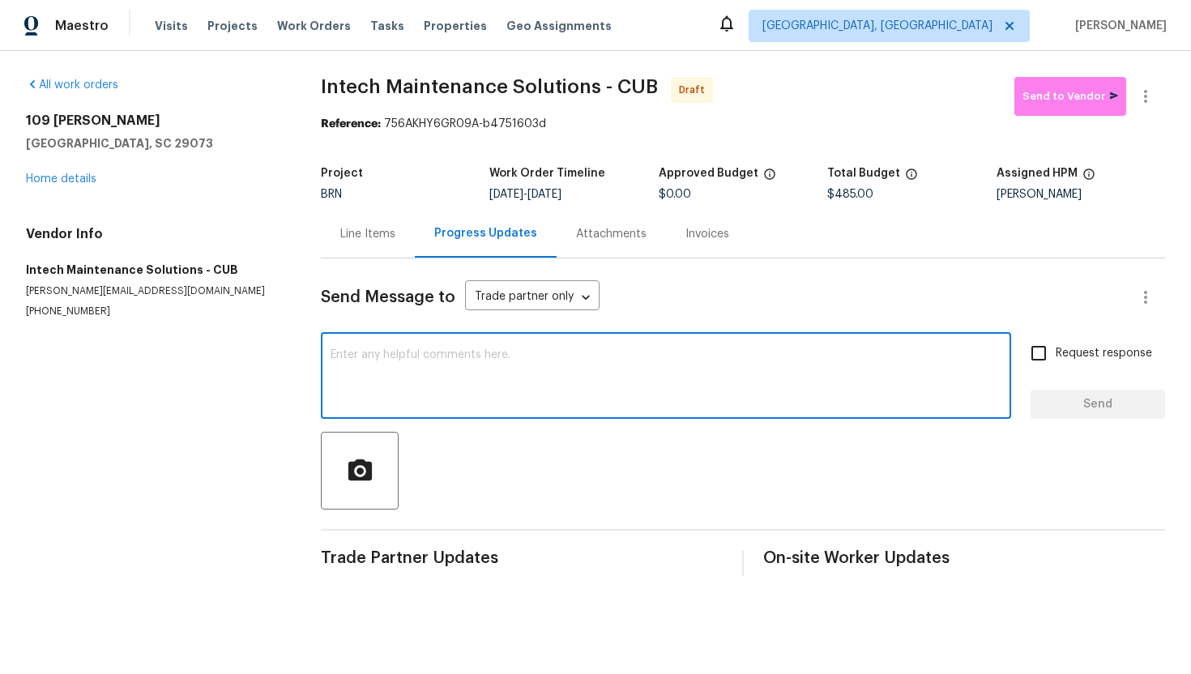
click at [435, 364] on textarea at bounding box center [665, 377] width 671 height 57
paste textarea "Hey! This is Ajay with Opendoor. I’m confirming a BRN Work Order for the proper…"
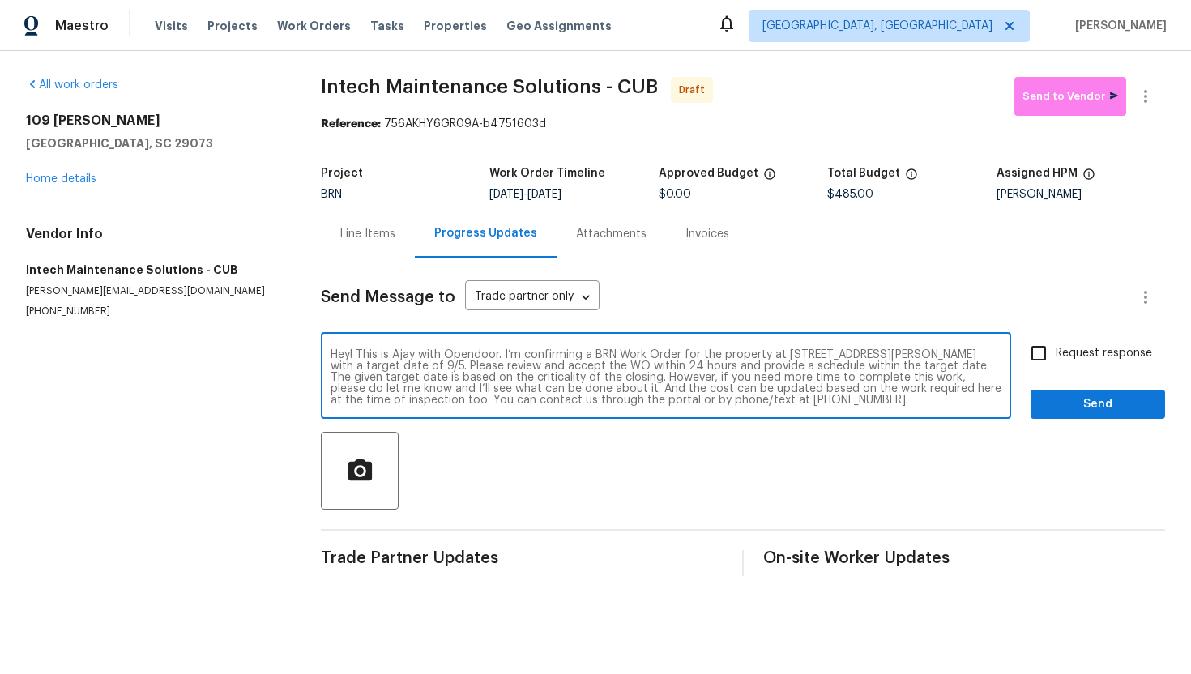
click at [432, 369] on textarea "Hey! This is Ajay with Opendoor. I’m confirming a BRN Work Order for the proper…" at bounding box center [665, 377] width 671 height 57
type textarea "Hey! This is Ajay with Opendoor. I’m confirming a BRN Work Order for the proper…"
click at [971, 352] on span "Request response" at bounding box center [1103, 353] width 96 height 17
click at [971, 352] on input "Request response" at bounding box center [1038, 353] width 34 height 34
checkbox input "true"
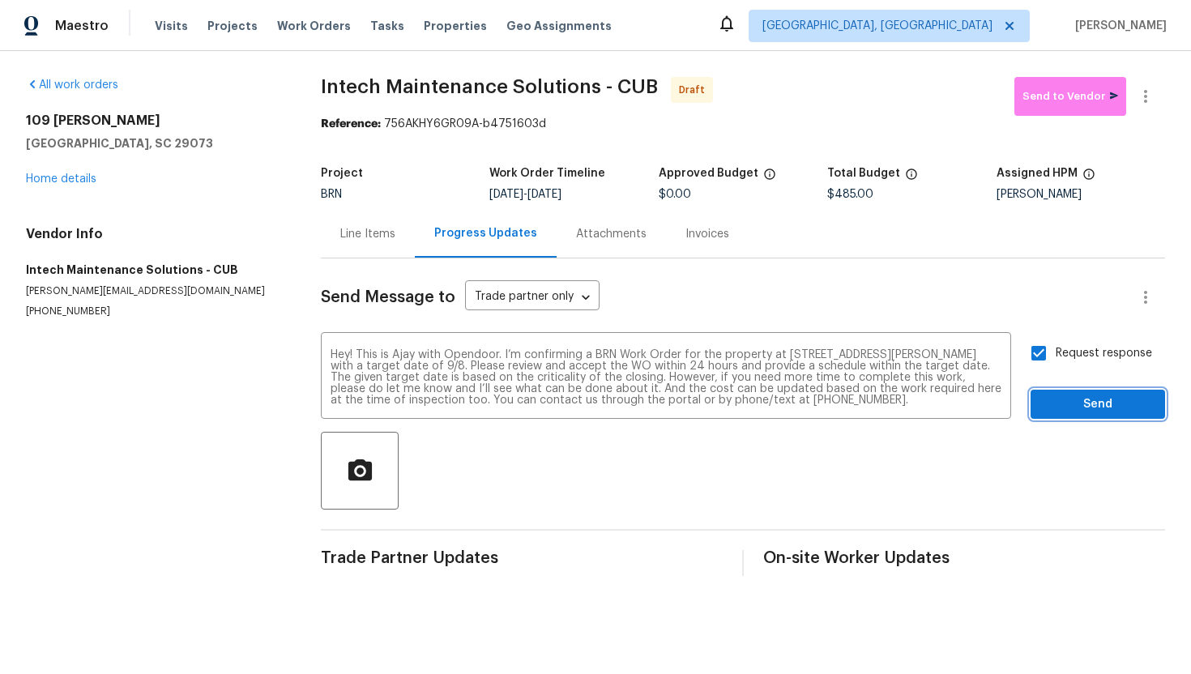
click at [971, 401] on span "Send" at bounding box center [1097, 404] width 109 height 20
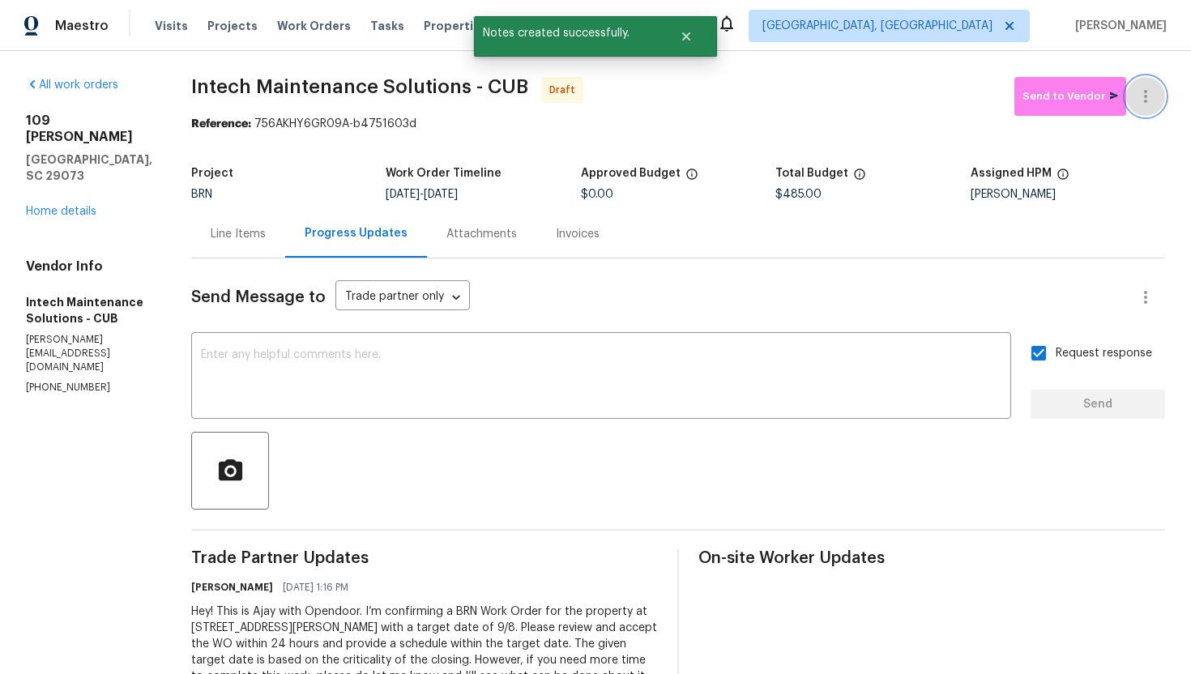
click at [971, 99] on icon "button" at bounding box center [1145, 96] width 19 height 19
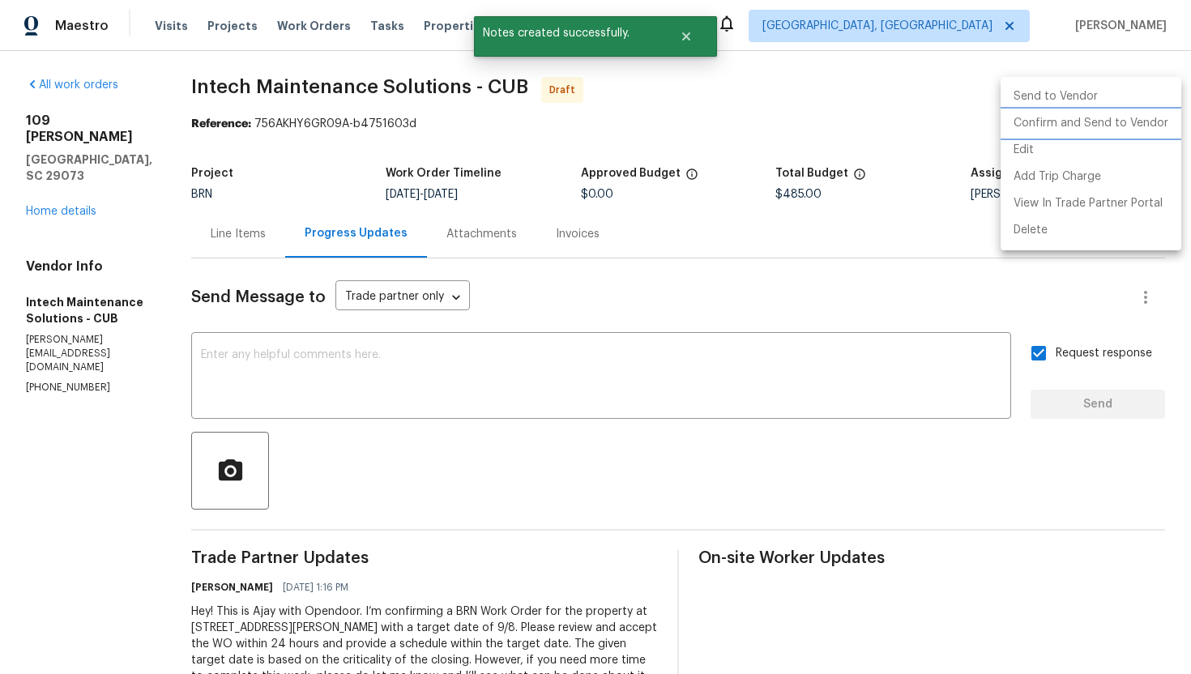
click at [971, 118] on li "Confirm and Send to Vendor" at bounding box center [1090, 123] width 181 height 27
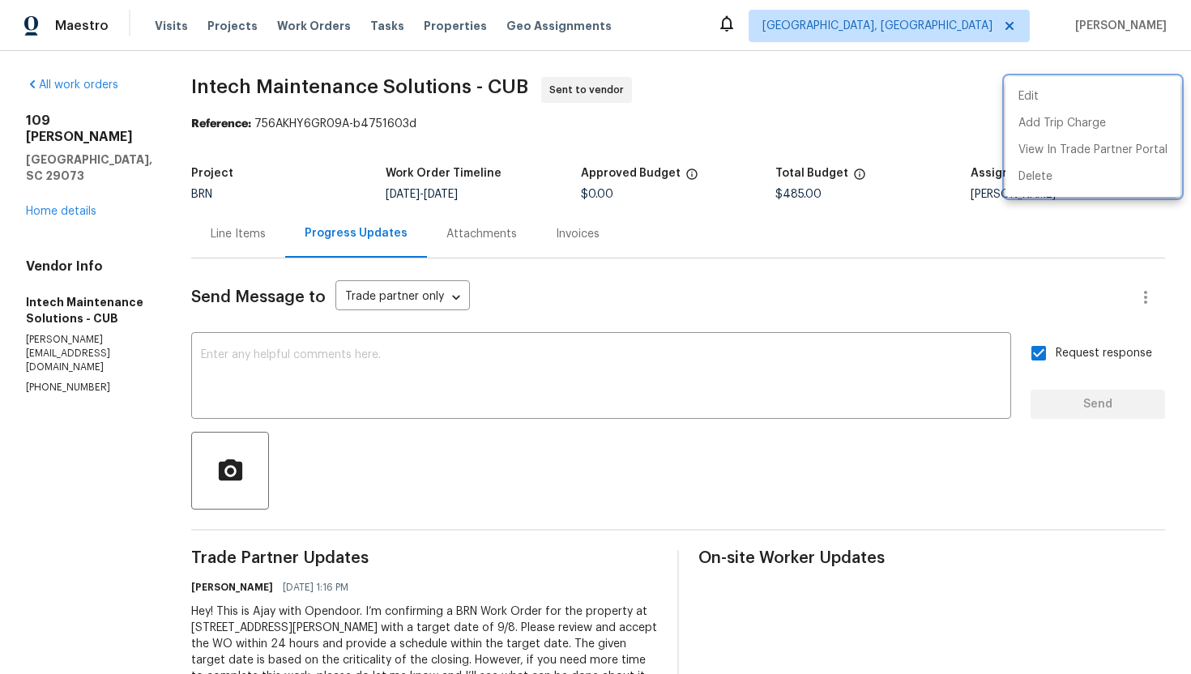
click at [241, 235] on div at bounding box center [595, 337] width 1191 height 674
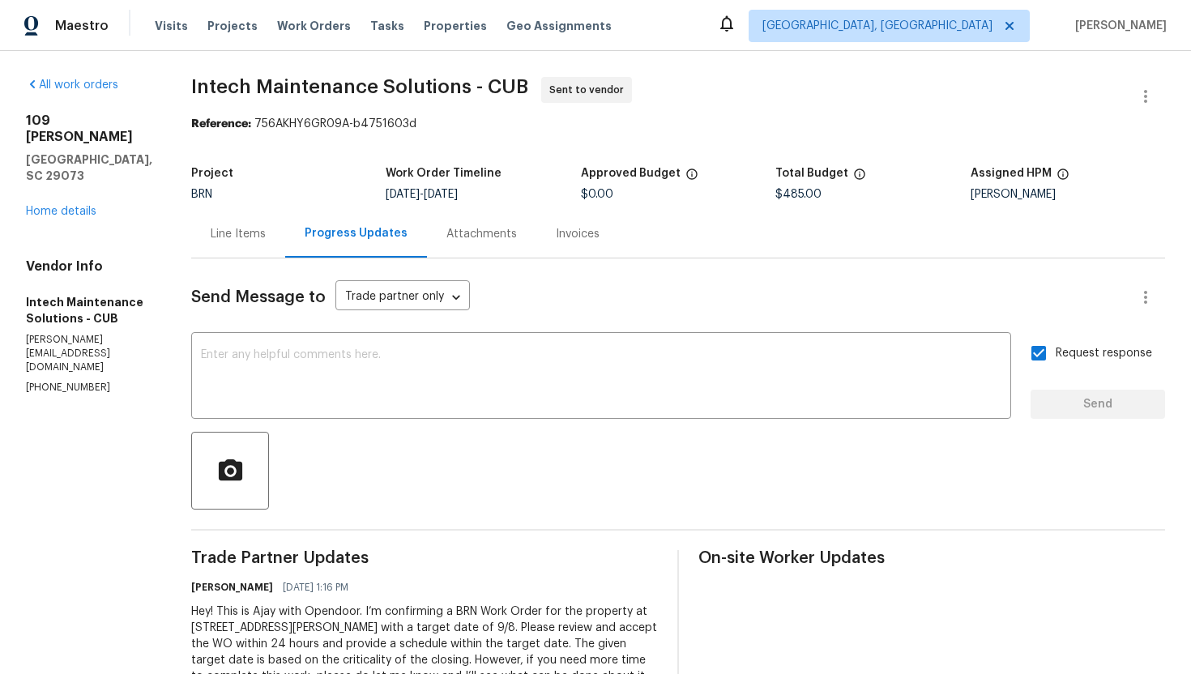
click at [220, 235] on div "Line Items" at bounding box center [238, 234] width 55 height 16
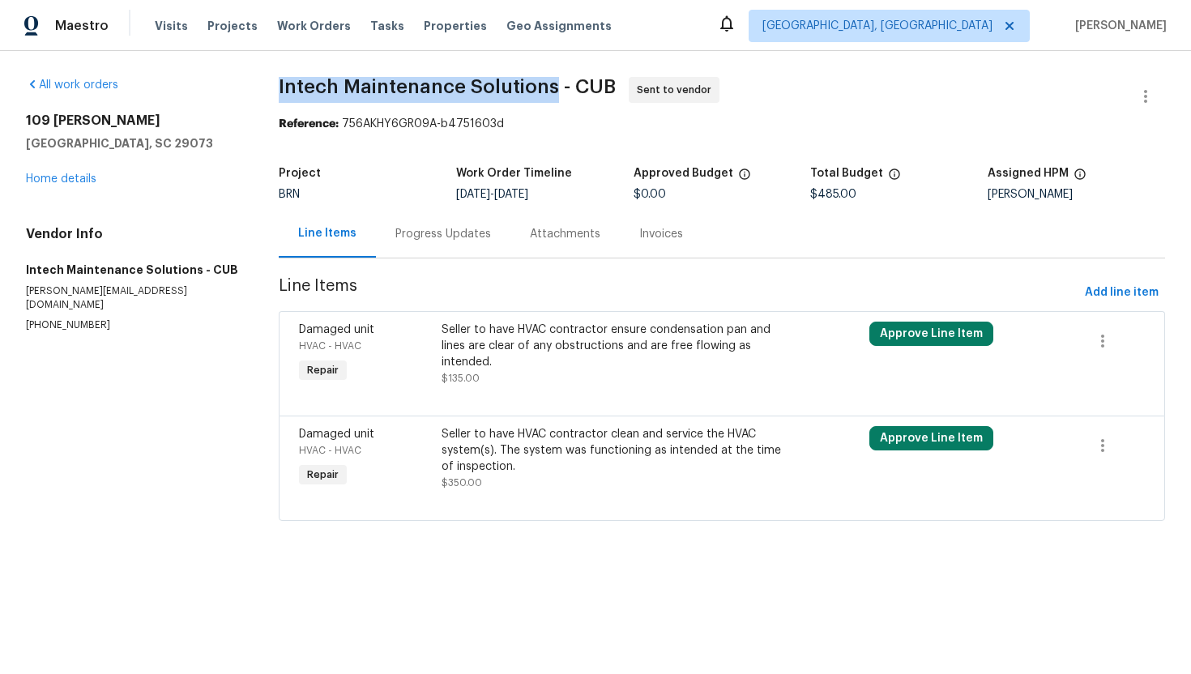
drag, startPoint x: 277, startPoint y: 86, endPoint x: 555, endPoint y: 97, distance: 278.1
click at [555, 97] on div "All work orders 109 Katrina Ct Lexington, SC 29073 Home details Vendor Info Int…" at bounding box center [595, 308] width 1191 height 515
copy span "Intech Maintenance Solutions"
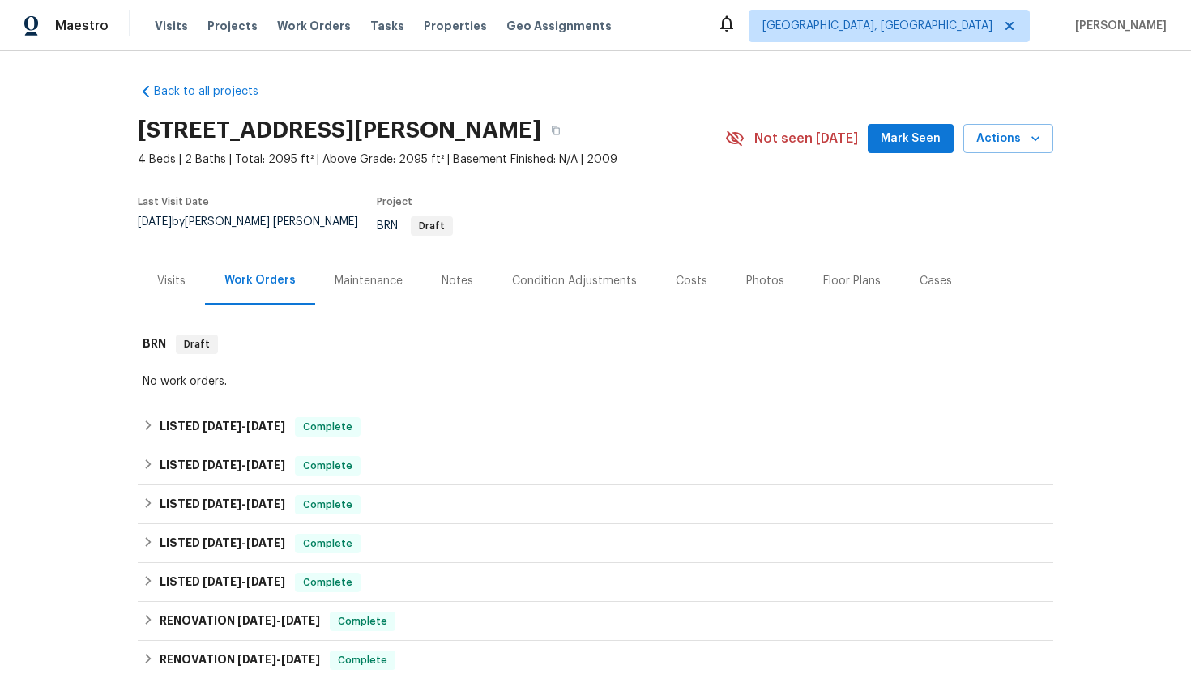
scroll to position [605, 0]
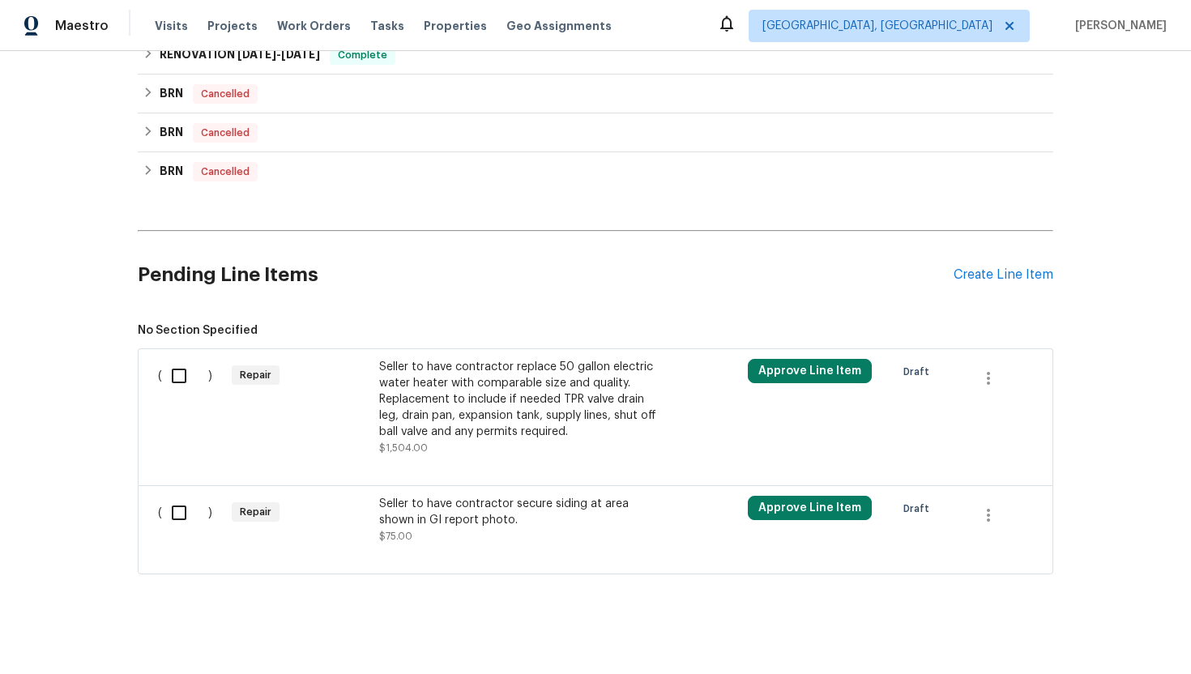
click at [476, 411] on div "Seller to have contractor replace 50 gallon electric water heater with comparab…" at bounding box center [521, 399] width 285 height 81
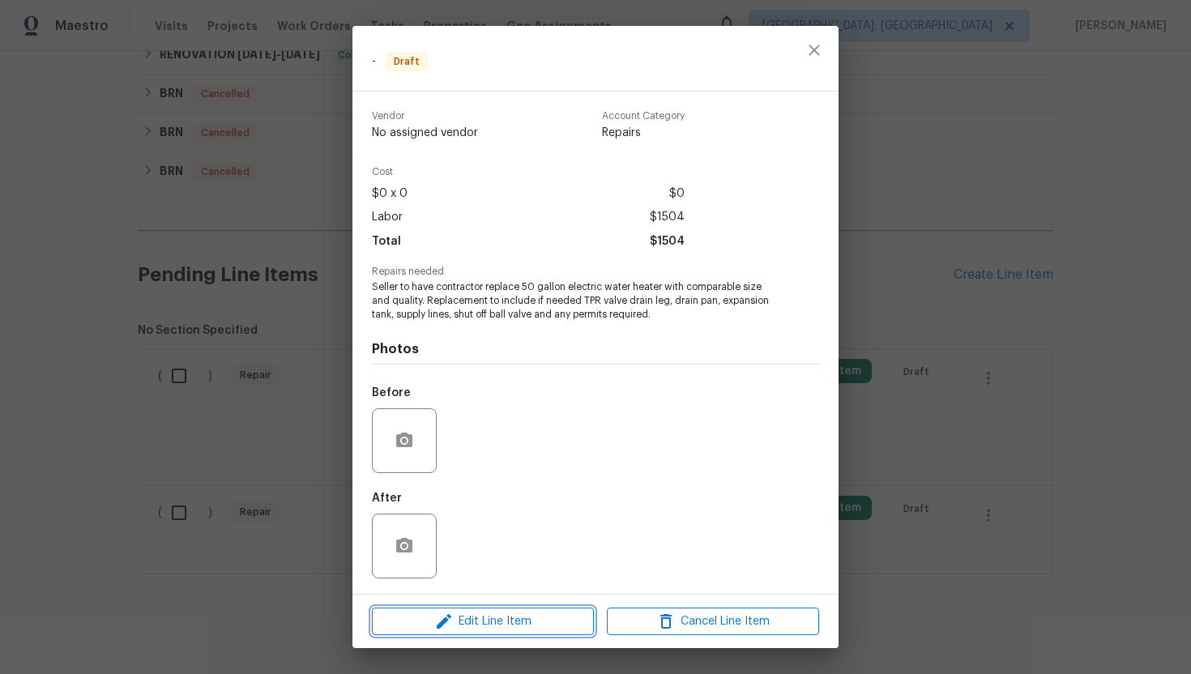
click at [463, 629] on span "Edit Line Item" at bounding box center [483, 622] width 212 height 20
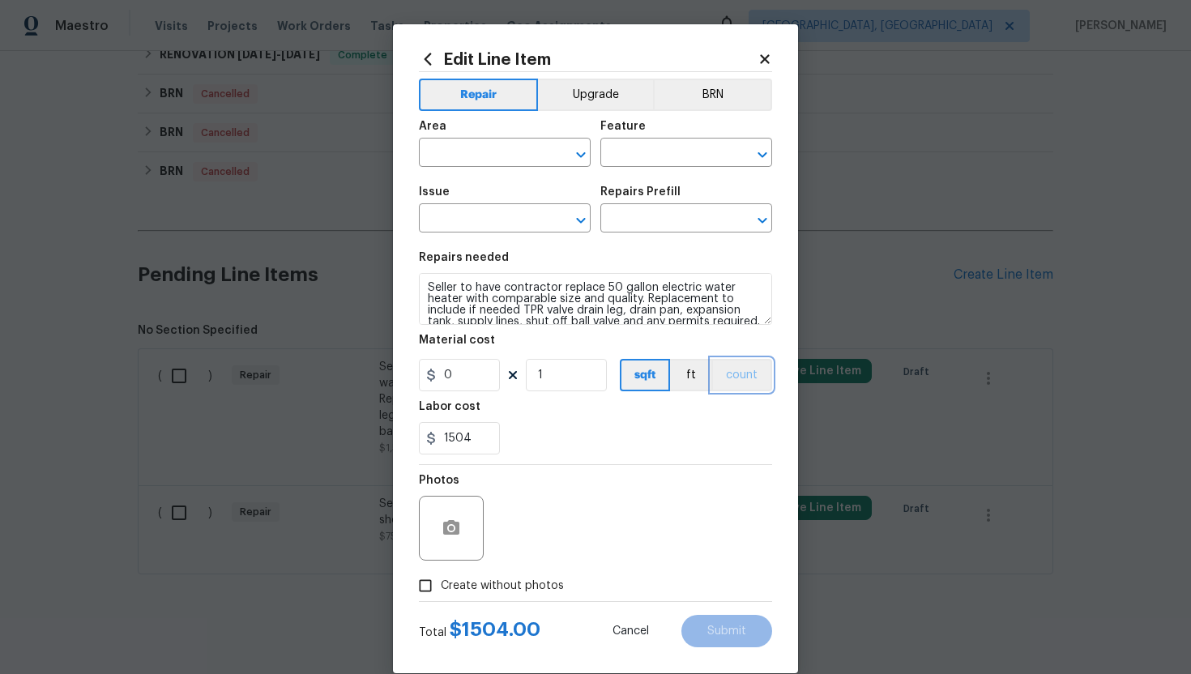
click at [735, 381] on button "count" at bounding box center [741, 375] width 61 height 32
click at [718, 109] on button "BRN" at bounding box center [712, 95] width 119 height 32
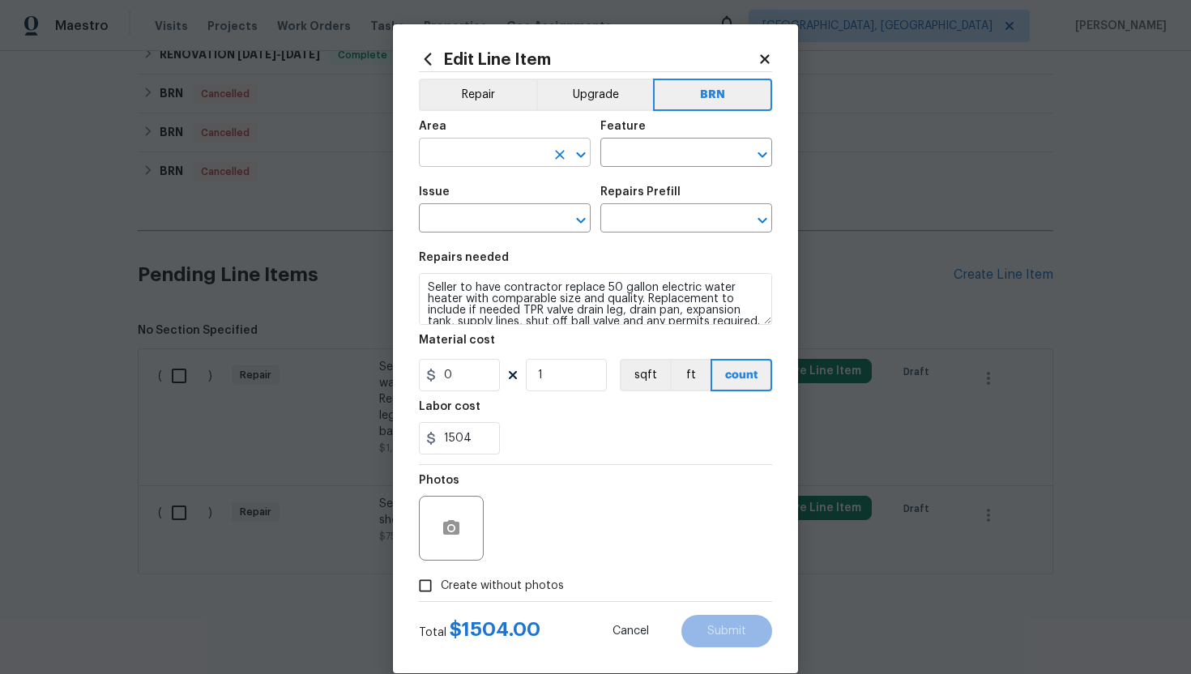
click at [508, 155] on input "text" at bounding box center [482, 154] width 126 height 25
click at [497, 187] on li "Plumbing" at bounding box center [505, 190] width 172 height 27
type input "Plumbing"
click at [625, 147] on input "text" at bounding box center [663, 154] width 126 height 25
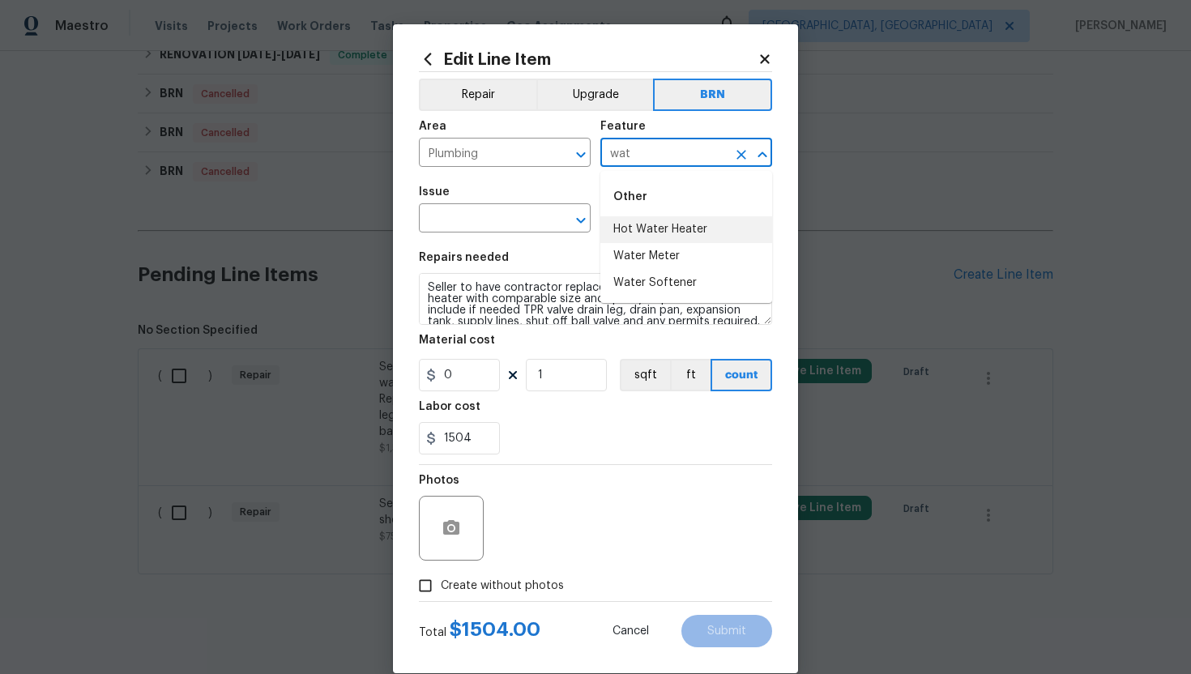
click at [647, 229] on li "Hot Water Heater" at bounding box center [686, 229] width 172 height 27
type input "Hot Water Heater"
click at [511, 225] on input "text" at bounding box center [482, 219] width 126 height 25
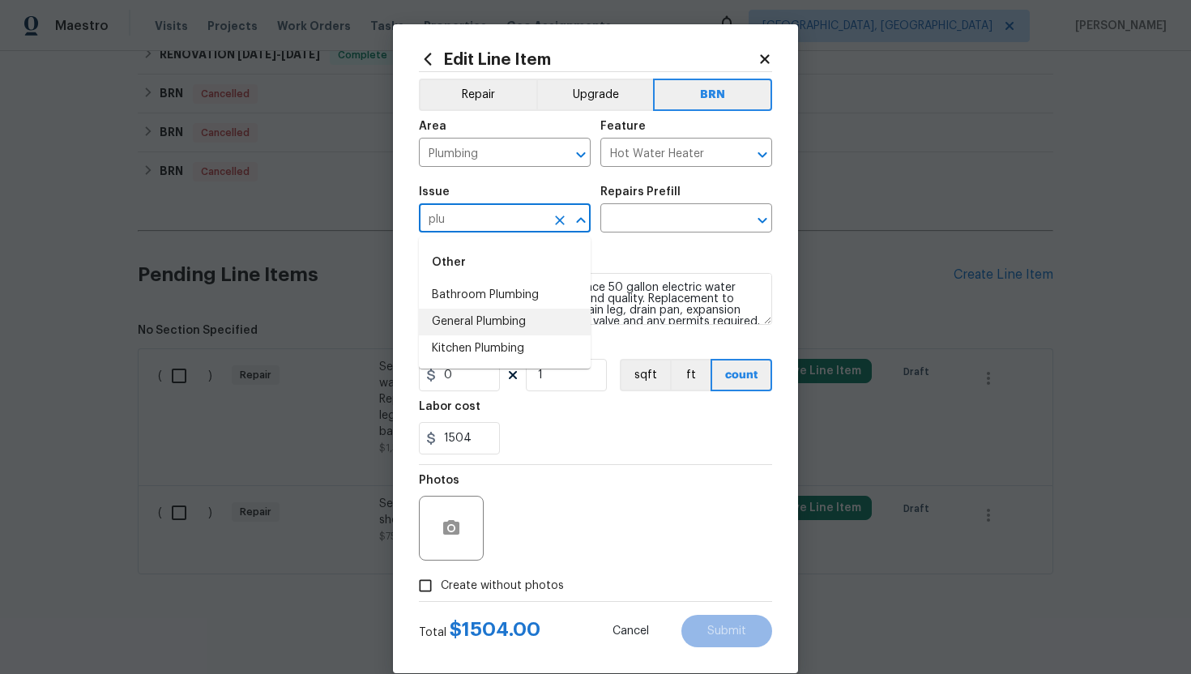
click at [504, 318] on li "General Plumbing" at bounding box center [505, 322] width 172 height 27
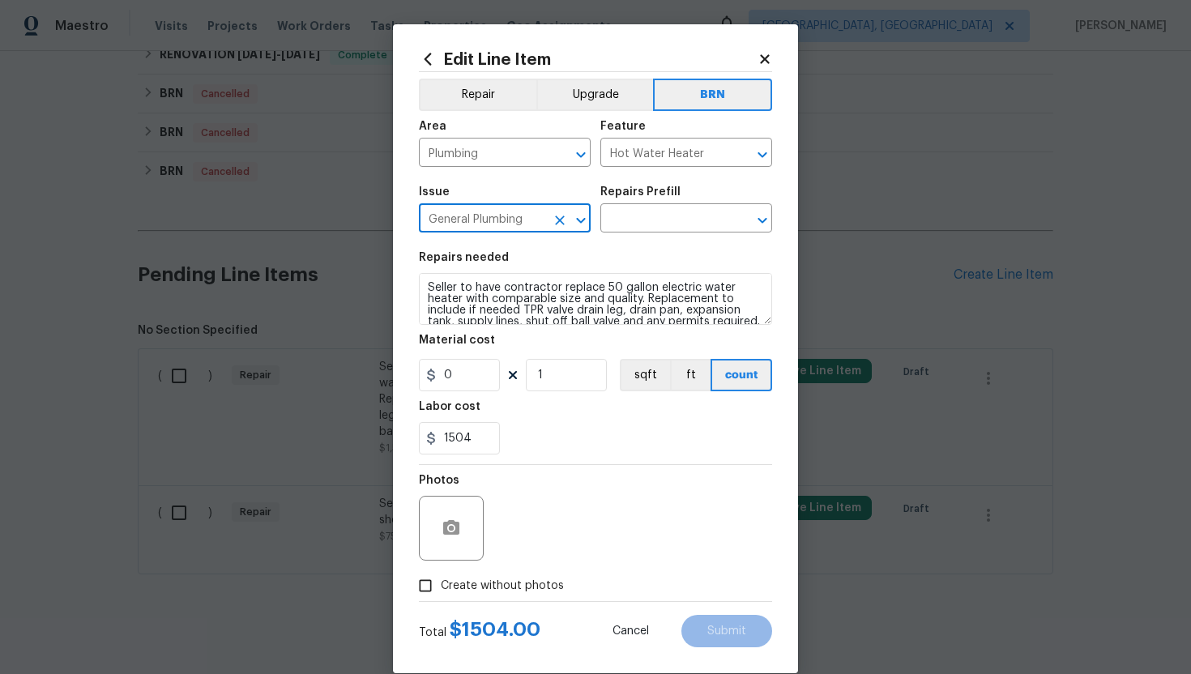
type input "General Plumbing"
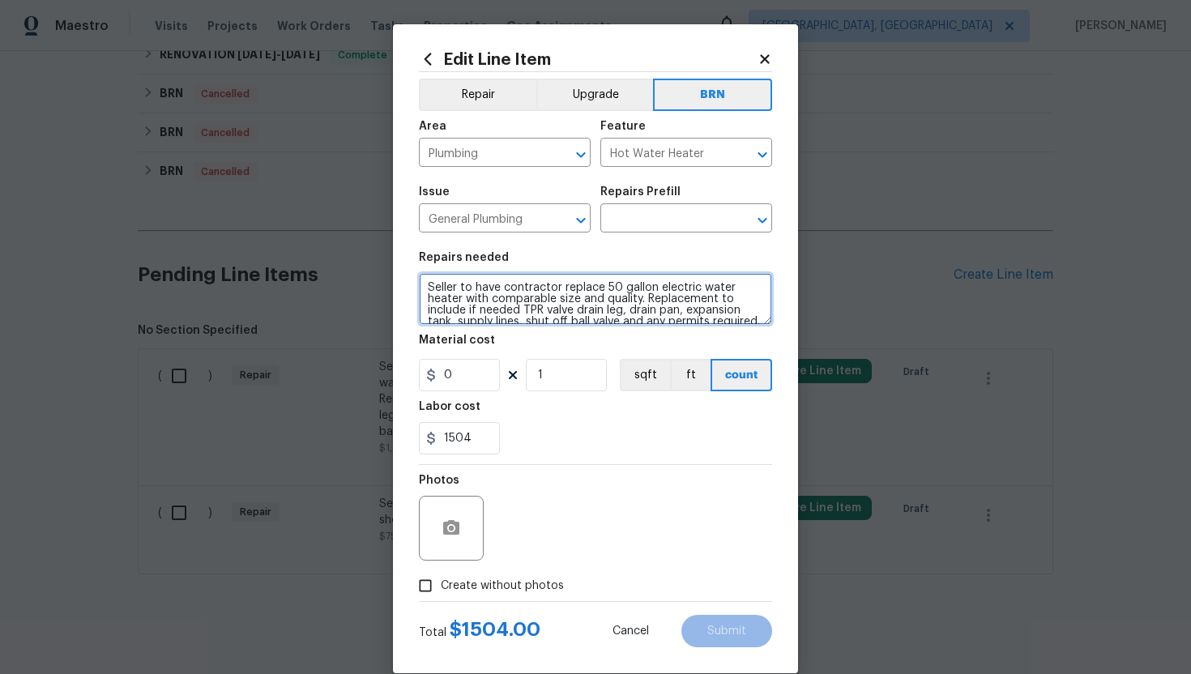
scroll to position [11, 0]
drag, startPoint x: 425, startPoint y: 291, endPoint x: 551, endPoint y: 343, distance: 136.1
click at [551, 344] on section "Repairs needed Seller to have contractor replace 50 gallon electric water heate…" at bounding box center [595, 353] width 353 height 222
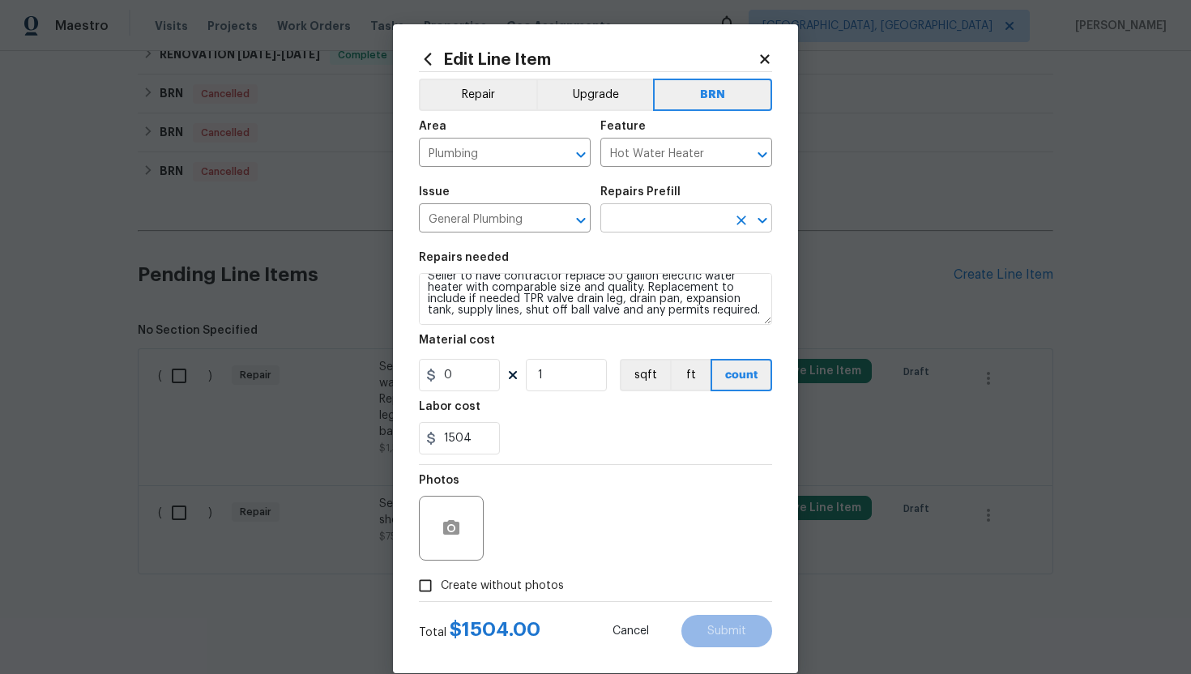
click at [629, 224] on input "text" at bounding box center [663, 219] width 126 height 25
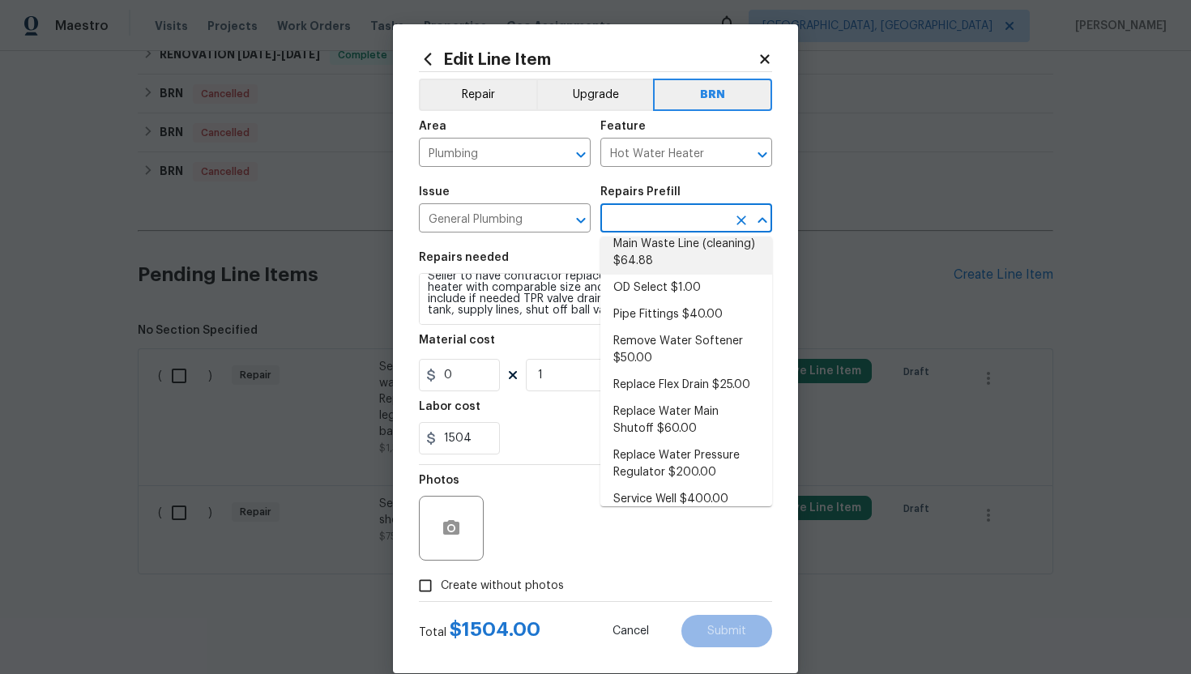
scroll to position [313, 0]
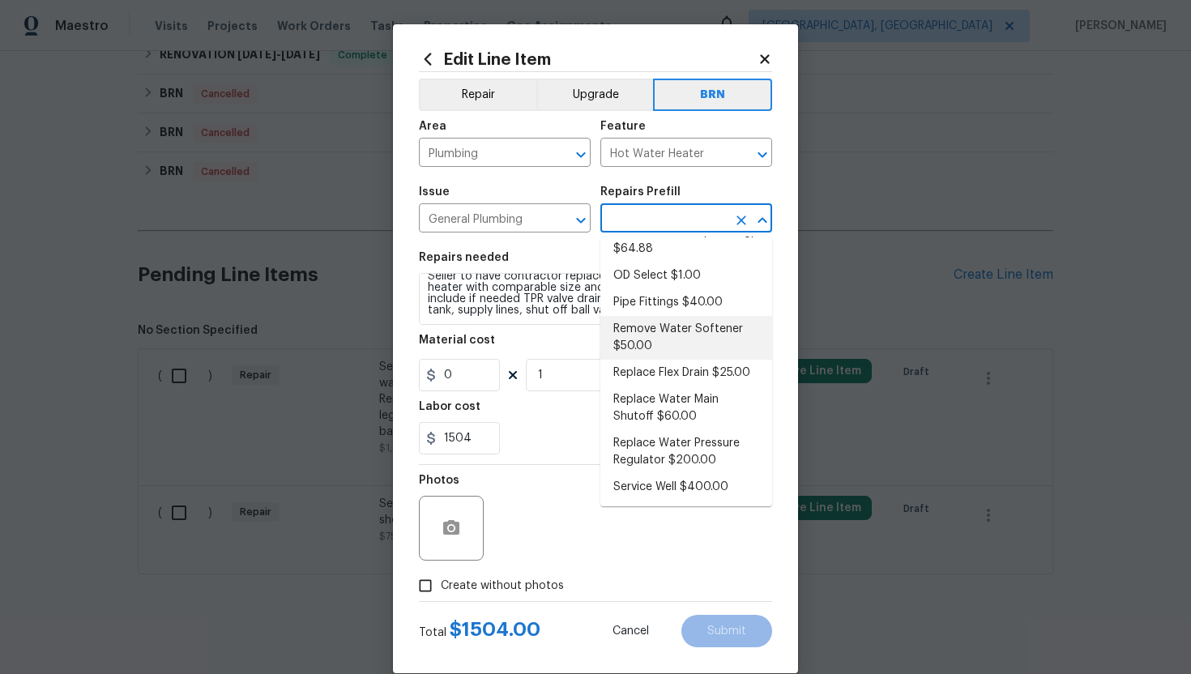
click at [659, 339] on li "Remove Water Softener $50.00" at bounding box center [686, 338] width 172 height 44
type input "Plumbing"
type input "Remove Water Softener $50.00"
type textarea "Remove the existing water softener and any associated components. Ensure that a…"
type input "50"
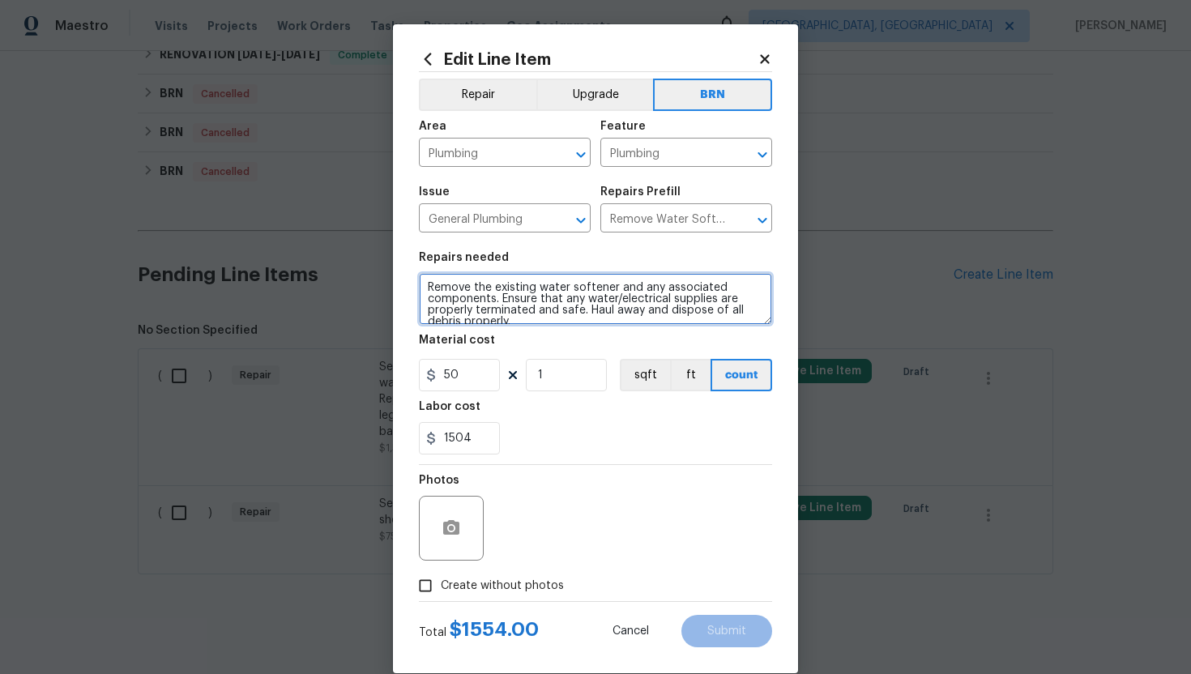
scroll to position [11, 0]
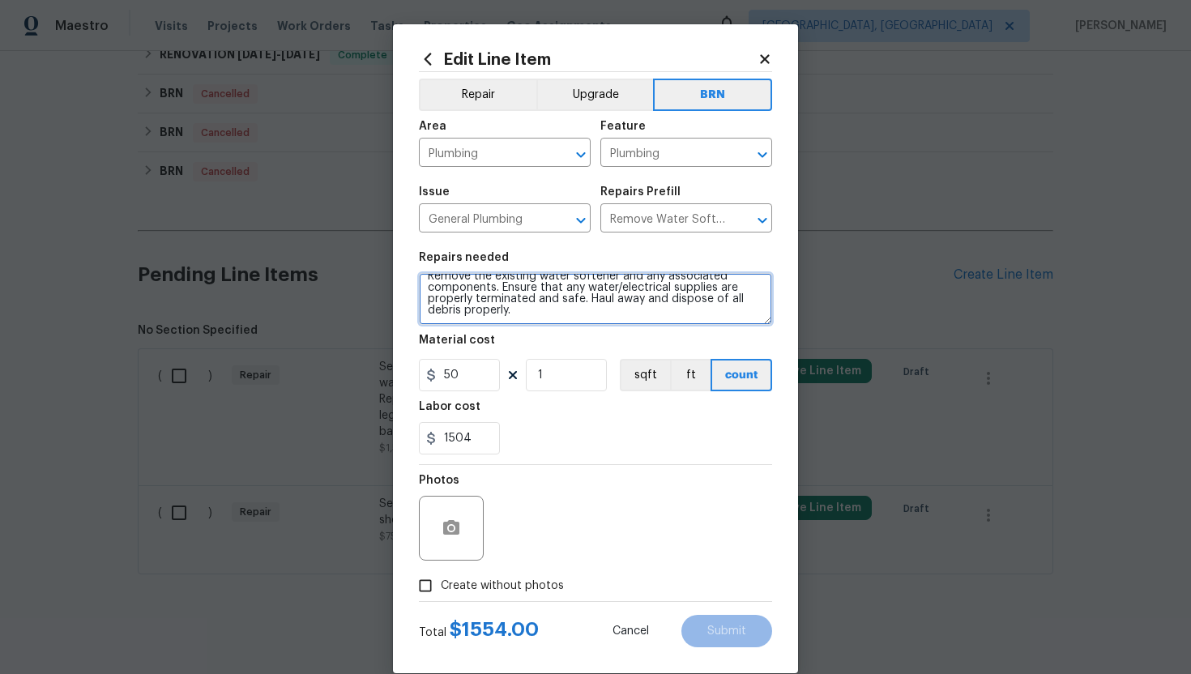
drag, startPoint x: 425, startPoint y: 287, endPoint x: 530, endPoint y: 353, distance: 123.8
click at [530, 353] on section "Repairs needed Remove the existing water softener and any associated components…" at bounding box center [595, 353] width 353 height 222
paste textarea "Seller to have contractor replace 50 gallon electric water heater with comparab…"
type textarea "Seller to have contractor replace 50 gallon electric water heater with comparab…"
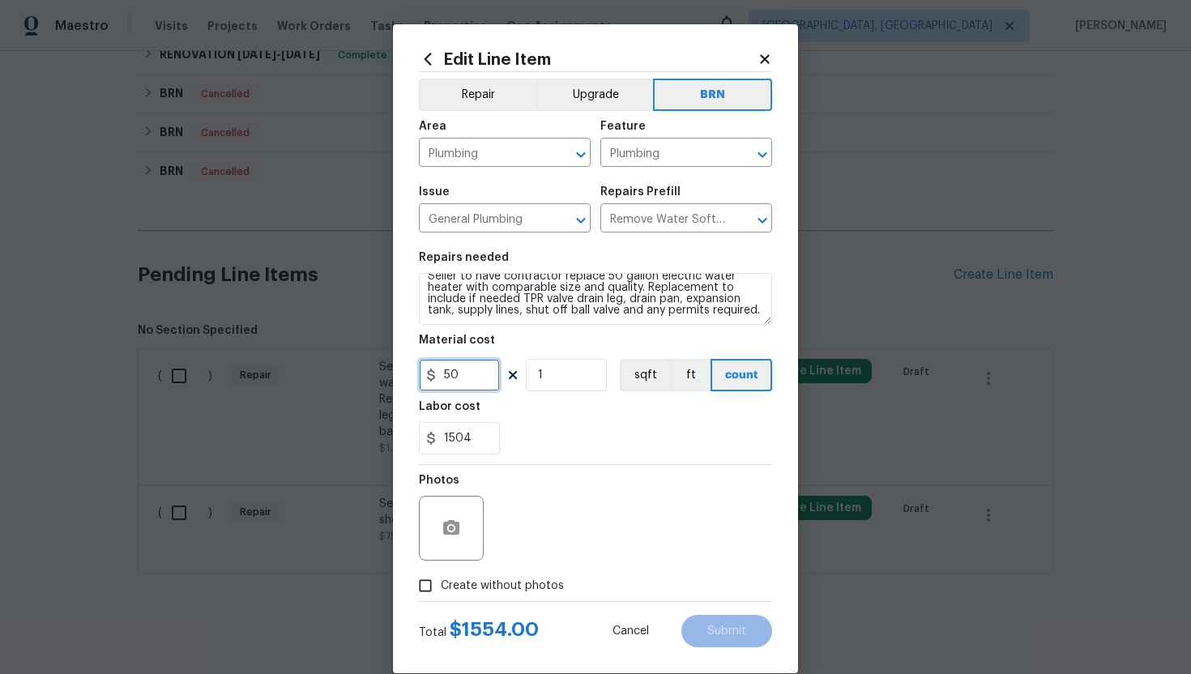
click at [450, 378] on input "50" at bounding box center [459, 375] width 81 height 32
type input "0"
click at [608, 564] on div "Photos" at bounding box center [595, 517] width 353 height 105
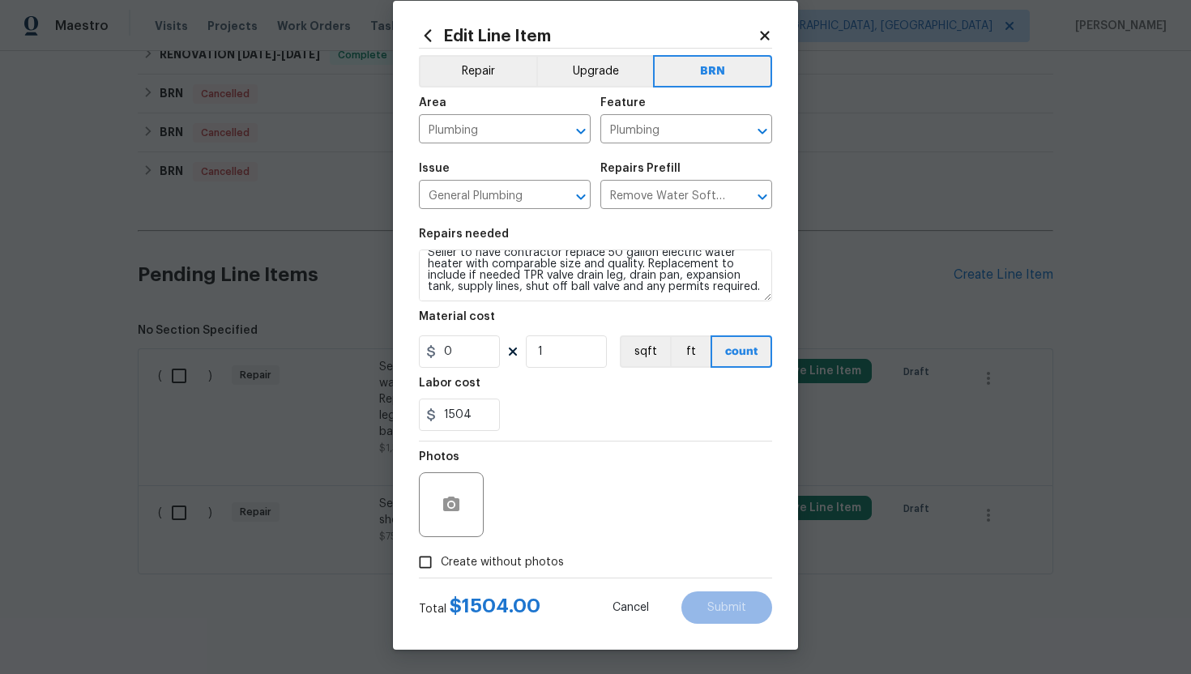
click at [511, 555] on span "Create without photos" at bounding box center [502, 562] width 123 height 17
click at [441, 555] on input "Create without photos" at bounding box center [425, 562] width 31 height 31
checkbox input "true"
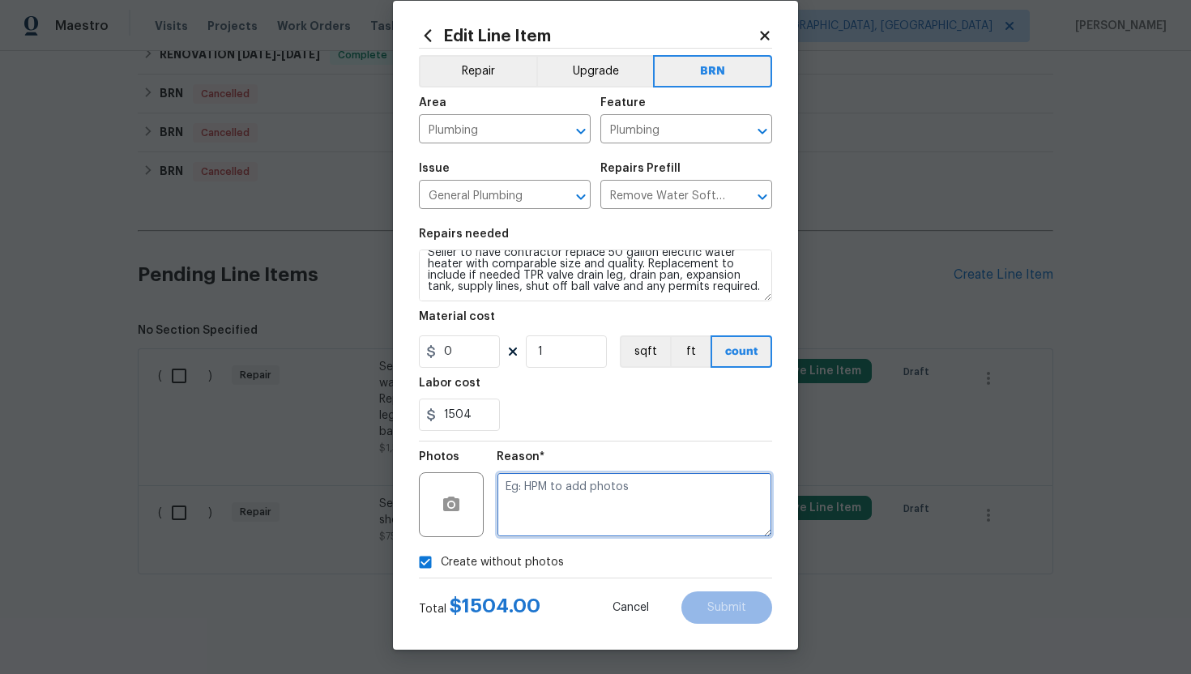
click at [565, 501] on textarea at bounding box center [634, 504] width 275 height 65
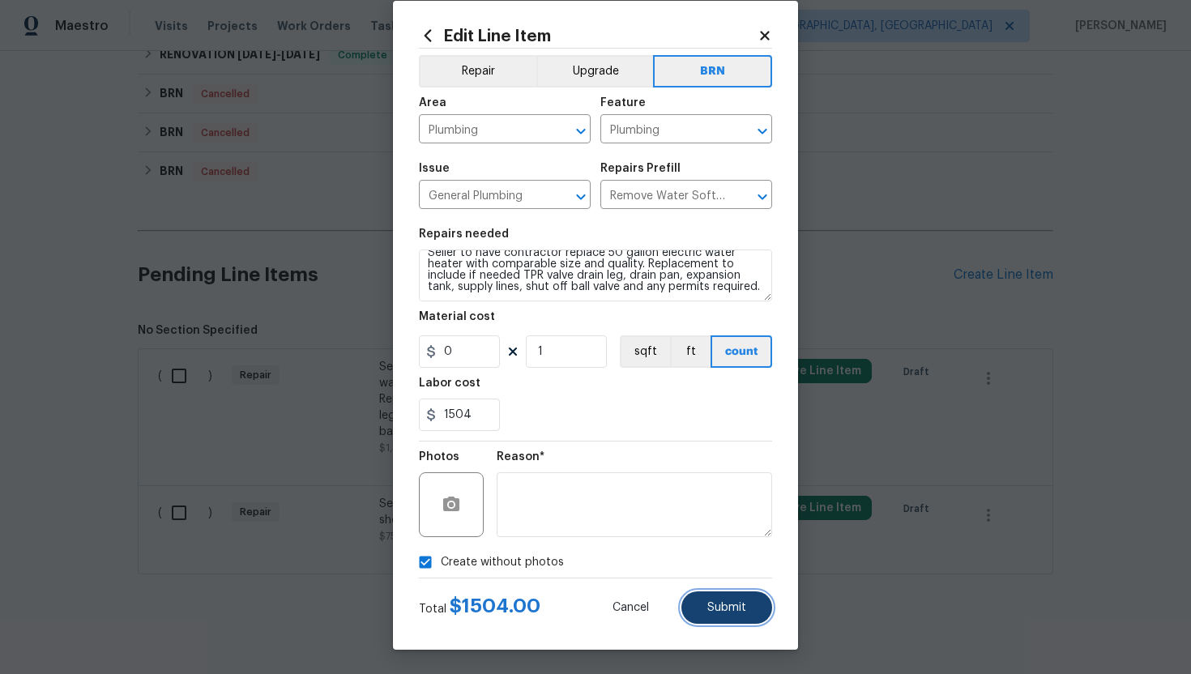
click at [707, 595] on button "Submit" at bounding box center [726, 607] width 91 height 32
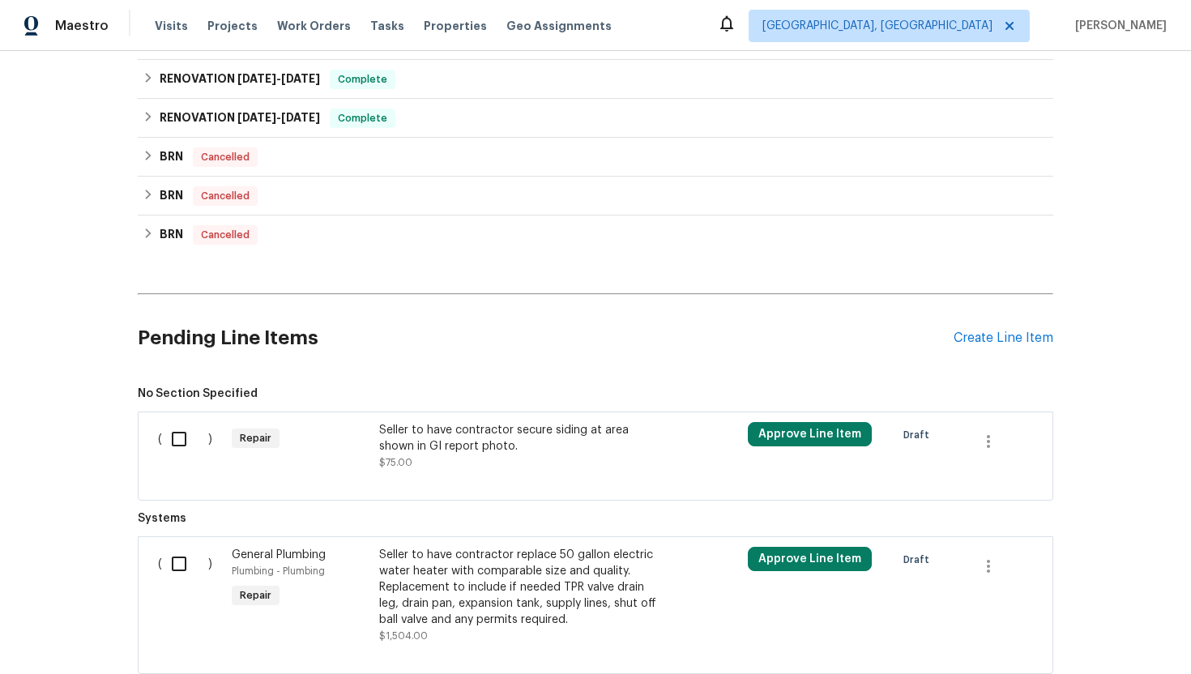
scroll to position [605, 0]
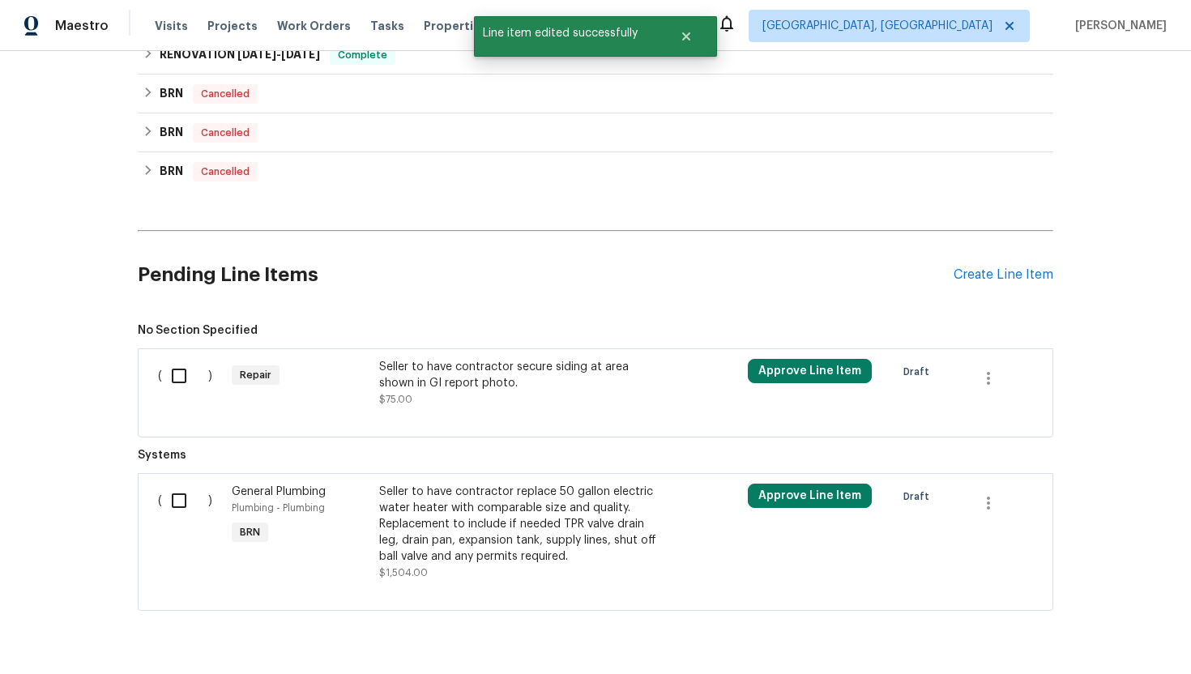
click at [539, 375] on div "Seller to have contractor secure siding at area shown in GI report photo." at bounding box center [521, 375] width 285 height 32
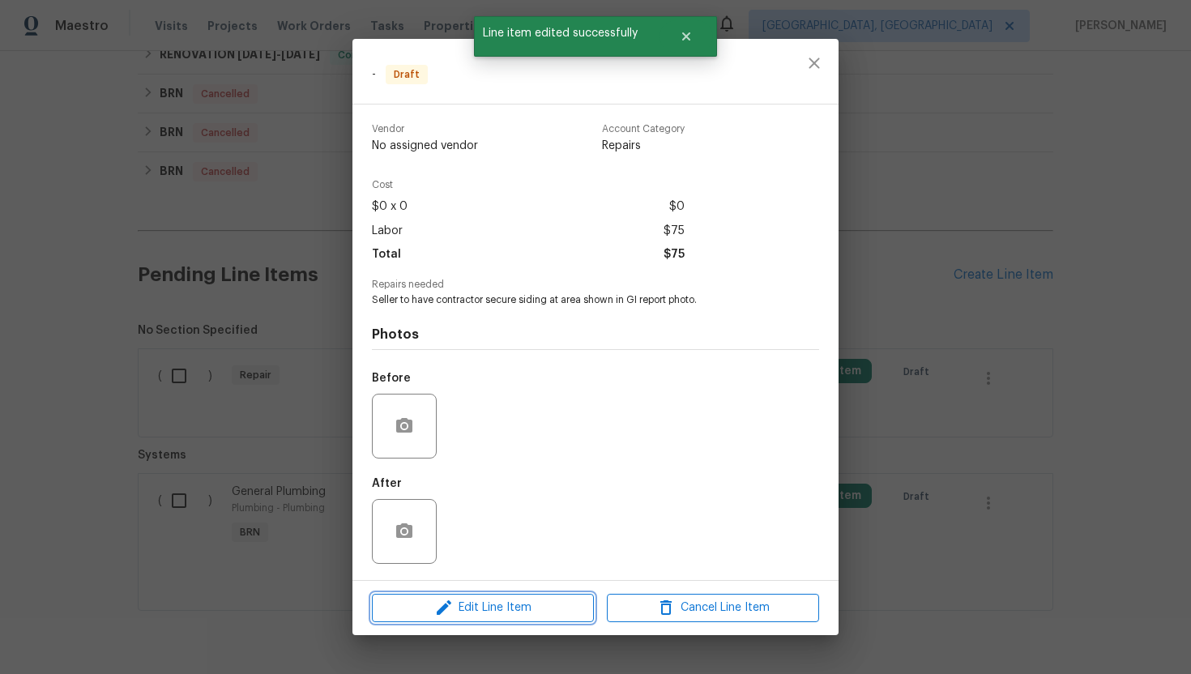
click at [483, 601] on span "Edit Line Item" at bounding box center [483, 608] width 212 height 20
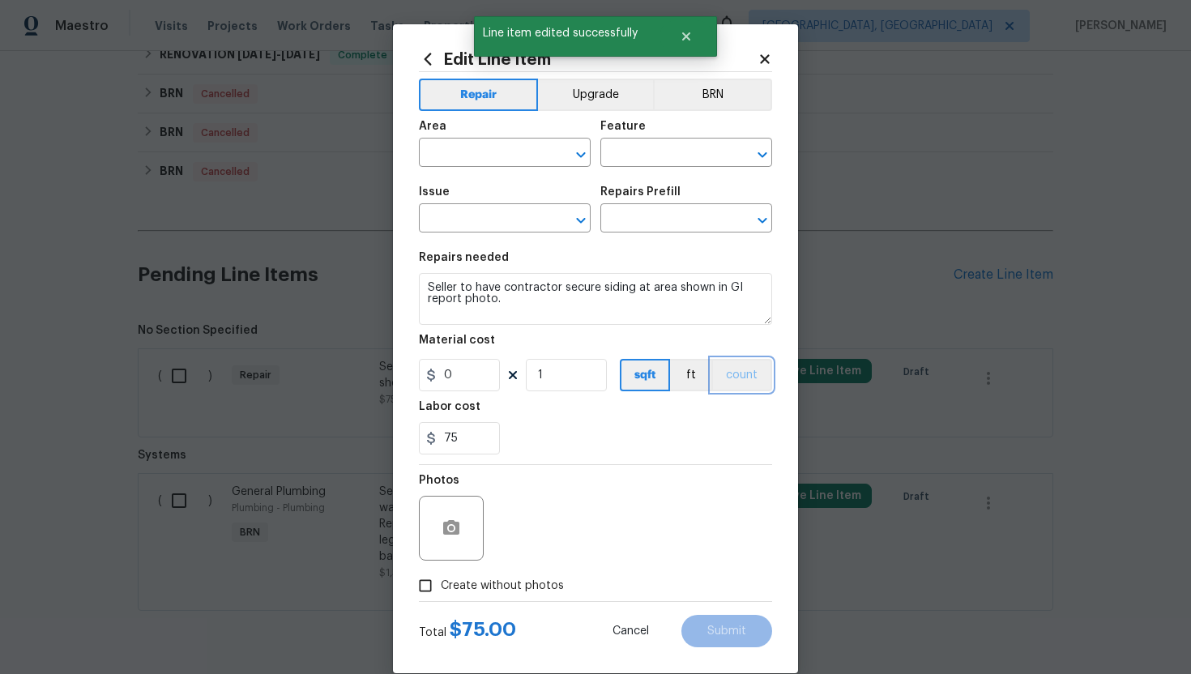
click at [740, 382] on button "count" at bounding box center [741, 375] width 61 height 32
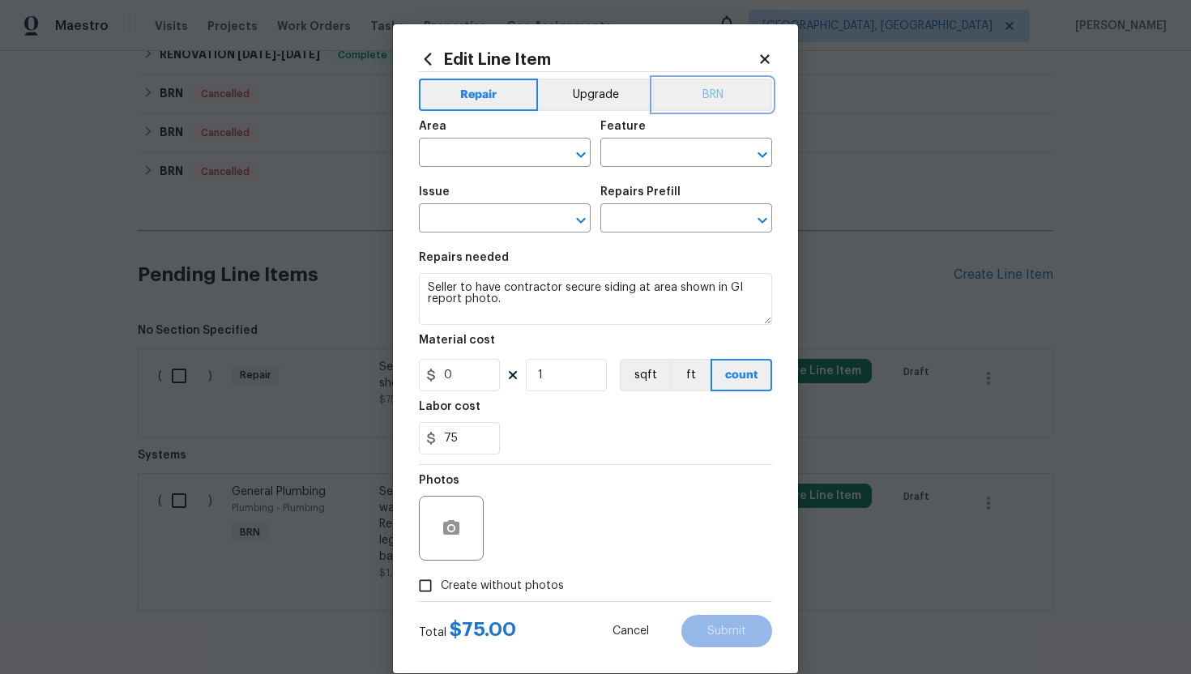
click at [721, 97] on button "BRN" at bounding box center [712, 95] width 119 height 32
click at [444, 531] on icon "button" at bounding box center [451, 527] width 16 height 15
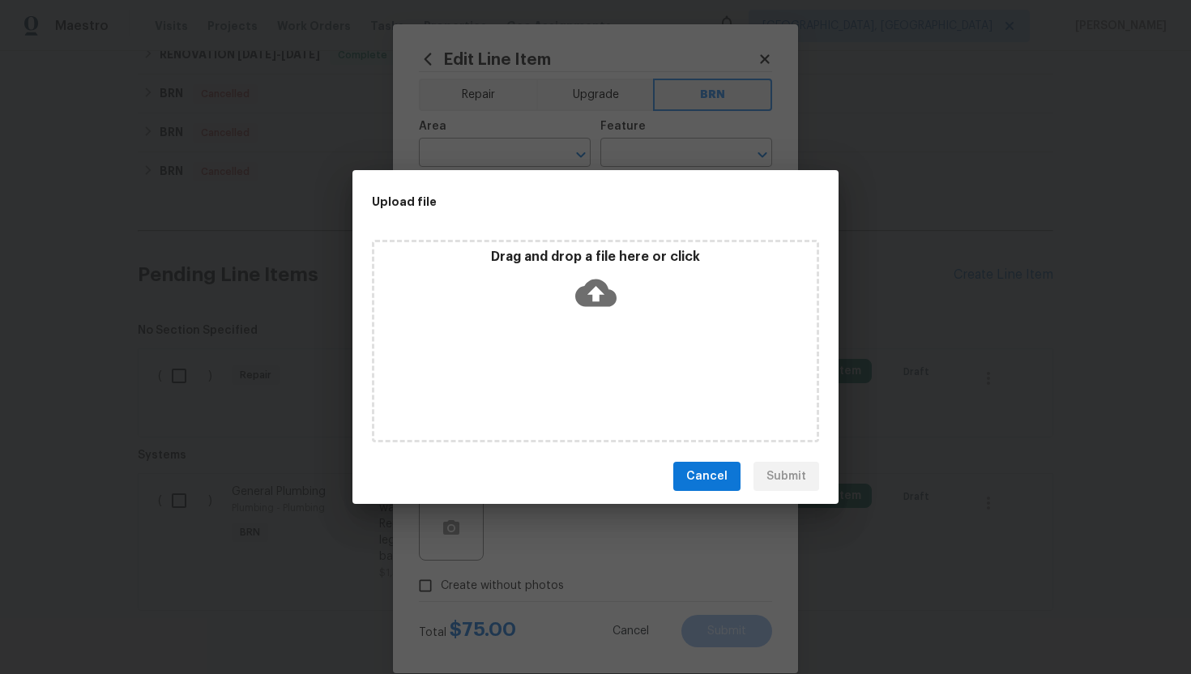
click at [603, 291] on icon at bounding box center [595, 293] width 41 height 28
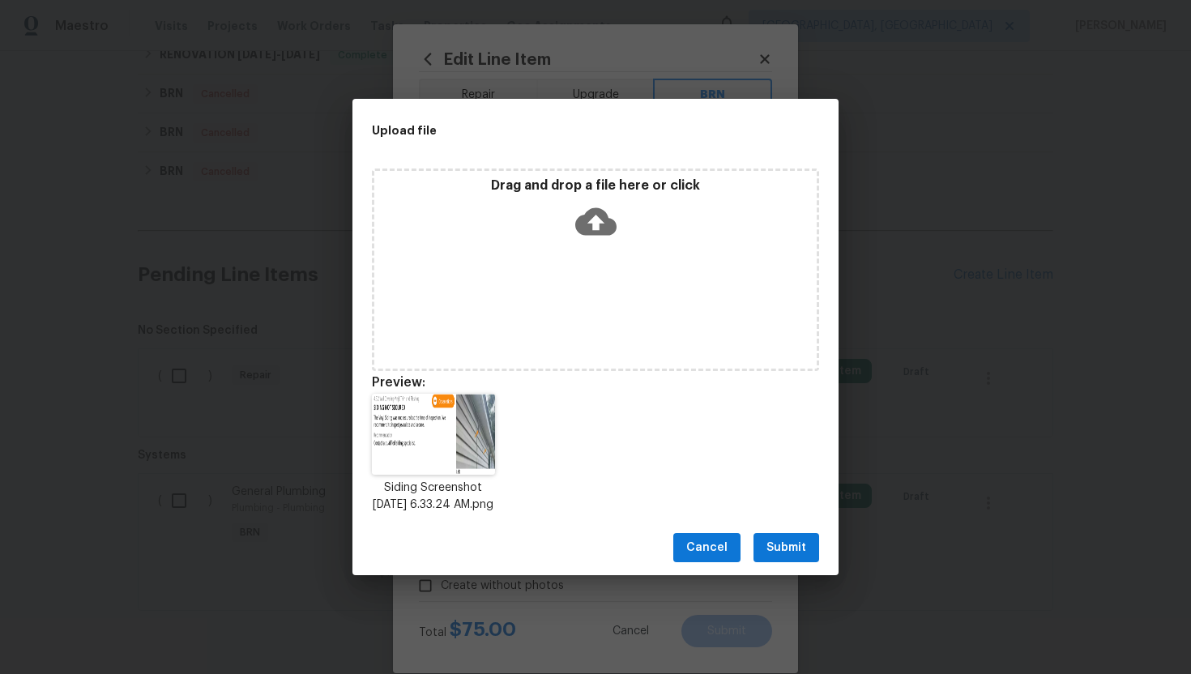
click at [777, 541] on button "Submit" at bounding box center [786, 548] width 66 height 30
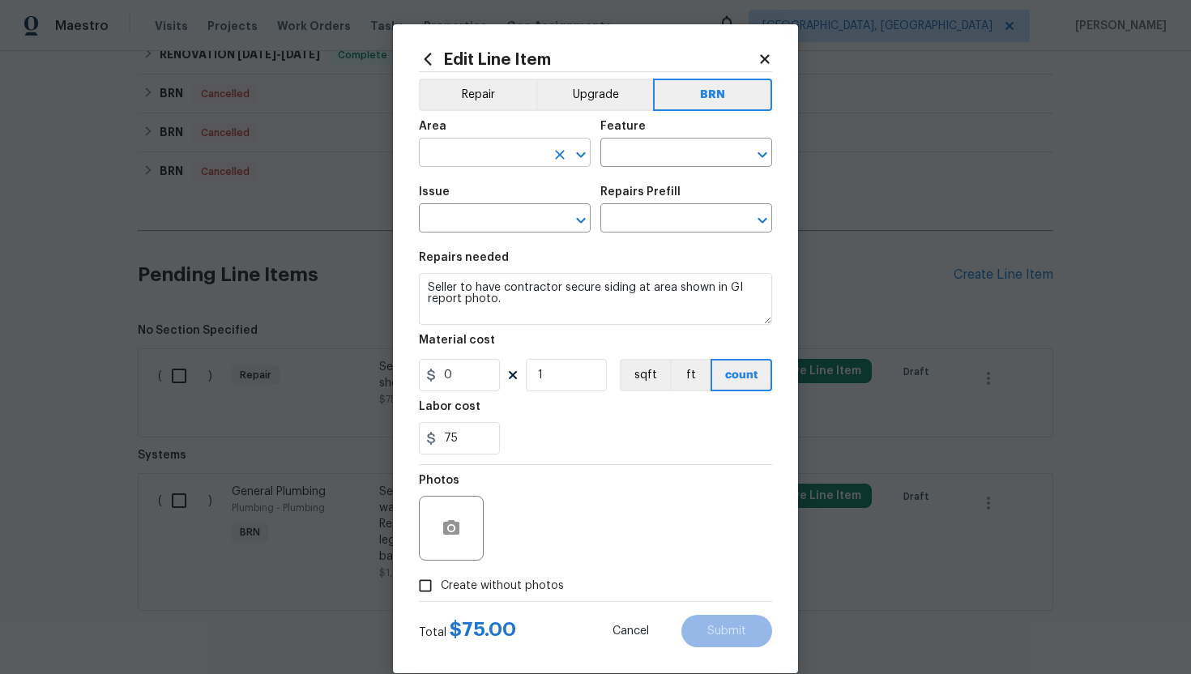
click at [488, 149] on input "text" at bounding box center [482, 154] width 126 height 25
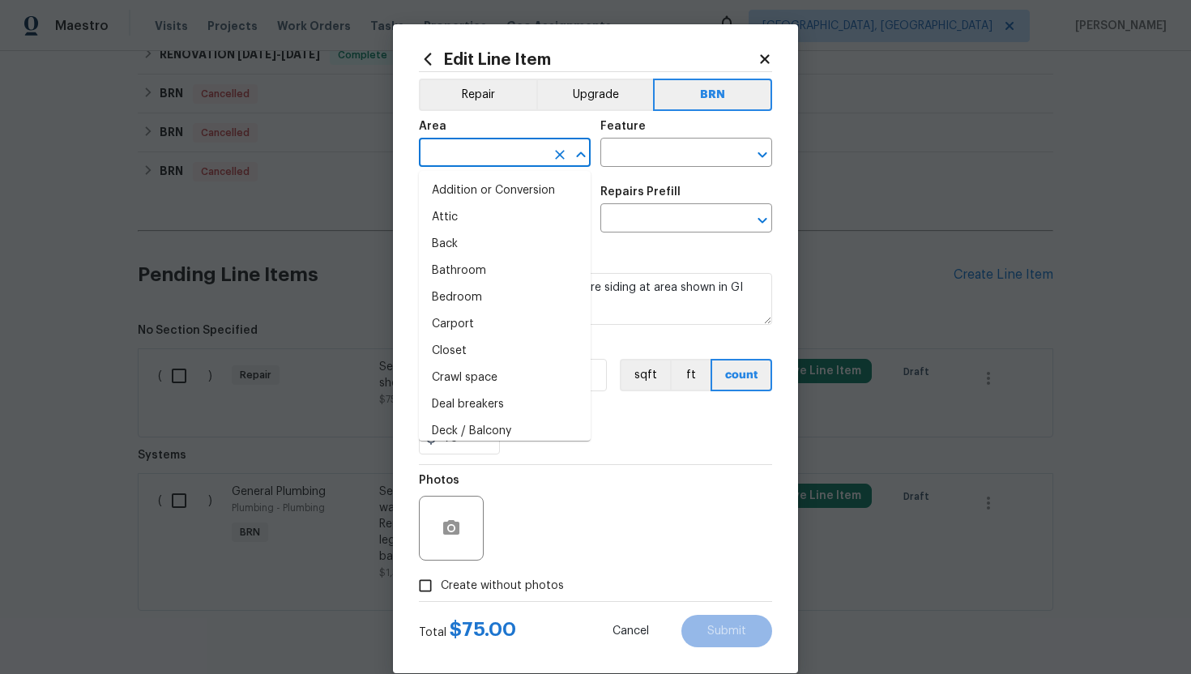
type input "s"
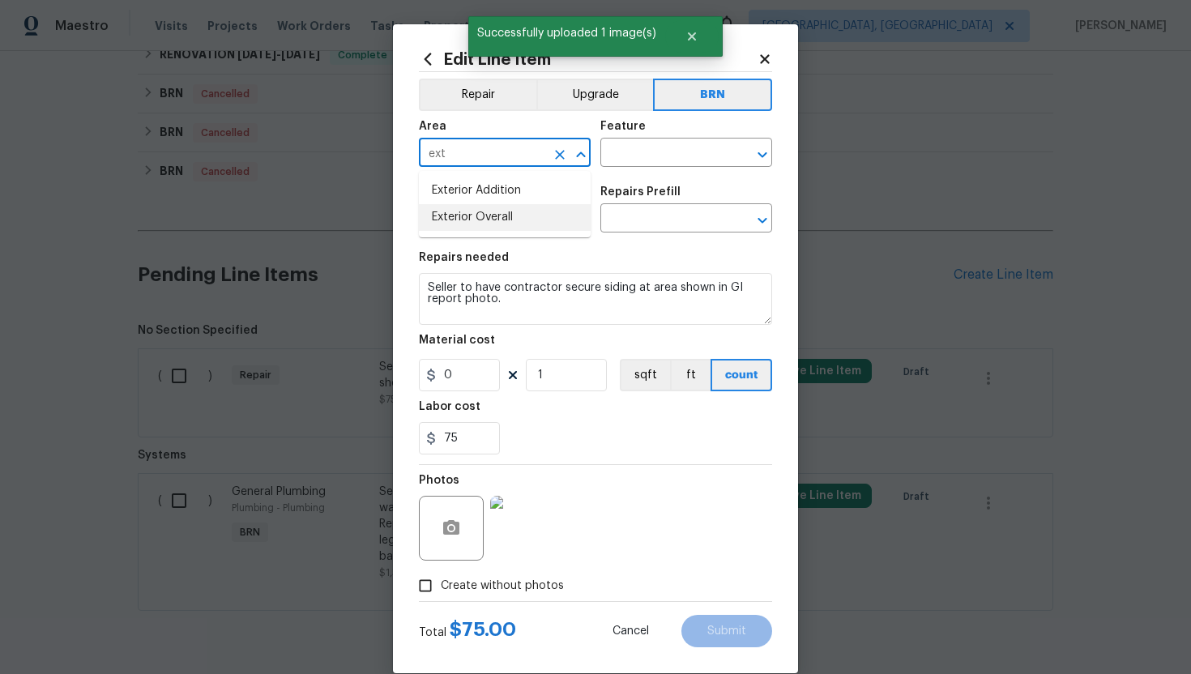
click at [486, 206] on li "Exterior Overall" at bounding box center [505, 217] width 172 height 27
type input "Exterior Overall"
click at [625, 155] on input "text" at bounding box center [663, 154] width 126 height 25
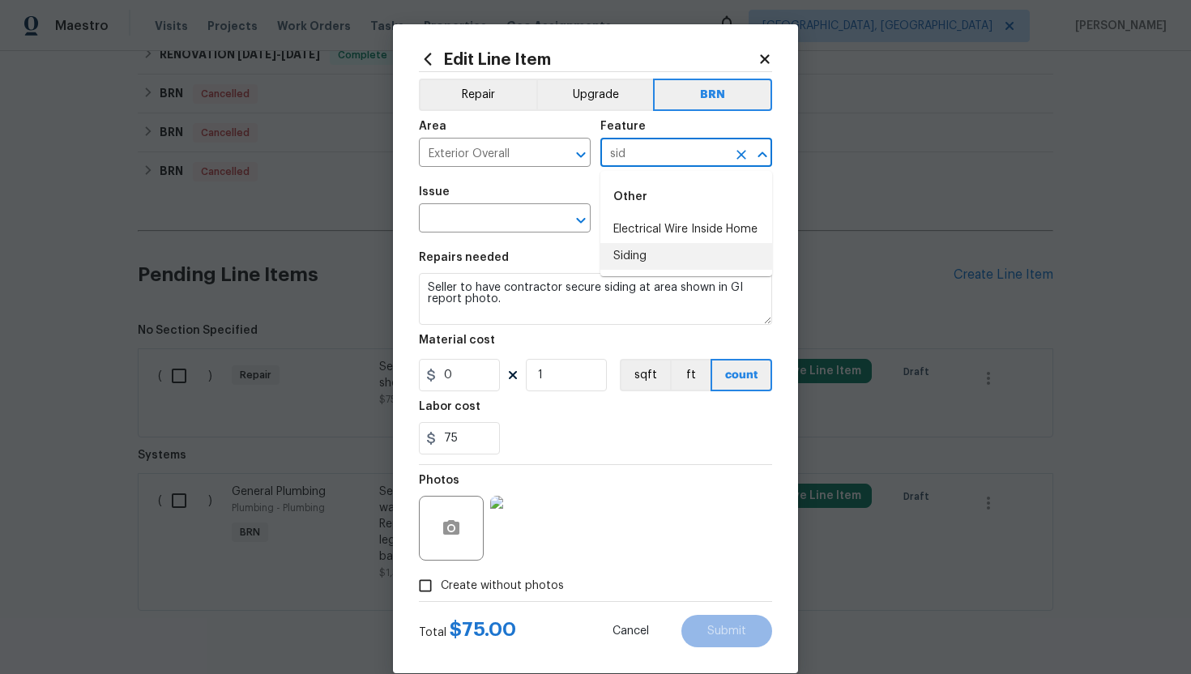
click at [631, 246] on li "Siding" at bounding box center [686, 256] width 172 height 27
type input "Siding"
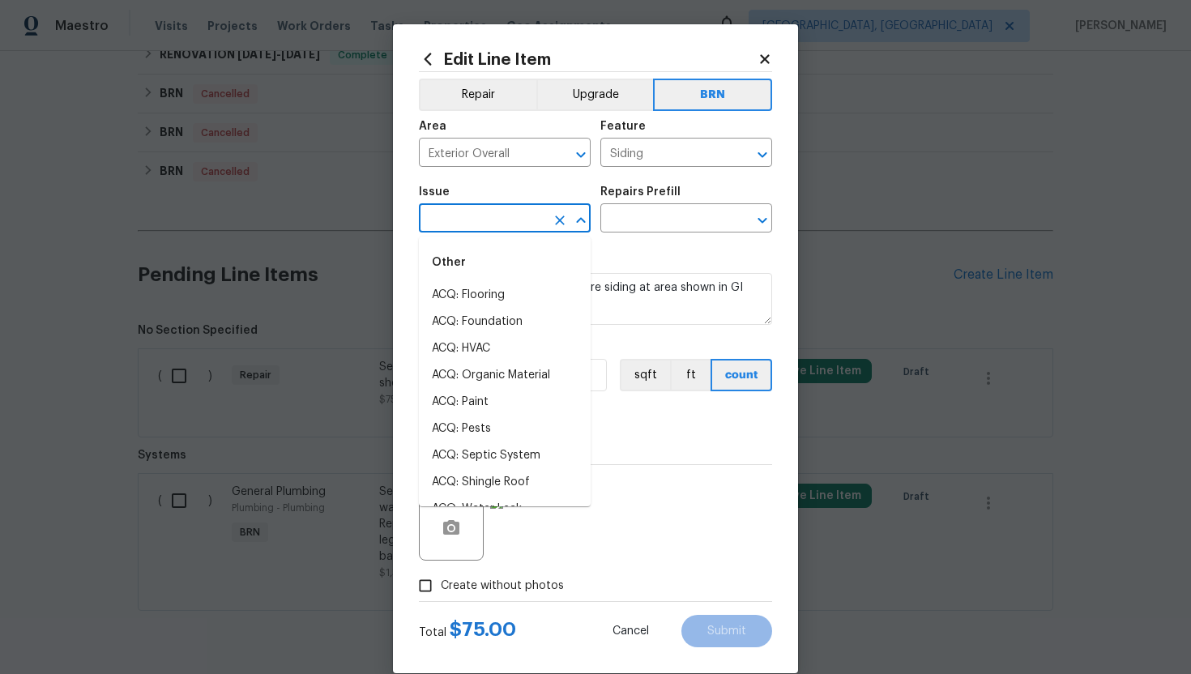
click at [506, 217] on input "text" at bounding box center [482, 219] width 126 height 25
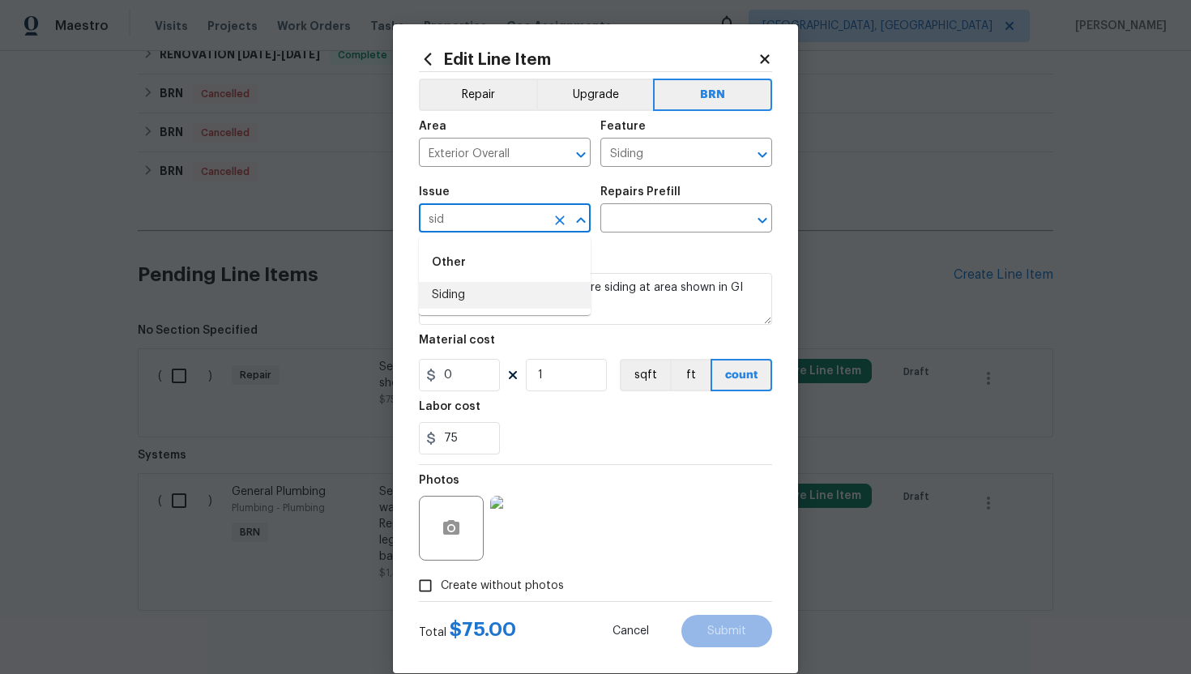
click at [514, 283] on li "Siding" at bounding box center [505, 295] width 172 height 27
type input "Siding"
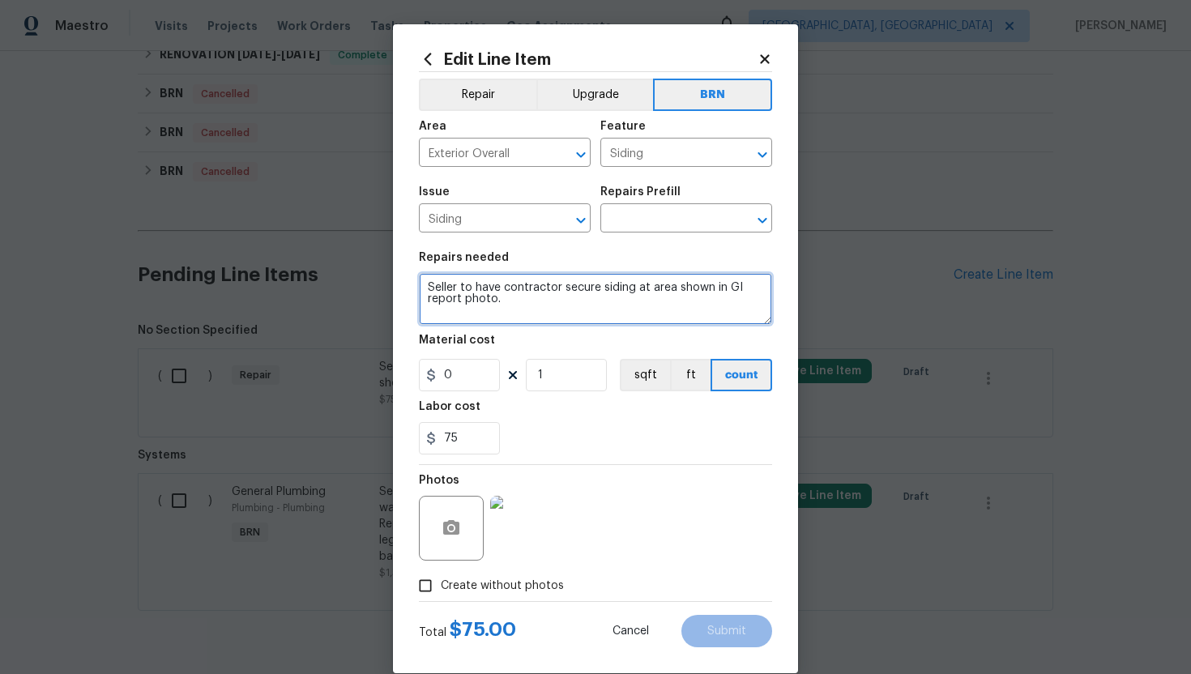
drag, startPoint x: 428, startPoint y: 289, endPoint x: 526, endPoint y: 316, distance: 101.6
click at [526, 316] on textarea "Seller to have contractor secure siding at area shown in GI report photo." at bounding box center [595, 299] width 353 height 52
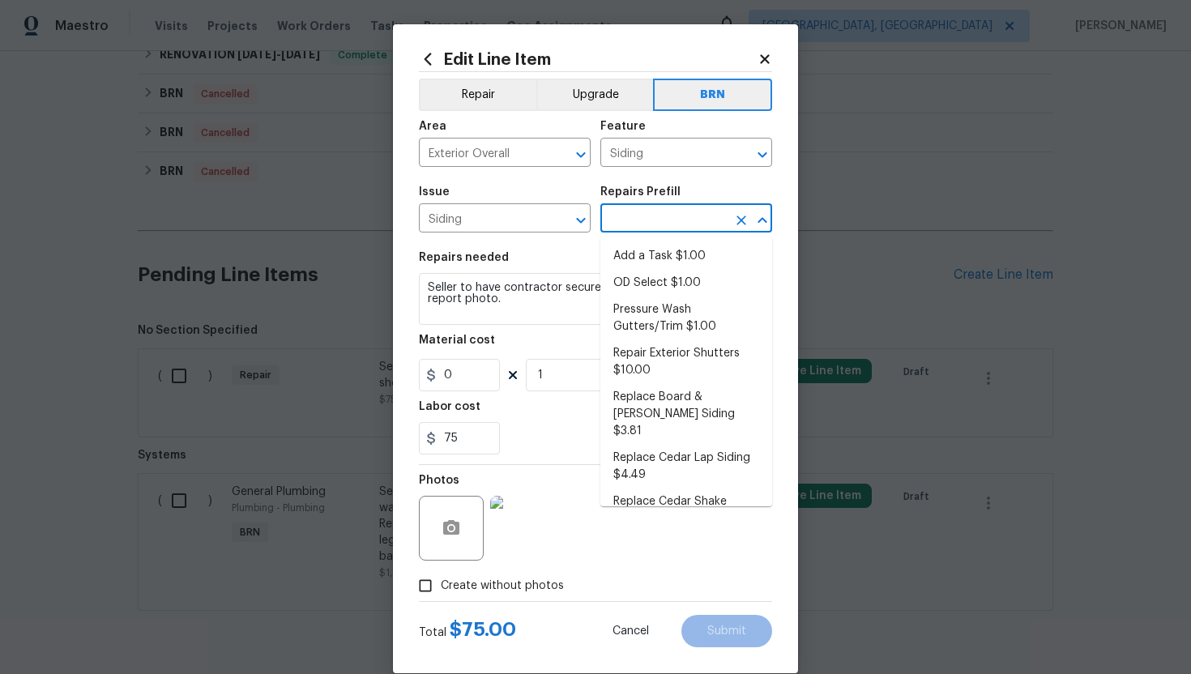
click at [636, 211] on input "text" at bounding box center [663, 219] width 126 height 25
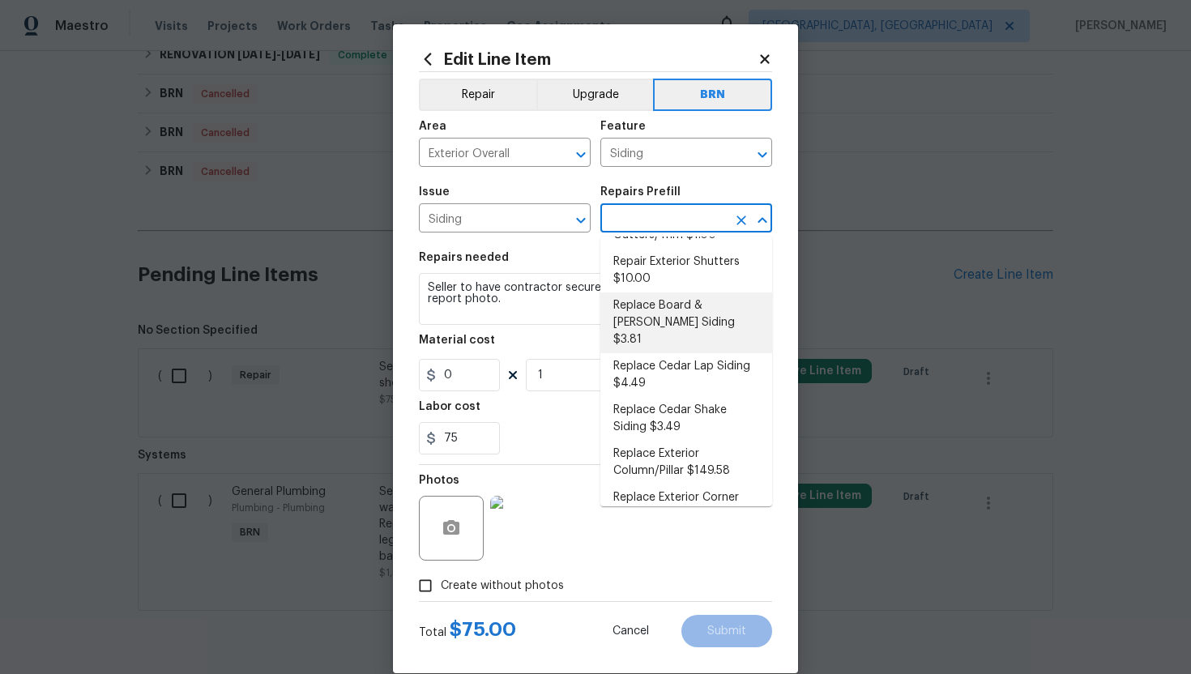
scroll to position [100, 0]
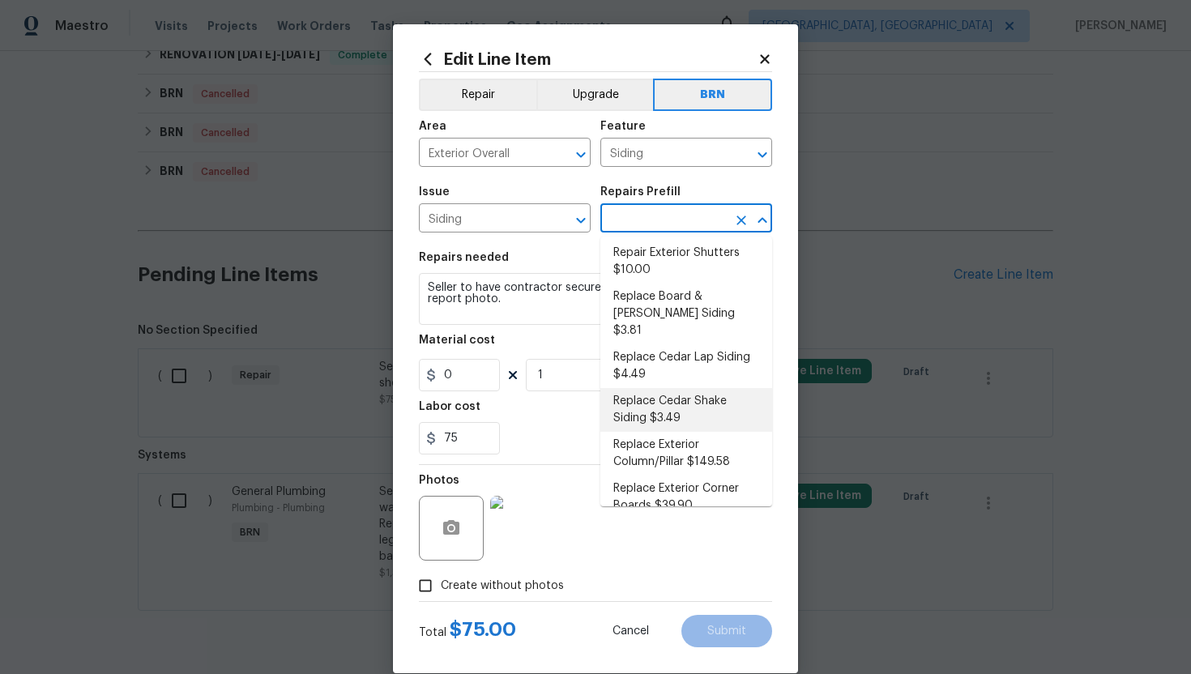
click at [659, 388] on li "Replace Cedar Shake Siding $3.49" at bounding box center [686, 410] width 172 height 44
type input "Replace Cedar Shake Siding $3.49"
type textarea "Remove the existing/damaged cedar shake siding. Prep the substrate ensuring the…"
type input "3.49"
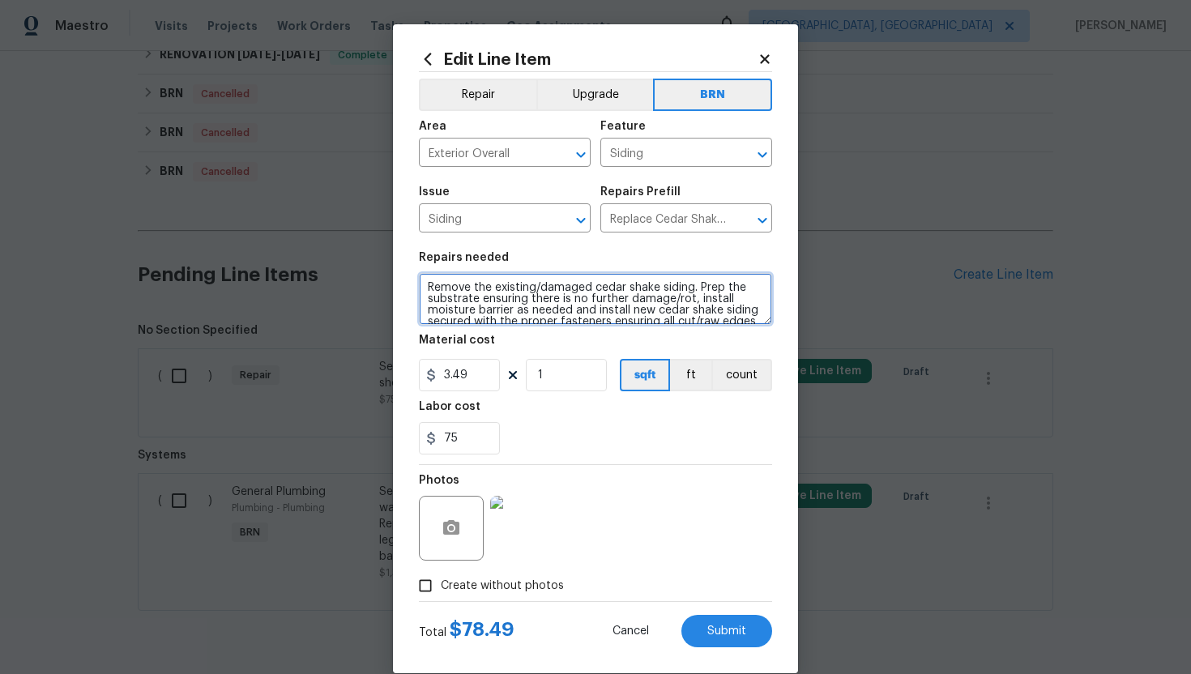
scroll to position [57, 0]
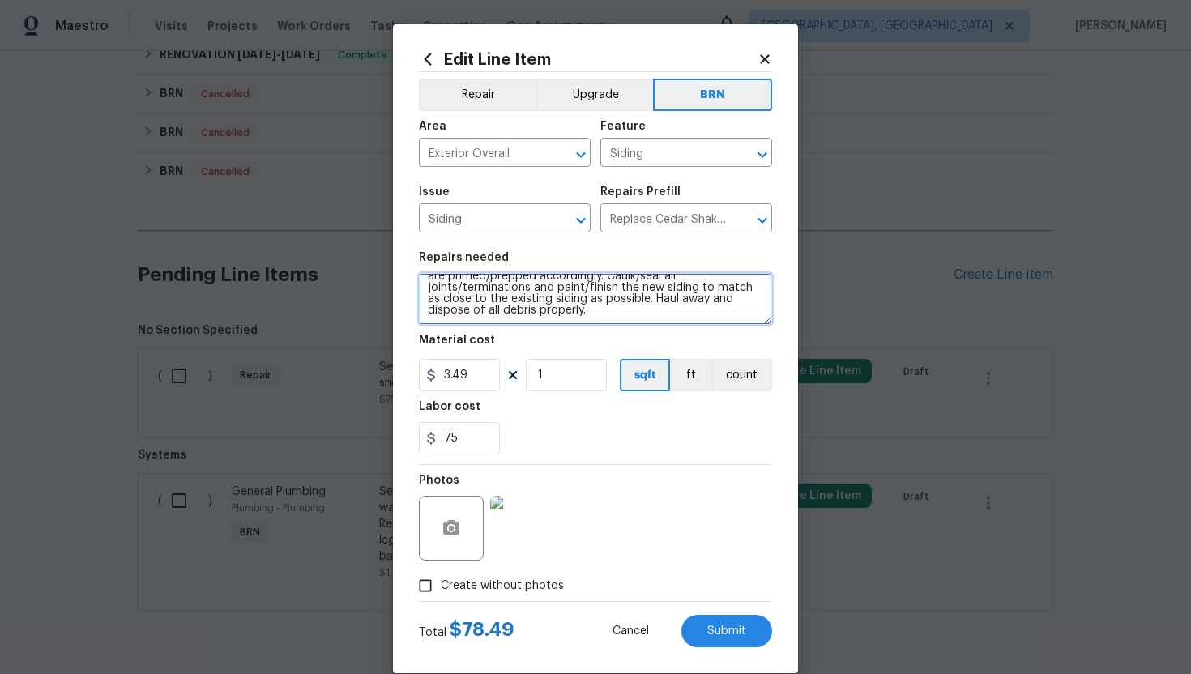
drag, startPoint x: 425, startPoint y: 287, endPoint x: 530, endPoint y: 347, distance: 120.9
click at [530, 348] on section "Repairs needed Remove the existing/damaged cedar shake siding. Prep the substra…" at bounding box center [595, 353] width 353 height 222
paste textarea "Seller to have contractor secure siding at area shown in GI report photo"
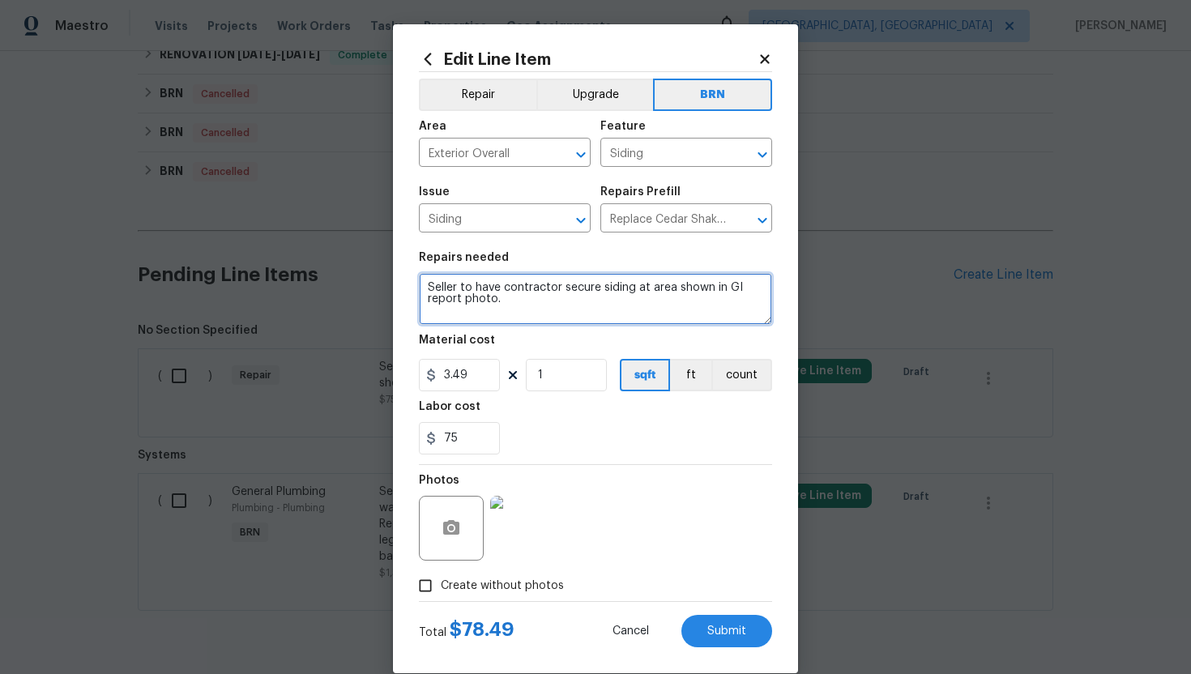
scroll to position [0, 0]
type textarea "Seller to have contractor secure siding at area shown in GI report photo."
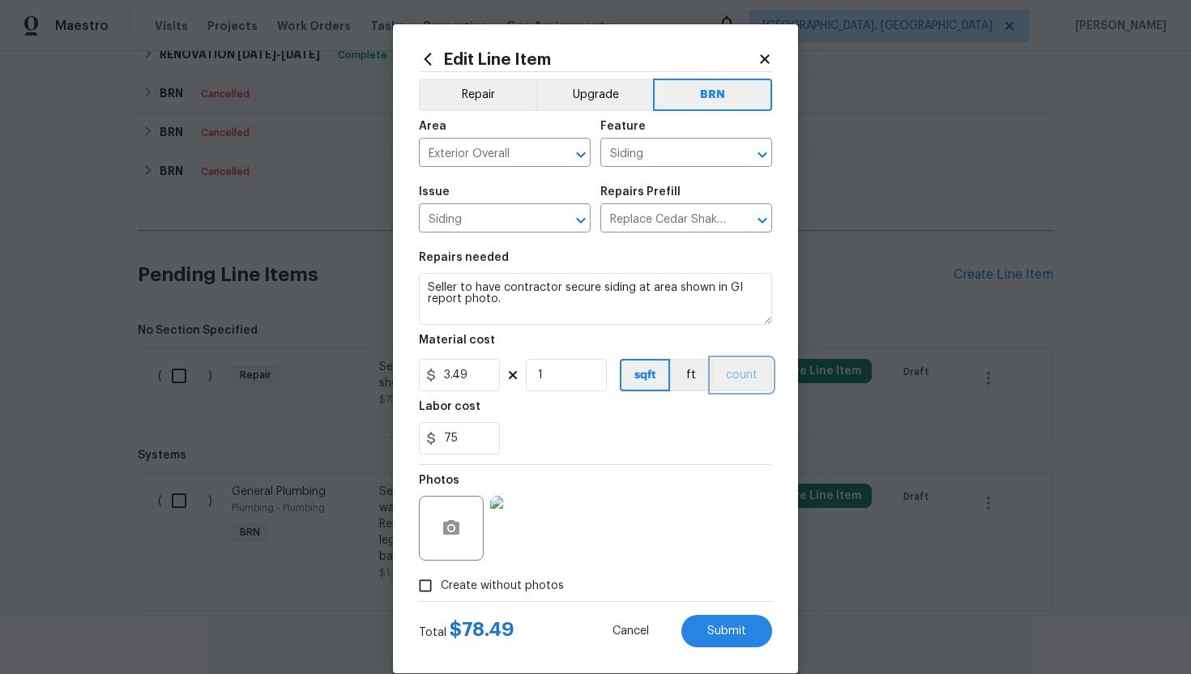
click at [731, 377] on button "count" at bounding box center [741, 375] width 61 height 32
click at [661, 453] on div "75" at bounding box center [595, 438] width 353 height 32
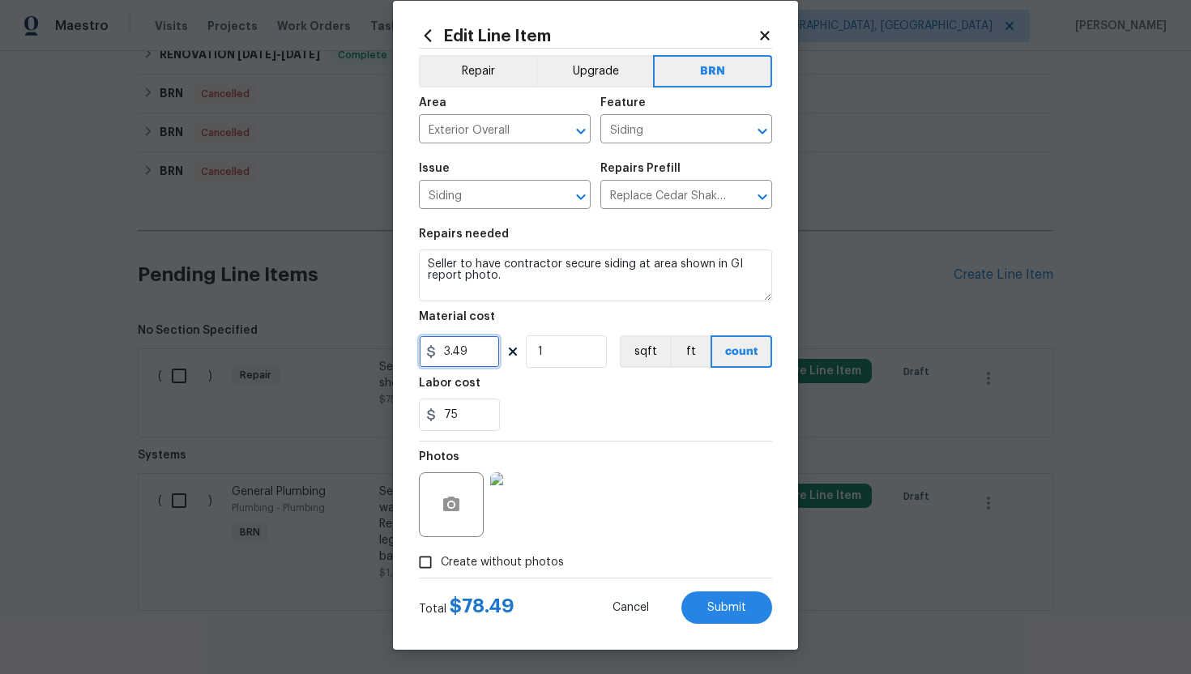
drag, startPoint x: 474, startPoint y: 360, endPoint x: 438, endPoint y: 347, distance: 37.9
click at [437, 348] on input "3.49" at bounding box center [459, 351] width 81 height 32
type input "0"
click at [628, 424] on div "75" at bounding box center [595, 415] width 353 height 32
click at [725, 599] on button "Submit" at bounding box center [726, 607] width 91 height 32
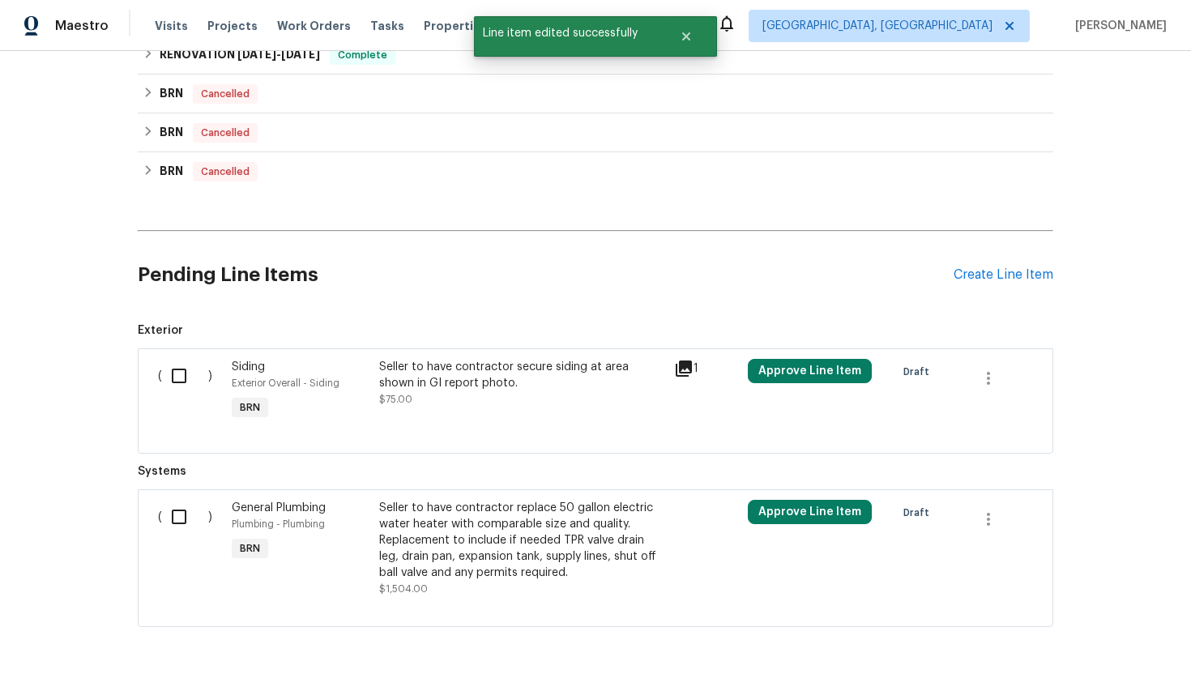
click at [194, 359] on input "checkbox" at bounding box center [185, 376] width 46 height 34
checkbox input "true"
click at [177, 500] on input "checkbox" at bounding box center [185, 517] width 46 height 34
checkbox input "true"
click at [1070, 620] on button "Create Work Order" at bounding box center [1098, 634] width 134 height 30
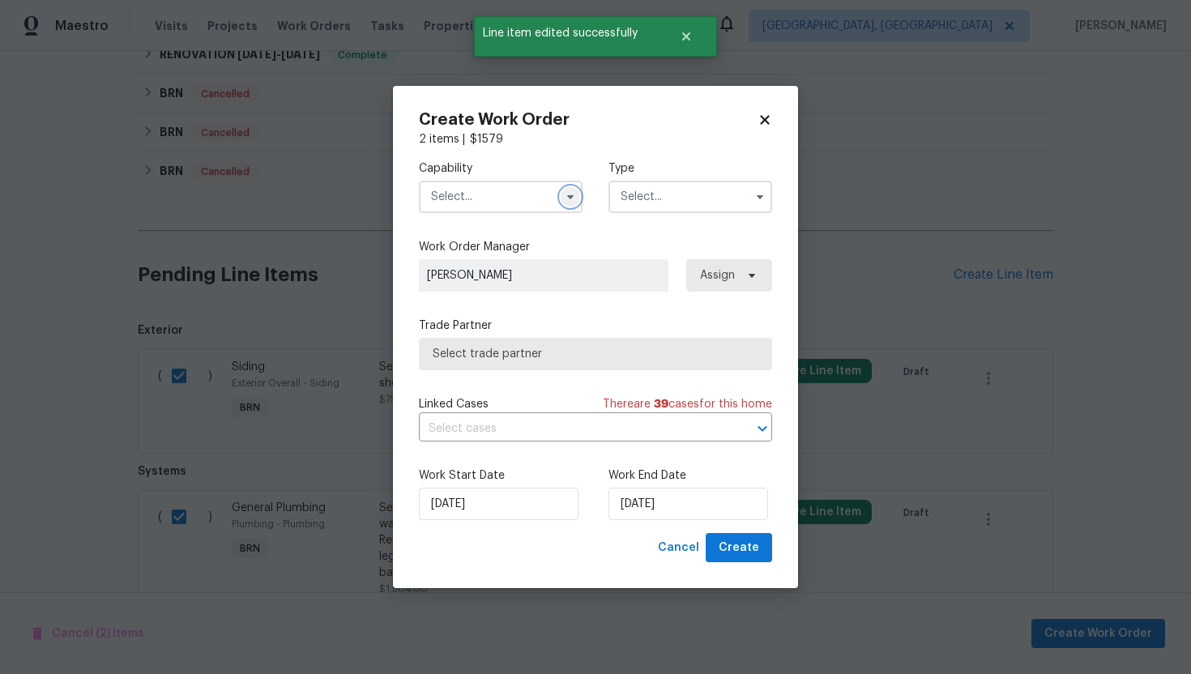
click at [566, 199] on icon "button" at bounding box center [570, 196] width 13 height 13
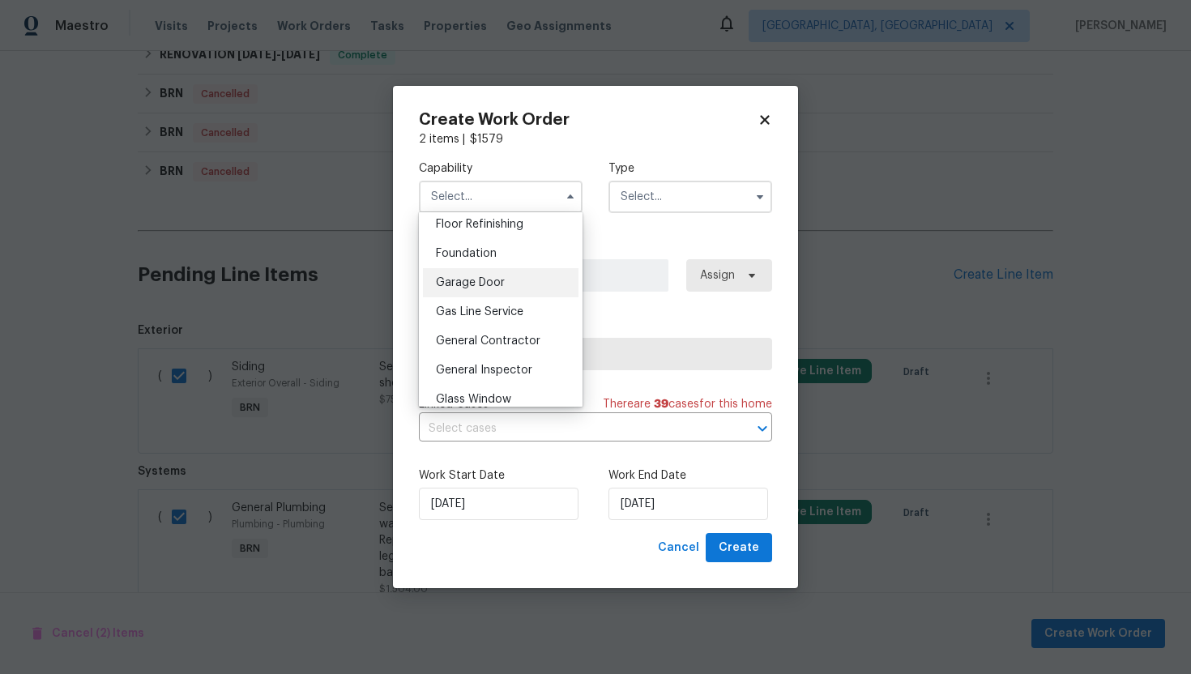
scroll to position [663, 0]
click at [505, 337] on span "General Contractor" at bounding box center [488, 342] width 104 height 11
type input "General Contractor"
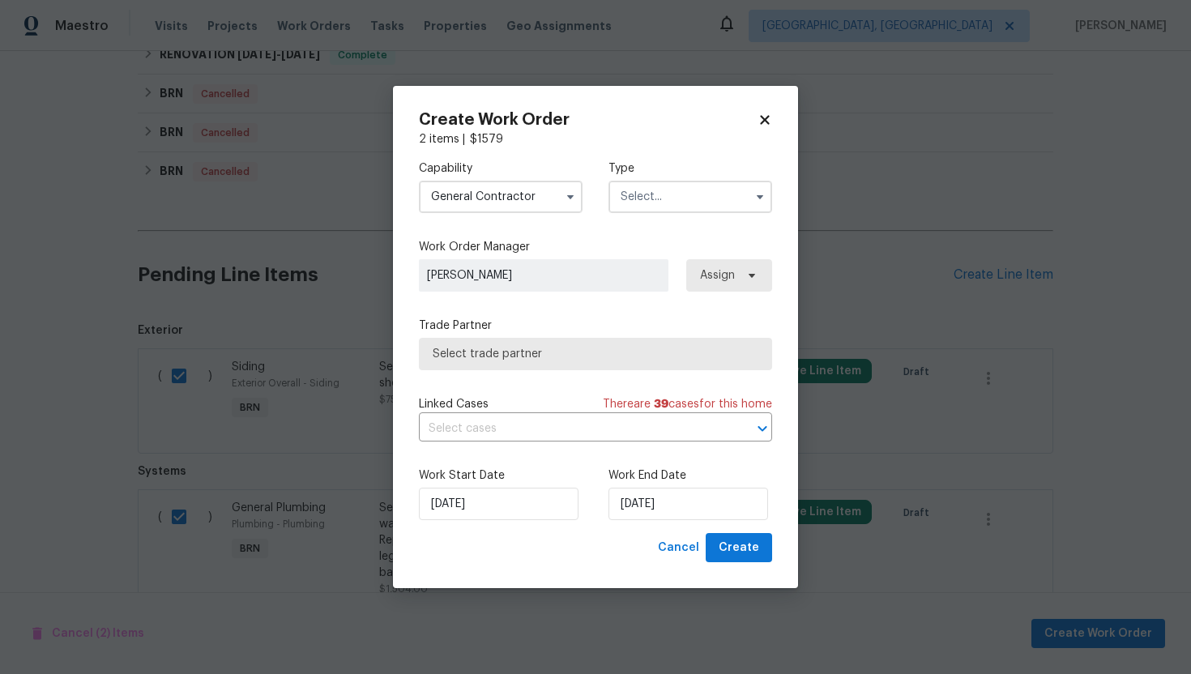
click at [654, 202] on input "text" at bounding box center [690, 197] width 164 height 32
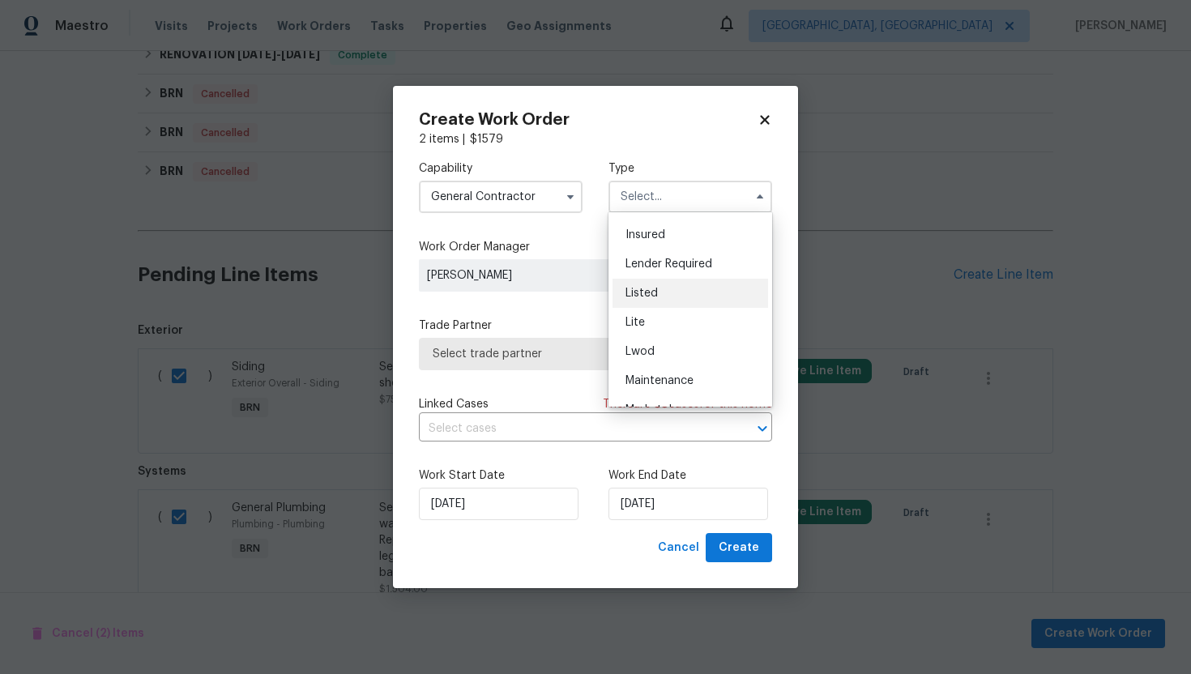
scroll to position [368, 0]
click at [676, 310] on div "Resale" at bounding box center [690, 300] width 156 height 29
type input "Resale"
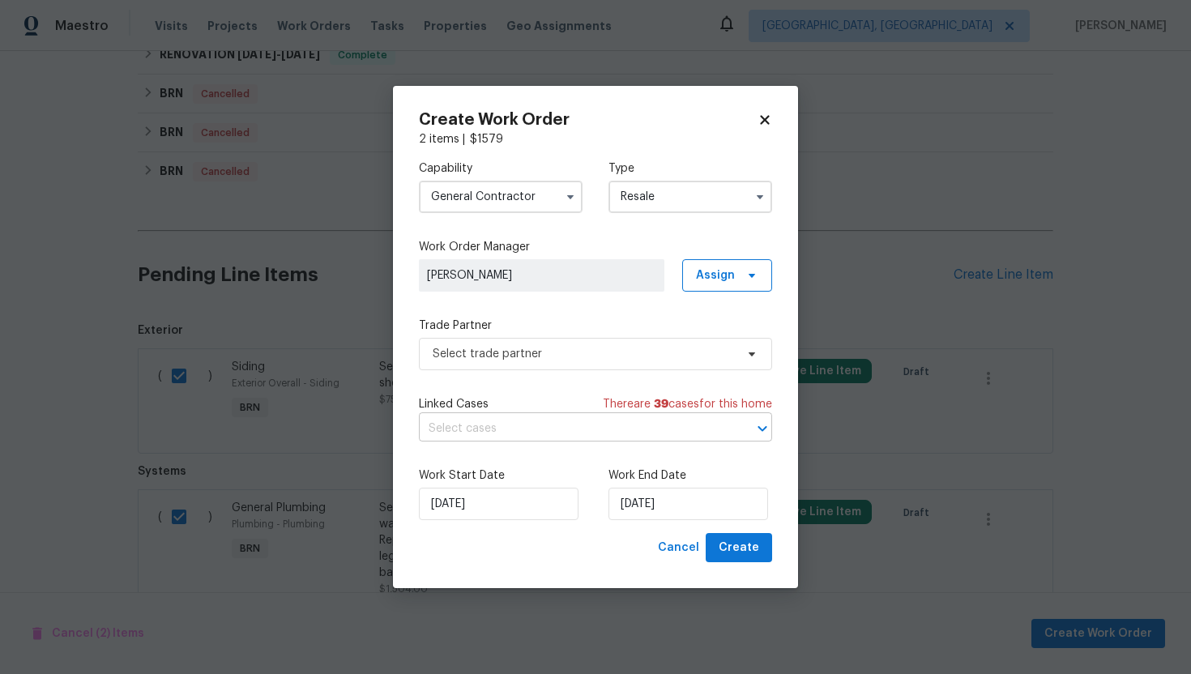
click at [527, 424] on input "text" at bounding box center [573, 428] width 308 height 25
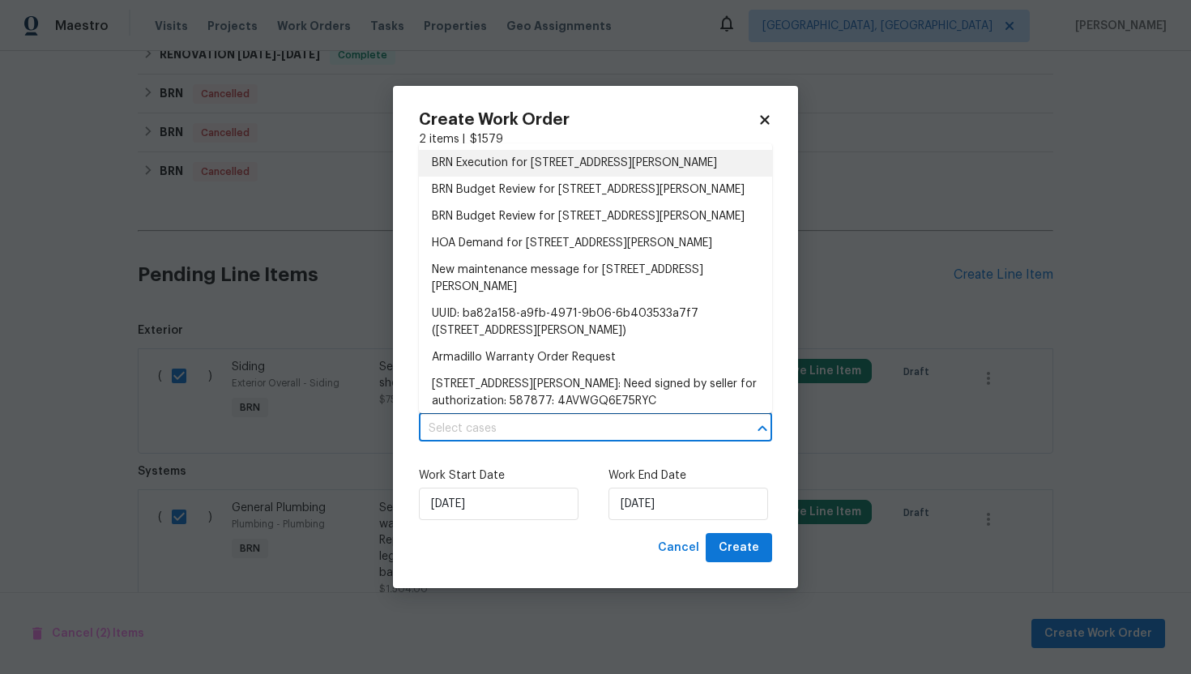
click at [562, 172] on li "BRN Execution for 6332 Louis Clark Ct, Jacksonville, FL 32222" at bounding box center [595, 163] width 353 height 27
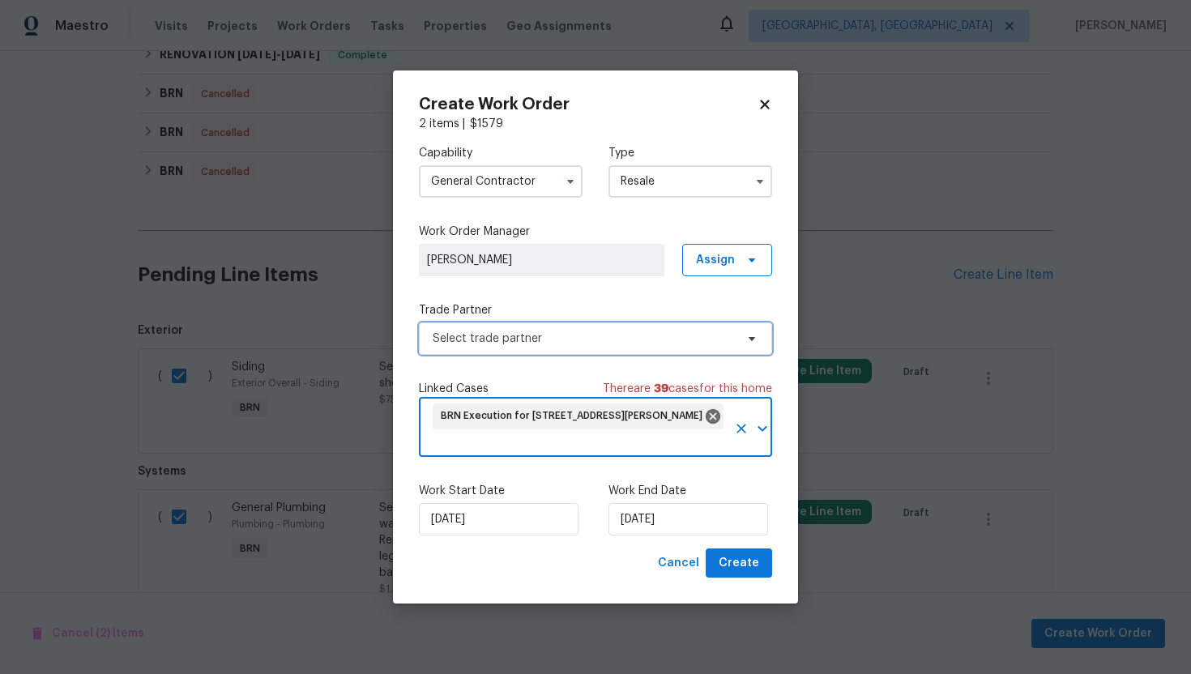
click at [506, 341] on span "Select trade partner" at bounding box center [584, 338] width 302 height 16
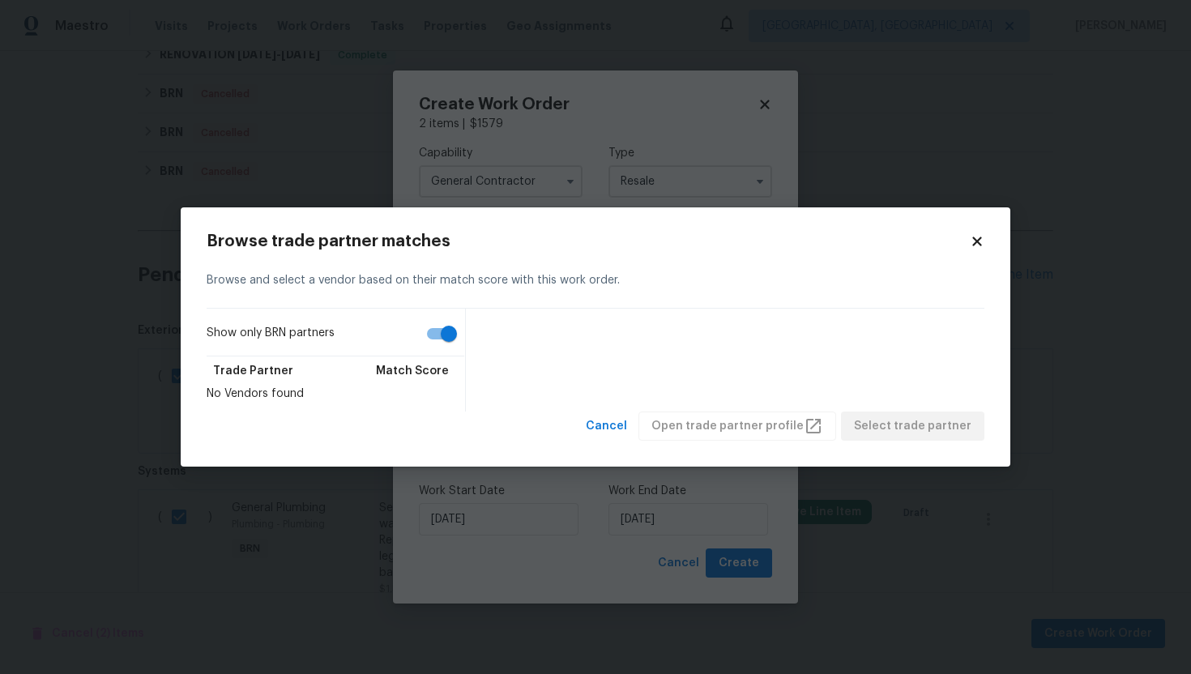
click at [445, 350] on label "Show only BRN partners" at bounding box center [336, 337] width 258 height 38
click at [445, 349] on input "Show only BRN partners" at bounding box center [449, 333] width 92 height 31
checkbox input "false"
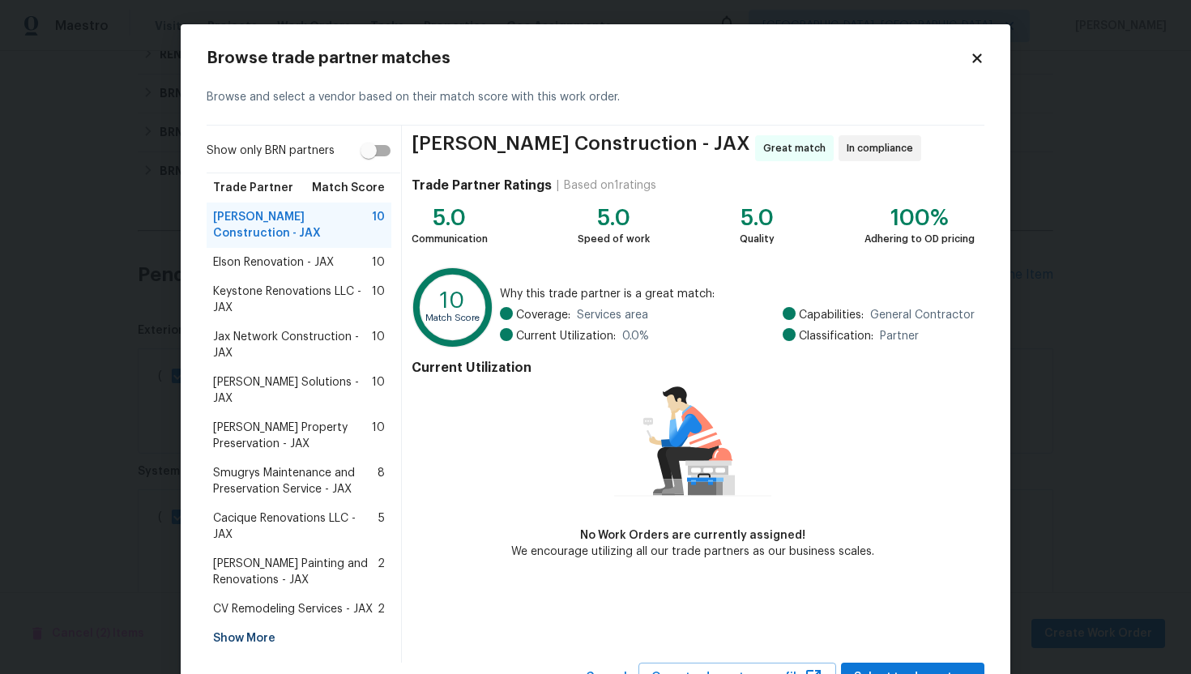
scroll to position [19, 0]
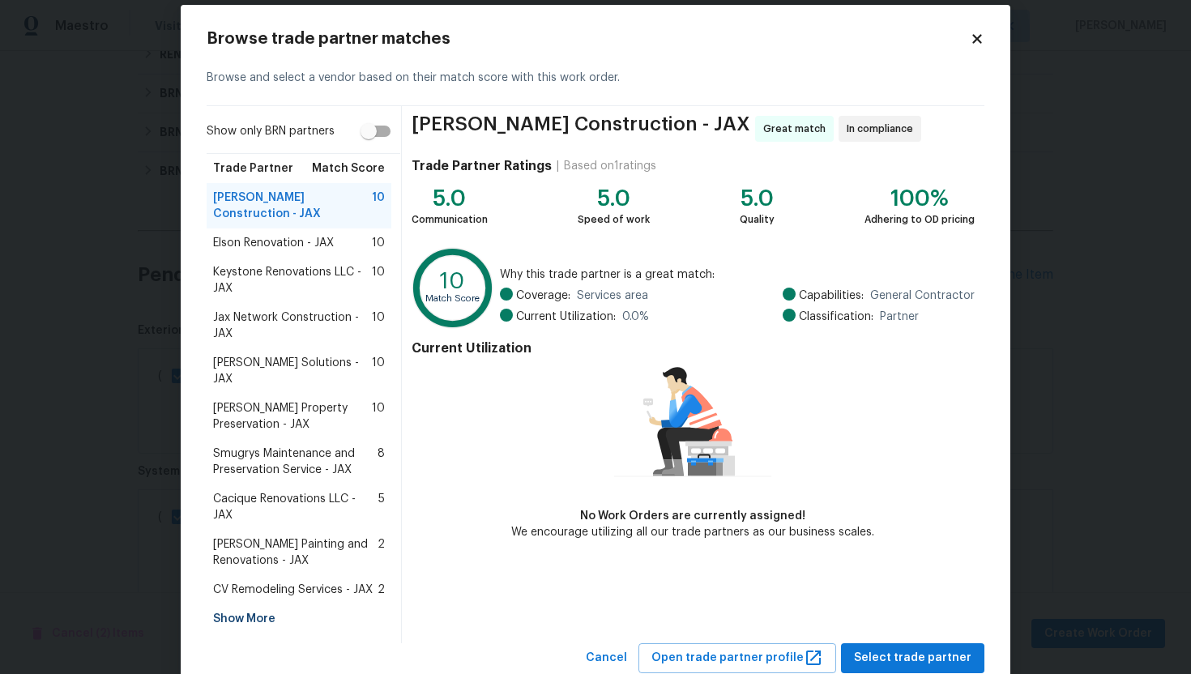
click at [254, 604] on div "Show More" at bounding box center [299, 618] width 185 height 29
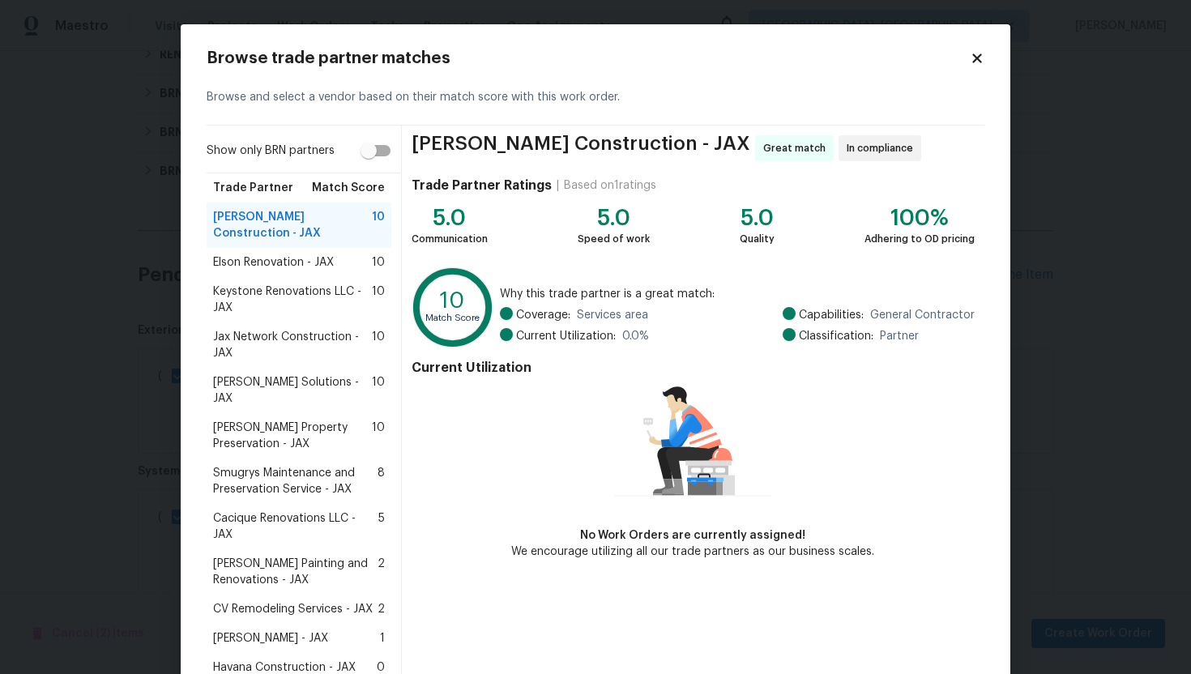
scroll to position [123, 0]
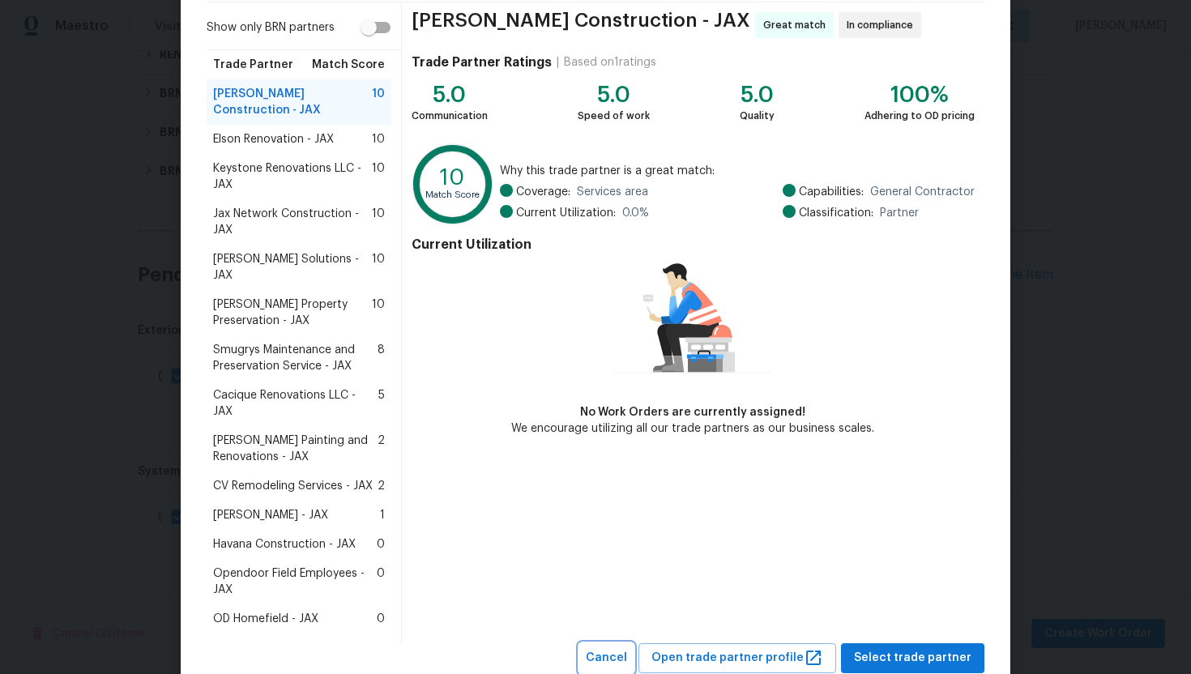
click at [627, 648] on span "Cancel" at bounding box center [606, 658] width 41 height 20
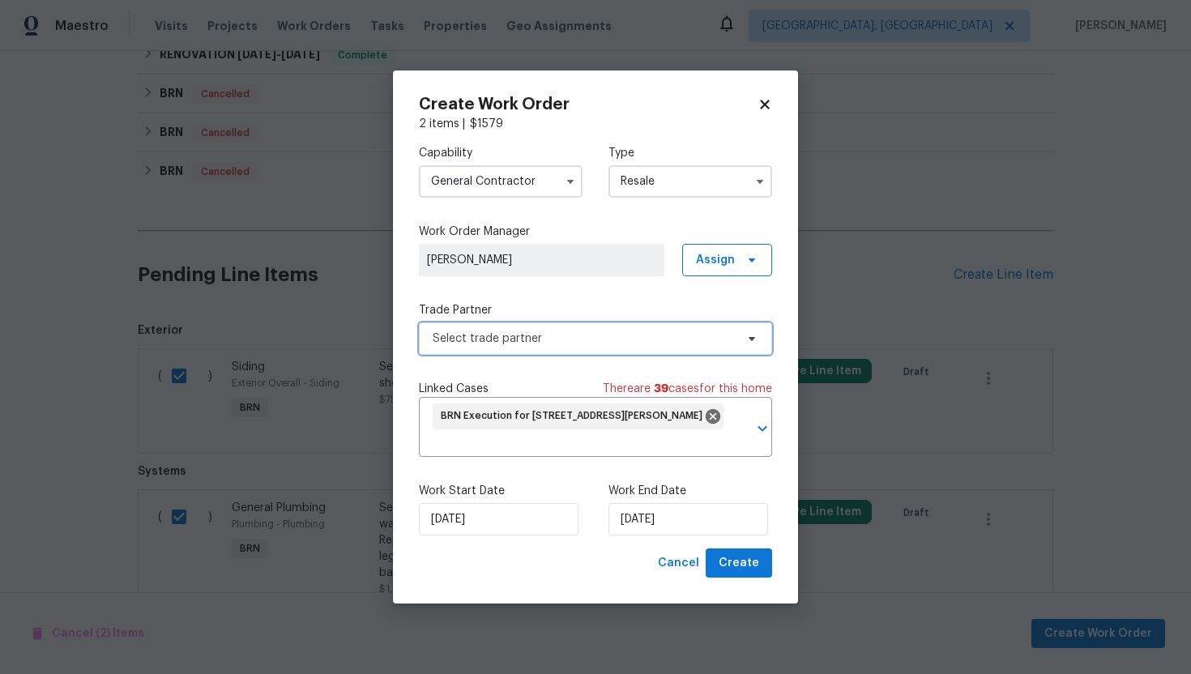
scroll to position [0, 0]
click at [569, 182] on icon "button" at bounding box center [570, 182] width 6 height 4
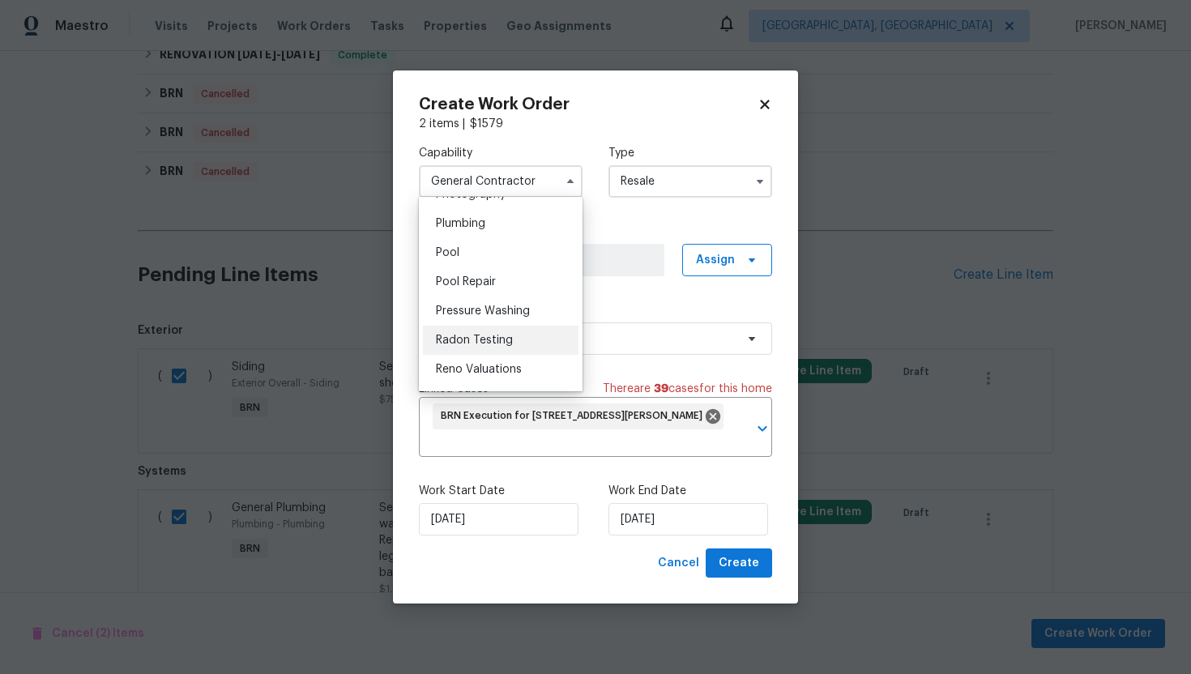
scroll to position [1432, 0]
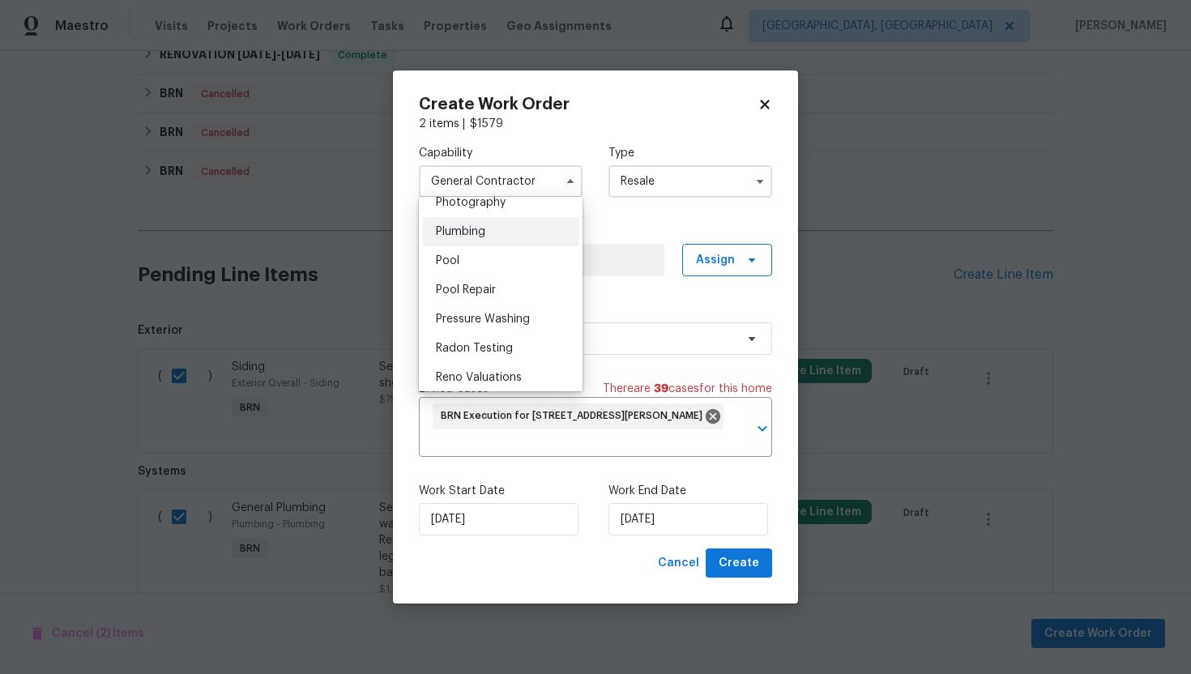
click at [484, 232] on span "Plumbing" at bounding box center [460, 231] width 49 height 11
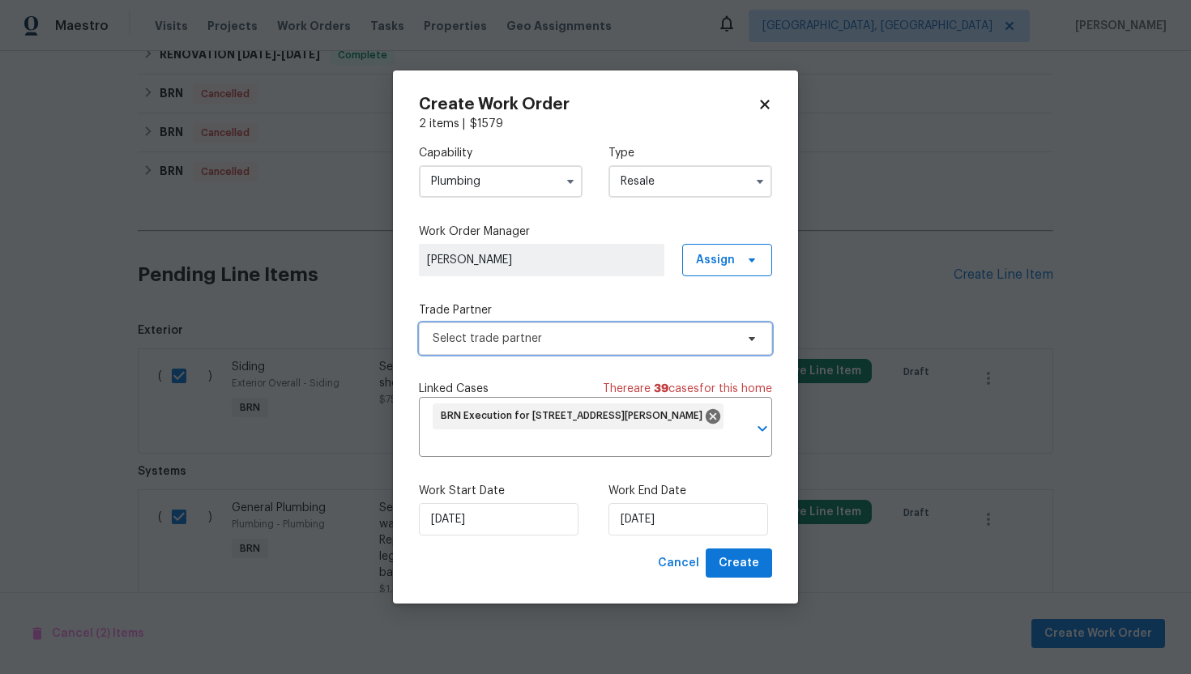
click at [514, 343] on span "Select trade partner" at bounding box center [584, 338] width 302 height 16
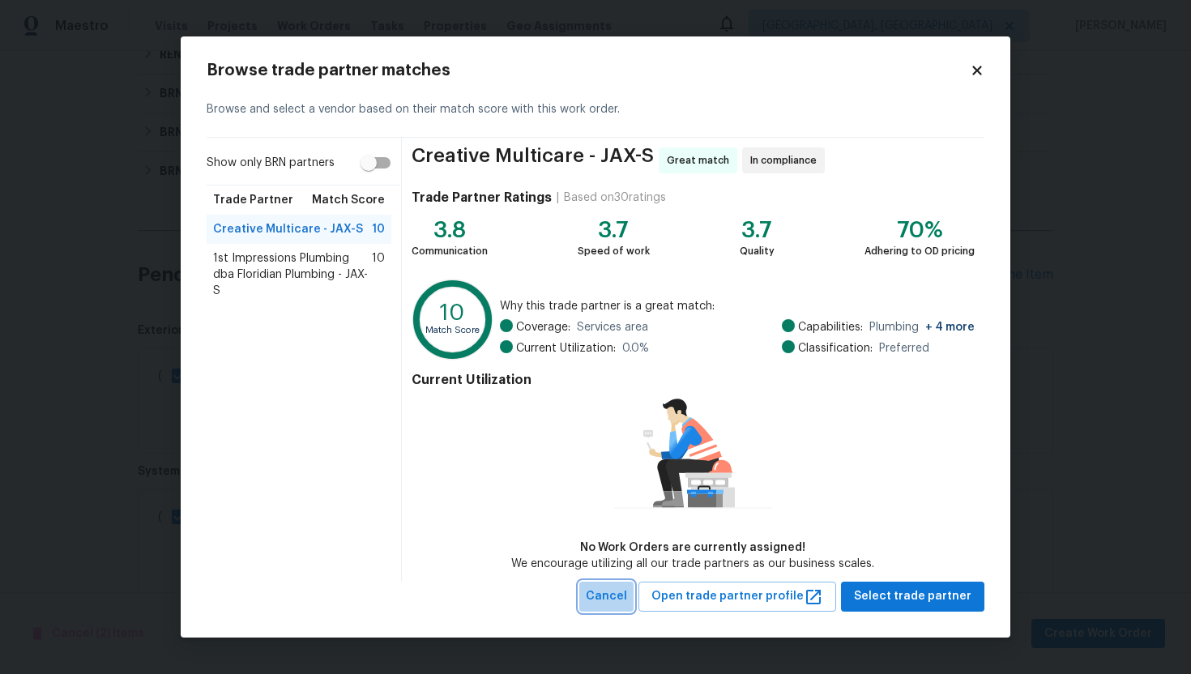
click at [627, 593] on span "Cancel" at bounding box center [606, 596] width 41 height 20
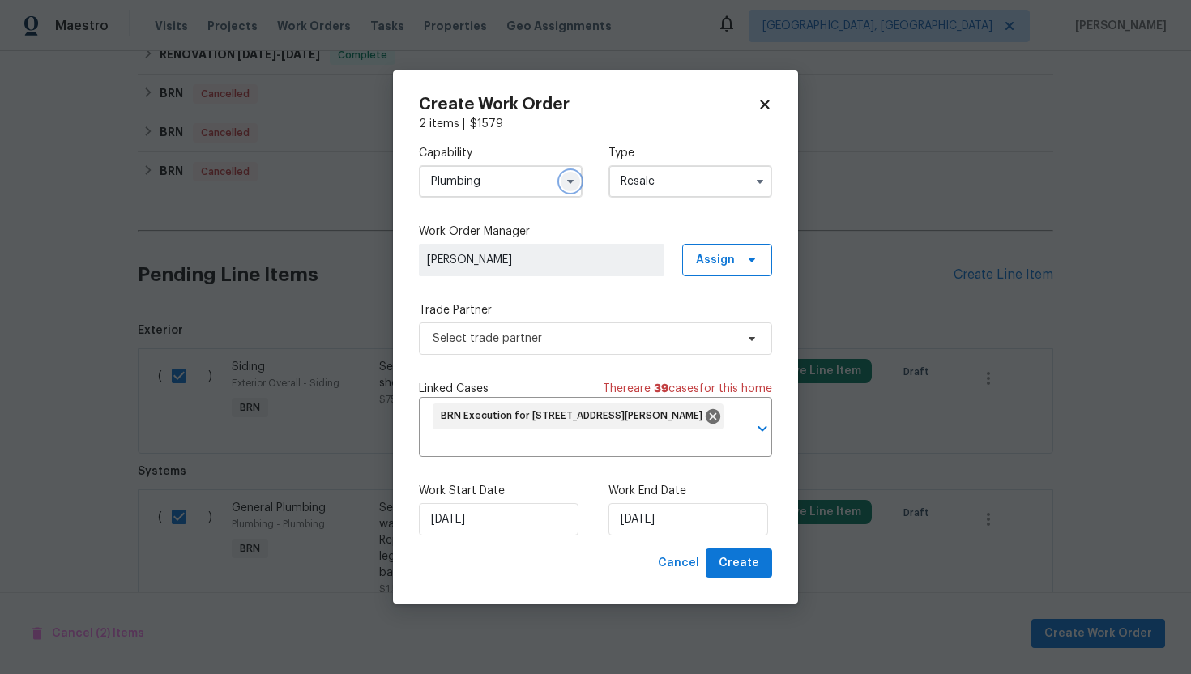
click at [576, 187] on icon "button" at bounding box center [570, 181] width 13 height 13
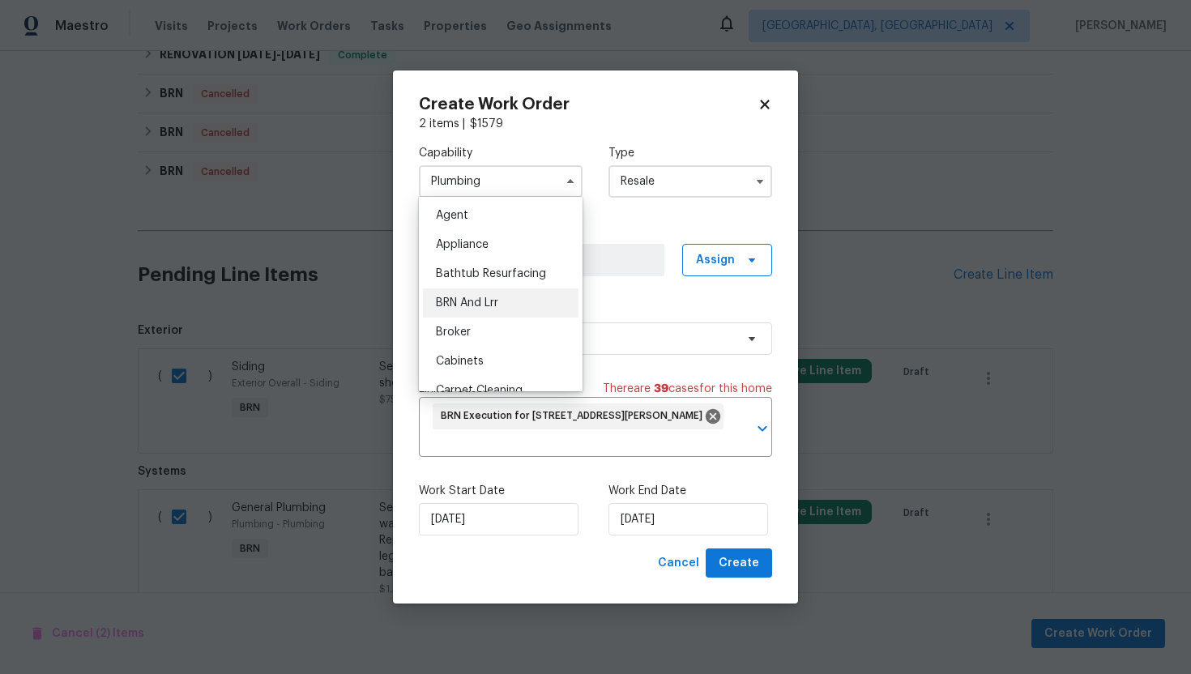
click at [509, 301] on div "BRN And Lrr" at bounding box center [501, 302] width 156 height 29
type input "BRN And Lrr"
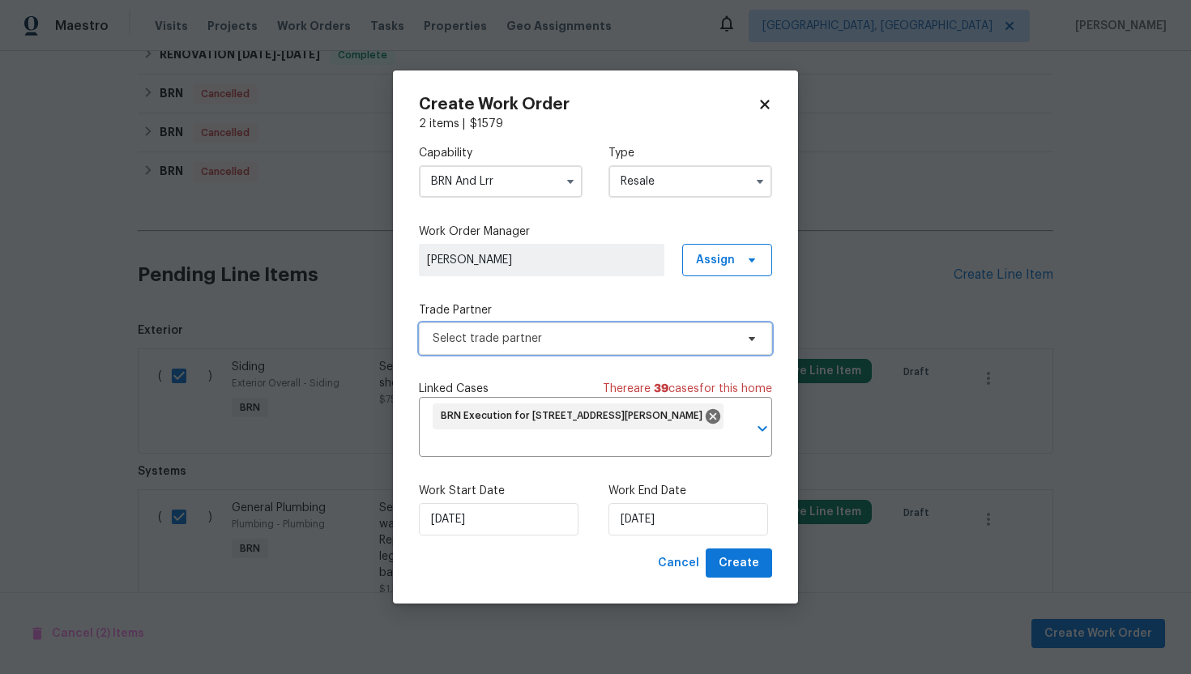
click at [548, 343] on span "Select trade partner" at bounding box center [584, 338] width 302 height 16
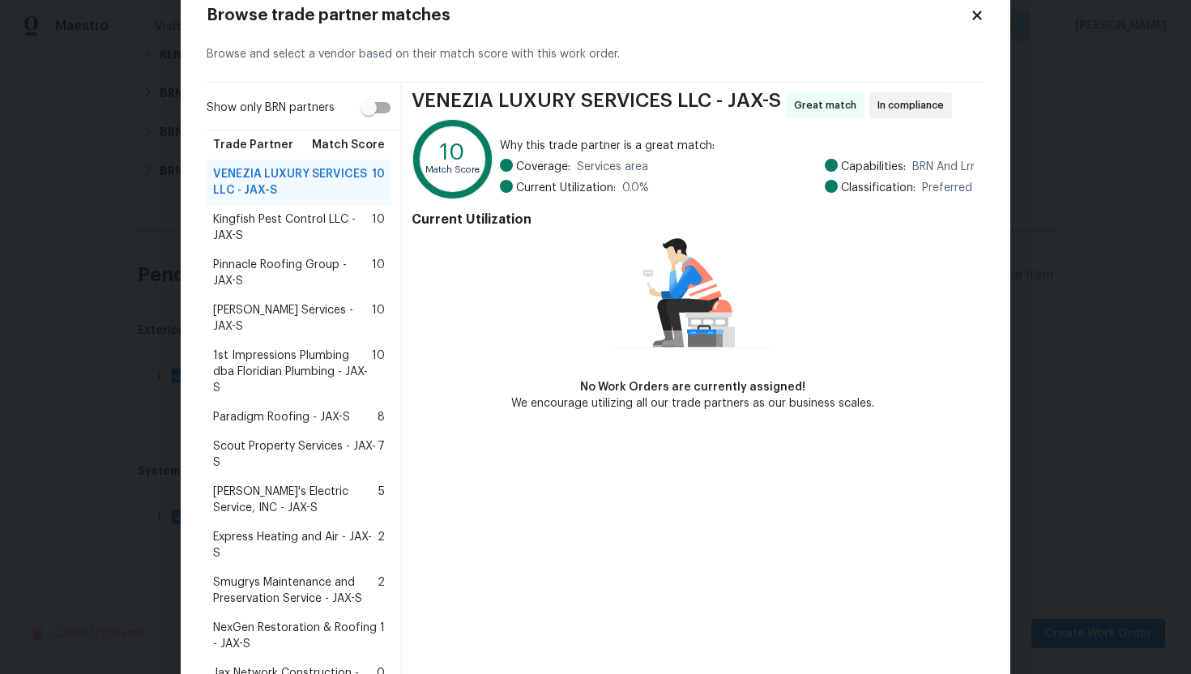
scroll to position [66, 0]
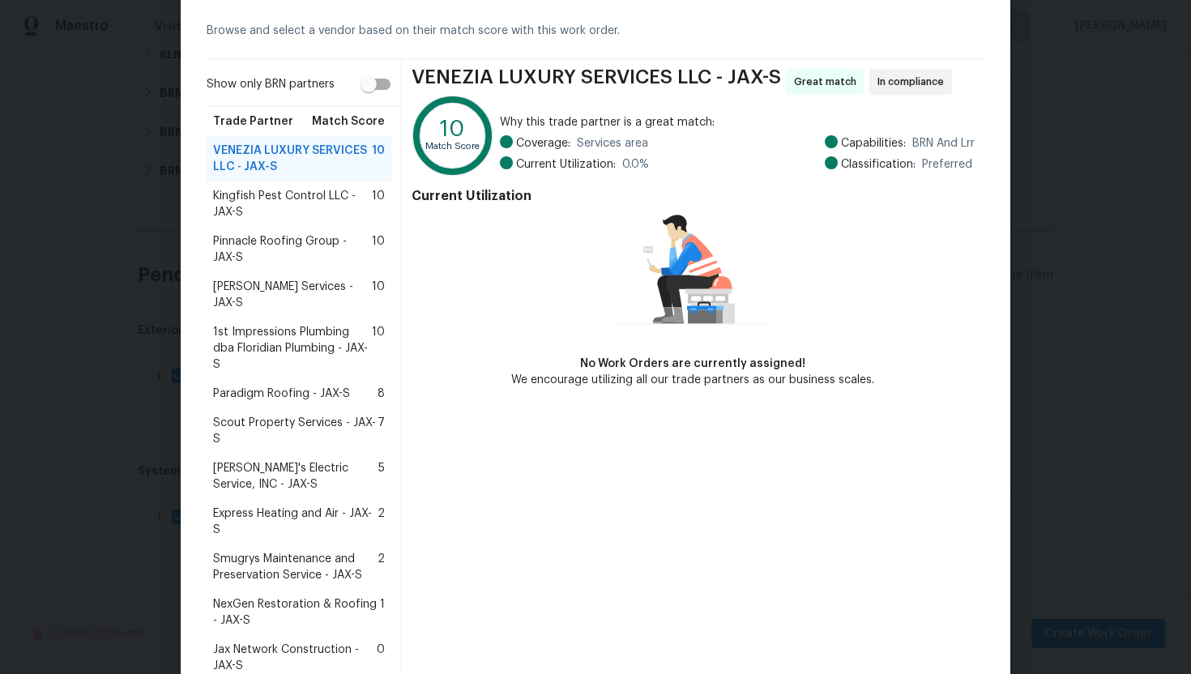
click at [312, 415] on span "Scout Property Services - JAX-S" at bounding box center [295, 431] width 164 height 32
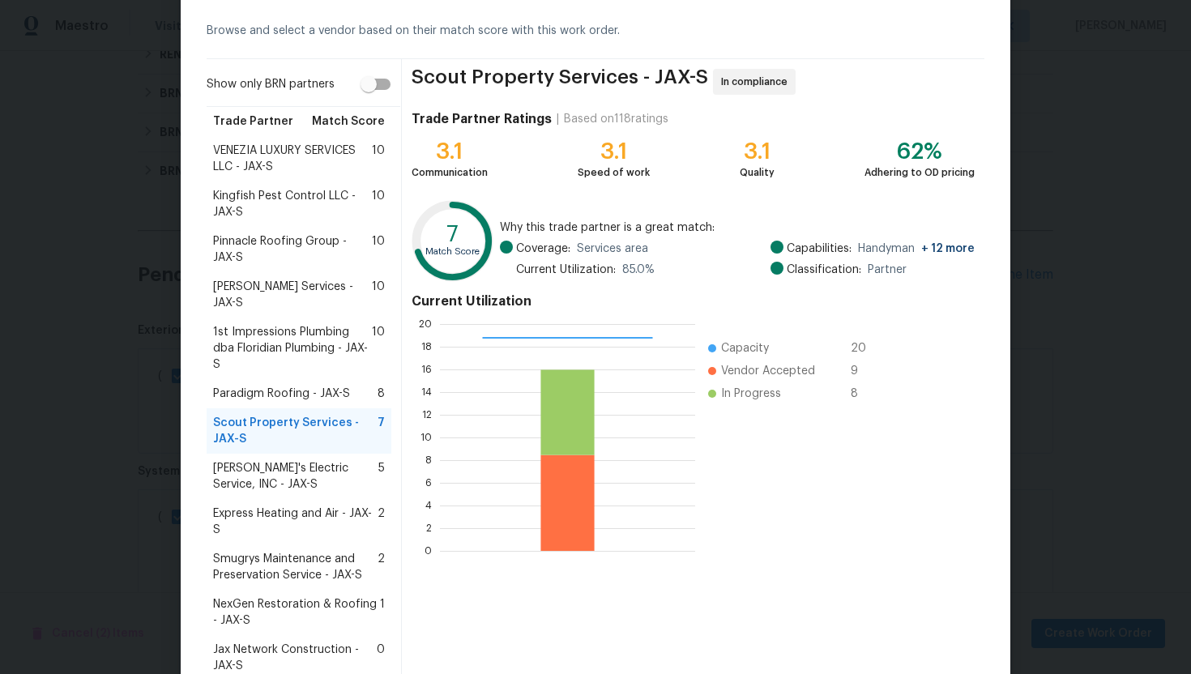
scroll to position [130, 0]
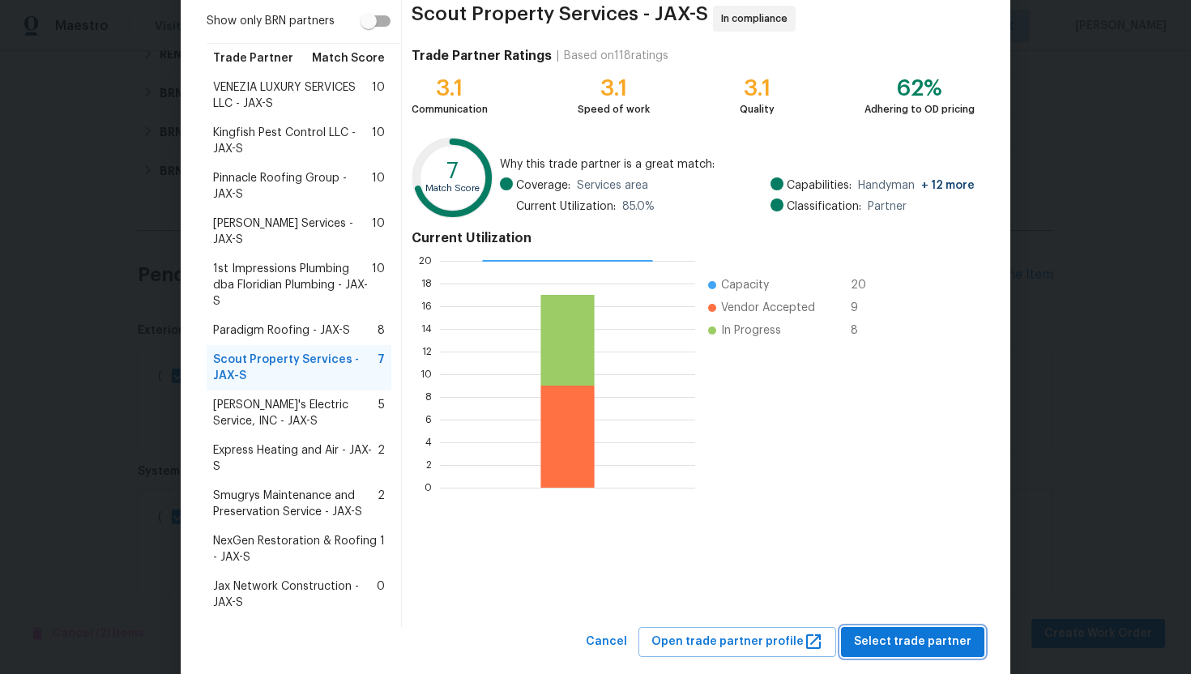
click at [891, 632] on span "Select trade partner" at bounding box center [912, 642] width 117 height 20
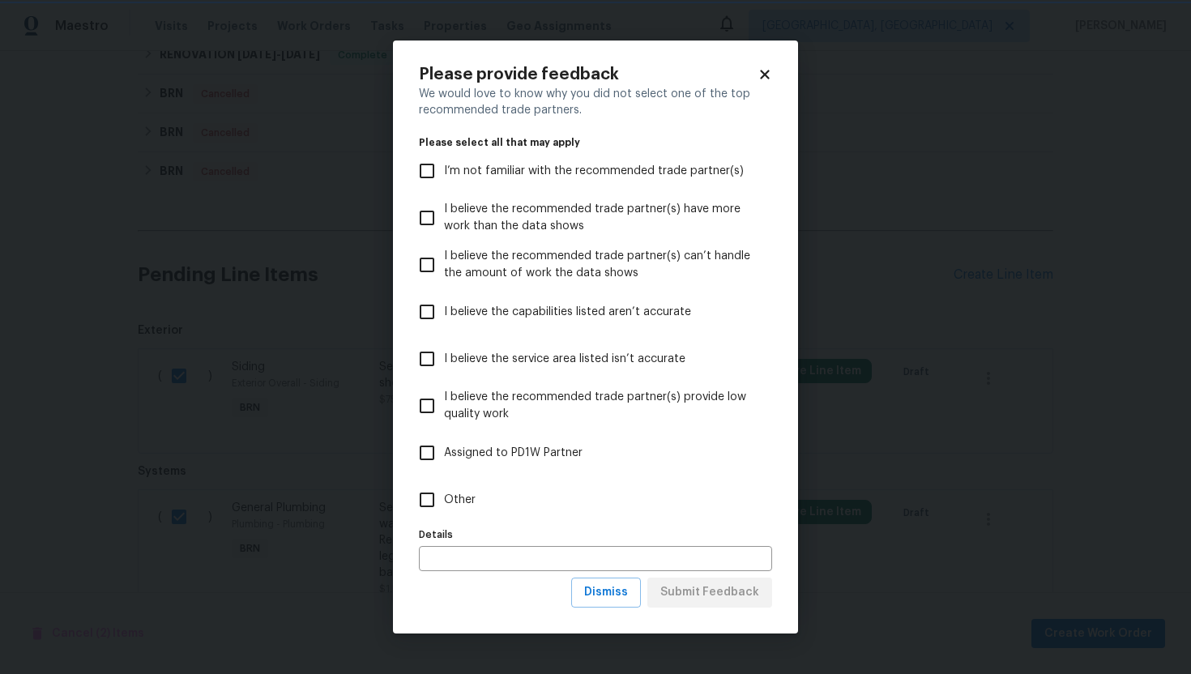
scroll to position [0, 0]
click at [611, 591] on span "Dismiss" at bounding box center [606, 592] width 44 height 20
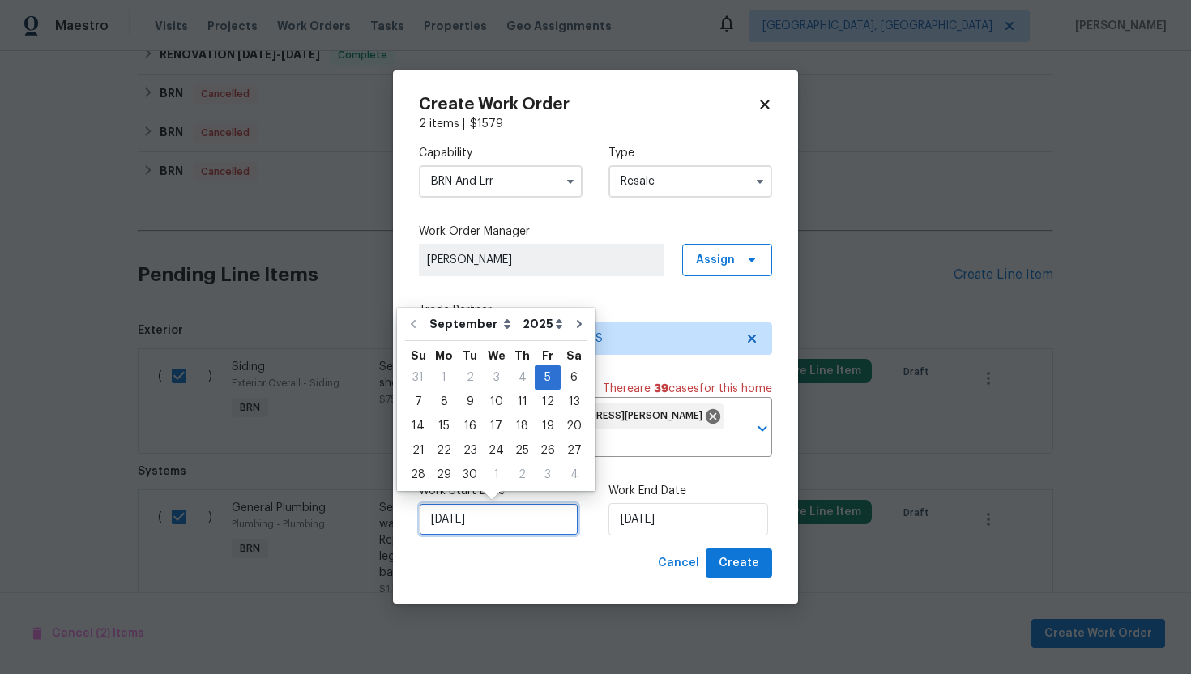
click at [461, 518] on input "9/5/2025" at bounding box center [499, 519] width 160 height 32
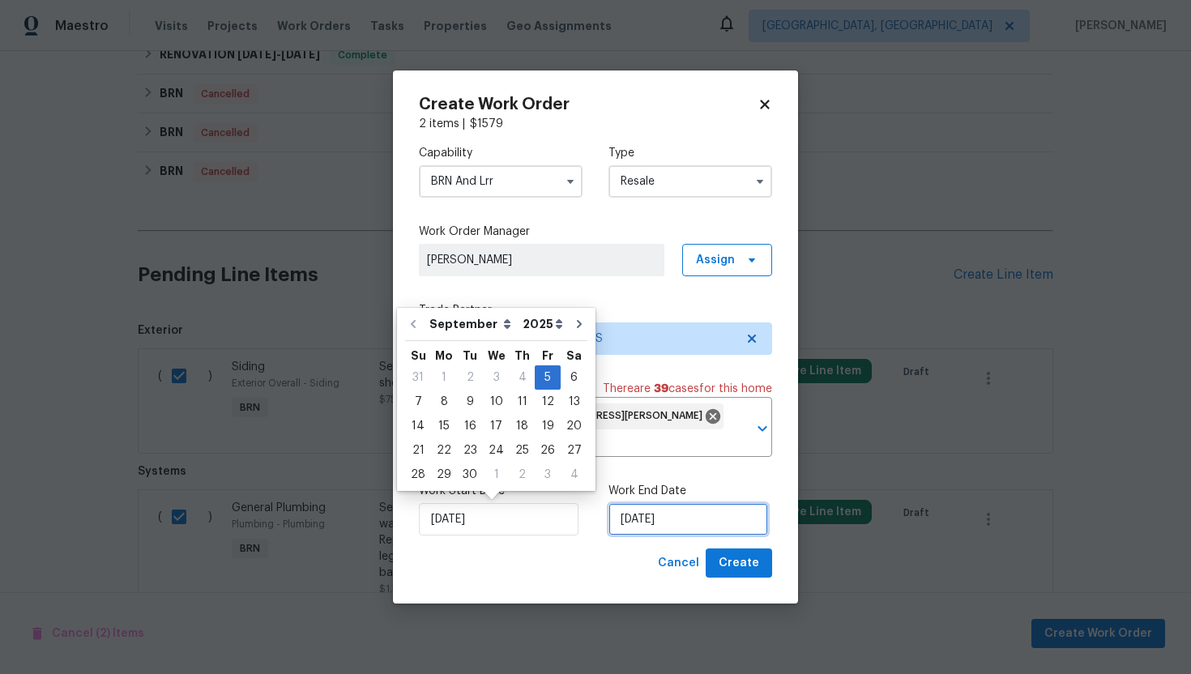
click at [644, 516] on input "9/5/2025" at bounding box center [688, 519] width 160 height 32
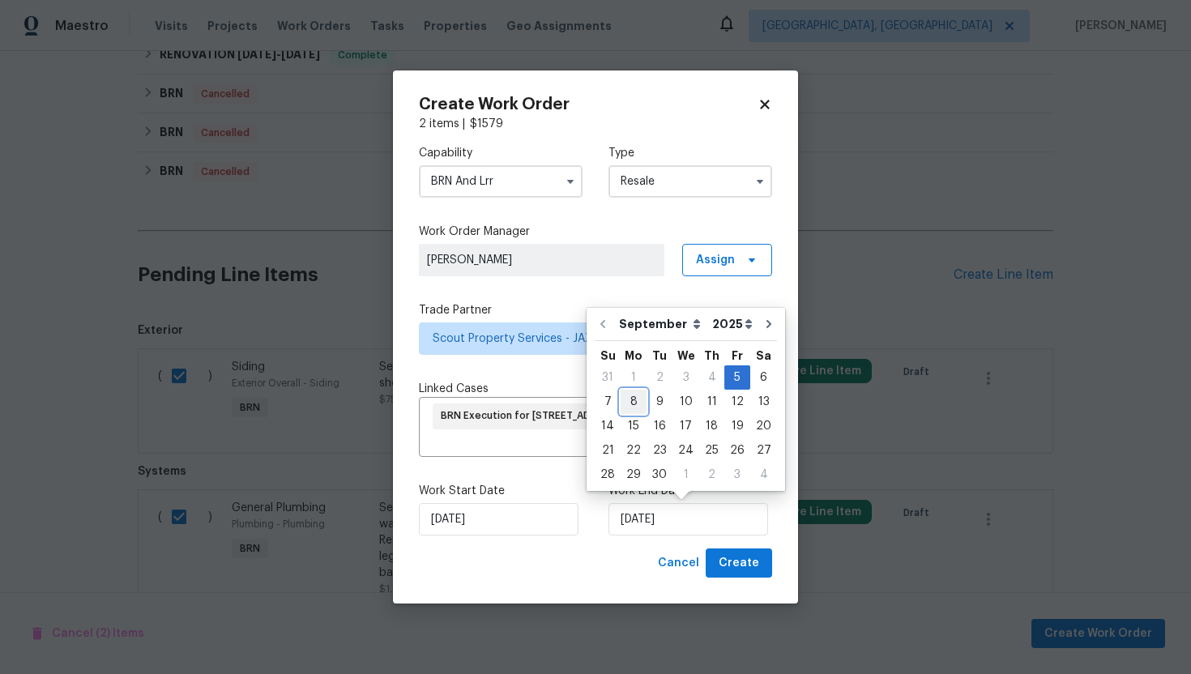
click at [637, 405] on div "8" at bounding box center [633, 401] width 26 height 23
type input "9/8/2025"
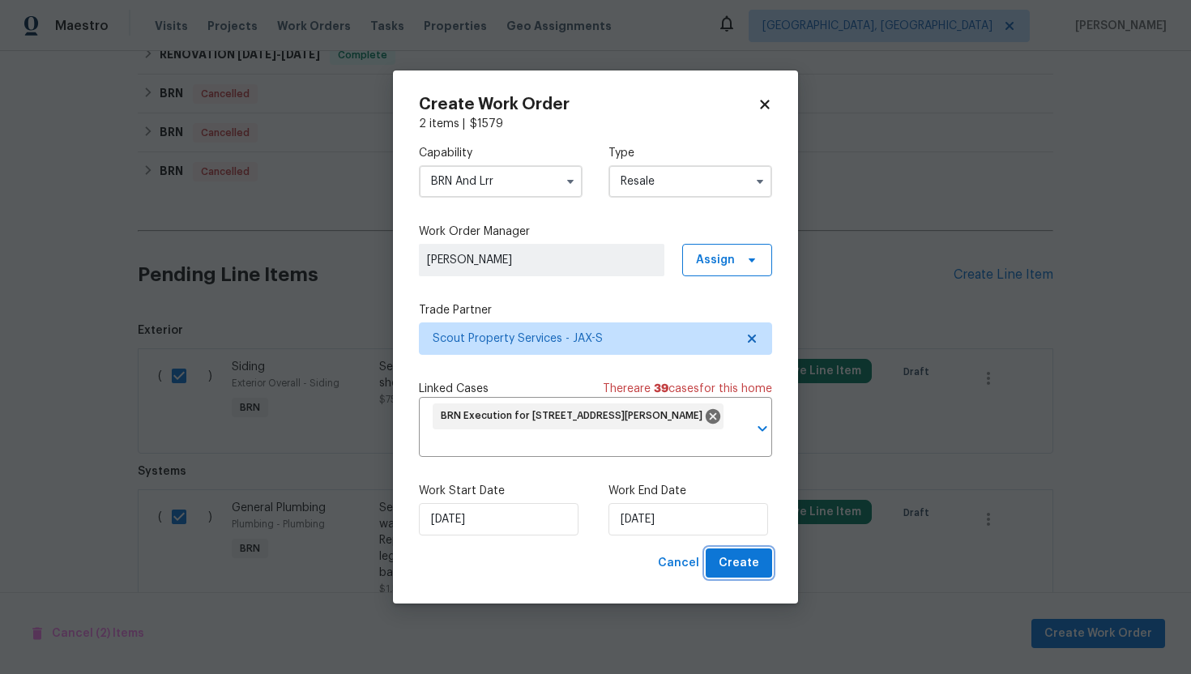
click at [729, 565] on span "Create" at bounding box center [738, 563] width 40 height 20
checkbox input "false"
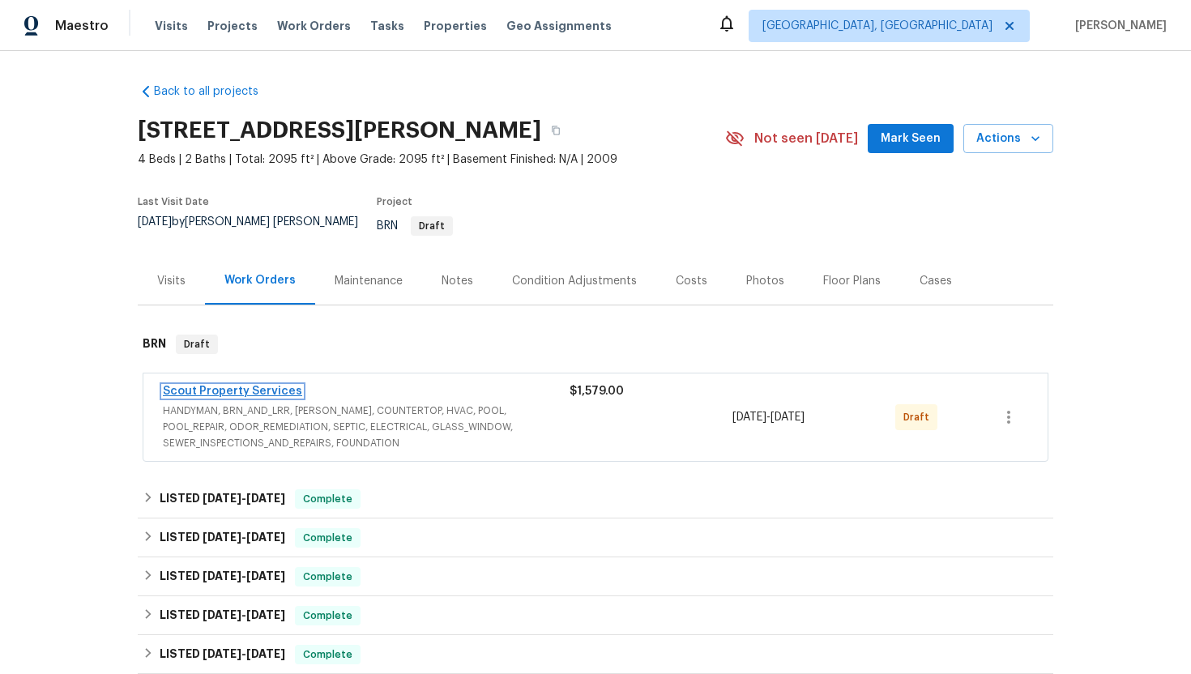
click at [249, 386] on link "Scout Property Services" at bounding box center [232, 391] width 139 height 11
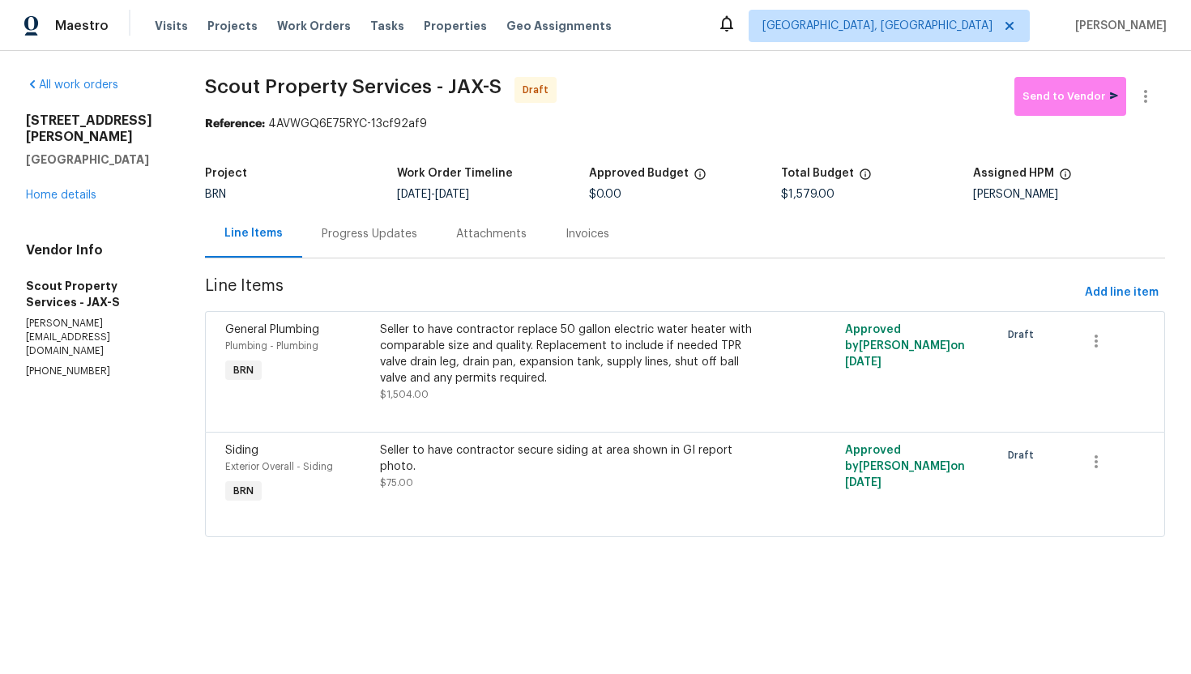
click at [396, 246] on div "Progress Updates" at bounding box center [369, 234] width 134 height 48
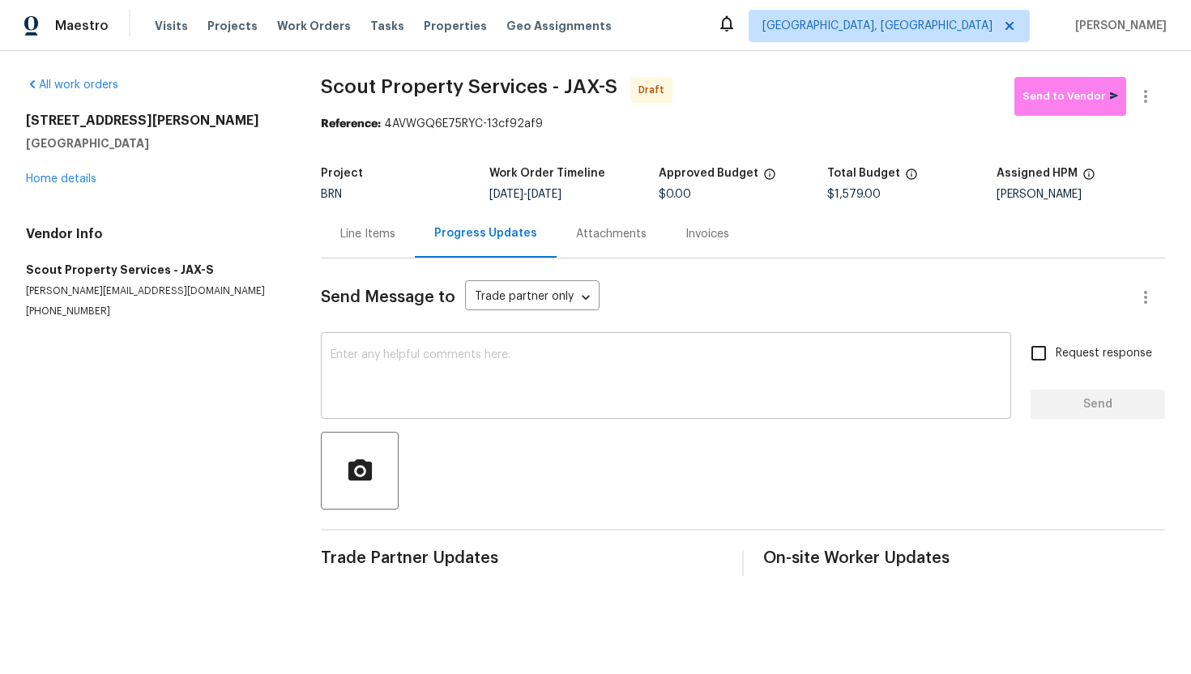
click at [444, 373] on textarea at bounding box center [665, 377] width 671 height 57
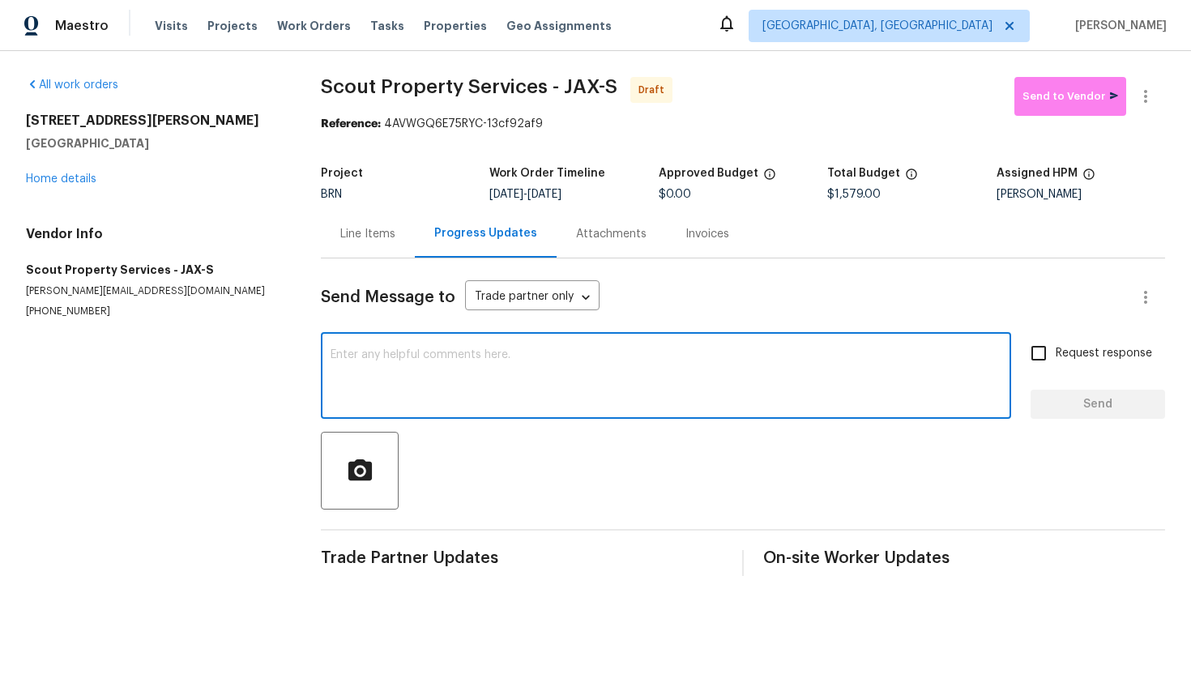
paste textarea "Hey! This is Ajay with Opendoor. I’m confirming a BRN Work Order for the proper…"
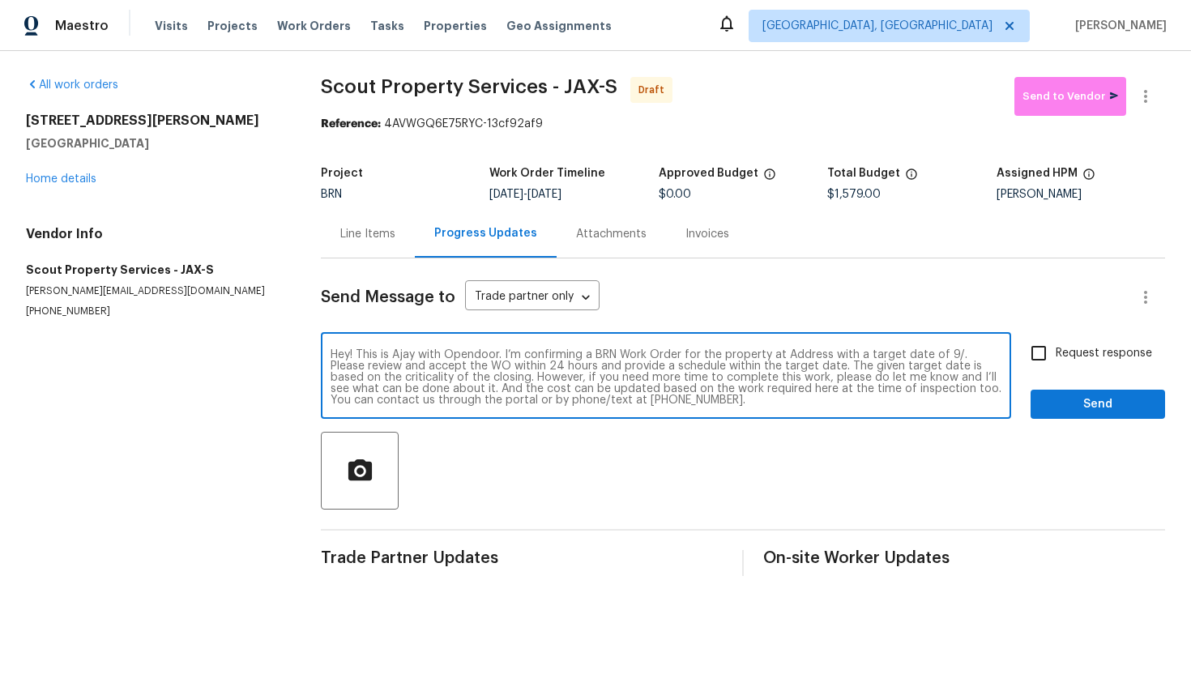
click at [796, 356] on textarea "Hey! This is Ajay with Opendoor. I’m confirming a BRN Work Order for the proper…" at bounding box center [665, 377] width 671 height 57
paste textarea "6332 Louis Clark Ct, Jacksonville, FL 32222"
click at [486, 369] on textarea "Hey! This is Ajay with Opendoor. I’m confirming a BRN Work Order for the proper…" at bounding box center [665, 377] width 671 height 57
type textarea "Hey! This is Ajay with Opendoor. I’m confirming a BRN Work Order for the proper…"
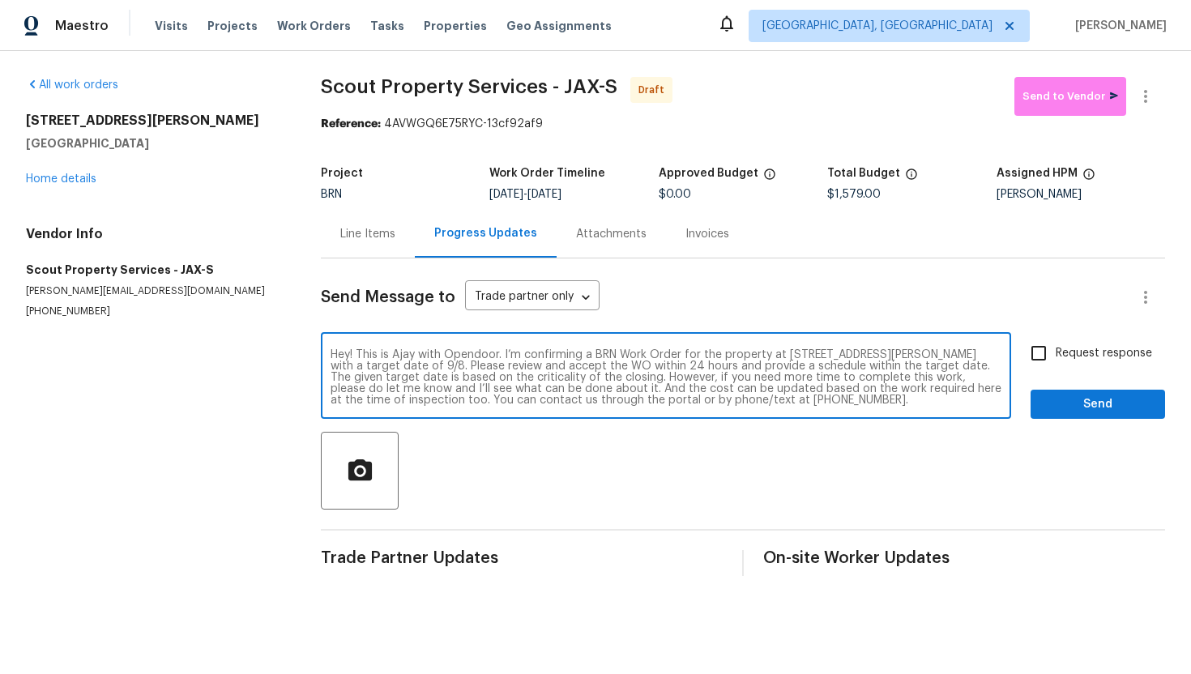
click at [1043, 356] on input "Request response" at bounding box center [1038, 353] width 34 height 34
checkbox input "true"
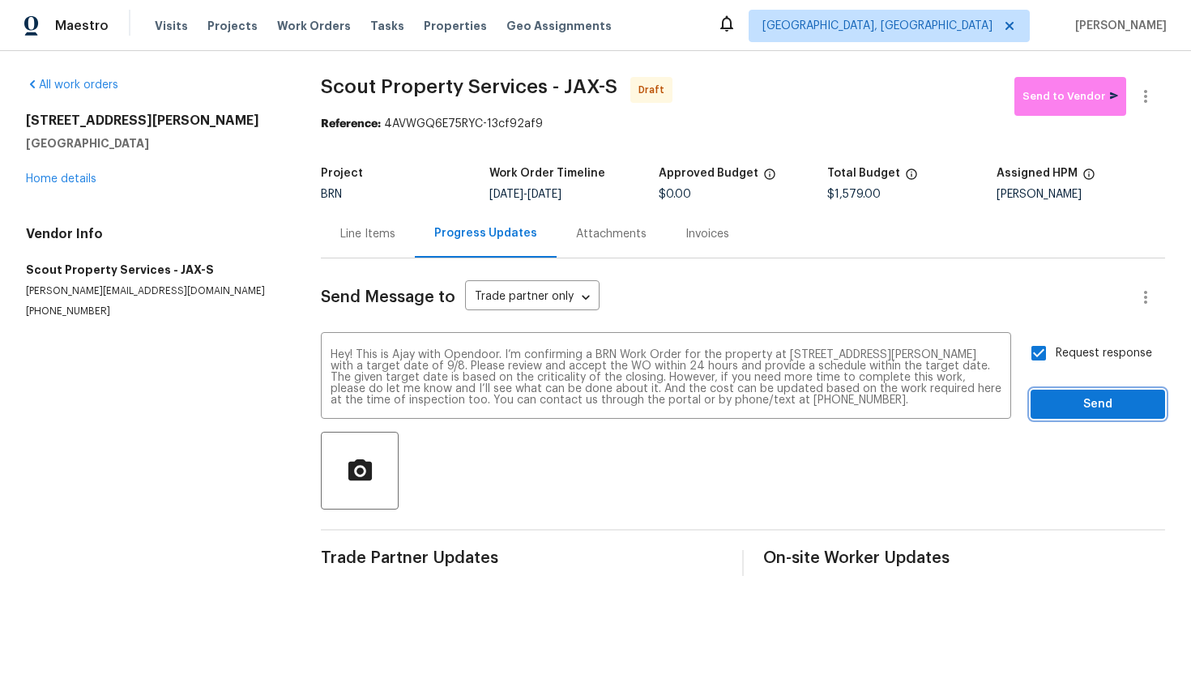
click at [1095, 405] on span "Send" at bounding box center [1097, 404] width 109 height 20
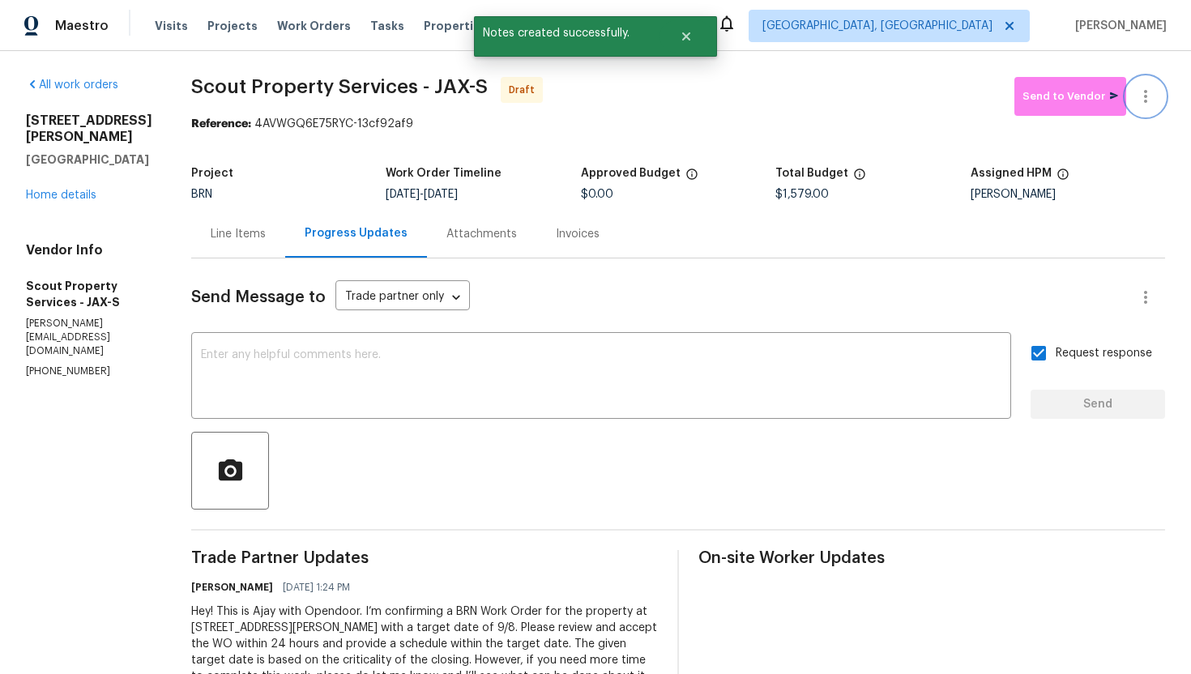
click at [1153, 97] on icon "button" at bounding box center [1145, 96] width 19 height 19
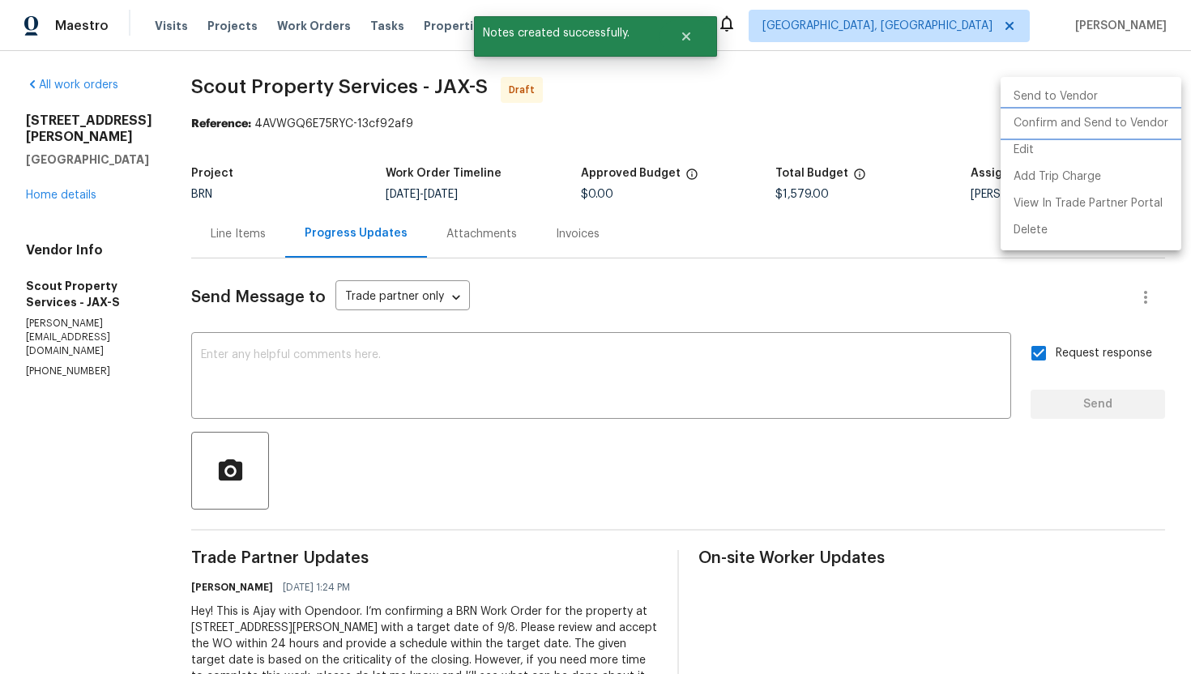
click at [1141, 117] on li "Confirm and Send to Vendor" at bounding box center [1090, 123] width 181 height 27
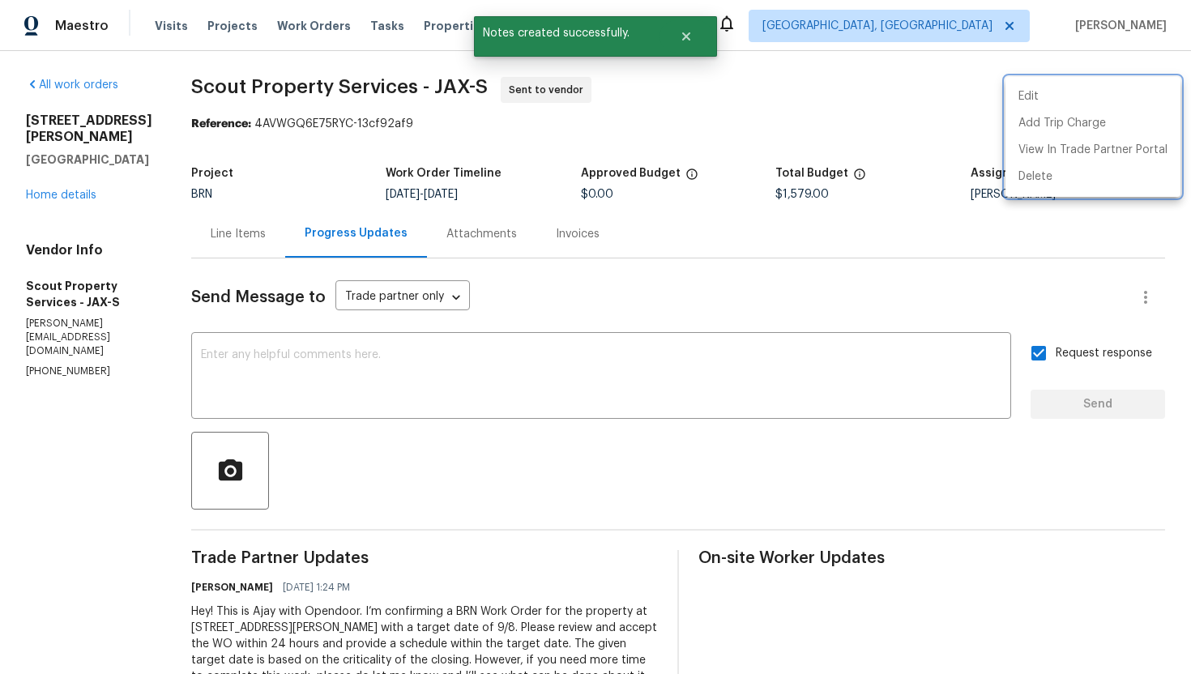
click at [735, 306] on div at bounding box center [595, 337] width 1191 height 674
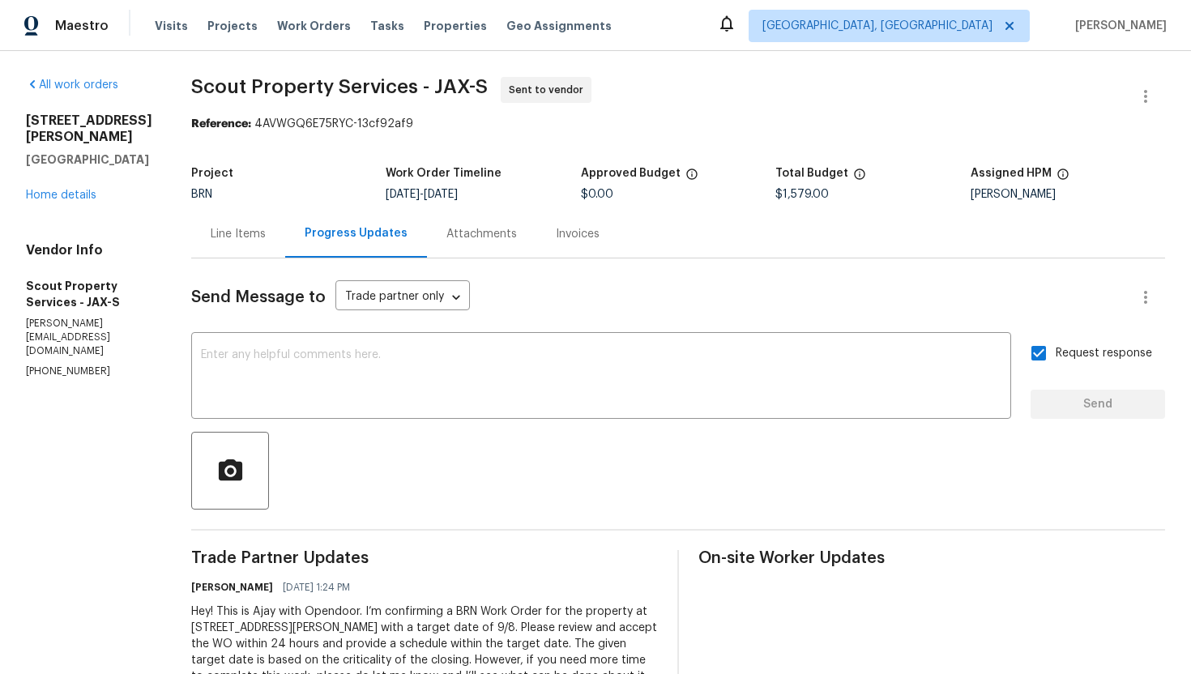
click at [211, 238] on div "Line Items" at bounding box center [238, 234] width 55 height 16
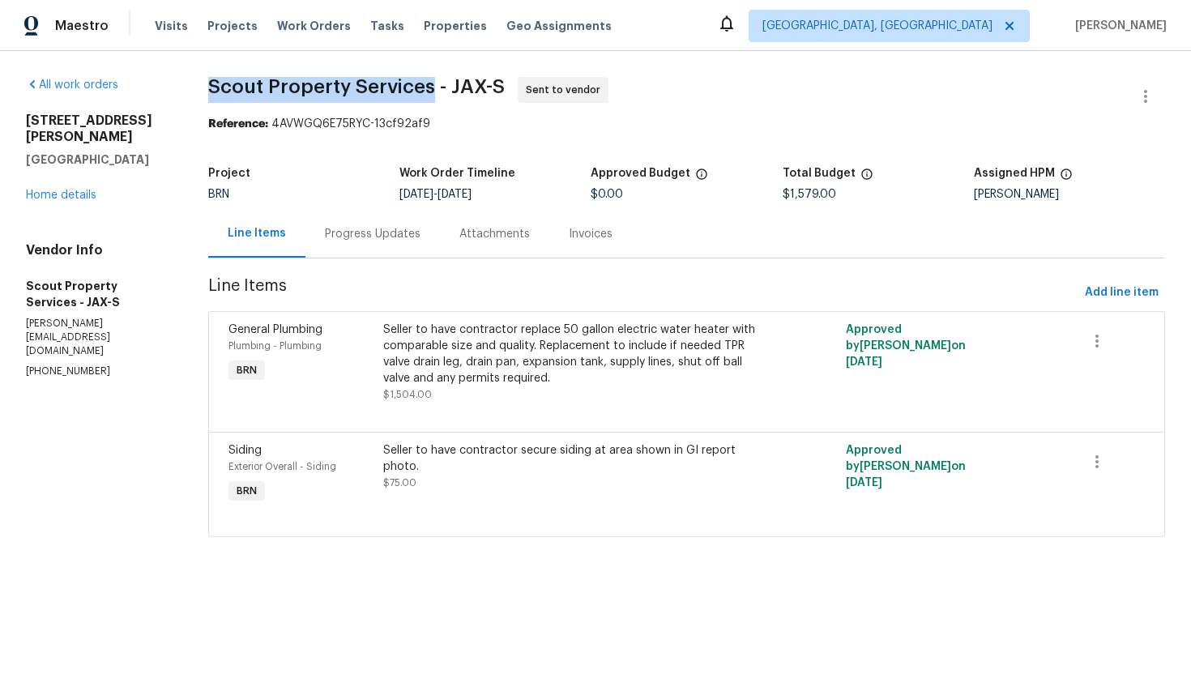
drag, startPoint x: 207, startPoint y: 85, endPoint x: 433, endPoint y: 99, distance: 226.4
click at [433, 100] on div "All work orders 6332 Louis Clark Ct Jacksonville, FL 32222 Home details Vendor …" at bounding box center [595, 316] width 1191 height 531
copy span "Scout Property Services"
click at [406, 282] on span "Line Items" at bounding box center [643, 293] width 870 height 30
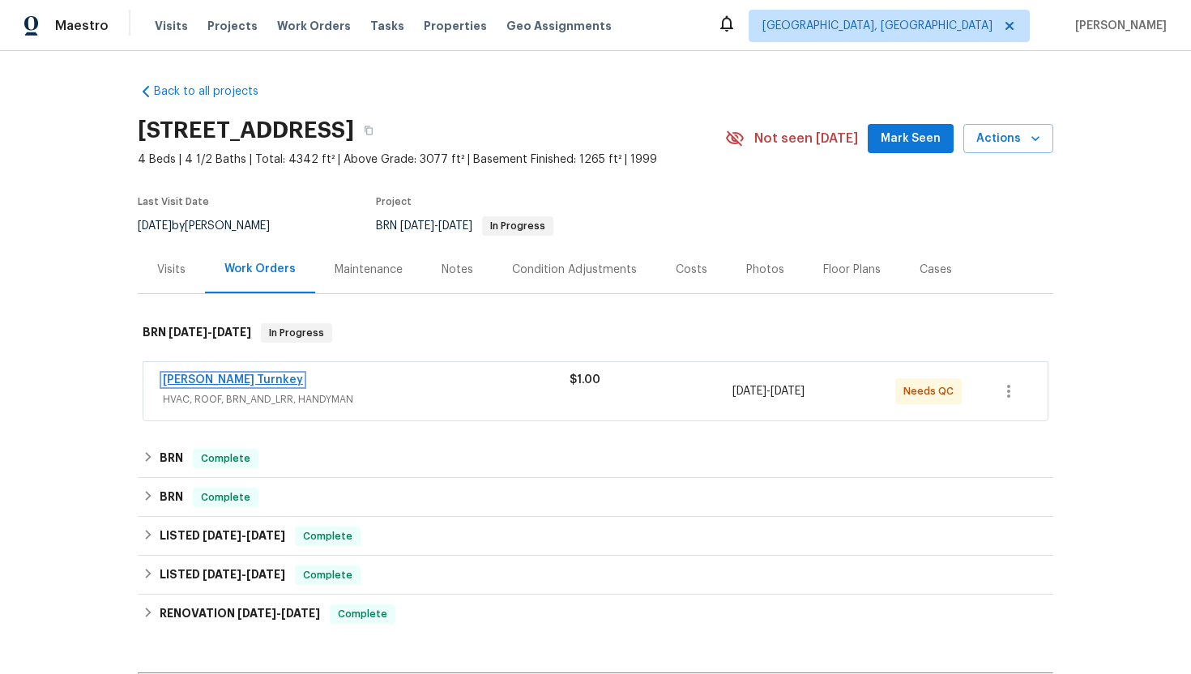
click at [194, 379] on link "[PERSON_NAME] Turnkey" at bounding box center [233, 379] width 140 height 11
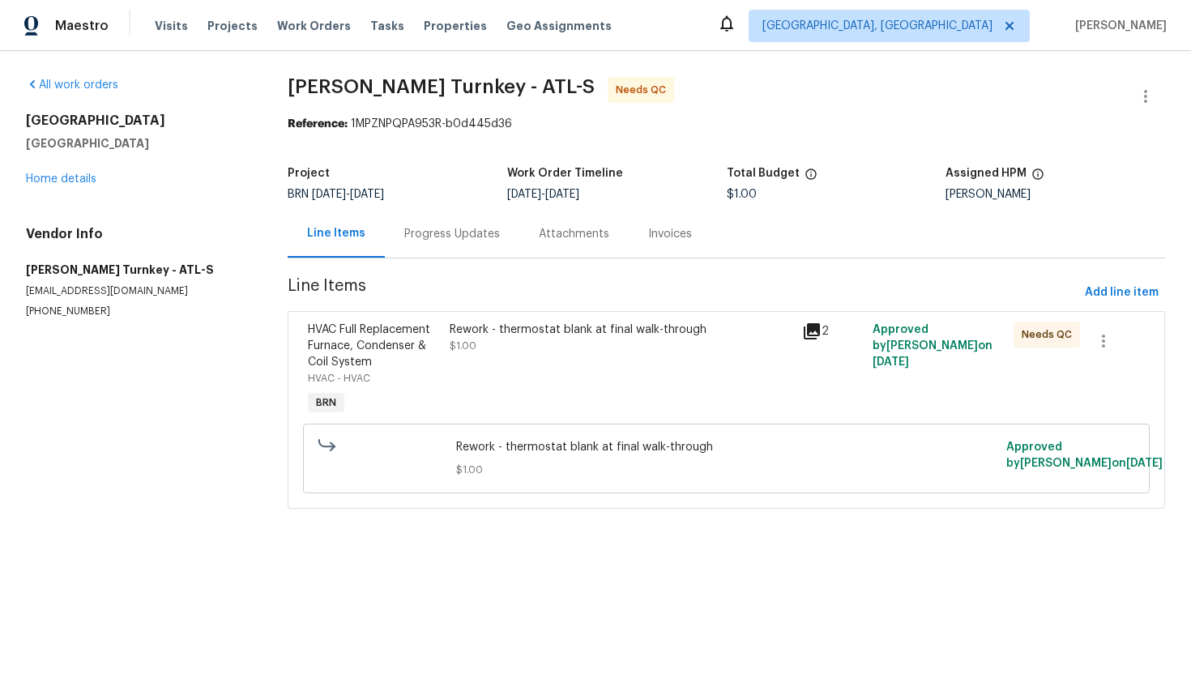
click at [443, 244] on div "Progress Updates" at bounding box center [452, 234] width 134 height 48
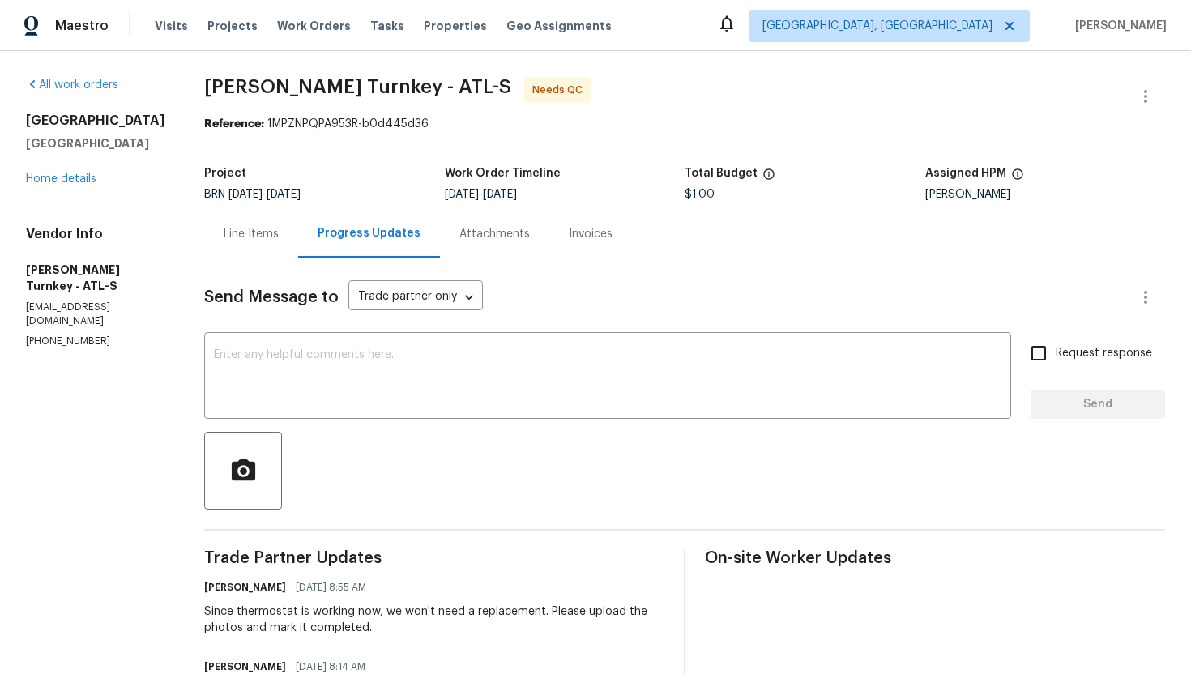
click at [254, 245] on div "Line Items" at bounding box center [251, 234] width 94 height 48
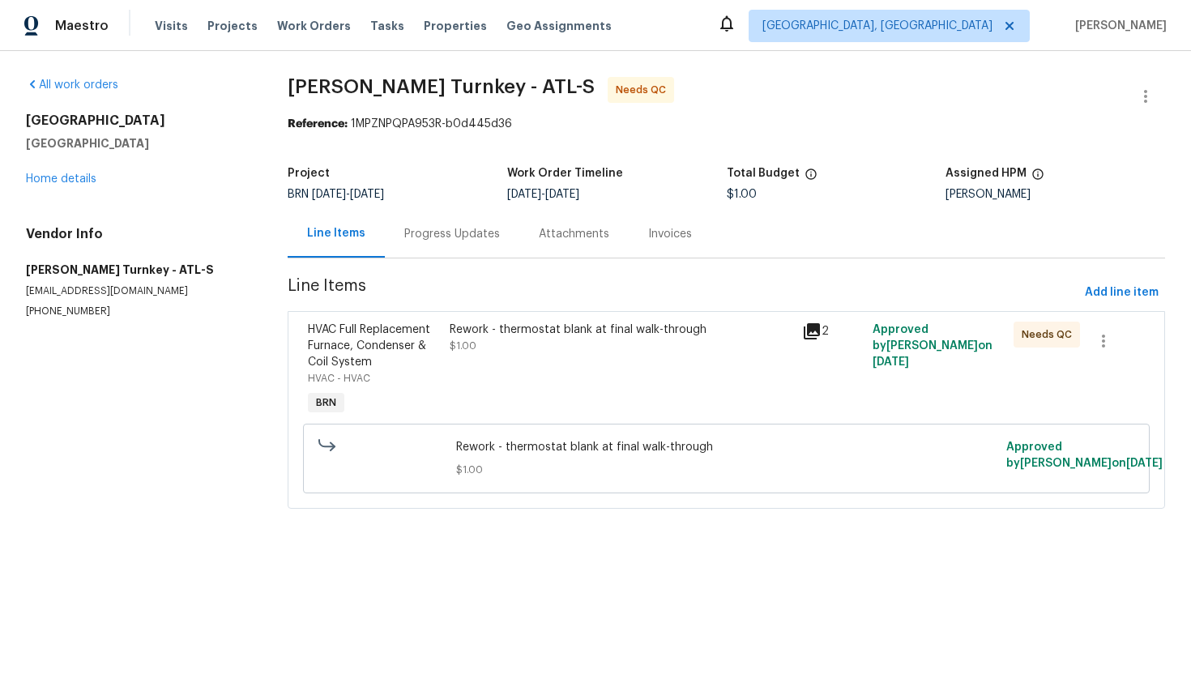
click at [574, 354] on div "Rework - thermostat blank at final walk-through $1.00" at bounding box center [621, 338] width 343 height 32
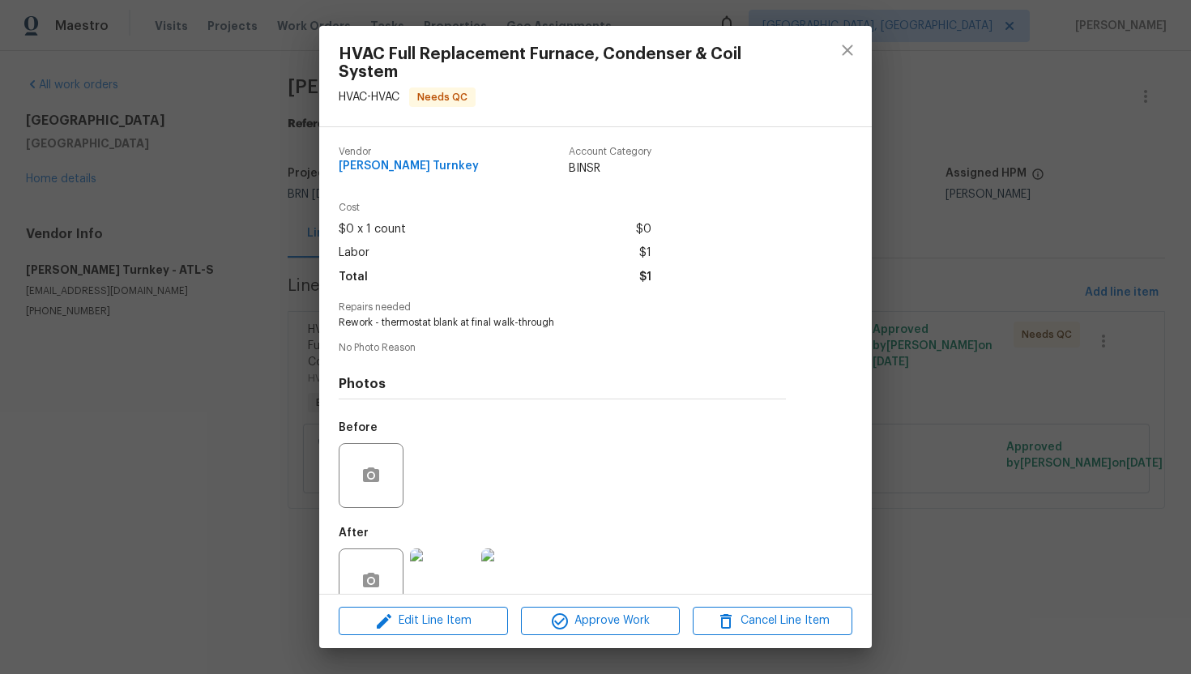
scroll to position [36, 0]
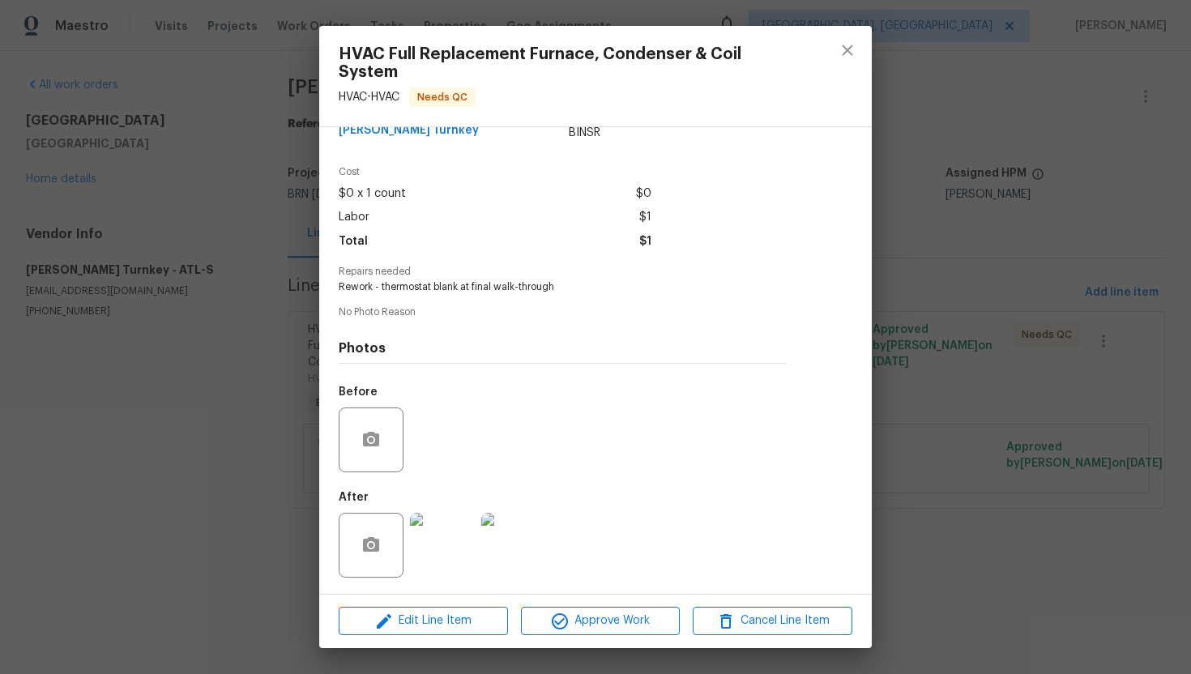
click at [448, 555] on img at bounding box center [442, 545] width 65 height 65
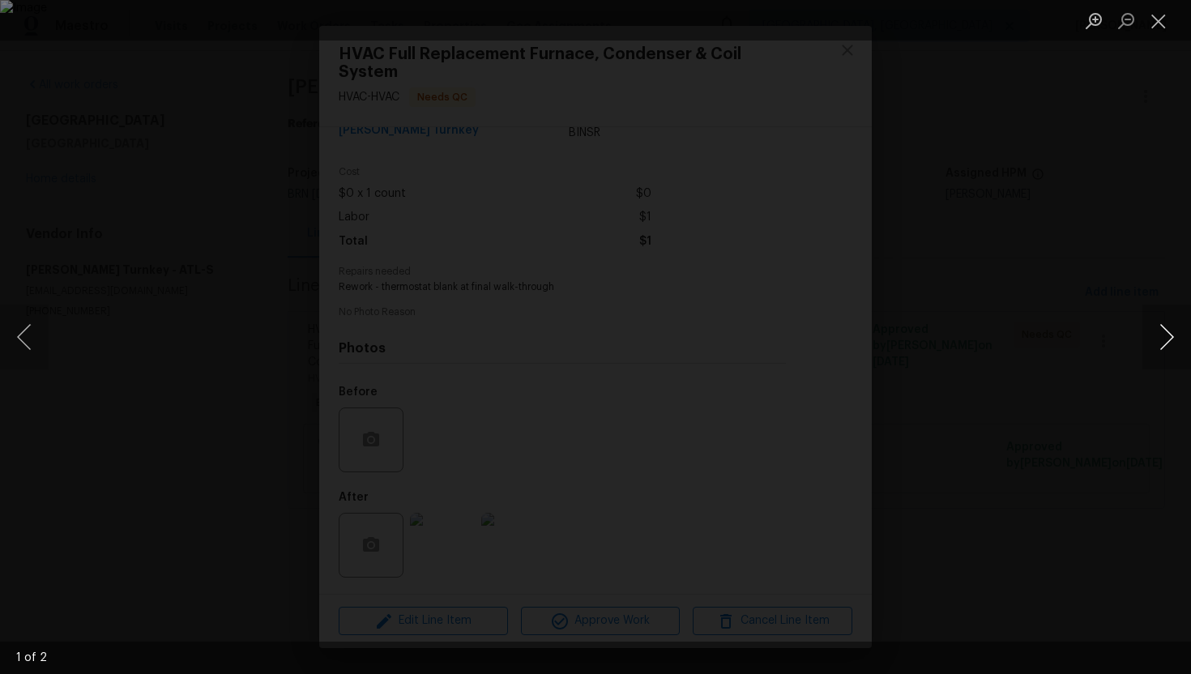
click at [1169, 329] on button "Next image" at bounding box center [1166, 337] width 49 height 65
click at [1154, 26] on button "Close lightbox" at bounding box center [1158, 20] width 32 height 28
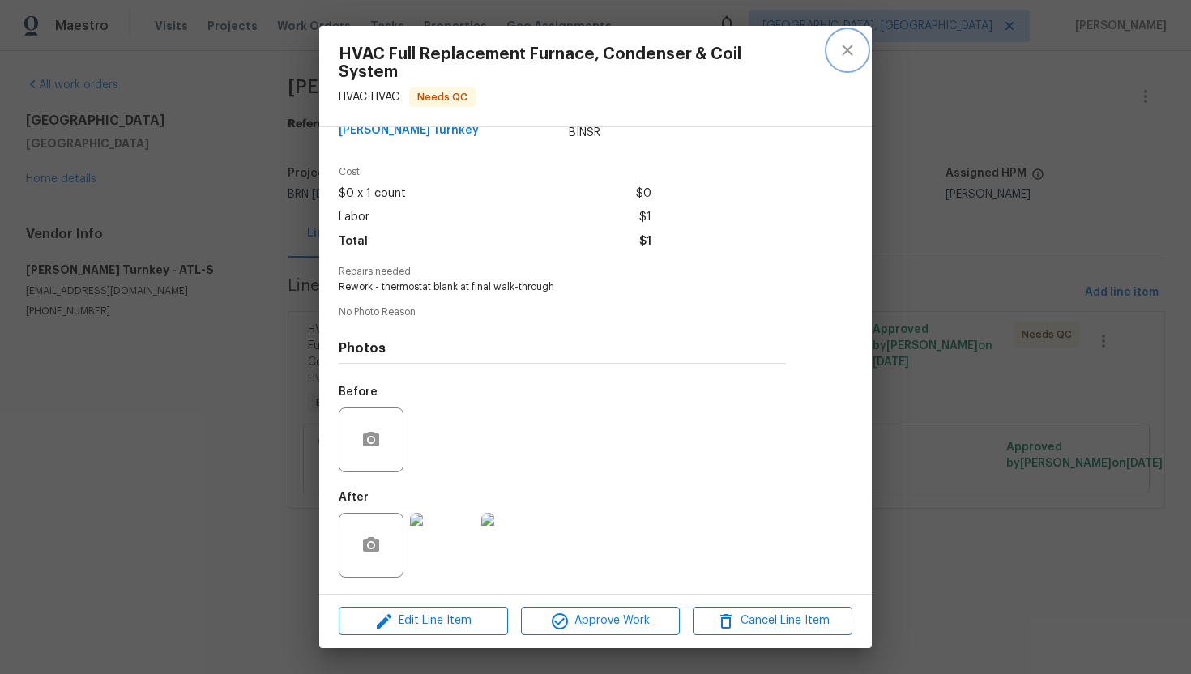
click at [838, 54] on icon "close" at bounding box center [847, 49] width 19 height 19
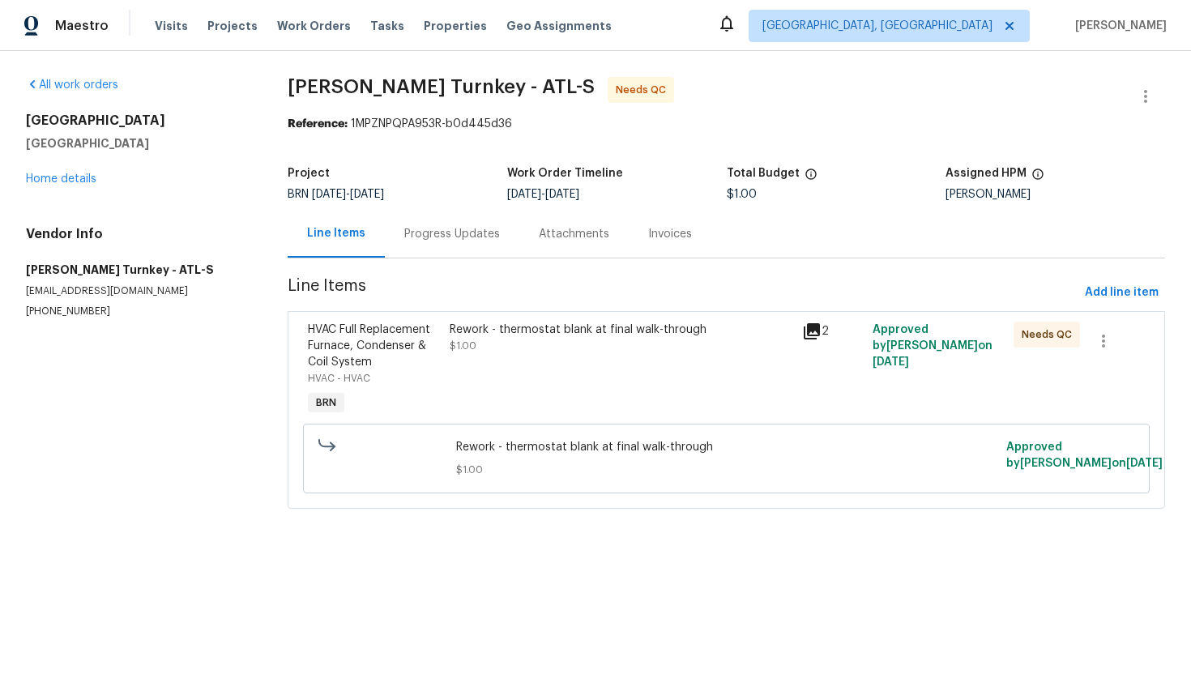
click at [533, 379] on div "Rework - thermostat blank at final walk-through $1.00" at bounding box center [621, 370] width 352 height 107
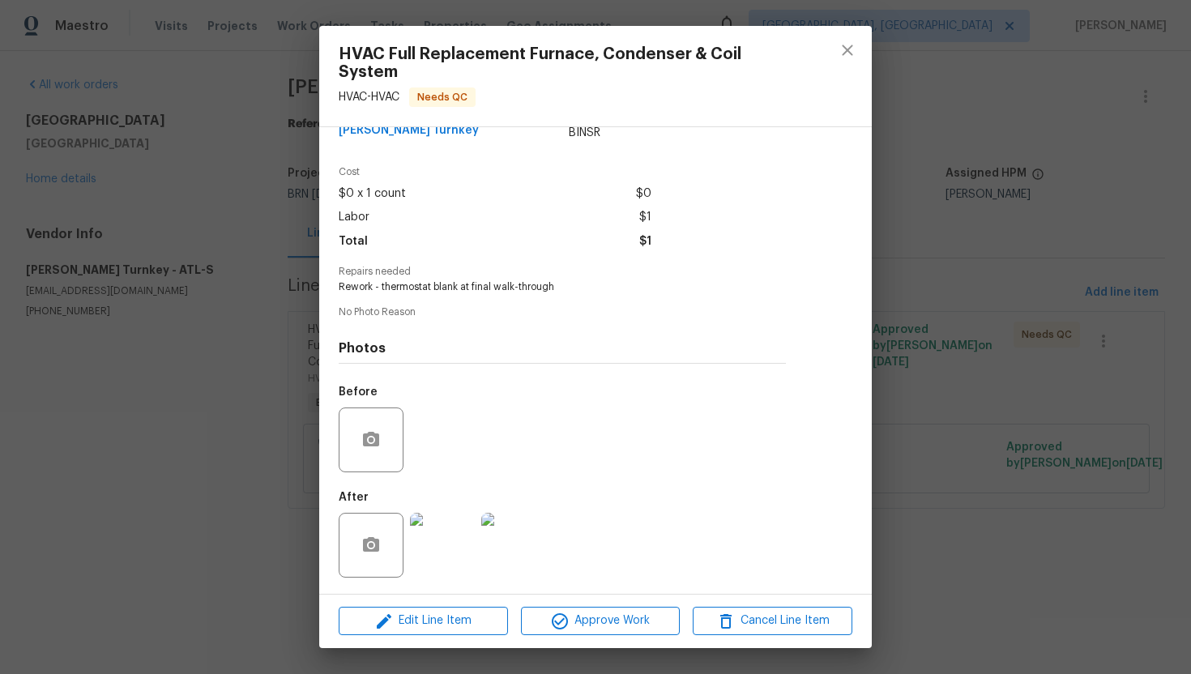
click at [579, 602] on div "Edit Line Item Approve Work Cancel Line Item" at bounding box center [595, 621] width 552 height 54
click at [583, 611] on span "Approve Work" at bounding box center [601, 621] width 150 height 20
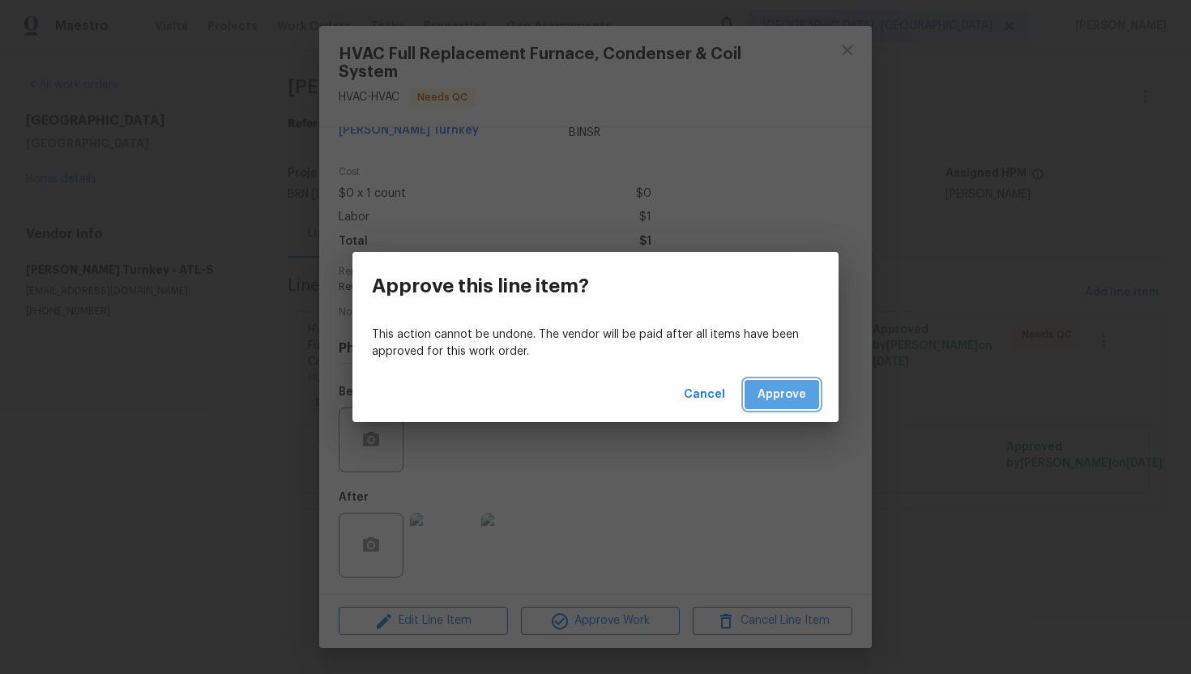
click at [761, 400] on span "Approve" at bounding box center [781, 395] width 49 height 20
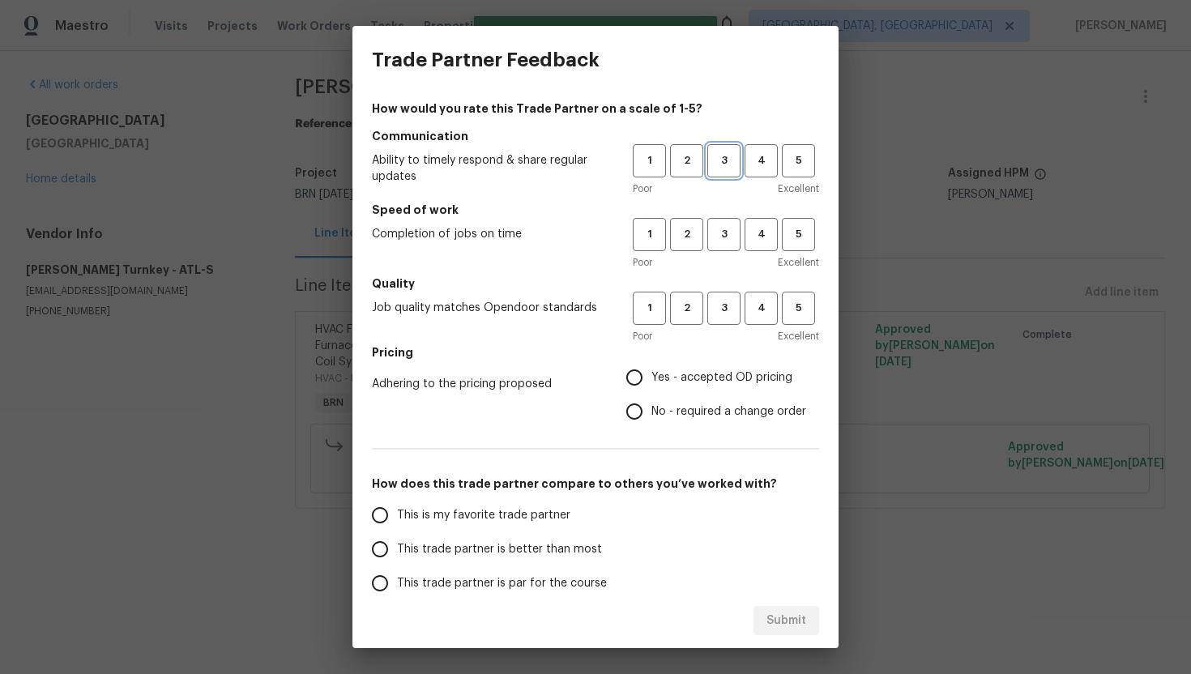
click at [707, 166] on button "3" at bounding box center [723, 160] width 33 height 33
click at [714, 223] on button "3" at bounding box center [723, 234] width 33 height 33
click at [721, 298] on button "3" at bounding box center [723, 308] width 33 height 33
click at [685, 368] on label "Yes - accepted OD pricing" at bounding box center [711, 377] width 189 height 34
click at [651, 368] on input "Yes - accepted OD pricing" at bounding box center [634, 377] width 34 height 34
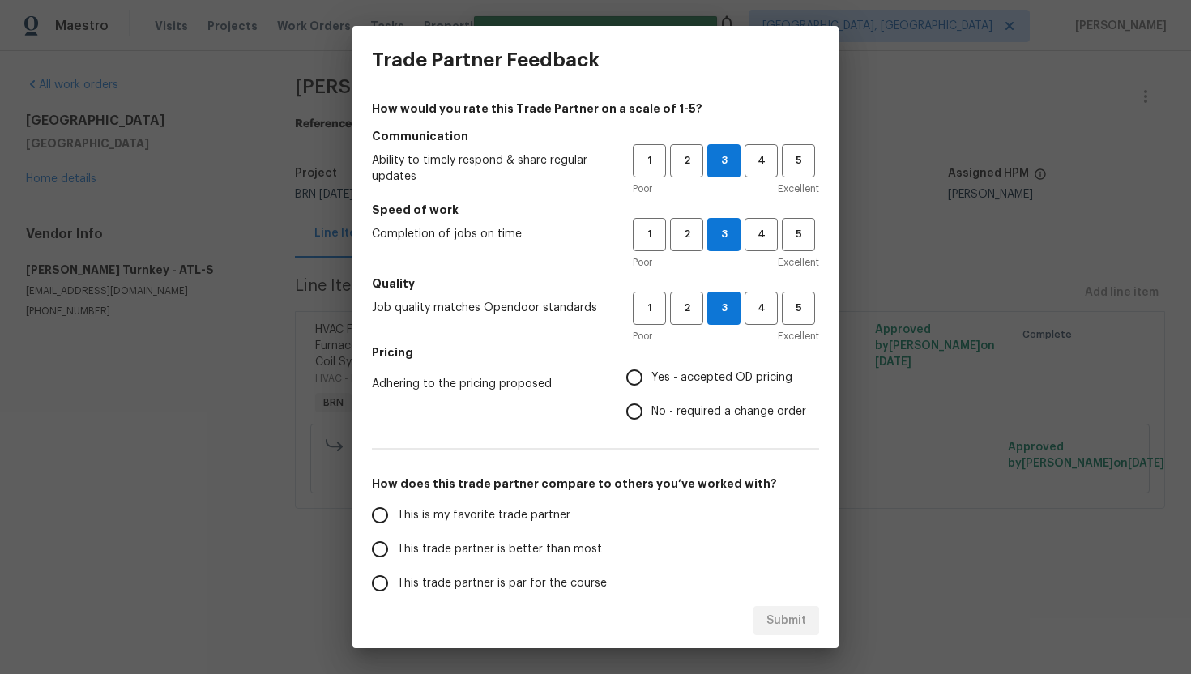
radio input "true"
click at [481, 575] on span "This trade partner is par for the course" at bounding box center [502, 583] width 210 height 17
click at [397, 574] on input "This trade partner is par for the course" at bounding box center [380, 583] width 34 height 34
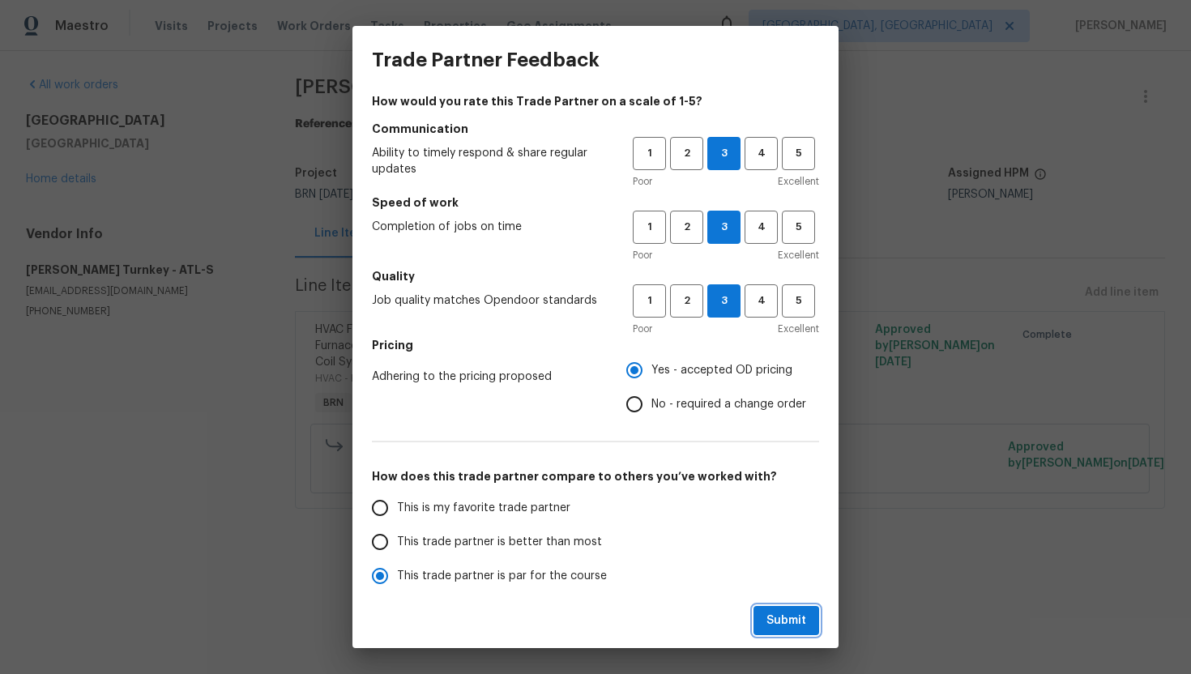
click at [780, 609] on button "Submit" at bounding box center [786, 621] width 66 height 30
radio input "true"
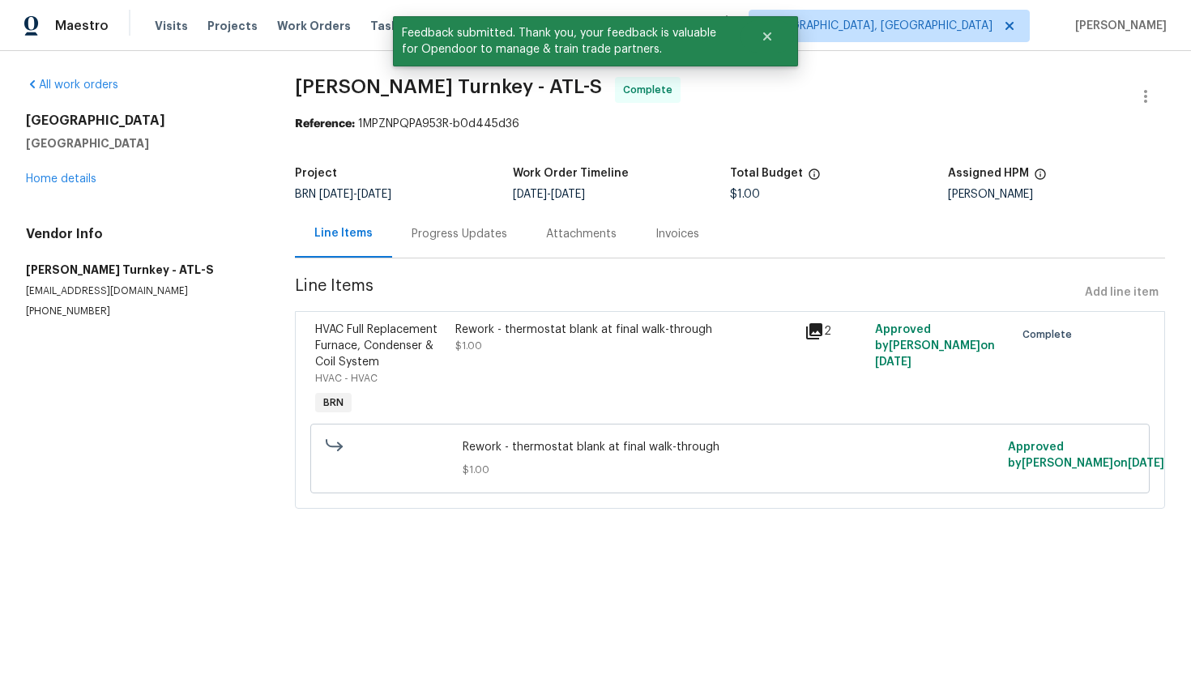
click at [539, 366] on div "Rework - thermostat blank at final walk-through $1.00" at bounding box center [625, 370] width 350 height 107
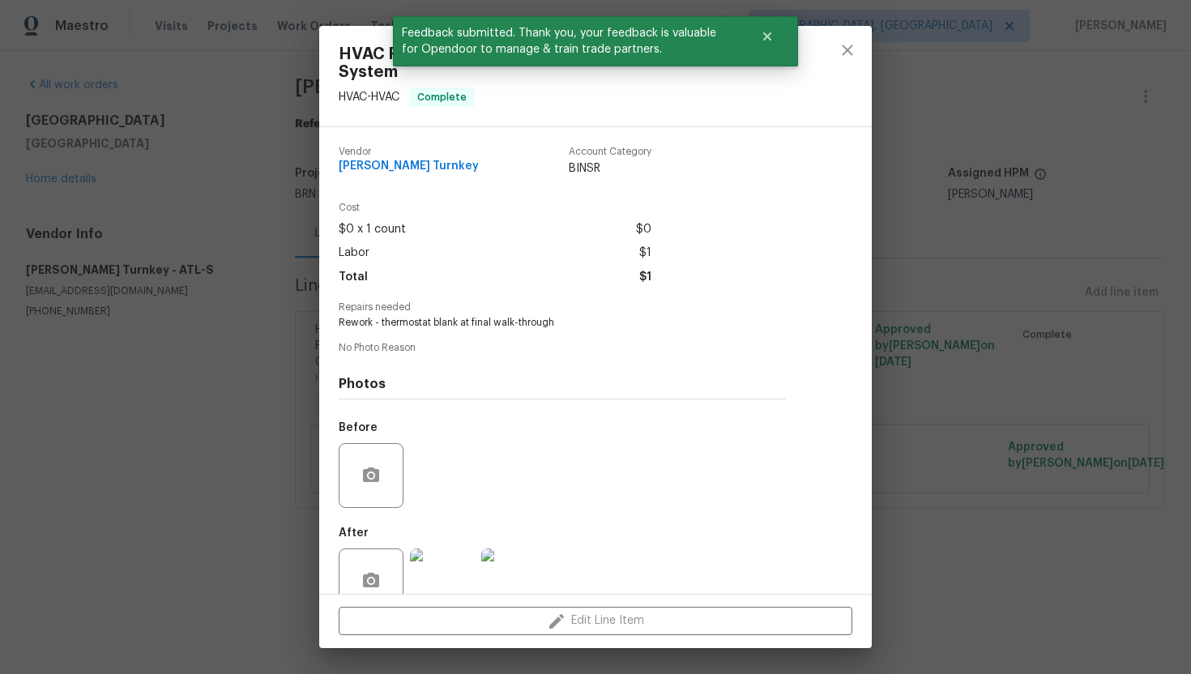
click at [516, 574] on img at bounding box center [513, 580] width 65 height 65
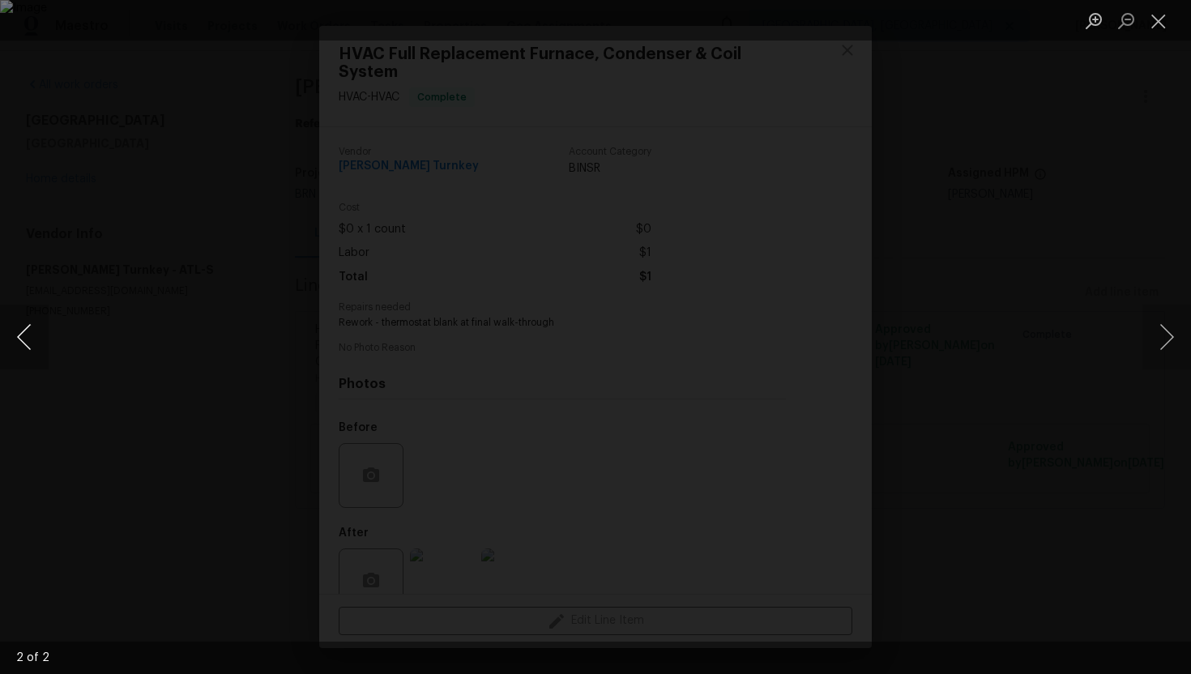
click at [28, 340] on button "Previous image" at bounding box center [24, 337] width 49 height 65
click at [1157, 16] on button "Close lightbox" at bounding box center [1158, 20] width 32 height 28
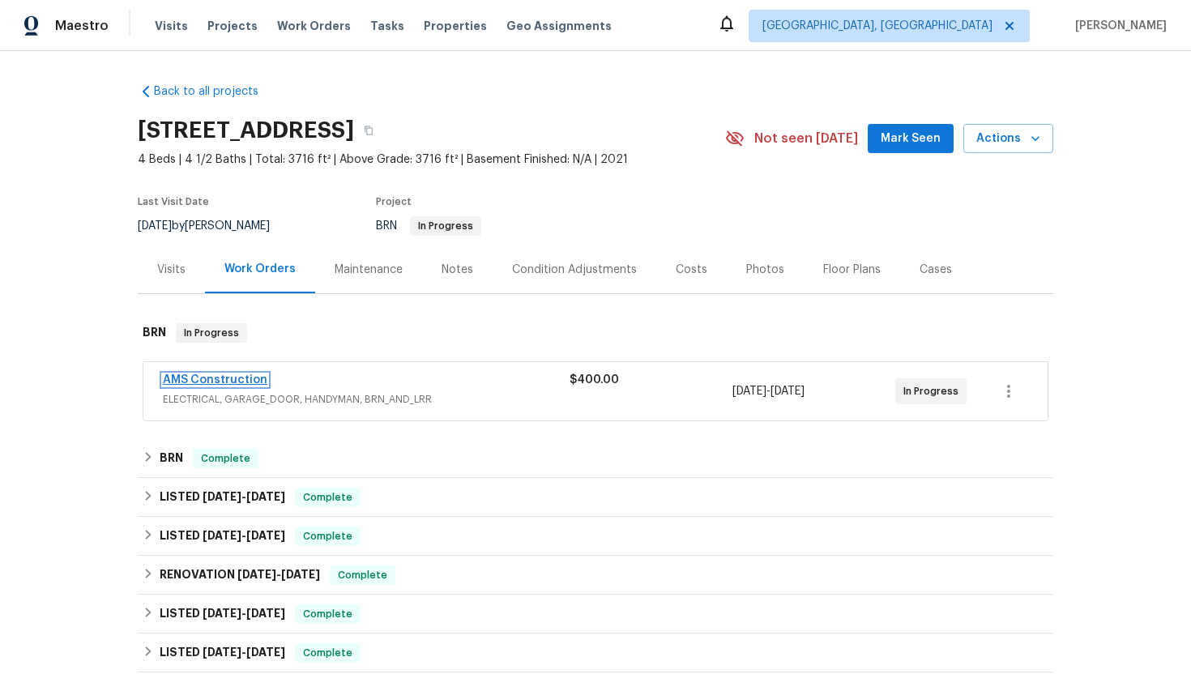
click at [204, 381] on link "AMS Construction" at bounding box center [215, 379] width 104 height 11
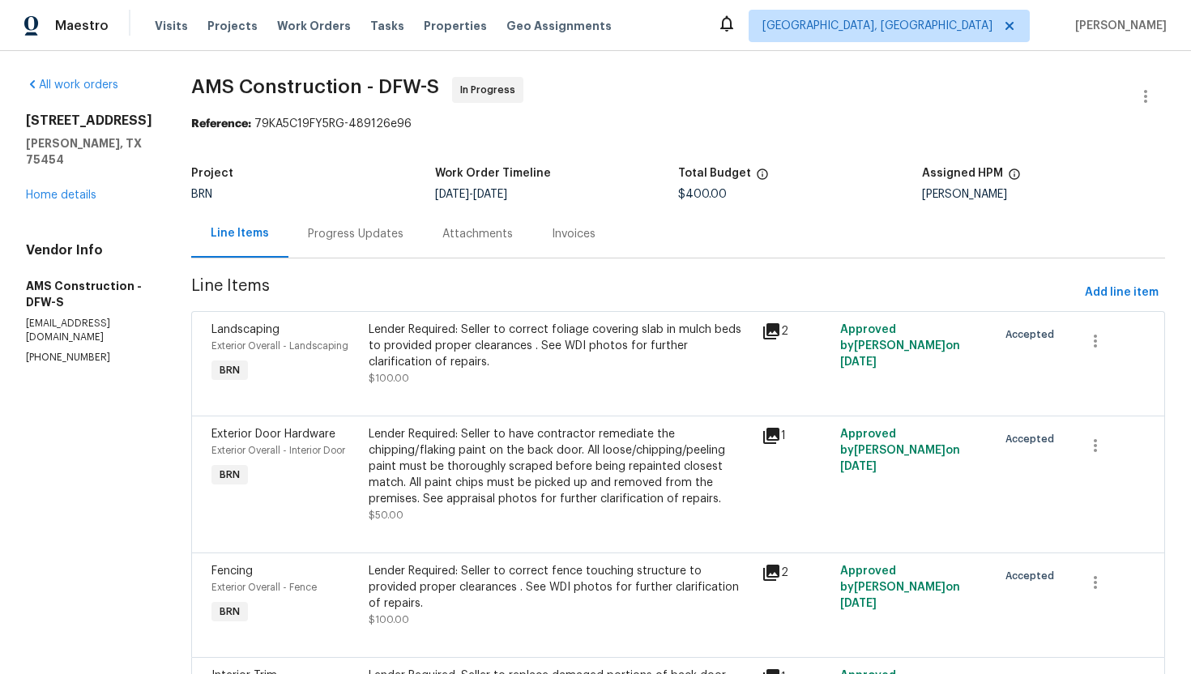
click at [358, 248] on div "Progress Updates" at bounding box center [355, 234] width 134 height 48
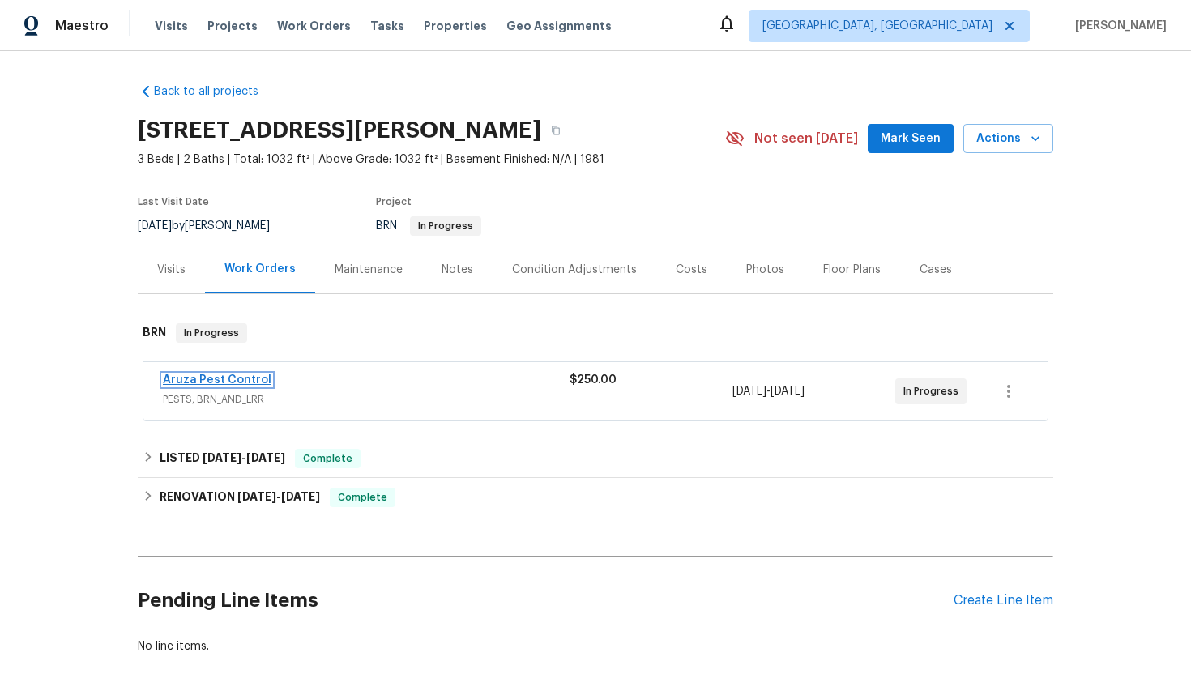
click at [207, 382] on link "Aruza Pest Control" at bounding box center [217, 379] width 109 height 11
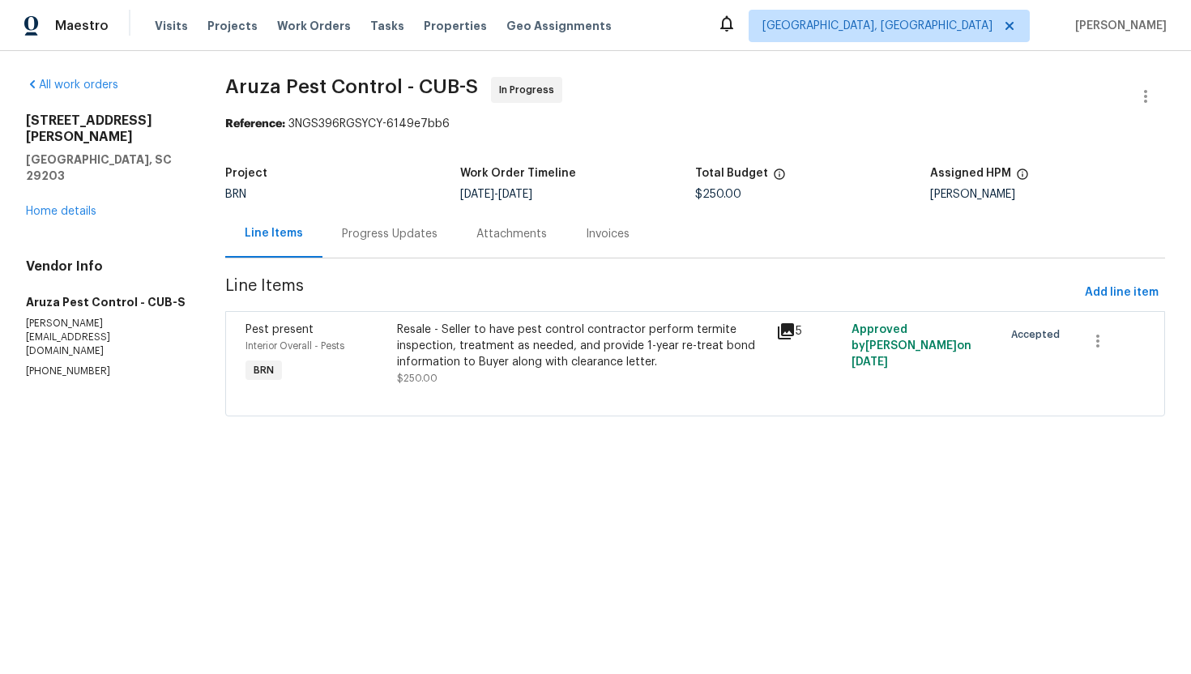
click at [389, 240] on div "Progress Updates" at bounding box center [390, 234] width 96 height 16
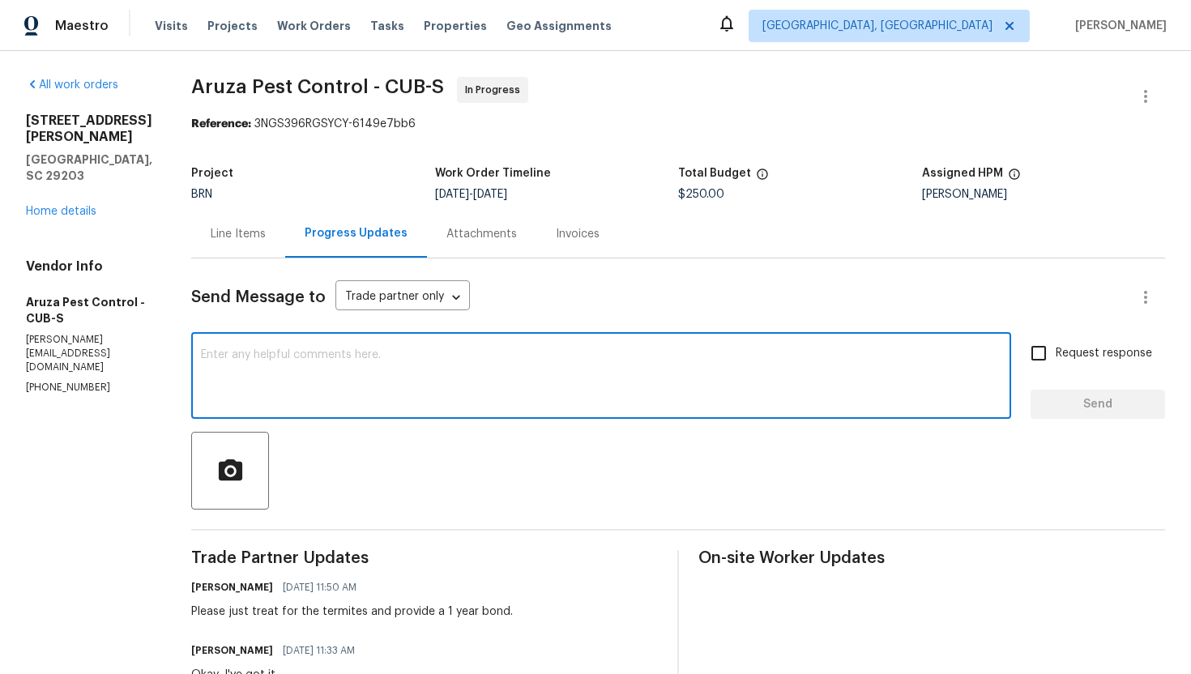
click at [433, 396] on textarea at bounding box center [601, 377] width 800 height 57
type textarea "Hi! Can I get an update on the work?"
click at [1052, 348] on input "Request response" at bounding box center [1038, 353] width 34 height 34
checkbox input "true"
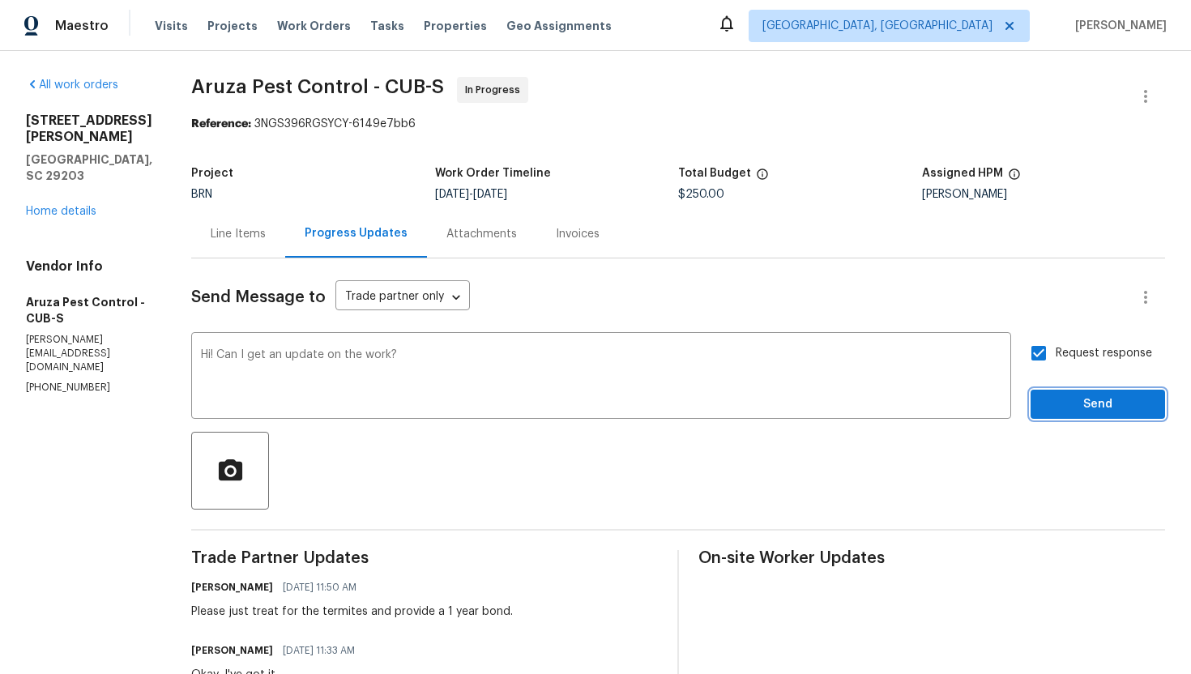
click at [1071, 394] on button "Send" at bounding box center [1097, 405] width 134 height 30
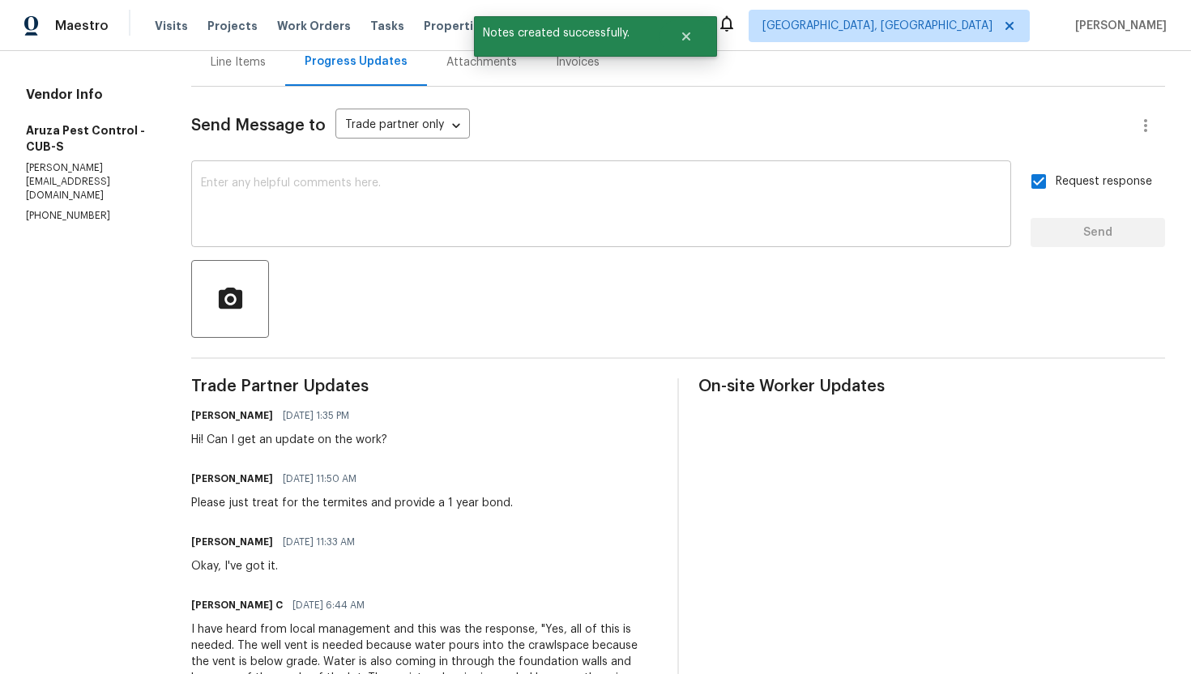
scroll to position [174, 0]
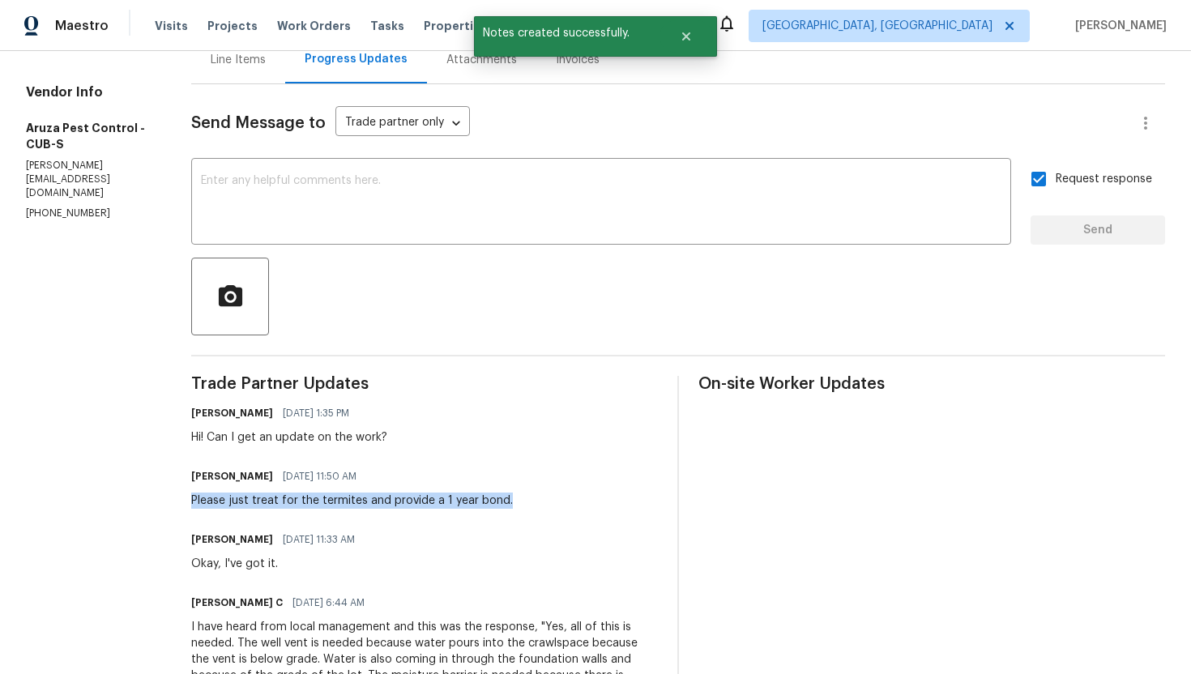
drag, startPoint x: 194, startPoint y: 501, endPoint x: 518, endPoint y: 501, distance: 324.0
click at [513, 501] on div "[PERSON_NAME] [DATE] 11:50 AM Please just treat for the termites and provide a …" at bounding box center [424, 487] width 467 height 44
copy div "Please just treat for the termites and provide a 1 year bond."
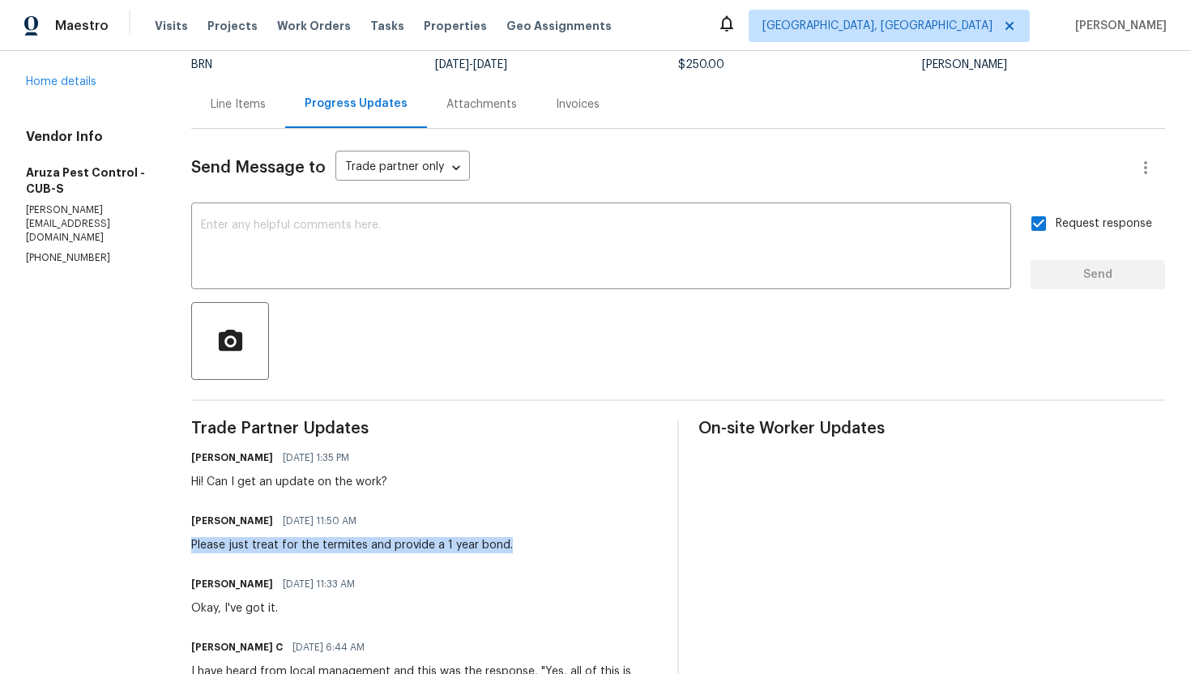
scroll to position [132, 0]
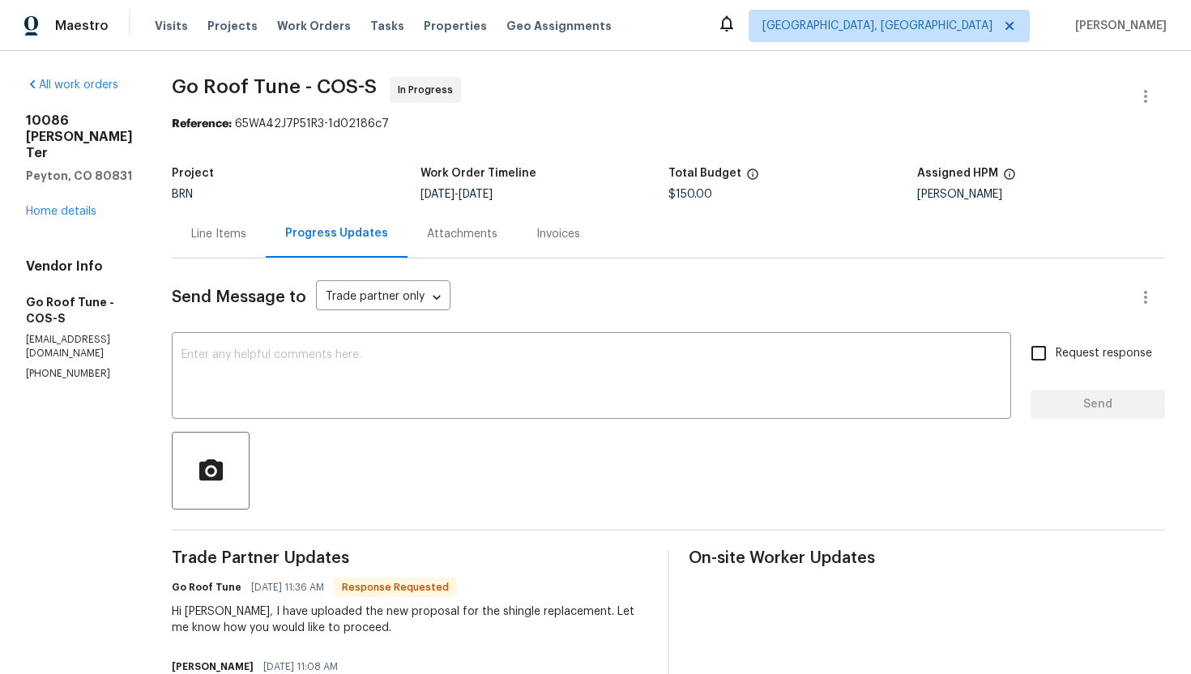
click at [266, 245] on div "Line Items" at bounding box center [219, 234] width 94 height 48
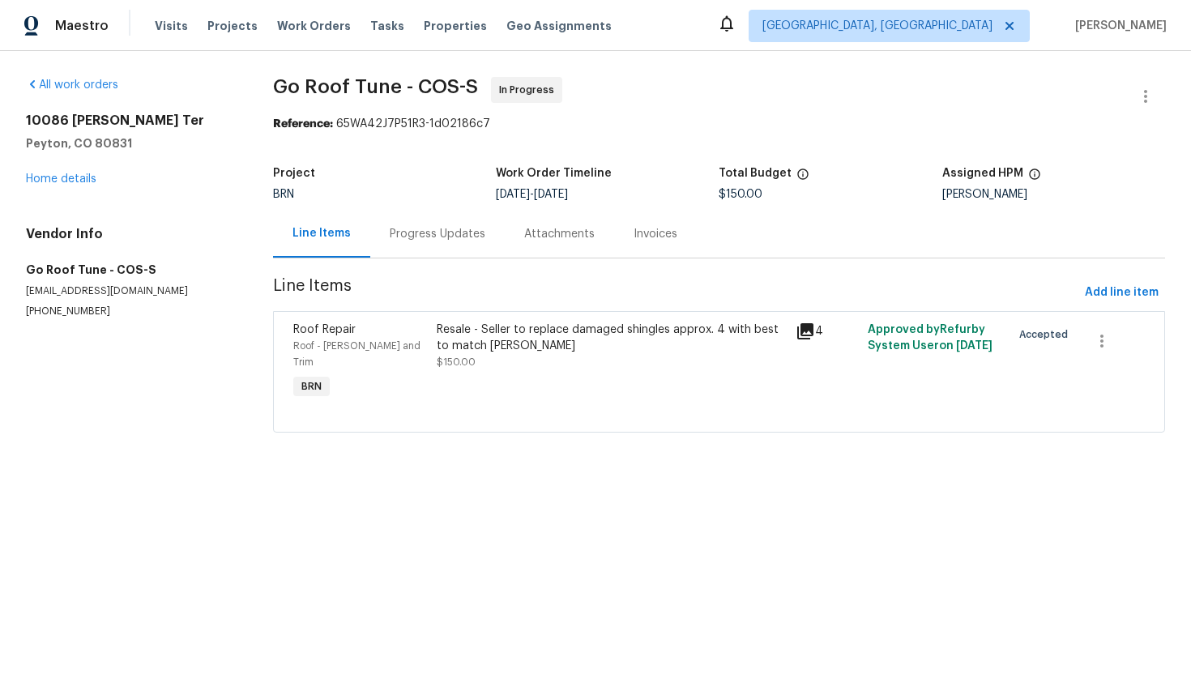
click at [568, 337] on div "Resale - Seller to replace damaged shingles approx. 4 with best to match [PERSO…" at bounding box center [611, 338] width 349 height 32
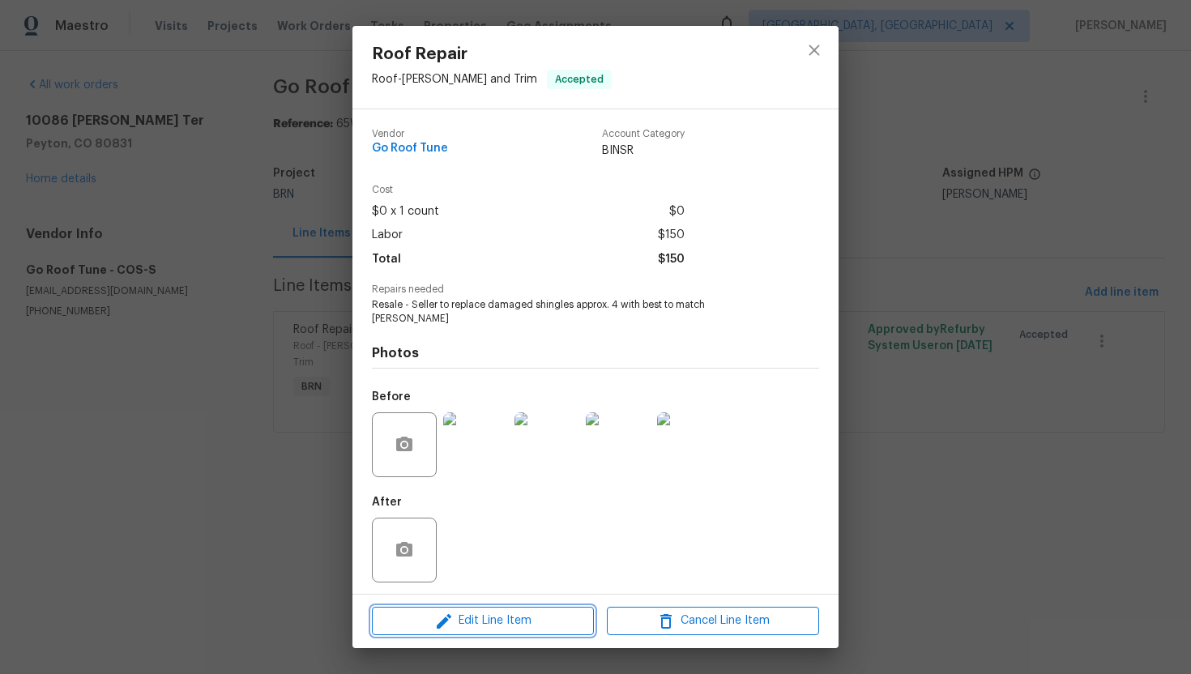
click at [484, 611] on span "Edit Line Item" at bounding box center [483, 621] width 212 height 20
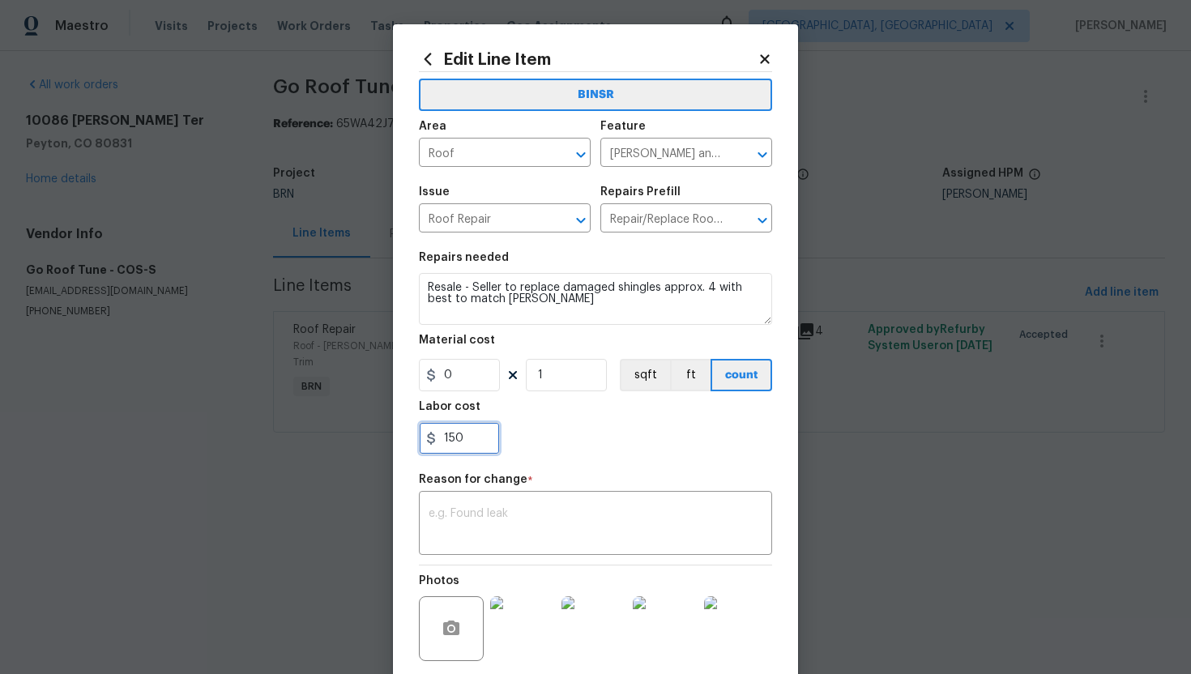
drag, startPoint x: 444, startPoint y: 442, endPoint x: 520, endPoint y: 443, distance: 76.1
click at [520, 444] on div "150" at bounding box center [595, 438] width 353 height 32
type input "475"
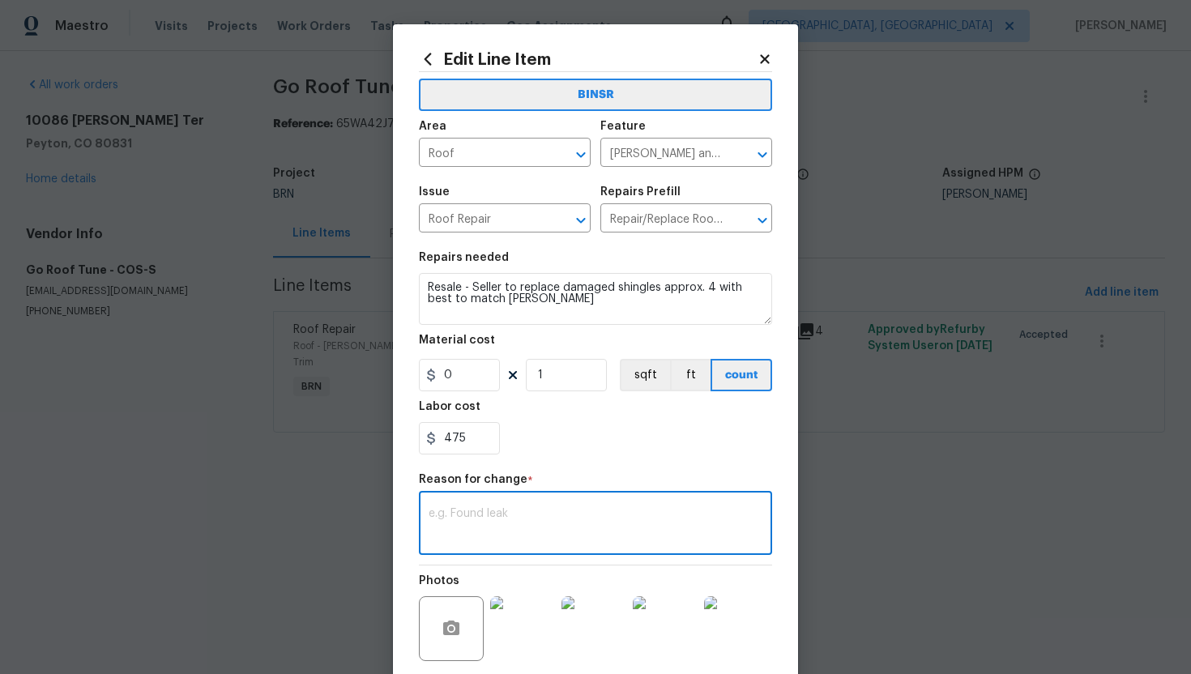
click at [594, 532] on textarea at bounding box center [595, 525] width 334 height 34
paste textarea "(AG) Updated per vendors final cost."
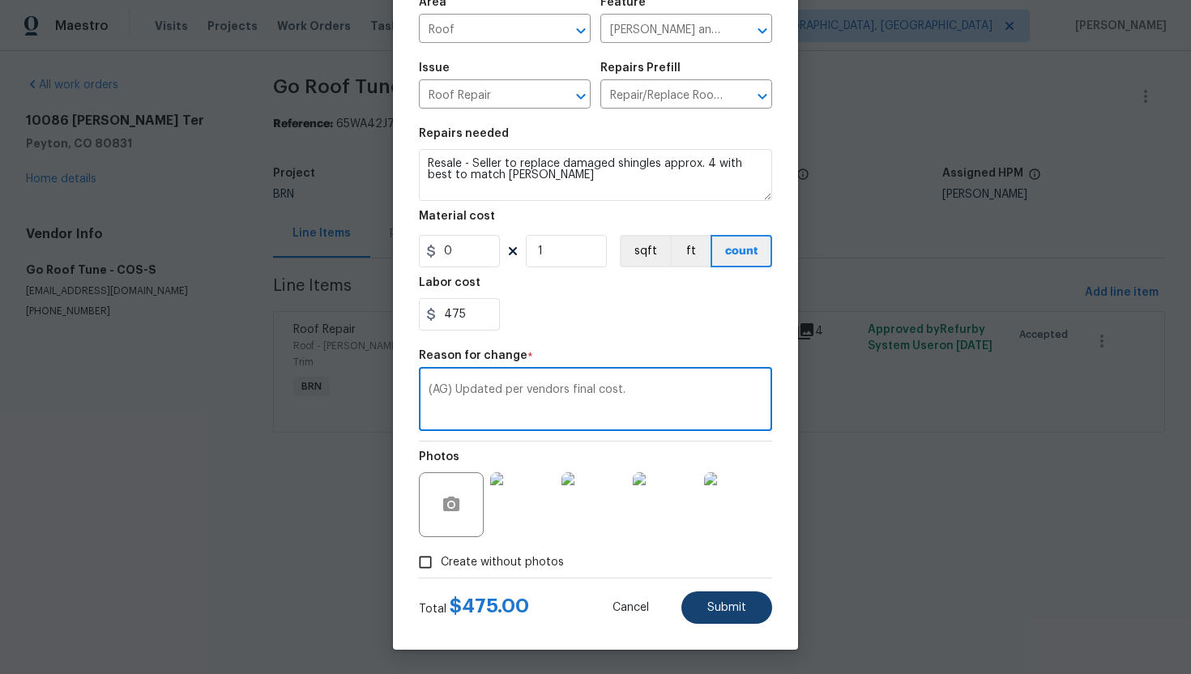
type textarea "(AG) Updated per vendors final cost."
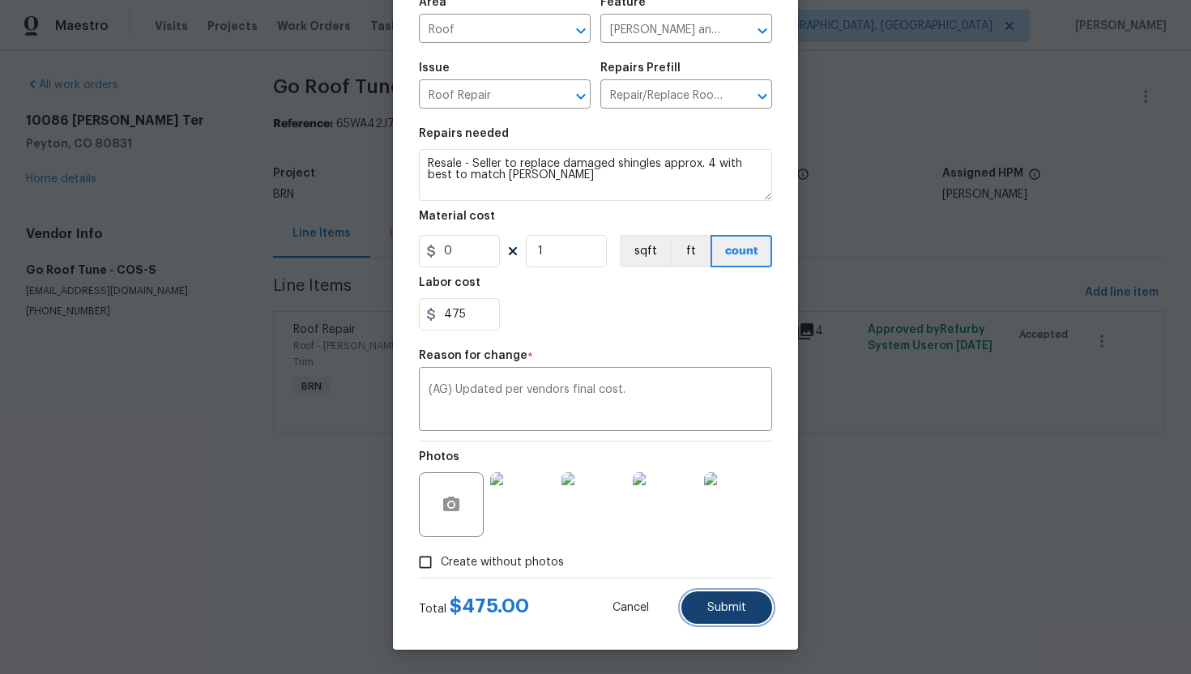
click at [718, 596] on button "Submit" at bounding box center [726, 607] width 91 height 32
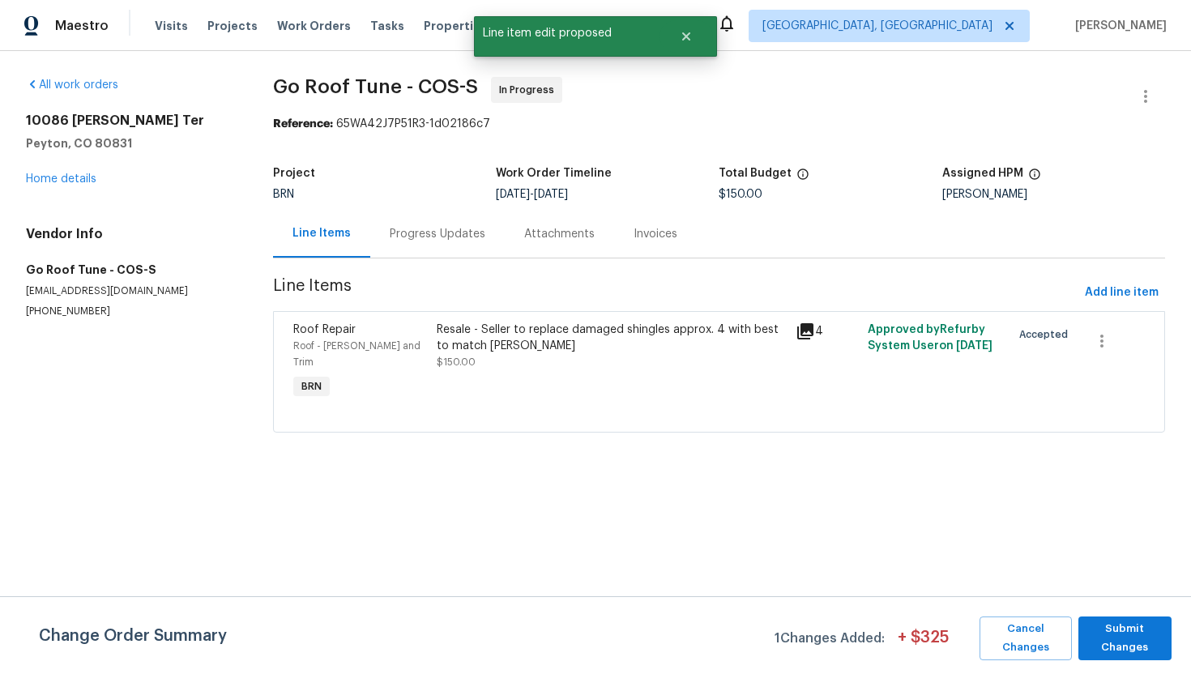
scroll to position [0, 0]
click at [1143, 625] on span "Submit Changes" at bounding box center [1124, 638] width 77 height 37
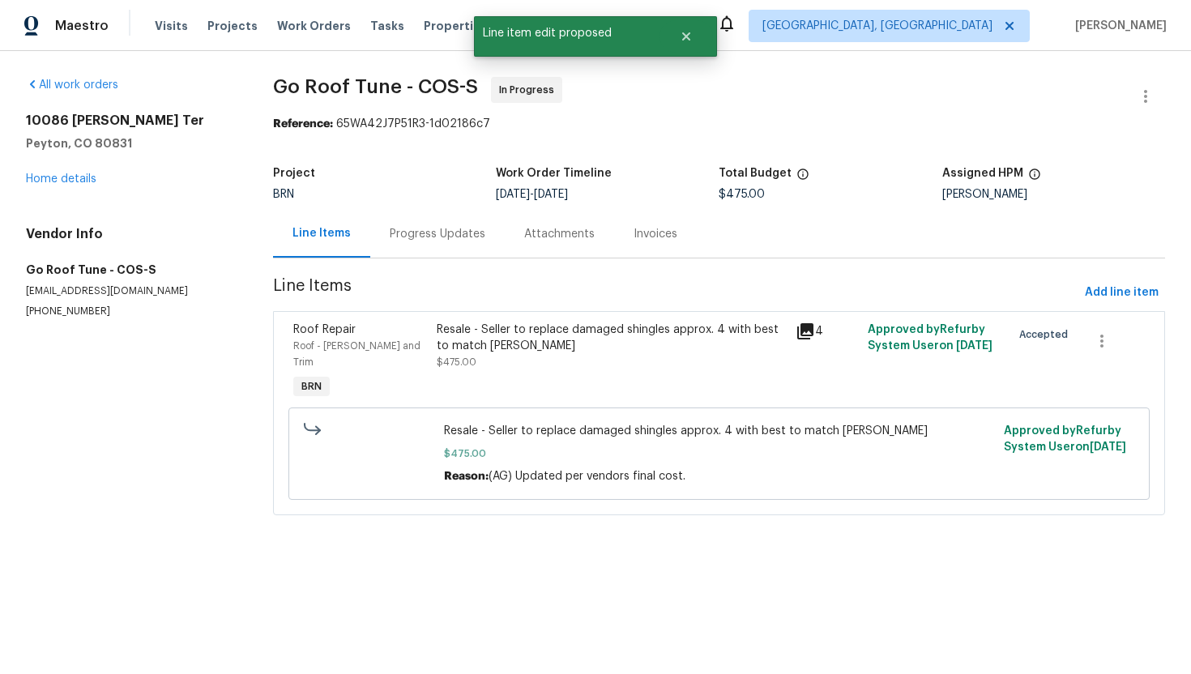
click at [437, 249] on div "Progress Updates" at bounding box center [437, 234] width 134 height 48
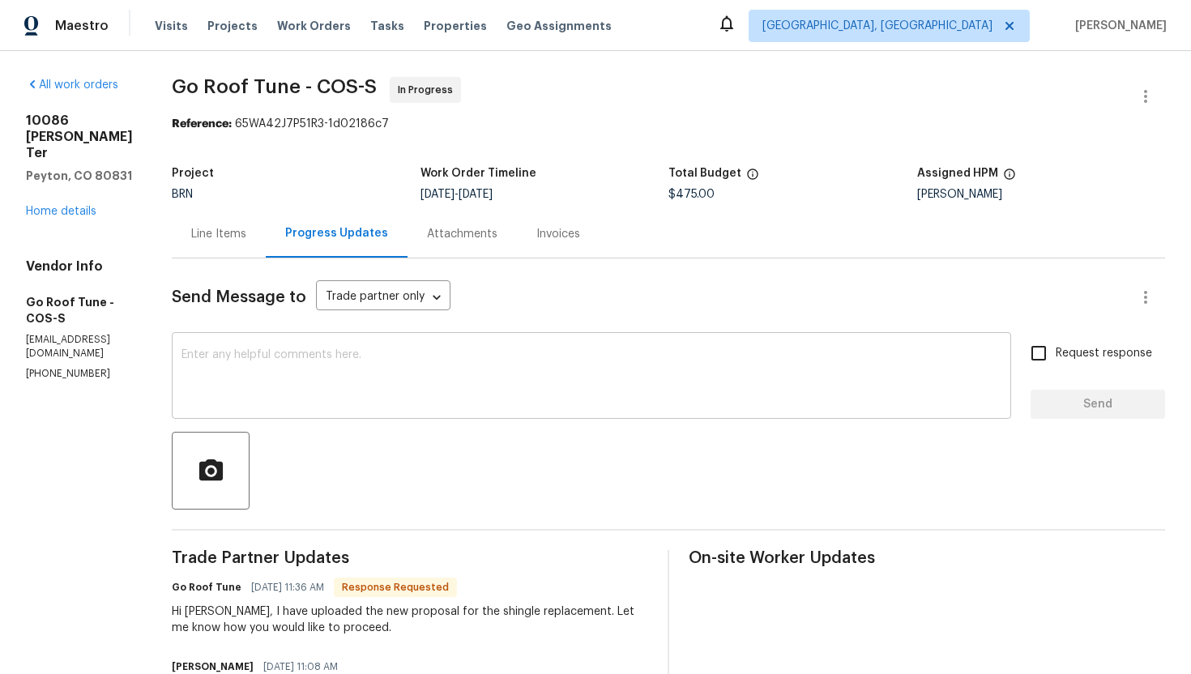
click at [426, 363] on textarea at bounding box center [591, 377] width 820 height 57
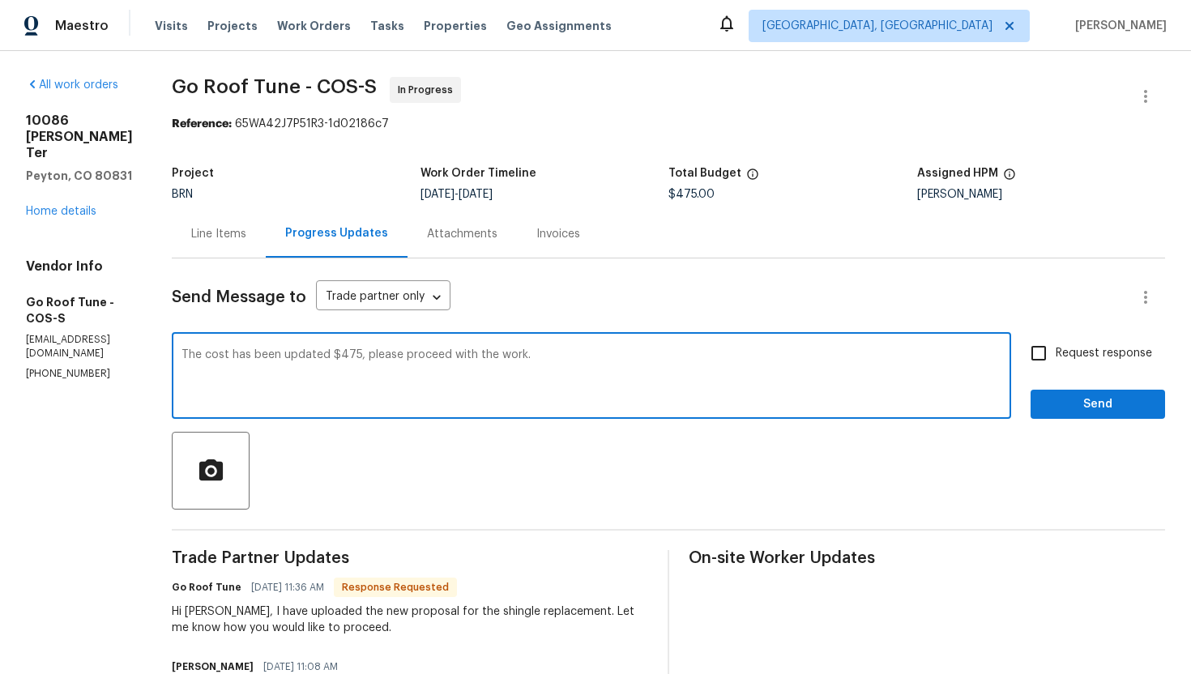
type textarea "The cost has been updated $475, please proceed with the work."
click at [1056, 371] on div "Request response Send" at bounding box center [1097, 377] width 134 height 83
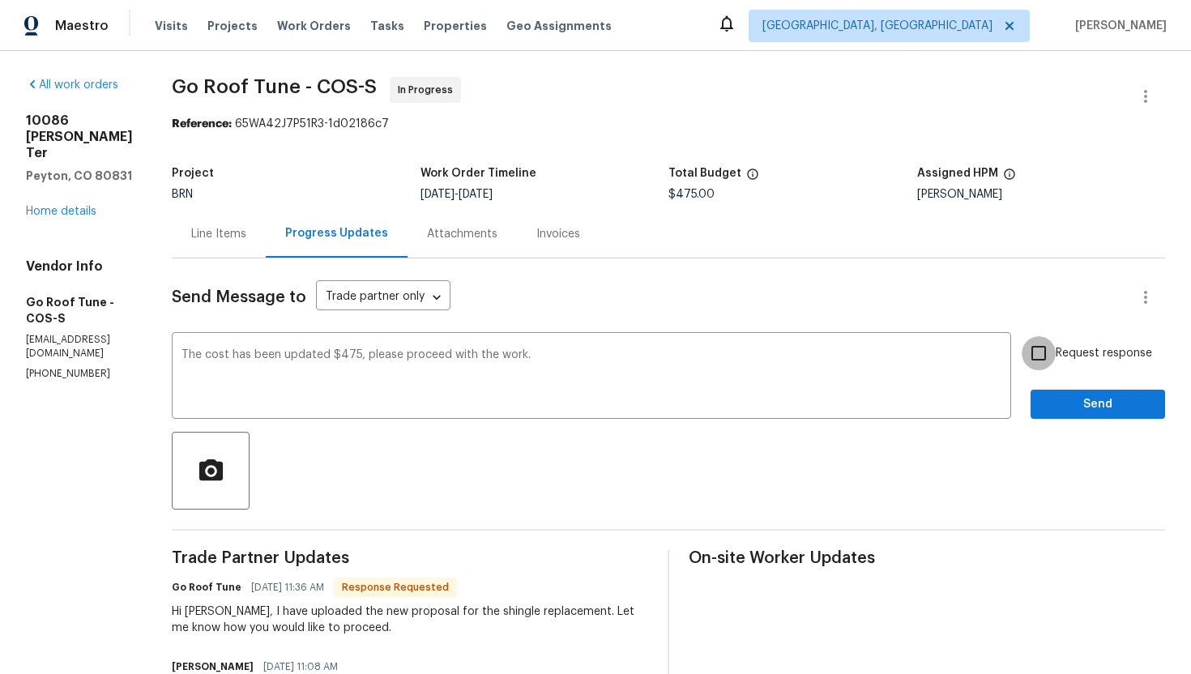
click at [1055, 368] on input "Request response" at bounding box center [1038, 353] width 34 height 34
checkbox input "true"
click at [1068, 405] on span "Send" at bounding box center [1097, 404] width 109 height 20
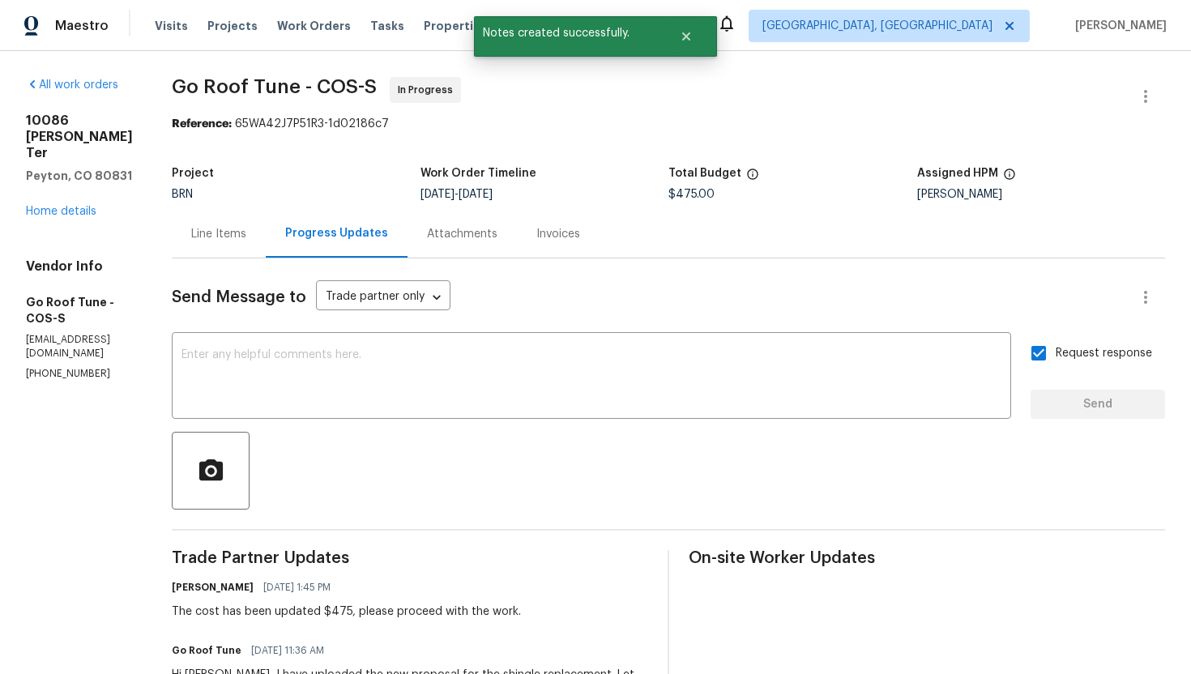
click at [256, 243] on div "Line Items" at bounding box center [219, 234] width 94 height 48
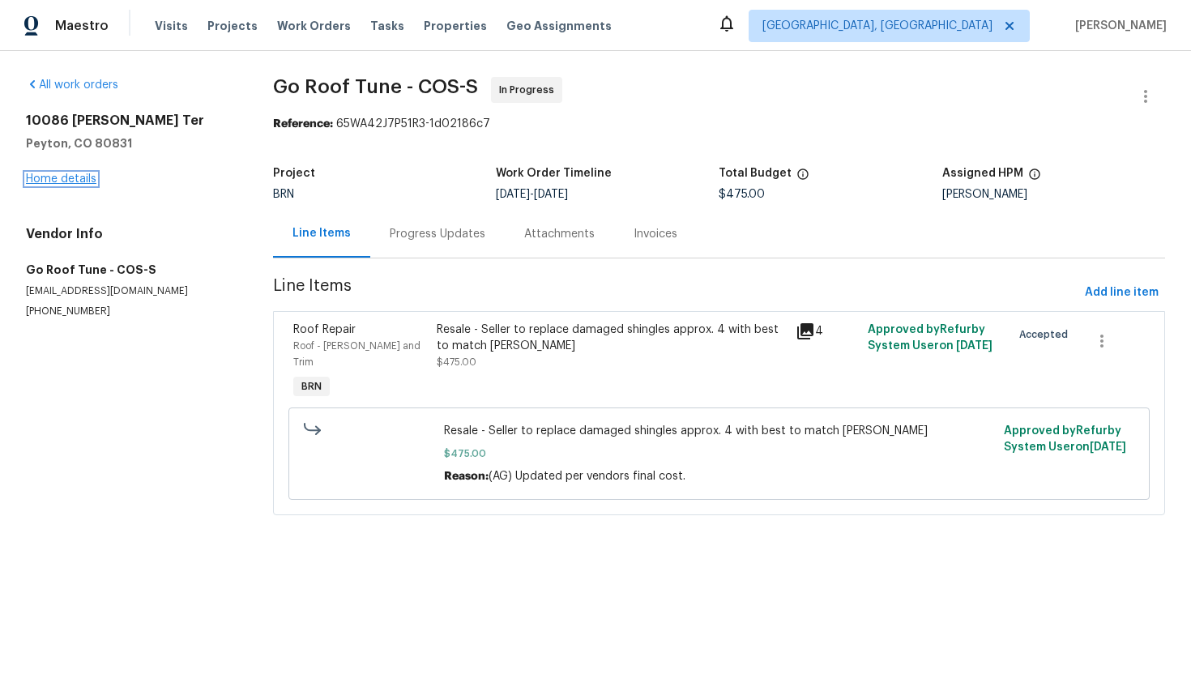
click at [83, 176] on link "Home details" at bounding box center [61, 178] width 70 height 11
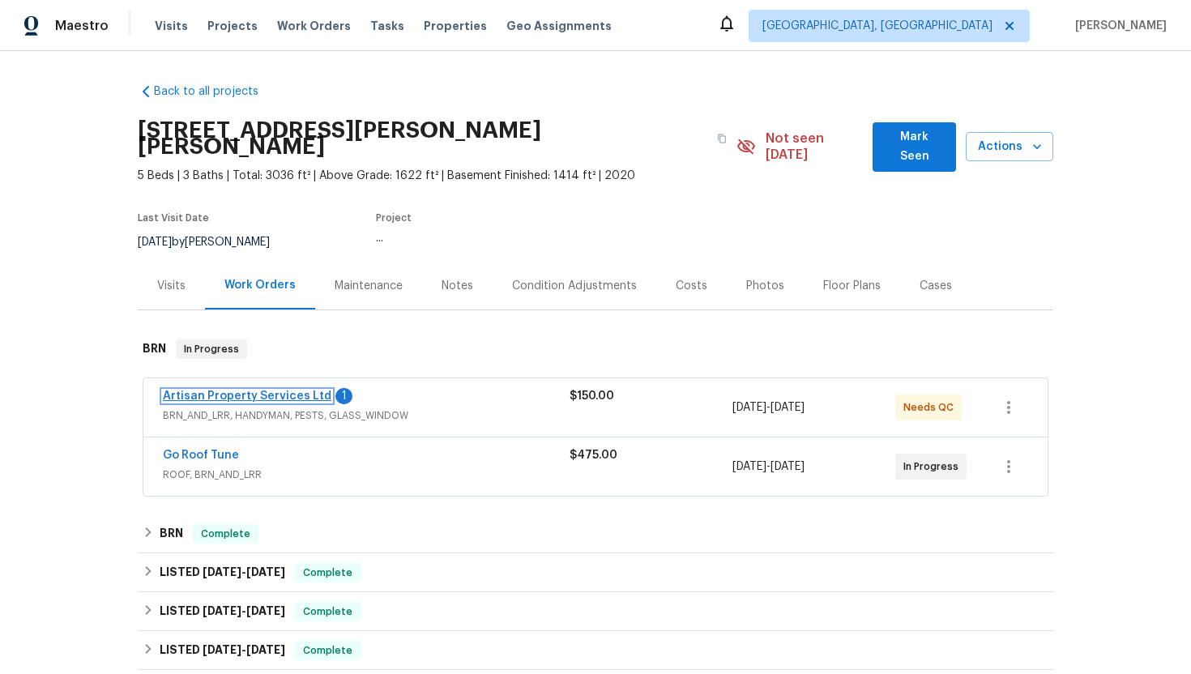
click at [198, 390] on link "Artisan Property Services Ltd" at bounding box center [247, 395] width 168 height 11
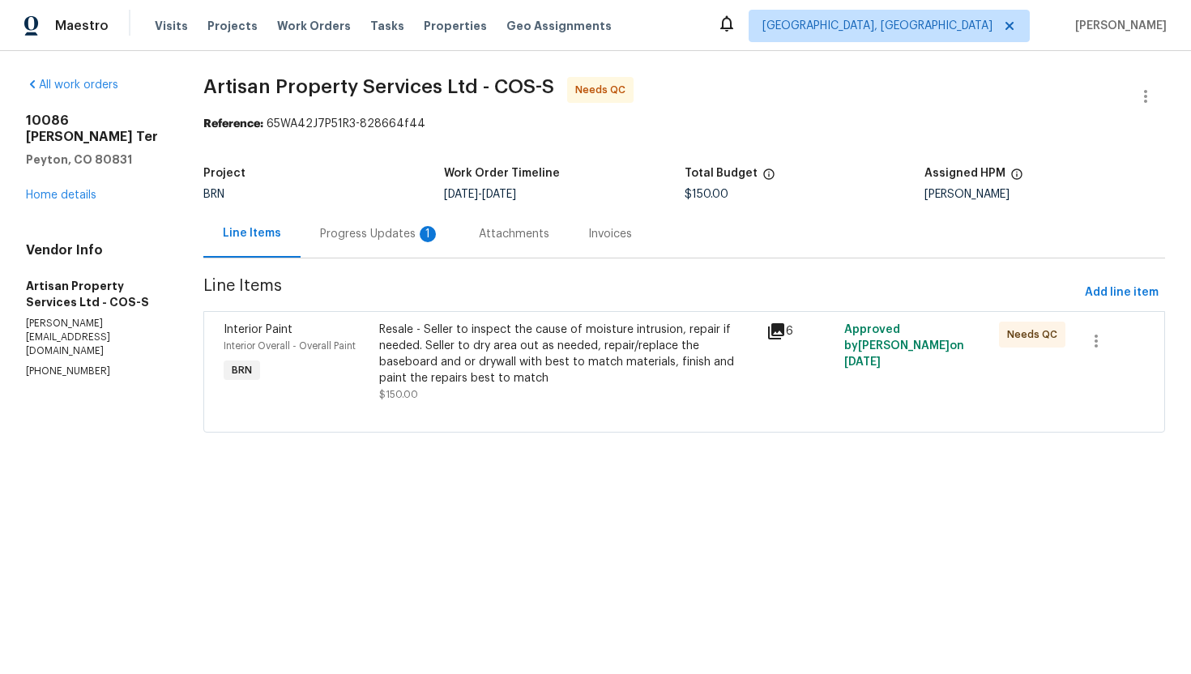
click at [420, 236] on div "1" at bounding box center [428, 234] width 16 height 16
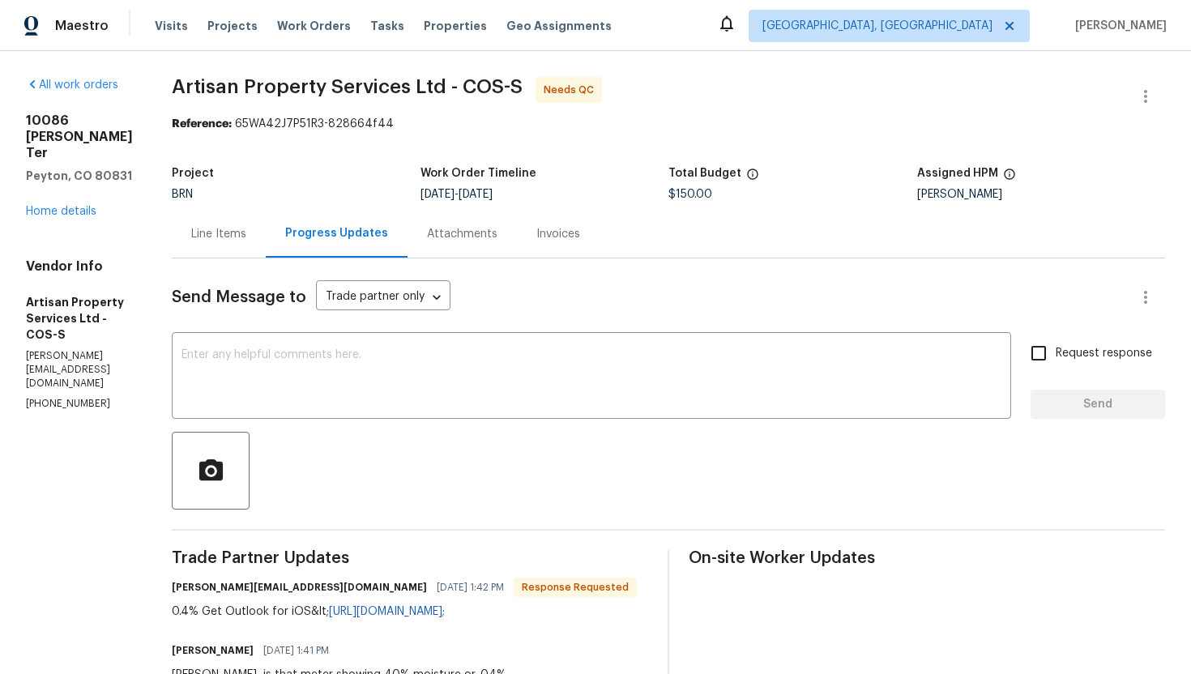
click at [191, 234] on div "Line Items" at bounding box center [218, 234] width 55 height 16
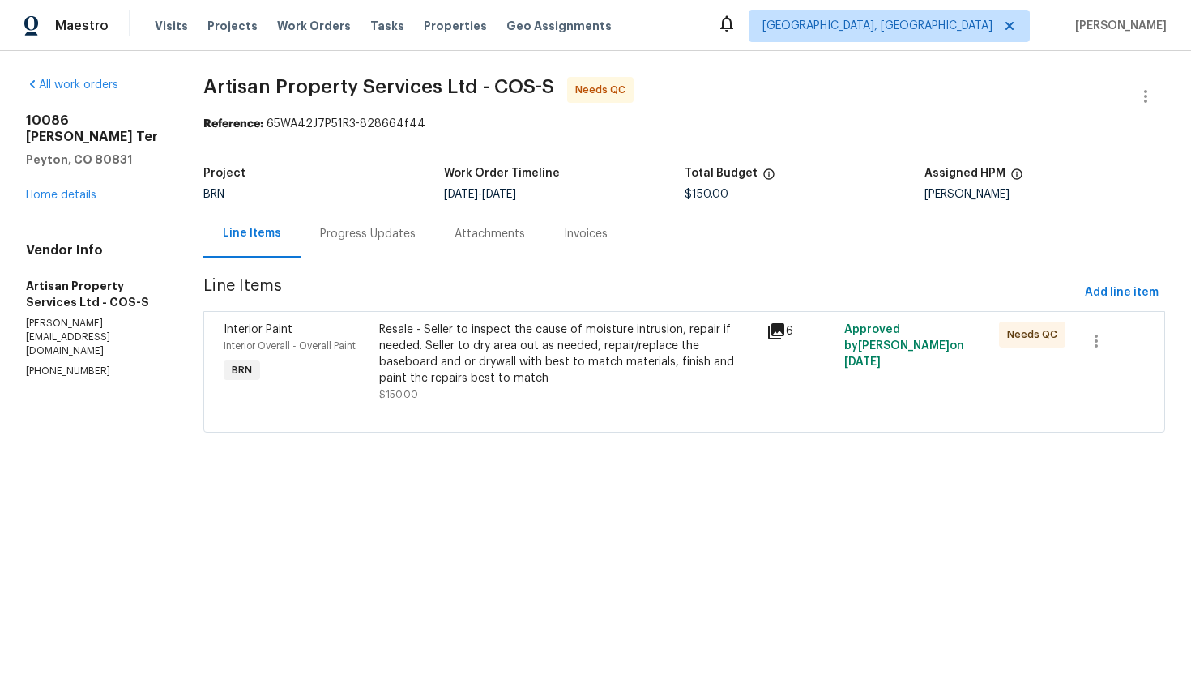
click at [486, 372] on div "Resale - Seller to inspect the cause of moisture intrusion, repair if needed. S…" at bounding box center [568, 354] width 378 height 65
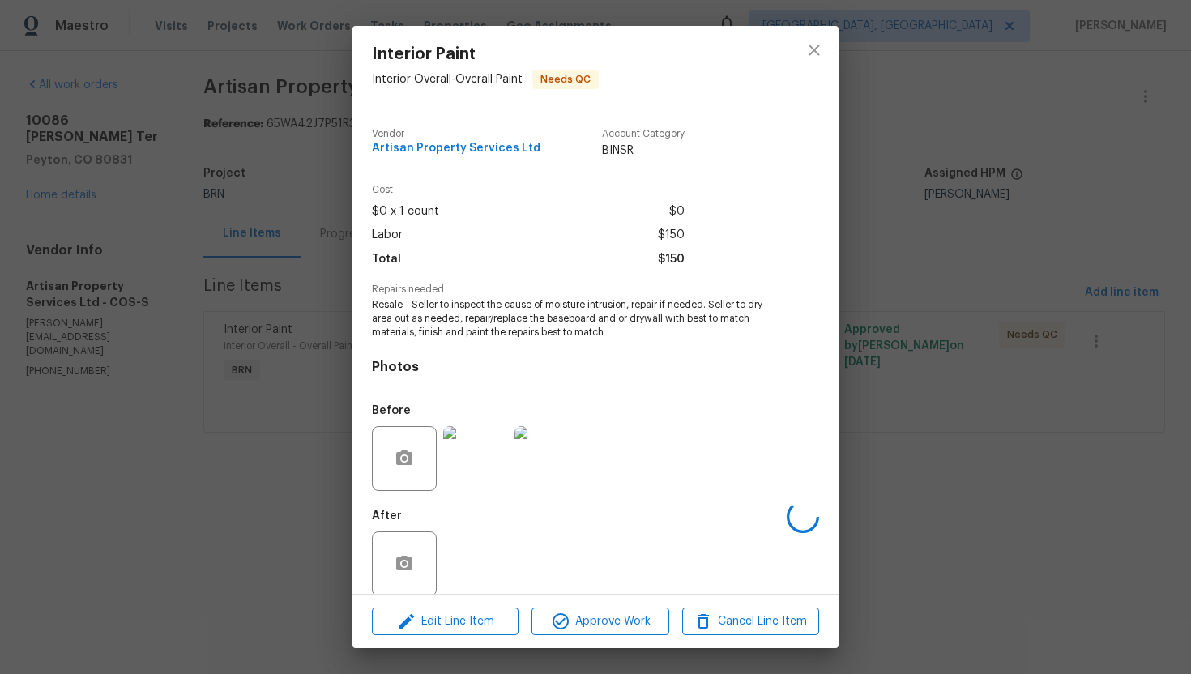
scroll to position [19, 0]
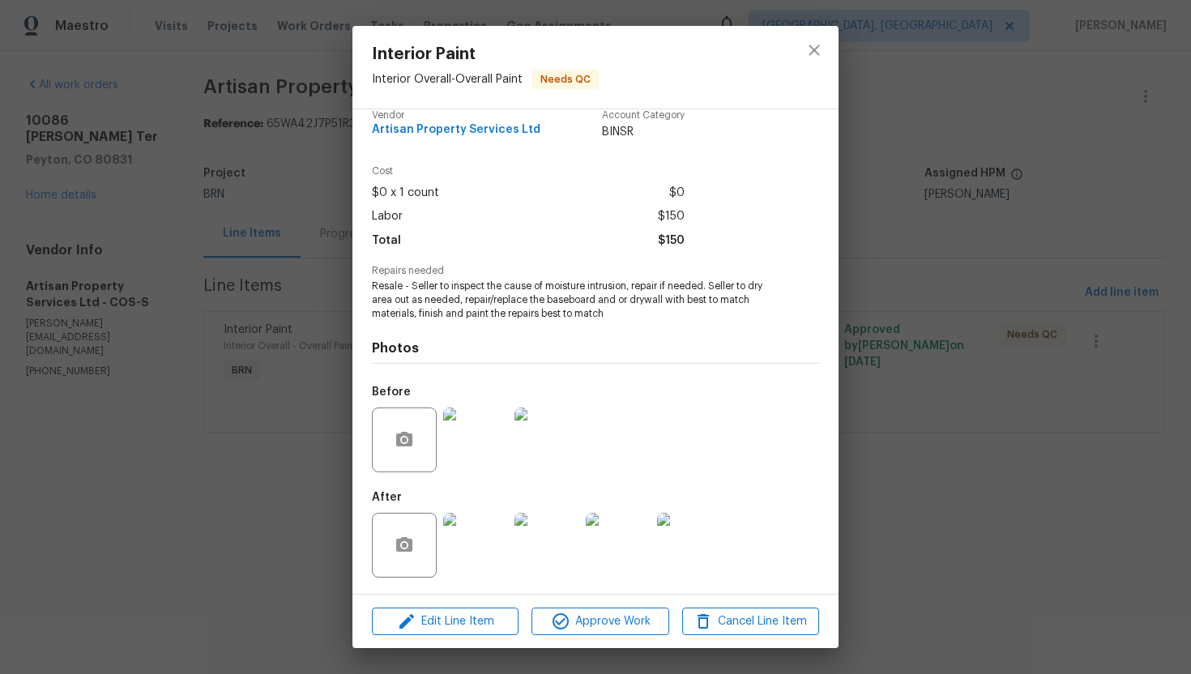
click at [473, 524] on img at bounding box center [475, 545] width 65 height 65
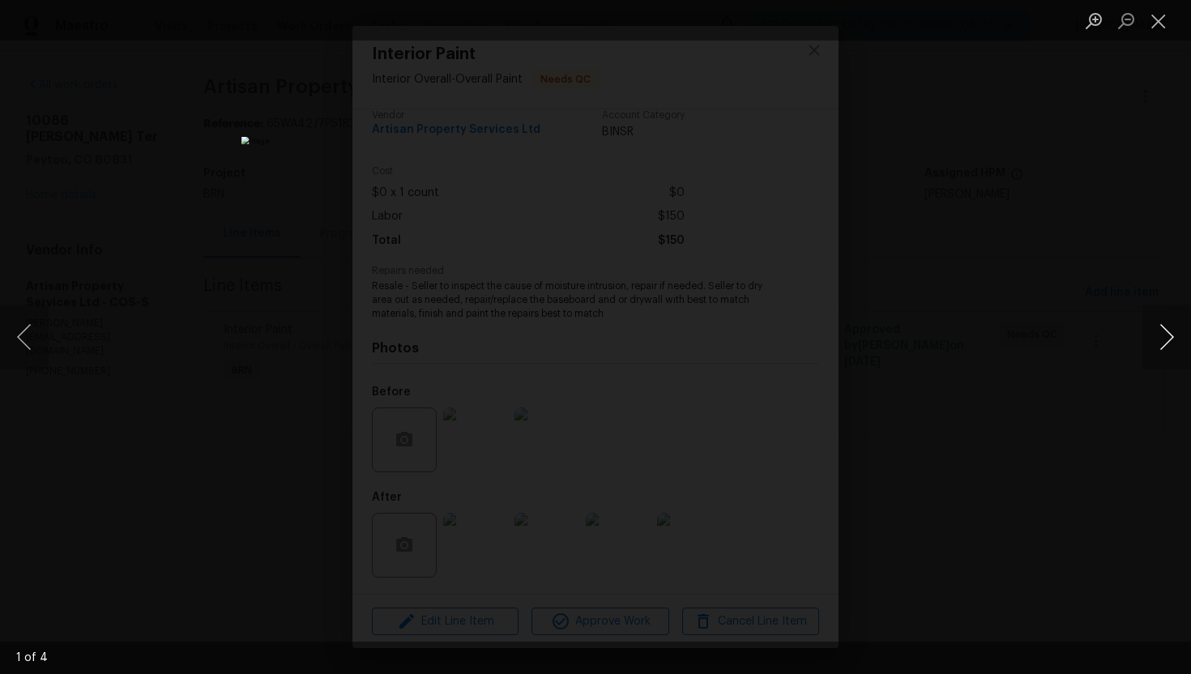
click at [1161, 343] on button "Next image" at bounding box center [1166, 337] width 49 height 65
click at [1157, 27] on button "Close lightbox" at bounding box center [1158, 20] width 32 height 28
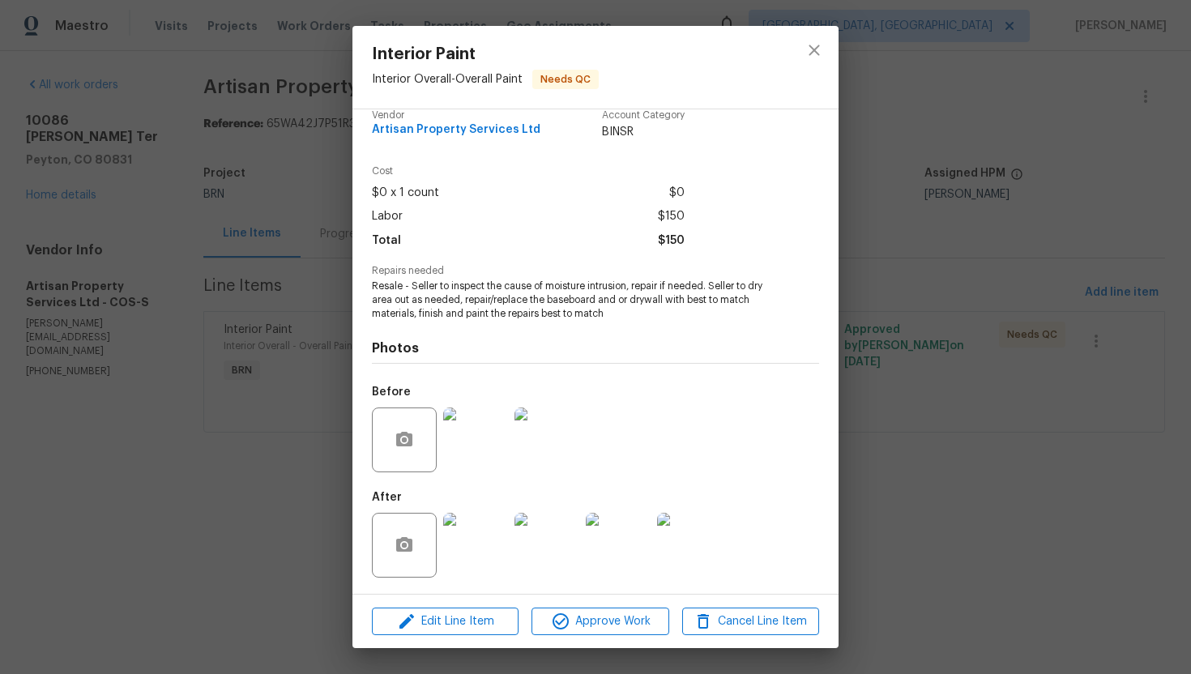
click at [465, 439] on img at bounding box center [475, 439] width 65 height 65
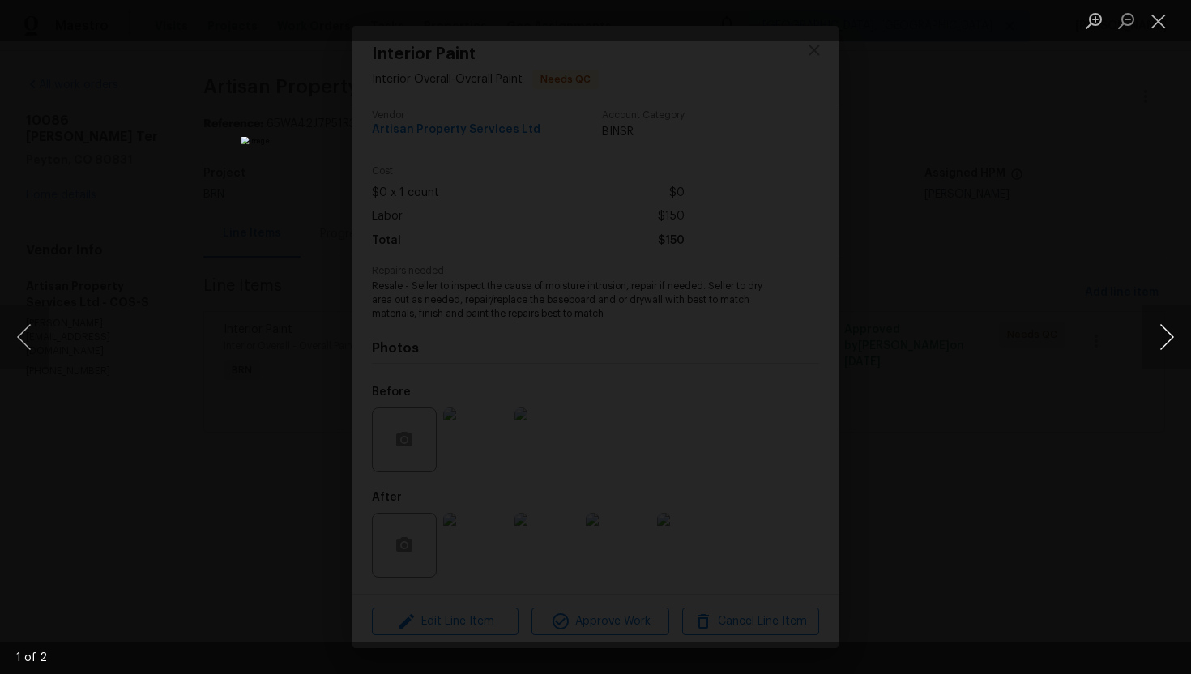
click at [1158, 340] on button "Next image" at bounding box center [1166, 337] width 49 height 65
click at [1160, 20] on button "Close lightbox" at bounding box center [1158, 20] width 32 height 28
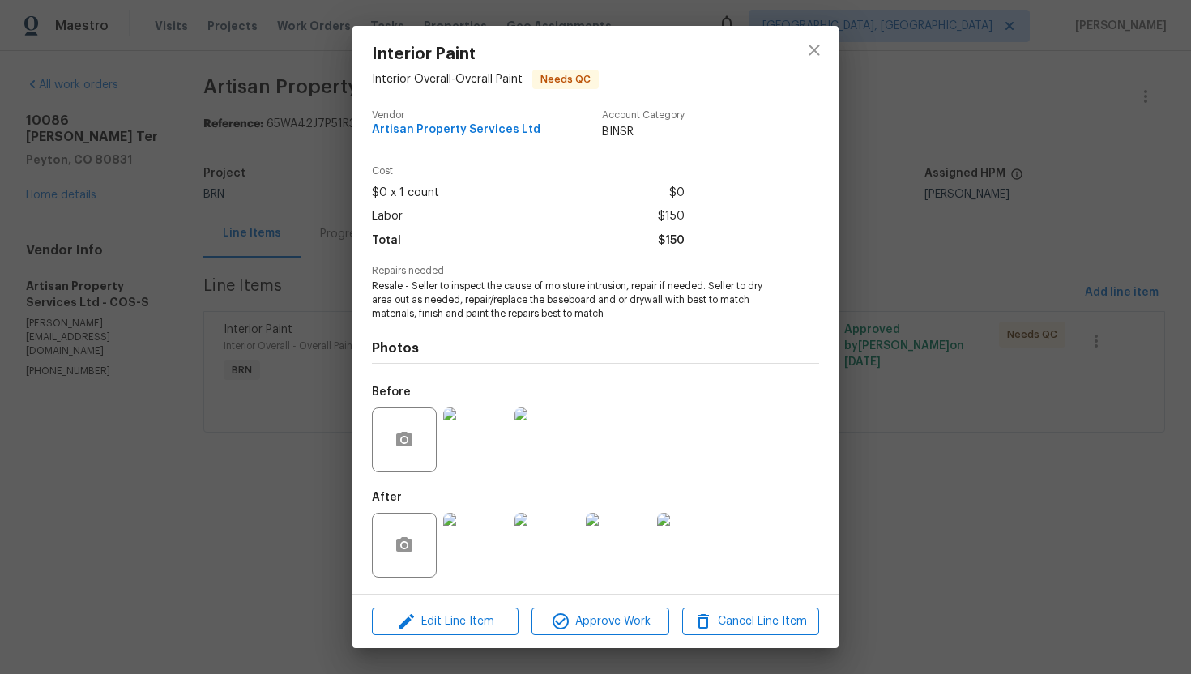
click at [459, 444] on img at bounding box center [475, 439] width 65 height 65
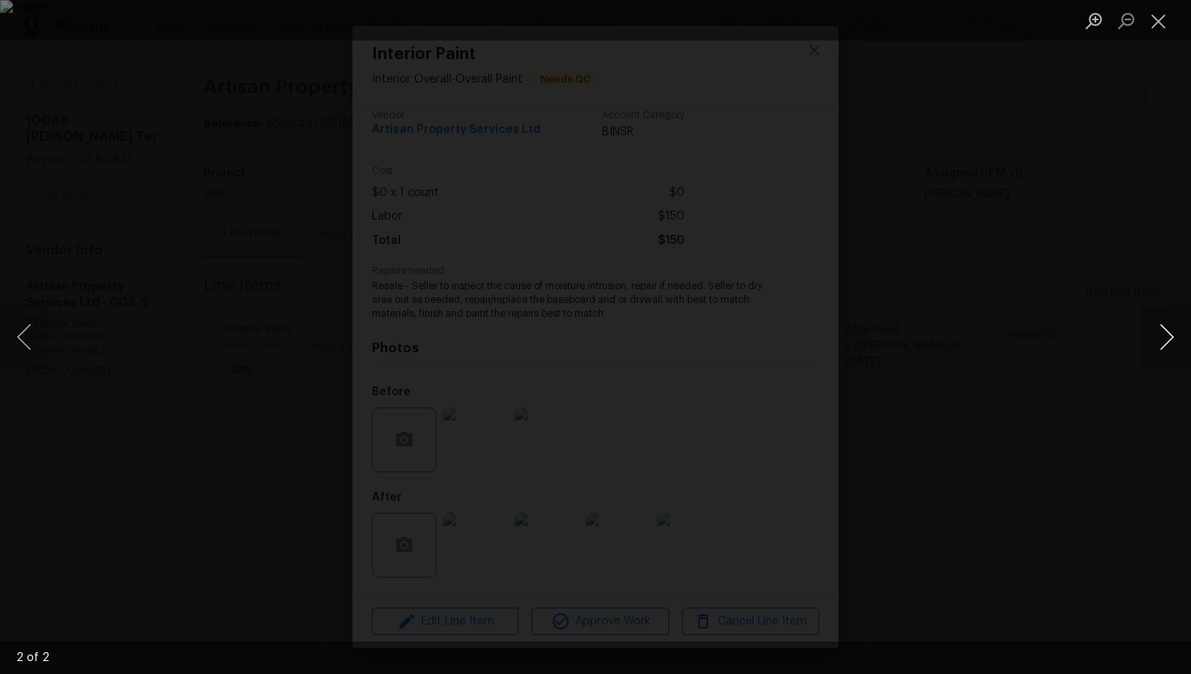
click at [1161, 343] on button "Next image" at bounding box center [1166, 337] width 49 height 65
click at [1154, 19] on button "Close lightbox" at bounding box center [1158, 20] width 32 height 28
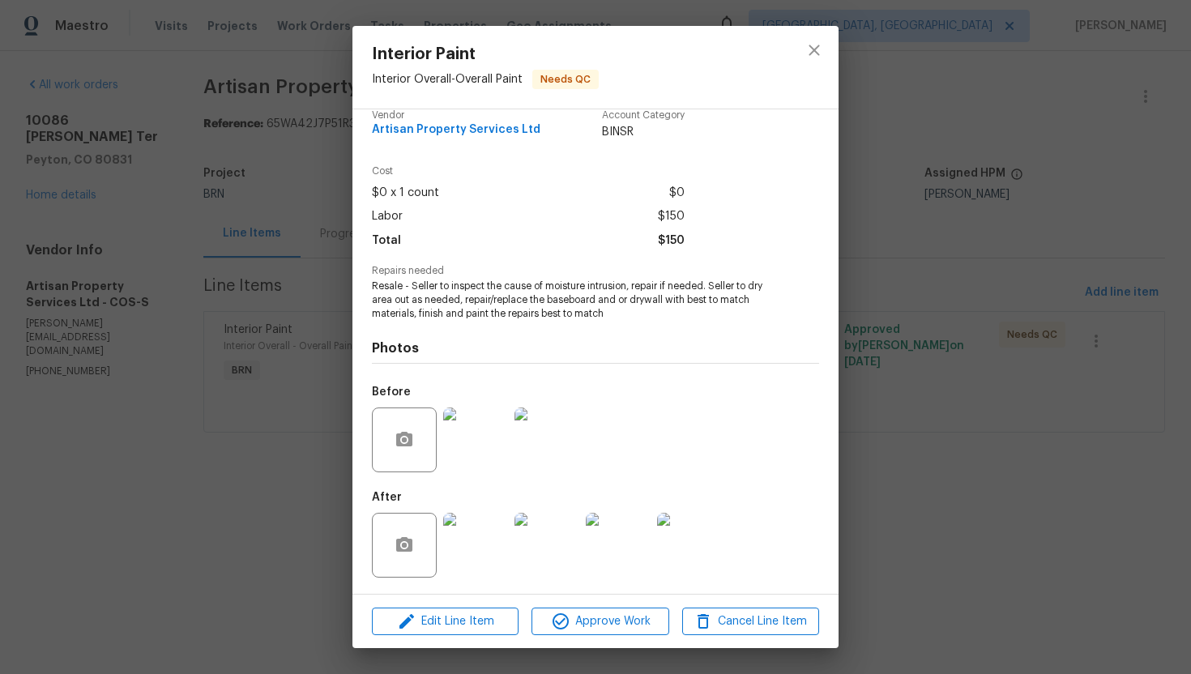
click at [458, 545] on img at bounding box center [475, 545] width 65 height 65
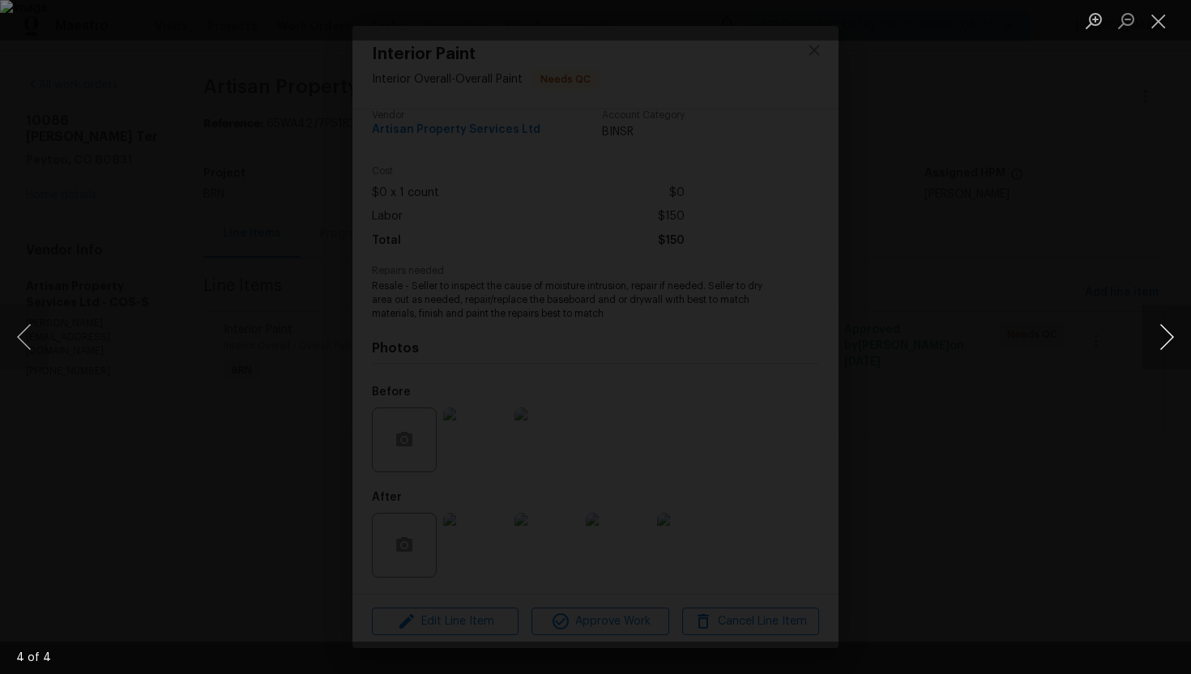
click at [1160, 330] on button "Next image" at bounding box center [1166, 337] width 49 height 65
click at [1160, 331] on button "Next image" at bounding box center [1166, 337] width 49 height 65
click at [11, 339] on button "Previous image" at bounding box center [24, 337] width 49 height 65
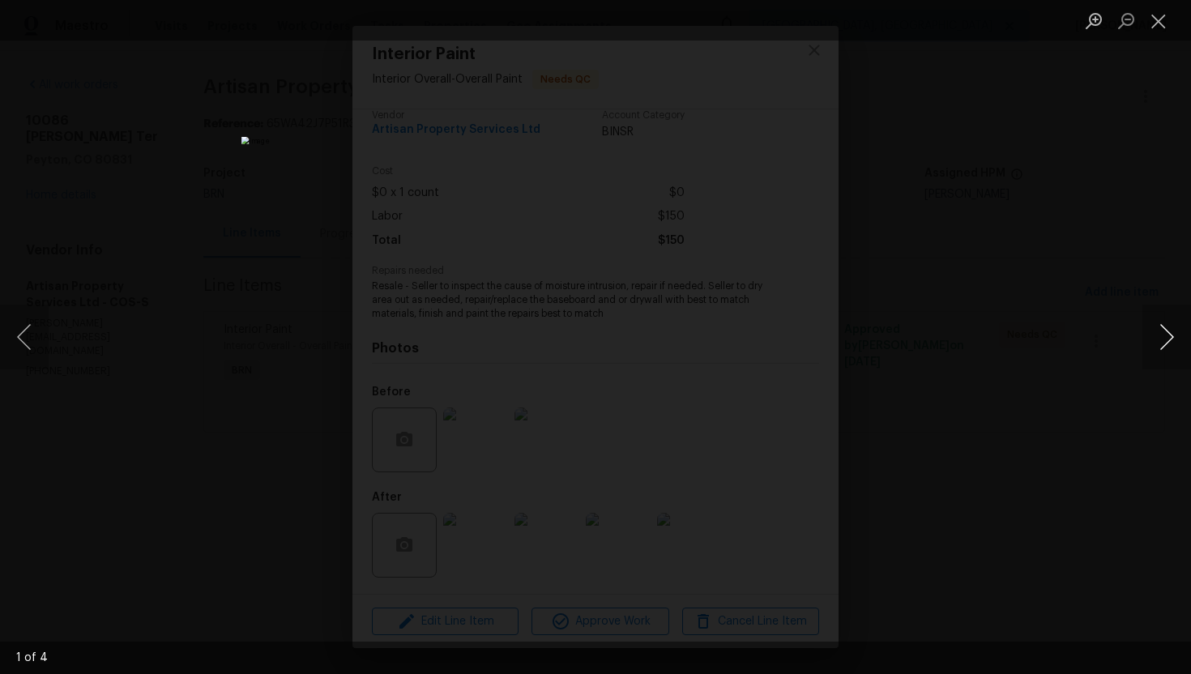
click at [1160, 344] on button "Next image" at bounding box center [1166, 337] width 49 height 65
click at [1159, 342] on button "Next image" at bounding box center [1166, 337] width 49 height 65
click at [1157, 332] on button "Next image" at bounding box center [1166, 337] width 49 height 65
click at [1153, 28] on button "Close lightbox" at bounding box center [1158, 20] width 32 height 28
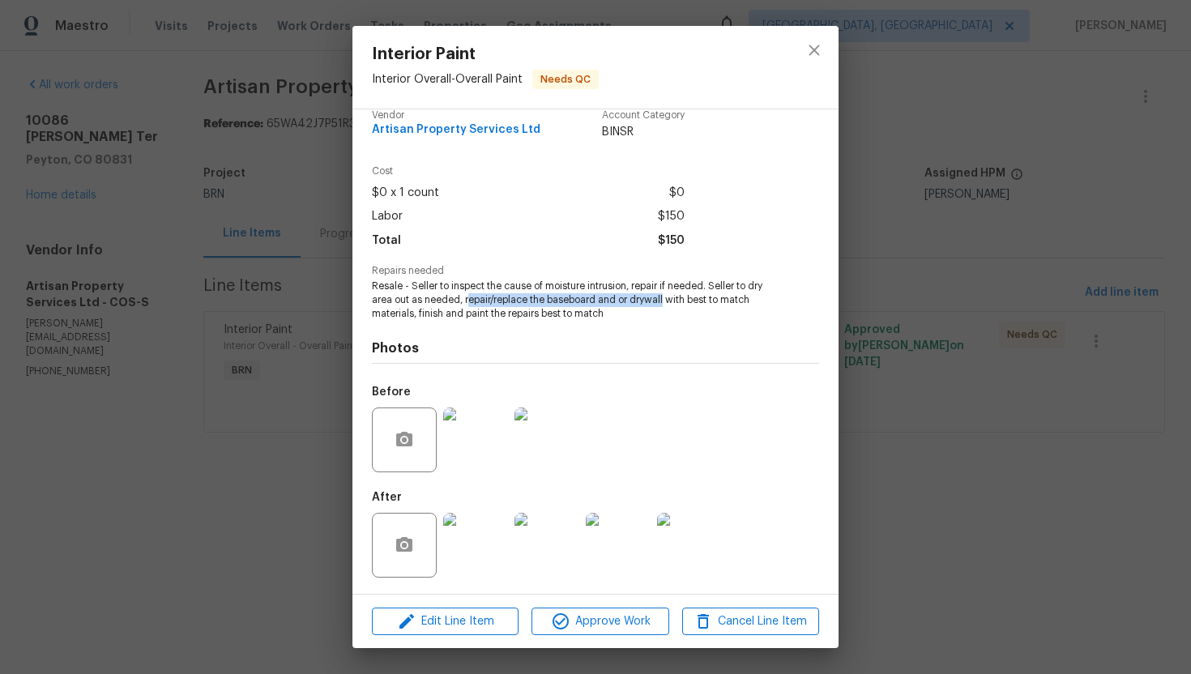
drag, startPoint x: 467, startPoint y: 301, endPoint x: 661, endPoint y: 305, distance: 194.4
click at [662, 305] on span "Resale - Seller to inspect the cause of moisture intrusion, repair if needed. S…" at bounding box center [573, 299] width 403 height 40
copy span "epair/replace the baseboard and or drywall"
click at [804, 49] on icon "close" at bounding box center [813, 49] width 19 height 19
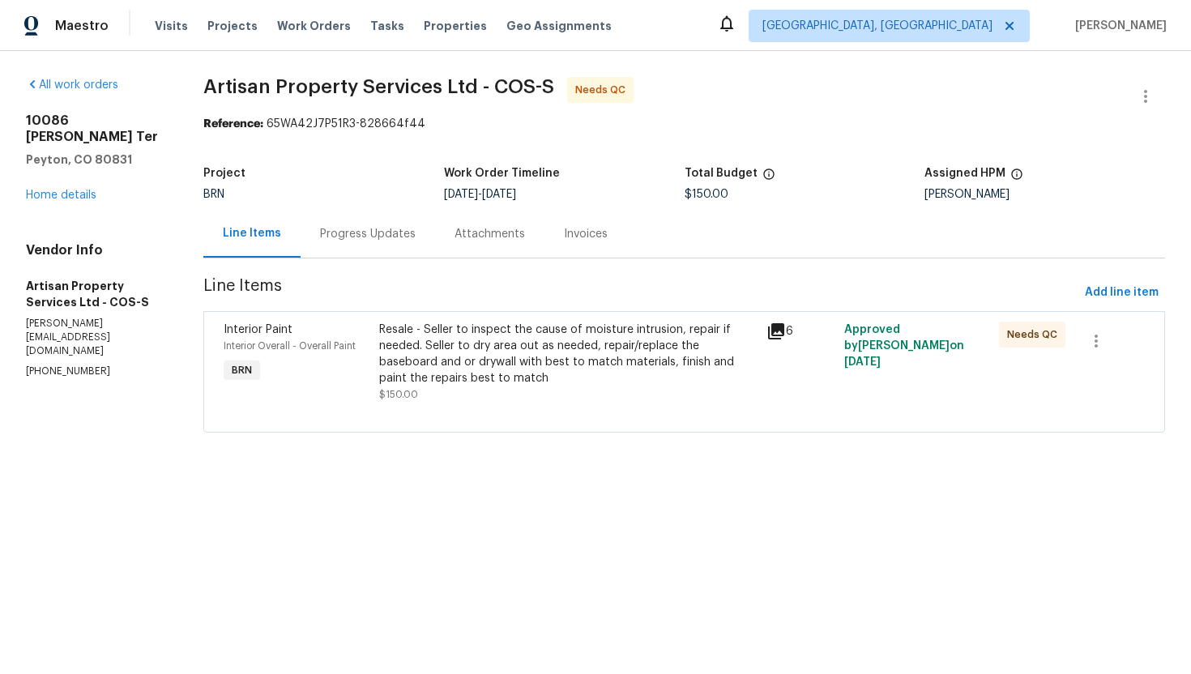
click at [387, 217] on div "Progress Updates" at bounding box center [368, 234] width 134 height 48
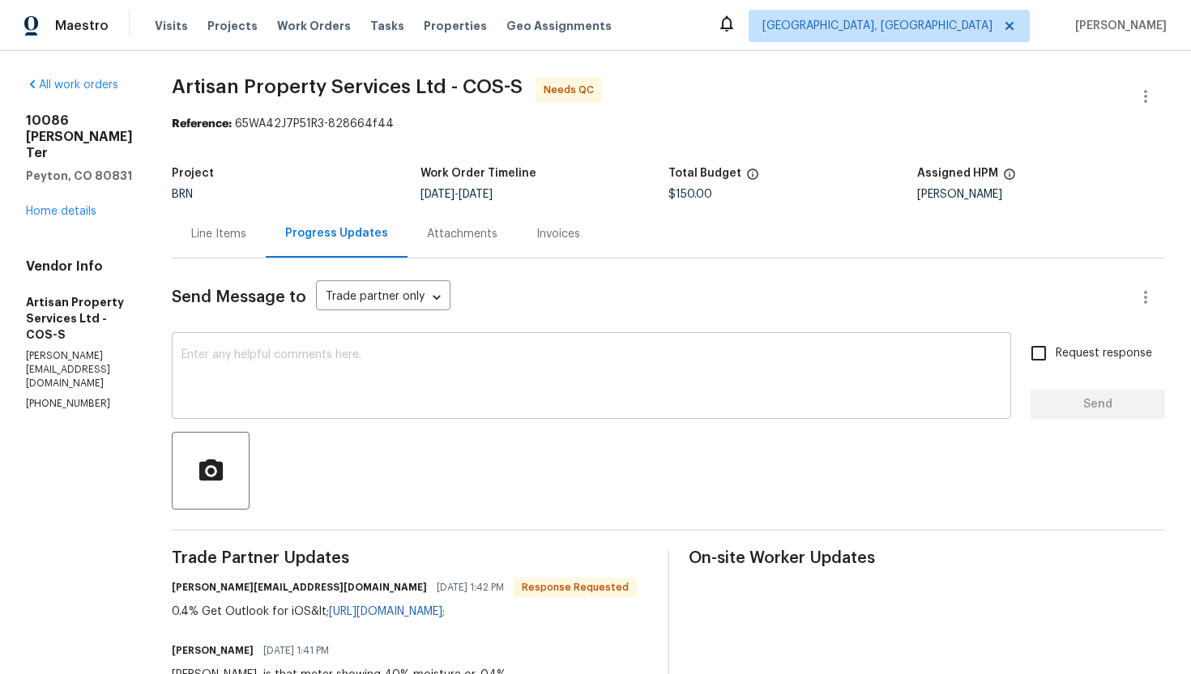
click at [368, 383] on textarea at bounding box center [591, 377] width 820 height 57
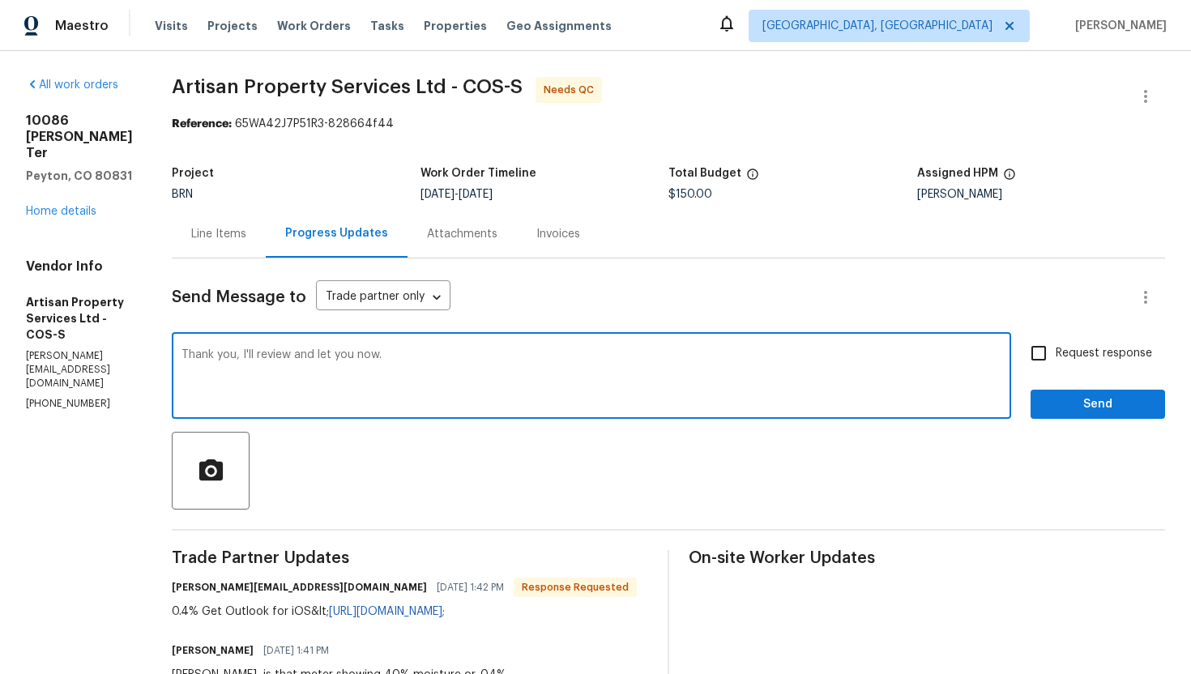
type textarea "Thank you, I'll review and let you now."
click at [1034, 359] on input "Request response" at bounding box center [1038, 353] width 34 height 34
checkbox input "true"
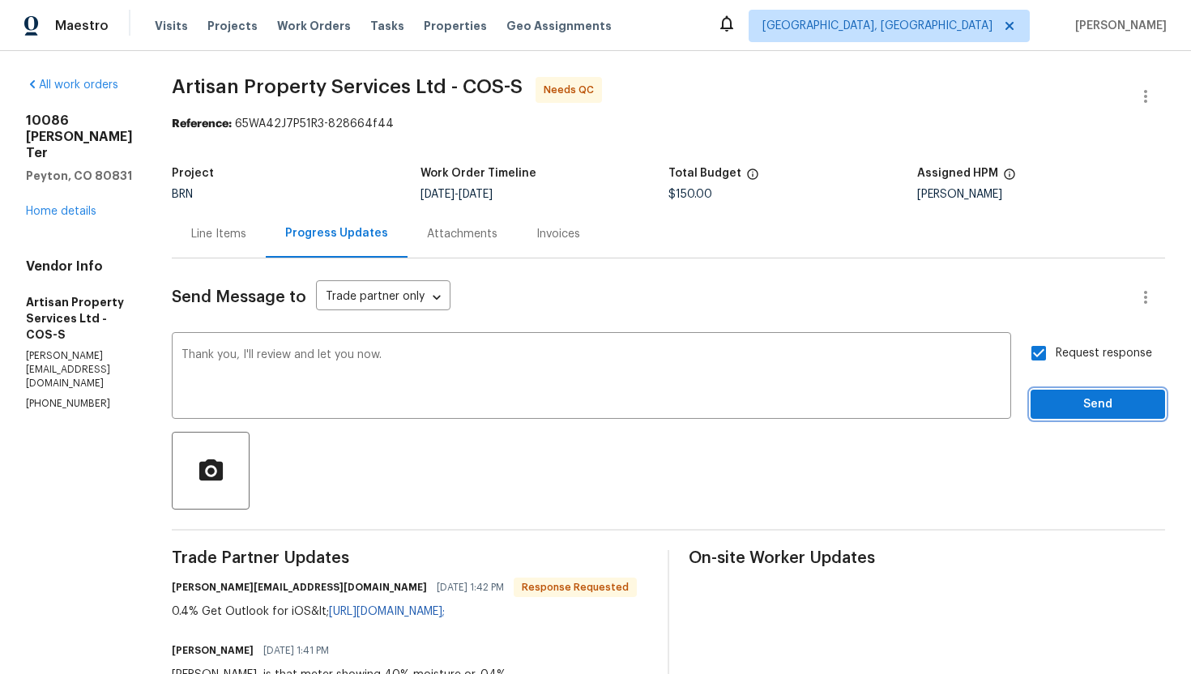
click at [1055, 393] on button "Send" at bounding box center [1097, 405] width 134 height 30
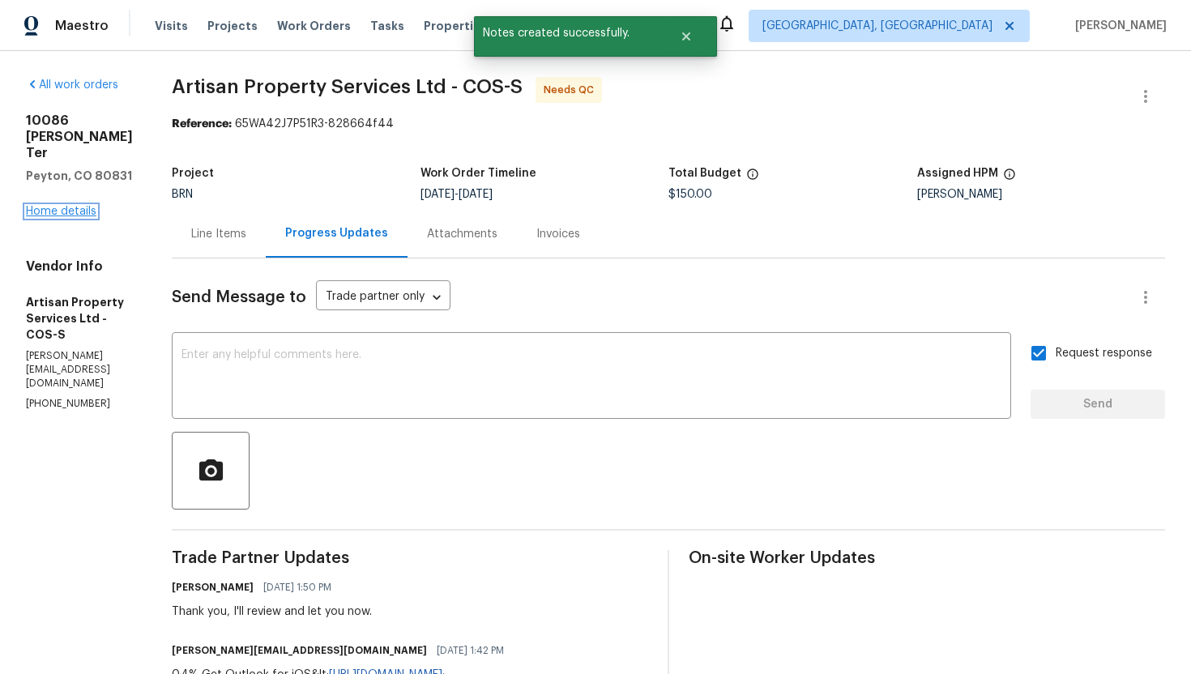
click at [53, 217] on link "Home details" at bounding box center [61, 211] width 70 height 11
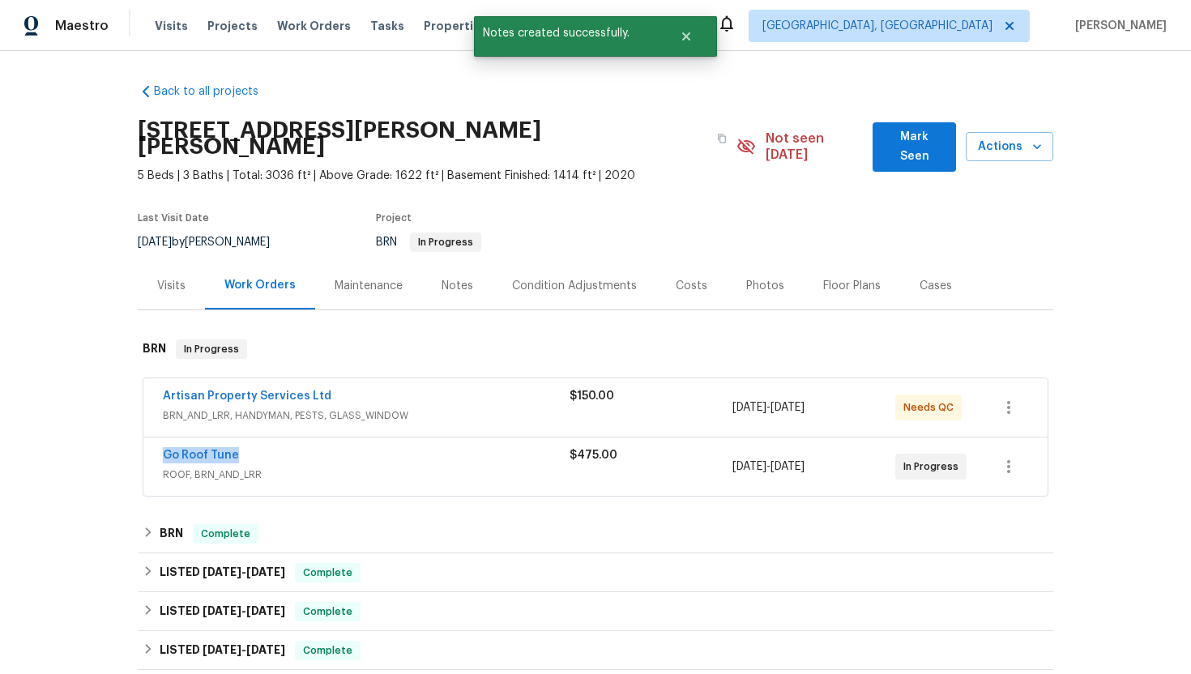
drag, startPoint x: 153, startPoint y: 437, endPoint x: 243, endPoint y: 437, distance: 89.9
click at [244, 437] on div "Go Roof Tune ROOF, BRN_AND_LRR $475.00 9/2/2025 - 9/3/2025 In Progress" at bounding box center [595, 466] width 904 height 58
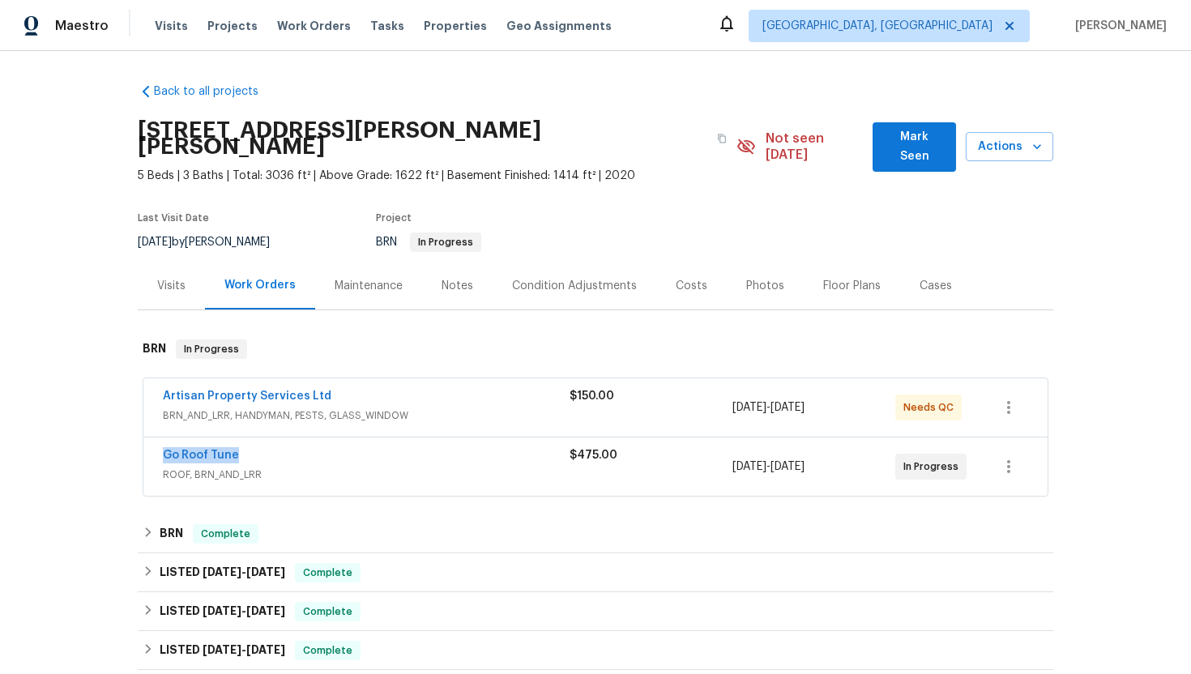
copy link "Go Roof Tune"
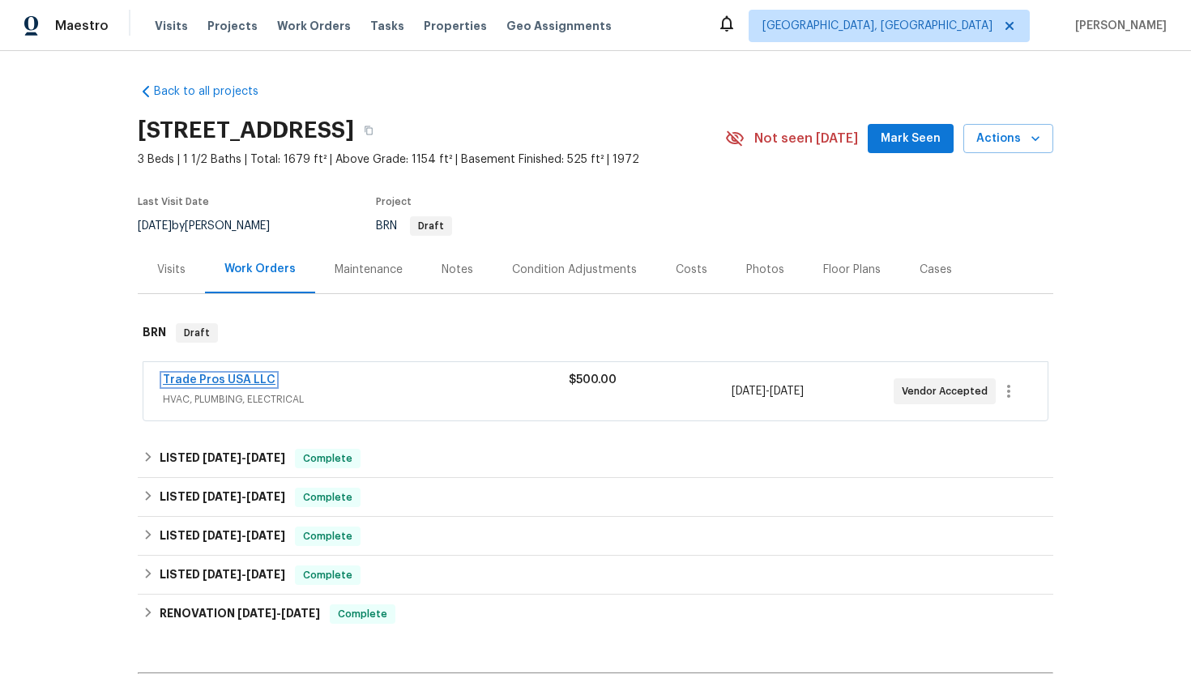
click at [212, 377] on link "Trade Pros USA LLC" at bounding box center [219, 379] width 113 height 11
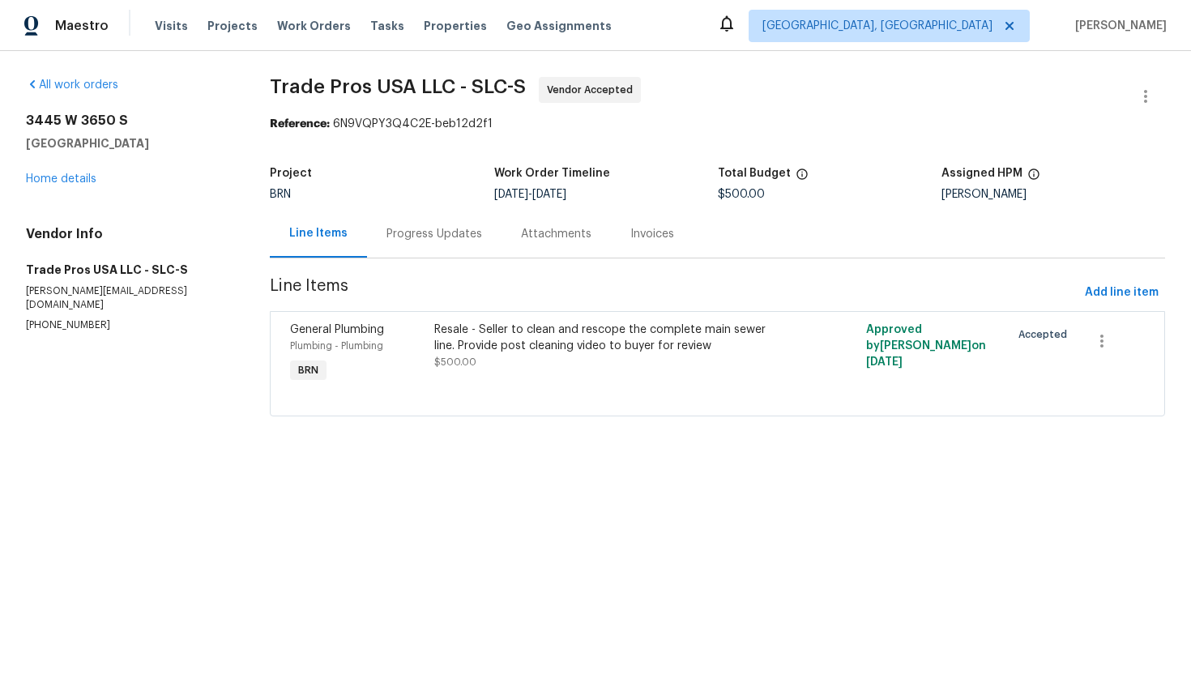
click at [445, 235] on div "Progress Updates" at bounding box center [434, 234] width 96 height 16
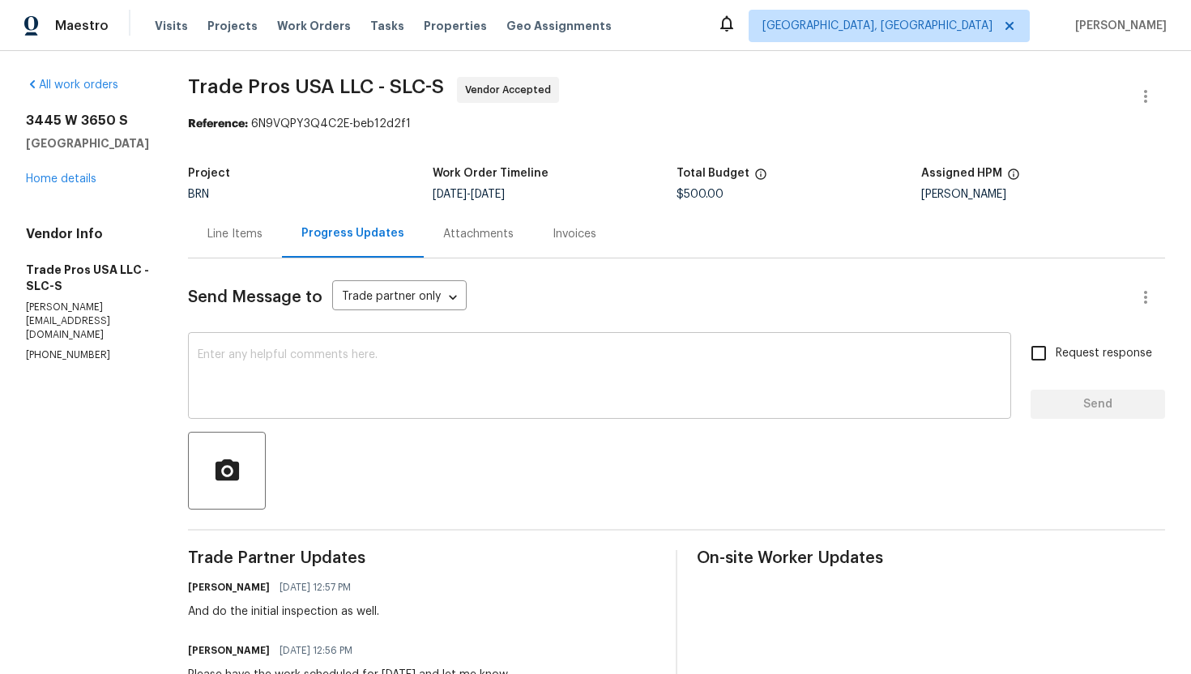
click at [447, 379] on textarea at bounding box center [600, 377] width 804 height 57
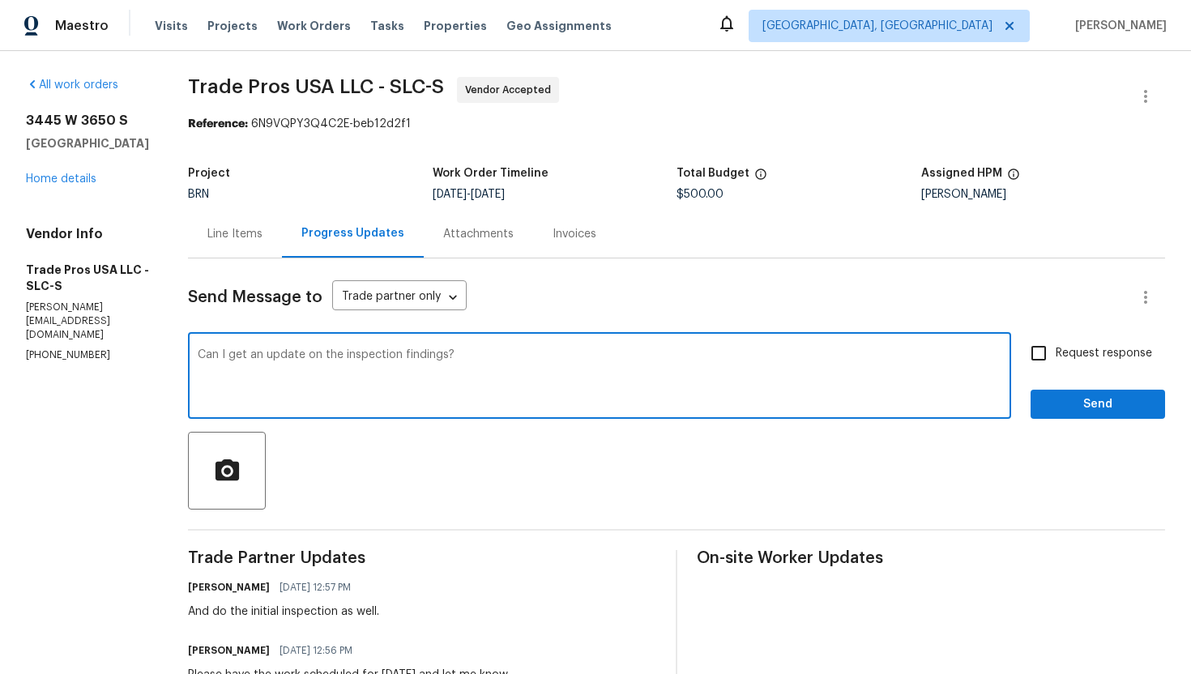
type textarea "Can I get an update on the inspection findings?"
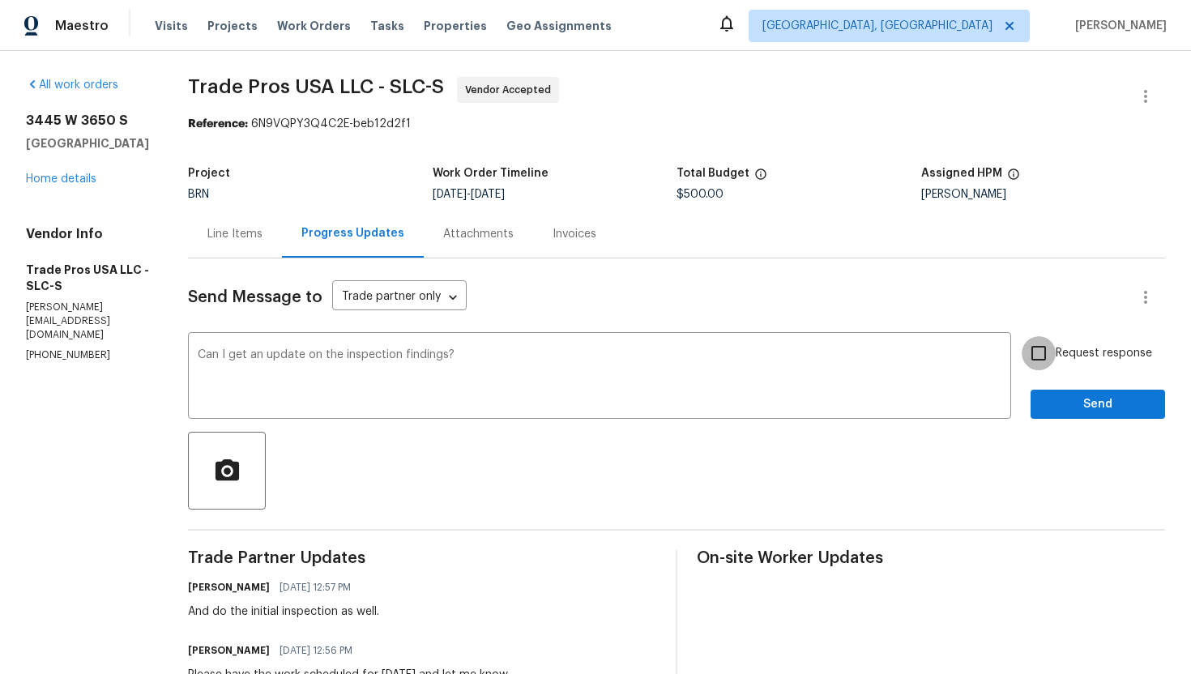
click at [1049, 347] on input "Request response" at bounding box center [1038, 353] width 34 height 34
checkbox input "true"
click at [1069, 395] on span "Send" at bounding box center [1097, 404] width 109 height 20
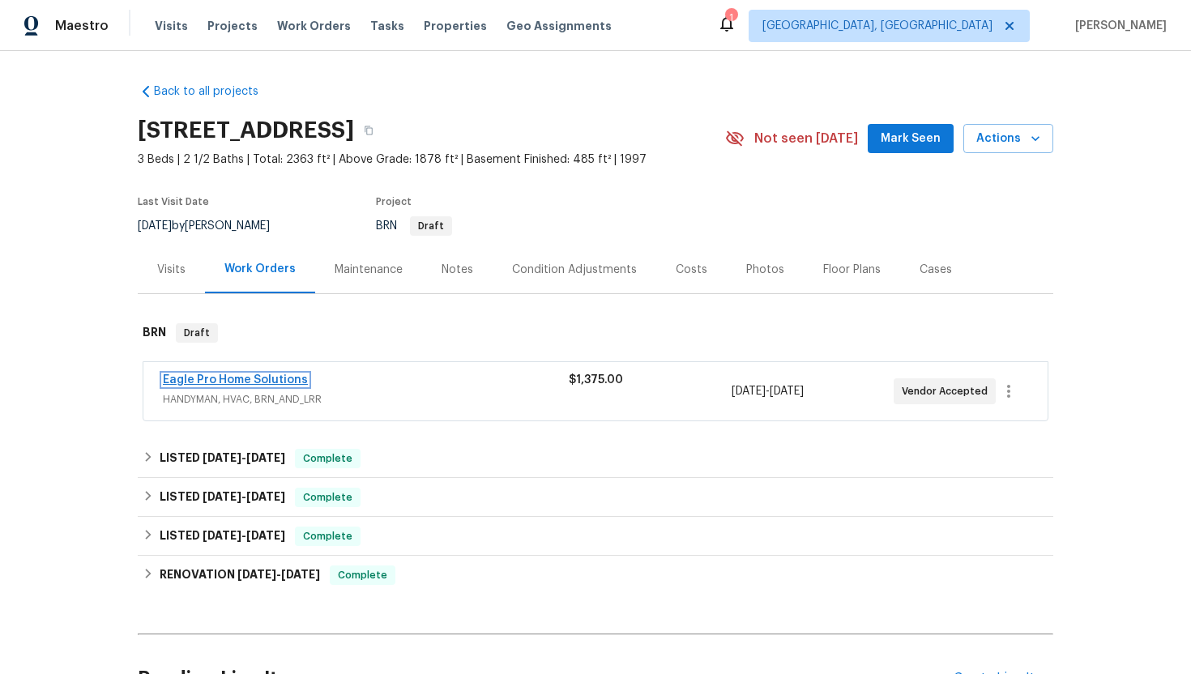
click at [263, 380] on link "Eagle Pro Home Solutions" at bounding box center [235, 379] width 145 height 11
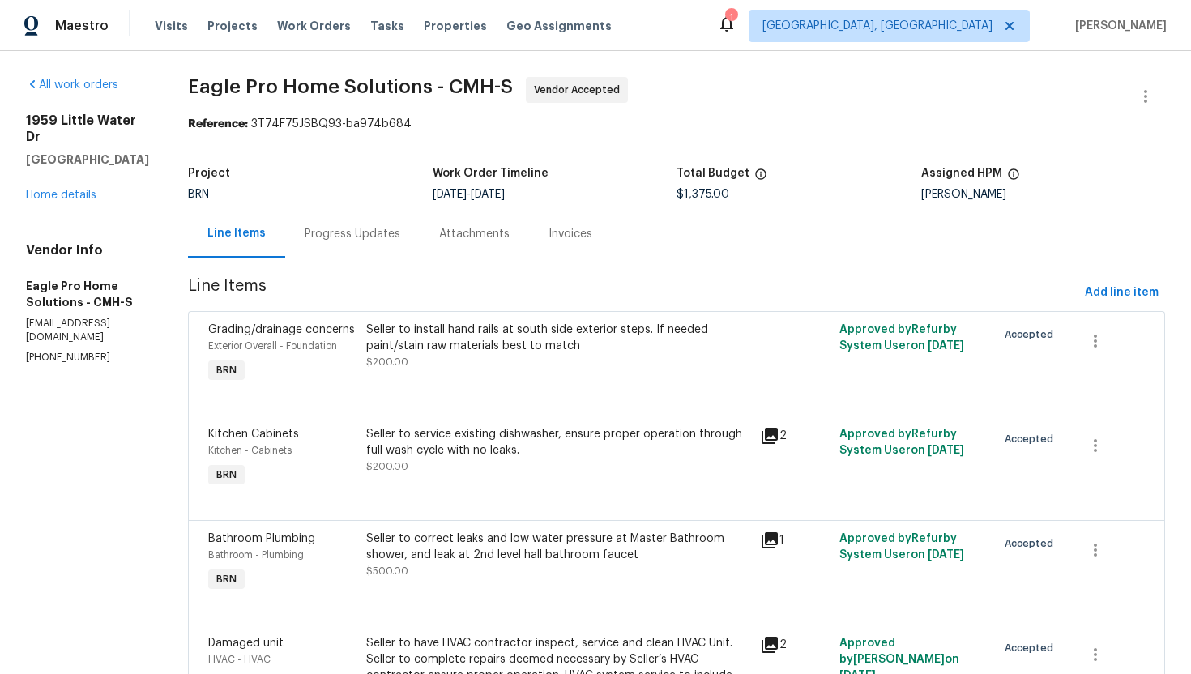
click at [400, 234] on div "Progress Updates" at bounding box center [353, 234] width 96 height 16
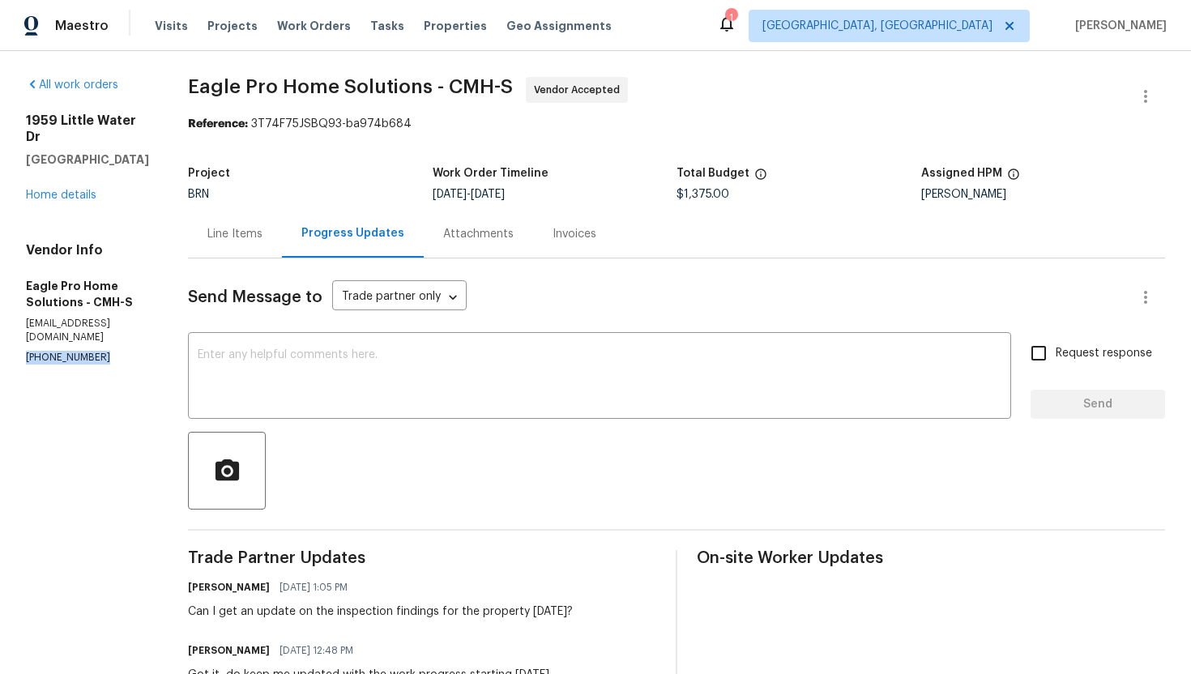
drag, startPoint x: 23, startPoint y: 326, endPoint x: 106, endPoint y: 335, distance: 83.9
click at [106, 335] on div "All work orders [STREET_ADDRESS][PERSON_NAME] Home details Vendor Info Eagle Pr…" at bounding box center [595, 501] width 1191 height 901
copy p "[PHONE_NUMBER]"
click at [262, 235] on div "Line Items" at bounding box center [234, 234] width 55 height 16
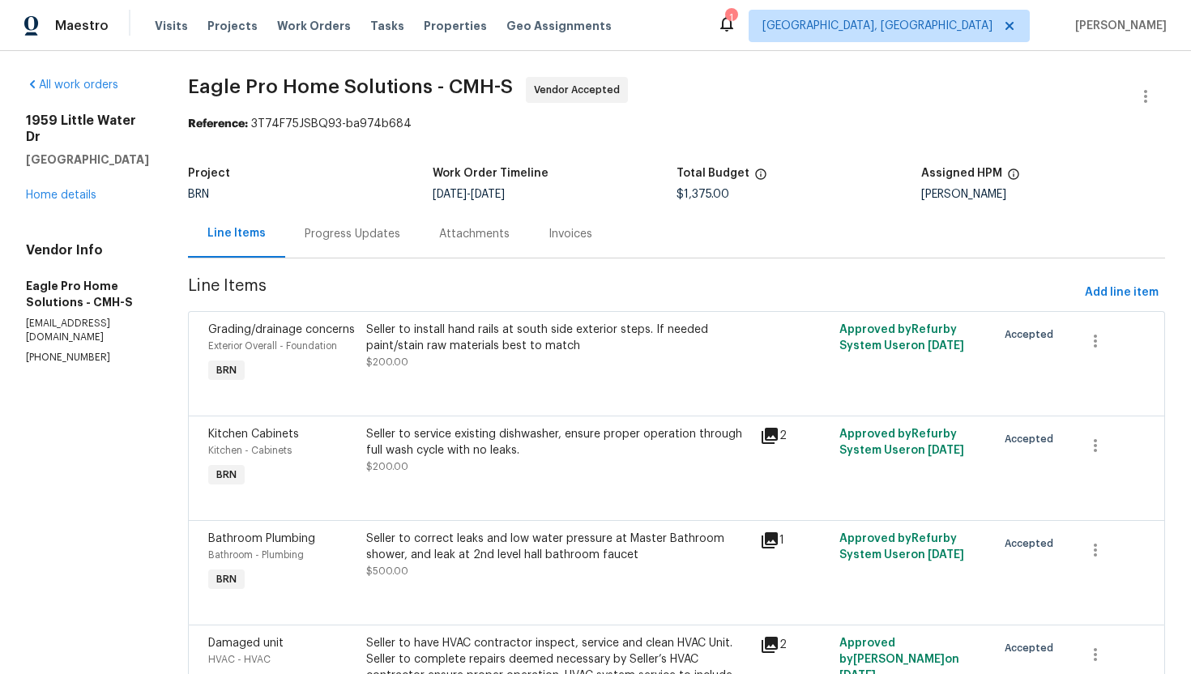
click at [399, 238] on div "Progress Updates" at bounding box center [353, 234] width 96 height 16
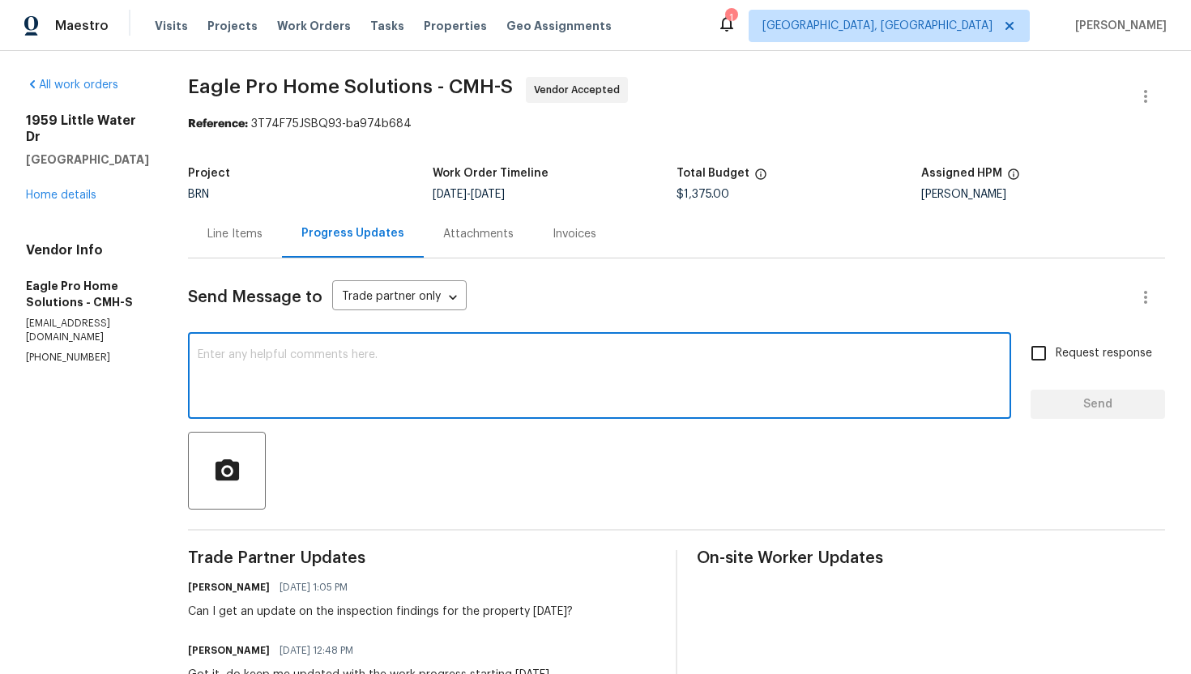
click at [383, 356] on textarea at bounding box center [600, 377] width 804 height 57
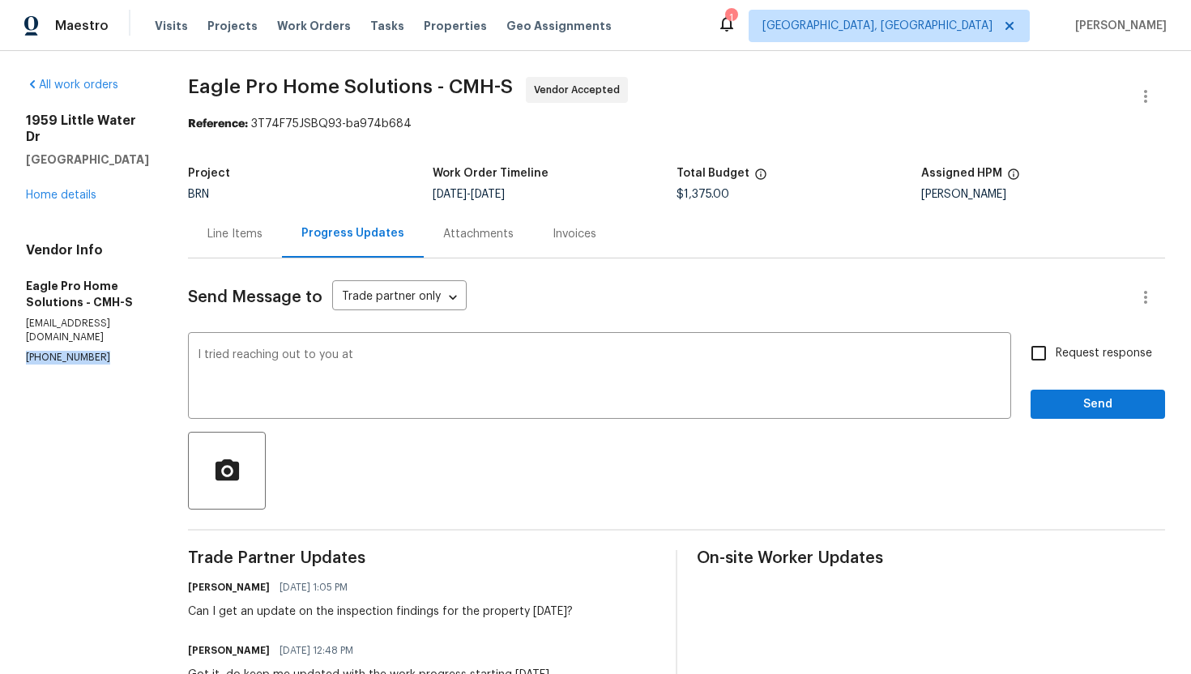
drag, startPoint x: 23, startPoint y: 323, endPoint x: 114, endPoint y: 339, distance: 93.0
click at [114, 339] on div "All work orders [STREET_ADDRESS][PERSON_NAME] Home details Vendor Info Eagle Pr…" at bounding box center [595, 501] width 1191 height 901
copy p "[PHONE_NUMBER]"
click at [407, 355] on textarea "I tried reaching out to you at" at bounding box center [600, 377] width 804 height 57
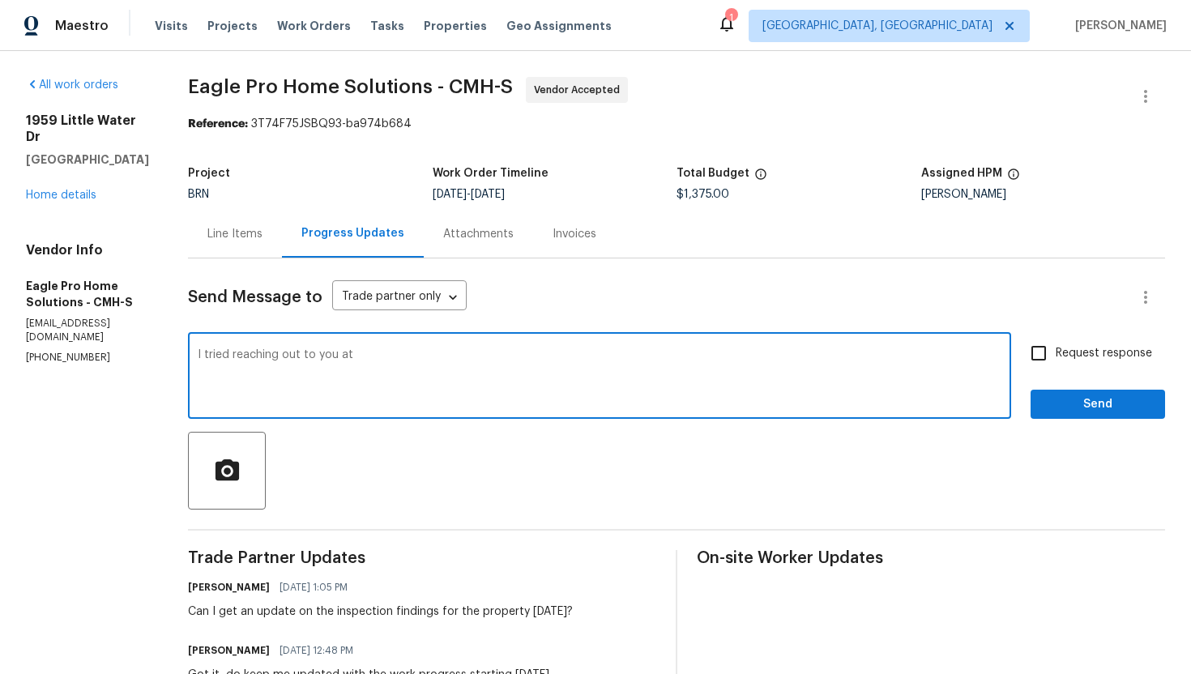
paste textarea "[PHONE_NUMBER]"
type textarea "I tried reaching out to you at [PHONE_NUMBER]. Please provide an update with th…"
click at [1034, 353] on input "Request response" at bounding box center [1038, 353] width 34 height 34
checkbox input "true"
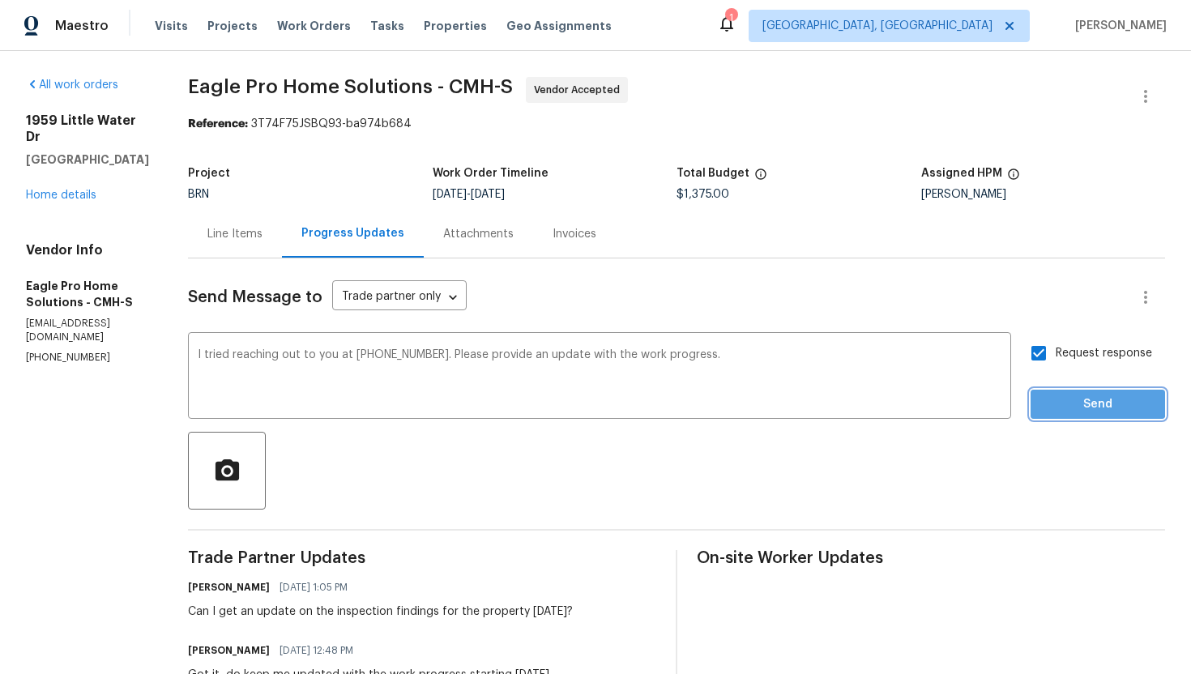
click at [1062, 393] on button "Send" at bounding box center [1097, 405] width 134 height 30
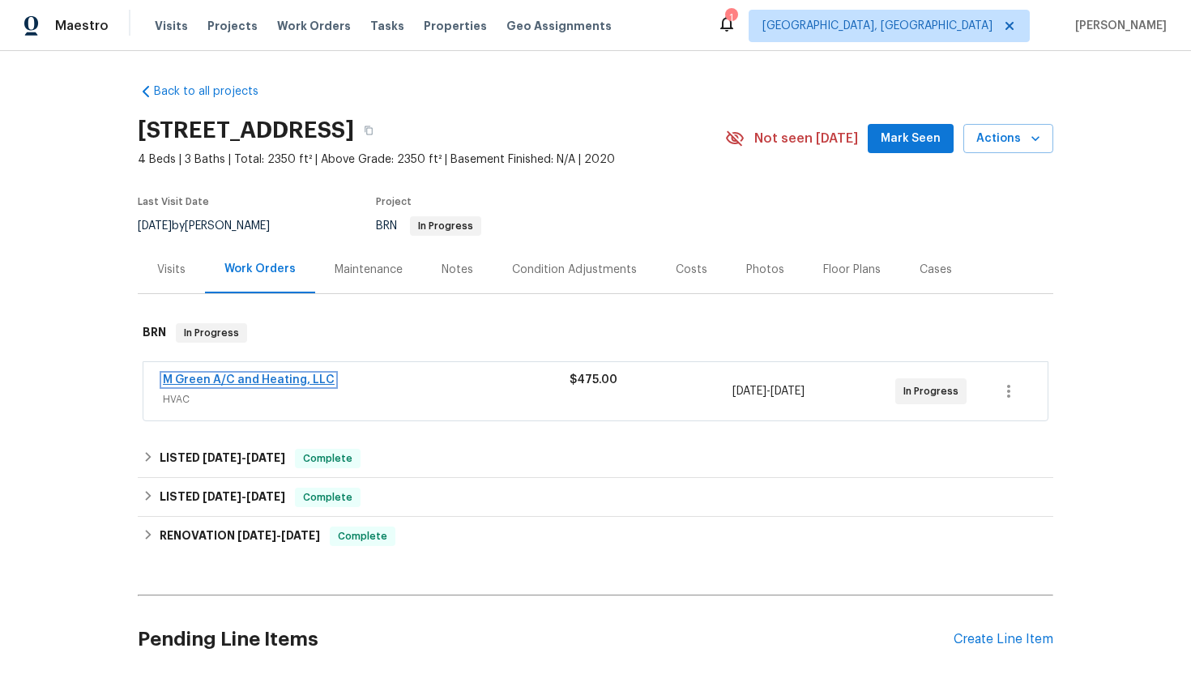
click at [213, 383] on link "M Green A/C and Heating, LLC" at bounding box center [249, 379] width 172 height 11
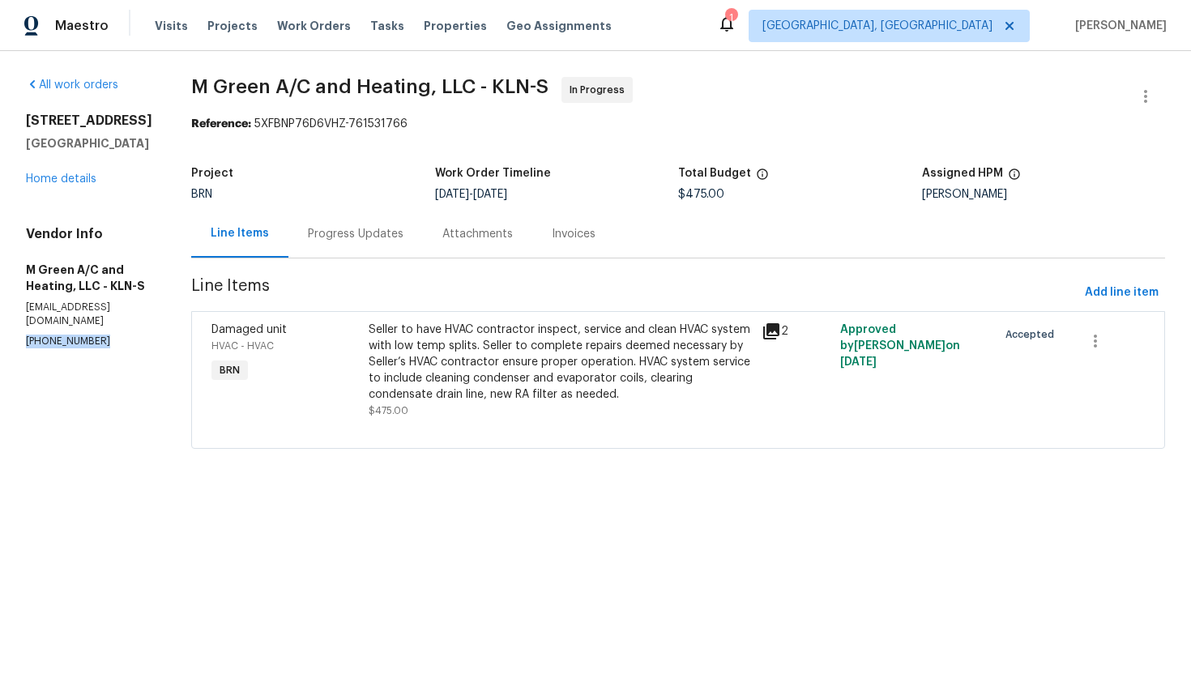
drag, startPoint x: 23, startPoint y: 319, endPoint x: 120, endPoint y: 334, distance: 97.5
click at [118, 335] on div "All work orders [STREET_ADDRESS][PERSON_NAME] Home details Vendor Info M Green …" at bounding box center [595, 272] width 1191 height 443
copy p "[PHONE_NUMBER]"
click at [403, 236] on div "Progress Updates" at bounding box center [356, 234] width 96 height 16
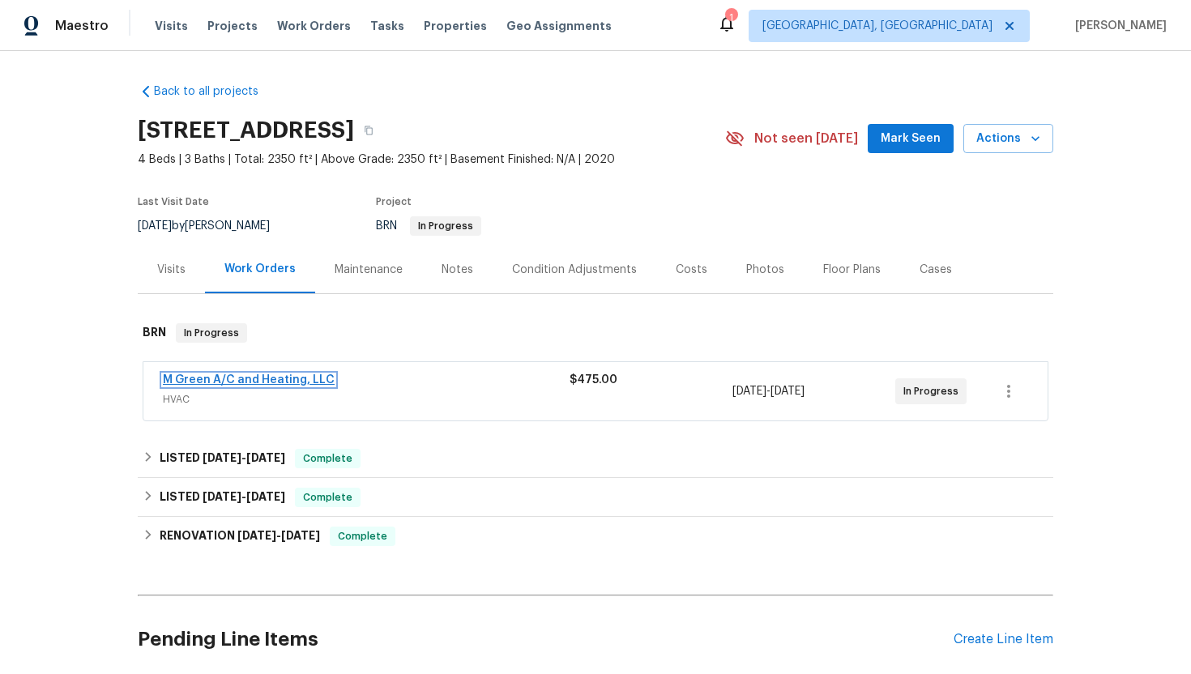
click at [251, 380] on link "M Green A/C and Heating, LLC" at bounding box center [249, 379] width 172 height 11
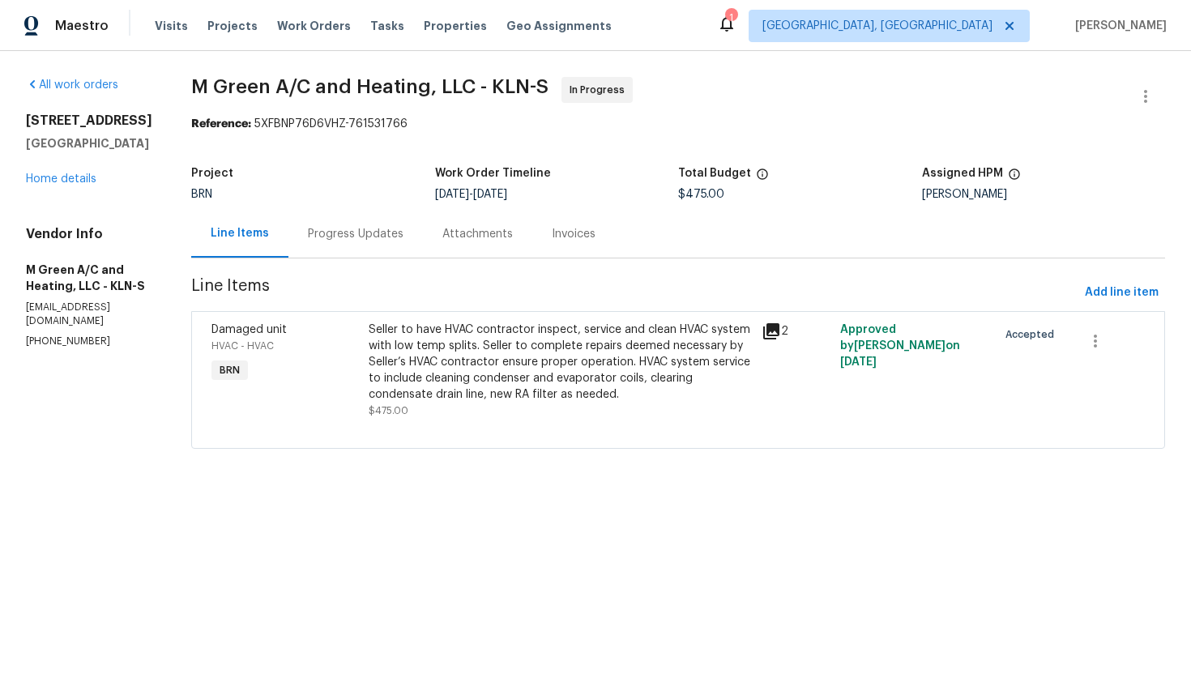
click at [403, 231] on div "Progress Updates" at bounding box center [356, 234] width 96 height 16
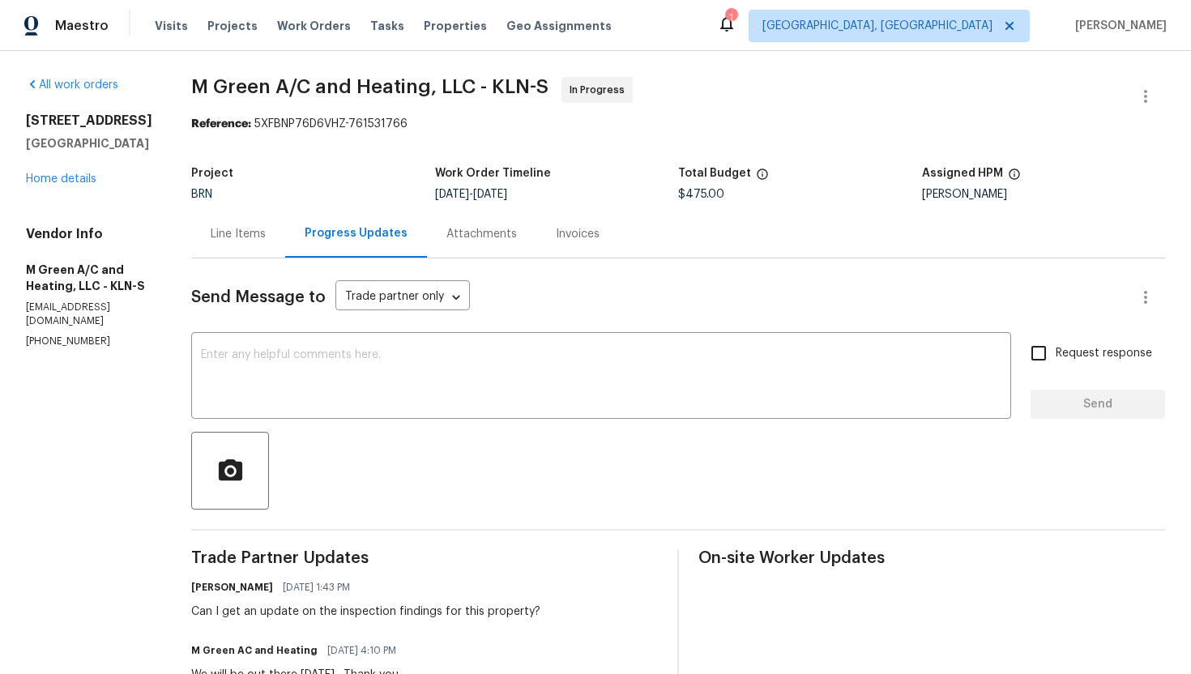
click at [285, 220] on div "Line Items" at bounding box center [238, 234] width 94 height 48
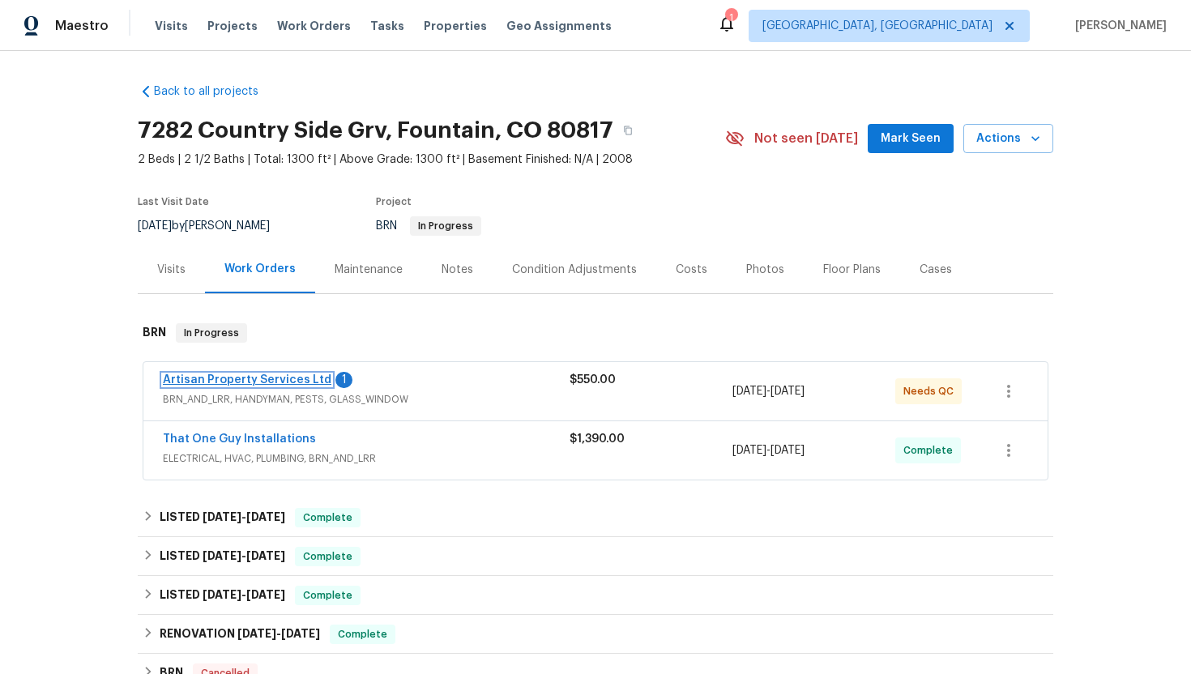
click at [247, 376] on link "Artisan Property Services Ltd" at bounding box center [247, 379] width 168 height 11
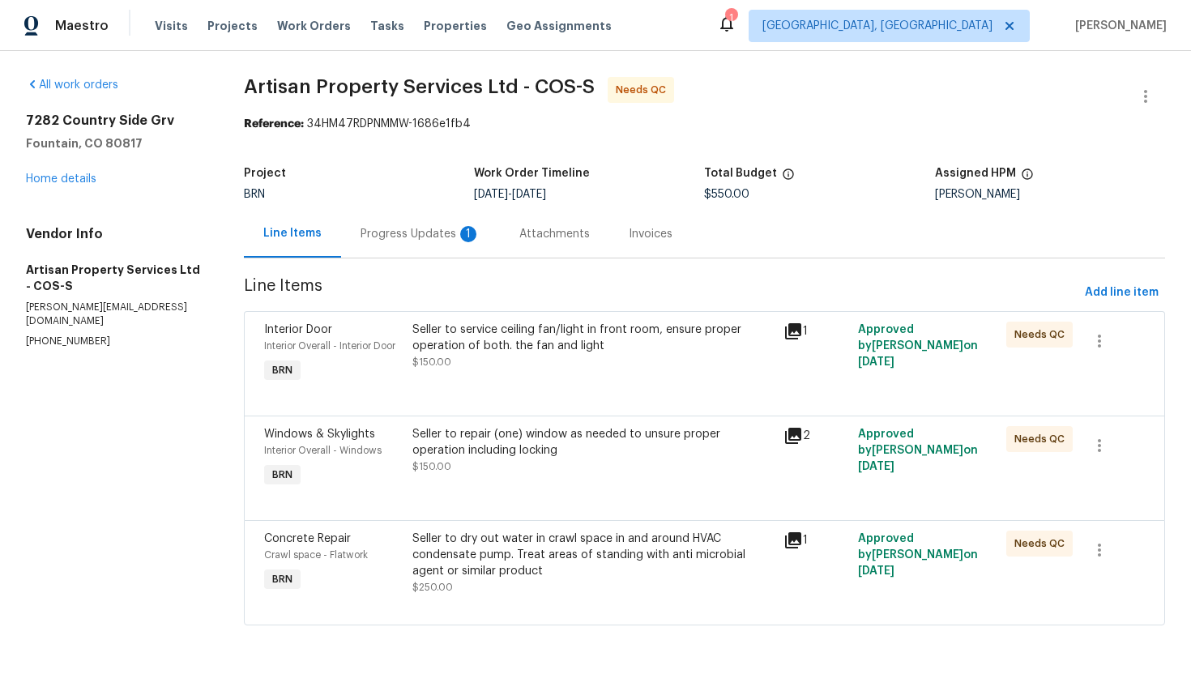
click at [445, 240] on div "Progress Updates 1" at bounding box center [420, 234] width 120 height 16
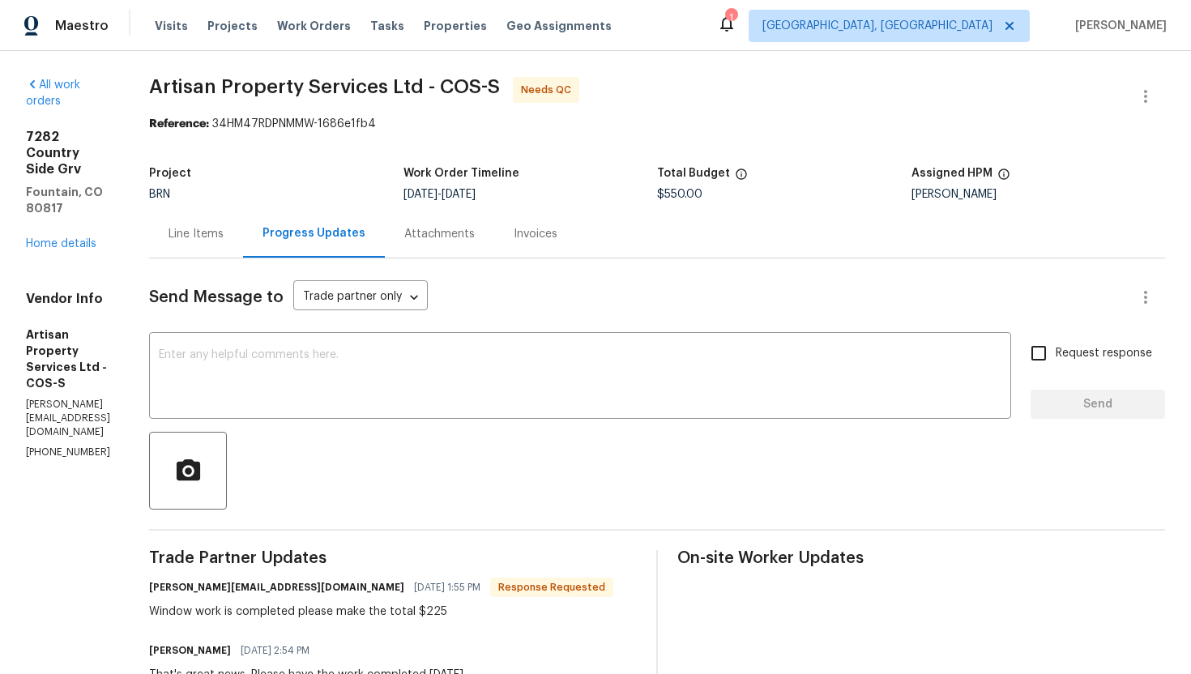
click at [207, 237] on div "Line Items" at bounding box center [195, 234] width 55 height 16
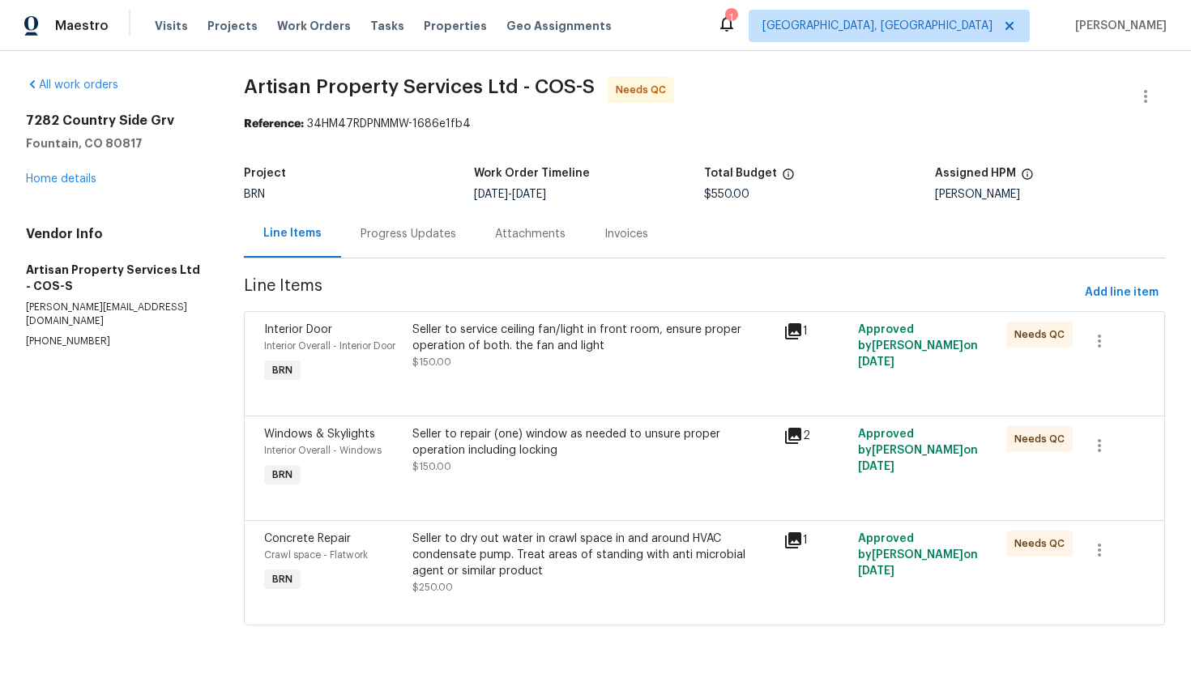
click at [545, 545] on div "Seller to dry out water in crawl space in and around HVAC condensate pump. Trea…" at bounding box center [592, 555] width 361 height 49
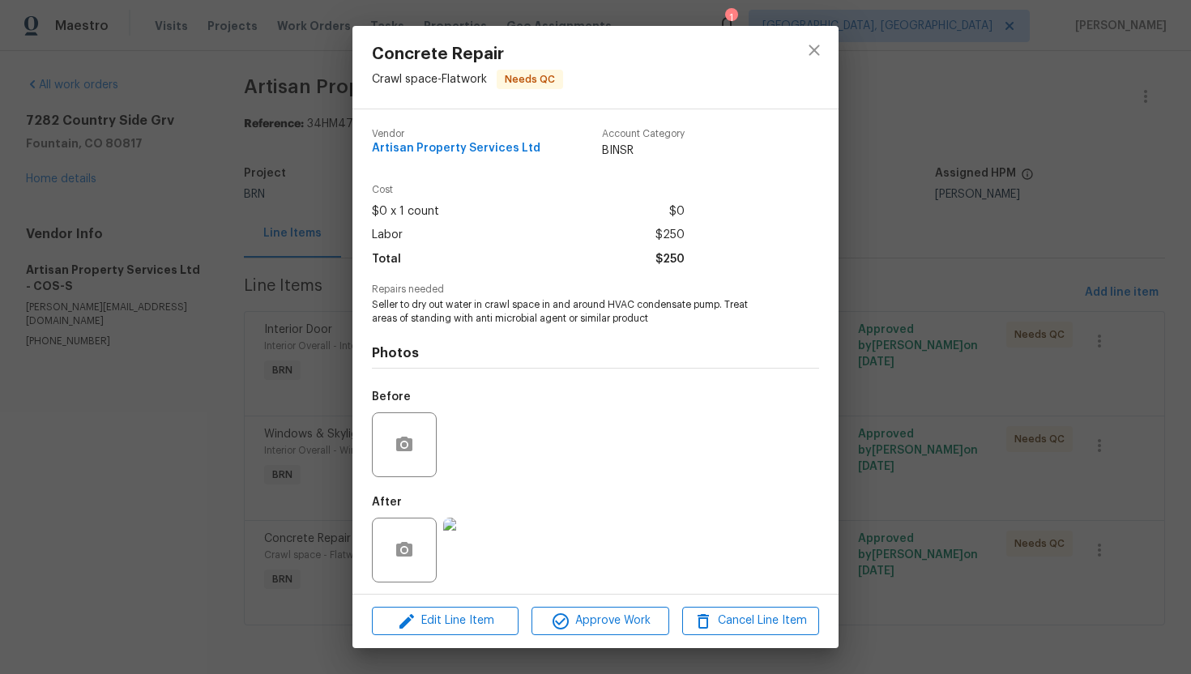
click at [454, 544] on img at bounding box center [475, 550] width 65 height 65
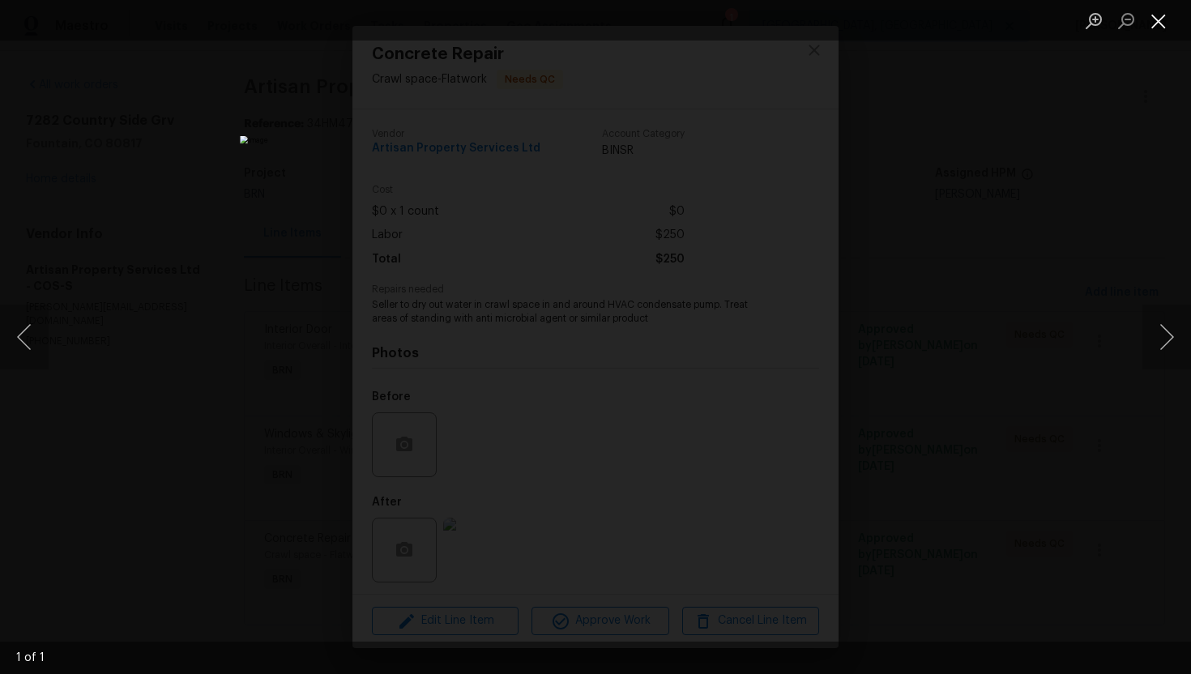
click at [1162, 19] on button "Close lightbox" at bounding box center [1158, 20] width 32 height 28
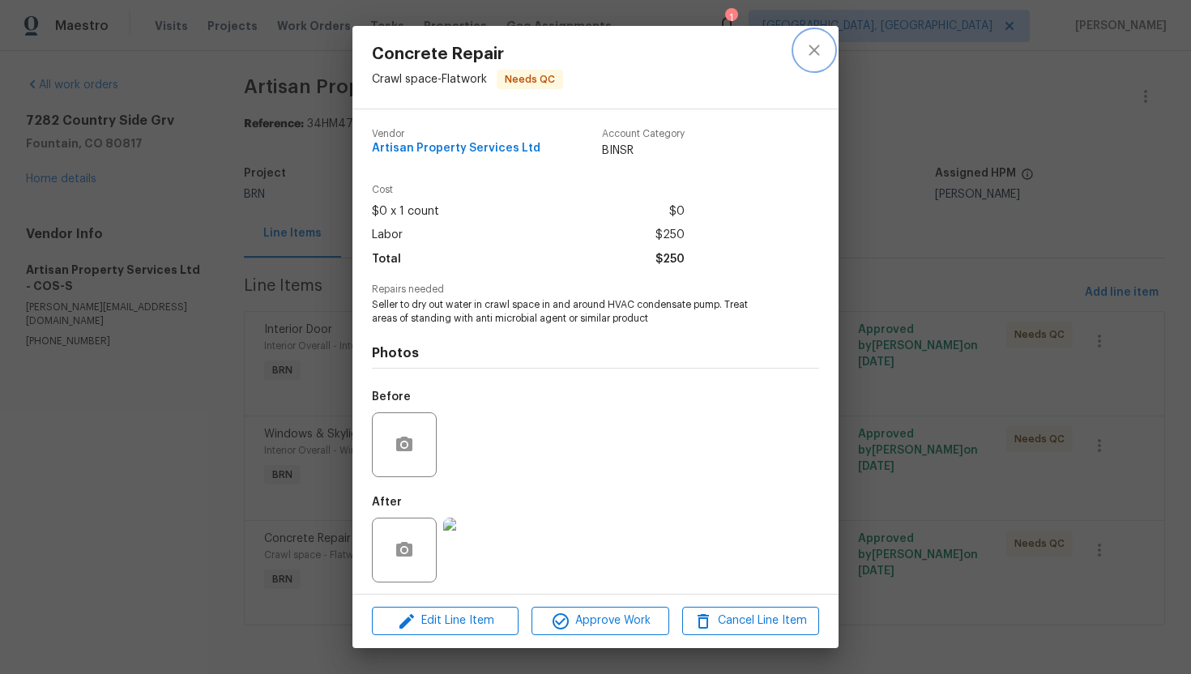
click at [821, 66] on button "close" at bounding box center [814, 50] width 39 height 39
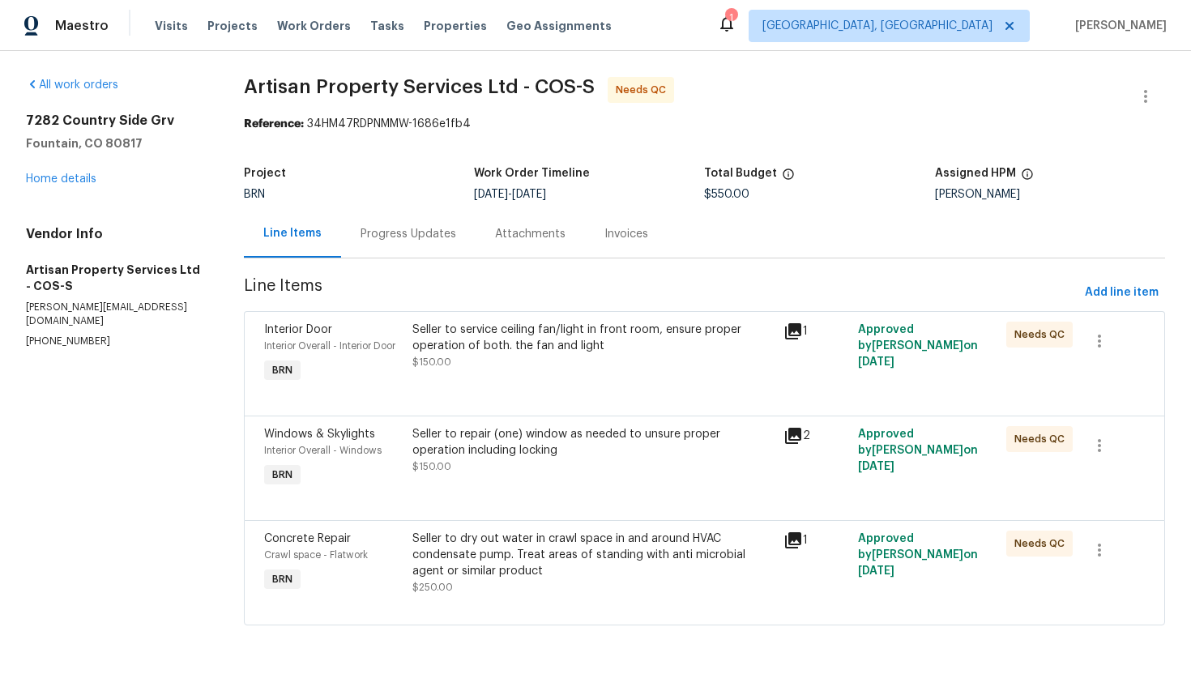
click at [510, 438] on div "Seller to repair (one) window as needed to unsure proper operation including lo…" at bounding box center [592, 442] width 361 height 32
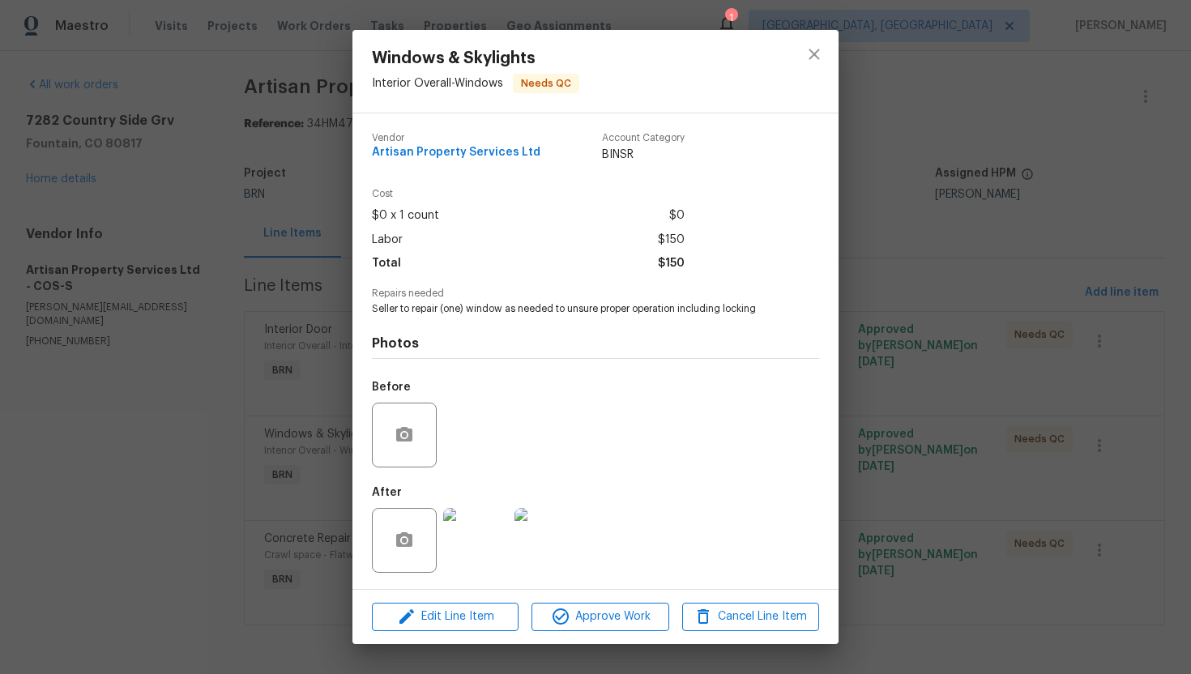
click at [476, 533] on img at bounding box center [475, 540] width 65 height 65
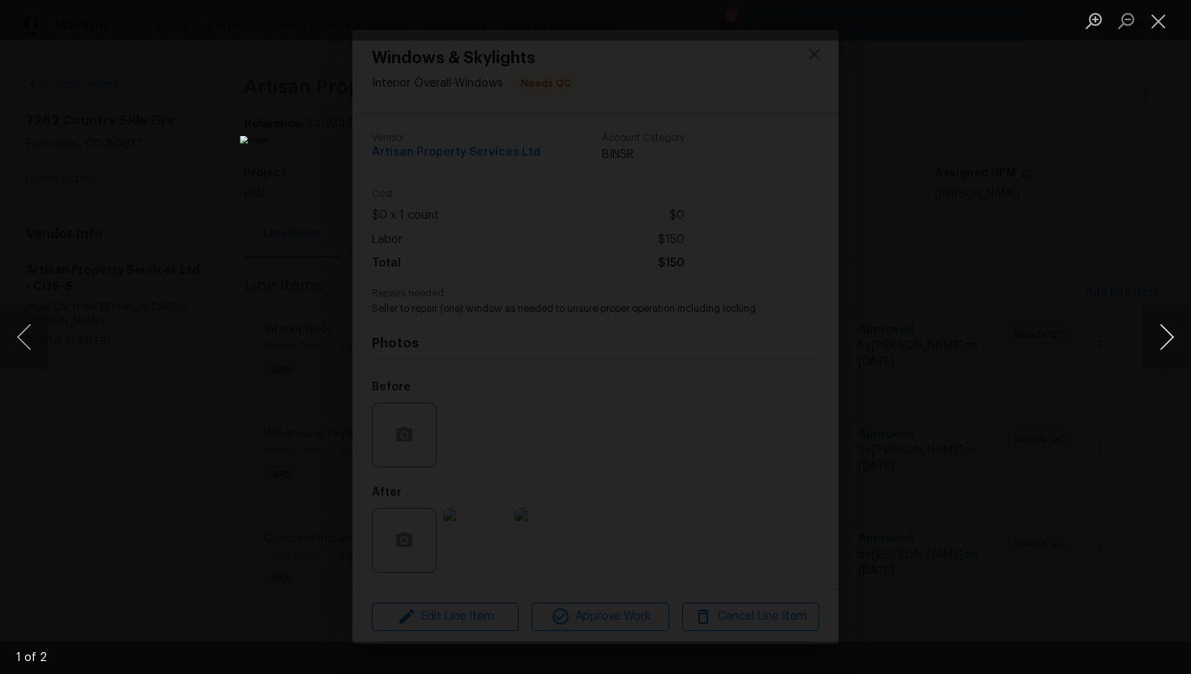
click at [1161, 339] on button "Next image" at bounding box center [1166, 337] width 49 height 65
click at [1154, 22] on button "Close lightbox" at bounding box center [1158, 20] width 32 height 28
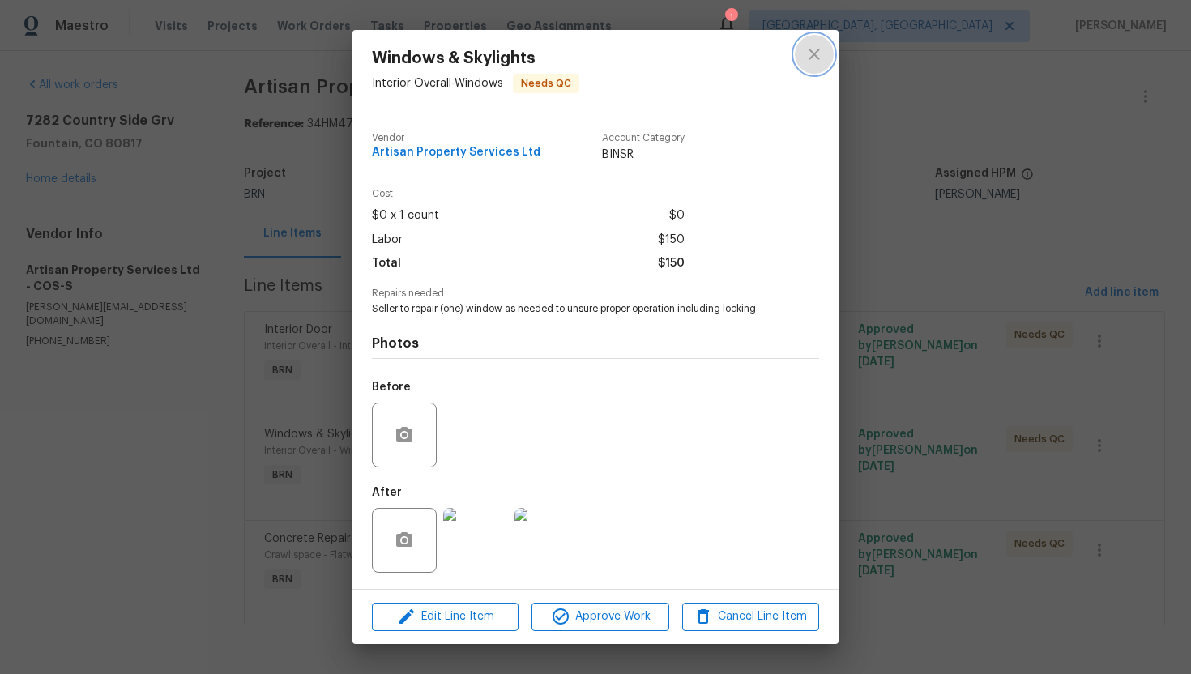
click at [797, 65] on button "close" at bounding box center [814, 54] width 39 height 39
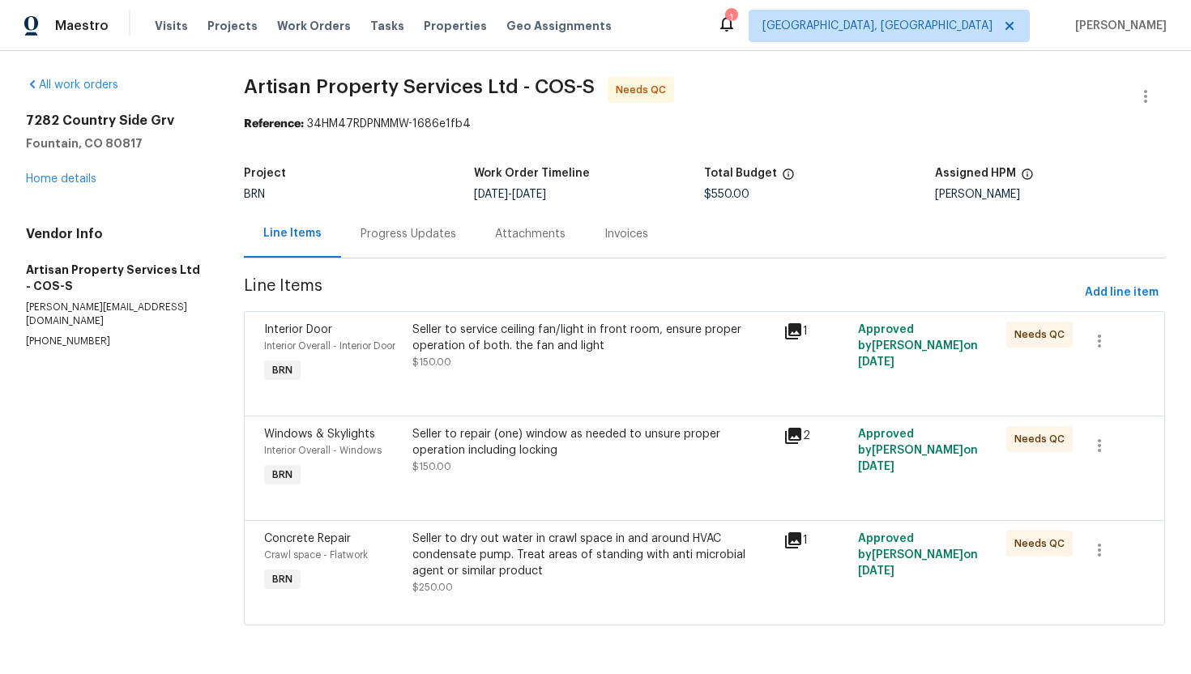
click at [508, 458] on div "Seller to repair (one) window as needed to unsure proper operation including lo…" at bounding box center [592, 442] width 361 height 32
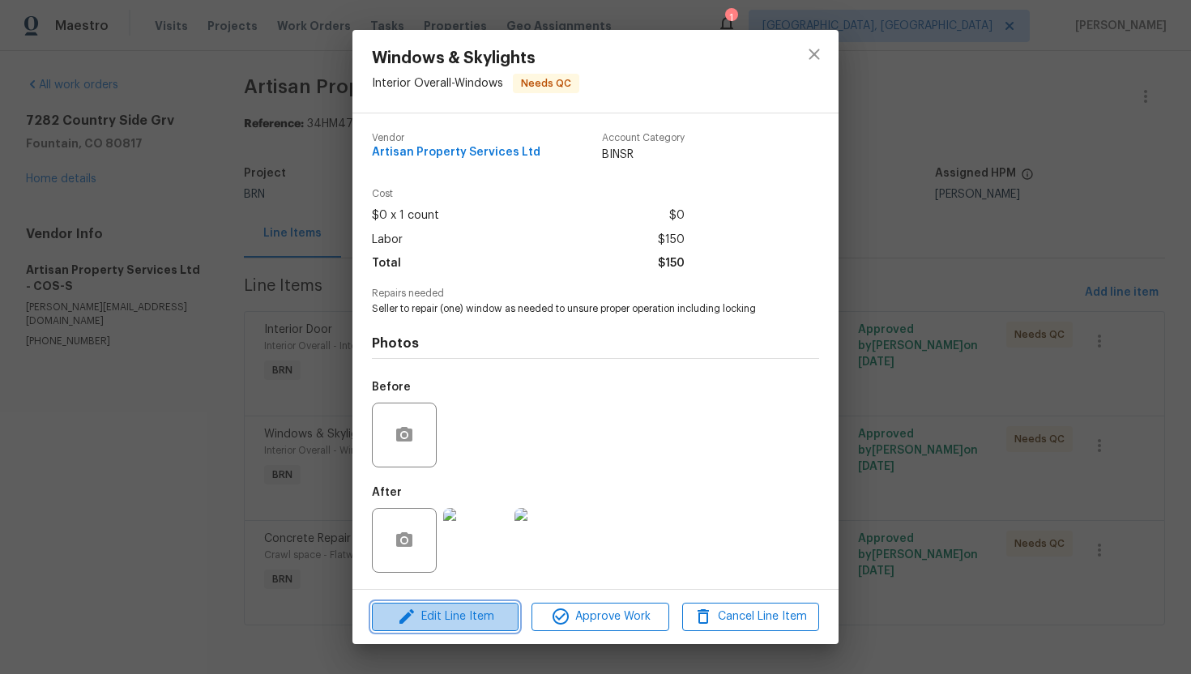
click at [426, 612] on span "Edit Line Item" at bounding box center [445, 617] width 137 height 20
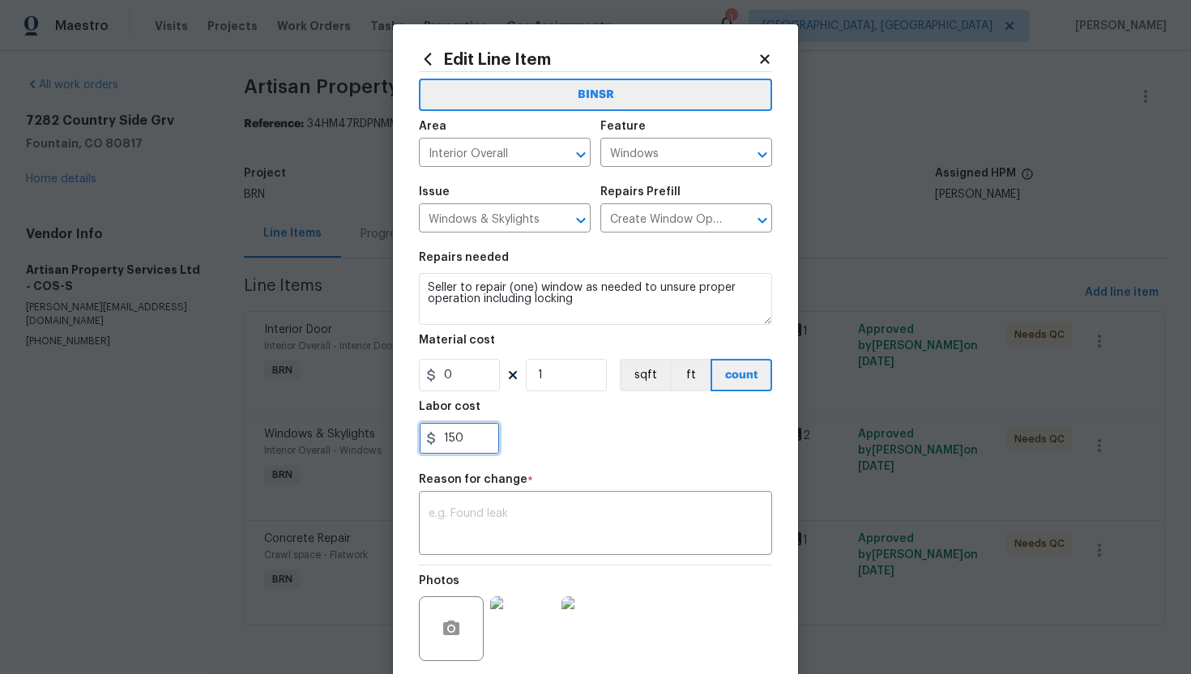
drag, startPoint x: 443, startPoint y: 440, endPoint x: 520, endPoint y: 439, distance: 77.0
click at [521, 440] on div "150" at bounding box center [595, 438] width 353 height 32
type input "225"
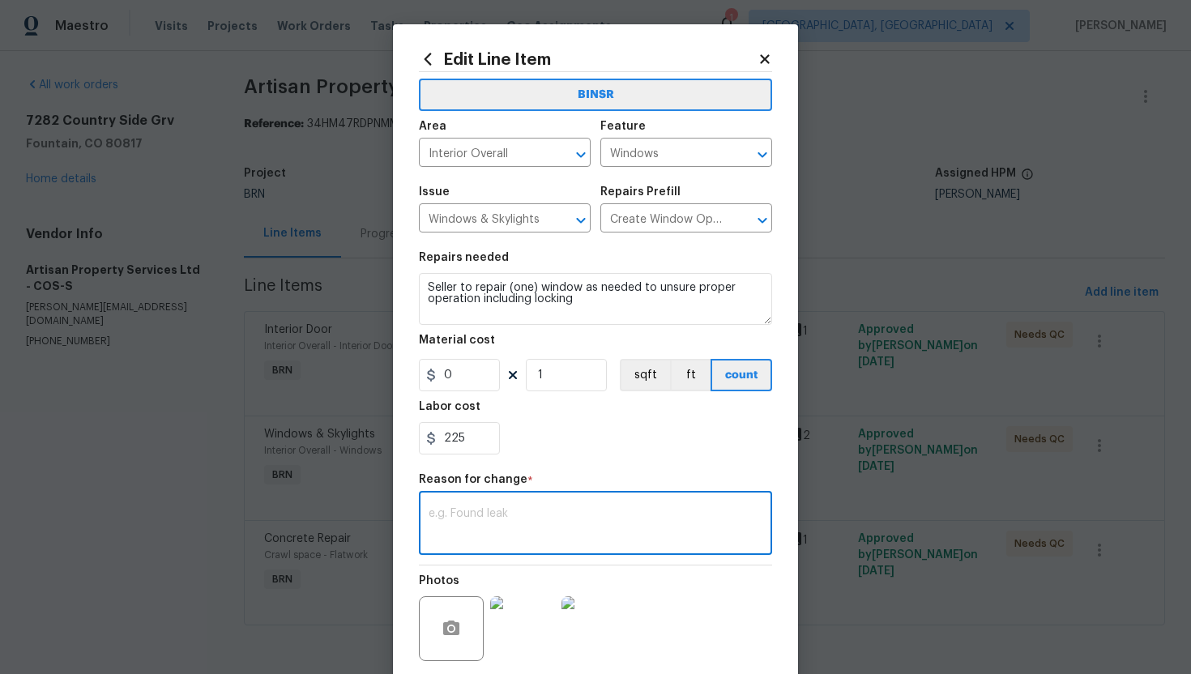
click at [535, 511] on textarea at bounding box center [595, 525] width 334 height 34
paste textarea "(AG) Updated per vendors final cost."
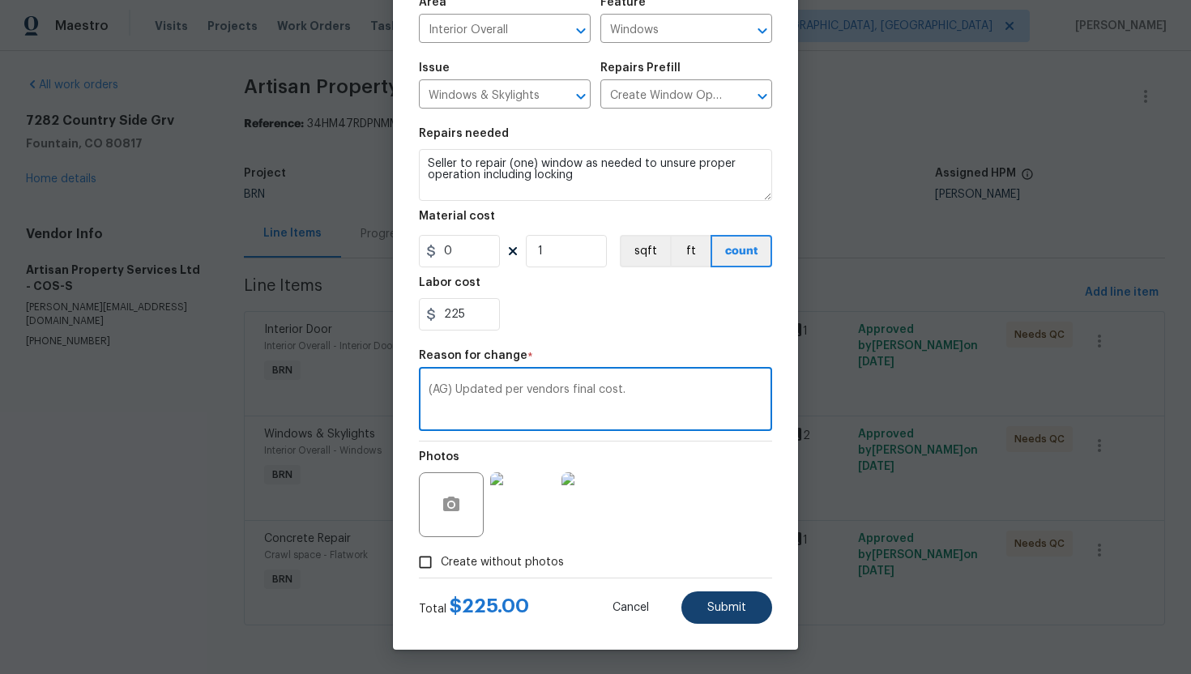
type textarea "(AG) Updated per vendors final cost."
click at [707, 610] on button "Submit" at bounding box center [726, 607] width 91 height 32
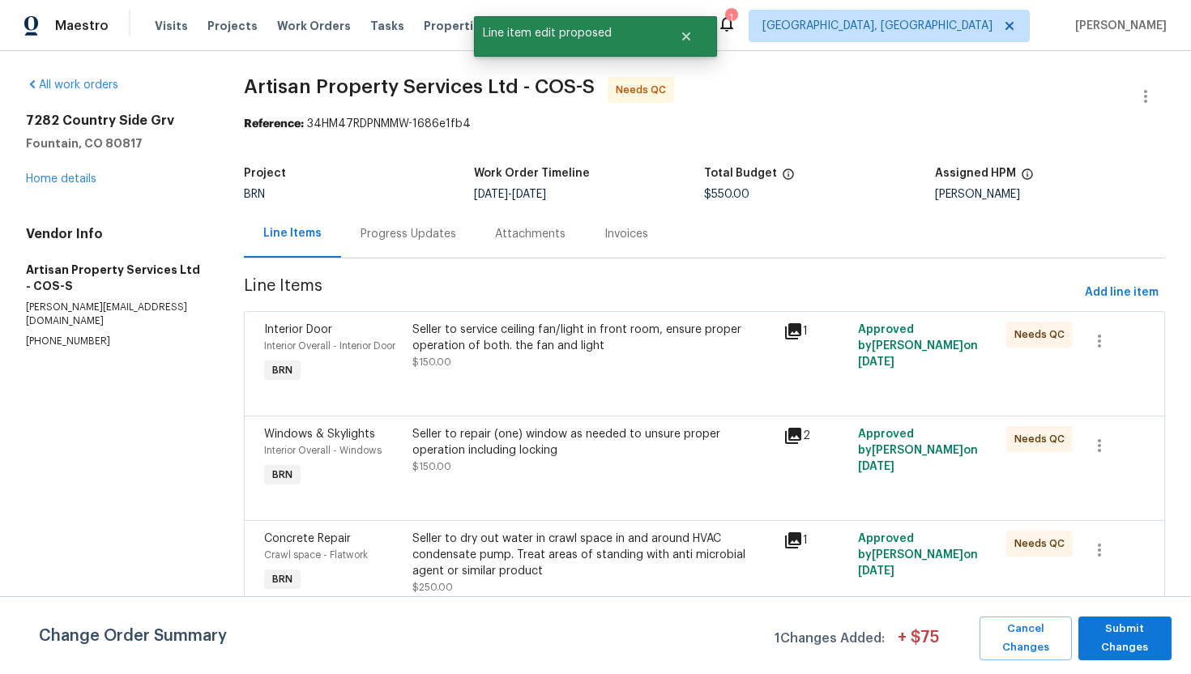
scroll to position [0, 0]
click at [1110, 645] on span "Submit Changes" at bounding box center [1124, 638] width 77 height 37
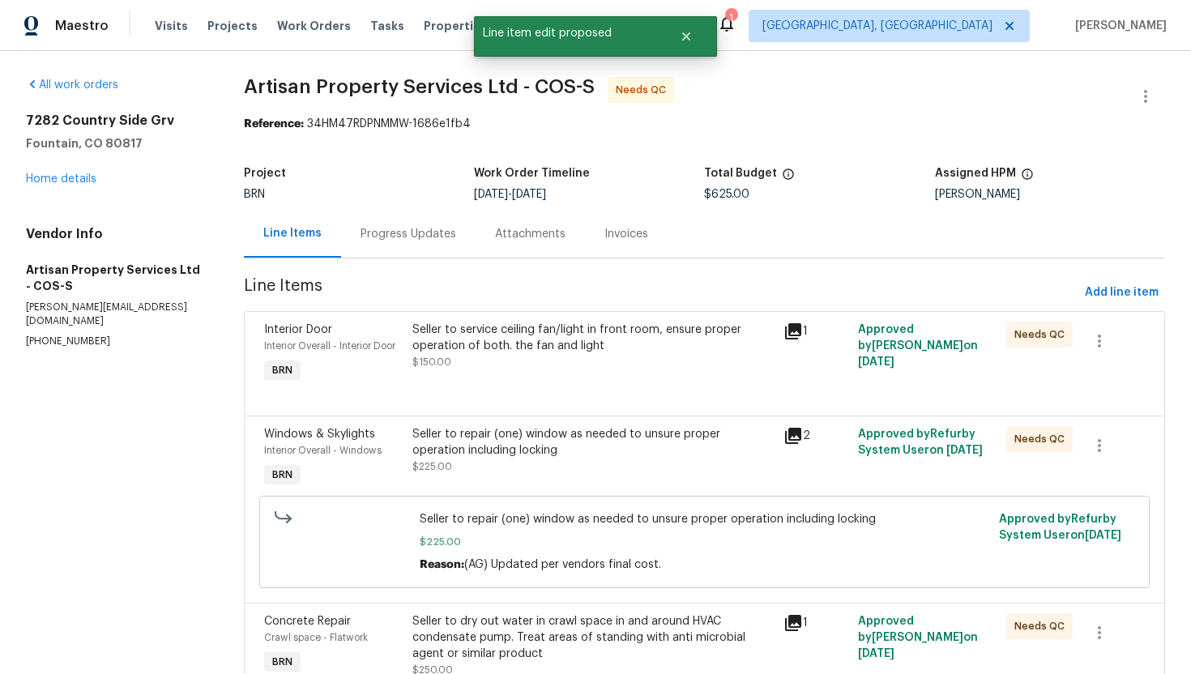
click at [484, 343] on div "Seller to service ceiling fan/light in front room, ensure proper operation of b…" at bounding box center [592, 338] width 361 height 32
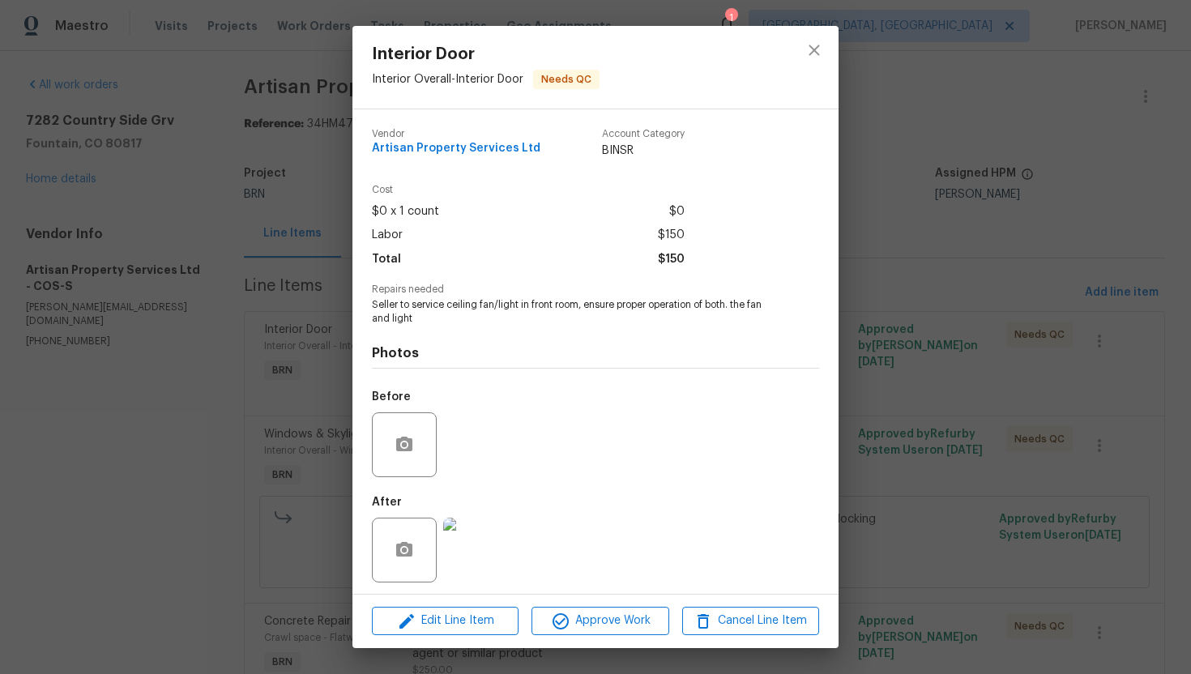
scroll to position [5, 0]
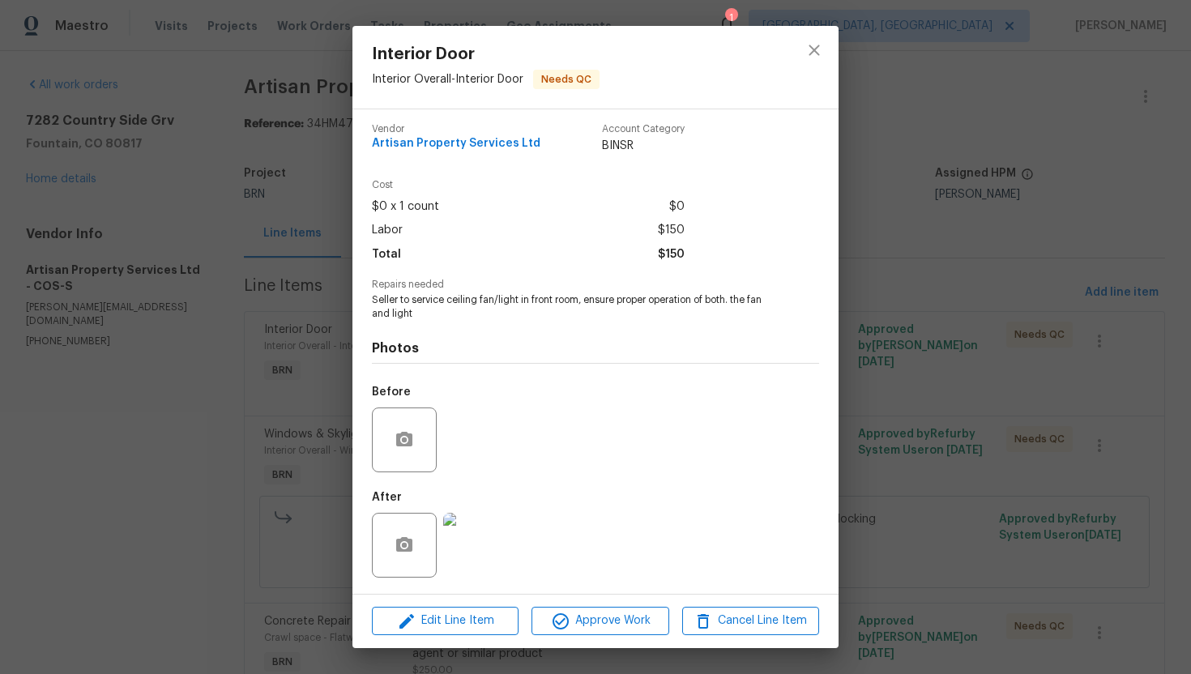
click at [467, 543] on img at bounding box center [475, 545] width 65 height 65
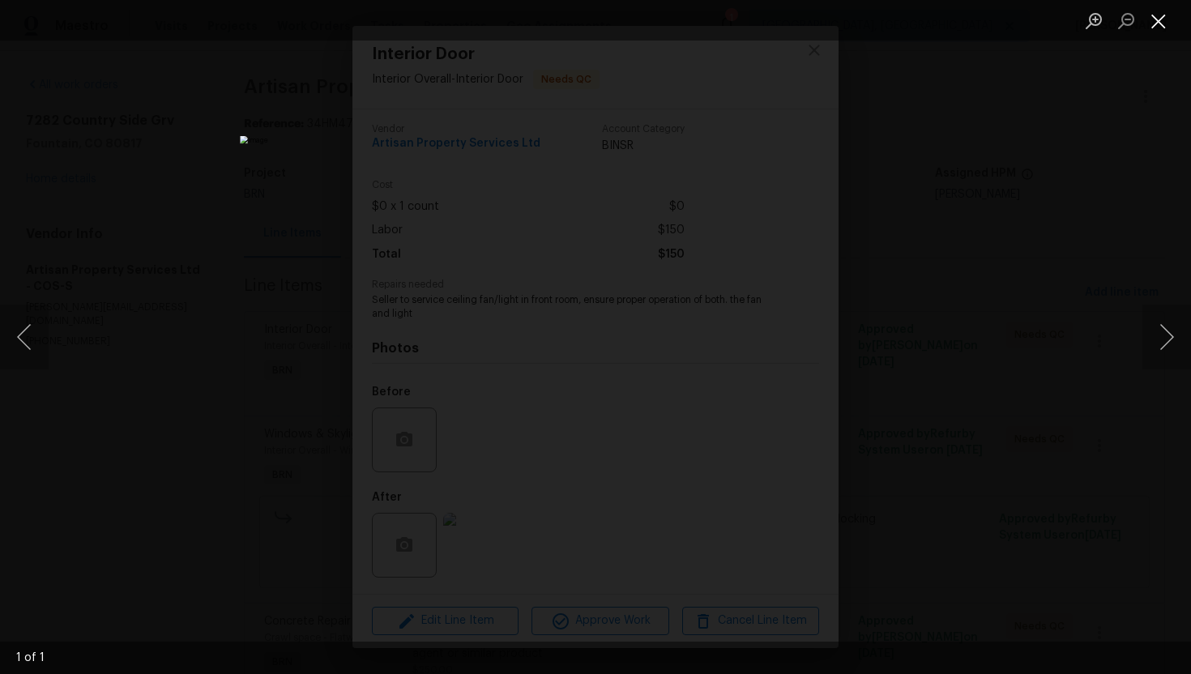
click at [1166, 21] on button "Close lightbox" at bounding box center [1158, 20] width 32 height 28
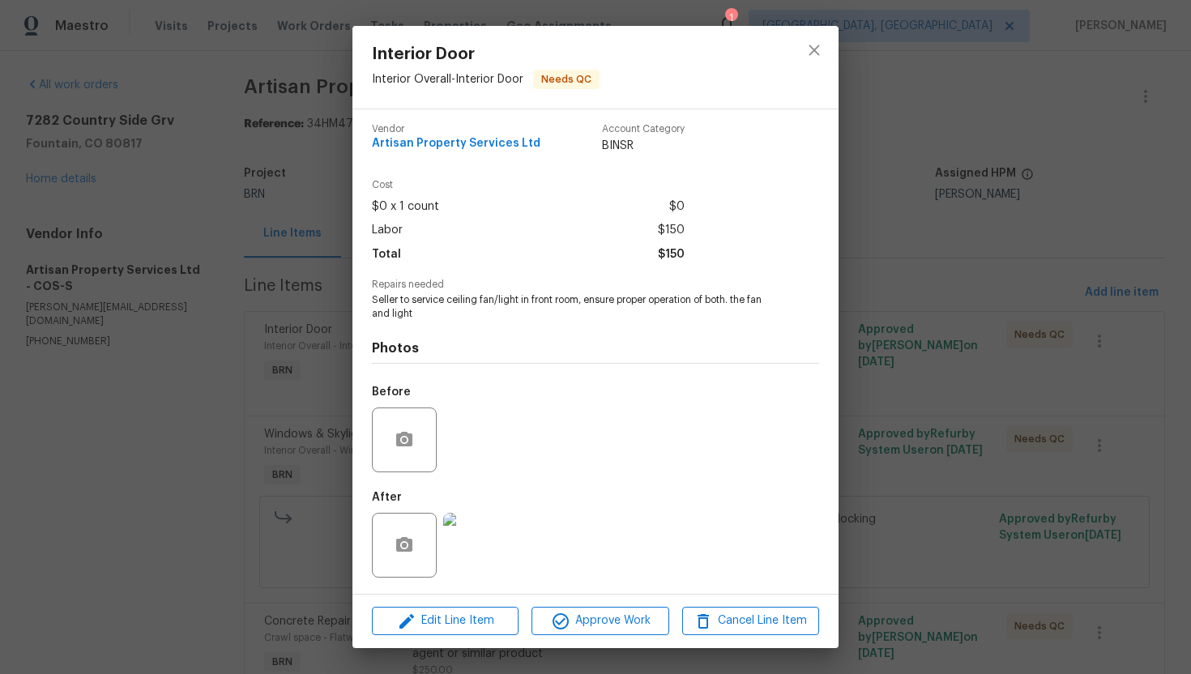
click at [794, 59] on div at bounding box center [814, 67] width 49 height 83
click at [800, 53] on button "close" at bounding box center [814, 50] width 39 height 39
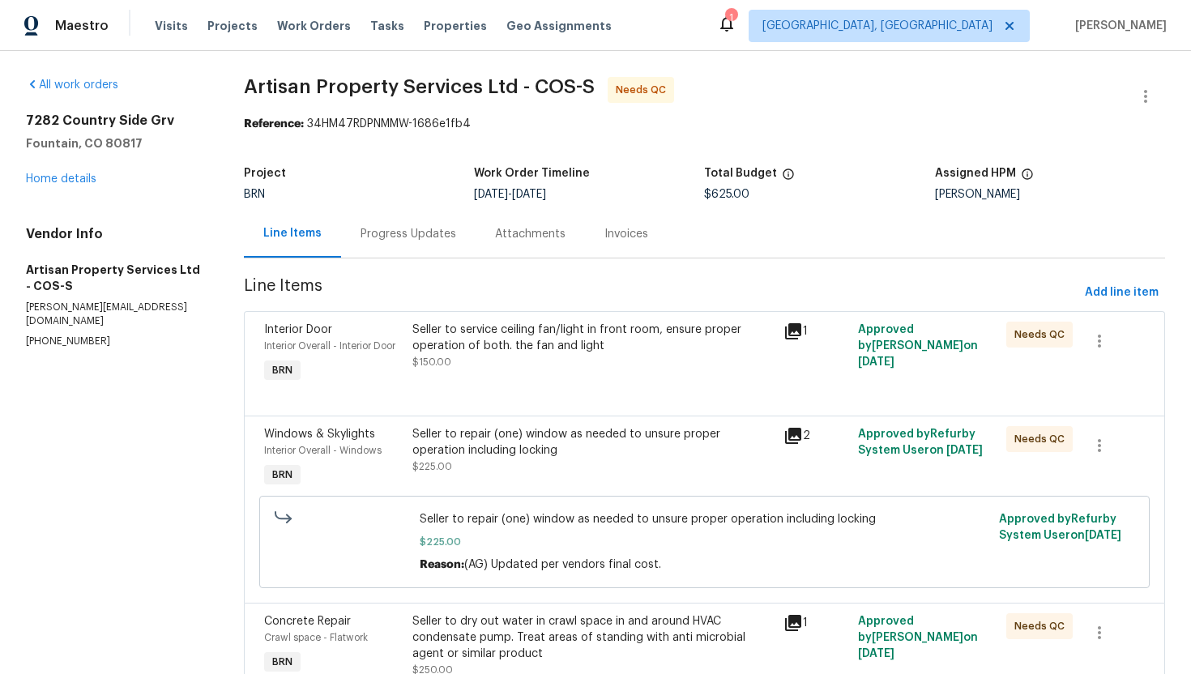
click at [406, 247] on div "Progress Updates" at bounding box center [408, 234] width 134 height 48
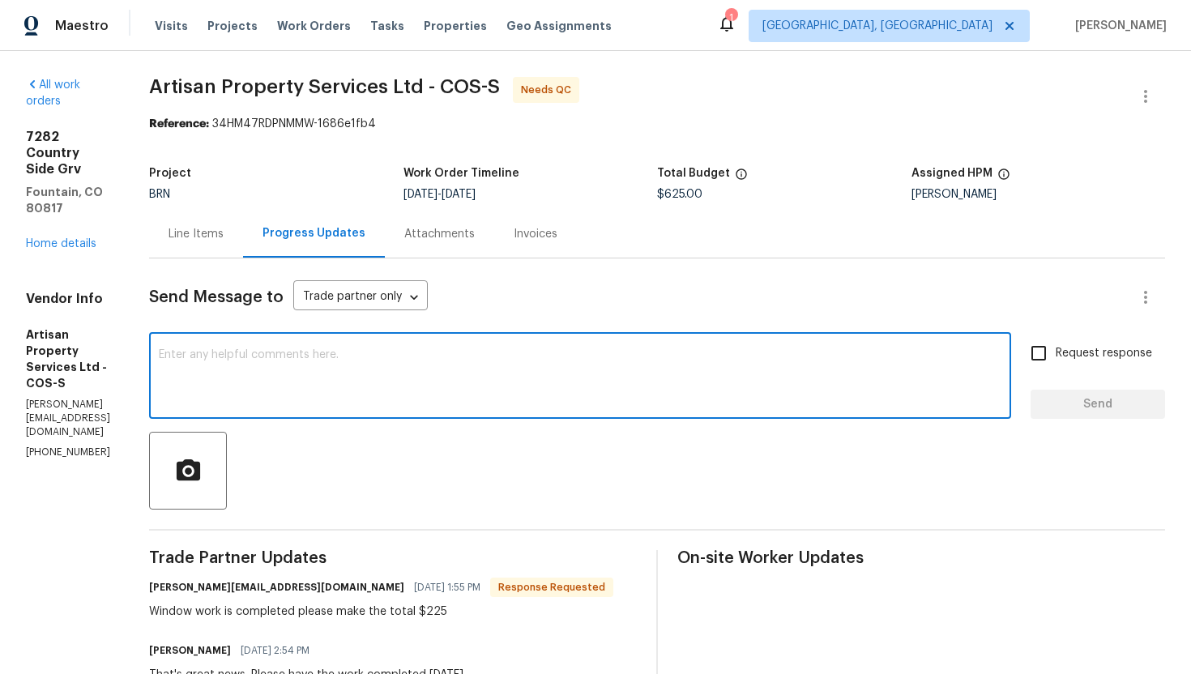
click at [416, 385] on textarea at bounding box center [580, 377] width 842 height 57
paste textarea "WO is approved. Please upload the invoice under invoice section. Thanks!"
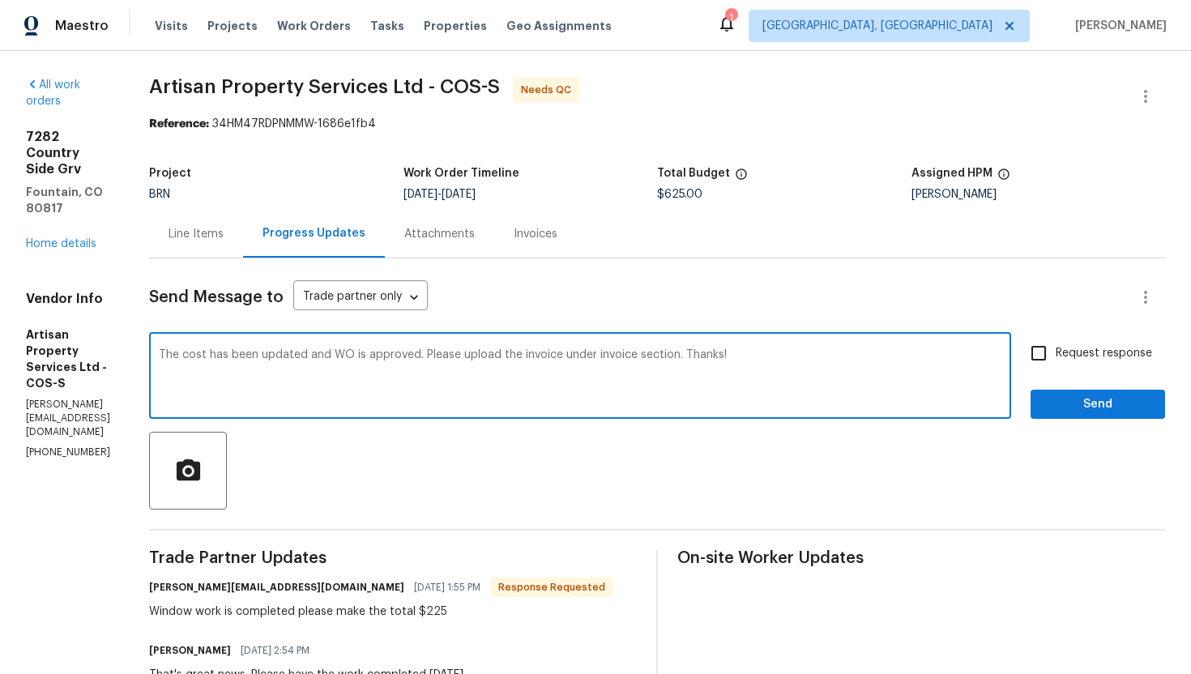
type textarea "The cost has been updated and WO is approved. Please upload the invoice under i…"
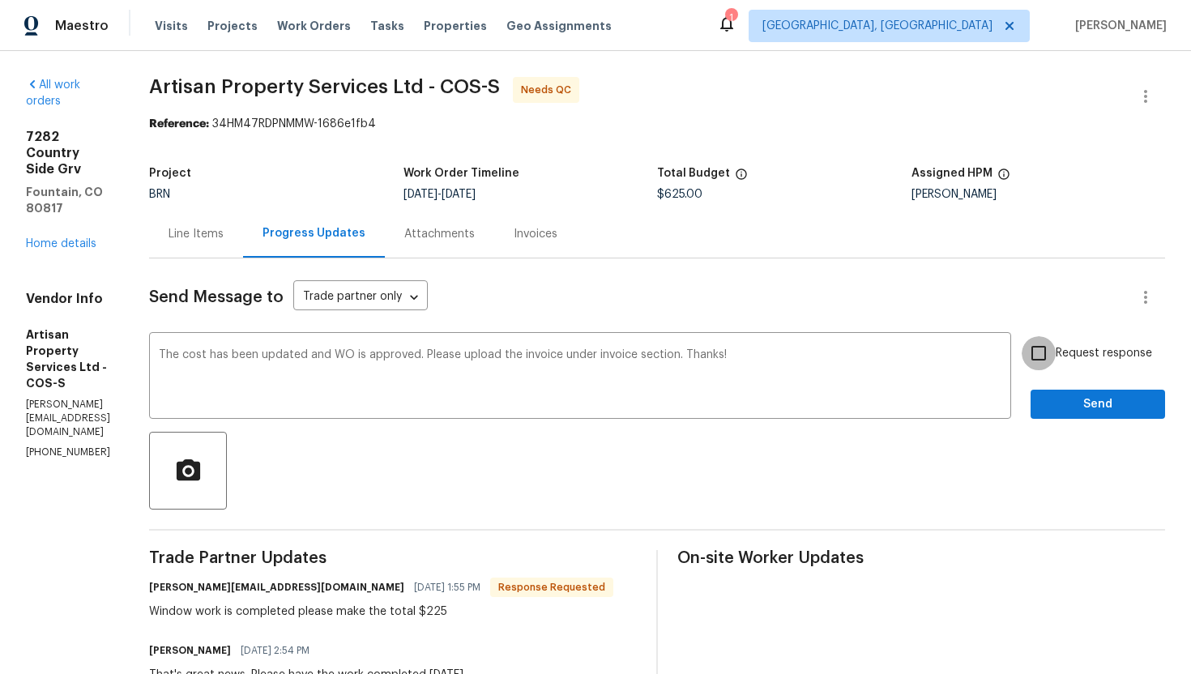
click at [1042, 368] on input "Request response" at bounding box center [1038, 353] width 34 height 34
checkbox input "true"
click at [1054, 392] on button "Send" at bounding box center [1097, 405] width 134 height 30
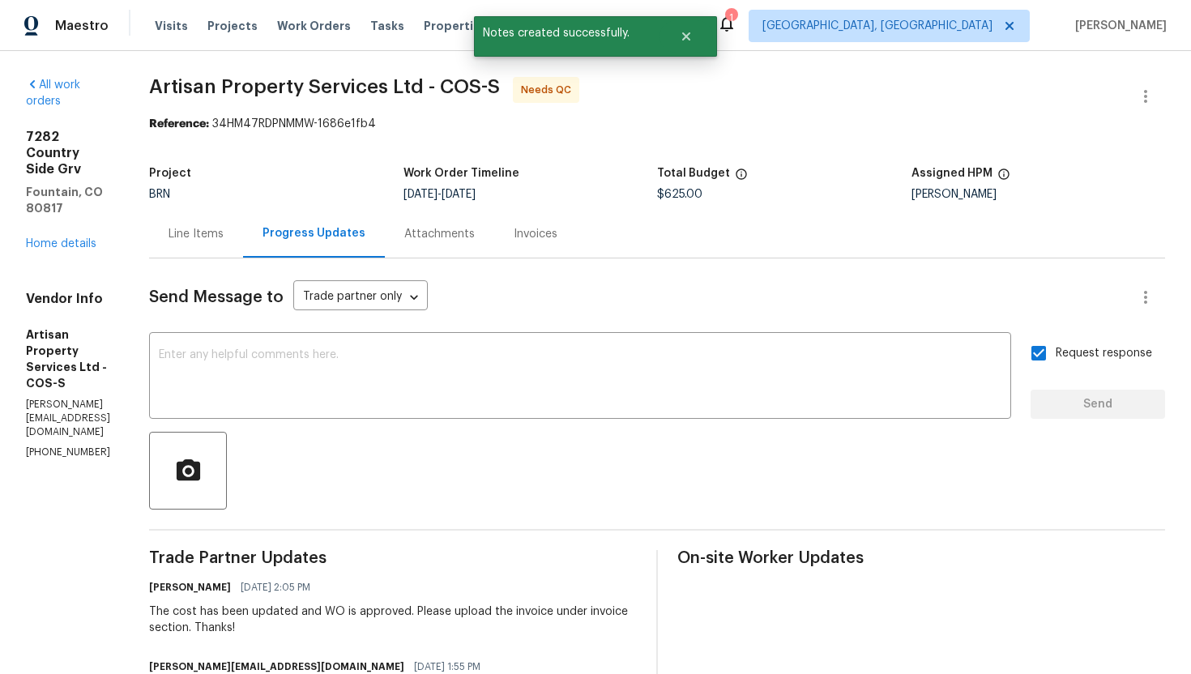
click at [175, 232] on div "Line Items" at bounding box center [195, 234] width 55 height 16
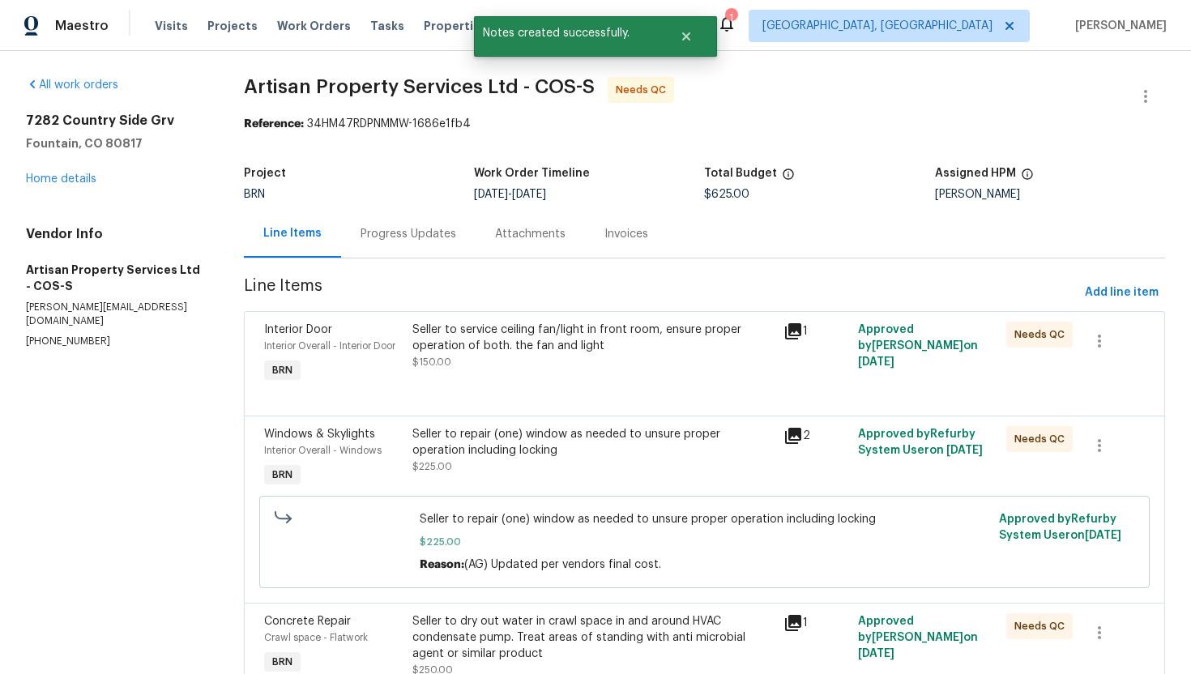
click at [463, 383] on div "Seller to service ceiling fan/light in front room, ensure proper operation of b…" at bounding box center [592, 354] width 371 height 75
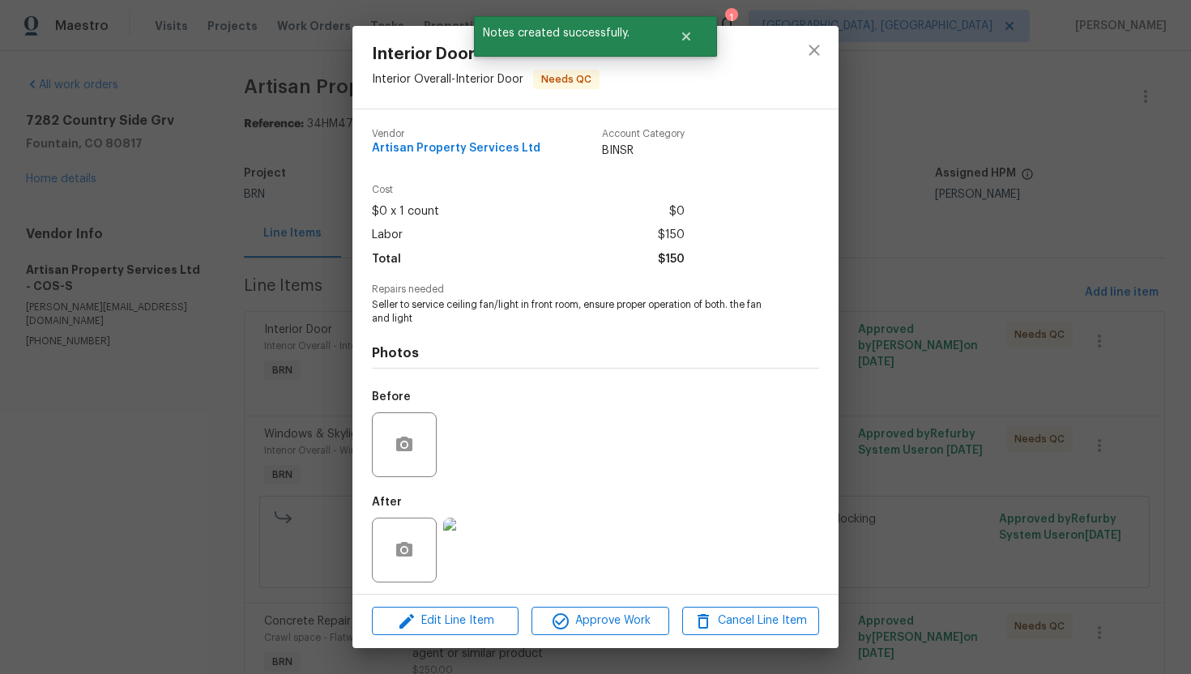
scroll to position [5, 0]
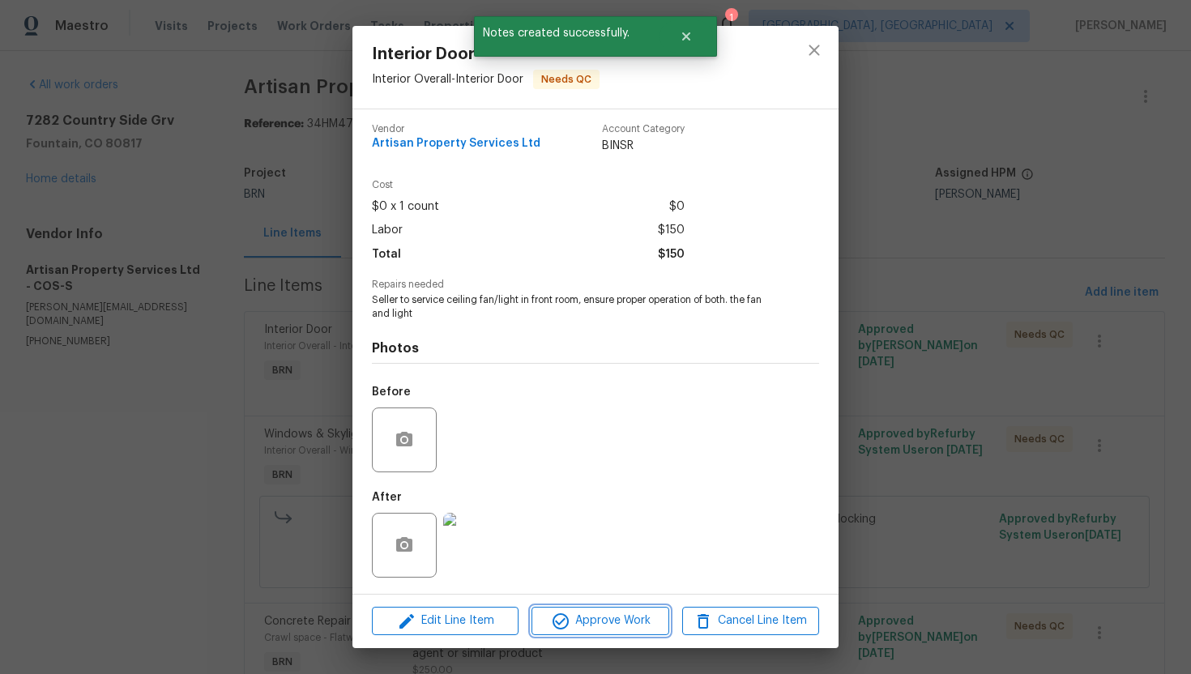
click at [582, 607] on button "Approve Work" at bounding box center [599, 621] width 137 height 28
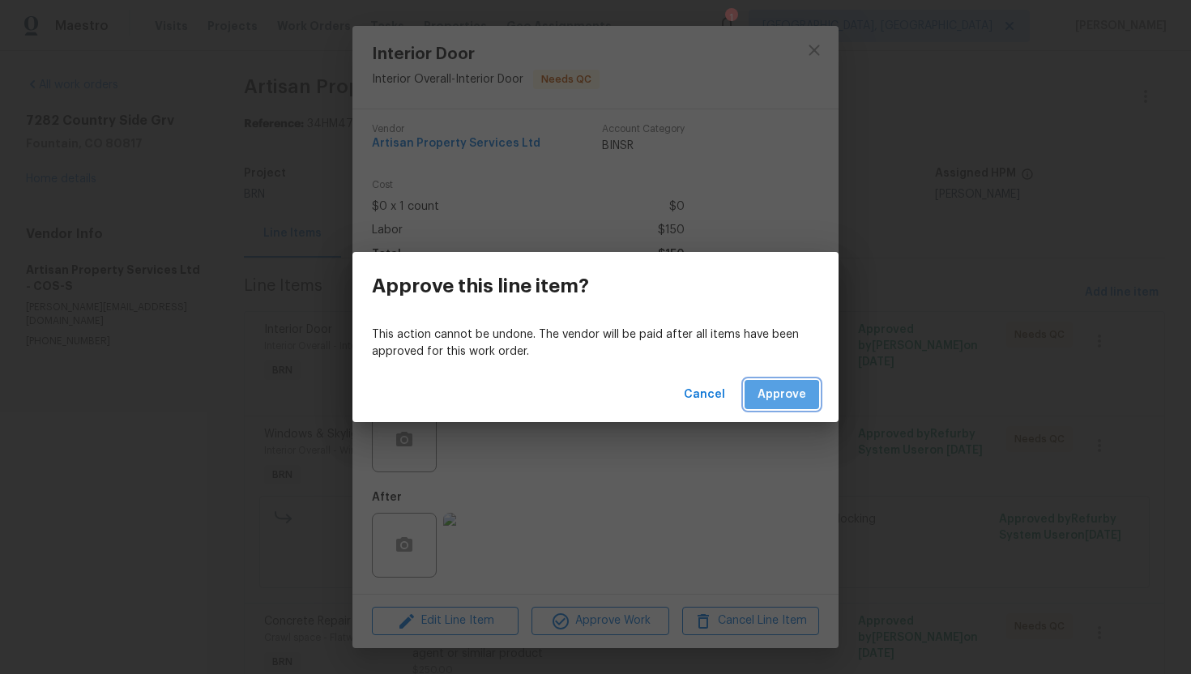
click at [782, 399] on span "Approve" at bounding box center [781, 395] width 49 height 20
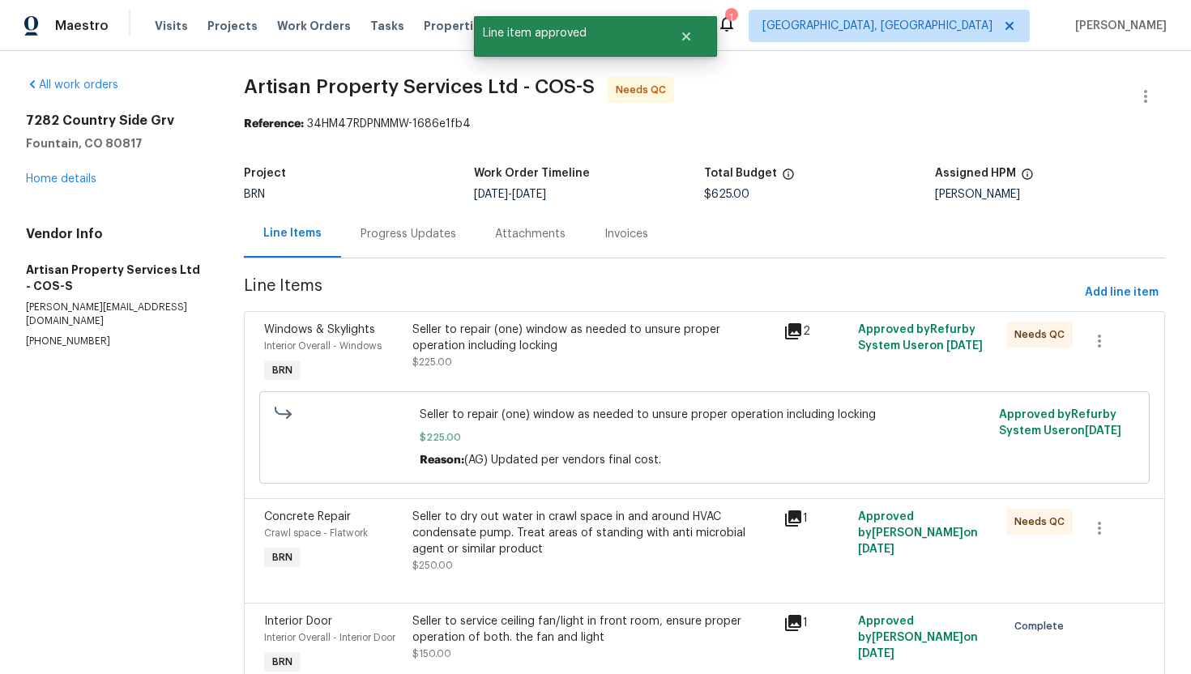
click at [654, 360] on div "Seller to repair (one) window as needed to unsure proper operation including lo…" at bounding box center [592, 346] width 361 height 49
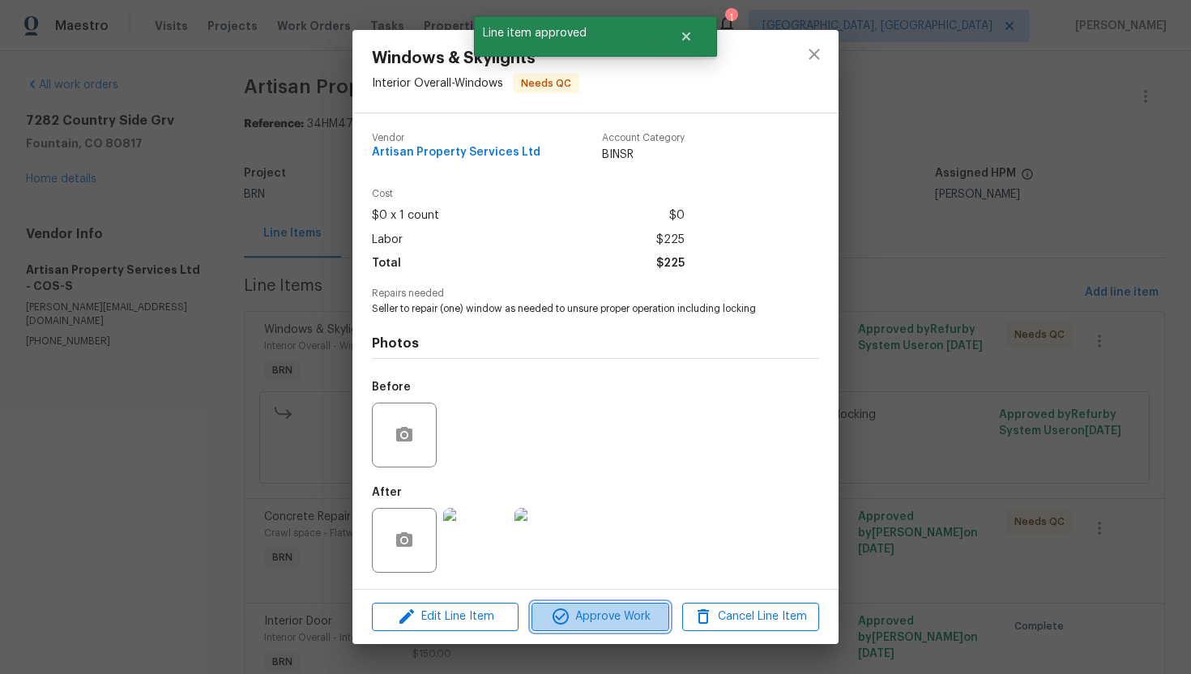
click at [620, 613] on span "Approve Work" at bounding box center [599, 617] width 127 height 20
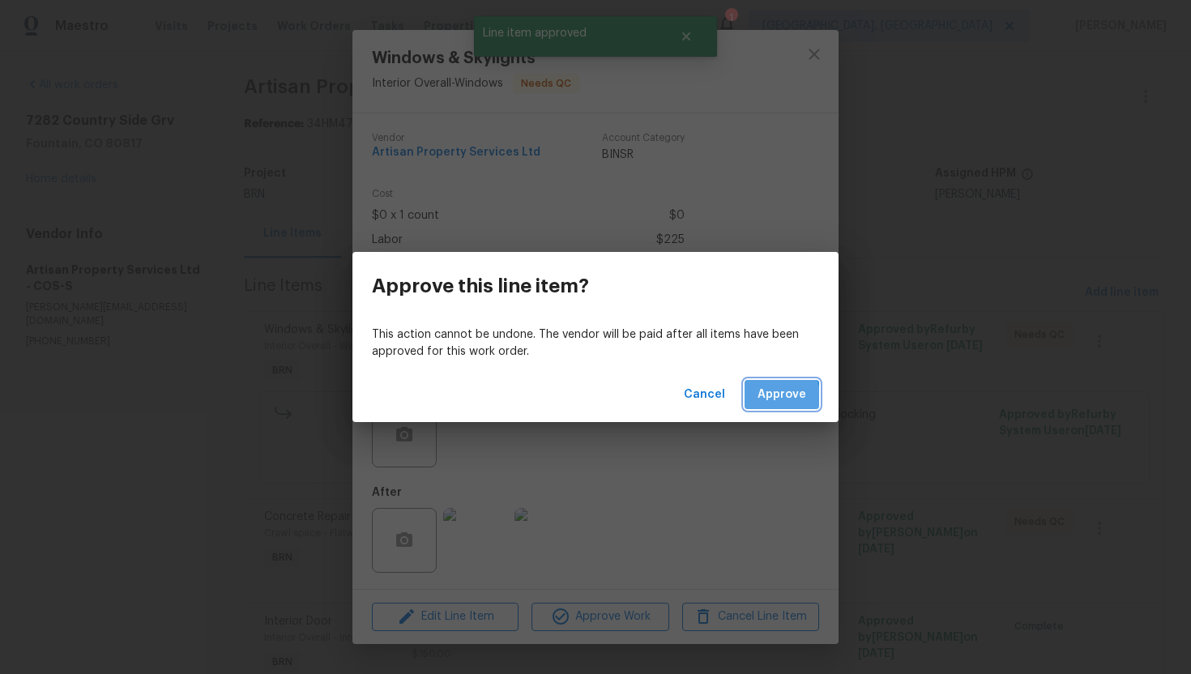
click at [761, 397] on span "Approve" at bounding box center [781, 395] width 49 height 20
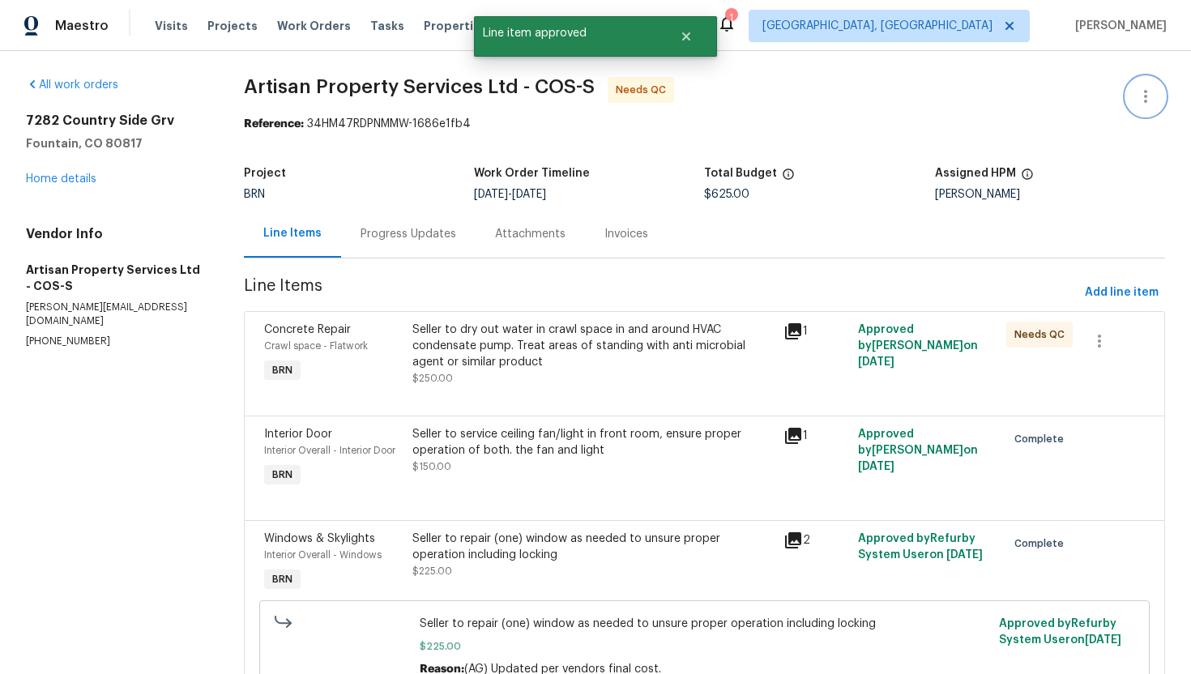
click at [1140, 94] on icon "button" at bounding box center [1145, 96] width 19 height 19
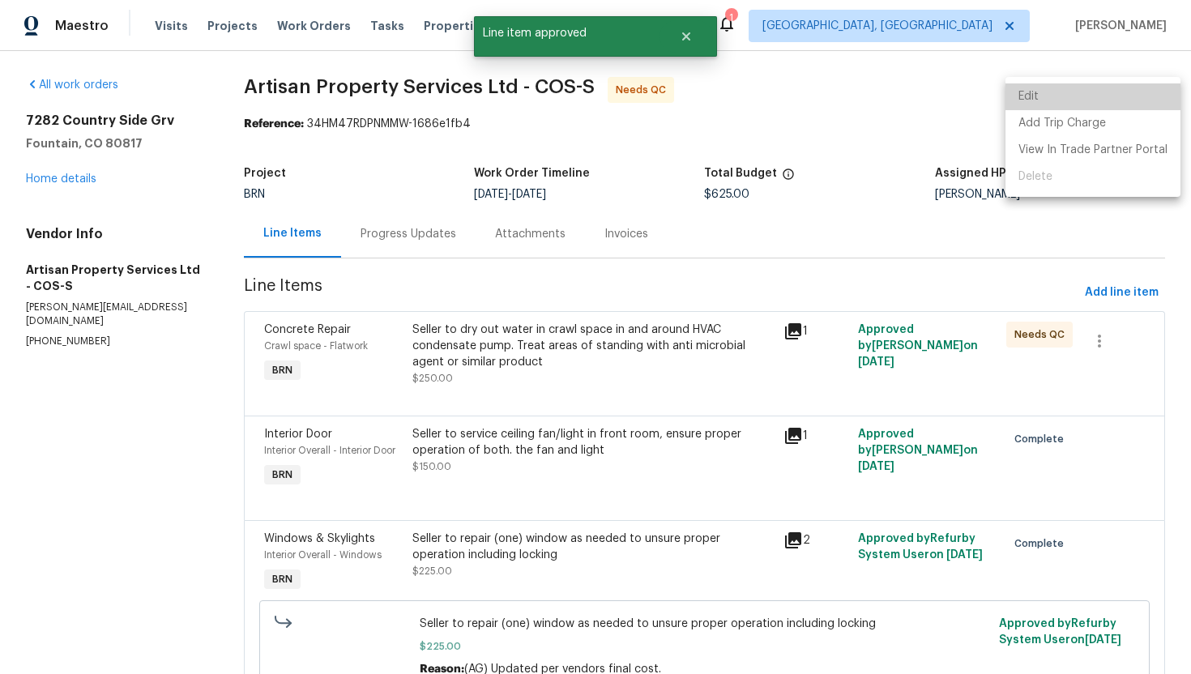
click at [1140, 94] on li "Edit" at bounding box center [1092, 96] width 175 height 27
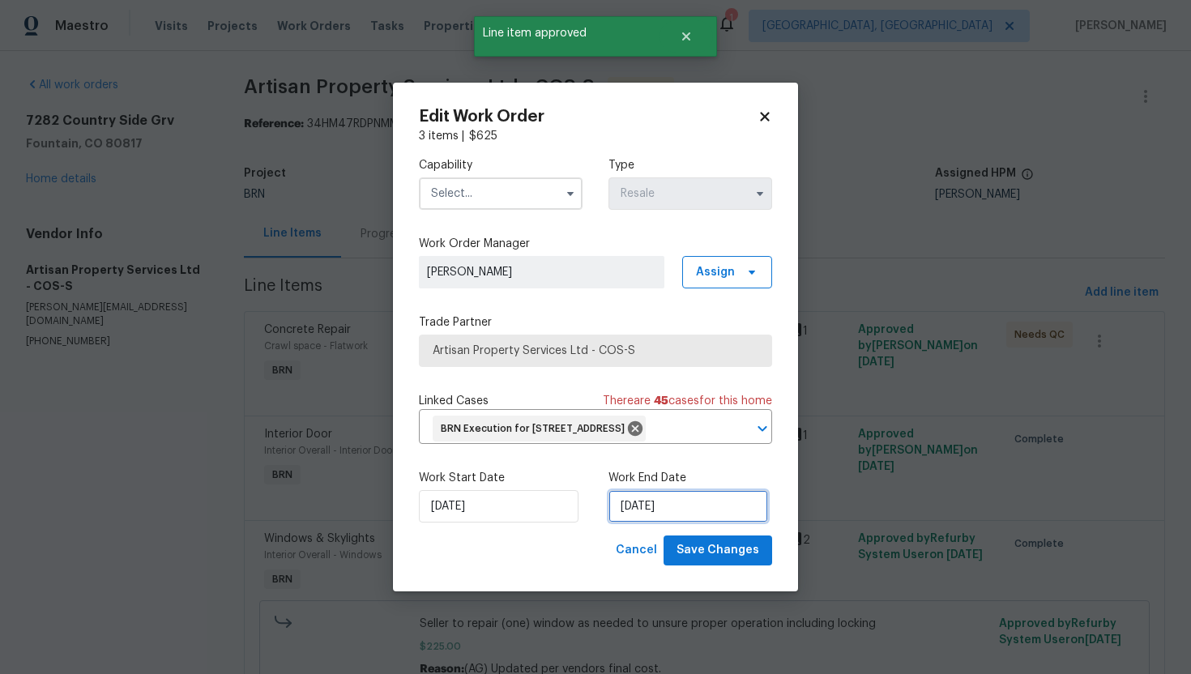
click at [633, 518] on input "[DATE]" at bounding box center [688, 506] width 160 height 32
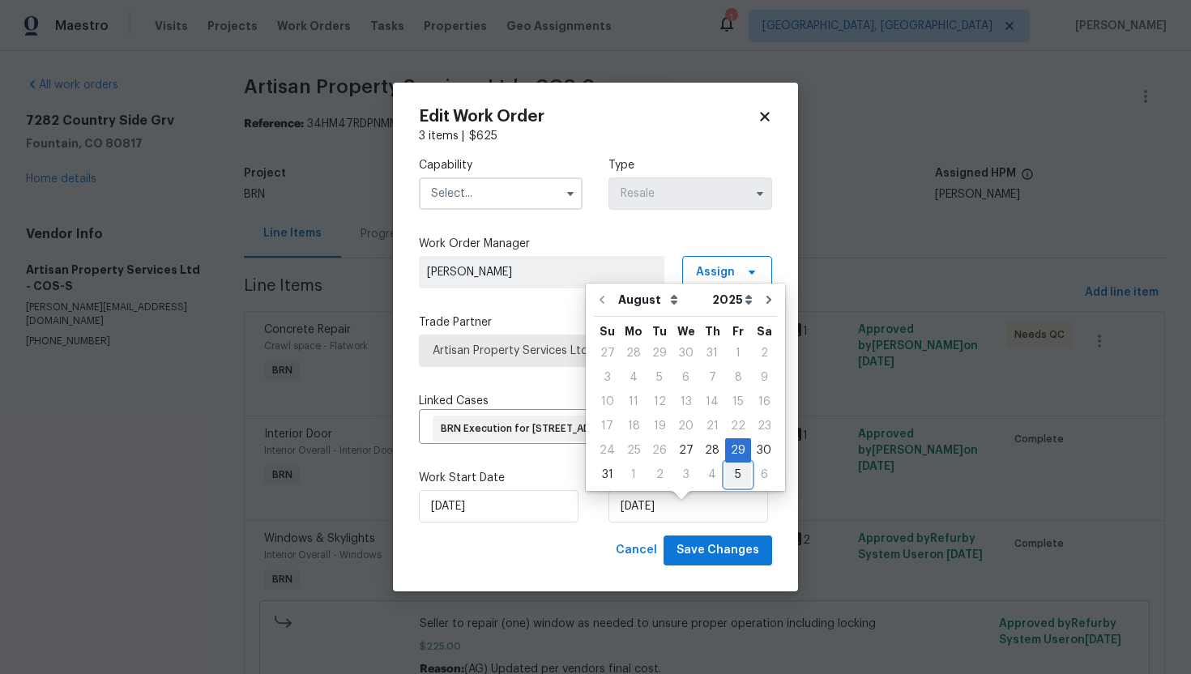
click at [725, 473] on div "5" at bounding box center [738, 474] width 26 height 23
type input "[DATE]"
select select "8"
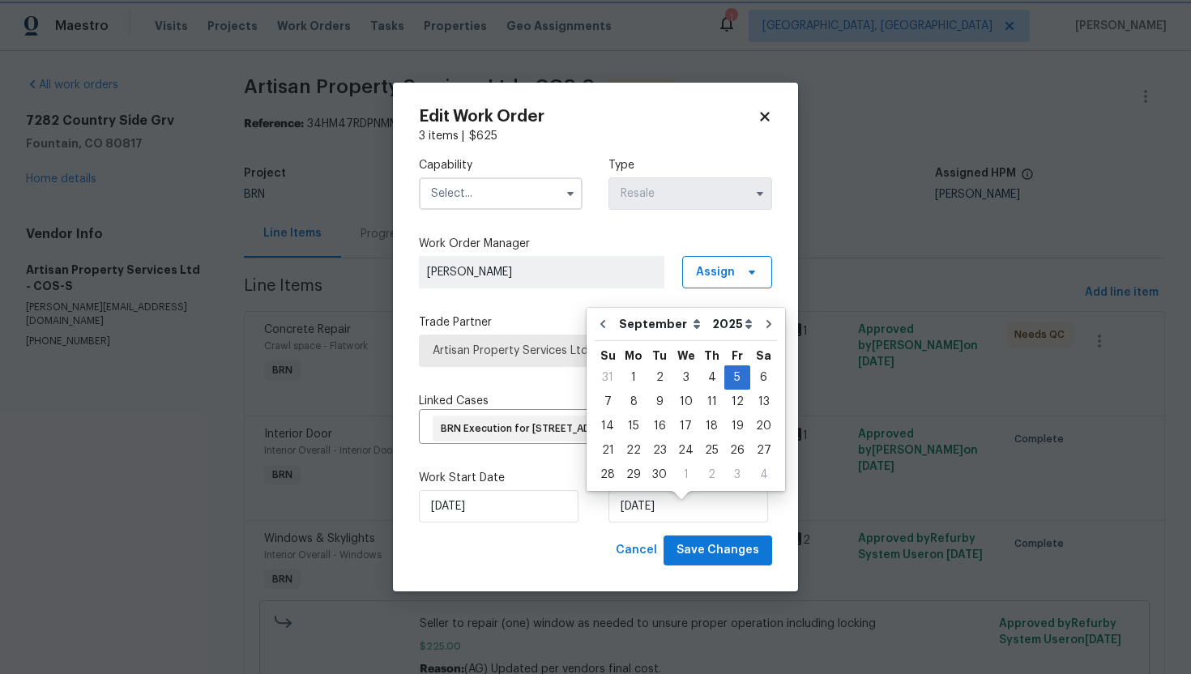
click at [565, 191] on span at bounding box center [570, 193] width 24 height 24
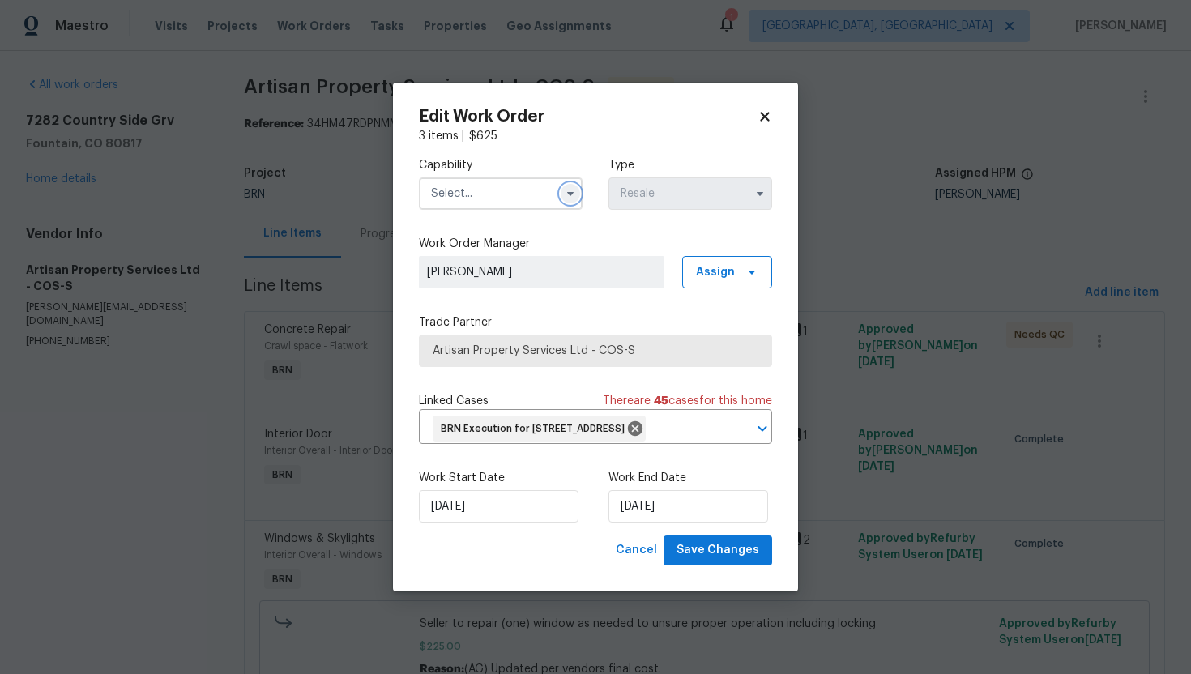
click at [565, 188] on button "button" at bounding box center [570, 193] width 19 height 19
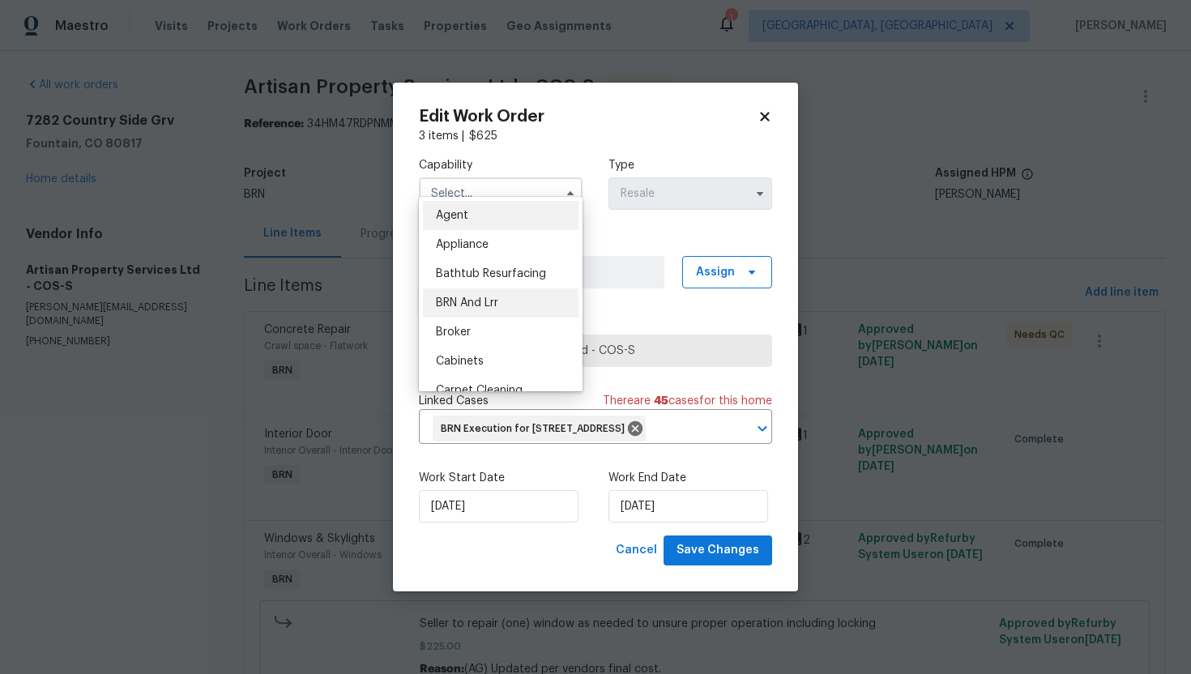
click at [496, 296] on div "BRN And Lrr" at bounding box center [501, 302] width 156 height 29
type input "BRN And Lrr"
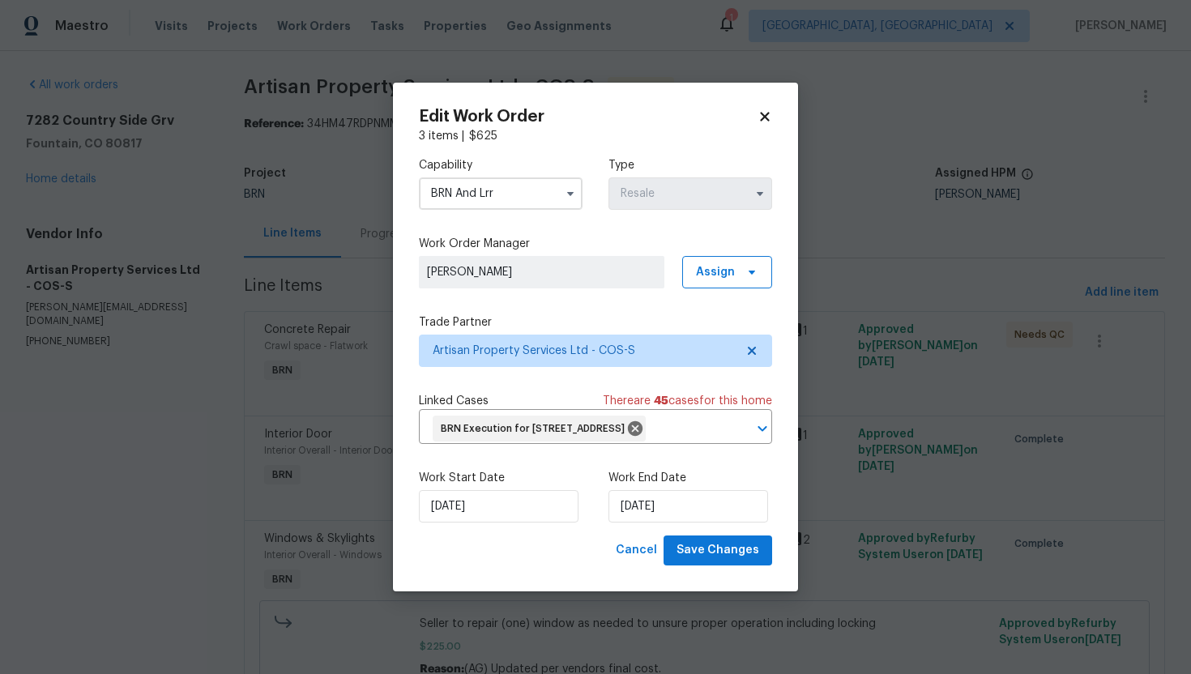
click at [712, 578] on div "Edit Work Order 3 items | $ 625 Capability BRN And Lrr Type Resale Work Order M…" at bounding box center [595, 337] width 405 height 509
click at [713, 561] on span "Save Changes" at bounding box center [717, 550] width 83 height 20
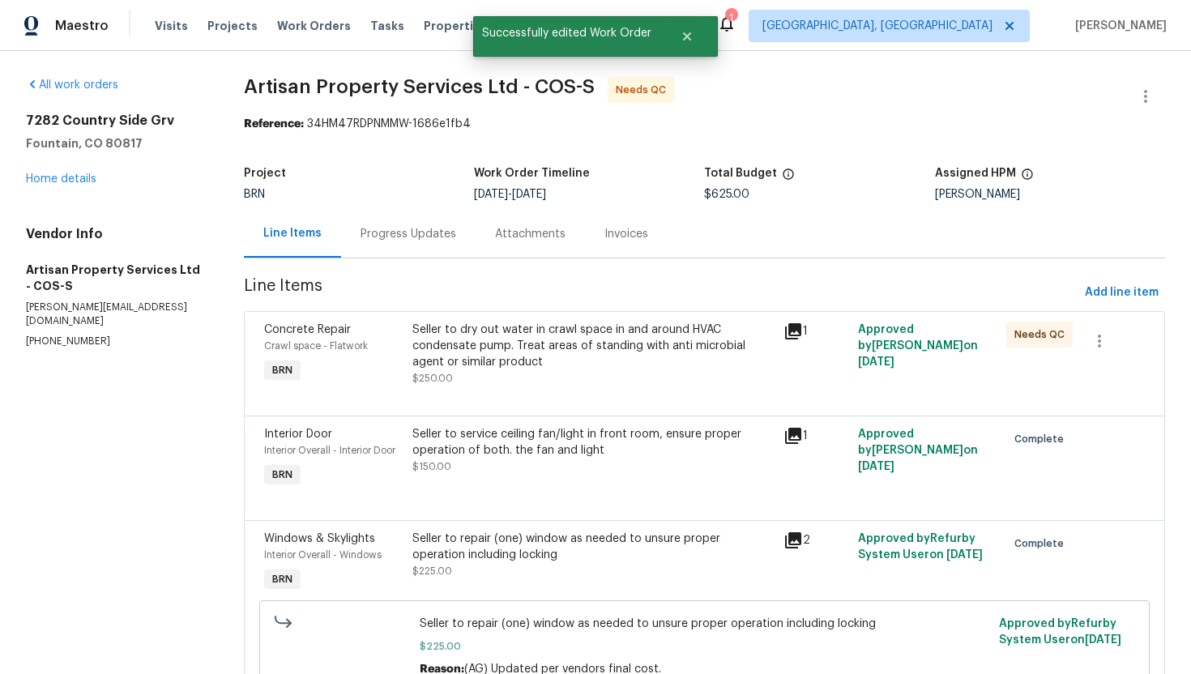
click at [516, 335] on div "Seller to dry out water in crawl space in and around HVAC condensate pump. Trea…" at bounding box center [592, 346] width 361 height 49
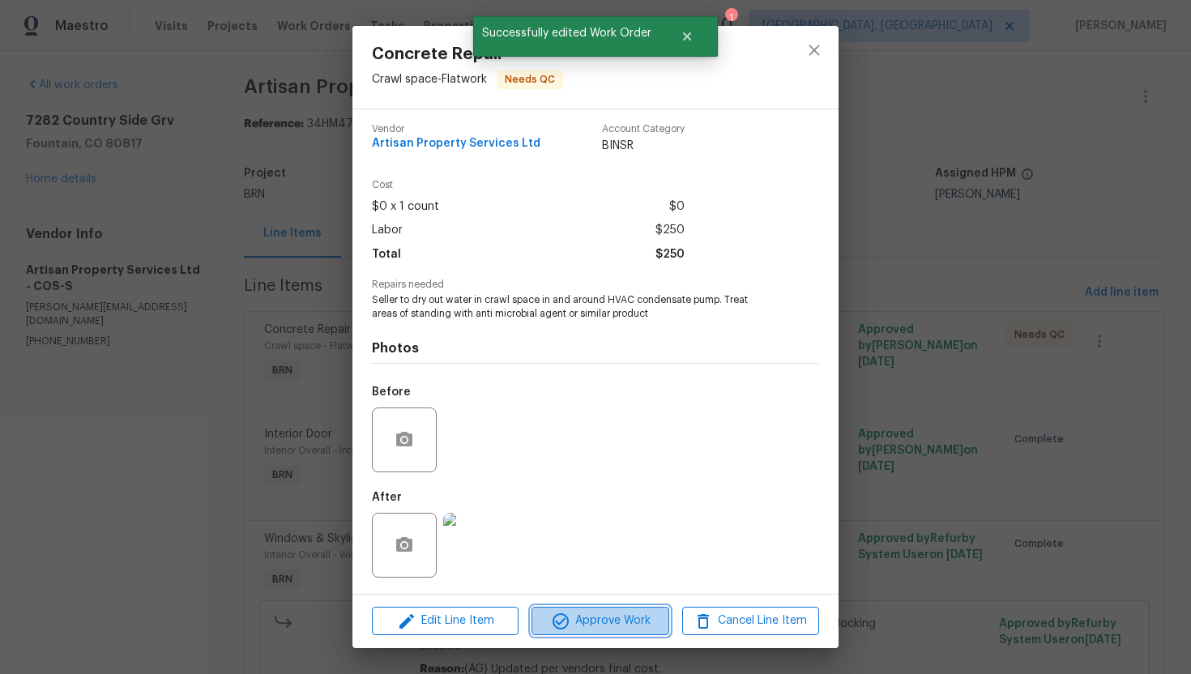
click at [578, 616] on span "Approve Work" at bounding box center [599, 621] width 127 height 20
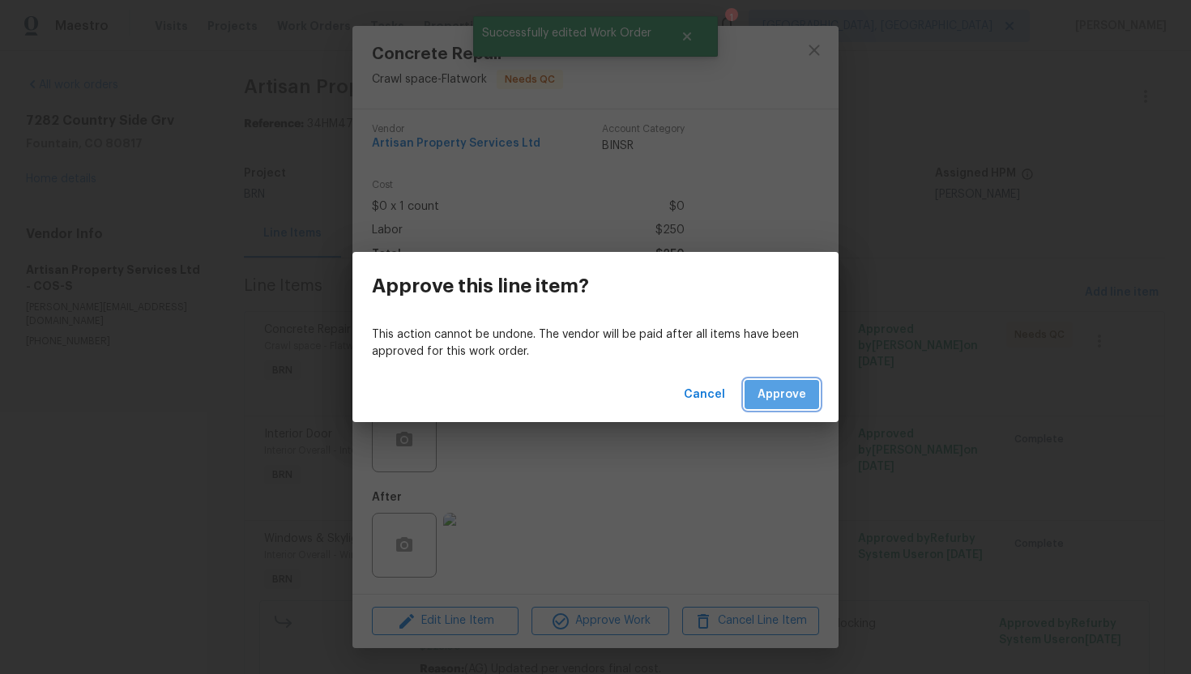
click at [770, 401] on span "Approve" at bounding box center [781, 395] width 49 height 20
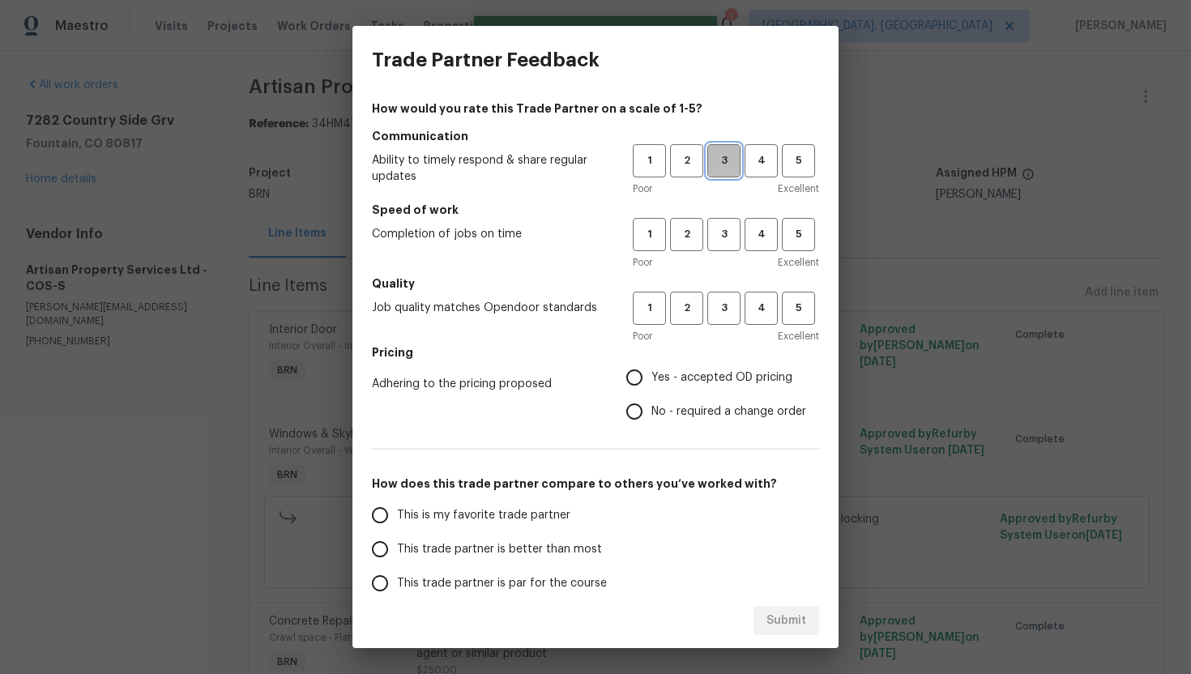
click at [719, 162] on span "3" at bounding box center [724, 160] width 30 height 19
click at [718, 237] on span "3" at bounding box center [724, 234] width 30 height 19
click at [719, 295] on button "3" at bounding box center [723, 308] width 33 height 33
click at [651, 401] on input "No - required a change order" at bounding box center [634, 411] width 34 height 34
radio input "true"
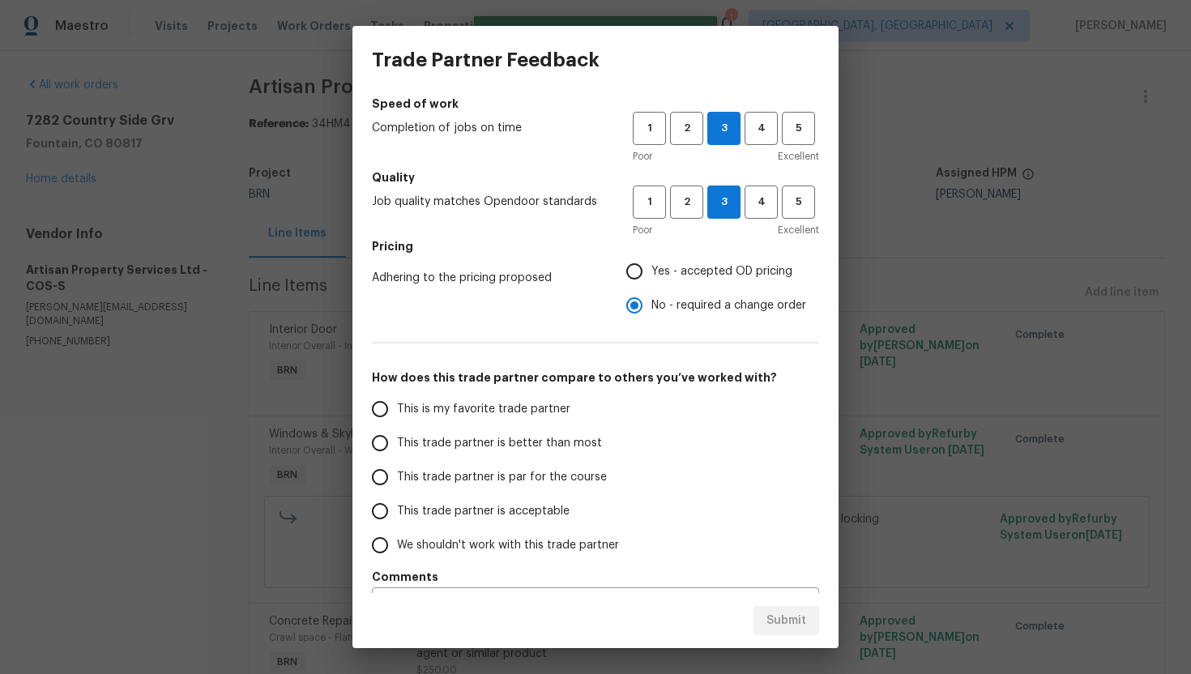
scroll to position [143, 0]
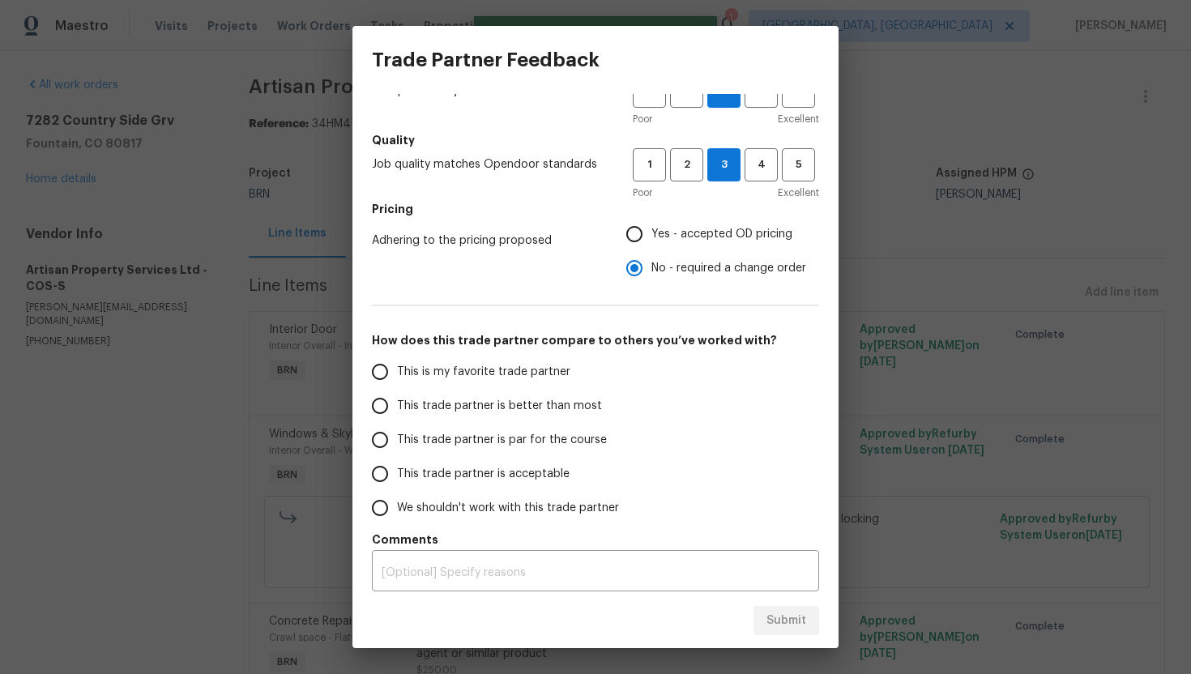
click at [484, 441] on span "This trade partner is par for the course" at bounding box center [502, 440] width 210 height 17
click at [397, 441] on input "This trade partner is par for the course" at bounding box center [380, 440] width 34 height 34
click at [793, 616] on span "Submit" at bounding box center [786, 621] width 40 height 20
radio input "true"
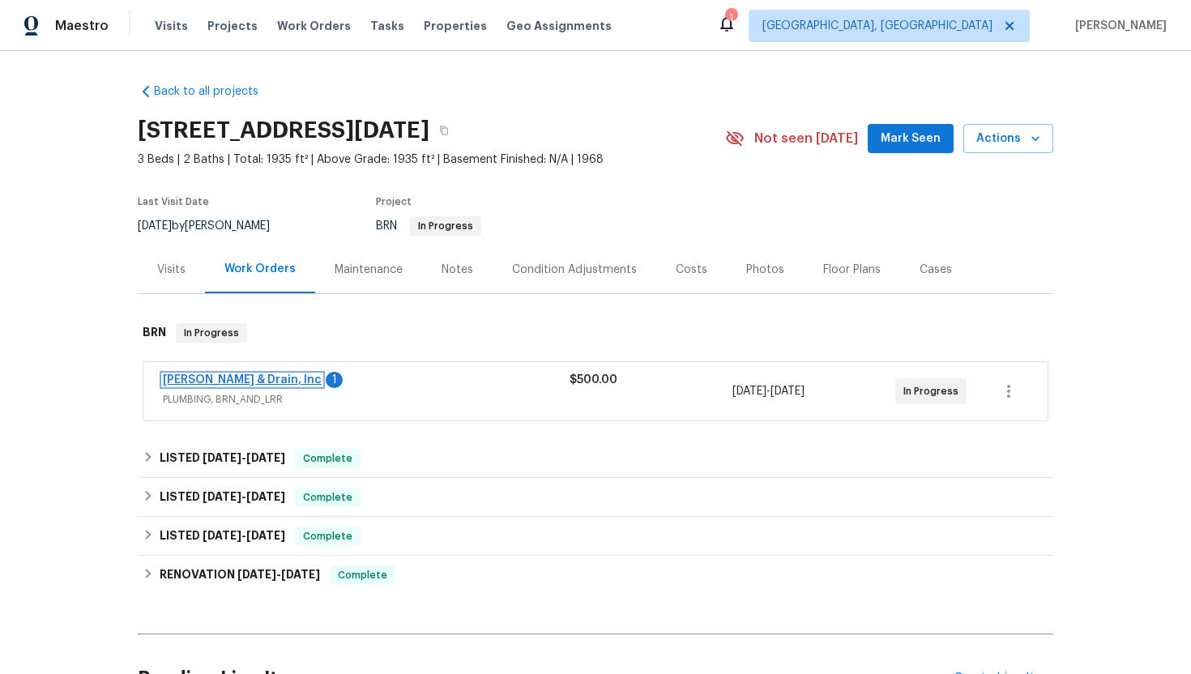
click at [215, 382] on link "[PERSON_NAME] & Drain, Inc" at bounding box center [242, 379] width 159 height 11
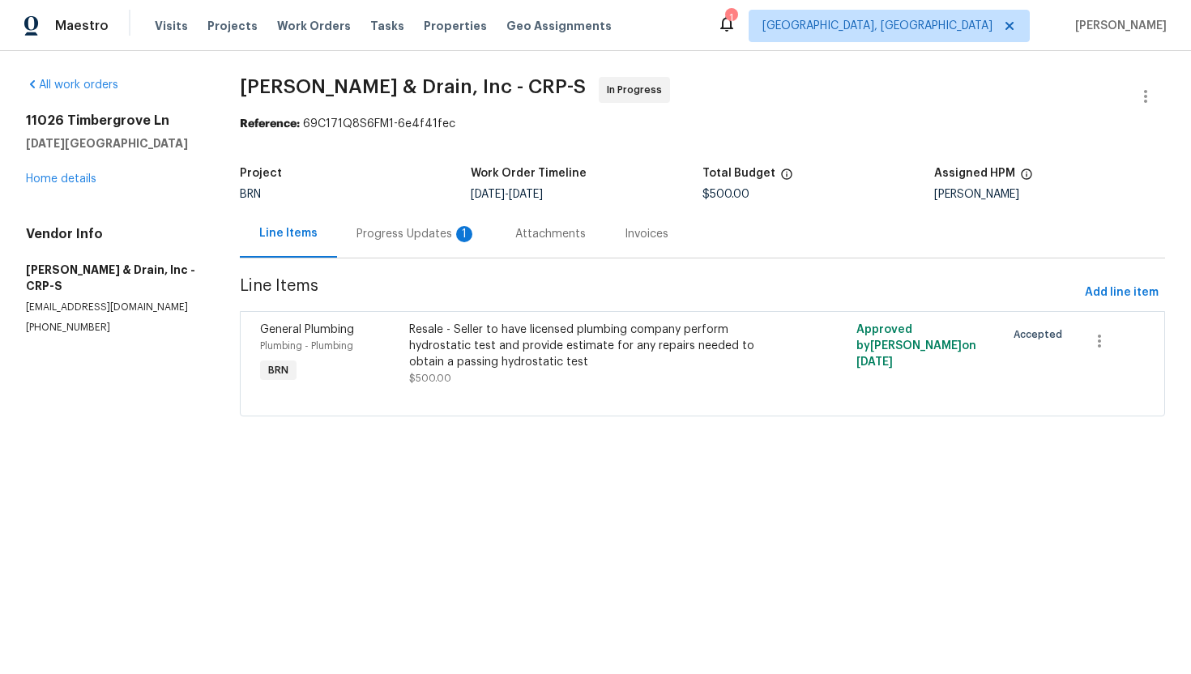
click at [432, 245] on div "Progress Updates 1" at bounding box center [416, 234] width 159 height 48
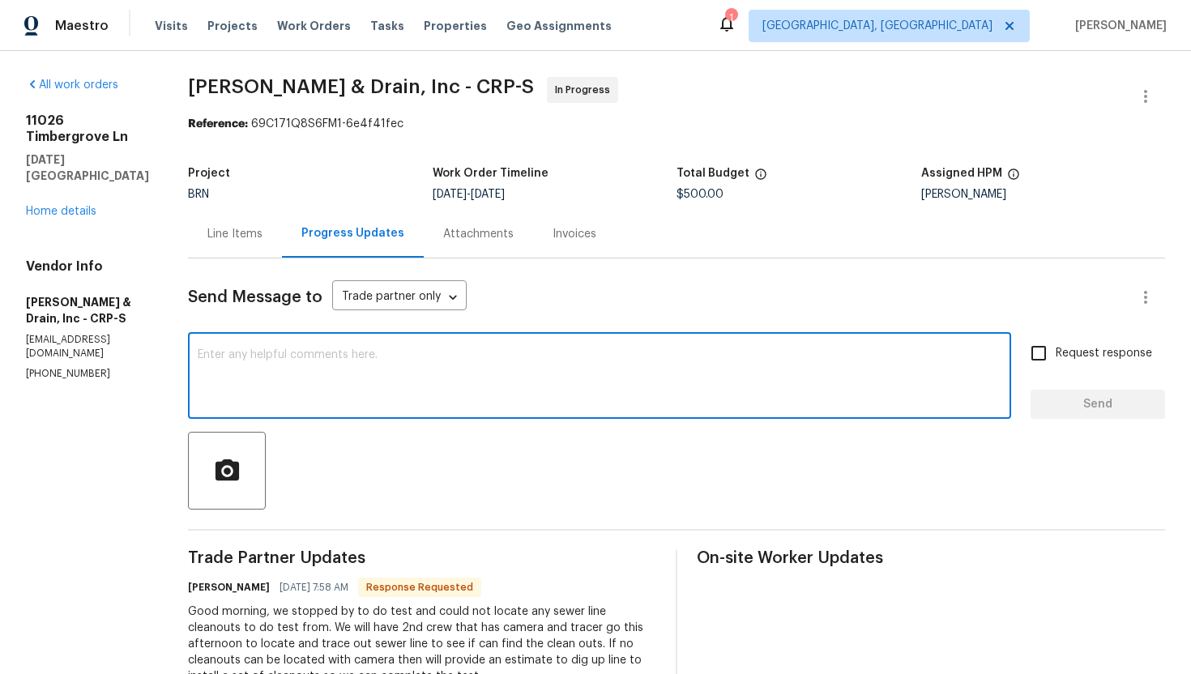
click at [408, 394] on textarea at bounding box center [600, 377] width 804 height 57
type textarea "F"
type textarea "Got it, please do keep me updated with the situation."
click at [1063, 356] on span "Request response" at bounding box center [1103, 353] width 96 height 17
click at [1055, 356] on input "Request response" at bounding box center [1038, 353] width 34 height 34
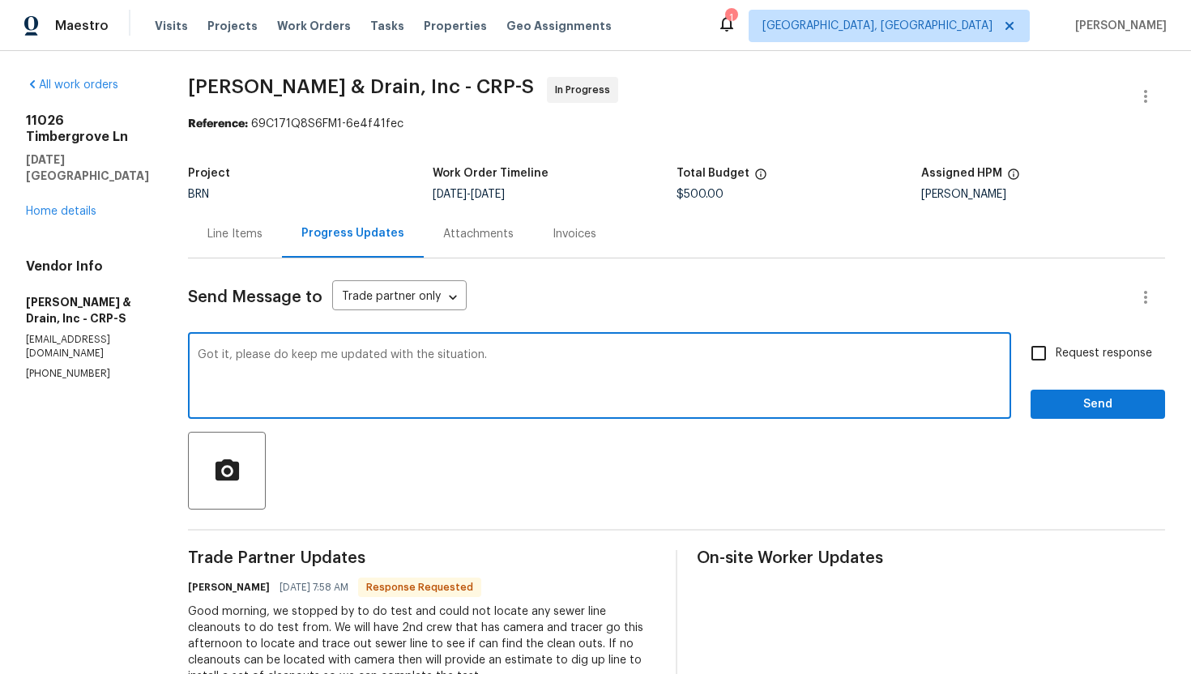
checkbox input "true"
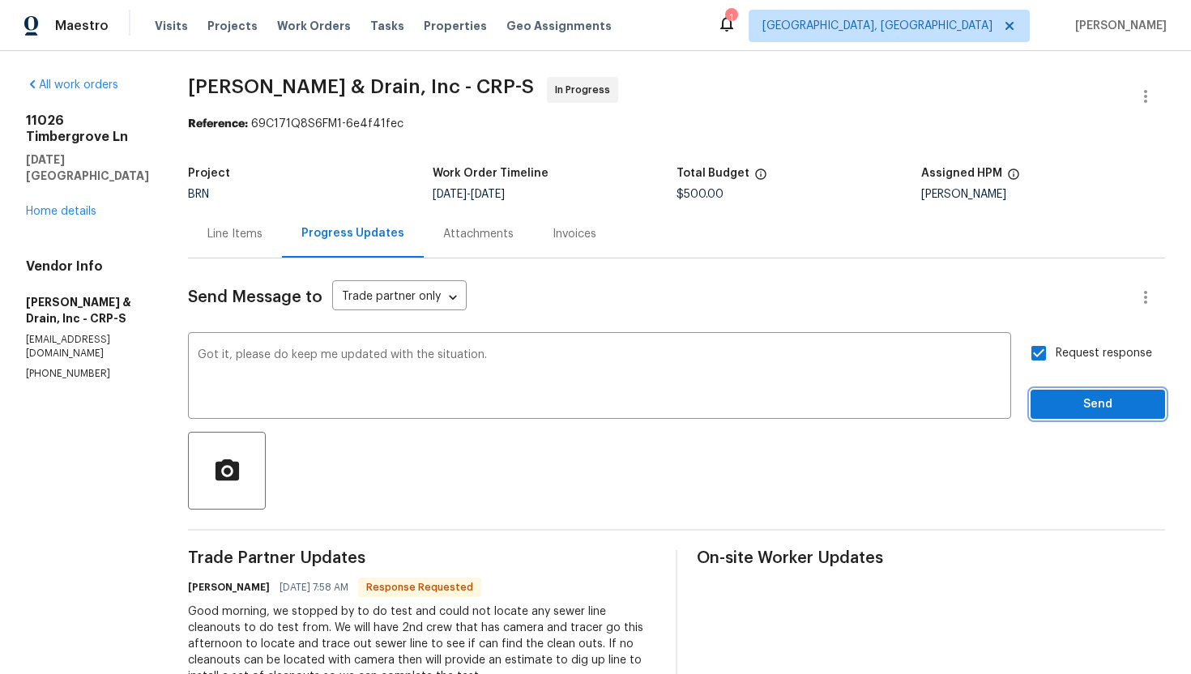
click at [1062, 406] on span "Send" at bounding box center [1097, 404] width 109 height 20
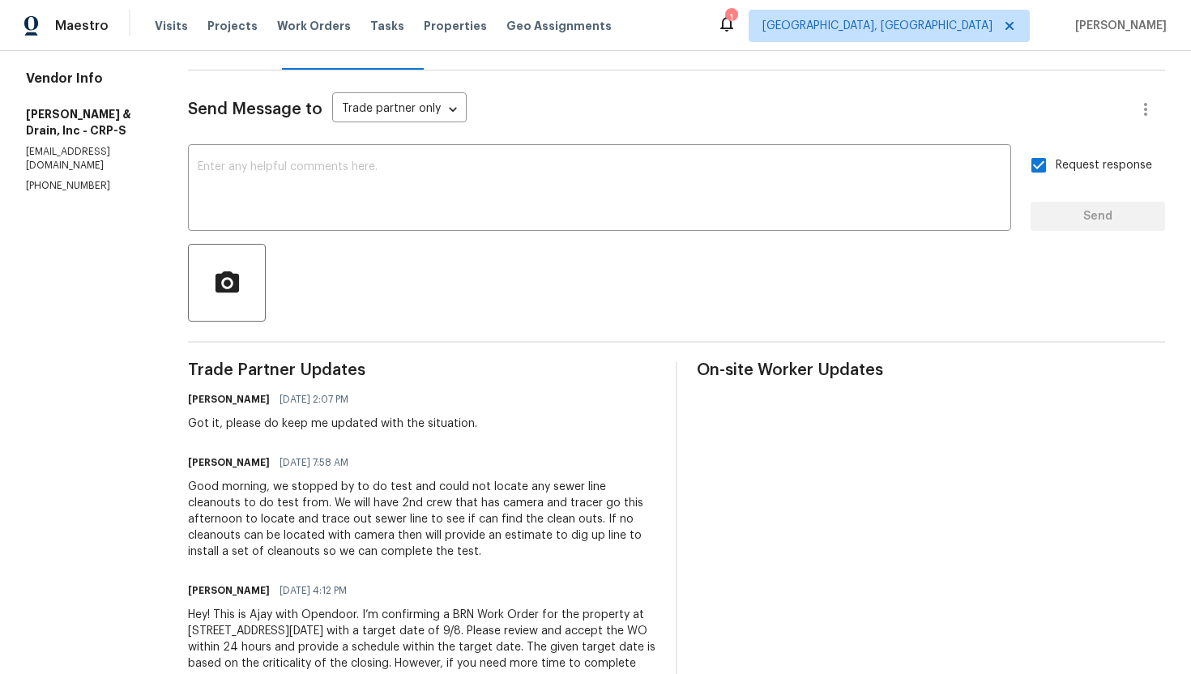
scroll to position [197, 0]
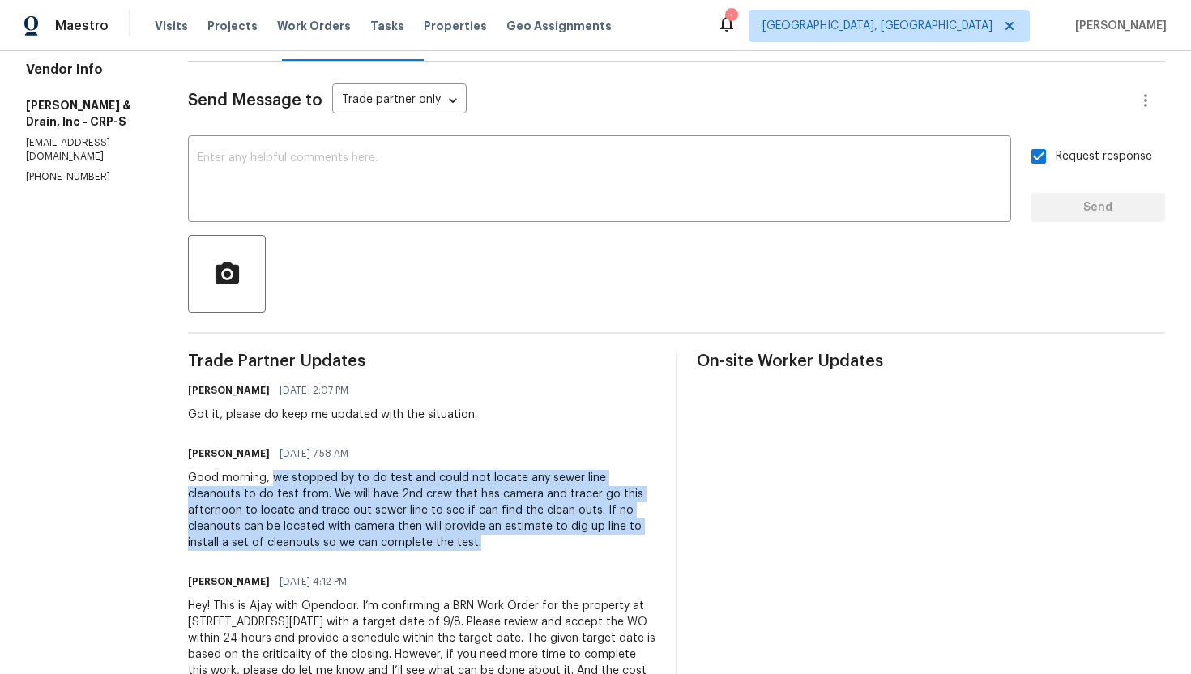
drag, startPoint x: 276, startPoint y: 478, endPoint x: 424, endPoint y: 545, distance: 162.8
click at [424, 545] on div "Good morning, we stopped by to do test and could not locate any sewer line clea…" at bounding box center [422, 510] width 468 height 81
copy div "we stopped by to do test and could not locate any sewer line cleanouts to do te…"
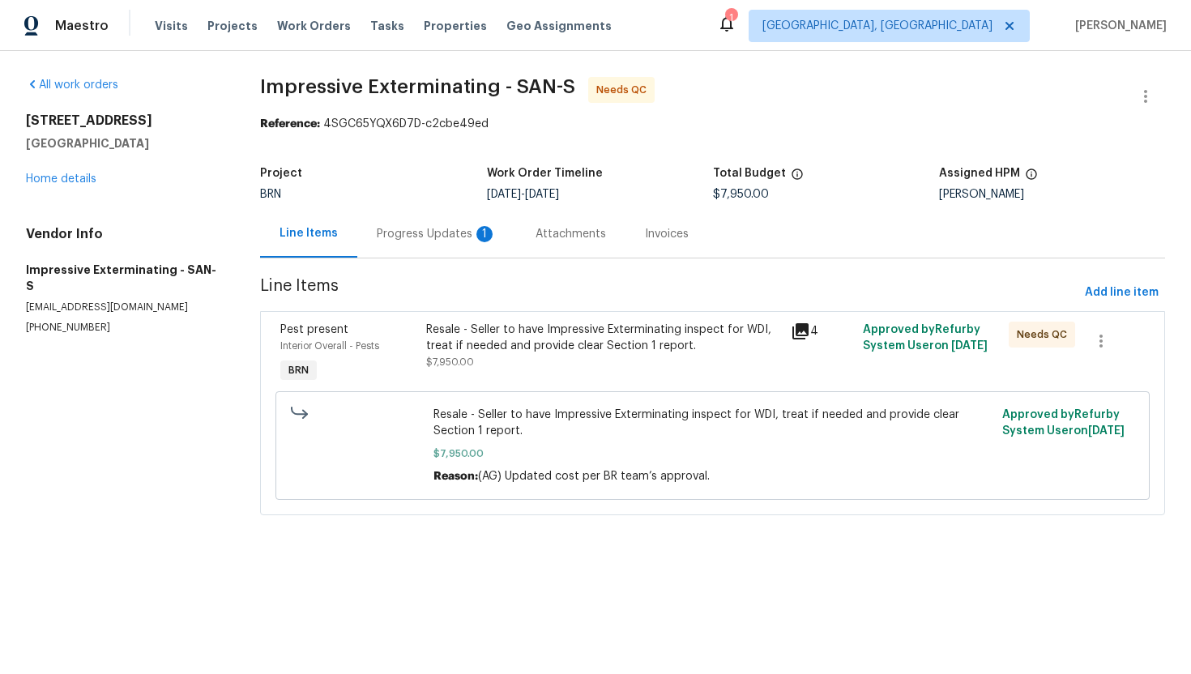
click at [455, 246] on div "Progress Updates 1" at bounding box center [436, 234] width 159 height 48
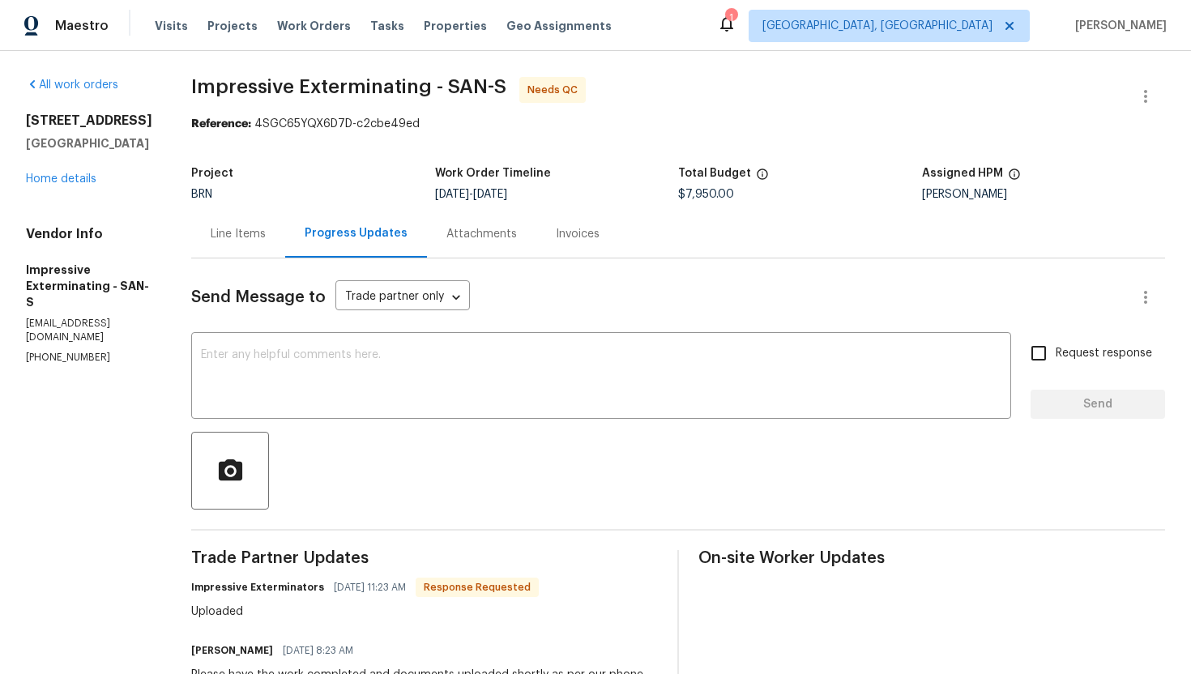
click at [266, 239] on div "Line Items" at bounding box center [238, 234] width 55 height 16
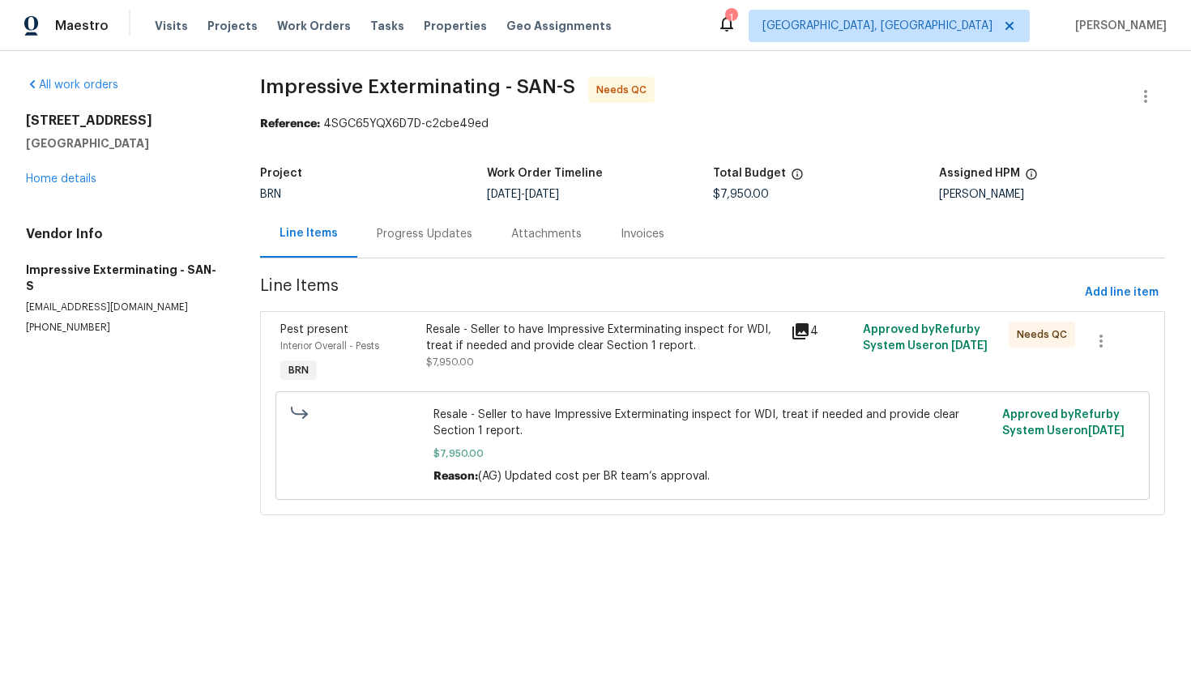
click at [438, 224] on div "Progress Updates" at bounding box center [424, 234] width 134 height 48
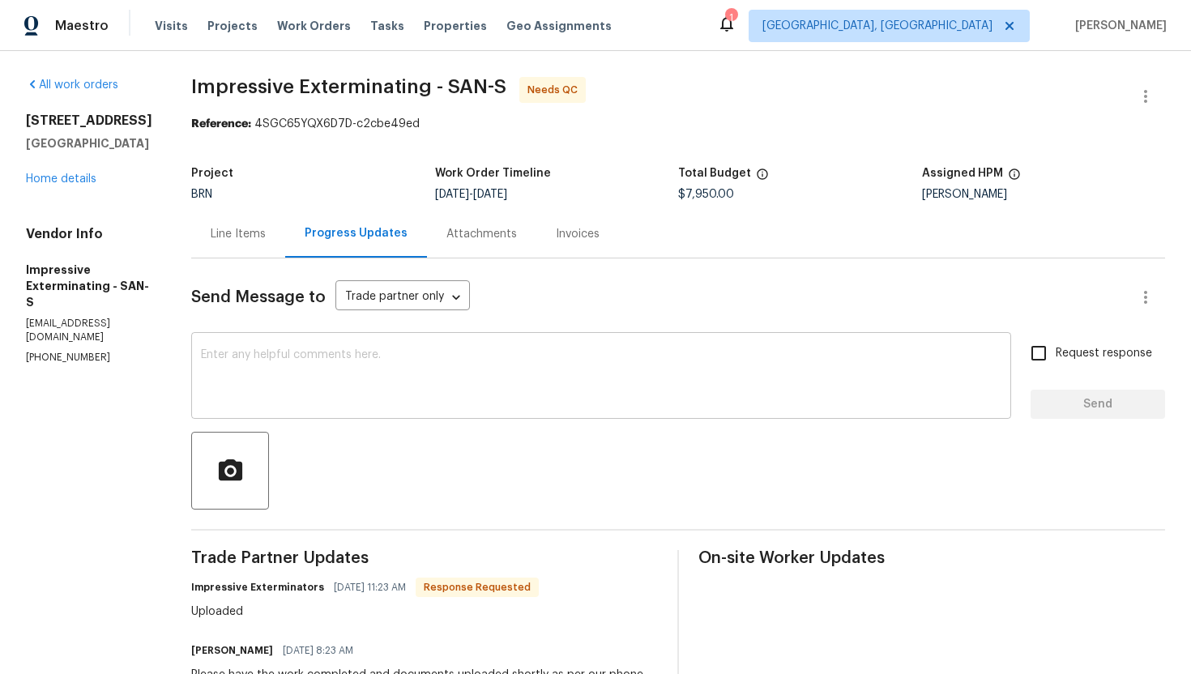
click at [399, 394] on textarea at bounding box center [601, 377] width 800 height 57
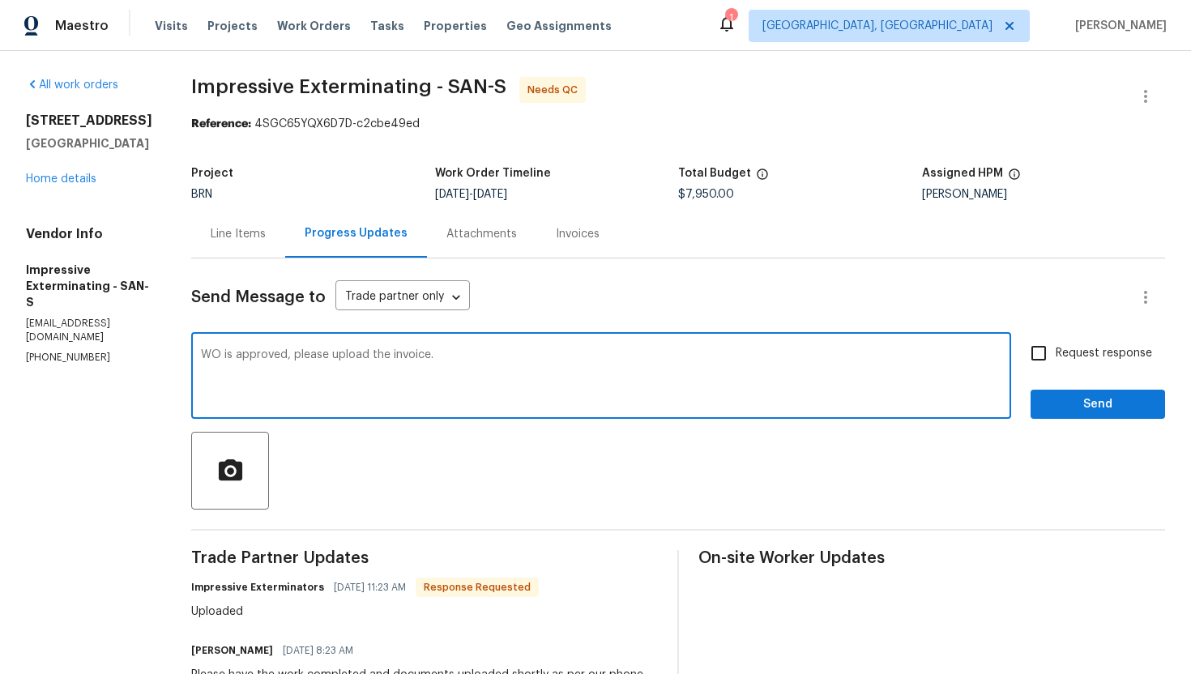
type textarea "WO is approved, please upload the invoice."
click at [1053, 354] on input "Request response" at bounding box center [1038, 353] width 34 height 34
checkbox input "true"
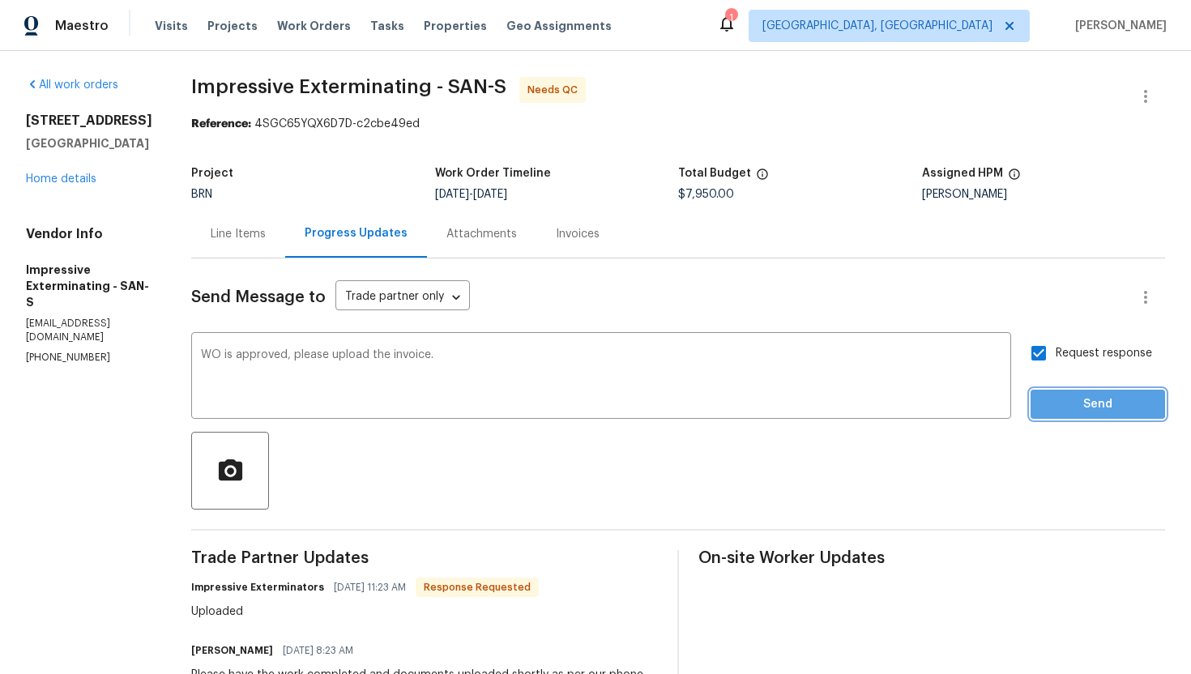
click at [1073, 394] on button "Send" at bounding box center [1097, 405] width 134 height 30
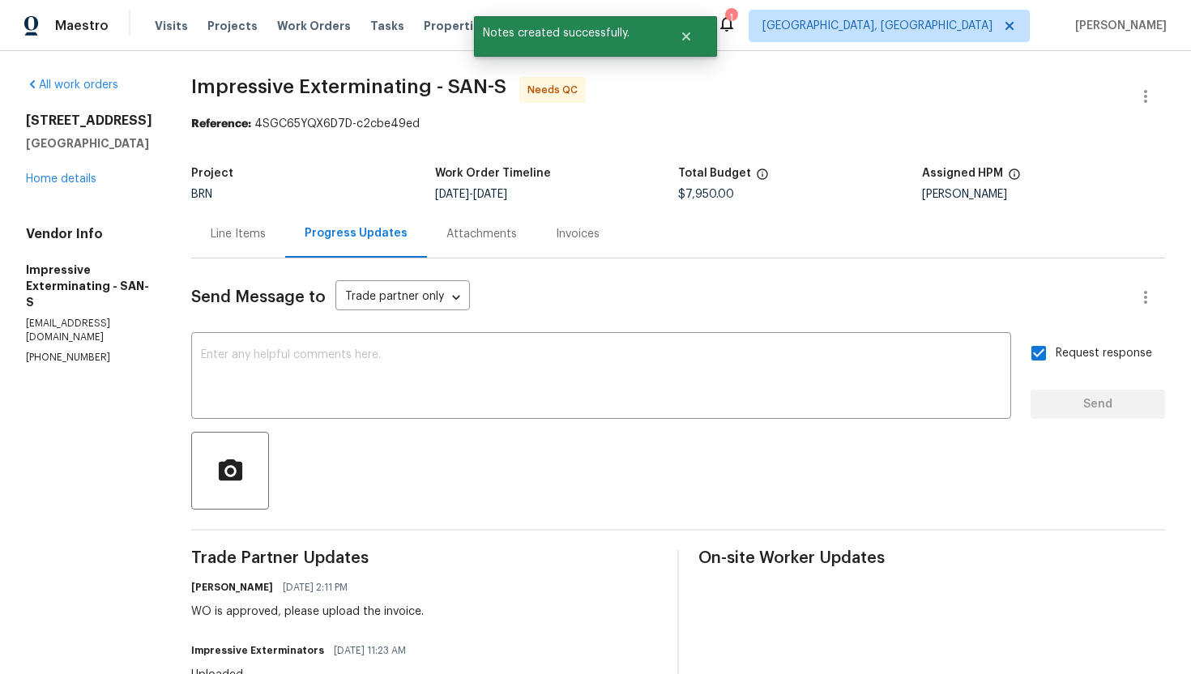
click at [266, 237] on div "Line Items" at bounding box center [238, 234] width 55 height 16
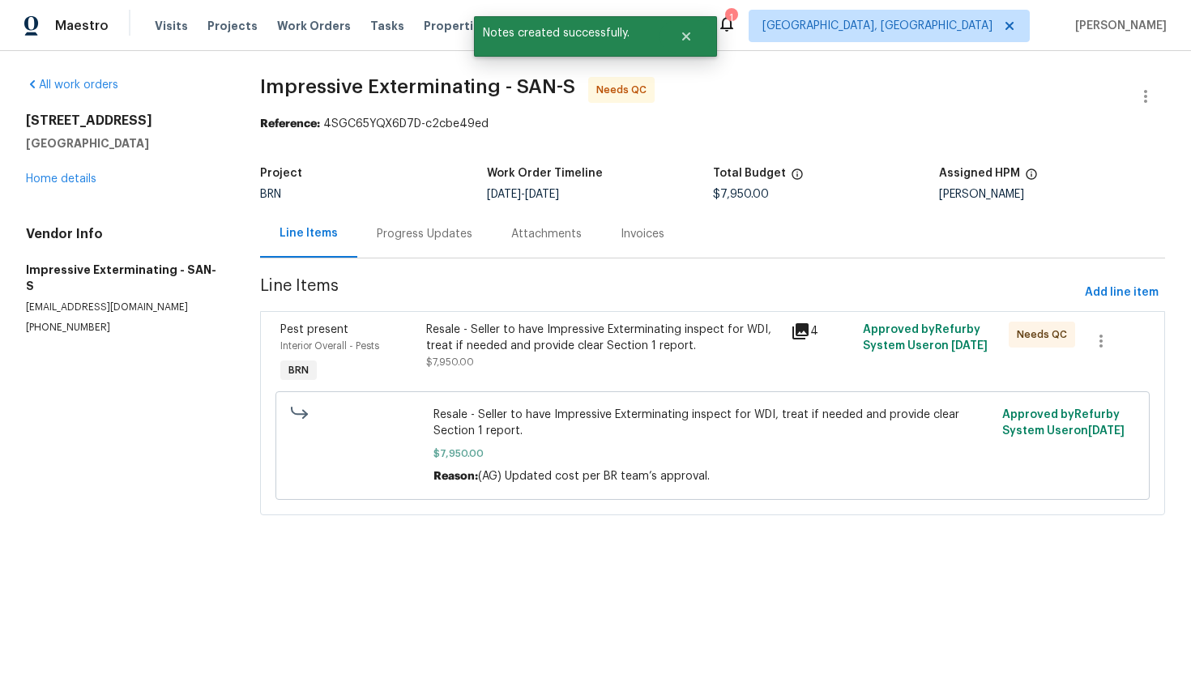
click at [484, 339] on div "Resale - Seller to have Impressive Exterminating inspect for WDI, treat if need…" at bounding box center [603, 338] width 354 height 32
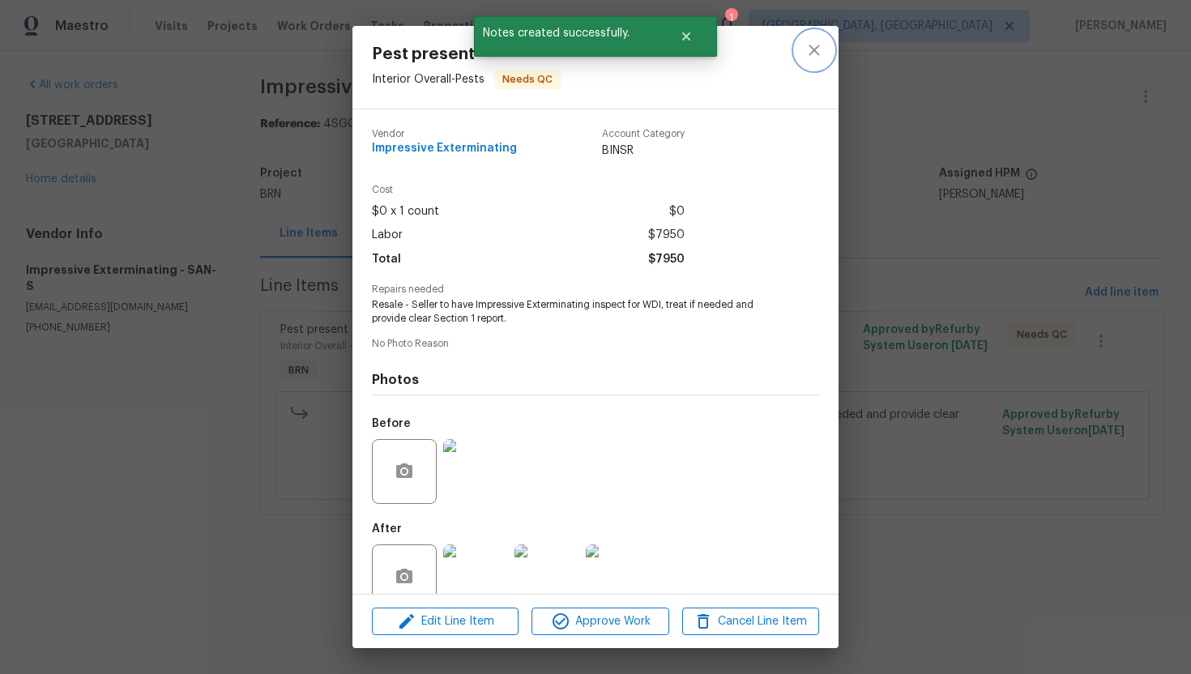
click at [825, 53] on button "close" at bounding box center [814, 50] width 39 height 39
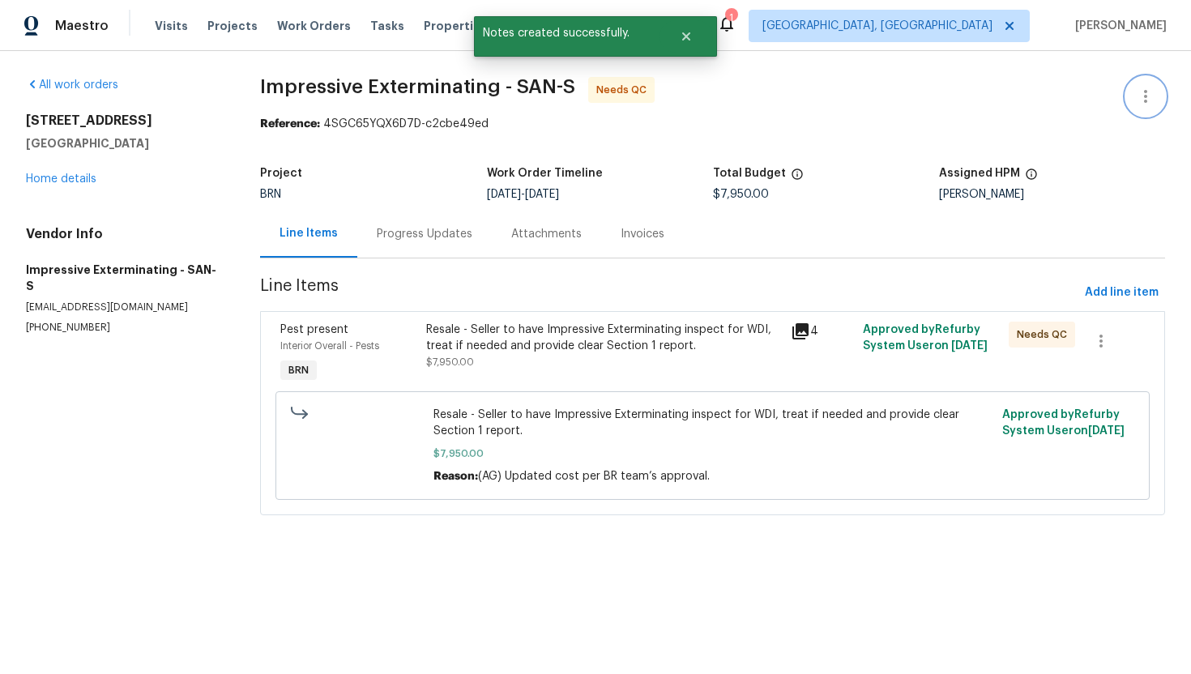
click at [1154, 99] on icon "button" at bounding box center [1145, 96] width 19 height 19
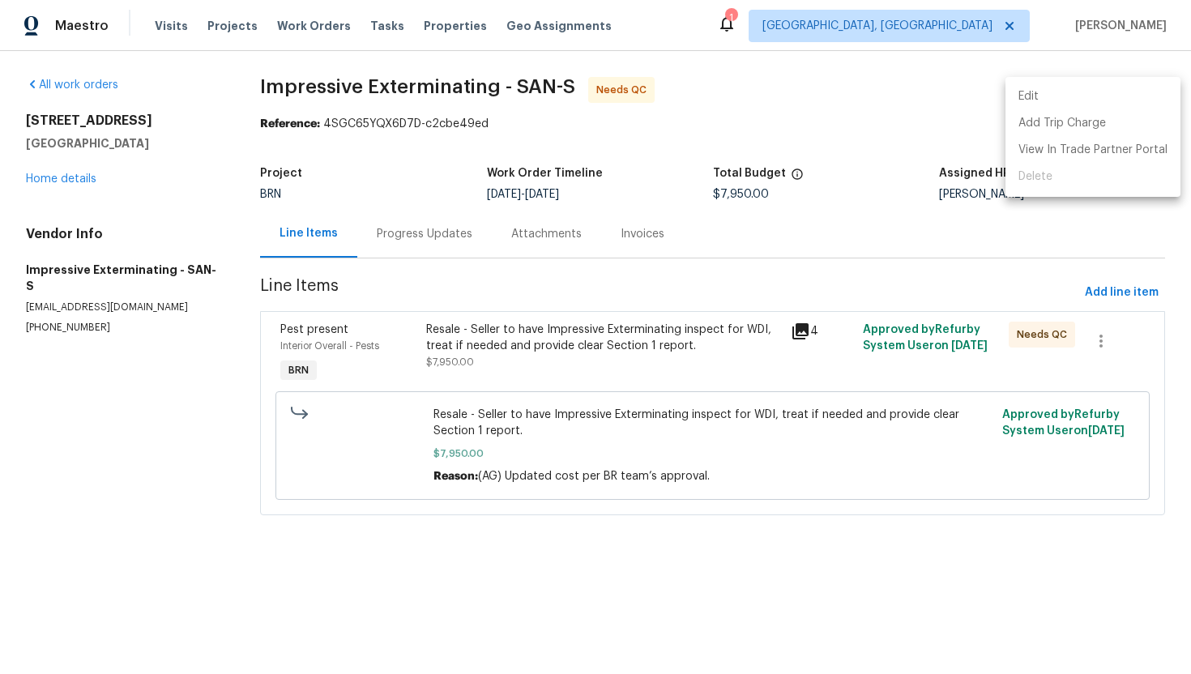
click at [1129, 98] on li "Edit" at bounding box center [1092, 96] width 175 height 27
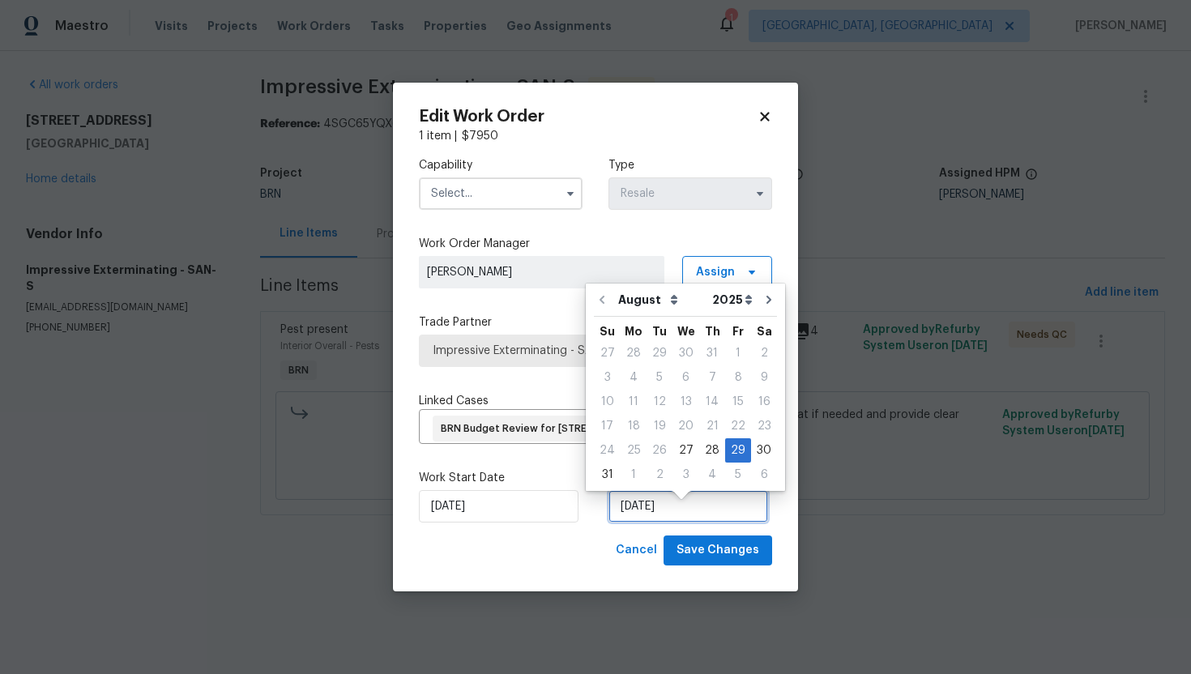
click at [641, 518] on input "[DATE]" at bounding box center [688, 506] width 160 height 32
click at [725, 474] on div "5" at bounding box center [738, 474] width 26 height 23
type input "[DATE]"
select select "8"
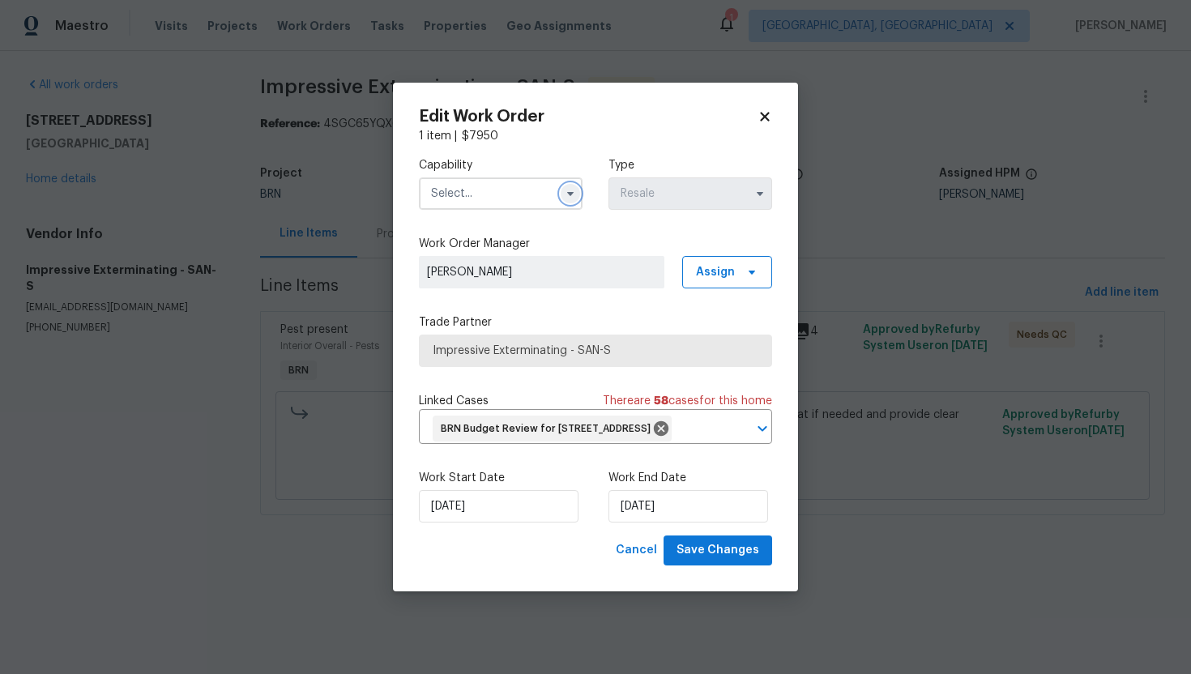
click at [569, 187] on button "button" at bounding box center [570, 193] width 19 height 19
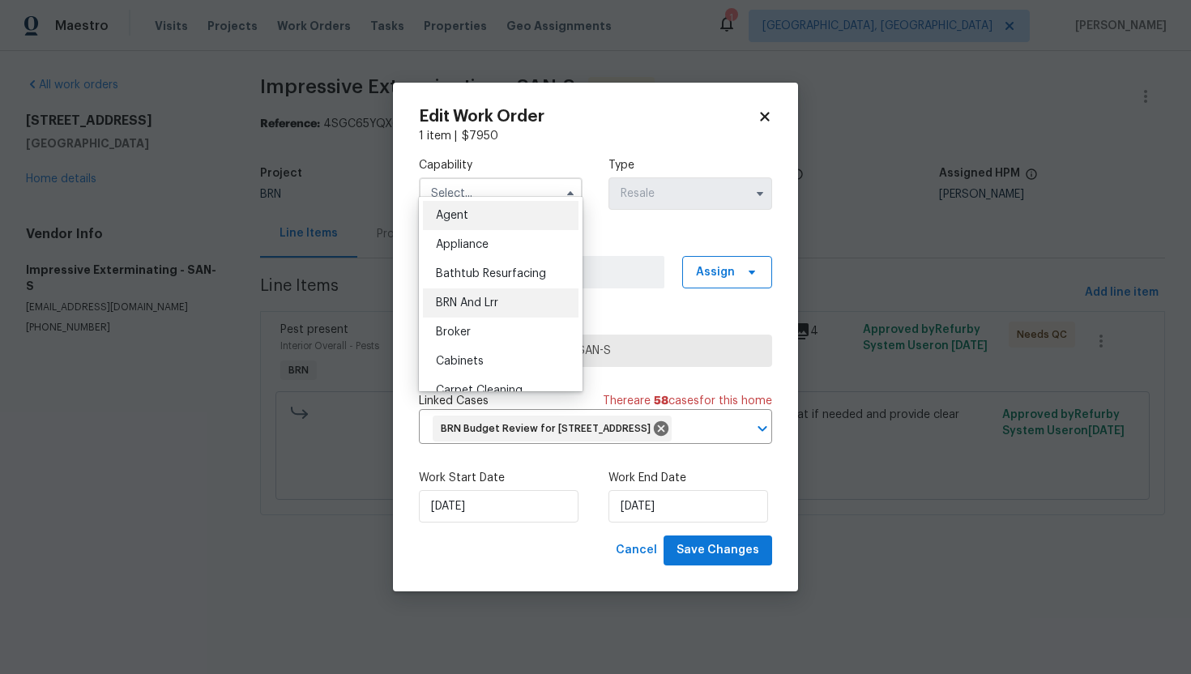
click at [480, 296] on div "BRN And Lrr" at bounding box center [501, 302] width 156 height 29
type input "BRN And Lrr"
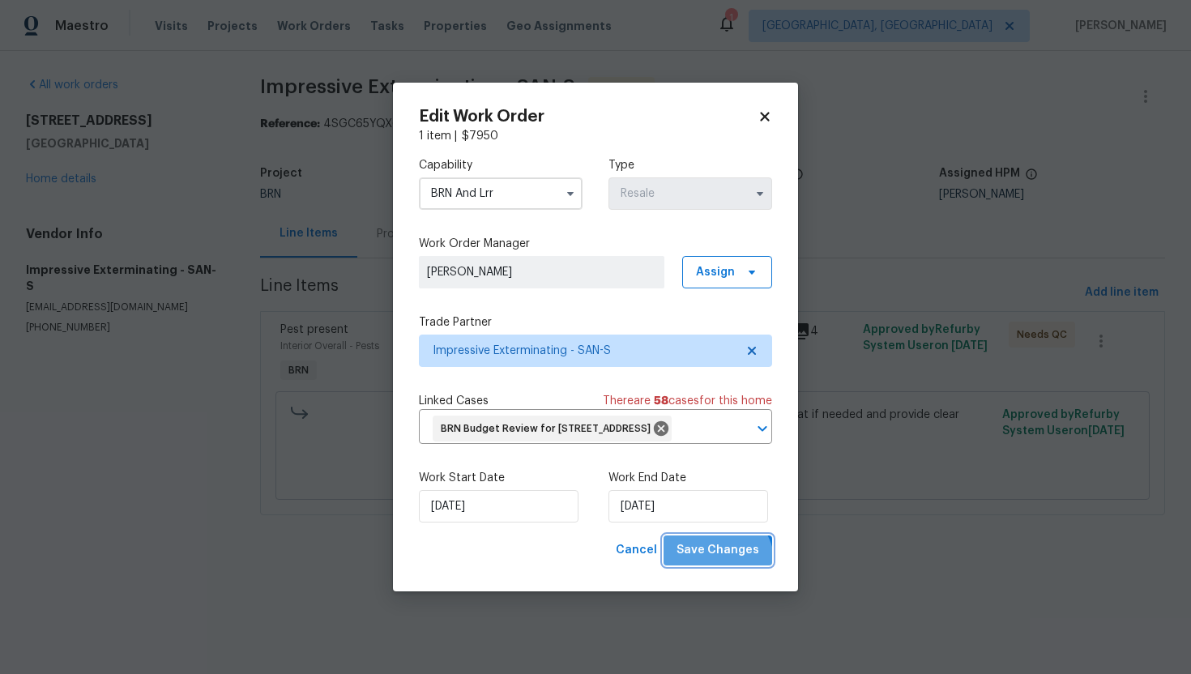
click at [716, 565] on button "Save Changes" at bounding box center [717, 550] width 109 height 30
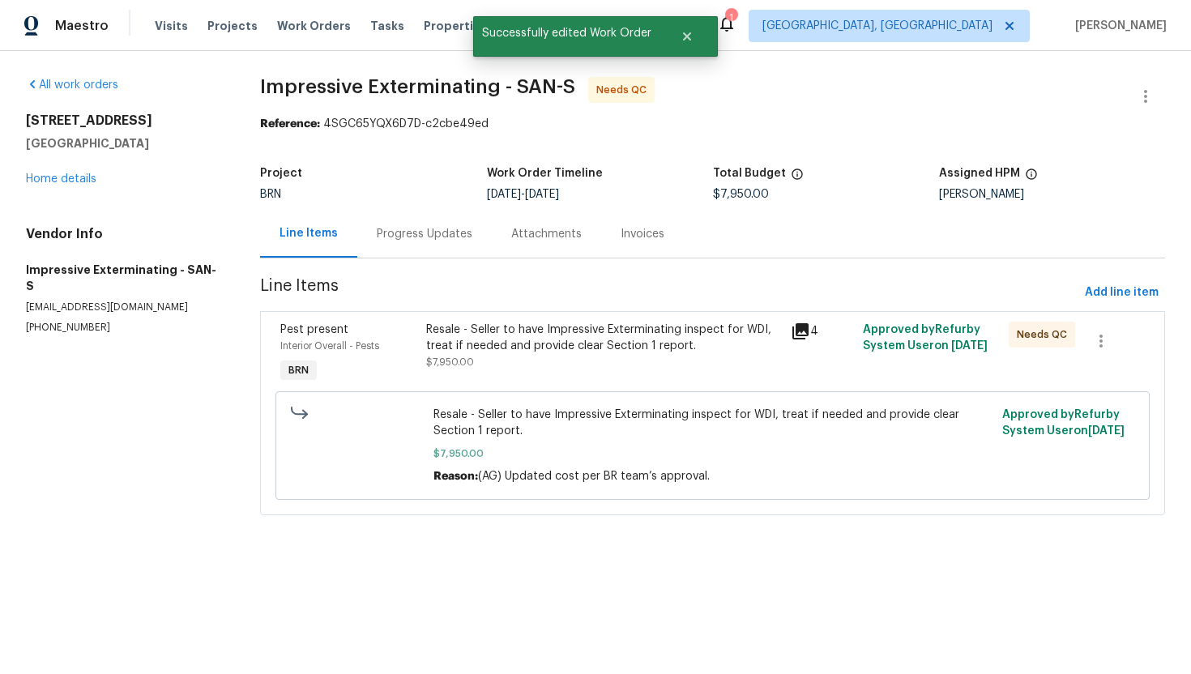
click at [499, 369] on div "Resale - Seller to have Impressive Exterminating inspect for WDI, treat if need…" at bounding box center [603, 346] width 354 height 49
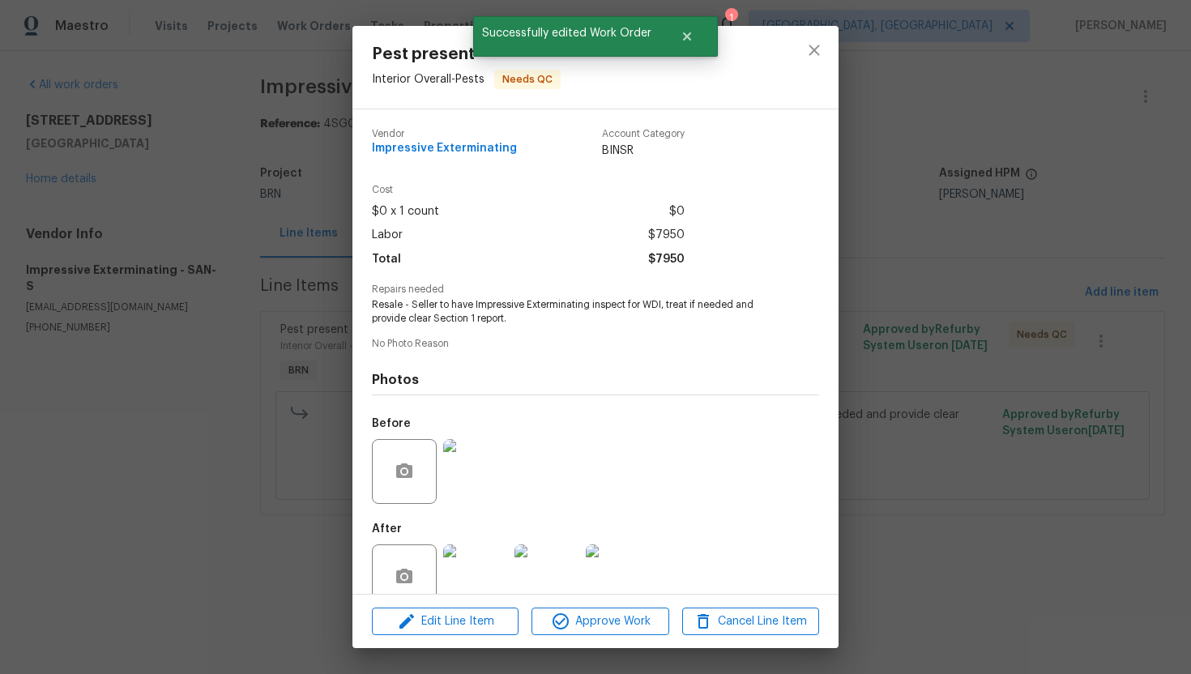
scroll to position [32, 0]
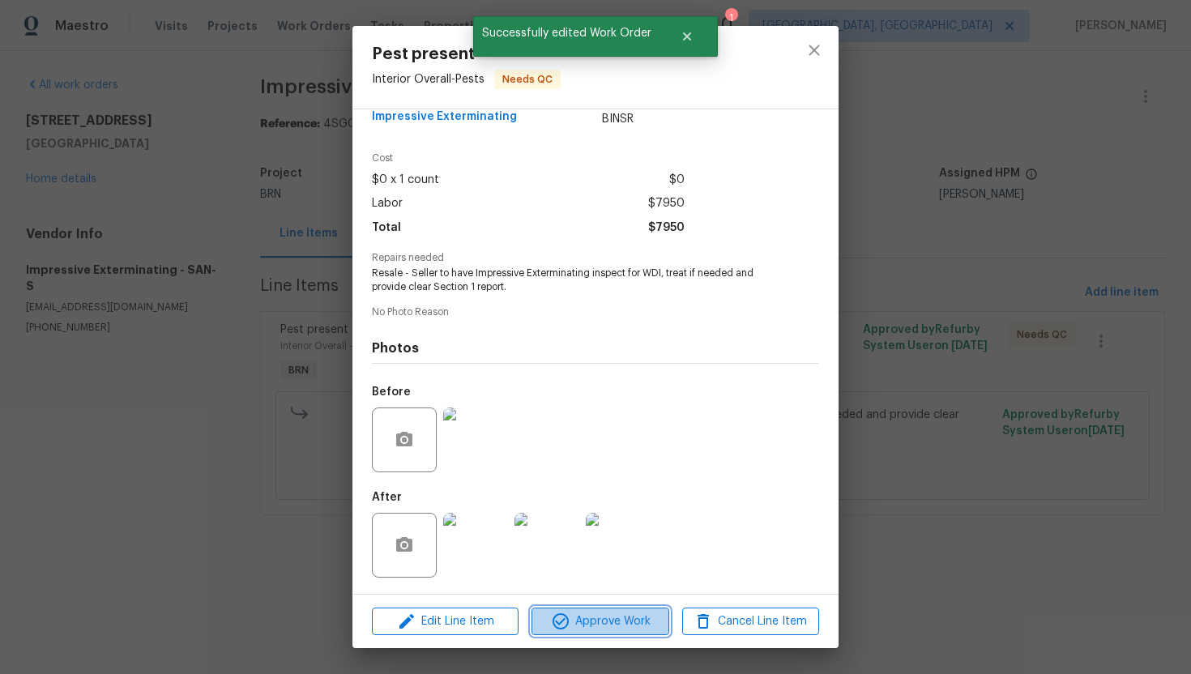
click at [580, 612] on span "Approve Work" at bounding box center [599, 622] width 127 height 20
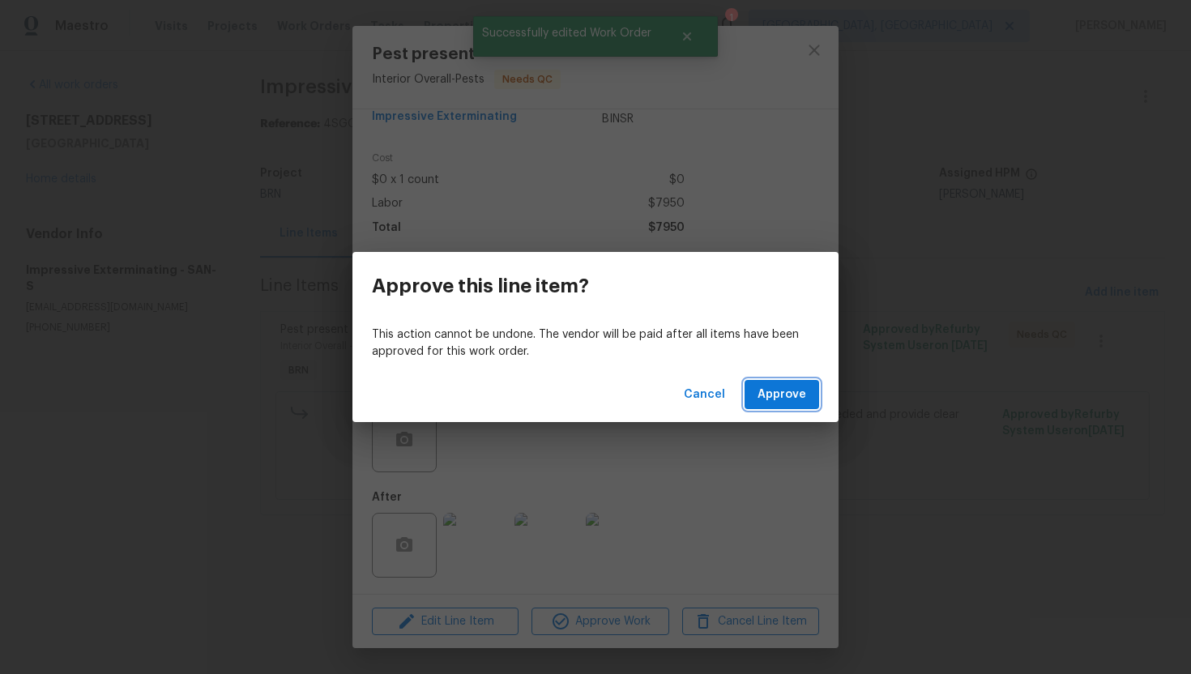
click at [796, 392] on span "Approve" at bounding box center [781, 395] width 49 height 20
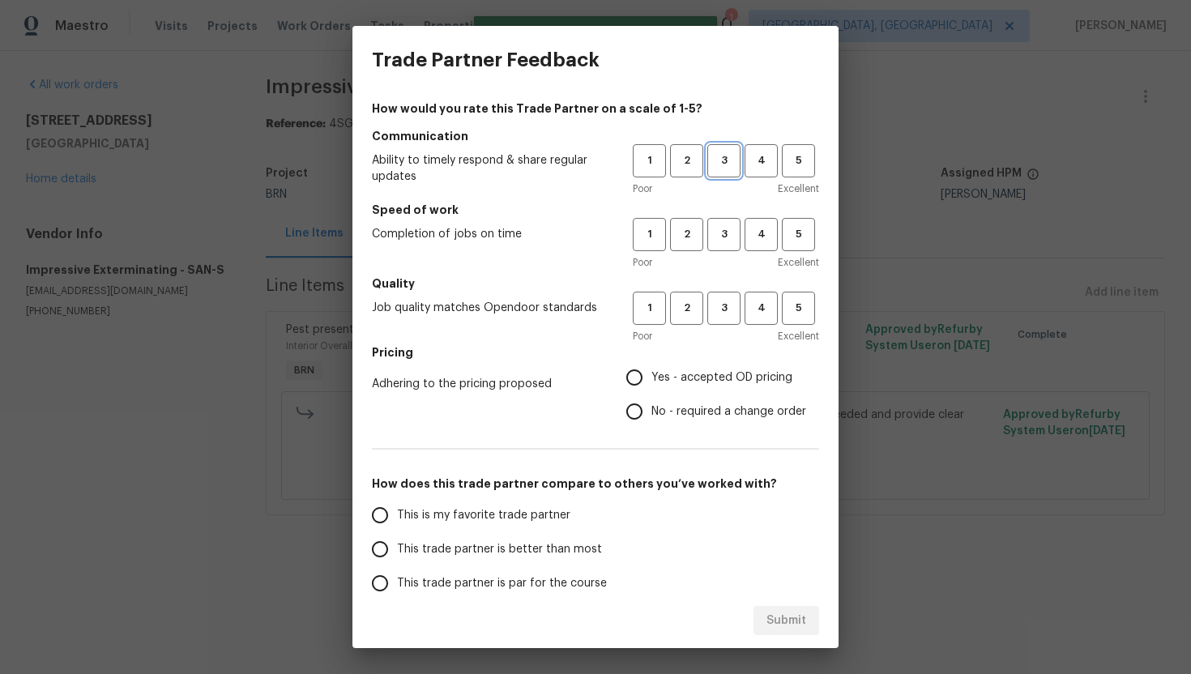
click at [728, 168] on span "3" at bounding box center [724, 160] width 30 height 19
click at [718, 214] on h5 "Speed of work" at bounding box center [595, 210] width 447 height 16
click at [719, 231] on span "3" at bounding box center [724, 234] width 30 height 19
click at [722, 296] on button "3" at bounding box center [723, 308] width 33 height 33
click at [641, 407] on input "No - required a change order" at bounding box center [634, 411] width 34 height 34
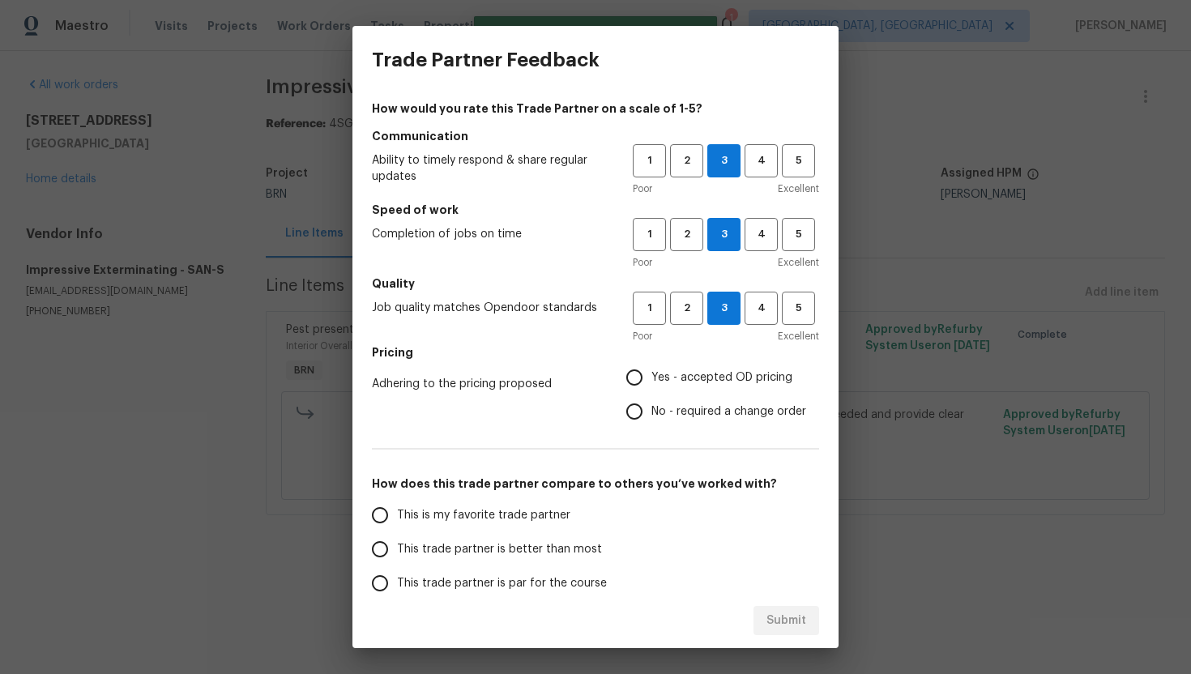
radio input "true"
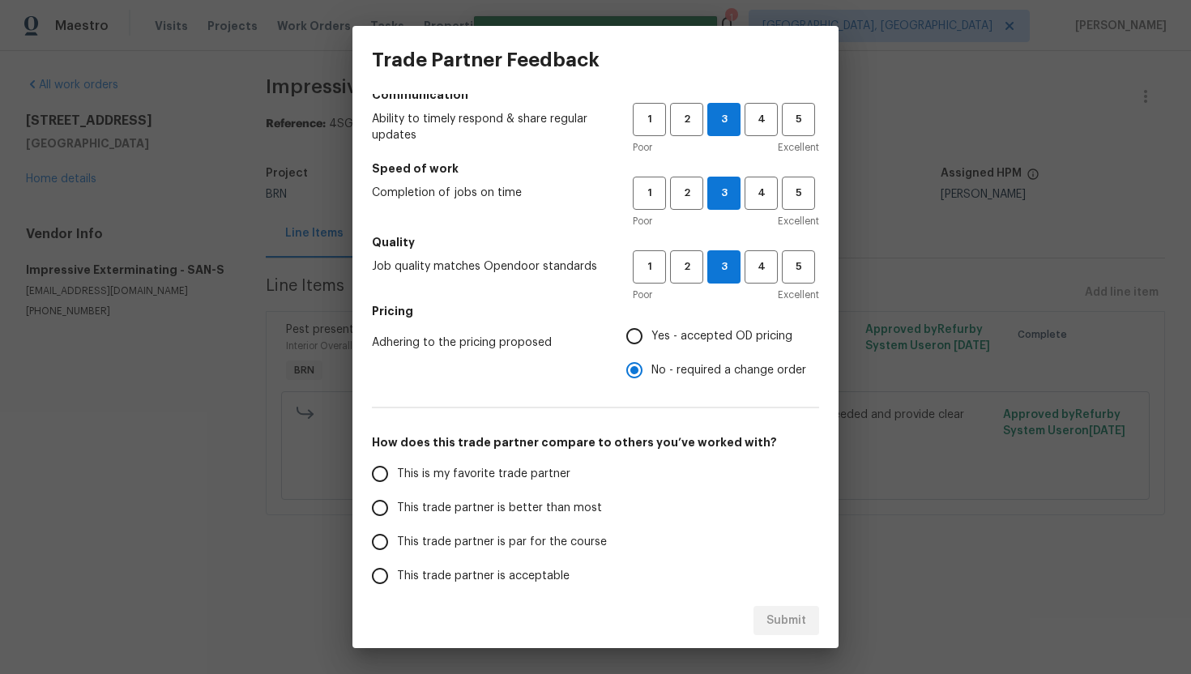
scroll to position [44, 0]
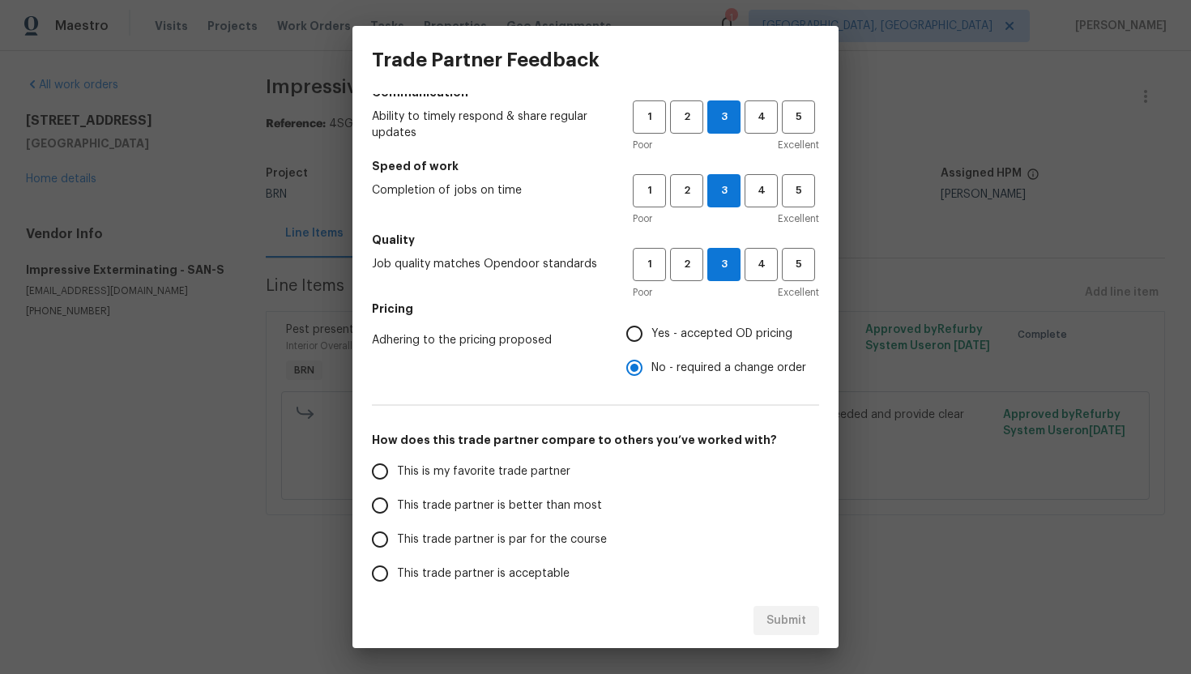
click at [471, 505] on span "This trade partner is better than most" at bounding box center [499, 505] width 205 height 17
click at [397, 505] on input "This trade partner is better than most" at bounding box center [380, 505] width 34 height 34
click at [774, 608] on button "Submit" at bounding box center [786, 621] width 66 height 30
radio input "true"
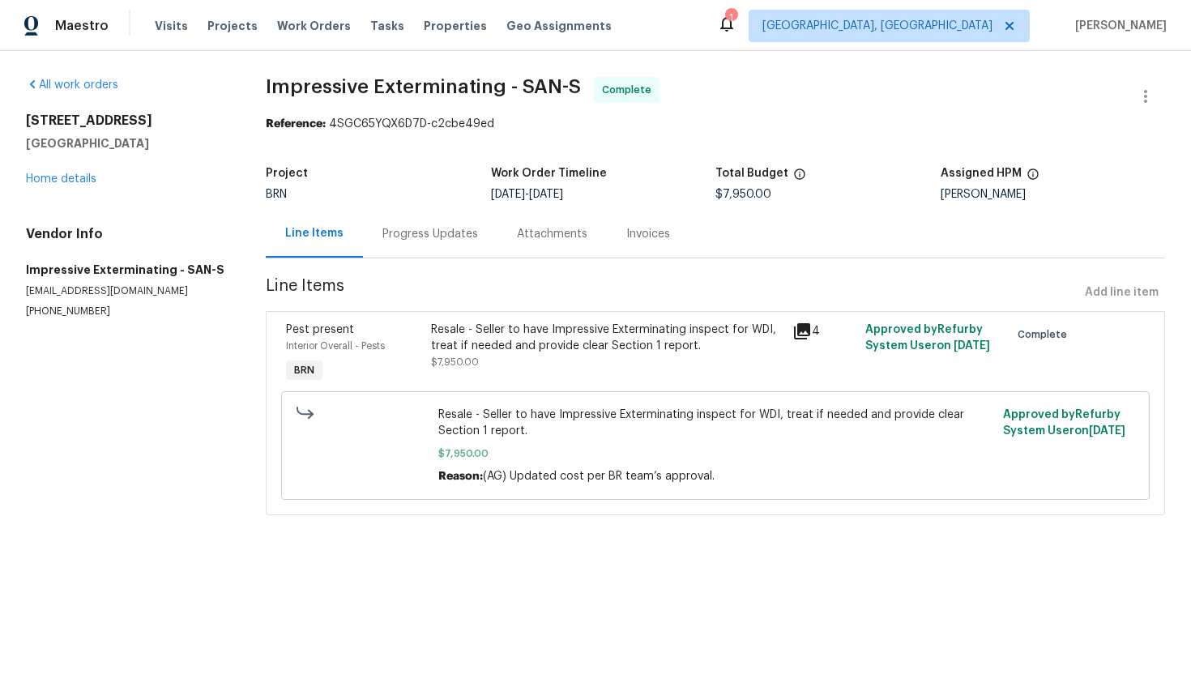
click at [655, 221] on div "Invoices" at bounding box center [648, 234] width 83 height 48
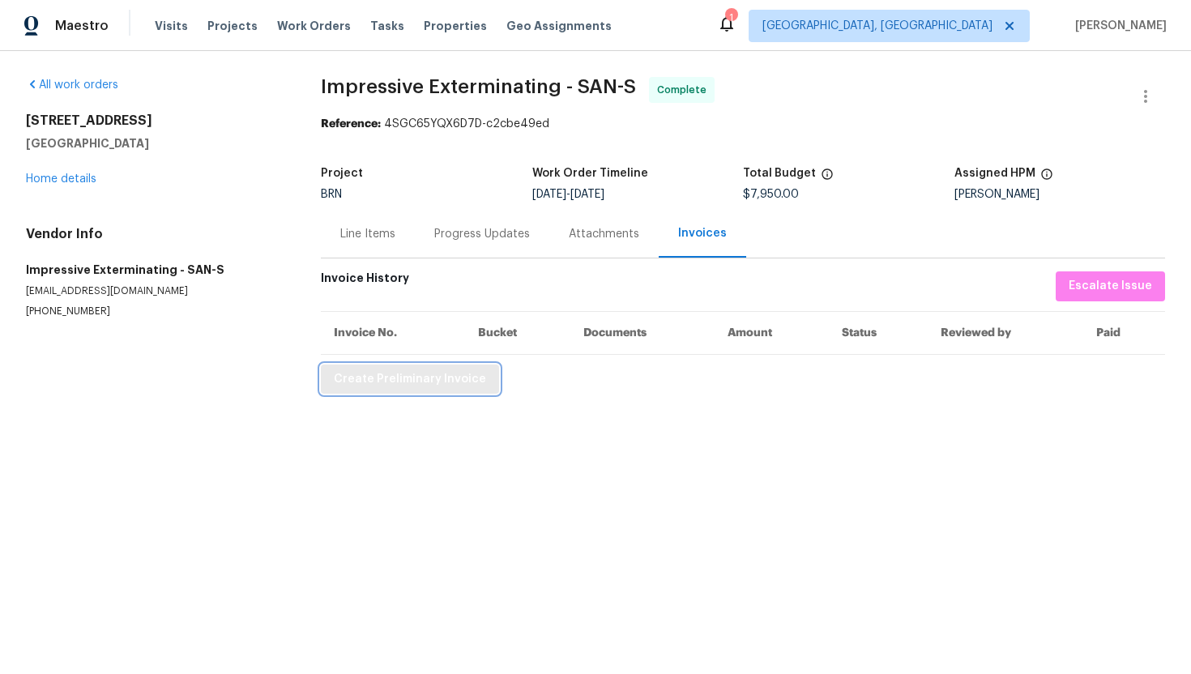
click at [462, 393] on button "Create Preliminary Invoice" at bounding box center [410, 379] width 178 height 30
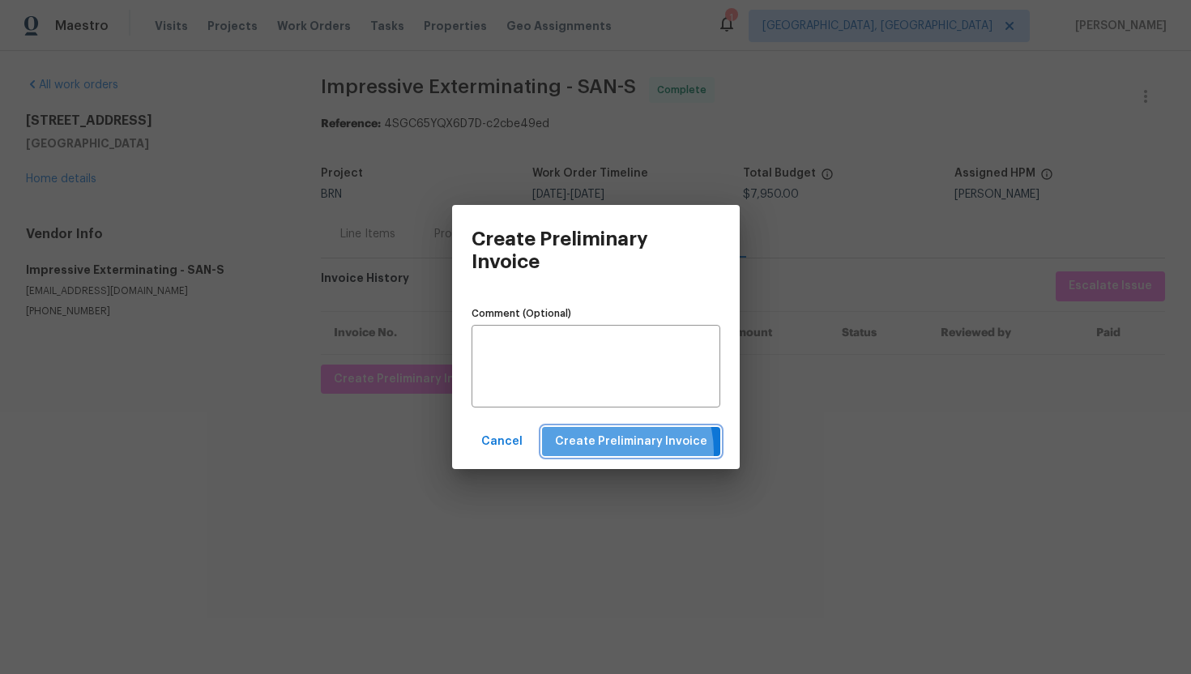
click at [612, 452] on button "Create Preliminary Invoice" at bounding box center [631, 442] width 178 height 30
